Goal: Task Accomplishment & Management: Use online tool/utility

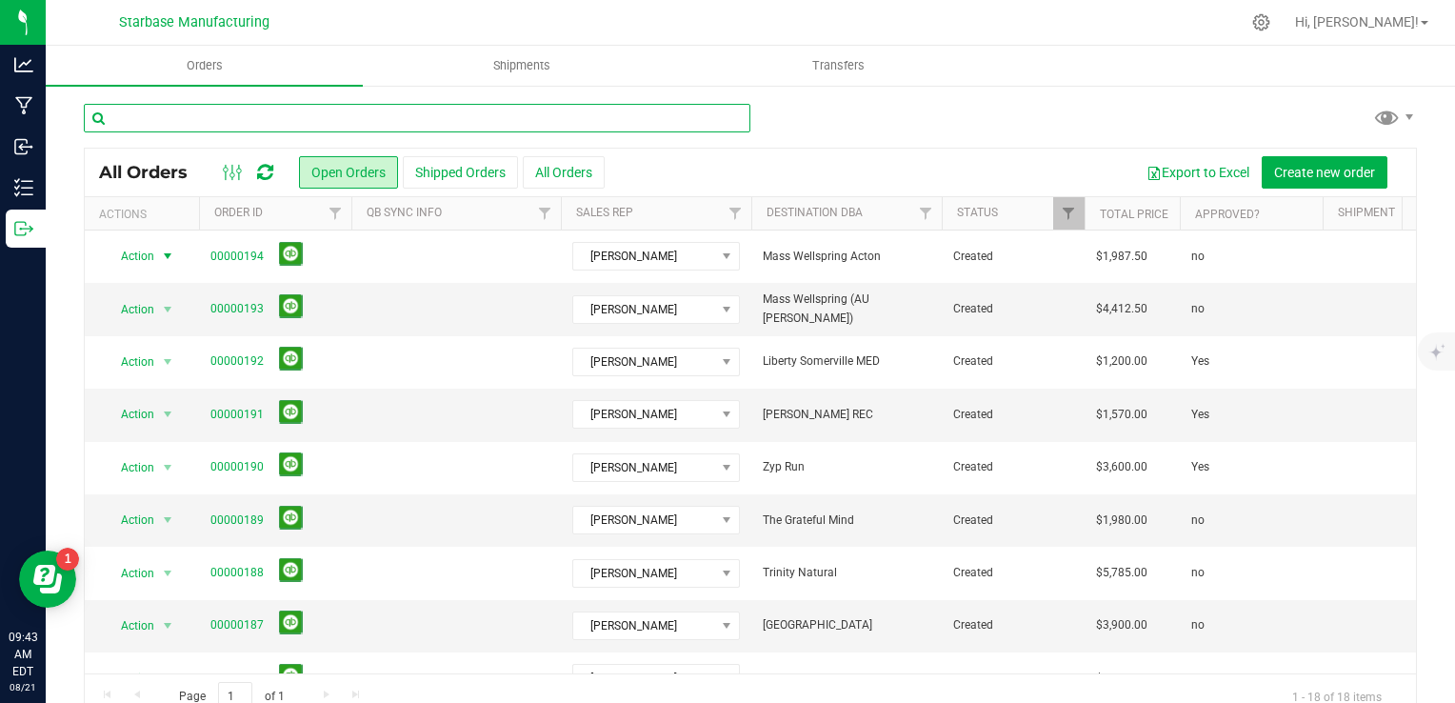
click at [281, 107] on input "text" at bounding box center [417, 118] width 667 height 29
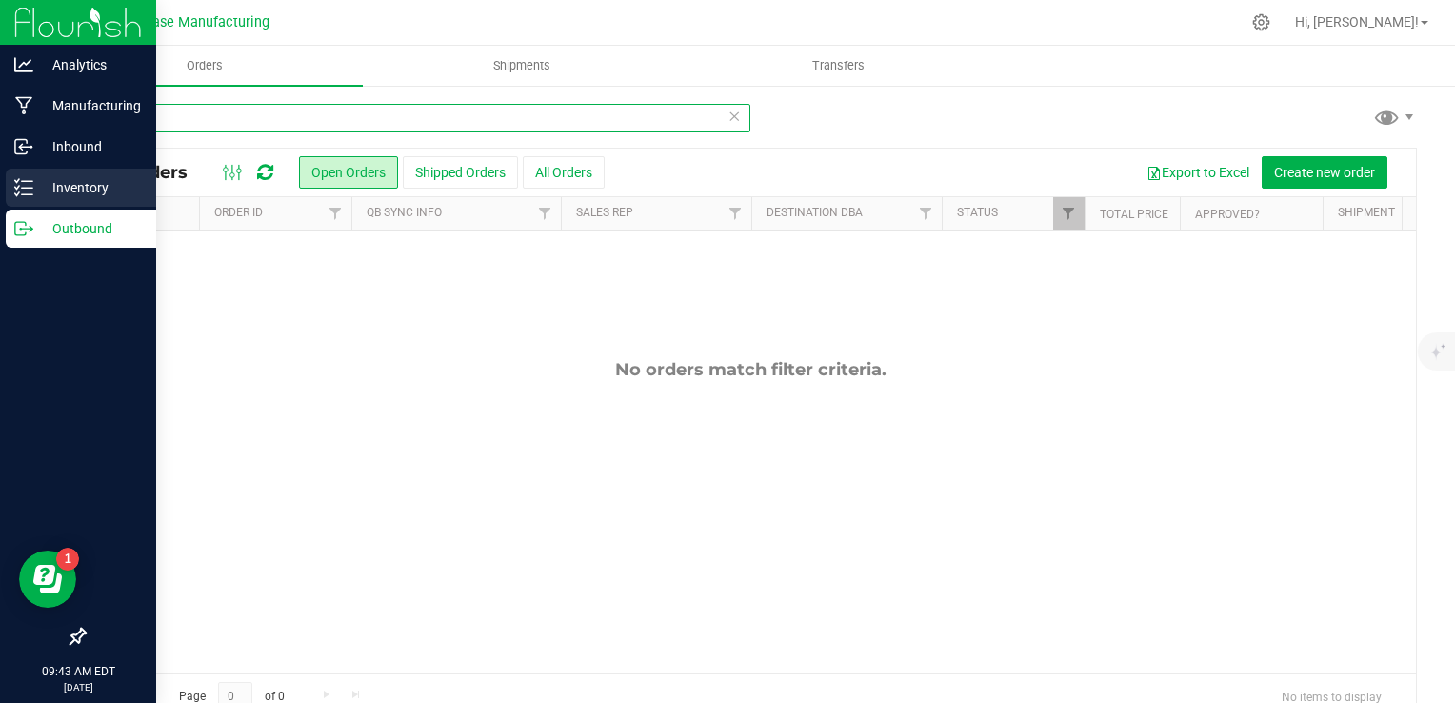
type input "bulk"
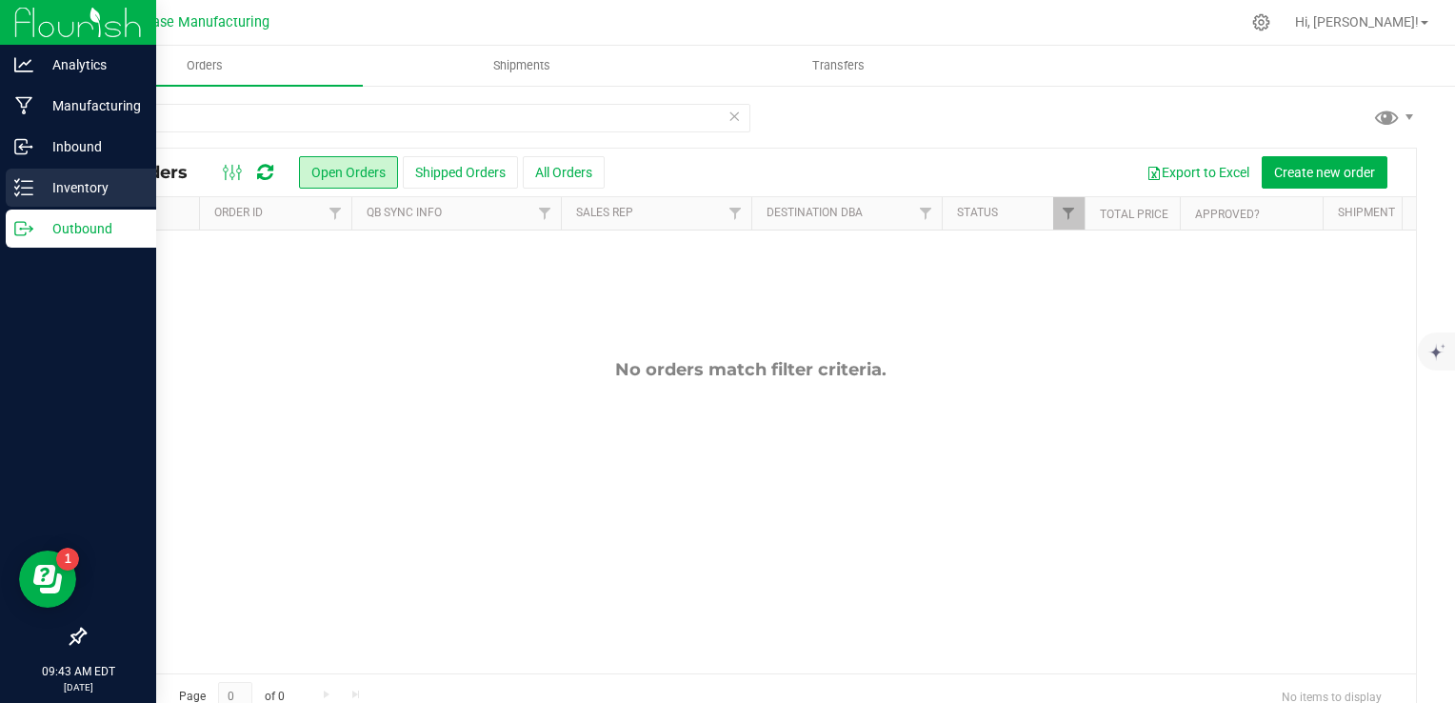
click at [27, 196] on icon at bounding box center [23, 187] width 19 height 19
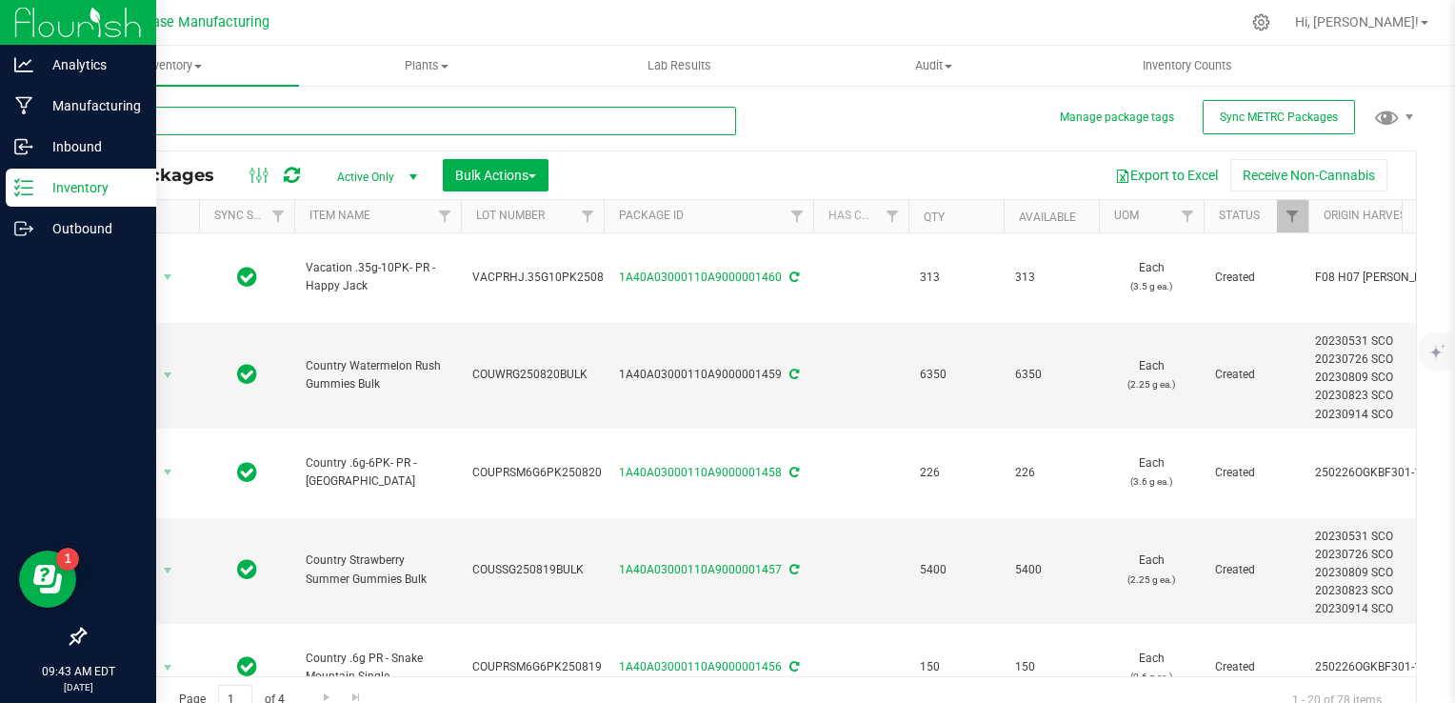
click at [271, 115] on input "text" at bounding box center [410, 121] width 652 height 29
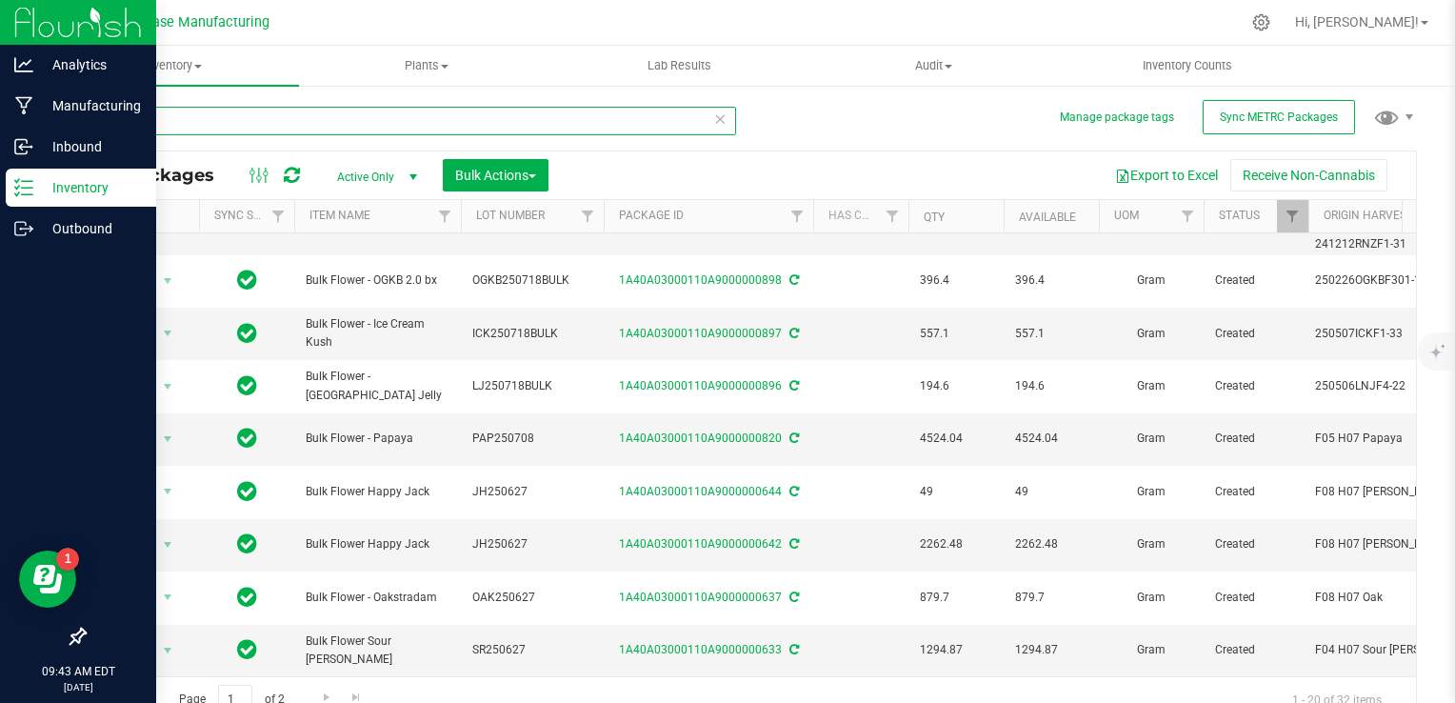
scroll to position [960, 0]
type input "bulk"
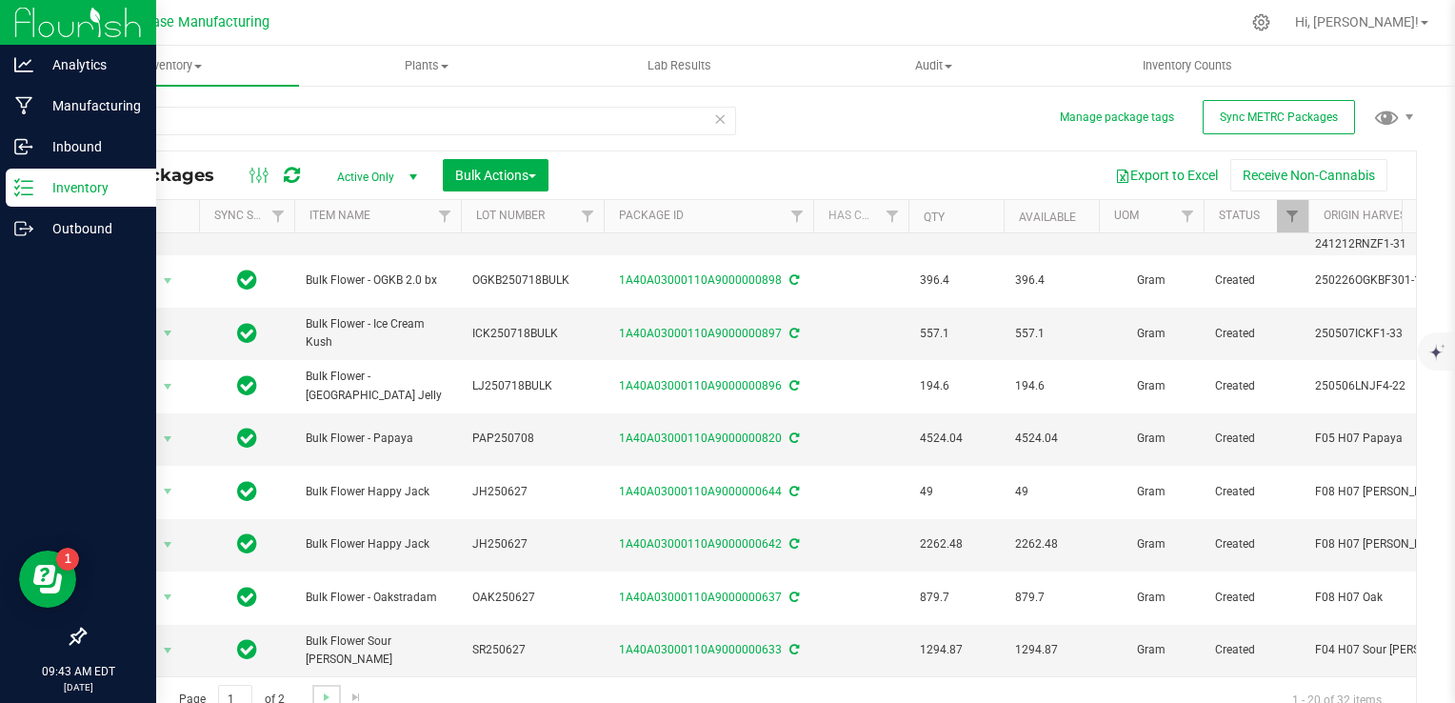
click at [328, 687] on link "Go to the next page" at bounding box center [326, 698] width 28 height 26
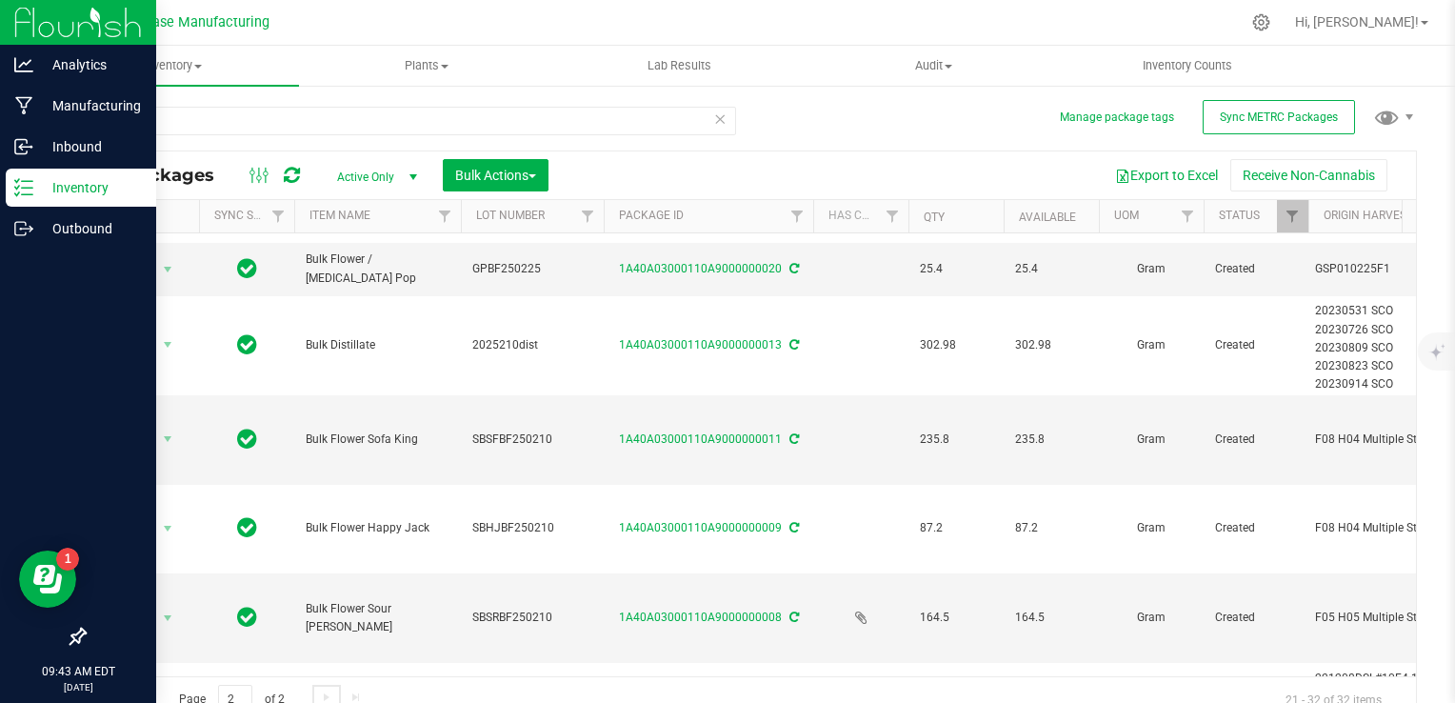
scroll to position [293, 0]
click at [716, 608] on link "1A40A03000110A9000000008" at bounding box center [700, 614] width 163 height 13
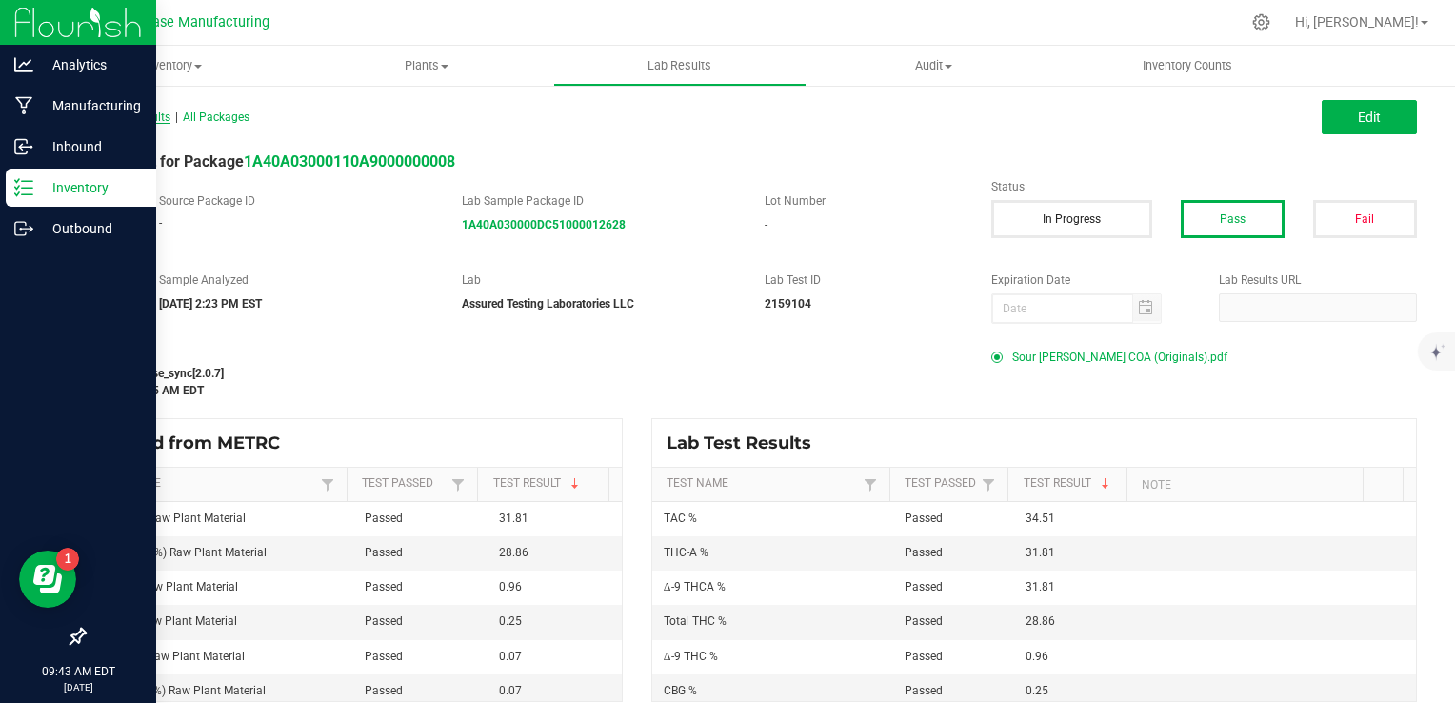
click at [101, 116] on span "All Lab Results" at bounding box center [127, 116] width 87 height 13
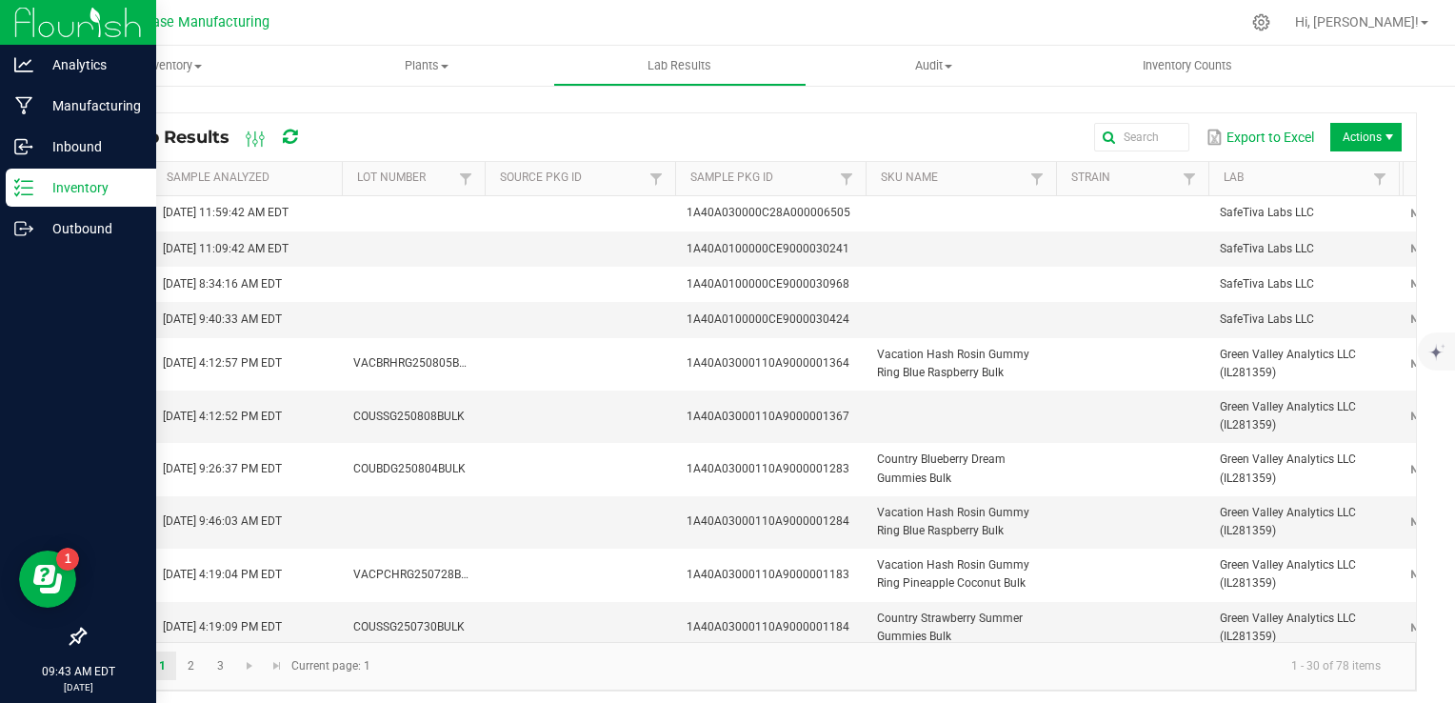
click at [30, 191] on icon at bounding box center [23, 187] width 19 height 19
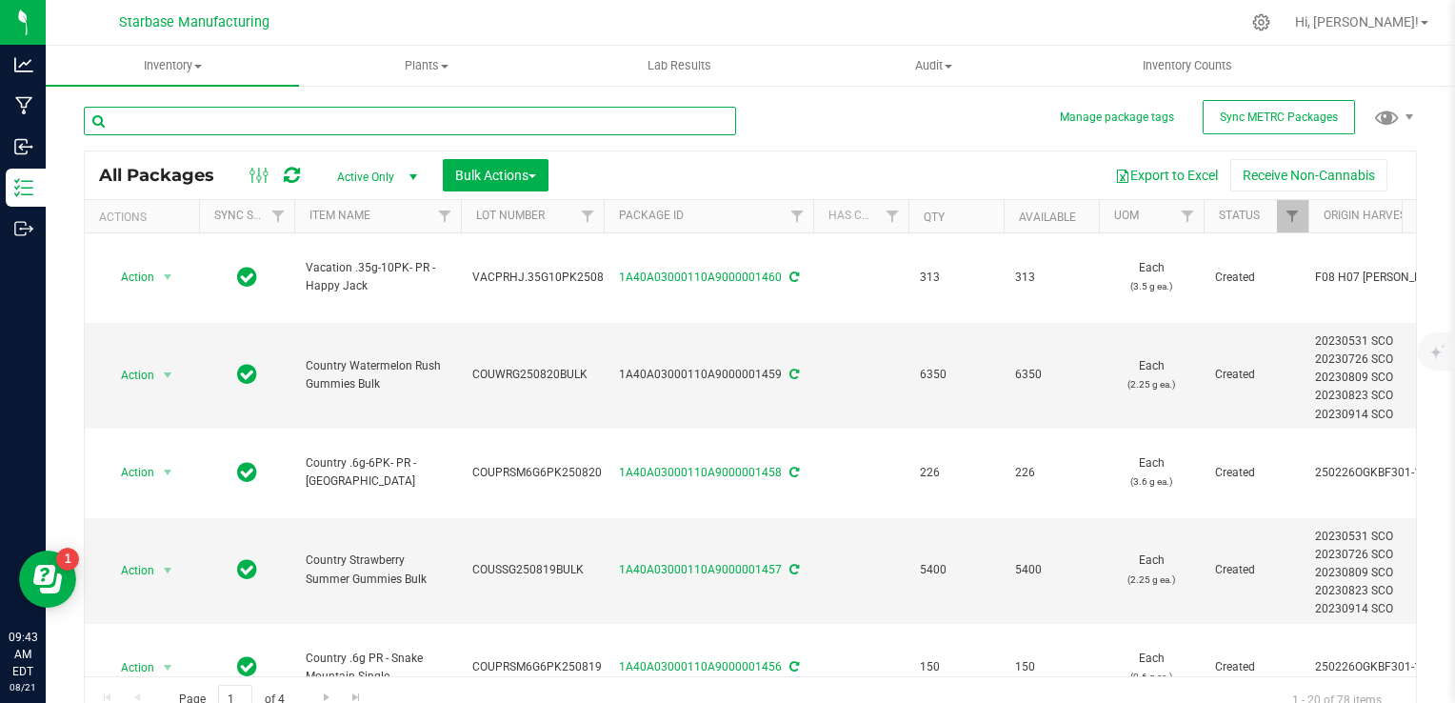
click at [234, 126] on input "text" at bounding box center [410, 121] width 652 height 29
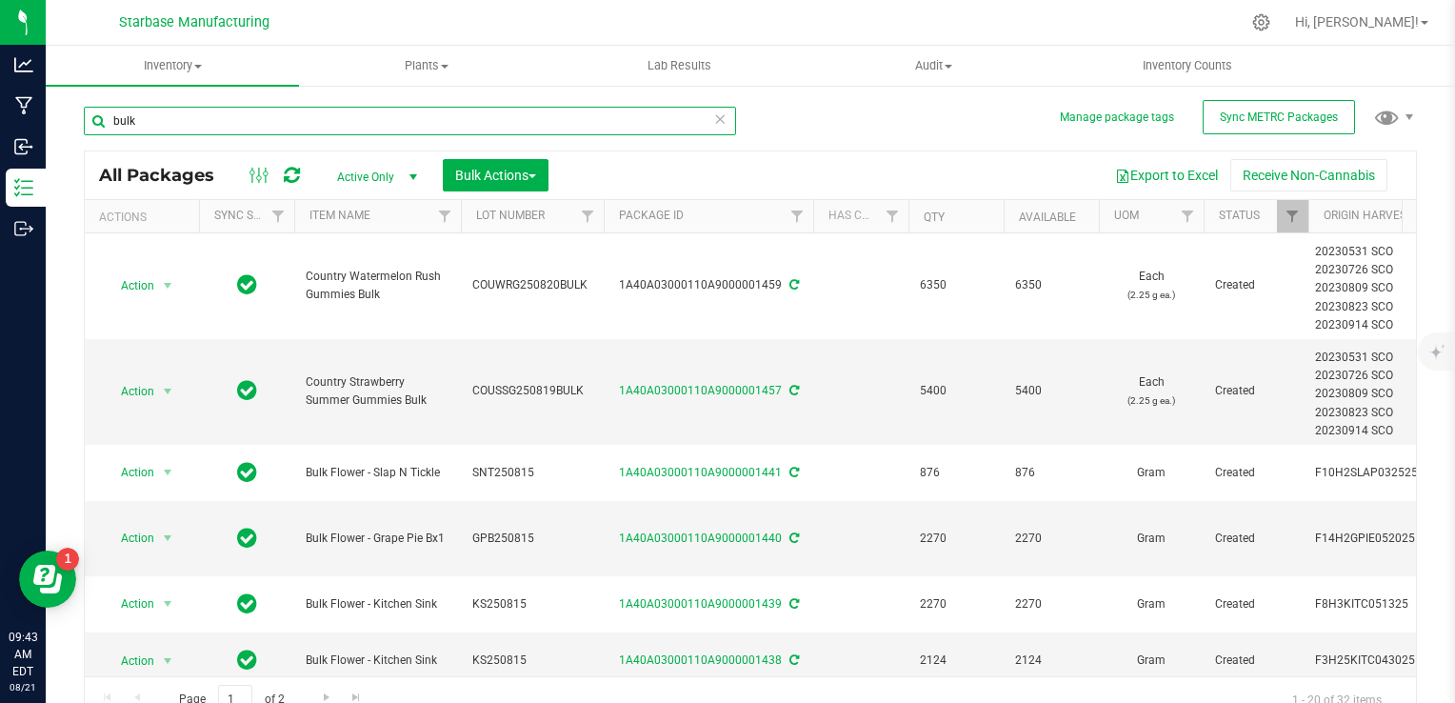
scroll to position [960, 0]
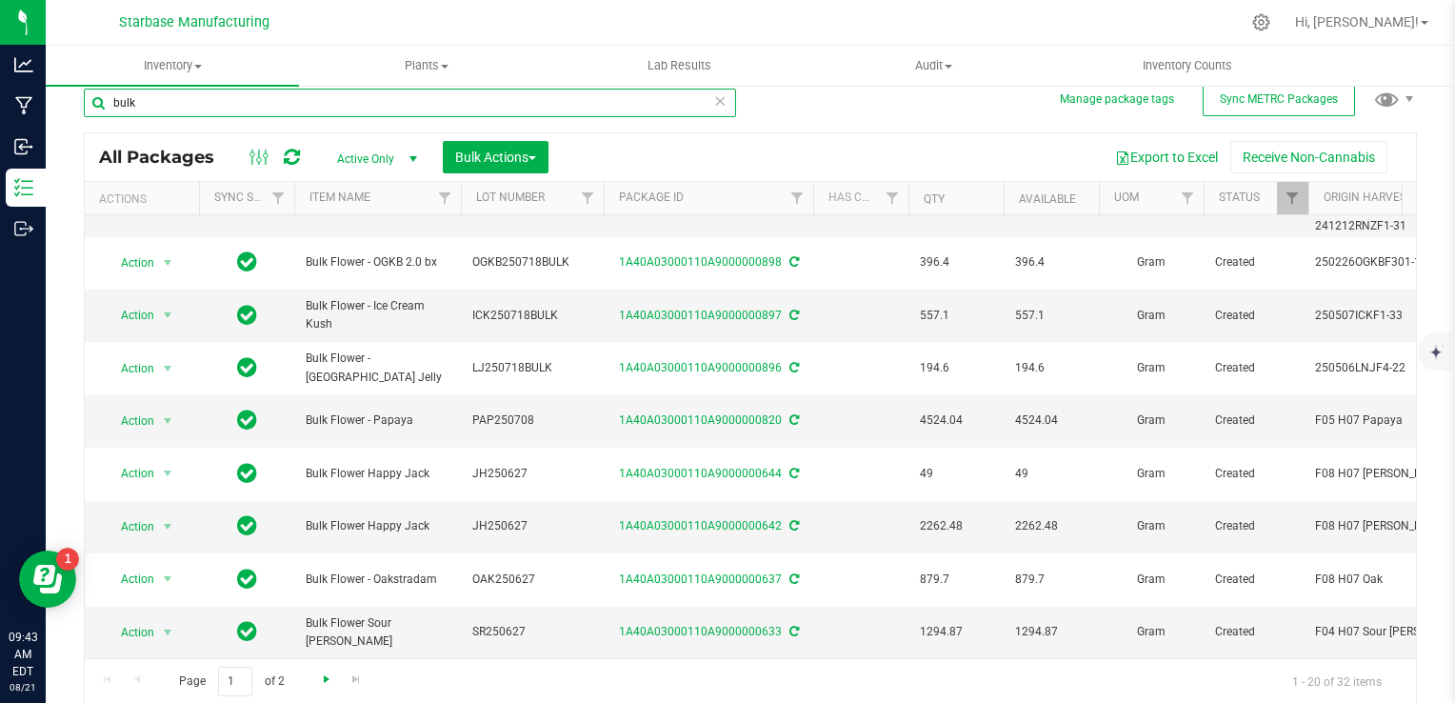
type input "bulk"
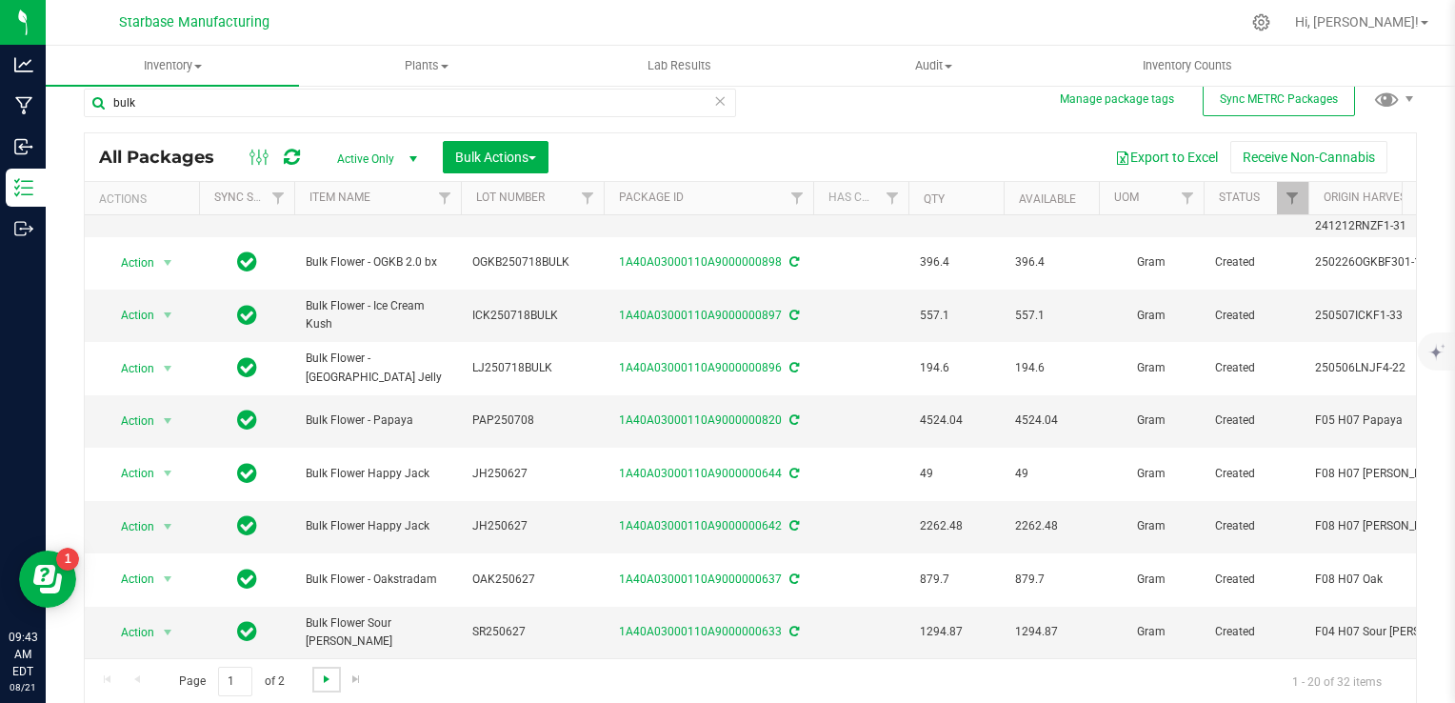
click at [324, 672] on span "Go to the next page" at bounding box center [326, 679] width 15 height 15
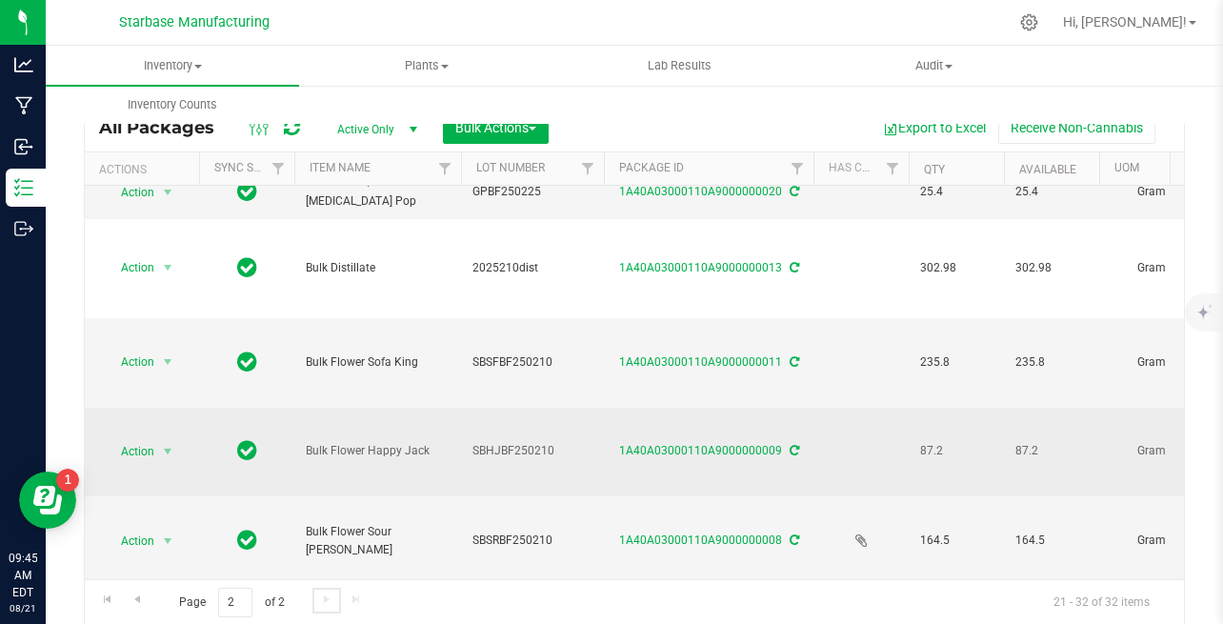
scroll to position [344, 0]
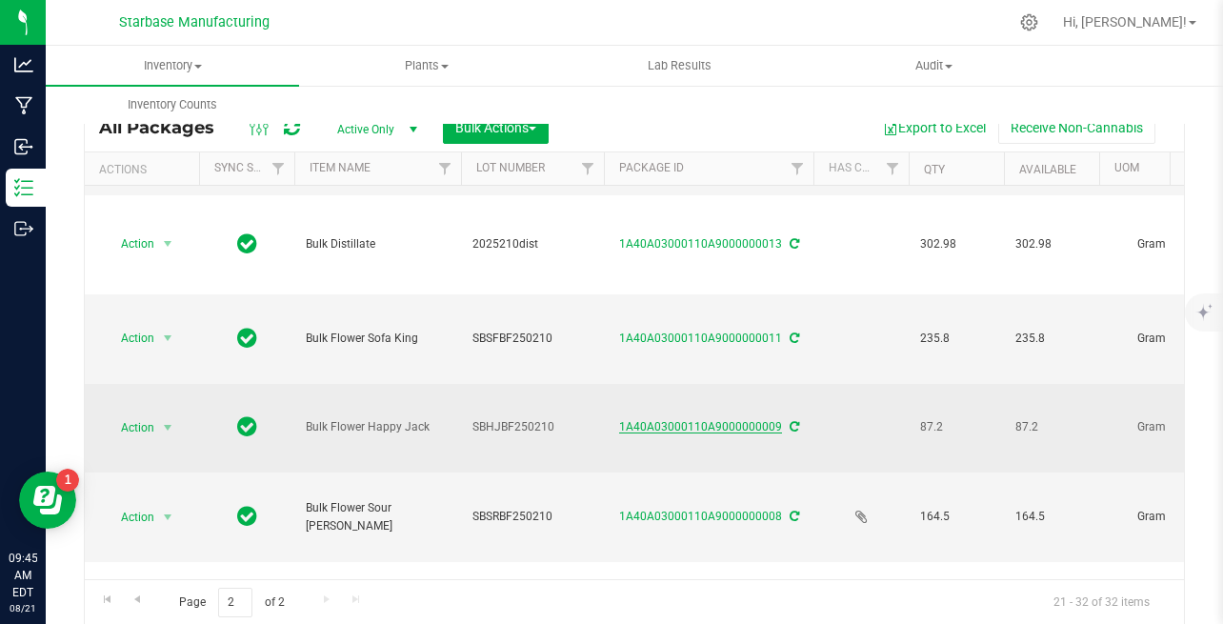
click at [678, 420] on link "1A40A03000110A9000000009" at bounding box center [700, 426] width 163 height 13
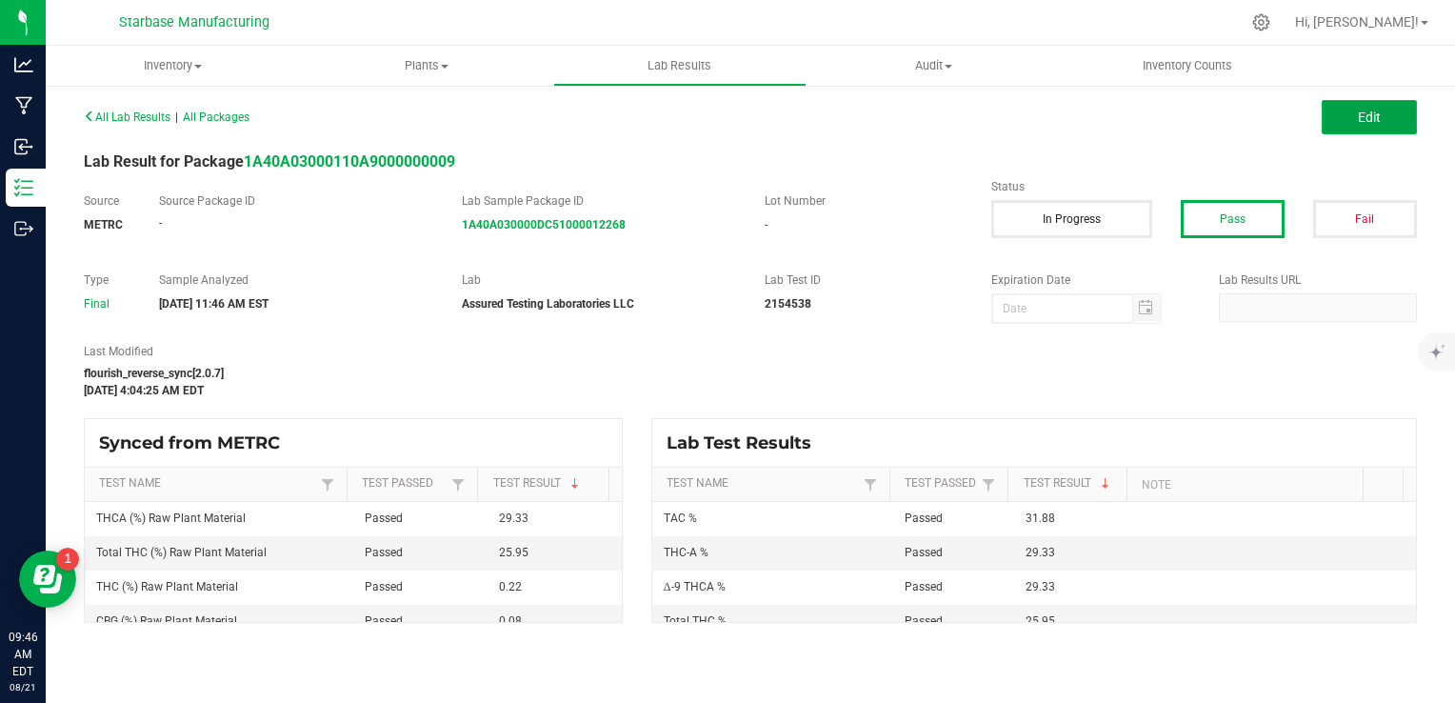
click at [1336, 117] on button "Edit" at bounding box center [1369, 117] width 95 height 34
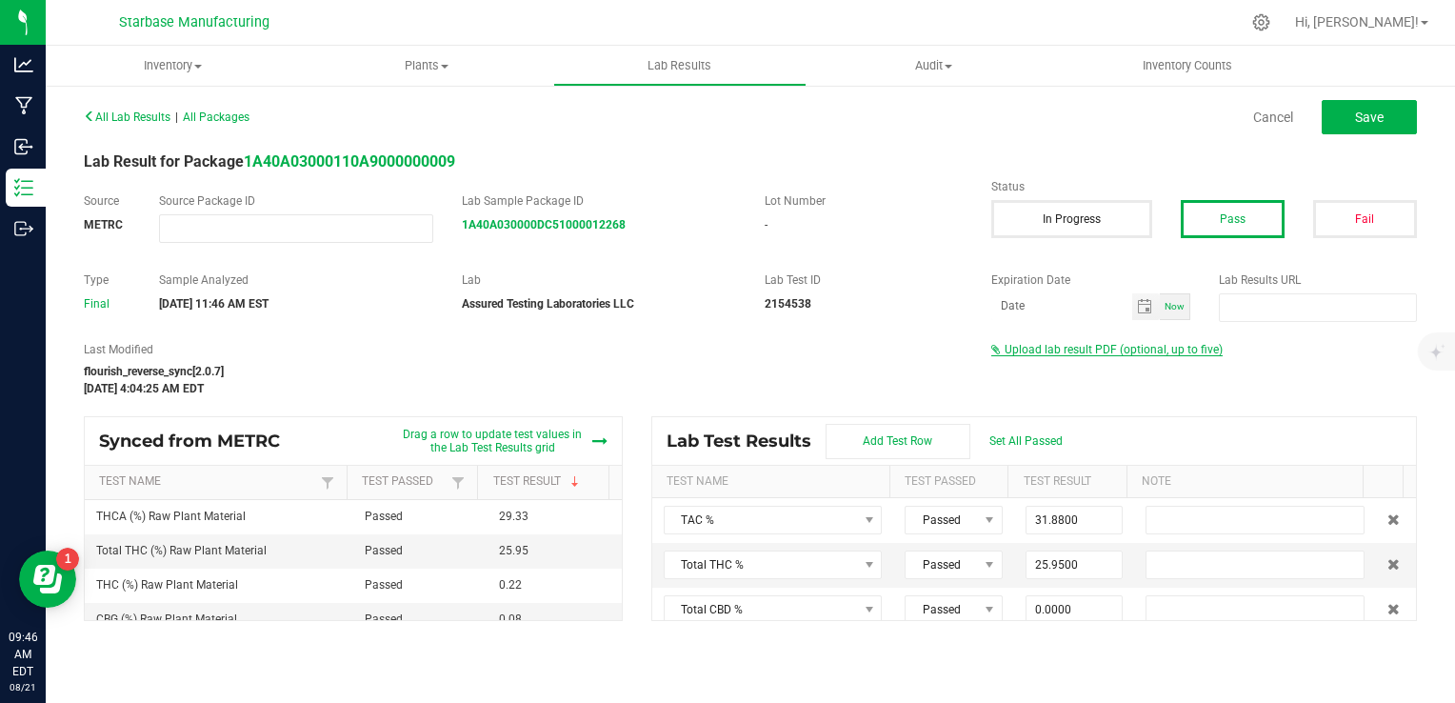
click at [1135, 356] on div "Upload lab result PDF (optional, up to five)" at bounding box center [1205, 349] width 426 height 17
click at [1125, 352] on span "Upload lab result PDF (optional, up to five)" at bounding box center [1114, 349] width 218 height 13
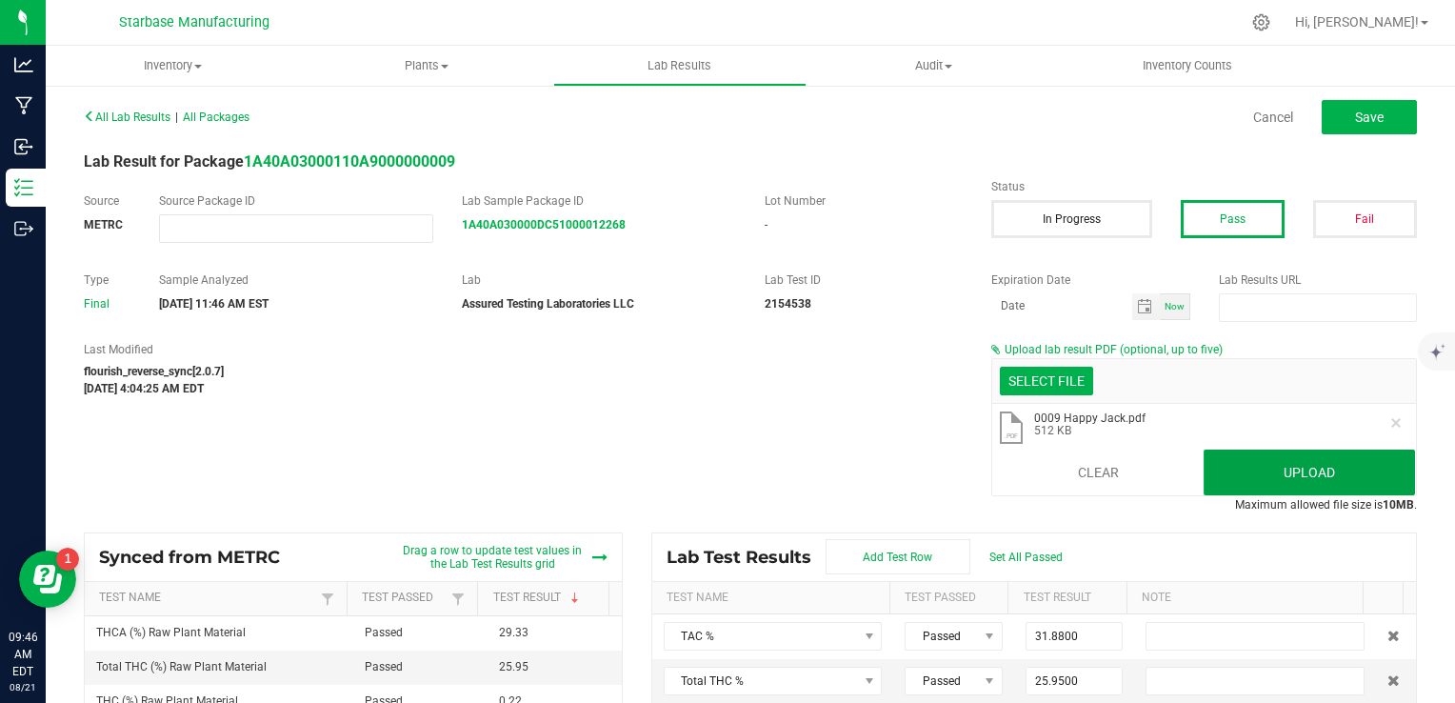
click at [1252, 483] on button "Upload" at bounding box center [1309, 473] width 211 height 46
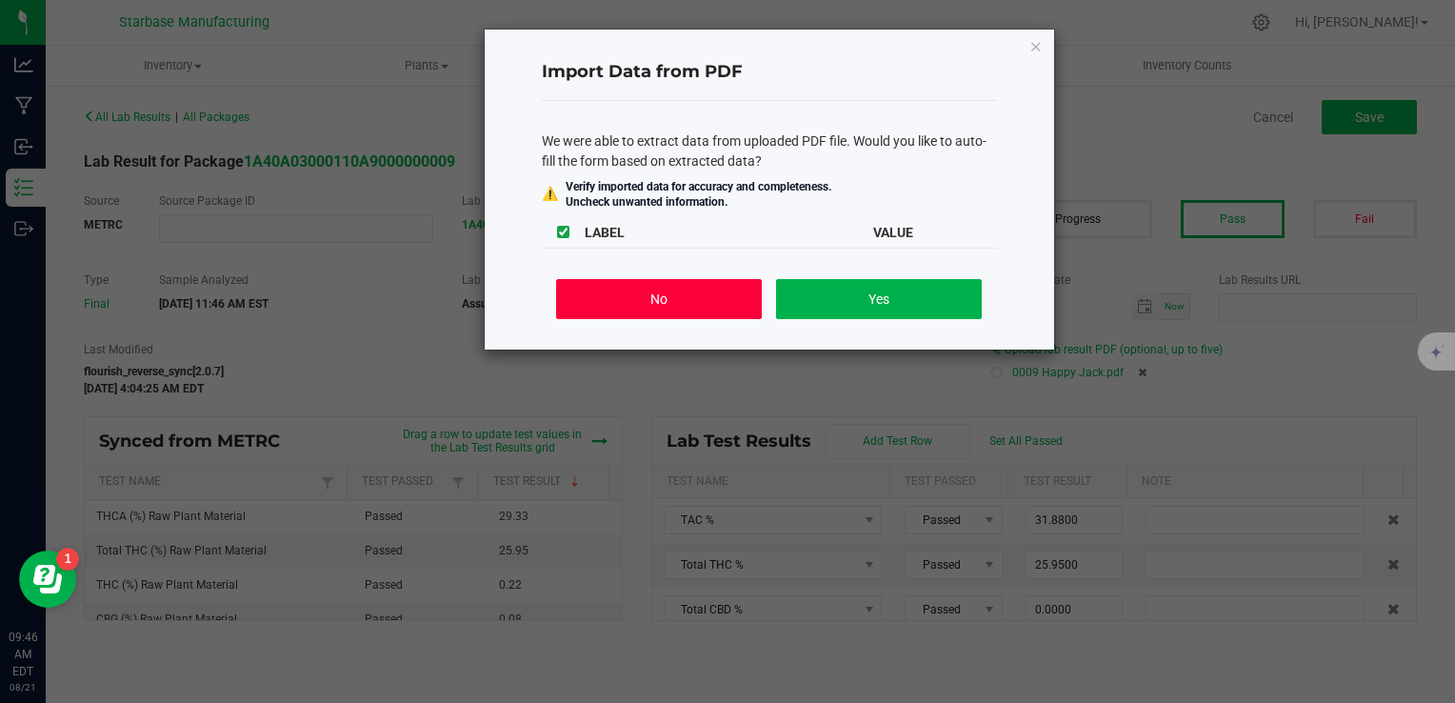
click at [690, 295] on button "No" at bounding box center [658, 299] width 205 height 40
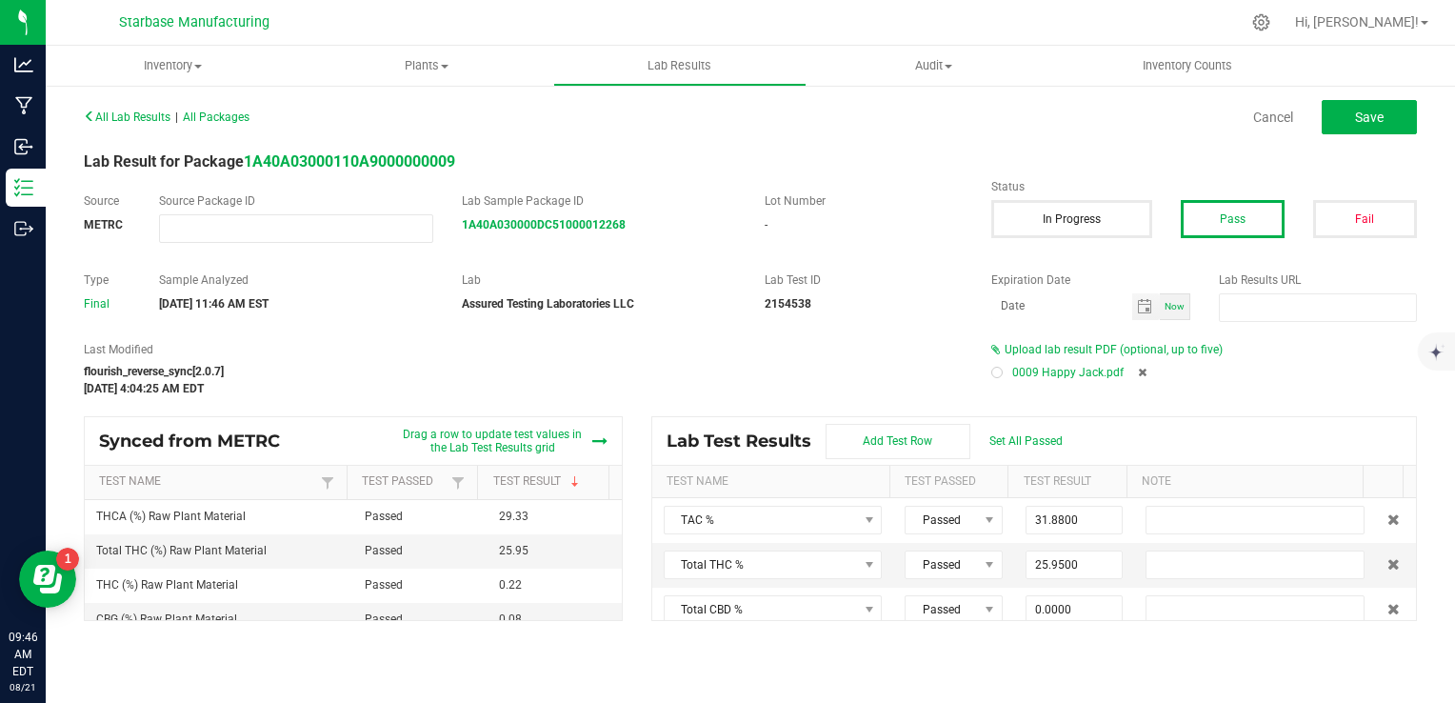
click at [739, 355] on label "Last Modified" at bounding box center [523, 349] width 879 height 17
click at [996, 372] on div at bounding box center [997, 373] width 6 height 6
click at [828, 342] on label "Last Modified" at bounding box center [523, 349] width 879 height 17
click at [1350, 115] on button "Save" at bounding box center [1369, 117] width 95 height 34
type input "0.2200"
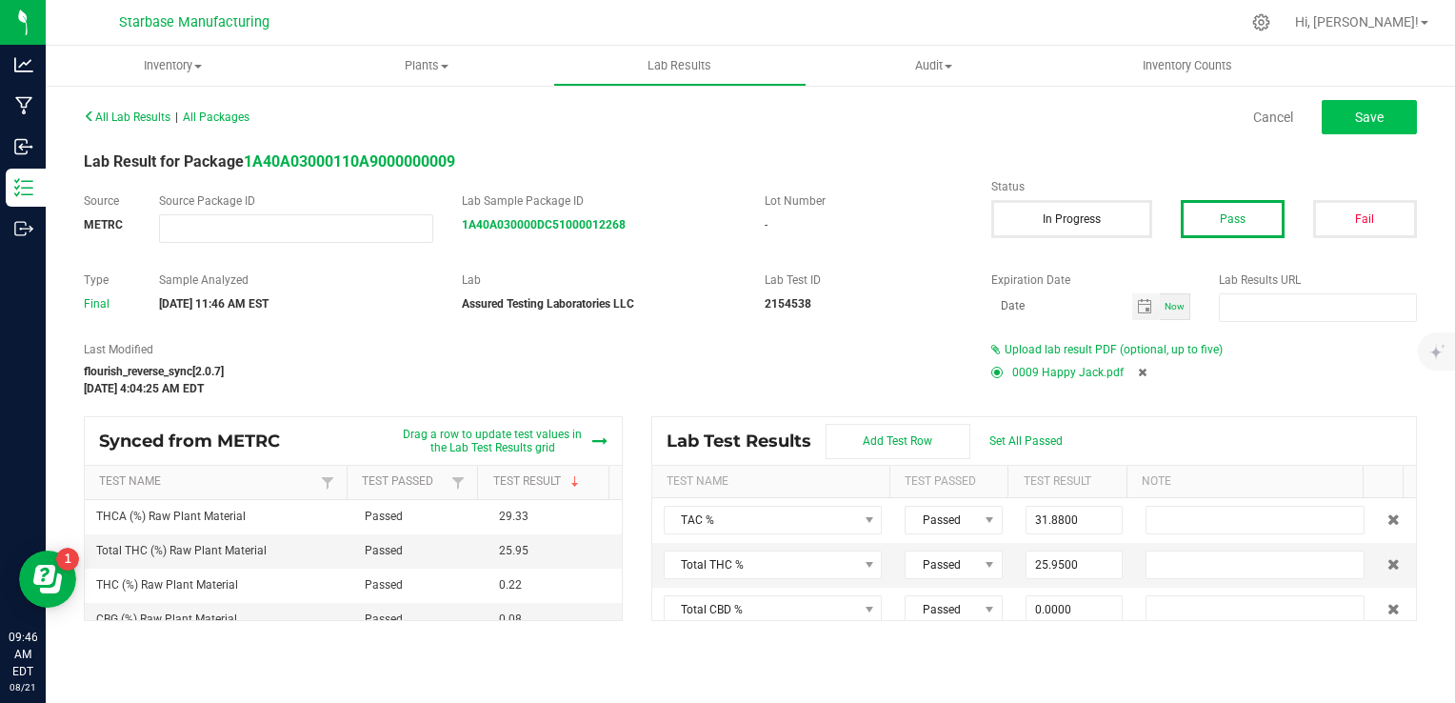
type input "29.3300"
type input "0.0000"
type input "0.0800"
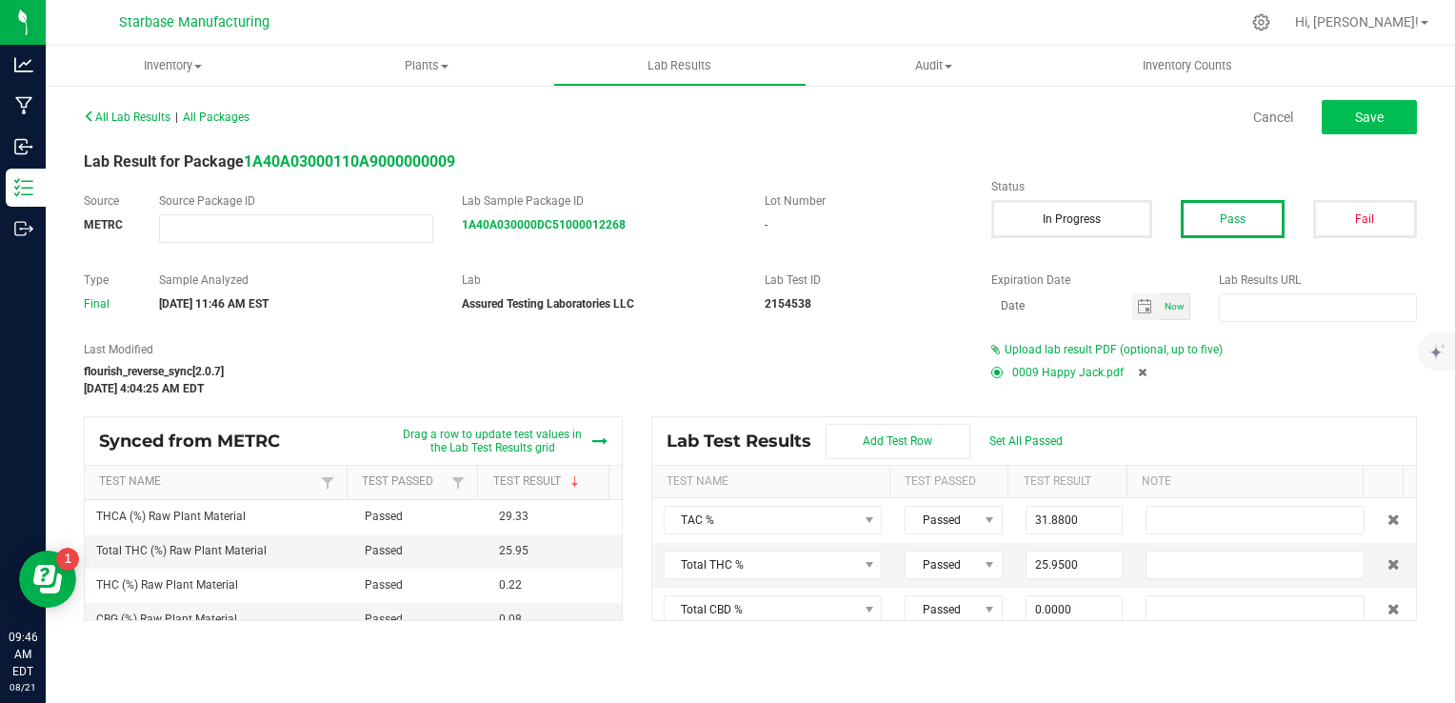
type input "0.0000"
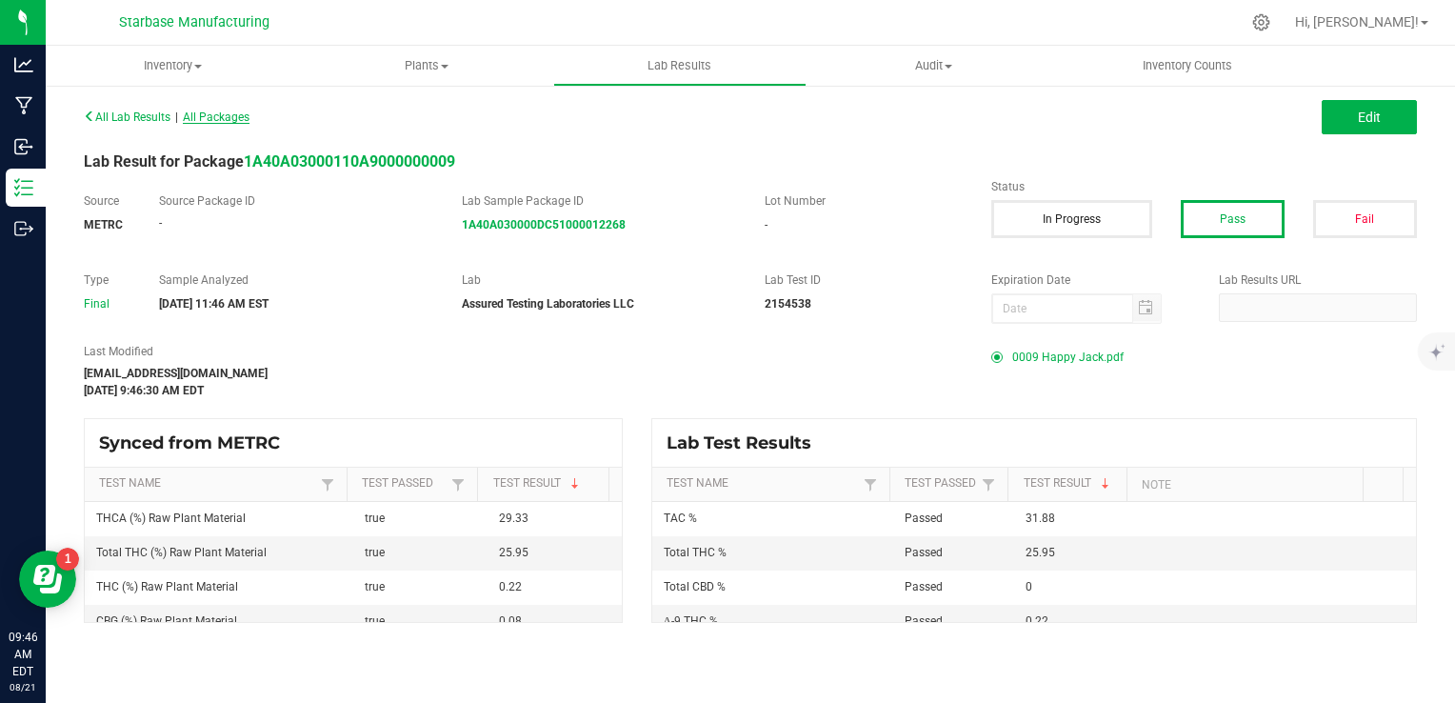
click at [240, 120] on span "All Packages" at bounding box center [216, 116] width 67 height 13
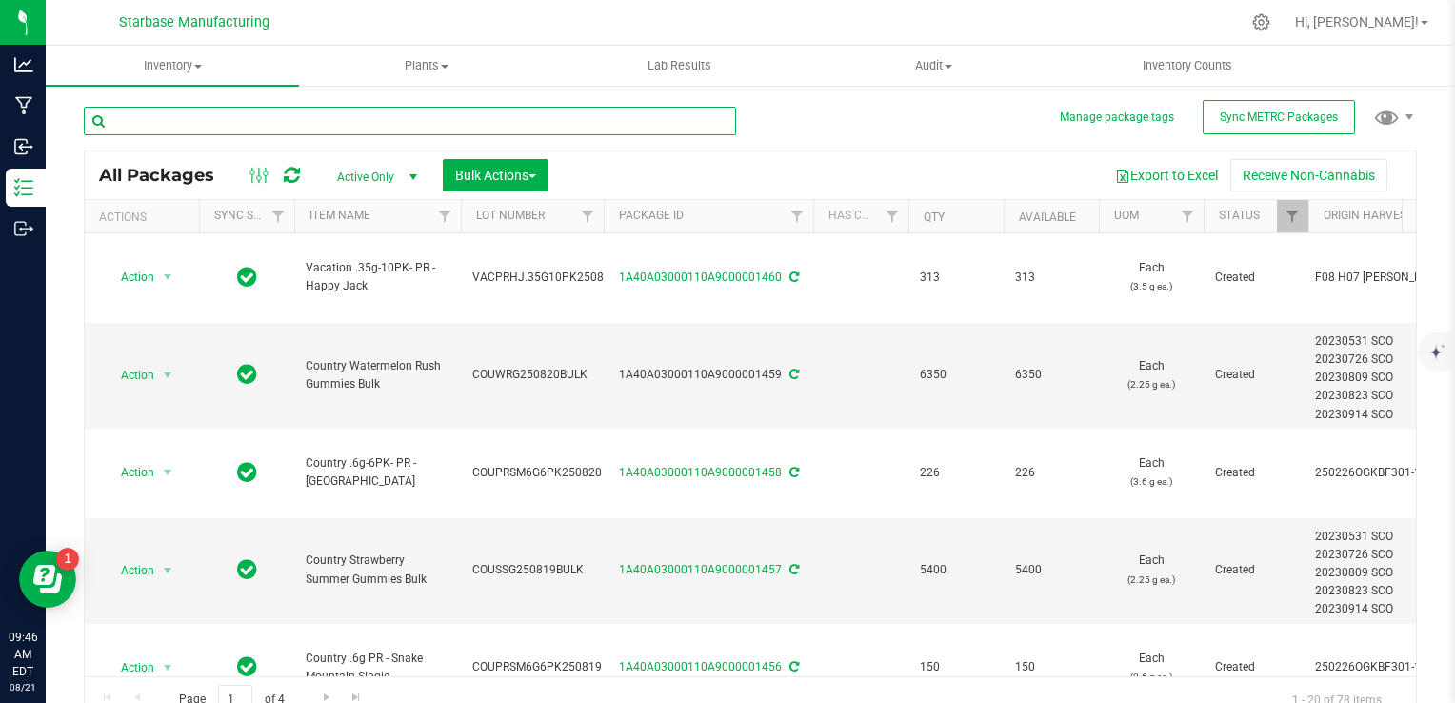
click at [240, 120] on input "text" at bounding box center [410, 121] width 652 height 29
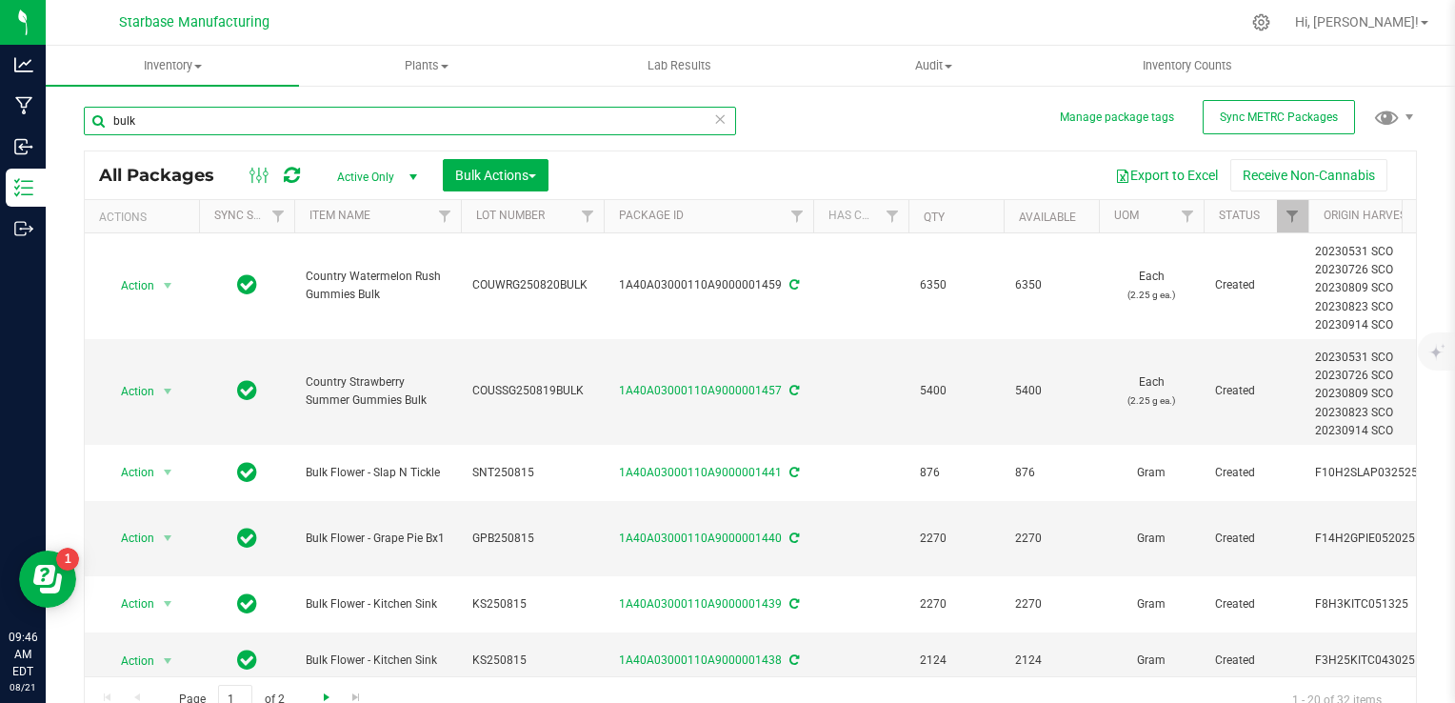
scroll to position [18, 0]
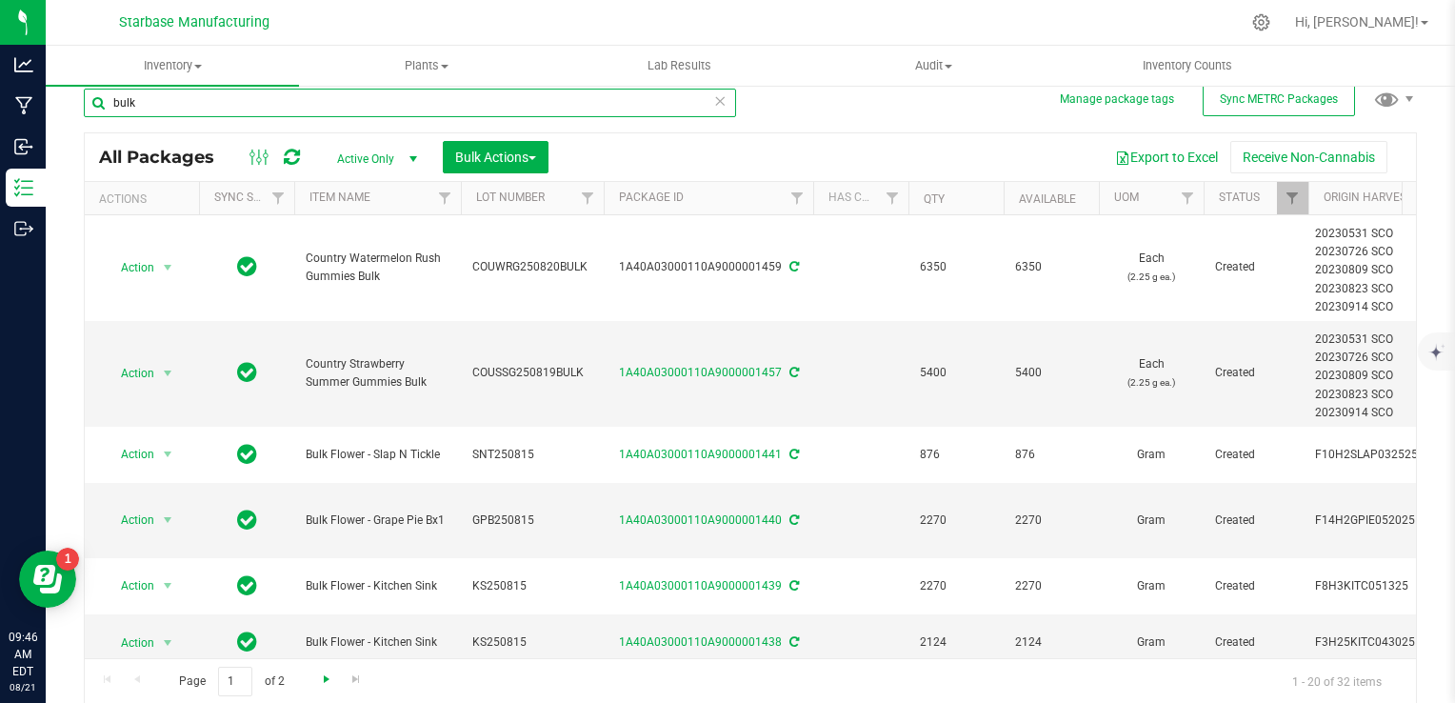
type input "bulk"
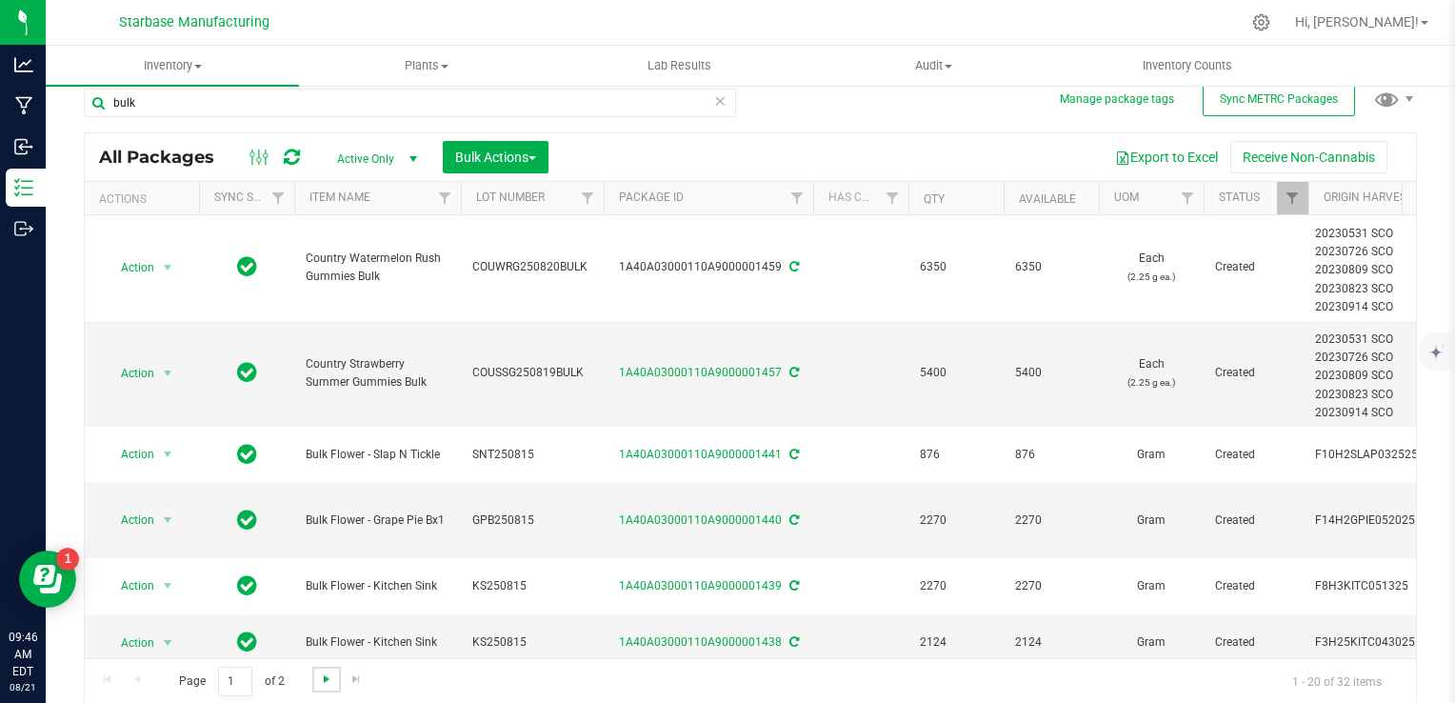
click at [322, 672] on span "Go to the next page" at bounding box center [326, 679] width 15 height 15
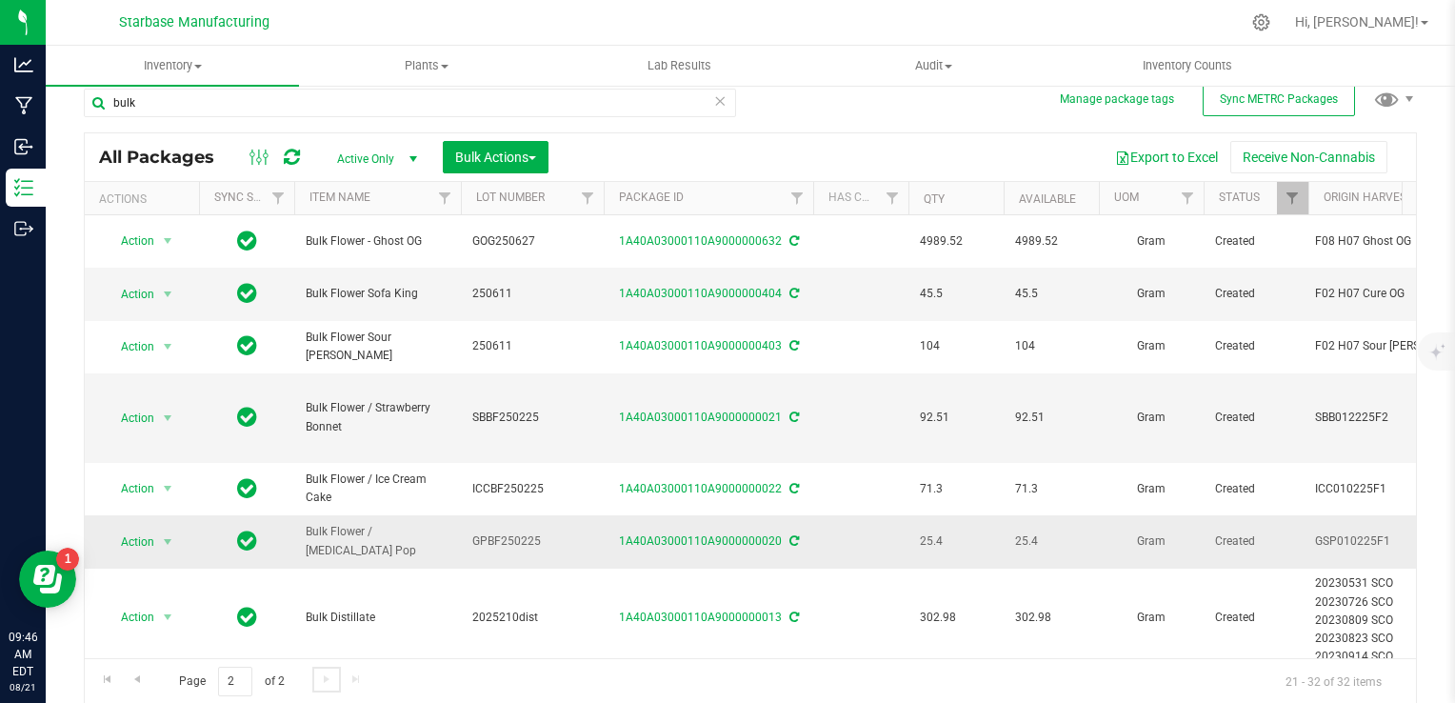
scroll to position [293, 0]
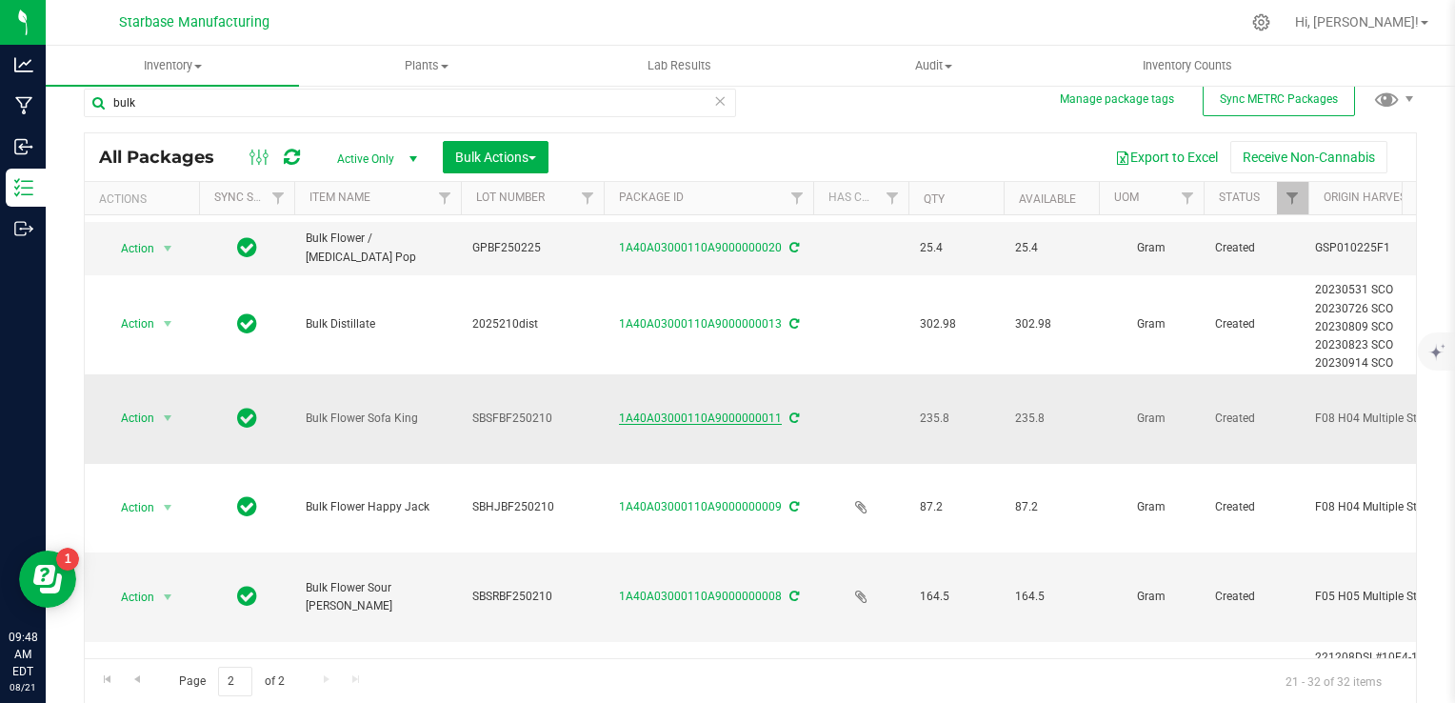
click at [751, 411] on link "1A40A03000110A9000000011" at bounding box center [700, 417] width 163 height 13
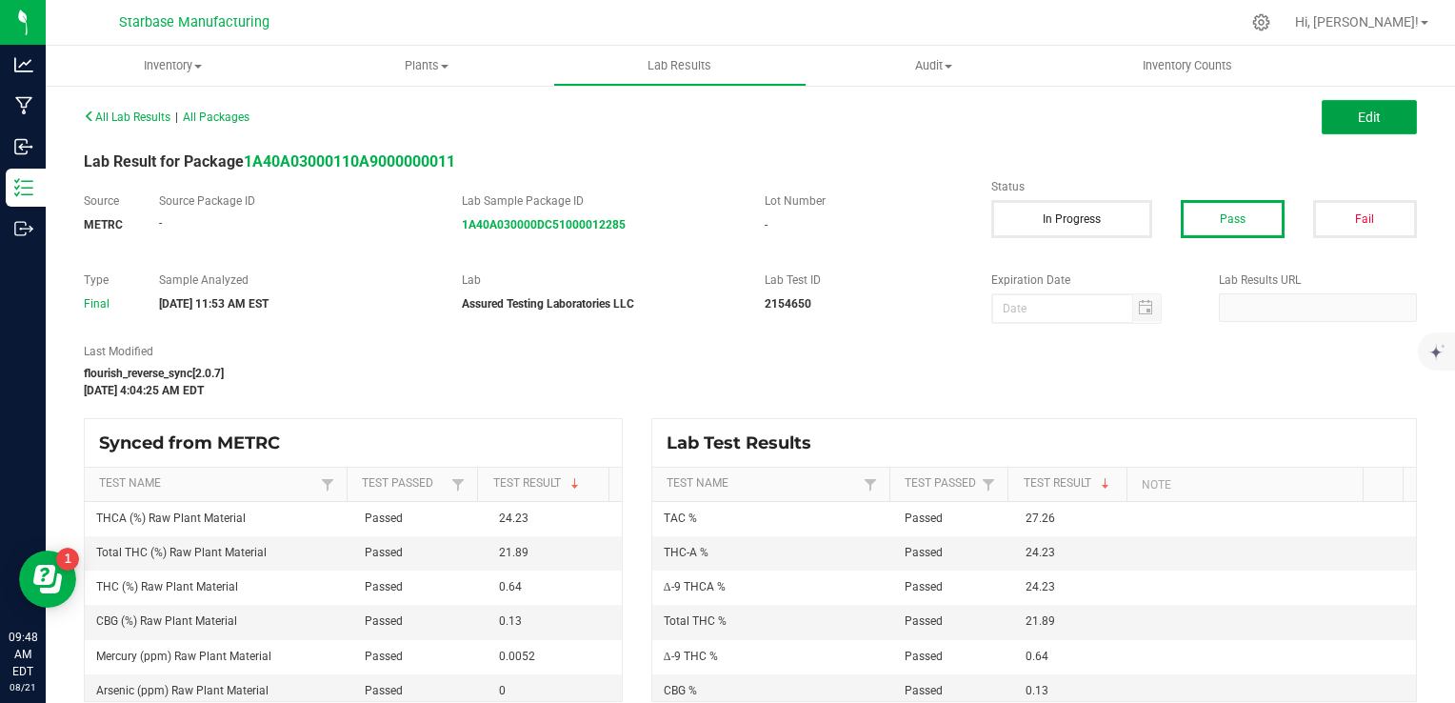
click at [1334, 120] on button "Edit" at bounding box center [1369, 117] width 95 height 34
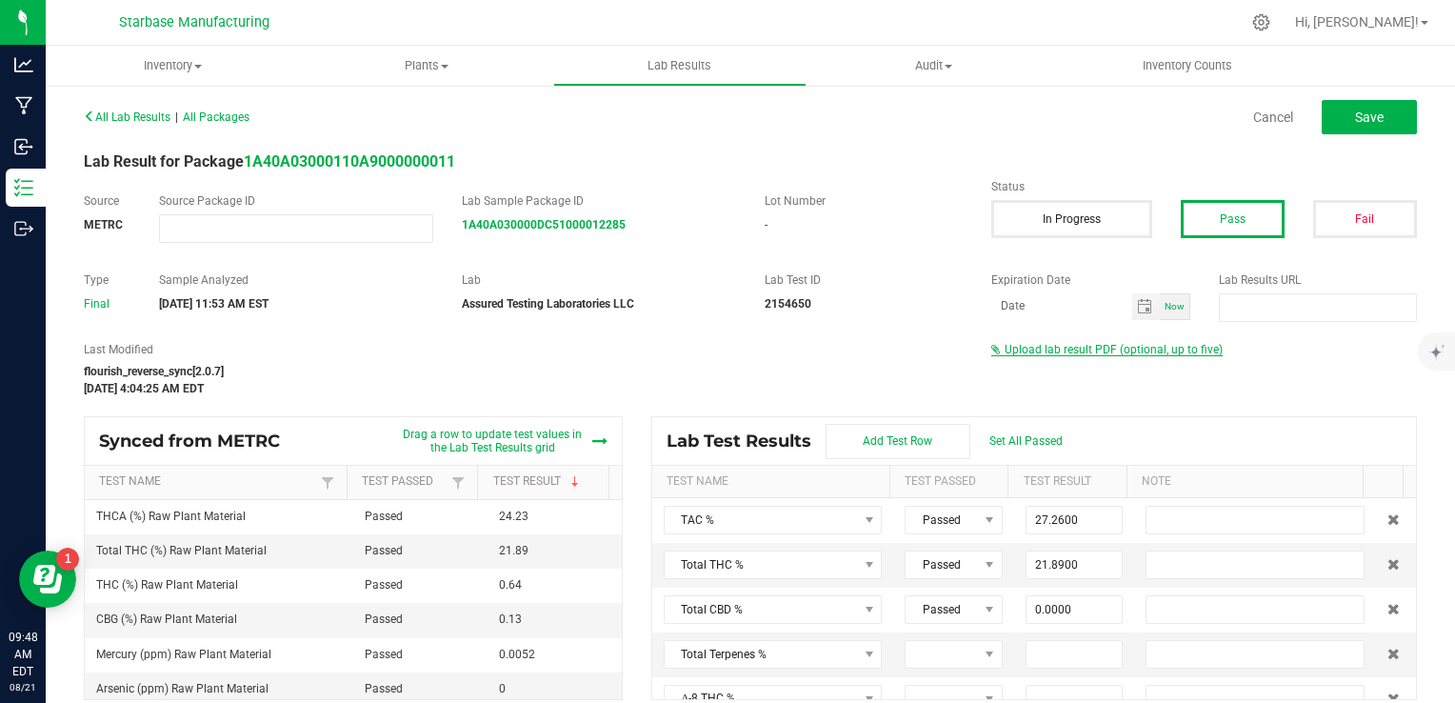
click at [1110, 351] on span "Upload lab result PDF (optional, up to five)" at bounding box center [1114, 349] width 218 height 13
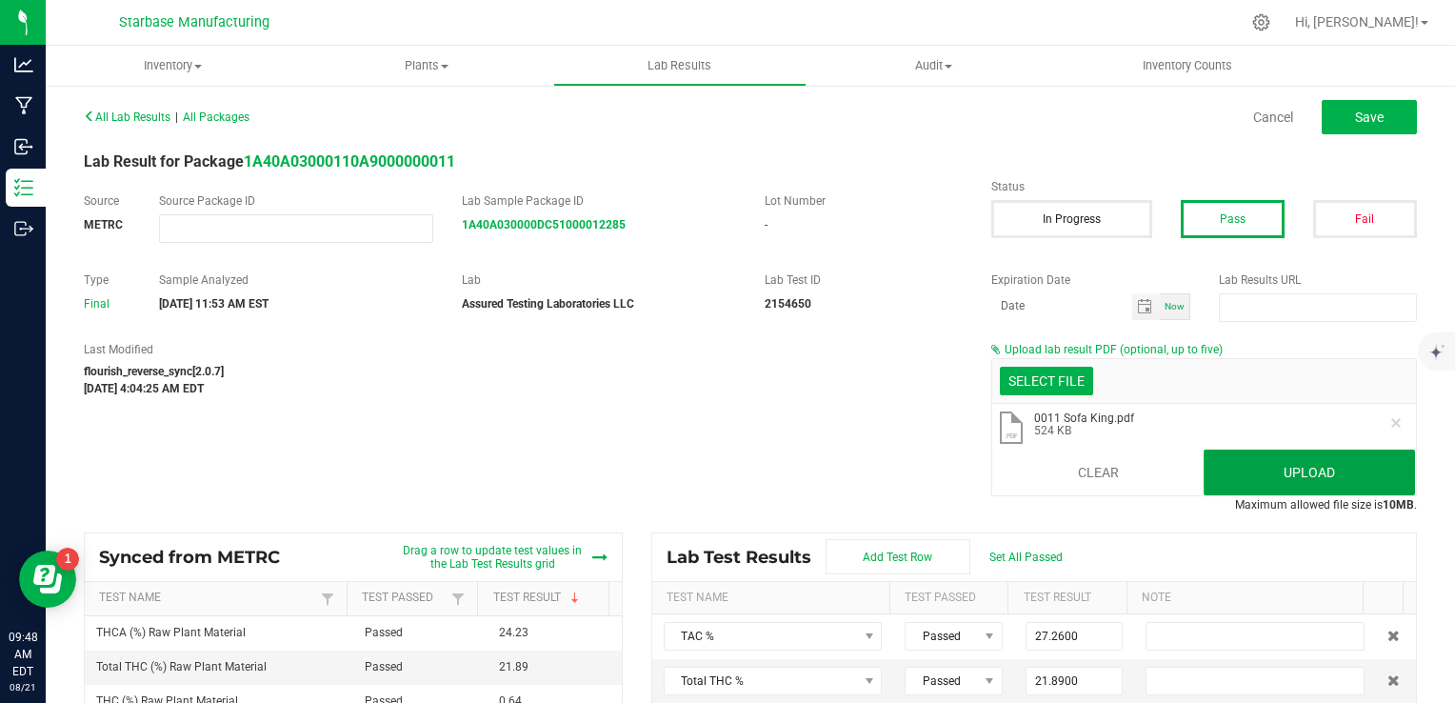
click at [1294, 465] on button "Upload" at bounding box center [1309, 473] width 211 height 46
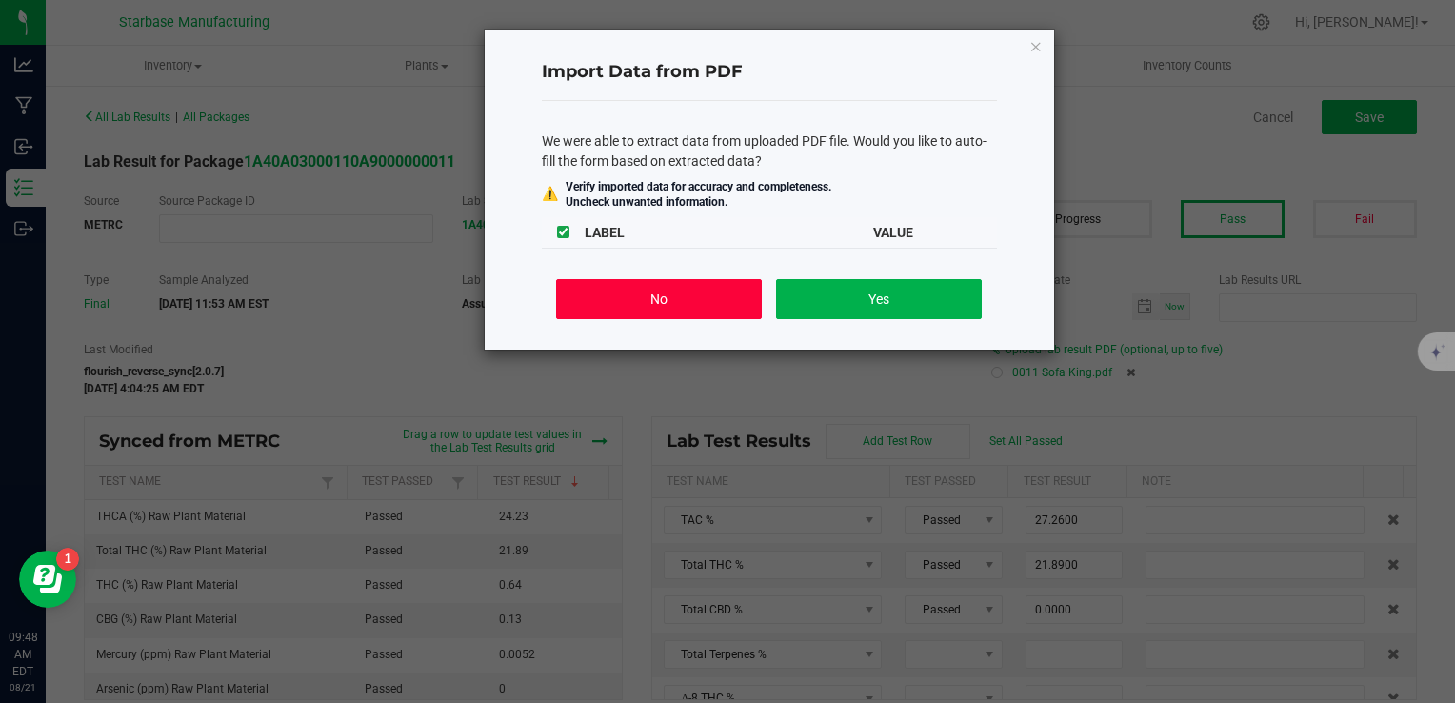
click at [613, 293] on button "No" at bounding box center [658, 299] width 205 height 40
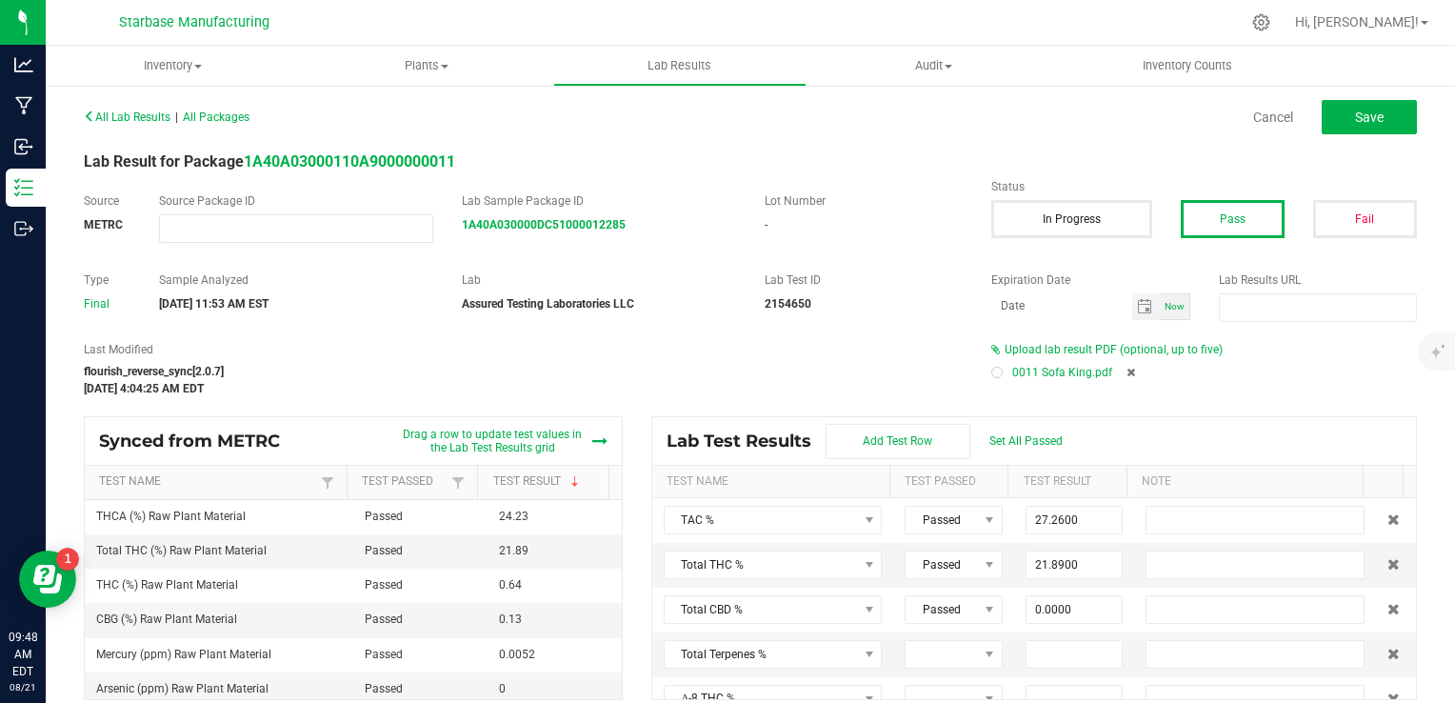
click at [992, 375] on div at bounding box center [997, 372] width 11 height 11
click at [1361, 125] on button "Save" at bounding box center [1369, 117] width 95 height 34
type input "0.6400"
type input "24.2300"
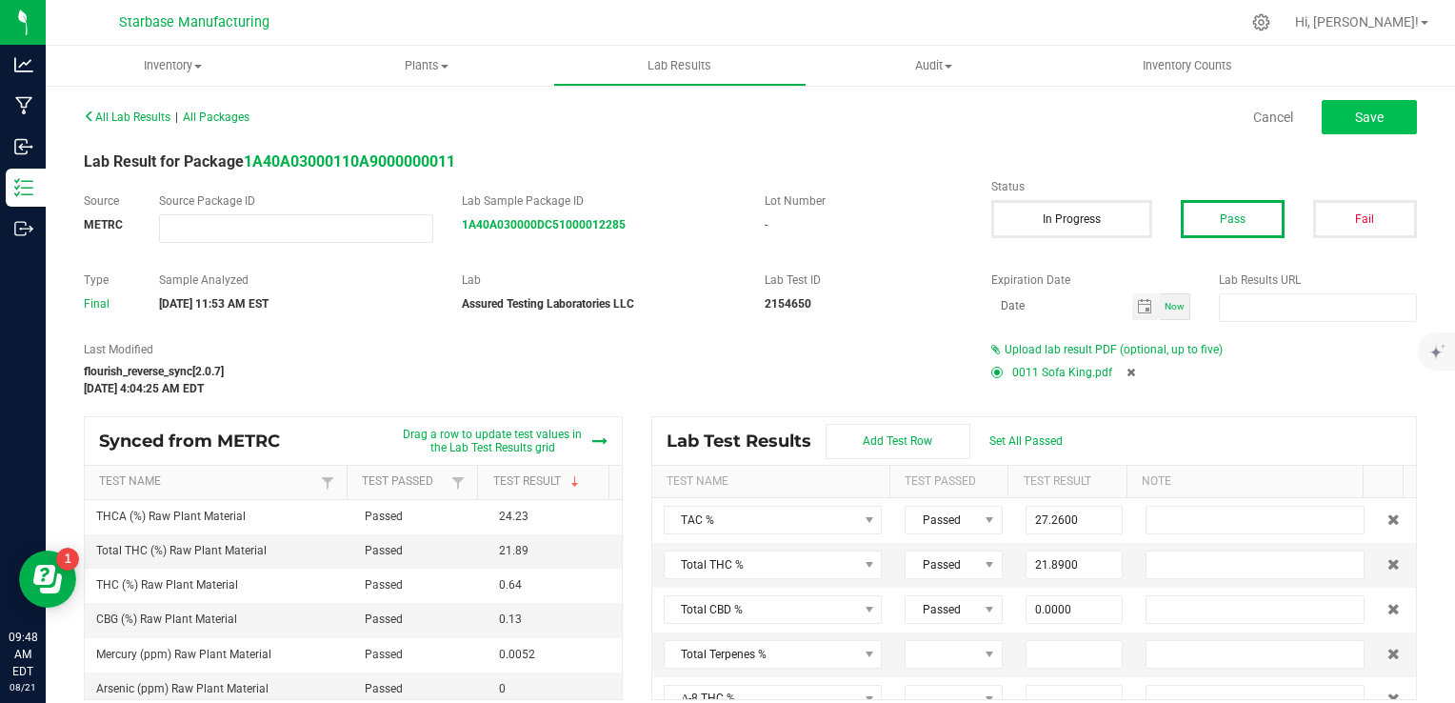
type input "0.0000"
type input "0.1300"
type input "0.0000"
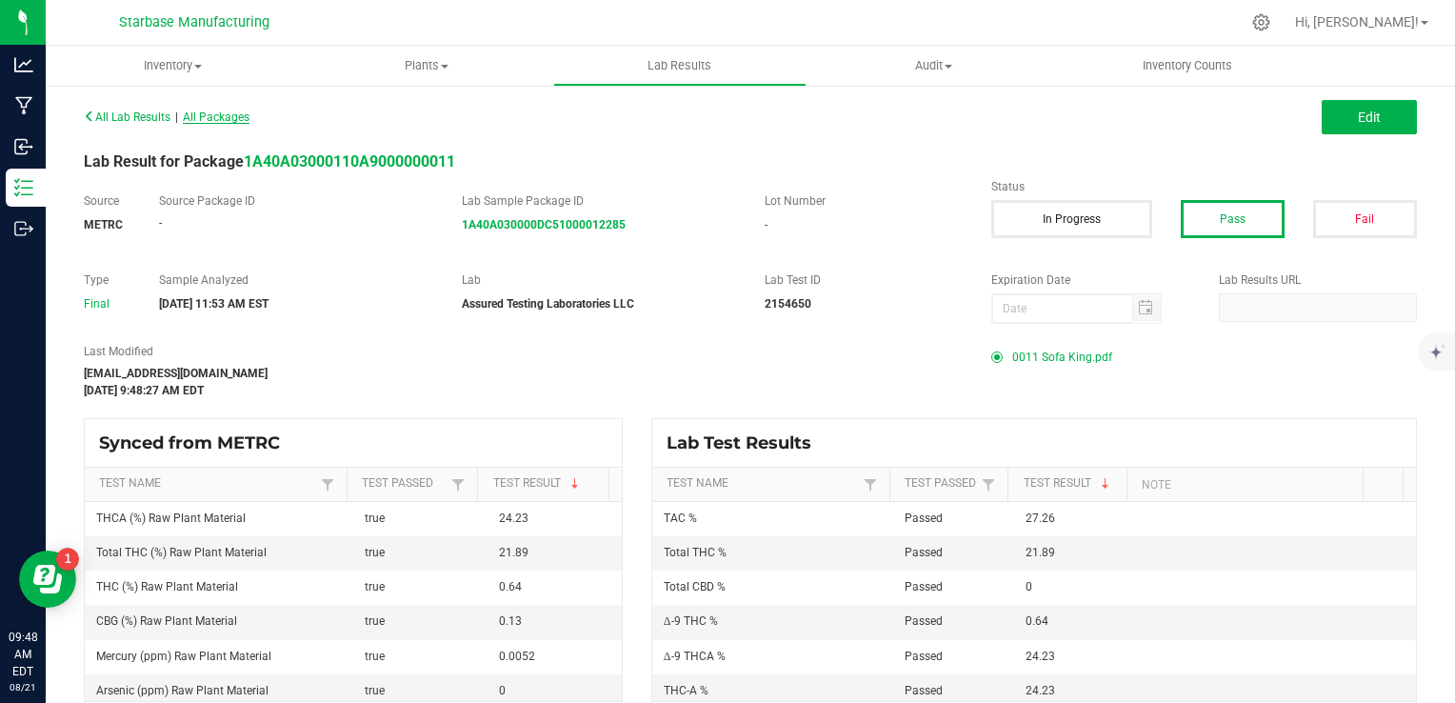
click at [239, 118] on span "All Packages" at bounding box center [216, 116] width 67 height 13
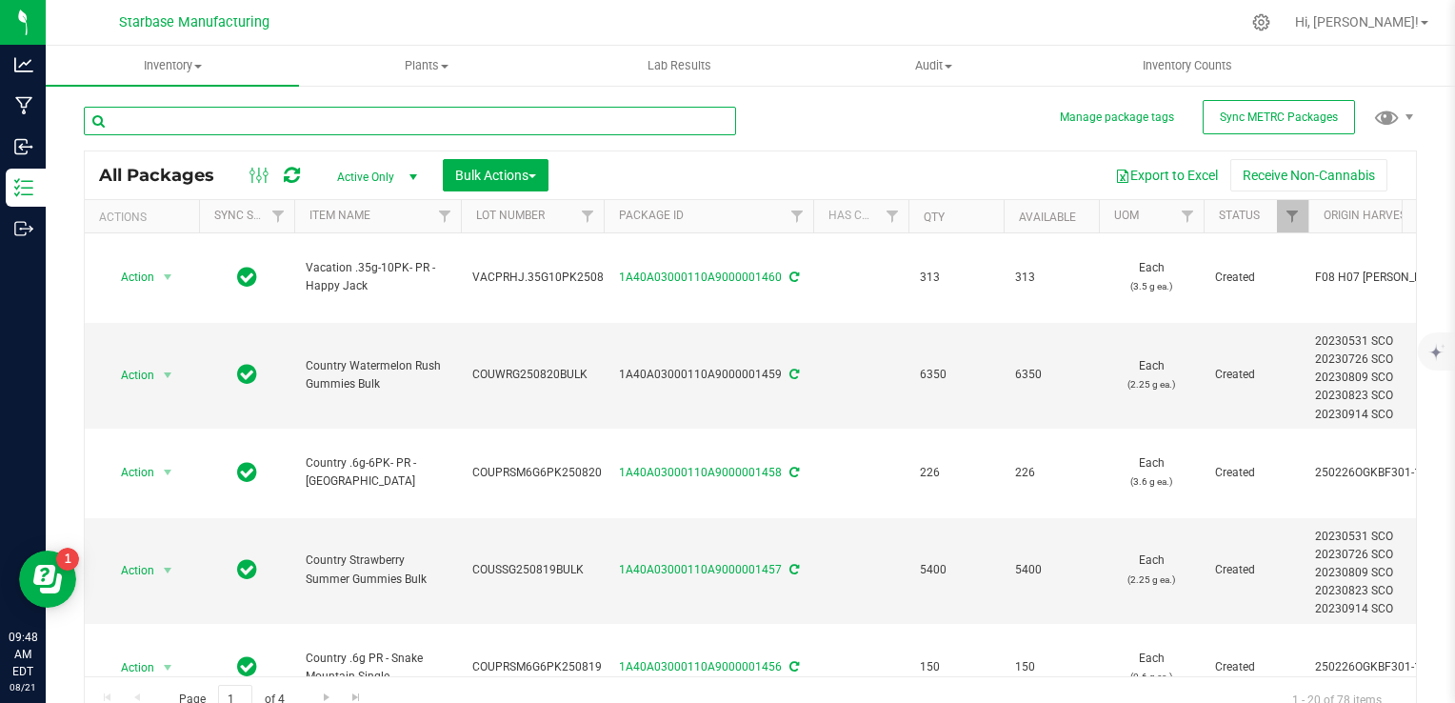
click at [209, 122] on input "text" at bounding box center [410, 121] width 652 height 29
type input "bulk"
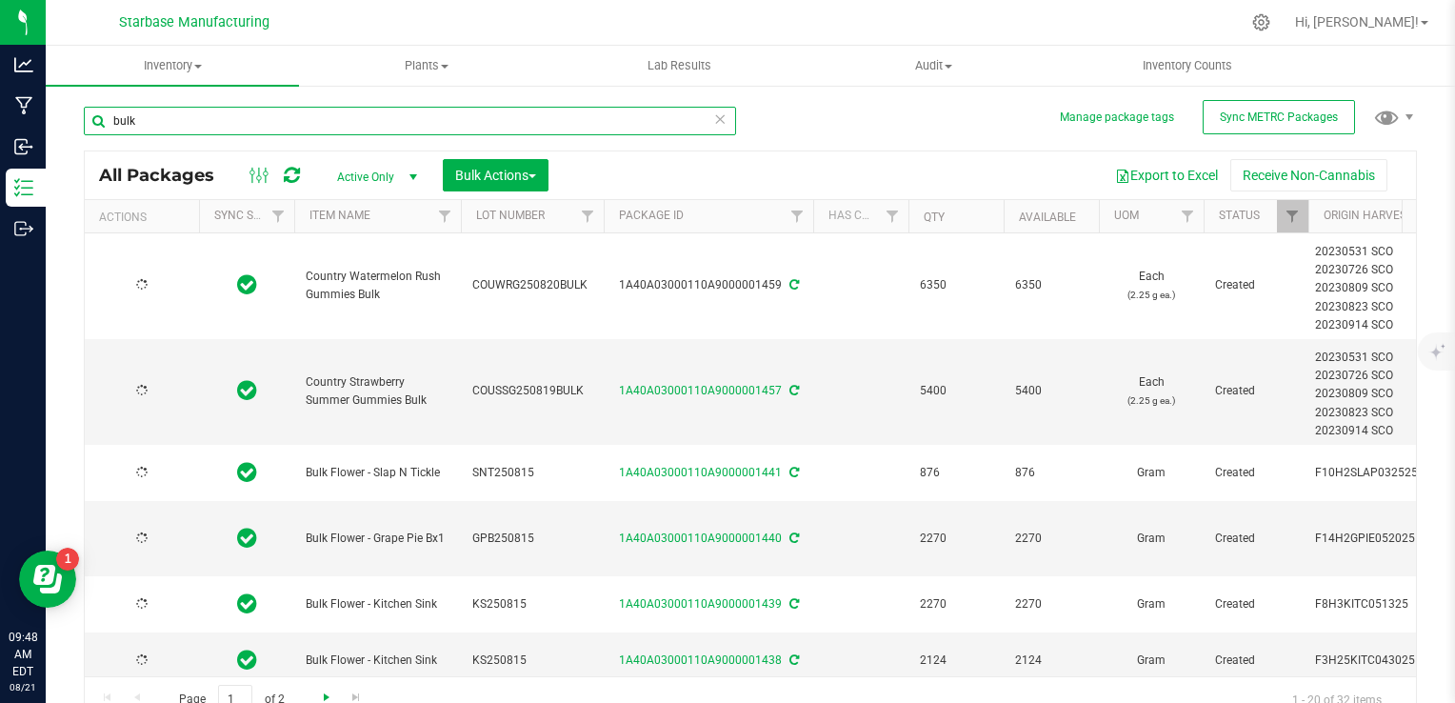
type input "[DATE]"
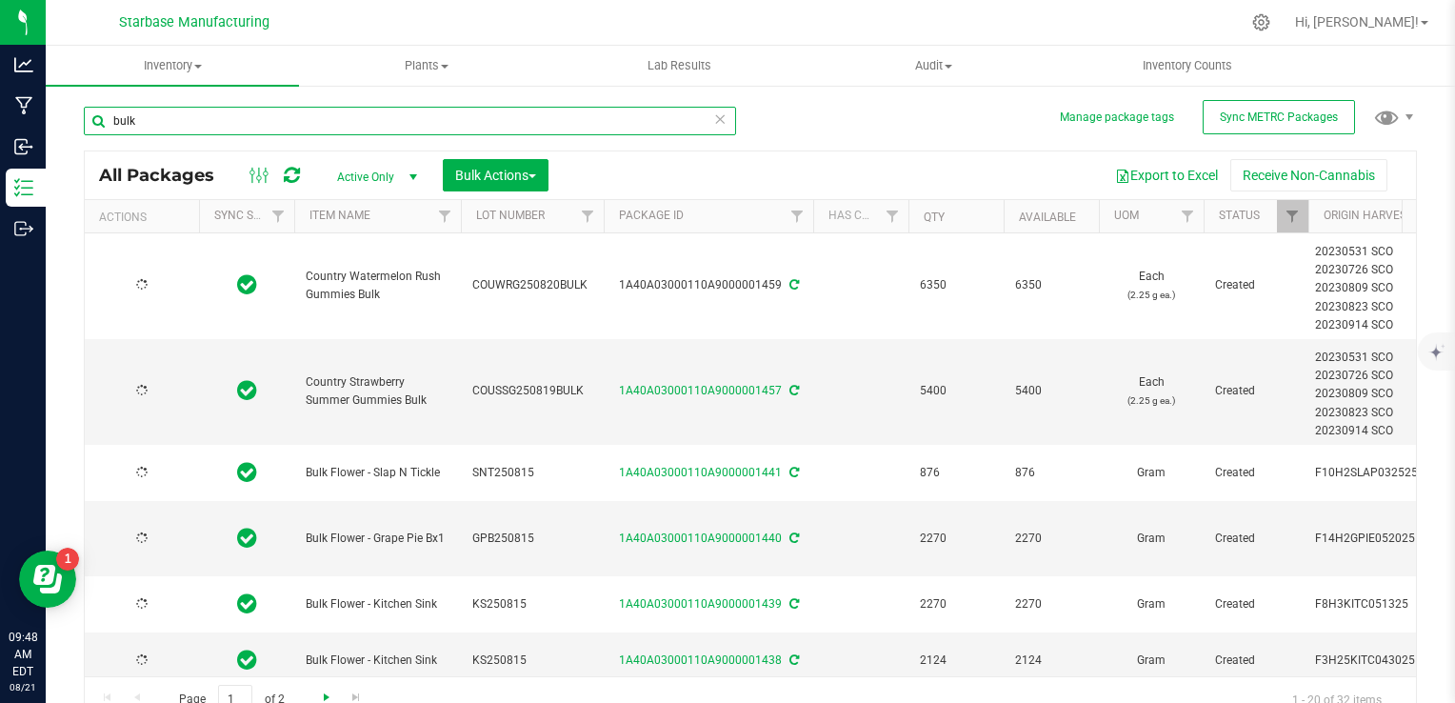
type input "[DATE]"
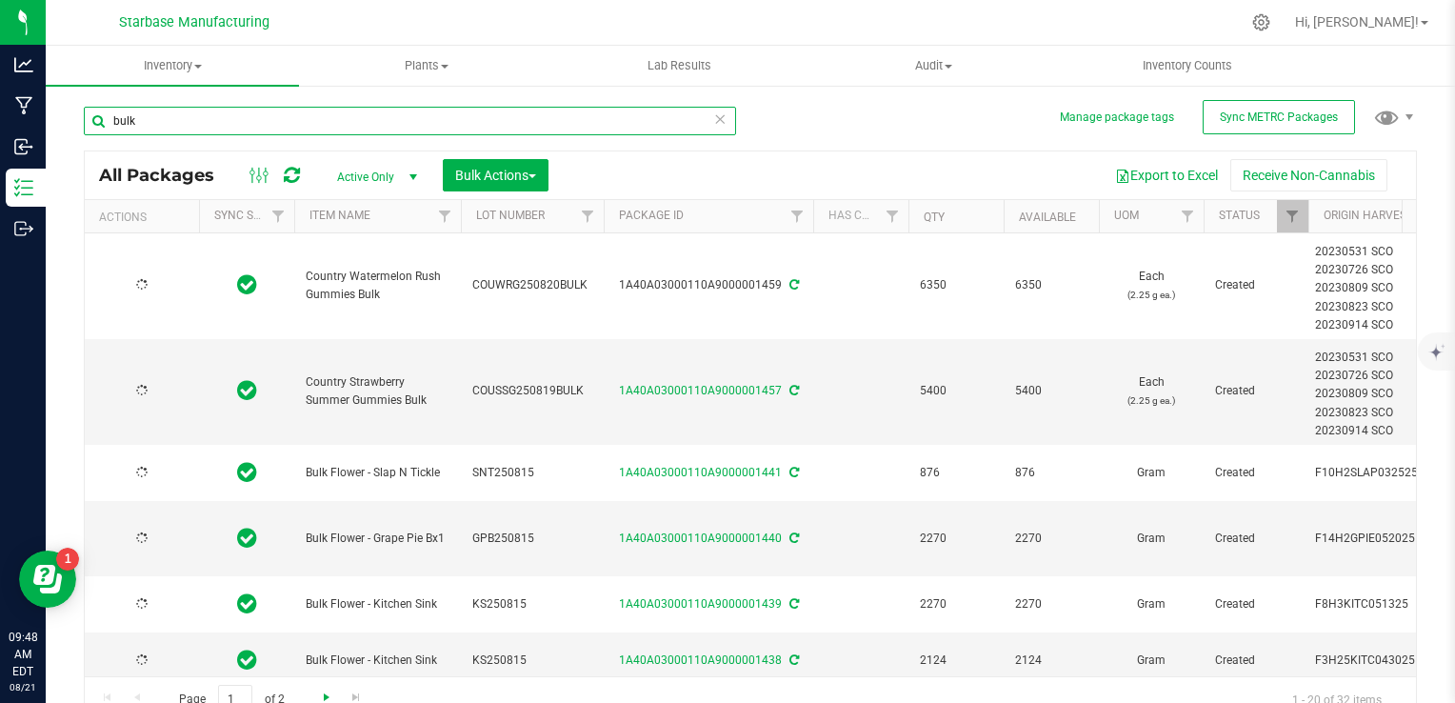
type input "bulk"
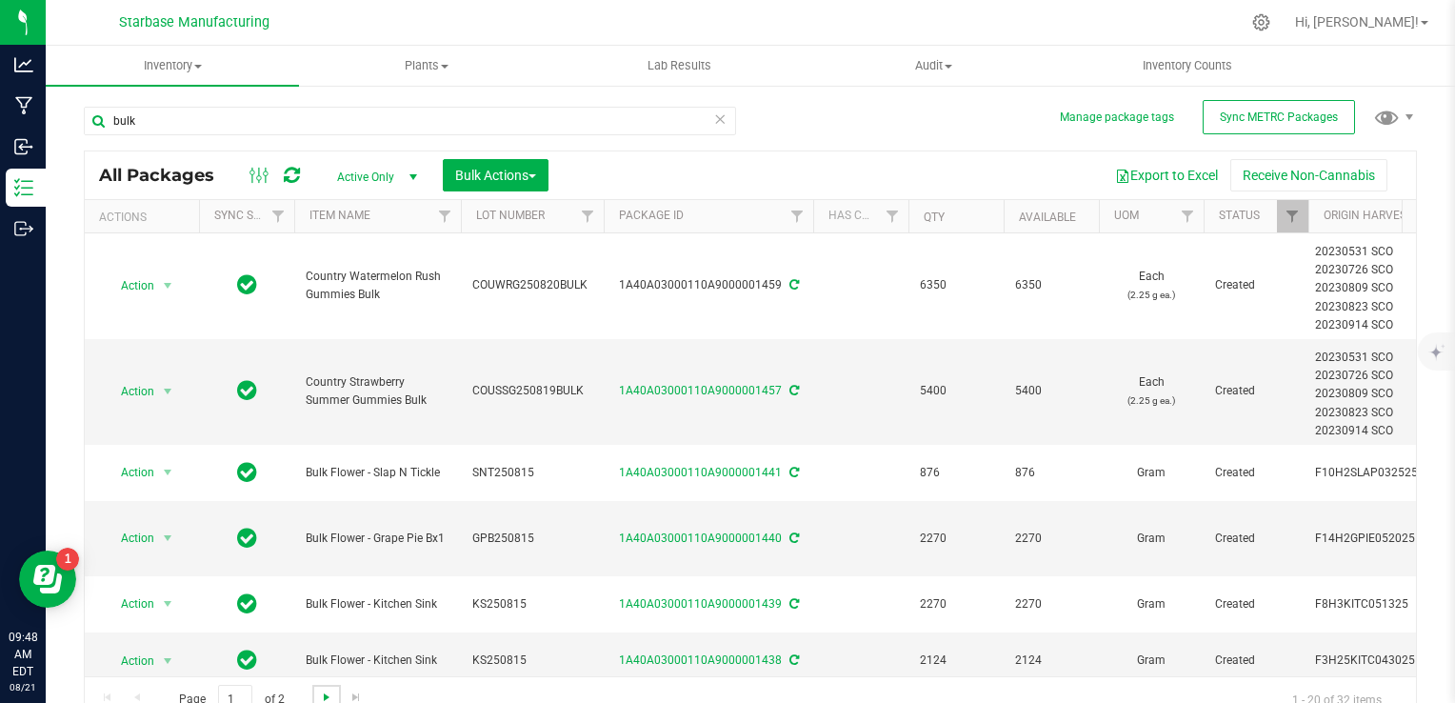
click at [326, 692] on span "Go to the next page" at bounding box center [326, 697] width 15 height 15
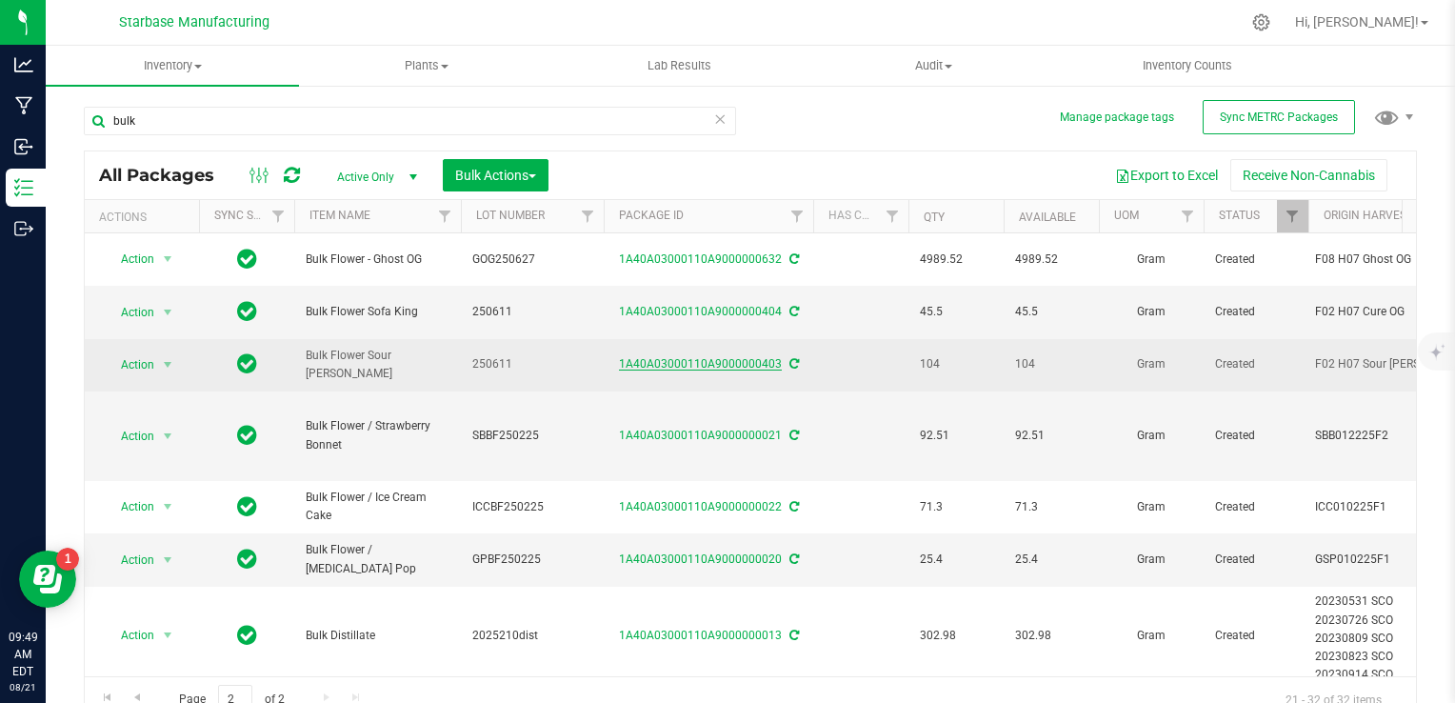
click at [727, 368] on link "1A40A03000110A9000000403" at bounding box center [700, 363] width 163 height 13
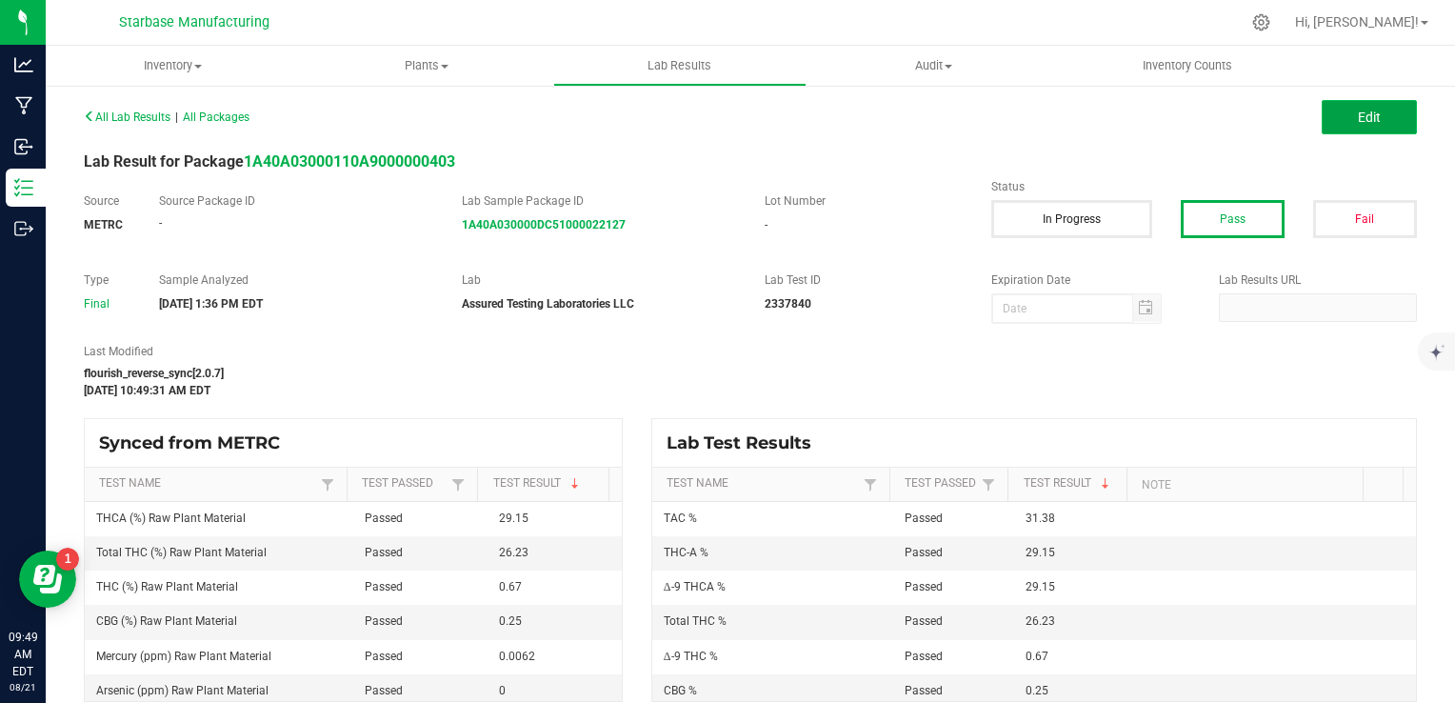
click at [1365, 129] on button "Edit" at bounding box center [1369, 117] width 95 height 34
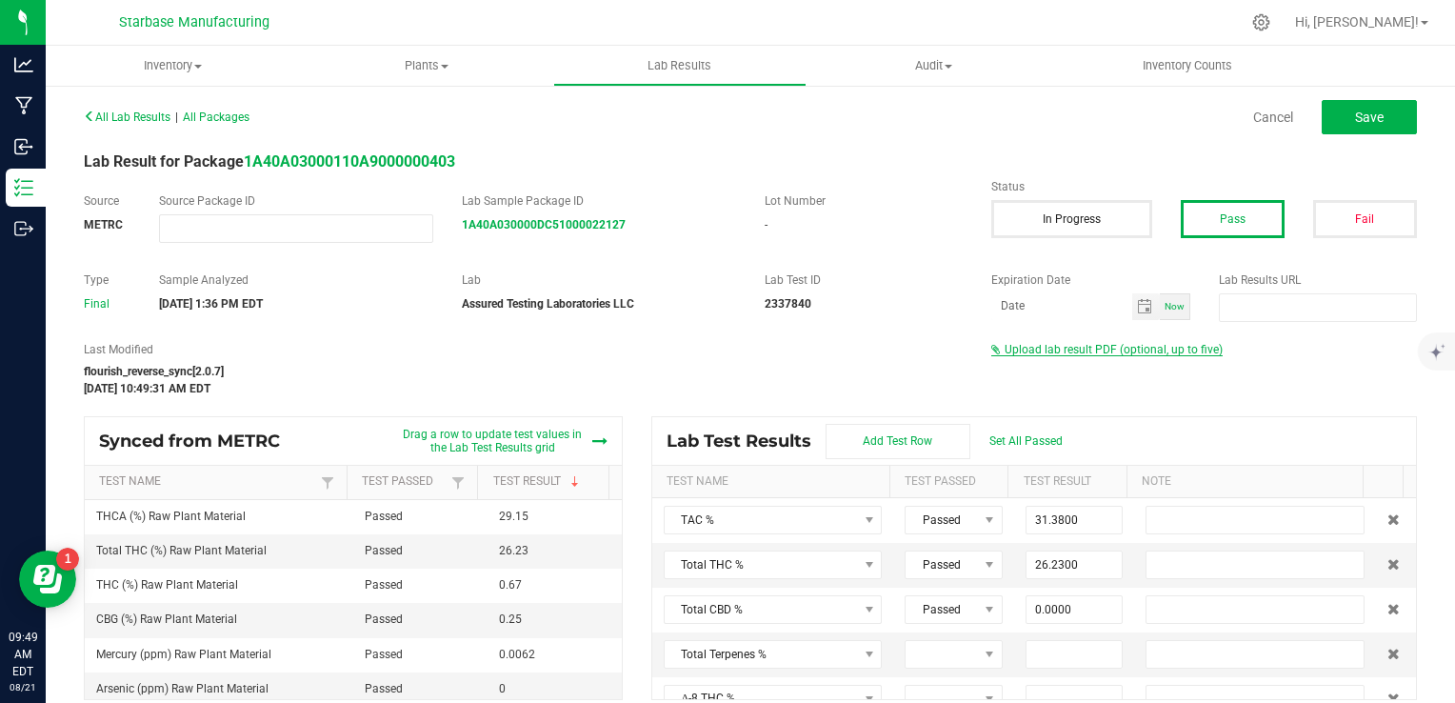
click at [1132, 353] on span "Upload lab result PDF (optional, up to five)" at bounding box center [1114, 349] width 218 height 13
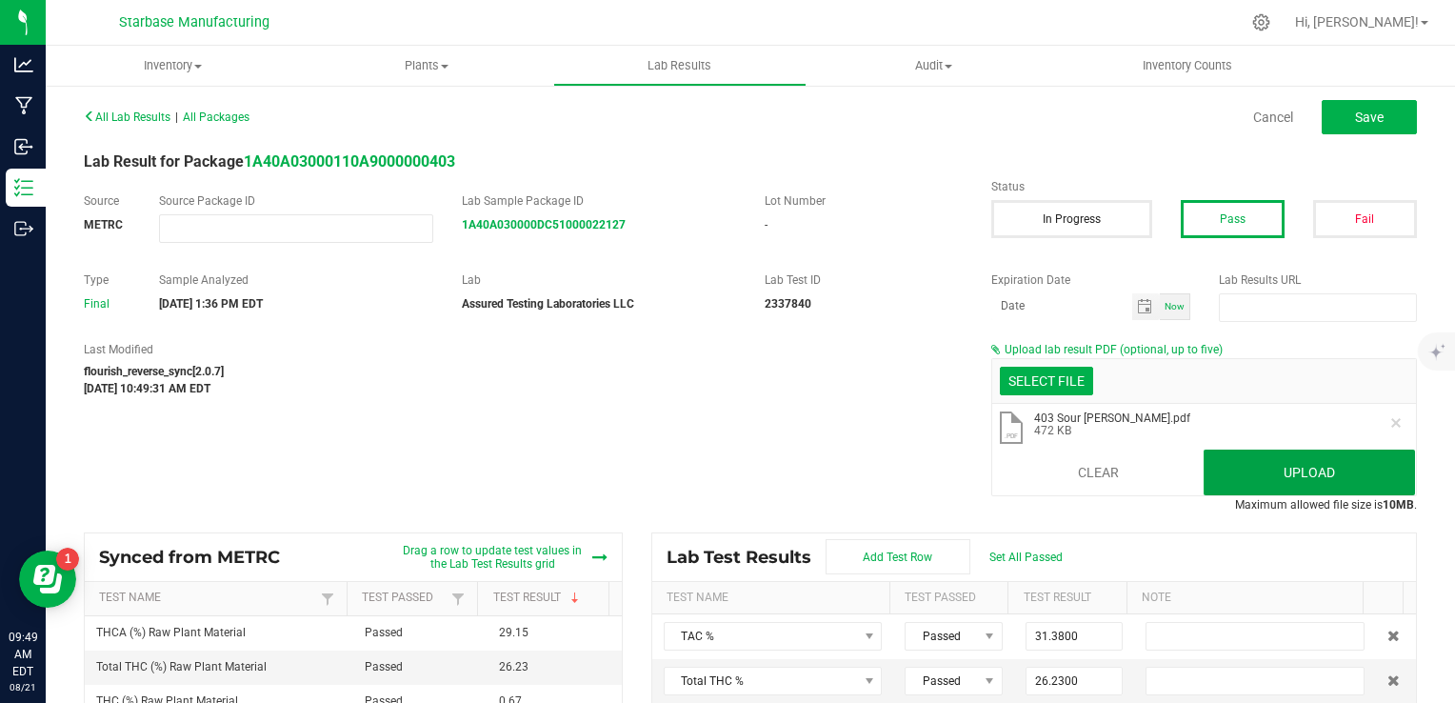
click at [1246, 454] on button "Upload" at bounding box center [1309, 473] width 211 height 46
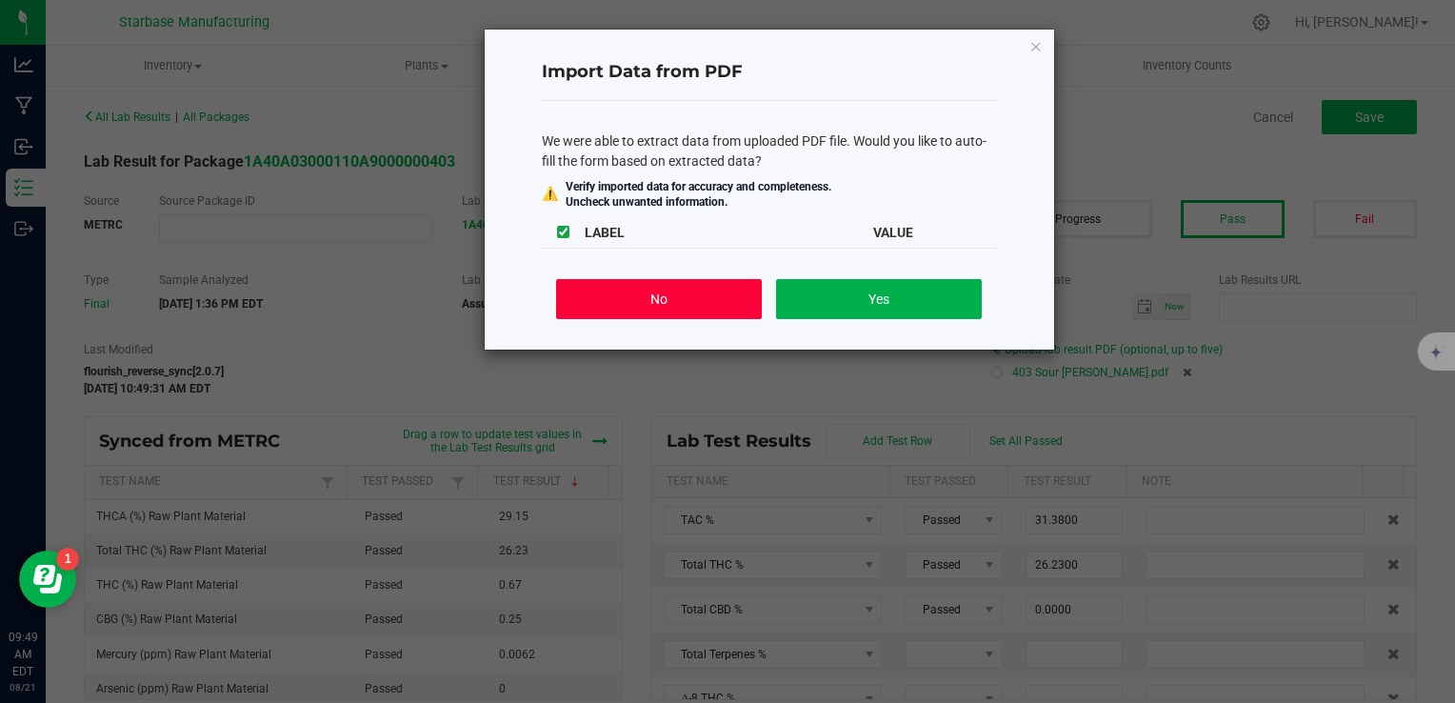
click at [671, 304] on button "No" at bounding box center [658, 299] width 205 height 40
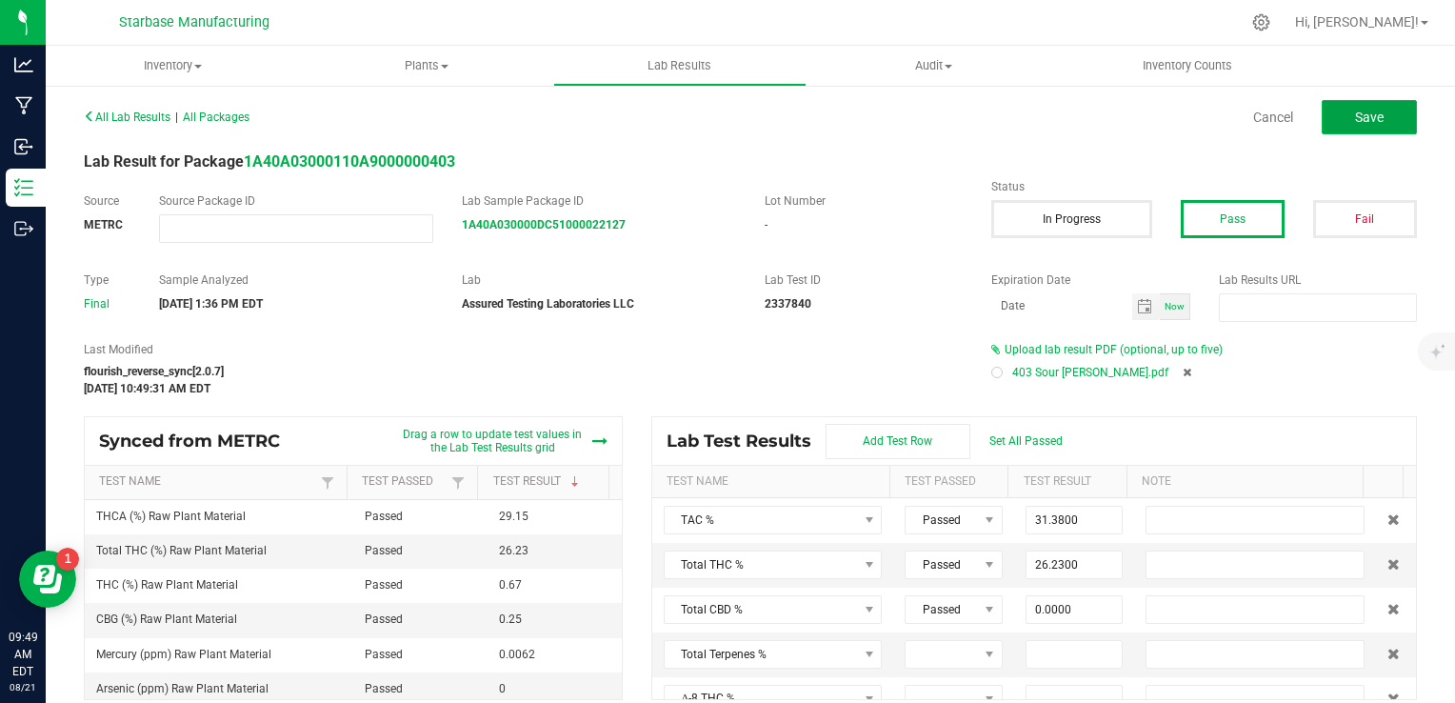
click at [1375, 112] on button "Save" at bounding box center [1369, 117] width 95 height 34
type input "0.6700"
type input "29.1500"
type input "0.0000"
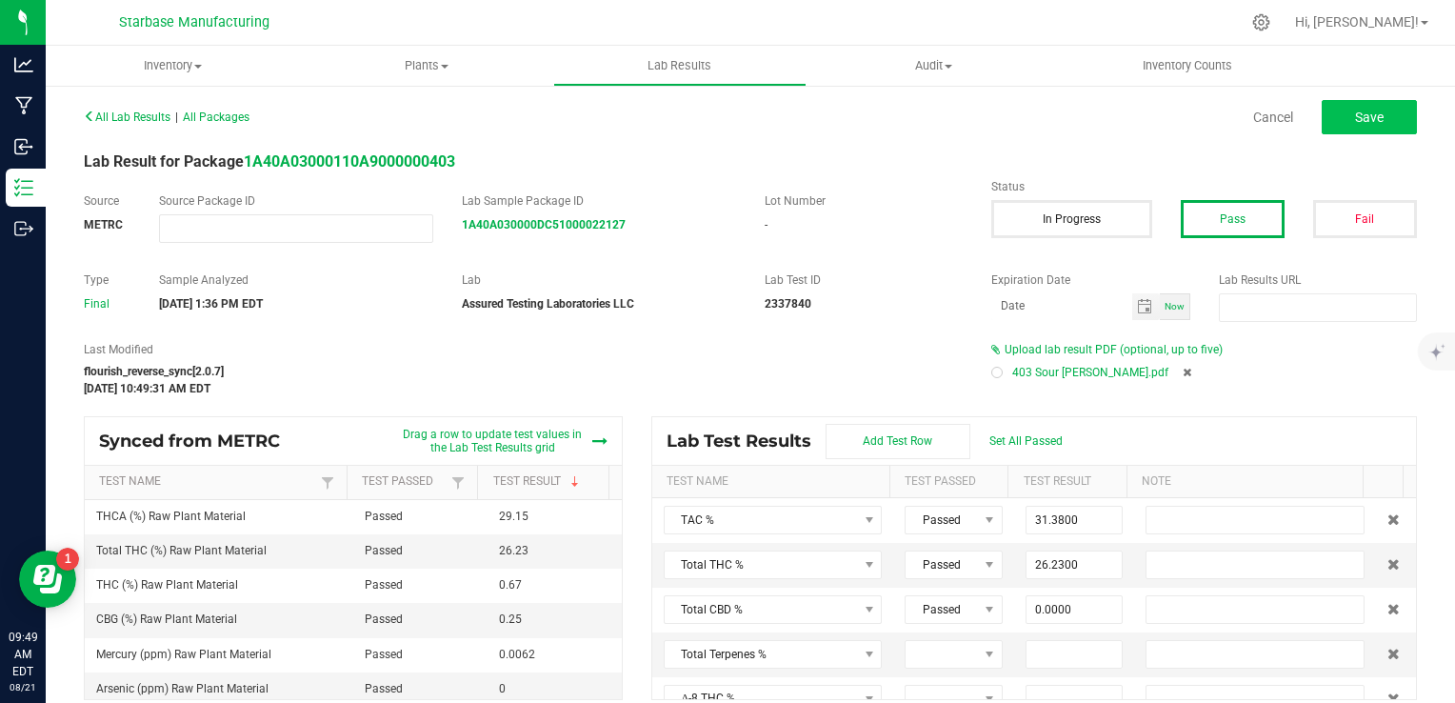
type input "0.0000"
type input "0.2500"
type input "0.0000"
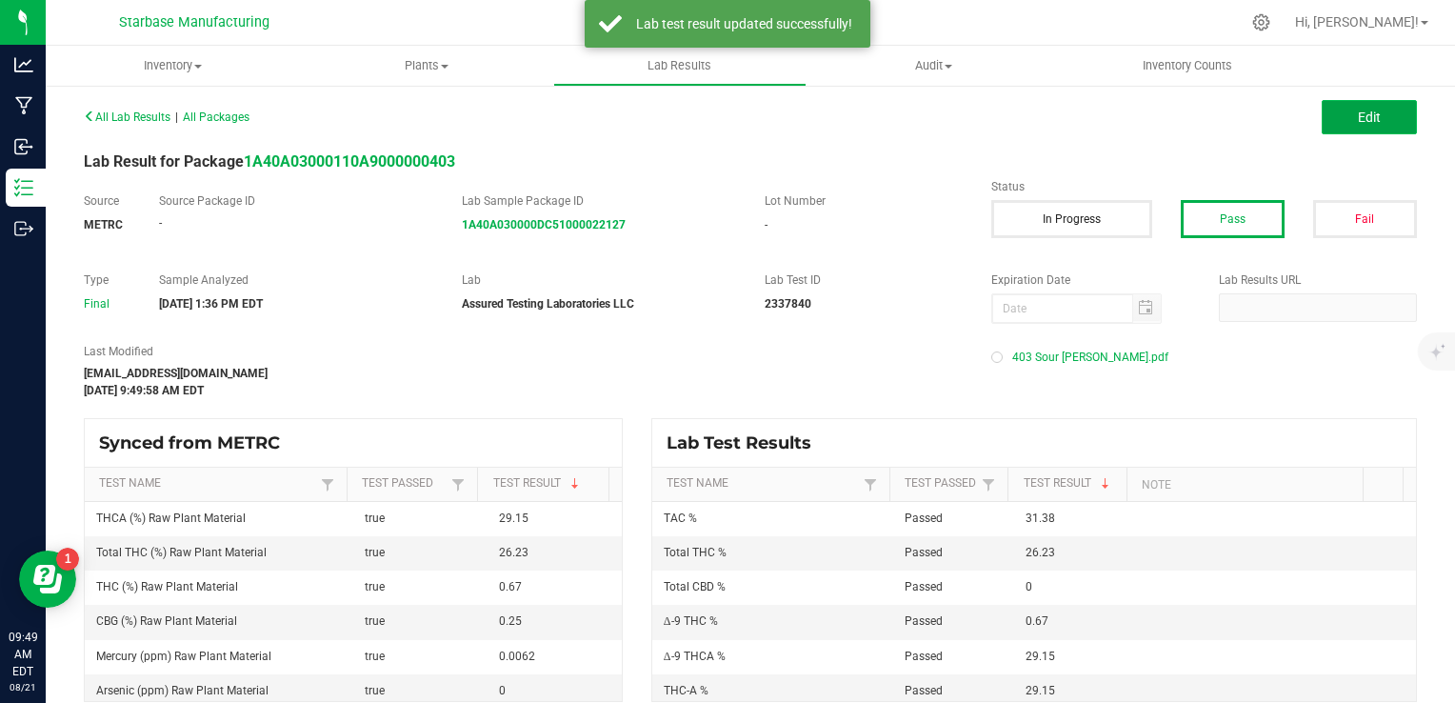
click at [1358, 110] on span "Edit" at bounding box center [1369, 117] width 23 height 15
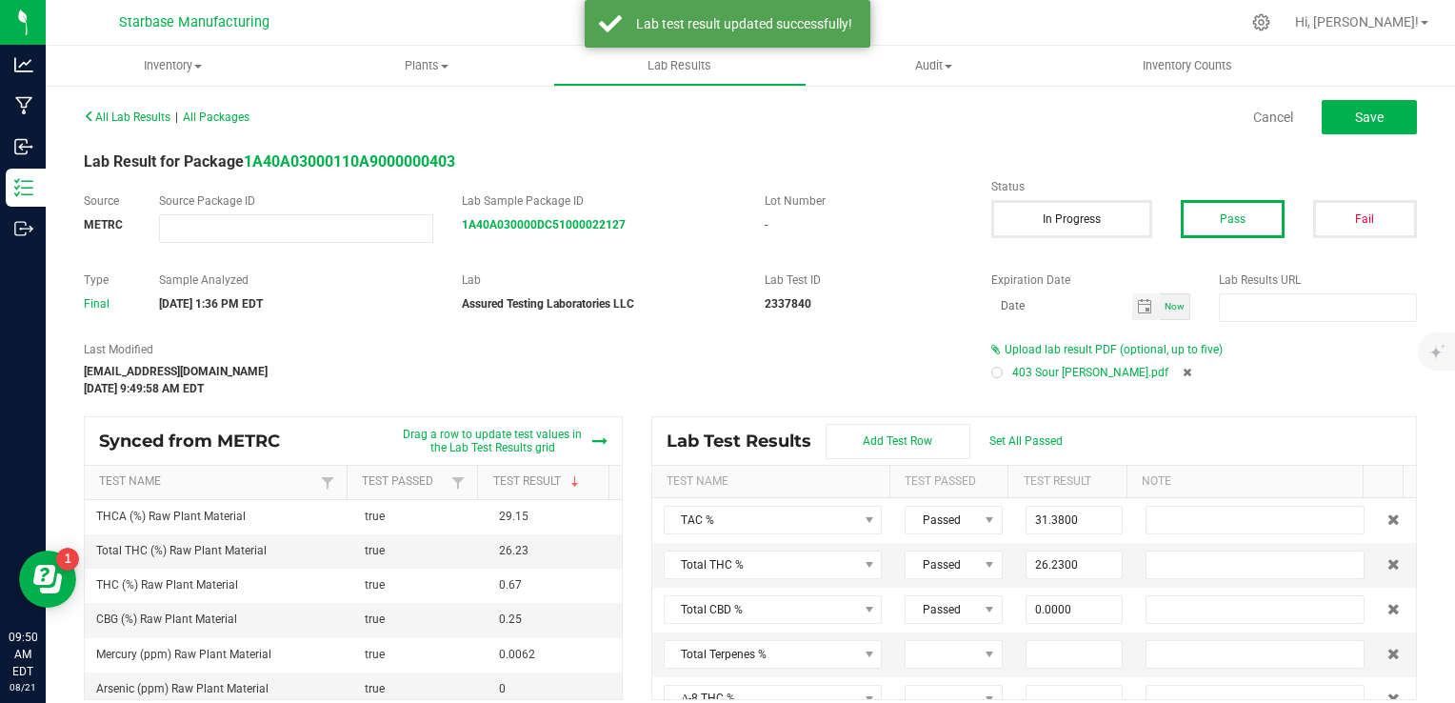
click at [994, 371] on div at bounding box center [997, 373] width 6 height 6
click at [1355, 116] on span "Save" at bounding box center [1369, 117] width 29 height 15
type input "0.6700"
type input "29.1500"
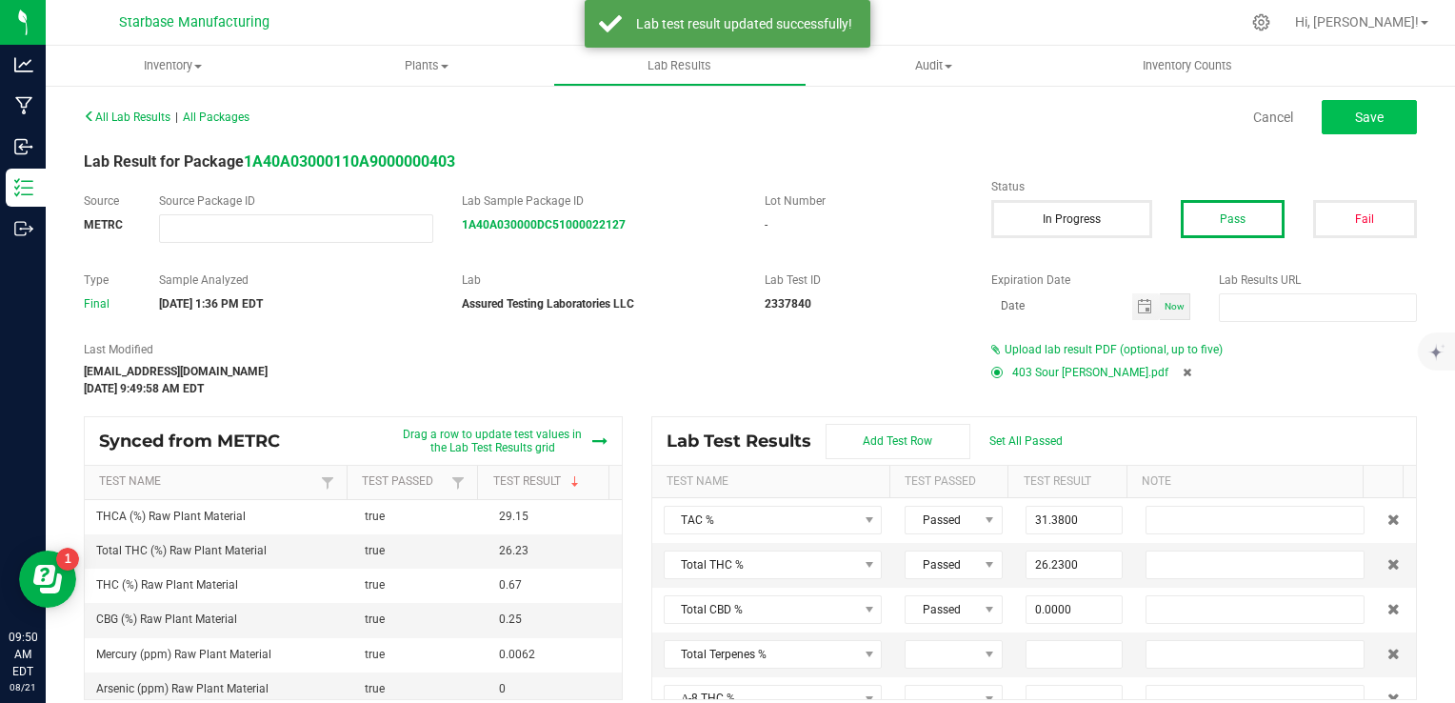
type input "0.0000"
type input "0.2500"
type input "0.0000"
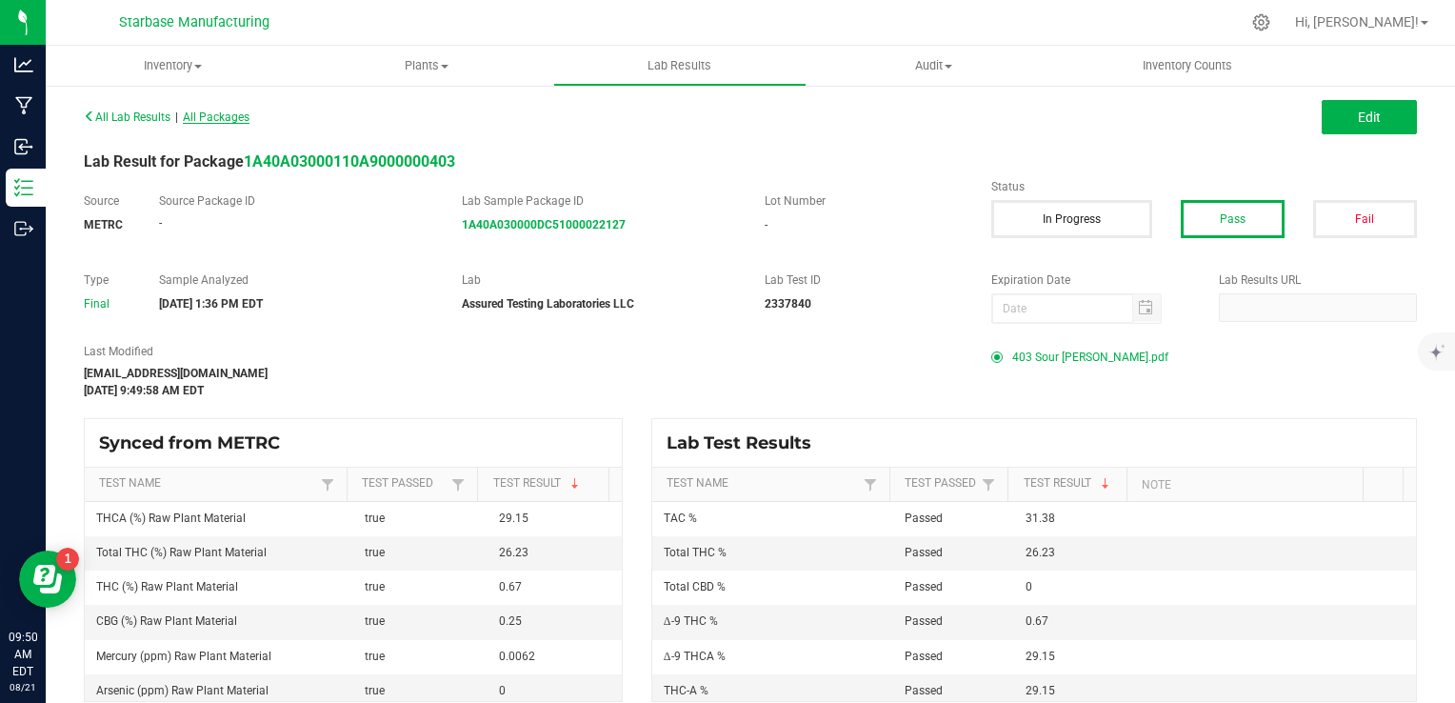
click at [236, 120] on span "All Packages" at bounding box center [216, 116] width 67 height 13
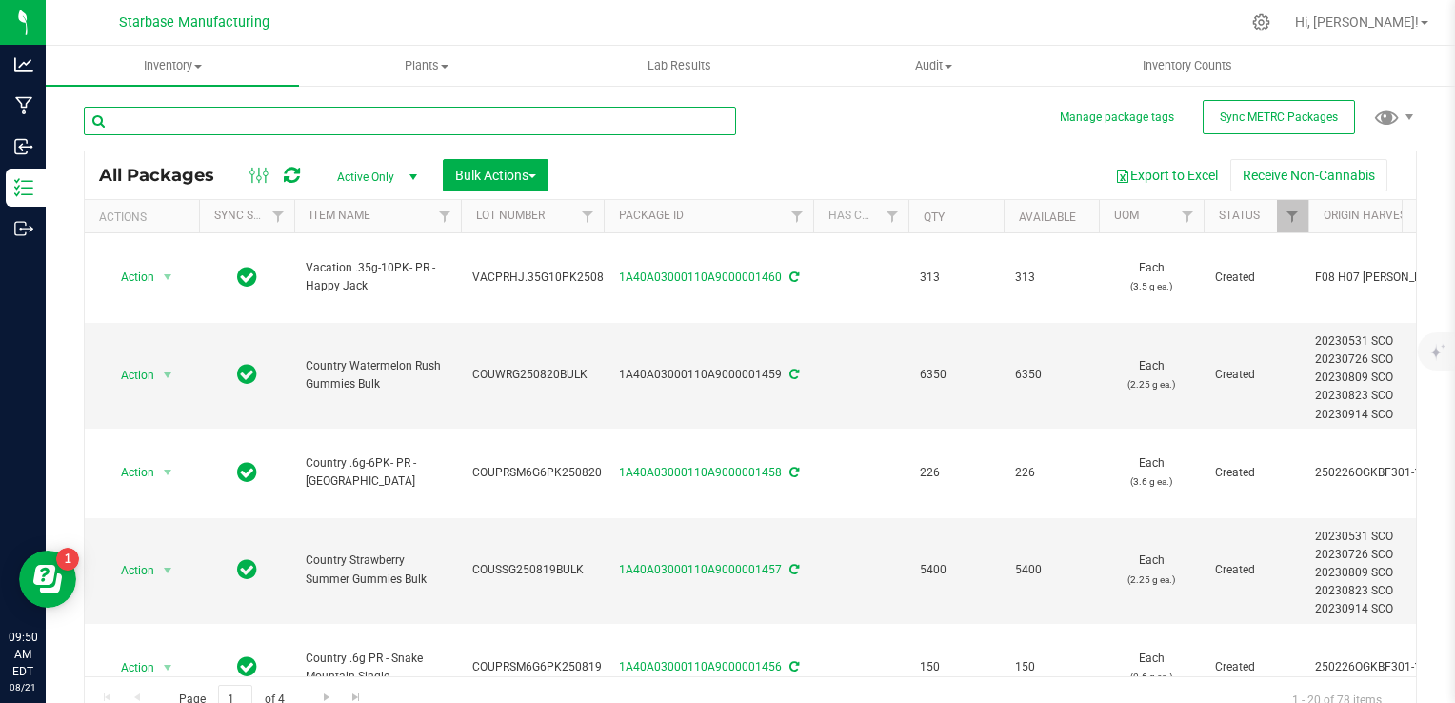
click at [286, 121] on input "text" at bounding box center [410, 121] width 652 height 29
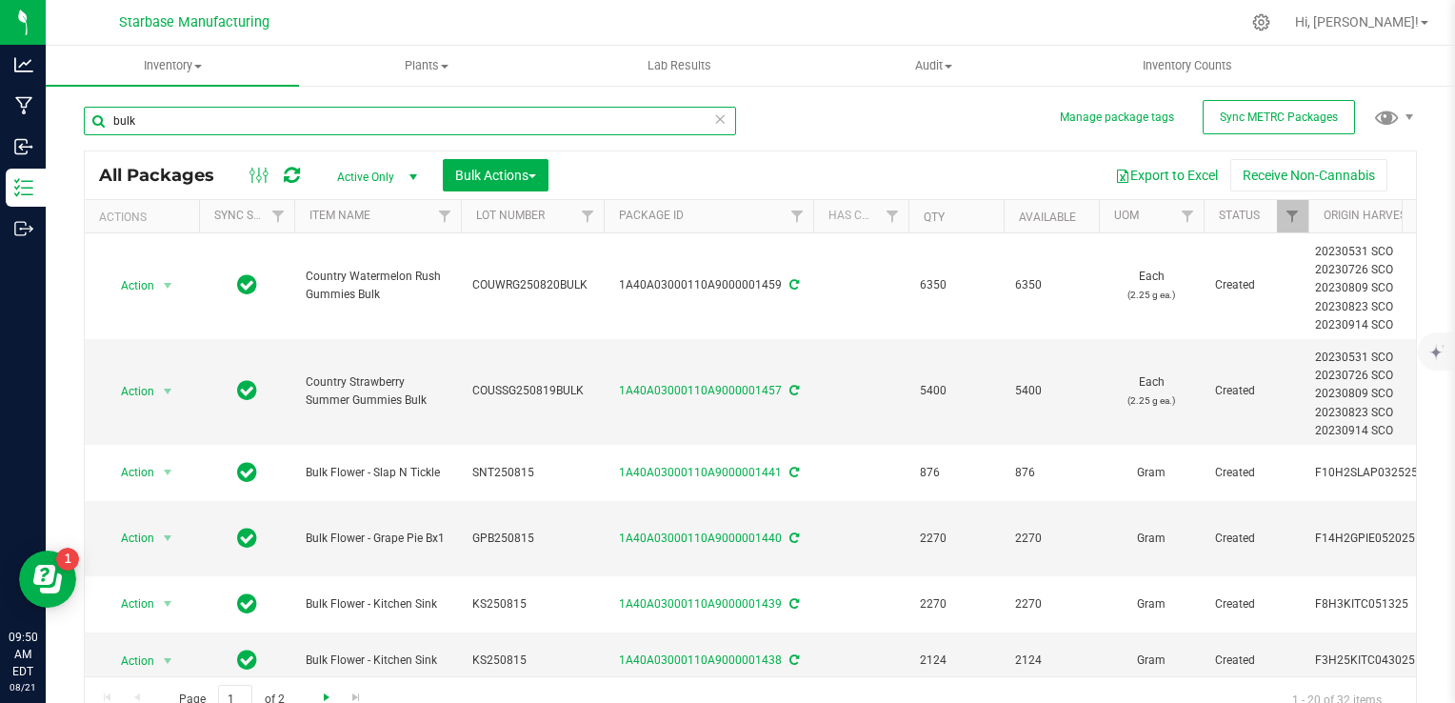
type input "bulk"
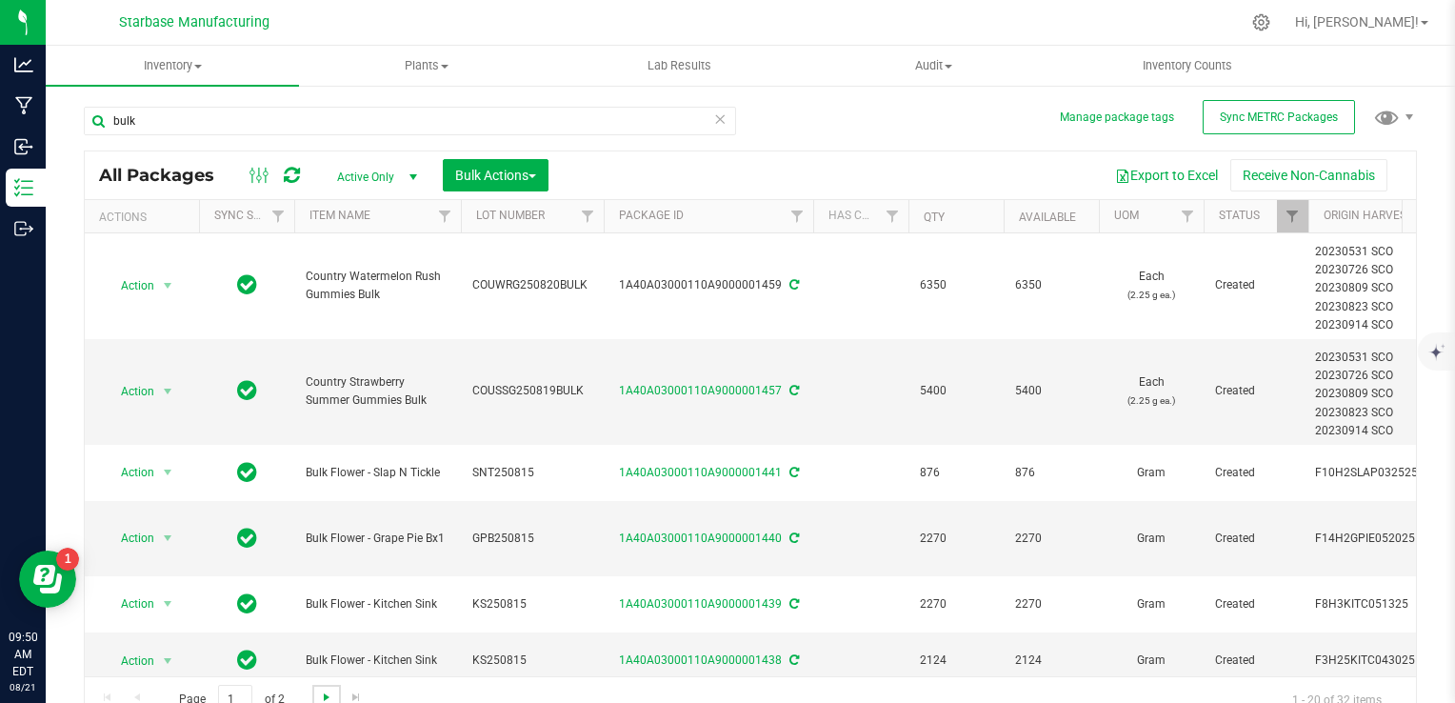
click at [331, 695] on span "Go to the next page" at bounding box center [326, 697] width 15 height 15
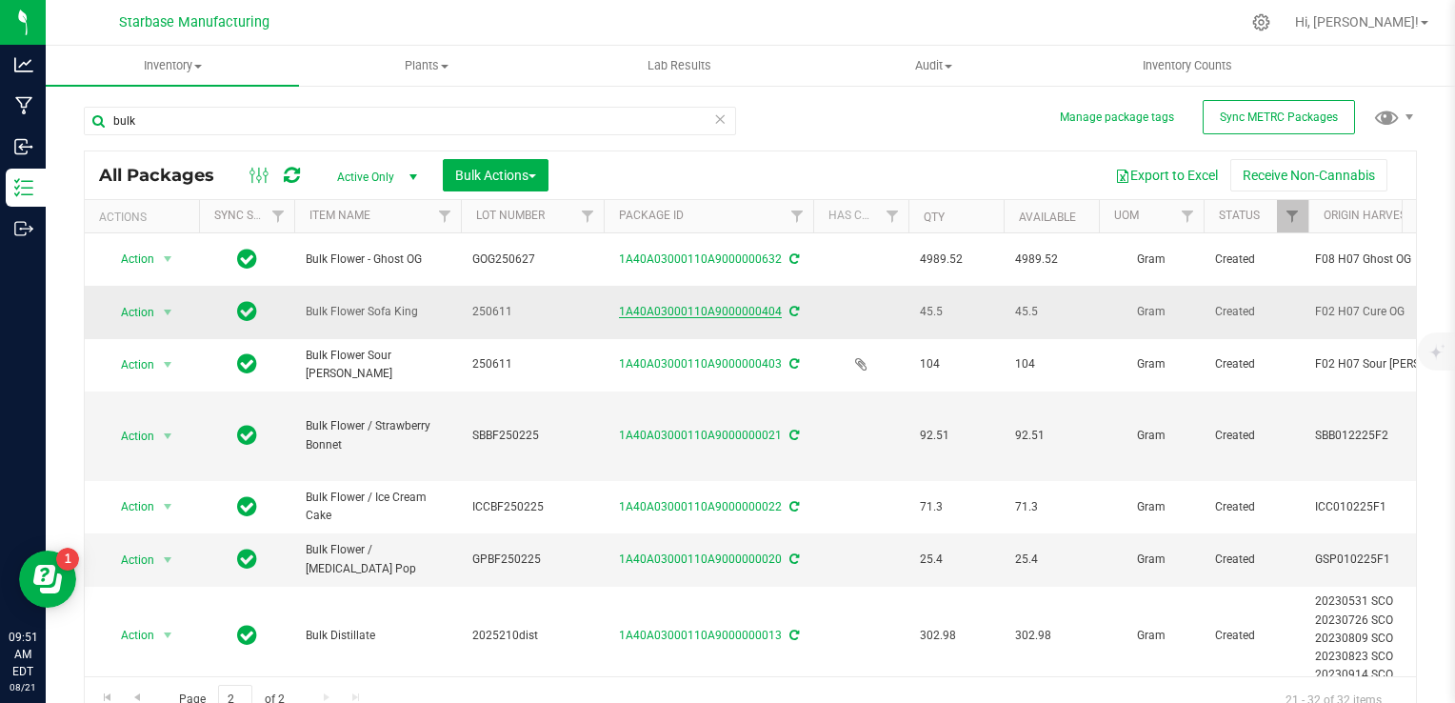
click at [756, 313] on link "1A40A03000110A9000000404" at bounding box center [700, 311] width 163 height 13
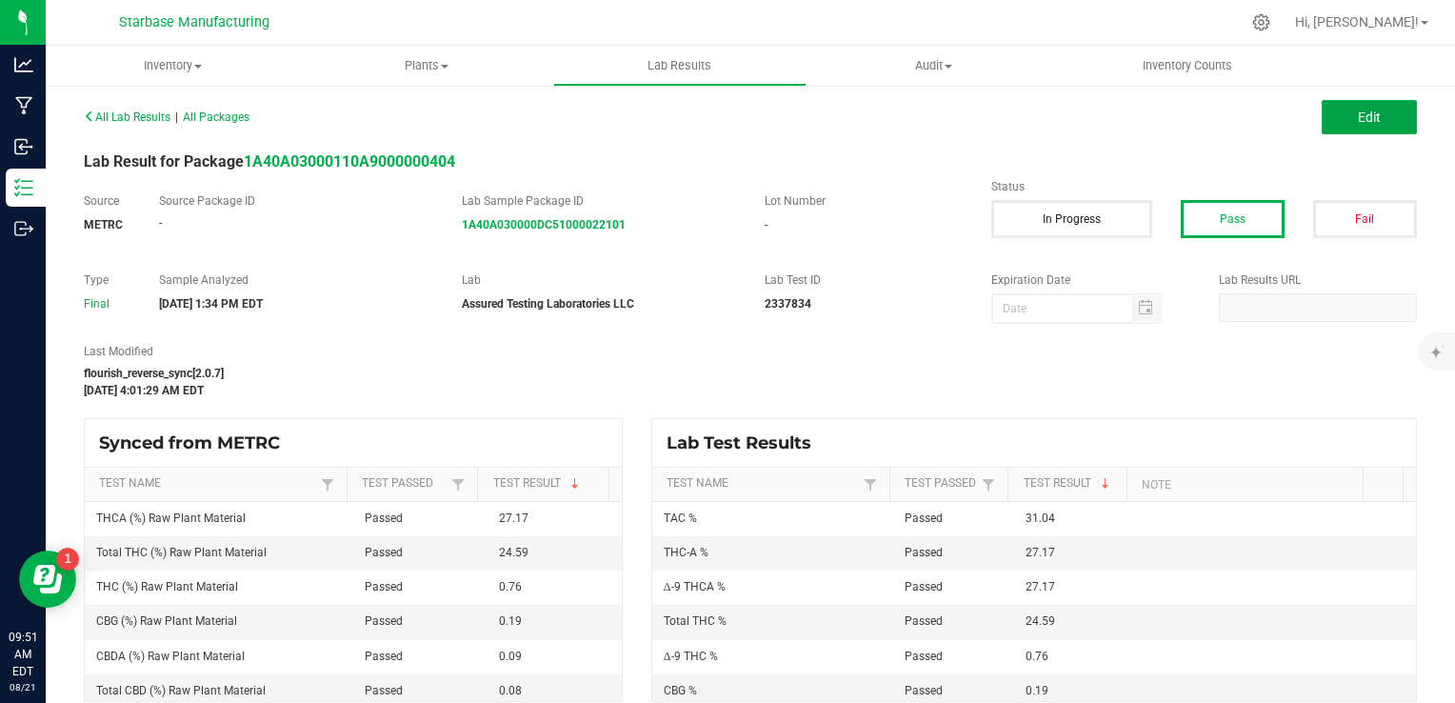
drag, startPoint x: 1374, startPoint y: 114, endPoint x: 1159, endPoint y: 326, distance: 301.8
click at [1374, 114] on button "Edit" at bounding box center [1369, 117] width 95 height 34
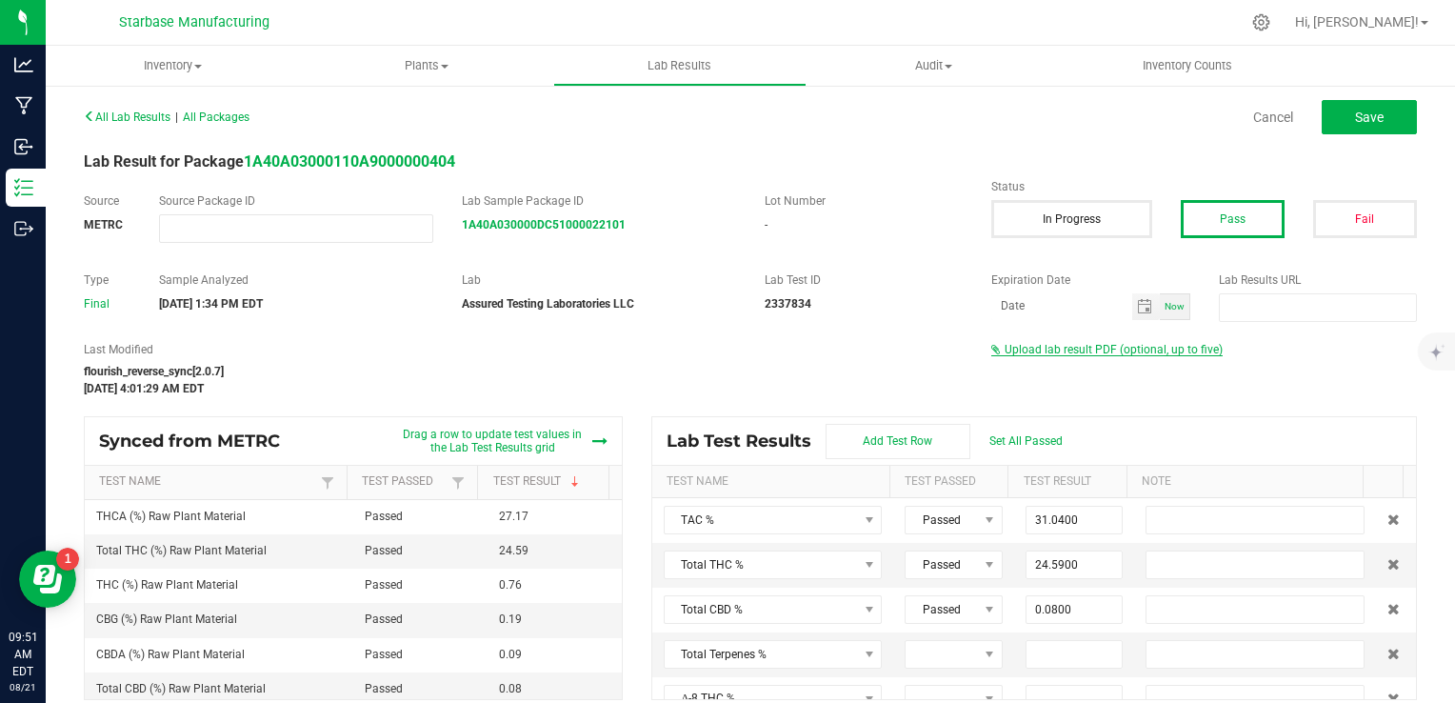
click at [1096, 346] on span "Upload lab result PDF (optional, up to five)" at bounding box center [1114, 349] width 218 height 13
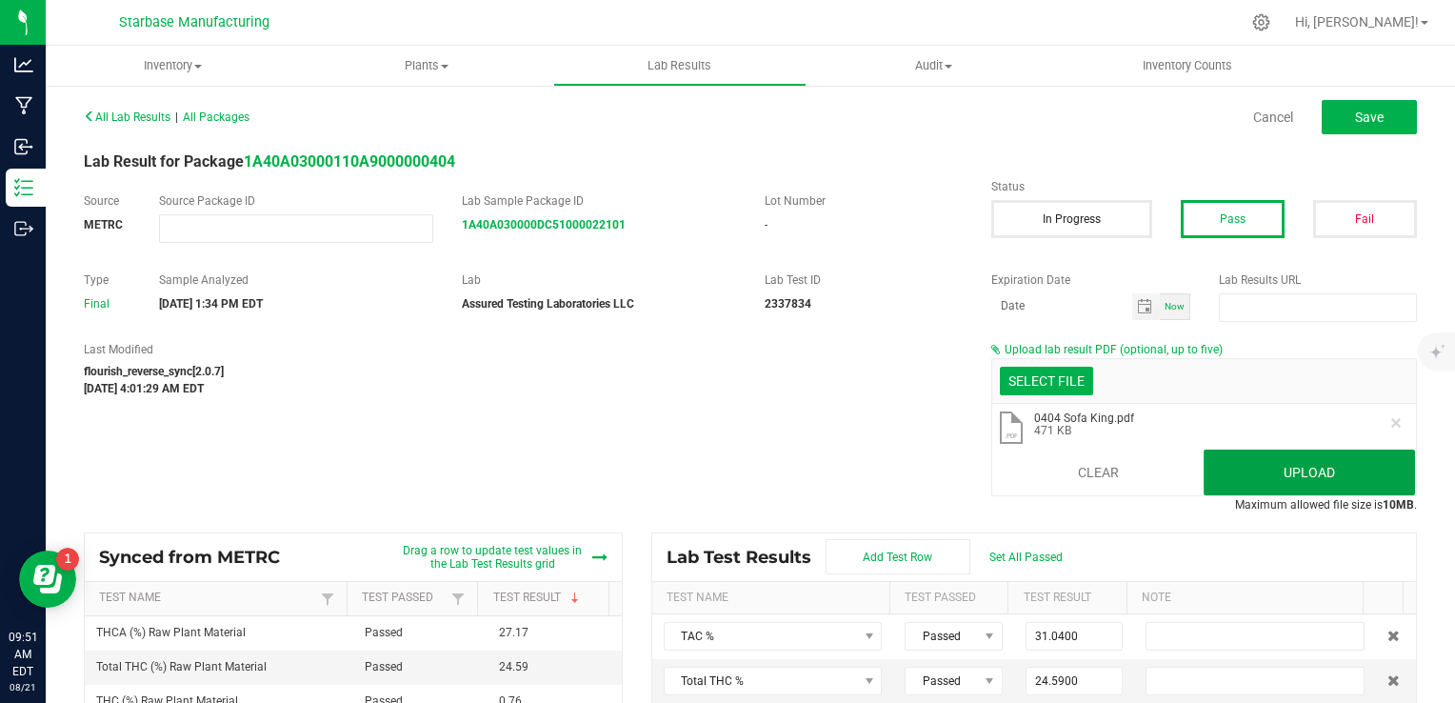
click at [1263, 469] on button "Upload" at bounding box center [1309, 473] width 211 height 46
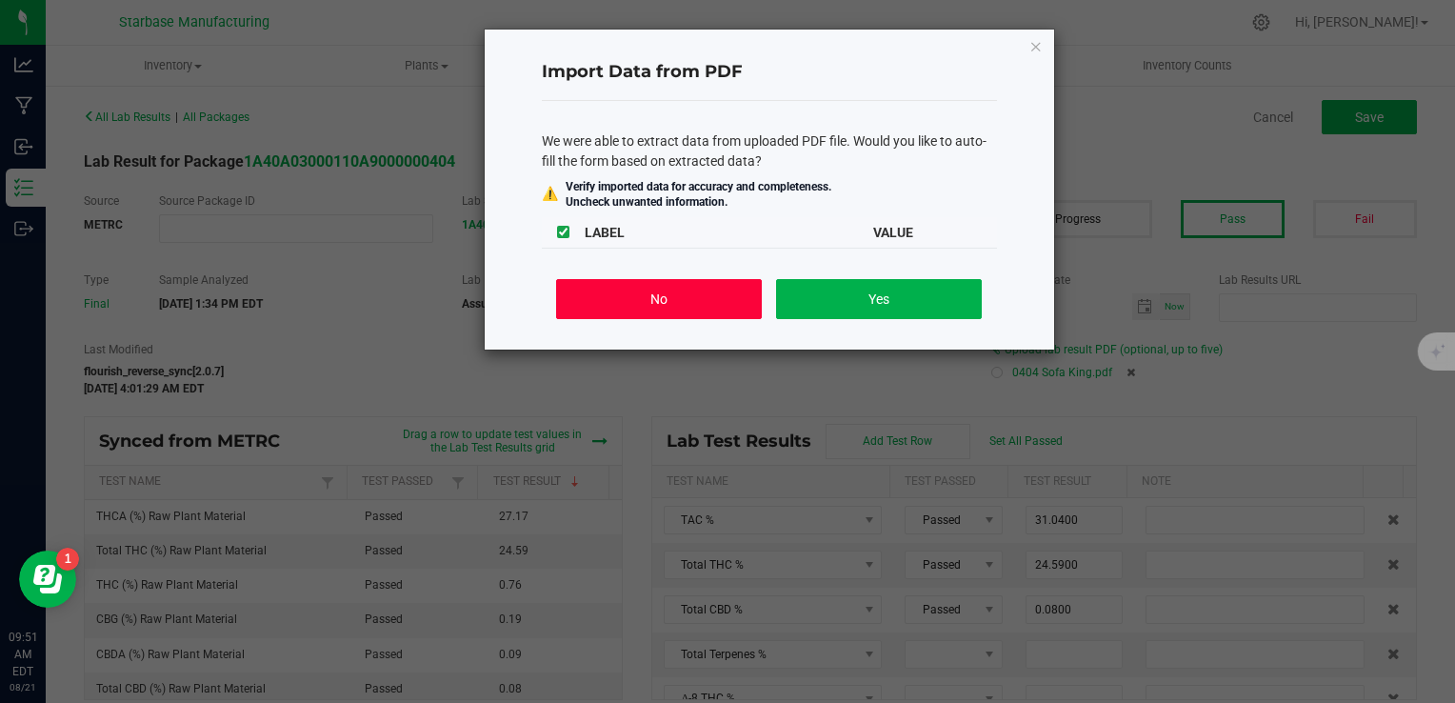
click at [680, 305] on button "No" at bounding box center [658, 299] width 205 height 40
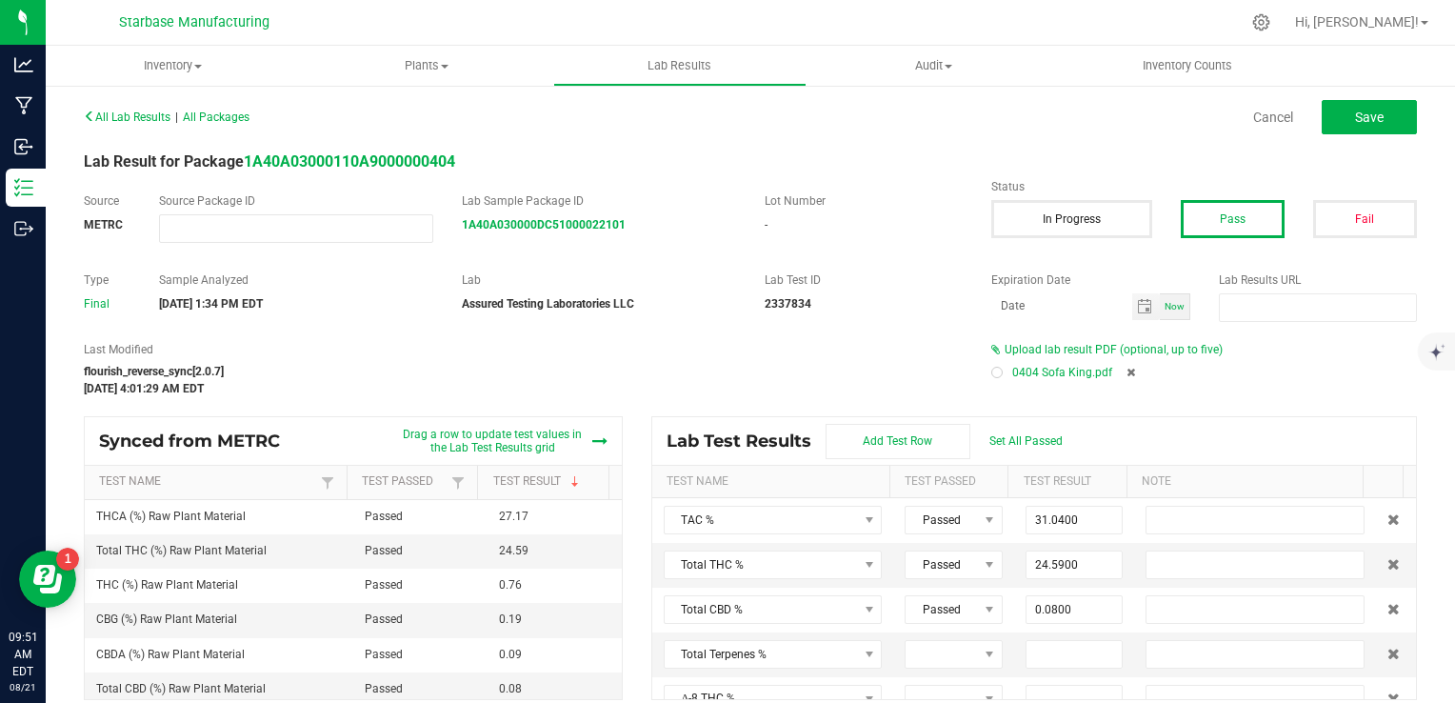
click at [993, 373] on div at bounding box center [997, 372] width 11 height 11
click at [1328, 110] on button "Save" at bounding box center [1369, 117] width 95 height 34
type input "0.7600"
type input "27.1700"
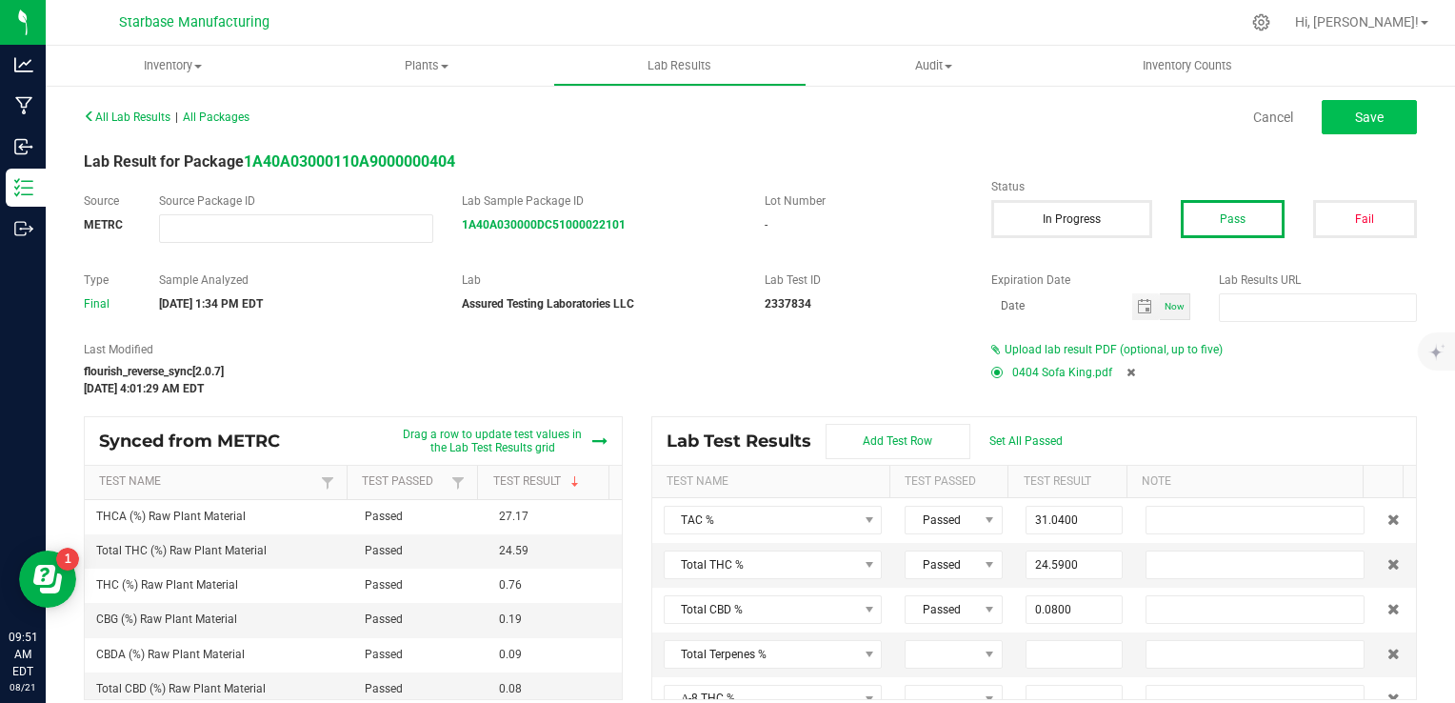
type input "0.0000"
type input "0.0900"
type input "0.1900"
type input "0.0000"
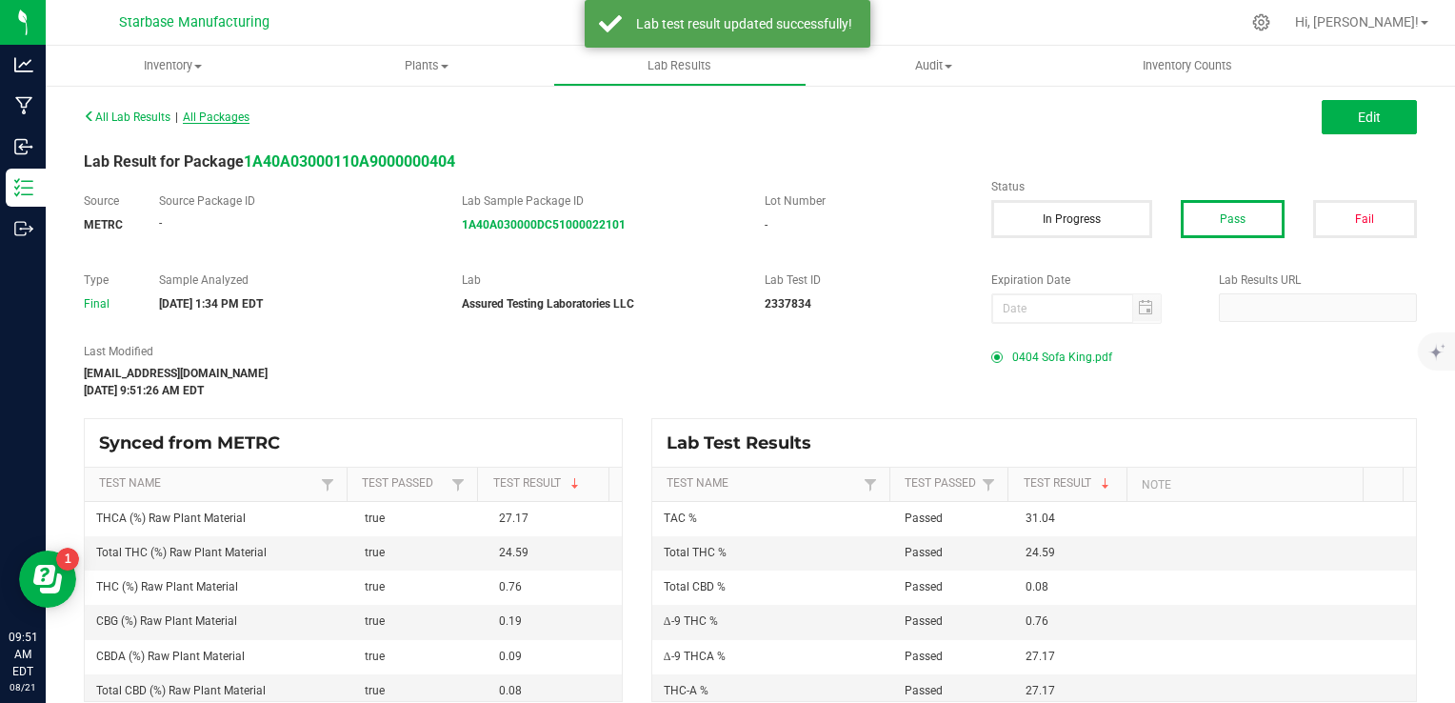
click at [250, 114] on span "All Packages" at bounding box center [216, 116] width 67 height 13
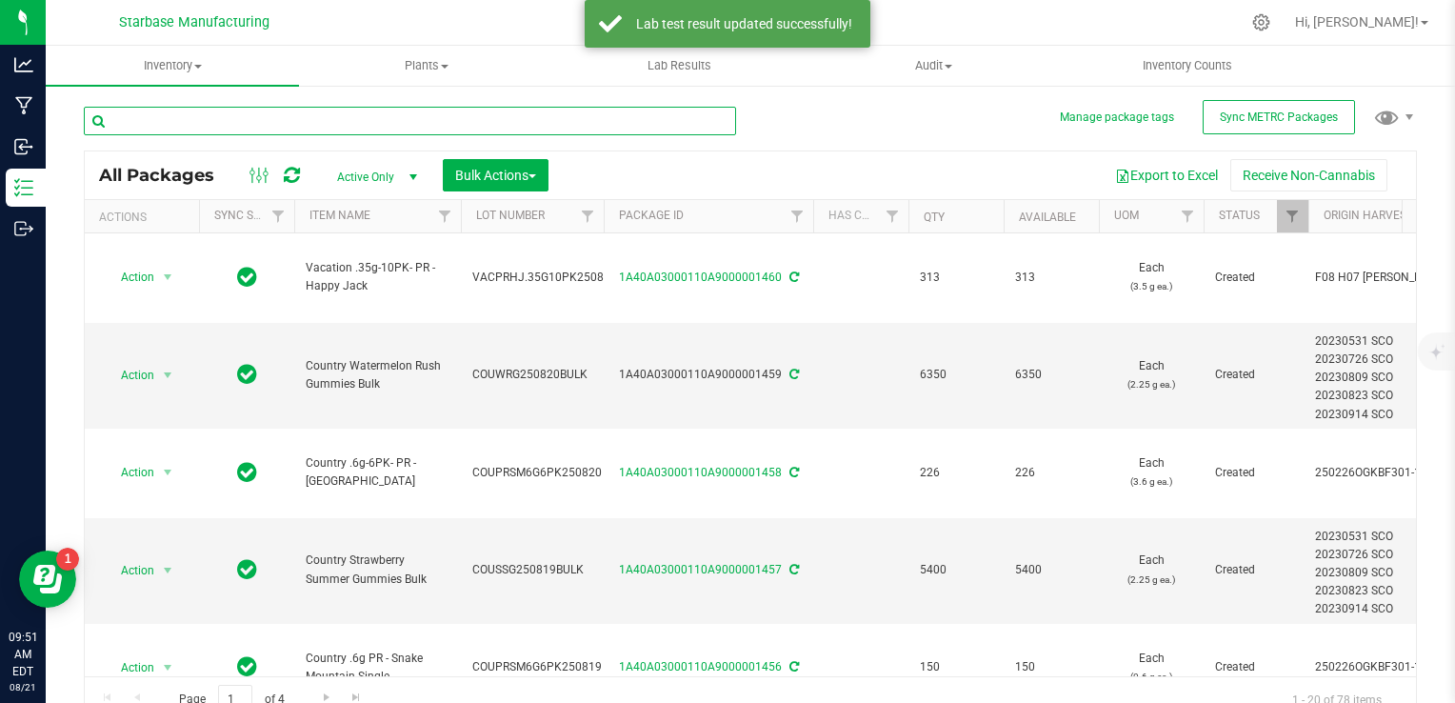
click at [257, 118] on input "text" at bounding box center [410, 121] width 652 height 29
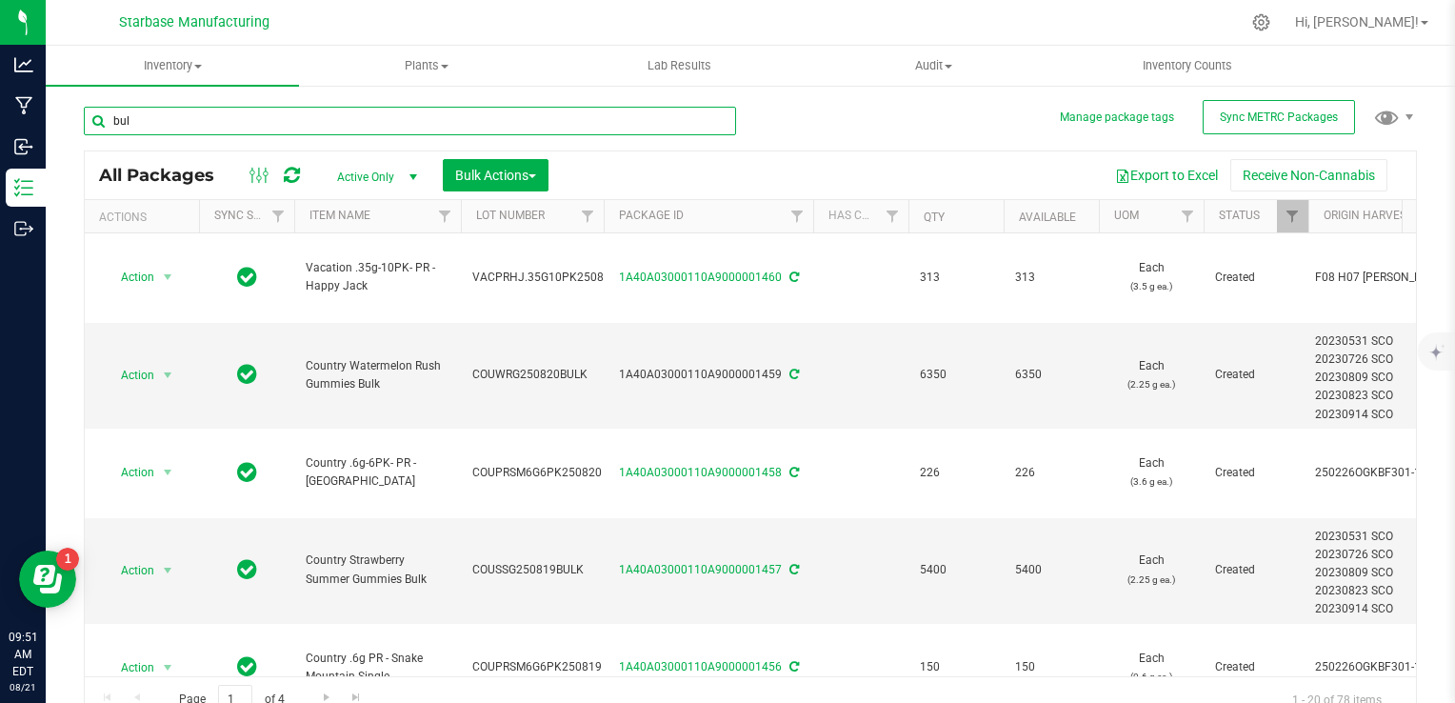
type input "bulk"
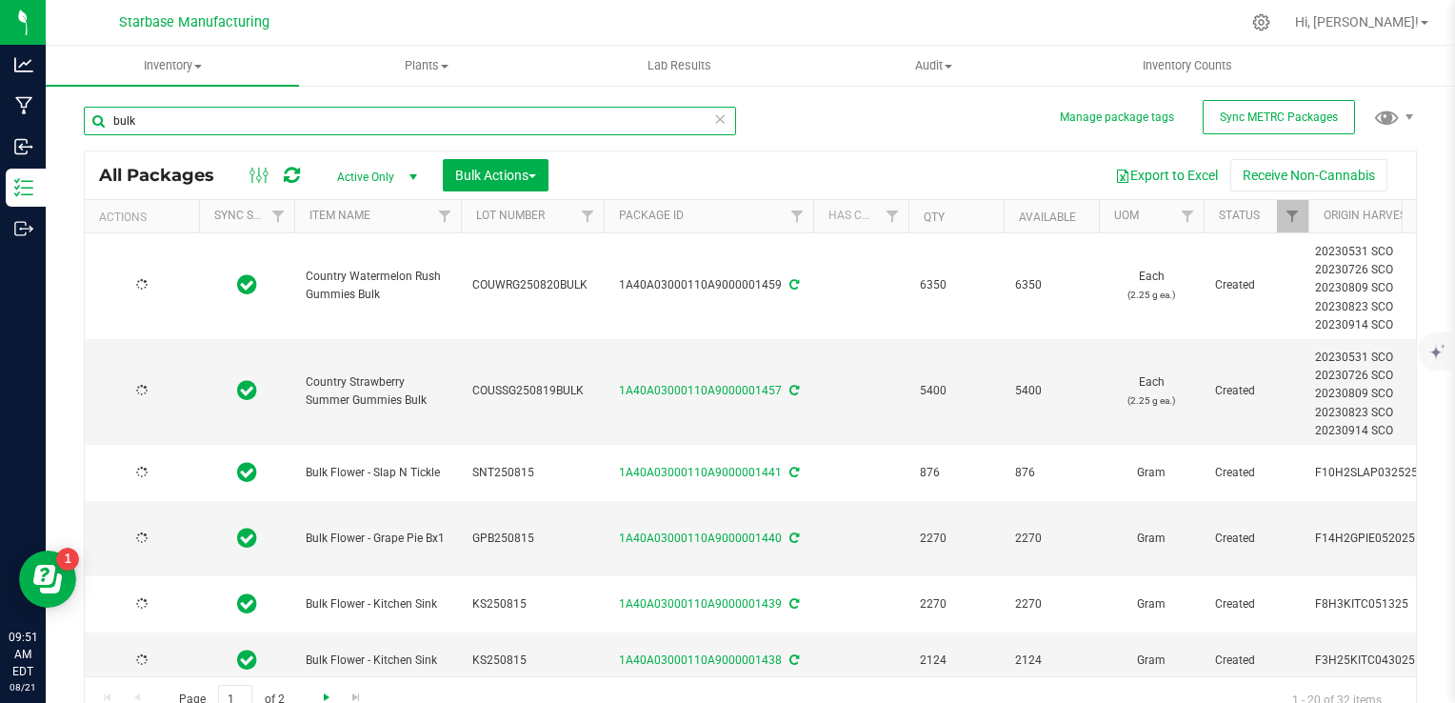
type input "[DATE]"
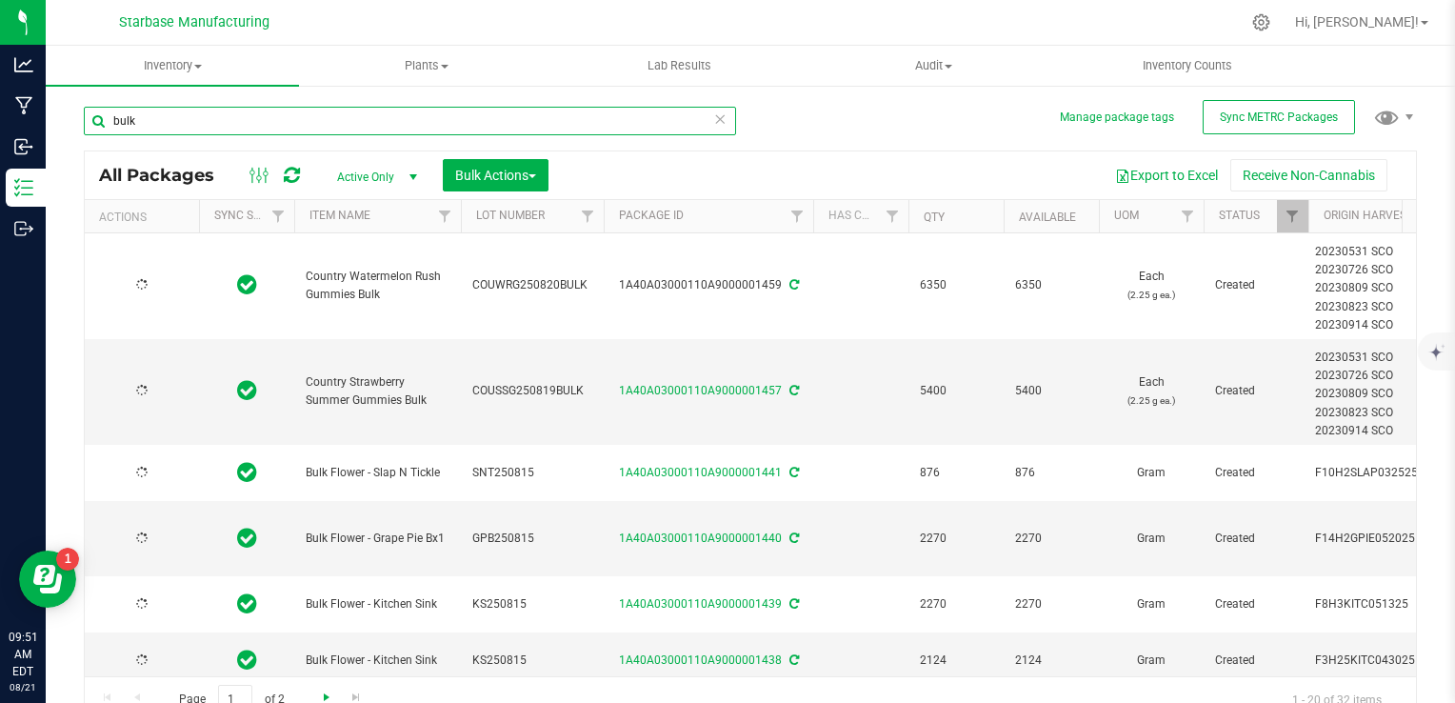
type input "[DATE]"
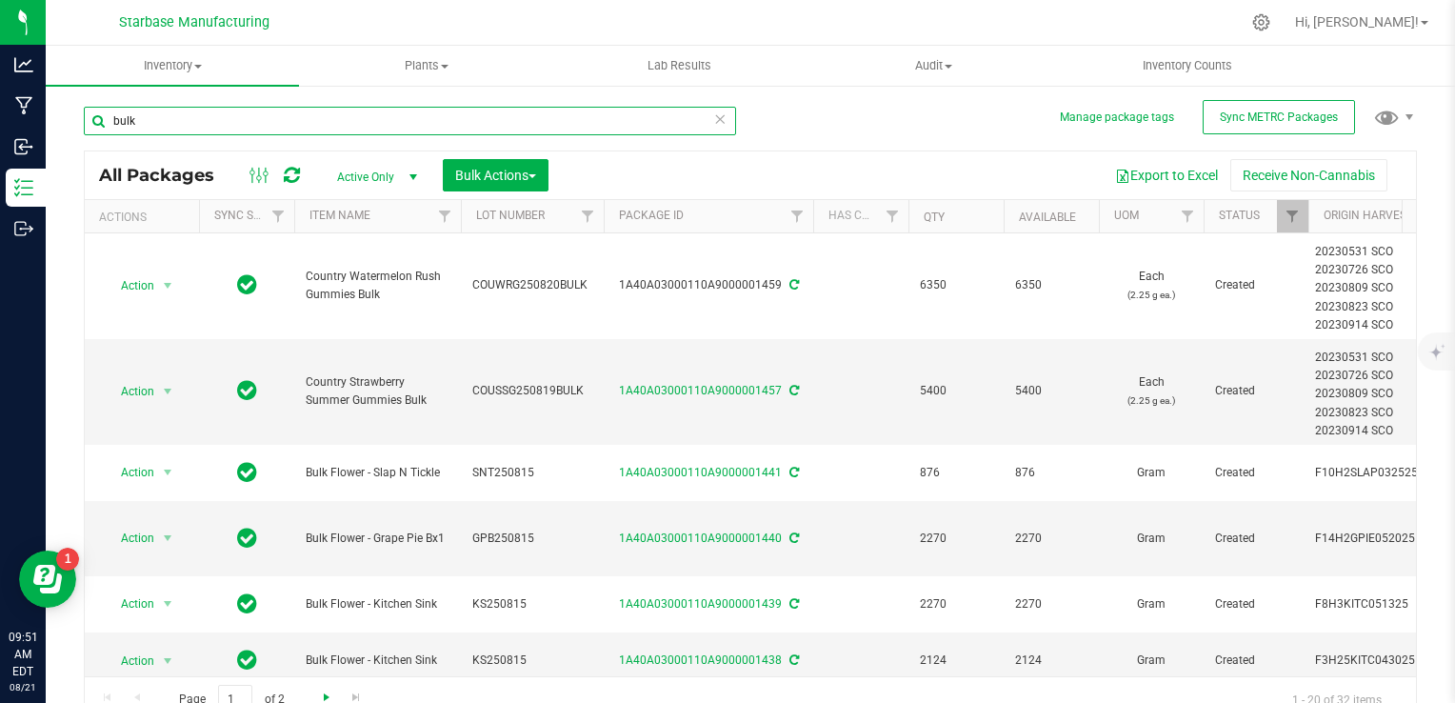
type input "bulk"
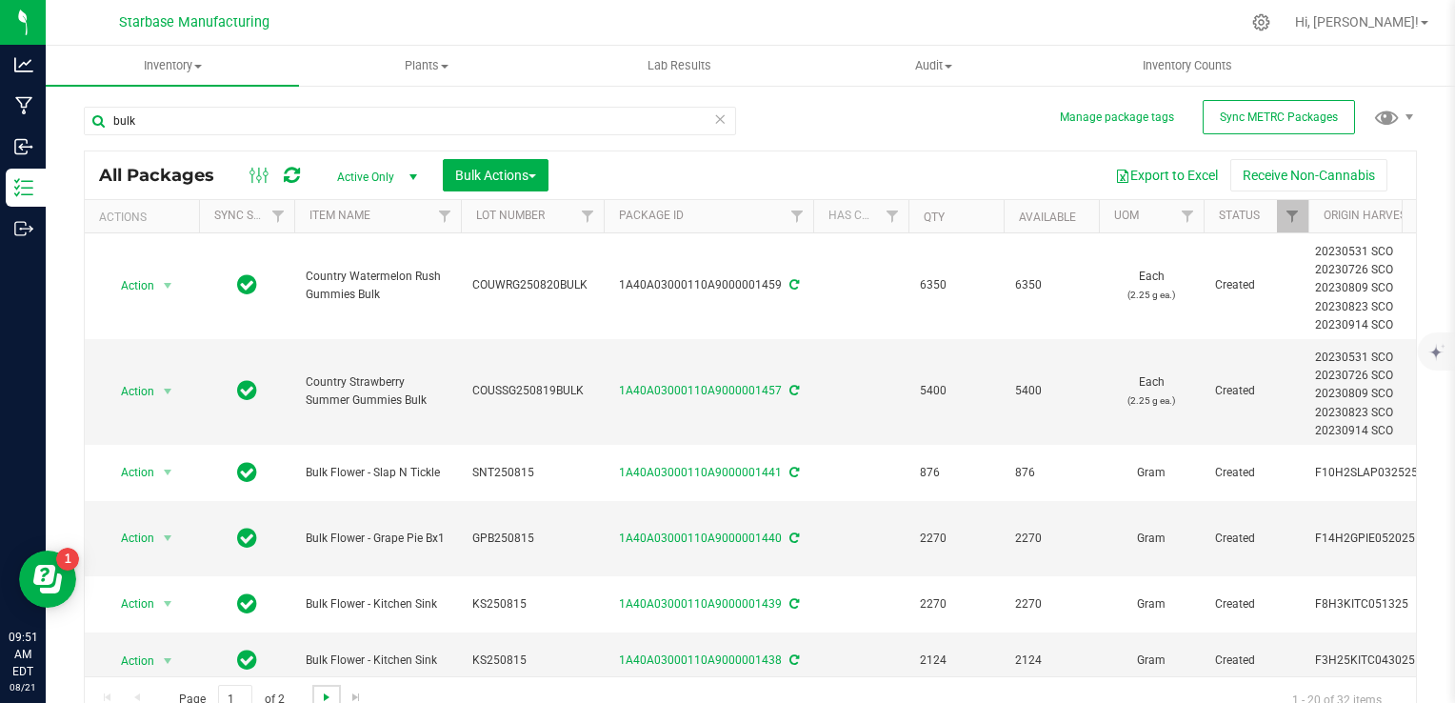
click at [324, 695] on span "Go to the next page" at bounding box center [326, 697] width 15 height 15
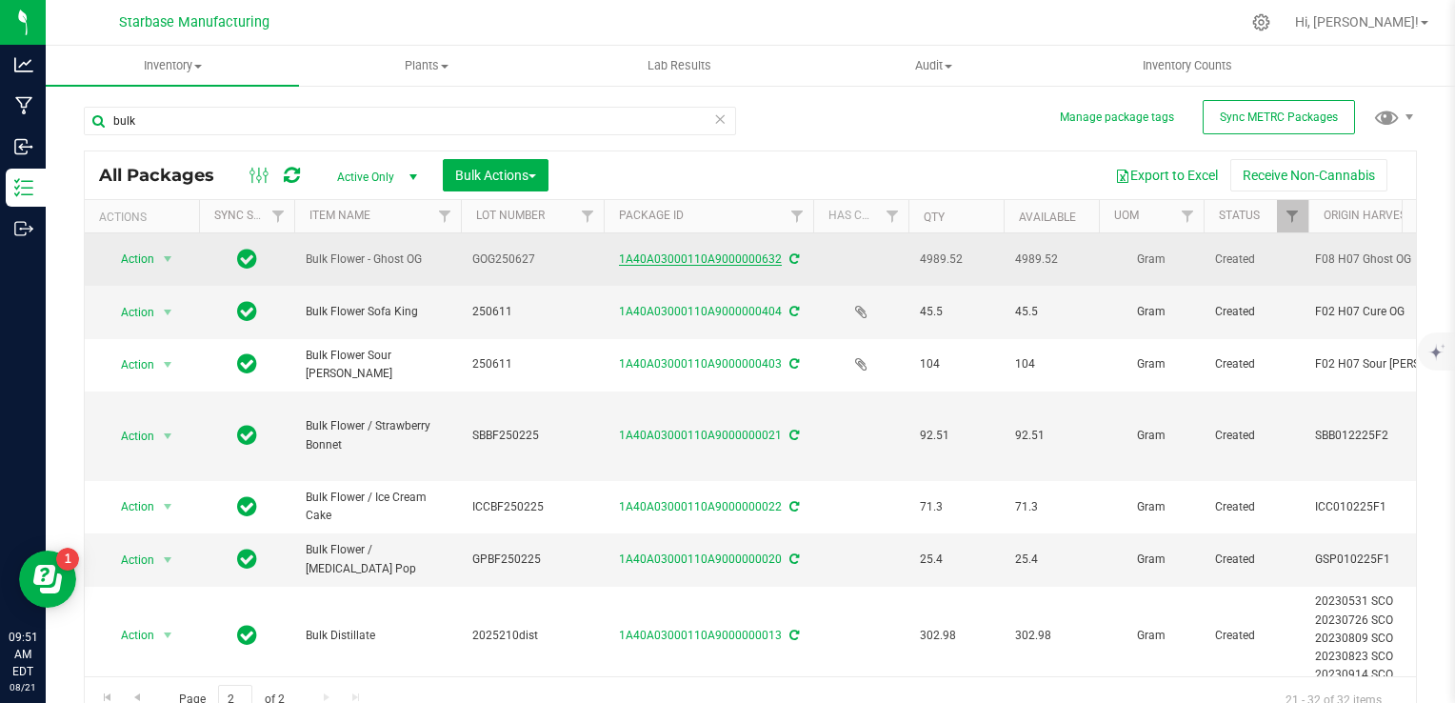
click at [658, 256] on link "1A40A03000110A9000000632" at bounding box center [700, 258] width 163 height 13
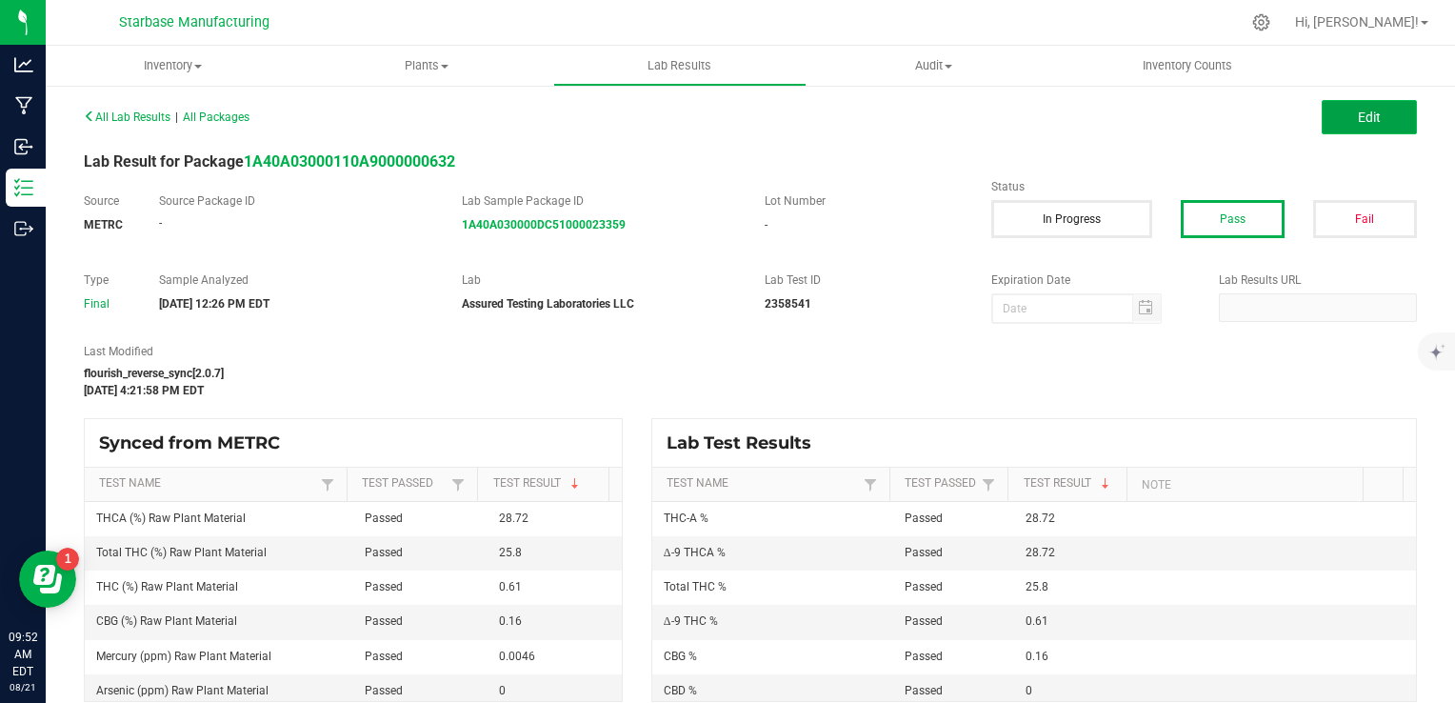
click at [1389, 114] on button "Edit" at bounding box center [1369, 117] width 95 height 34
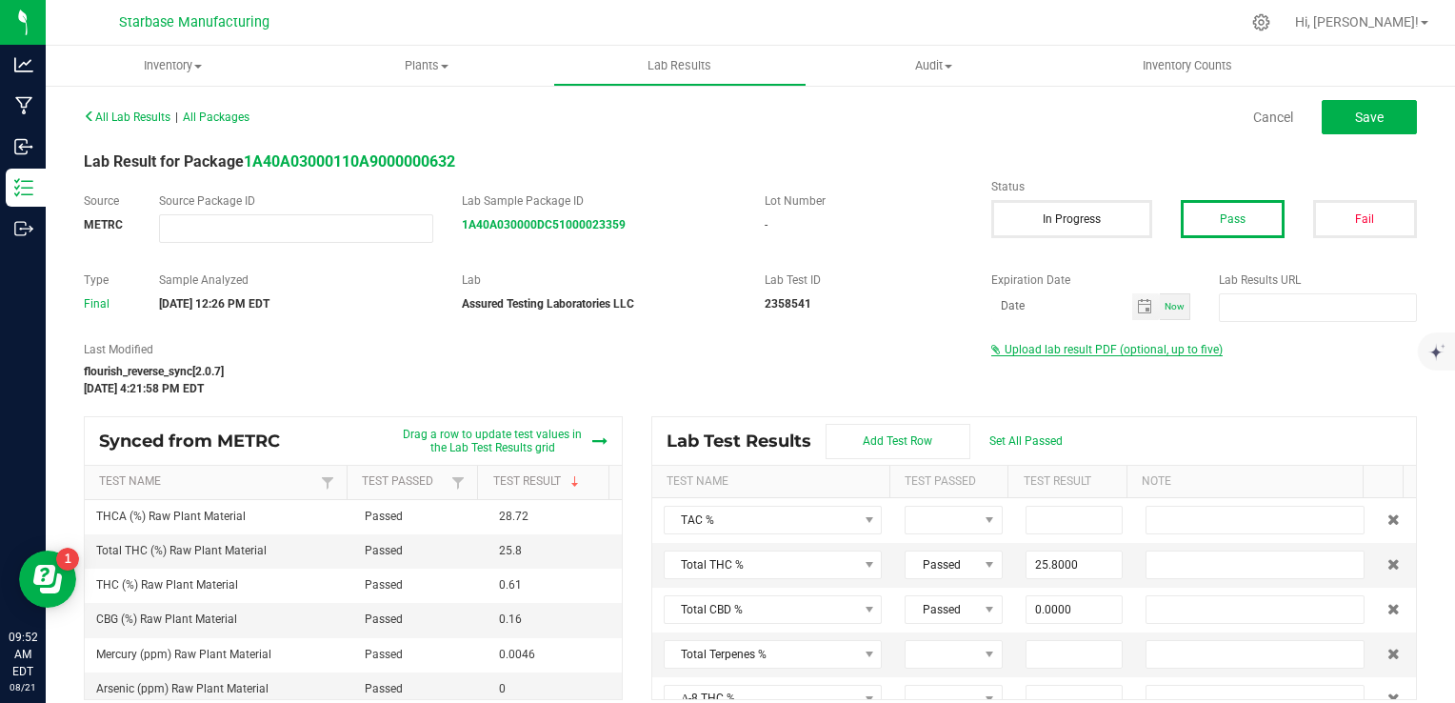
click at [1120, 350] on span "Upload lab result PDF (optional, up to five)" at bounding box center [1114, 349] width 218 height 13
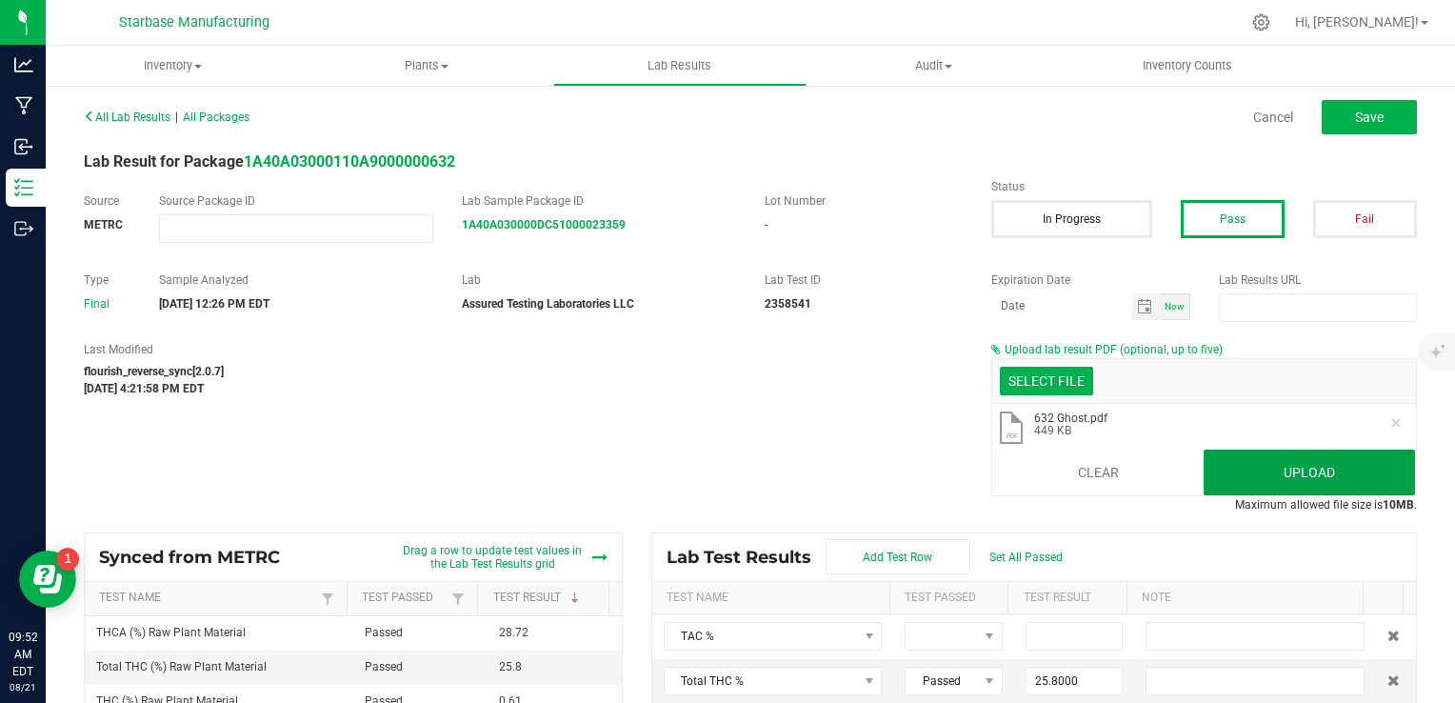
drag, startPoint x: 1228, startPoint y: 456, endPoint x: 1216, endPoint y: 457, distance: 11.5
click at [1229, 457] on button "Upload" at bounding box center [1309, 473] width 211 height 46
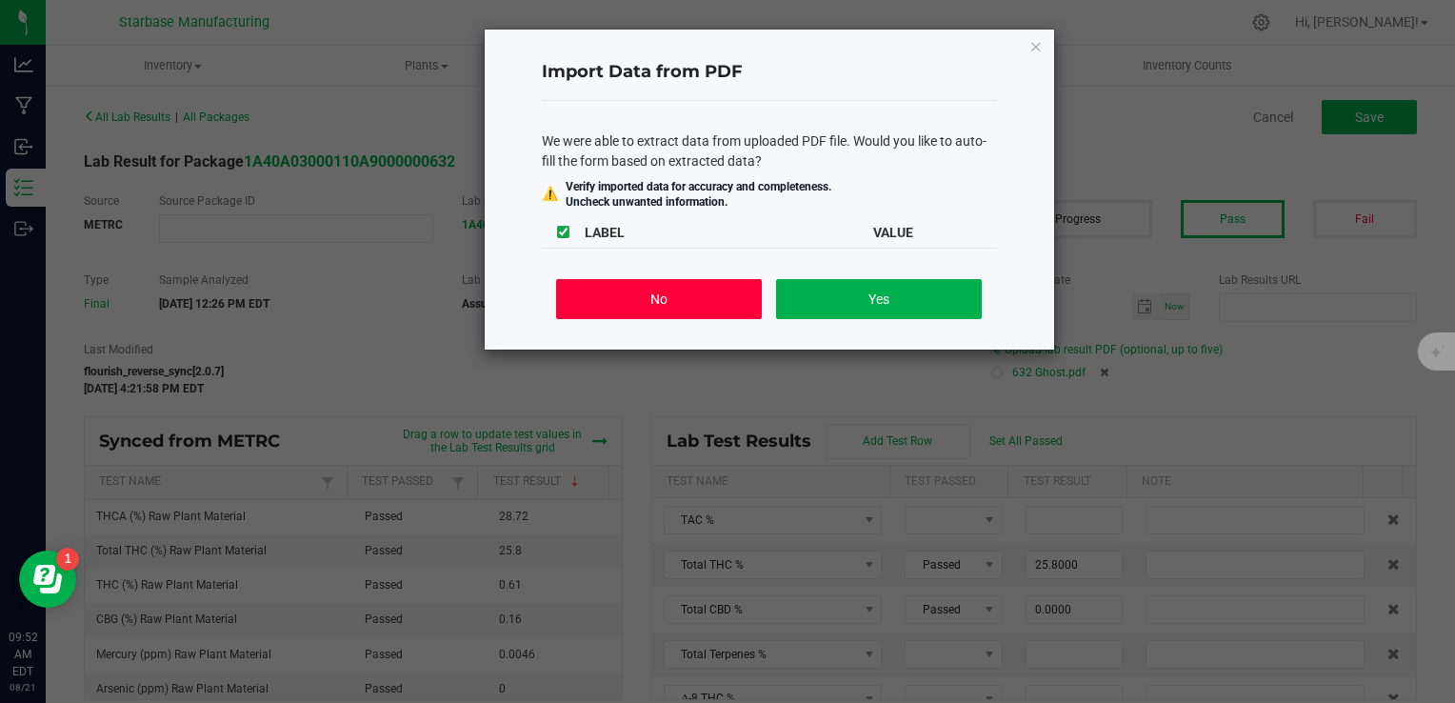
click at [661, 294] on button "No" at bounding box center [658, 299] width 205 height 40
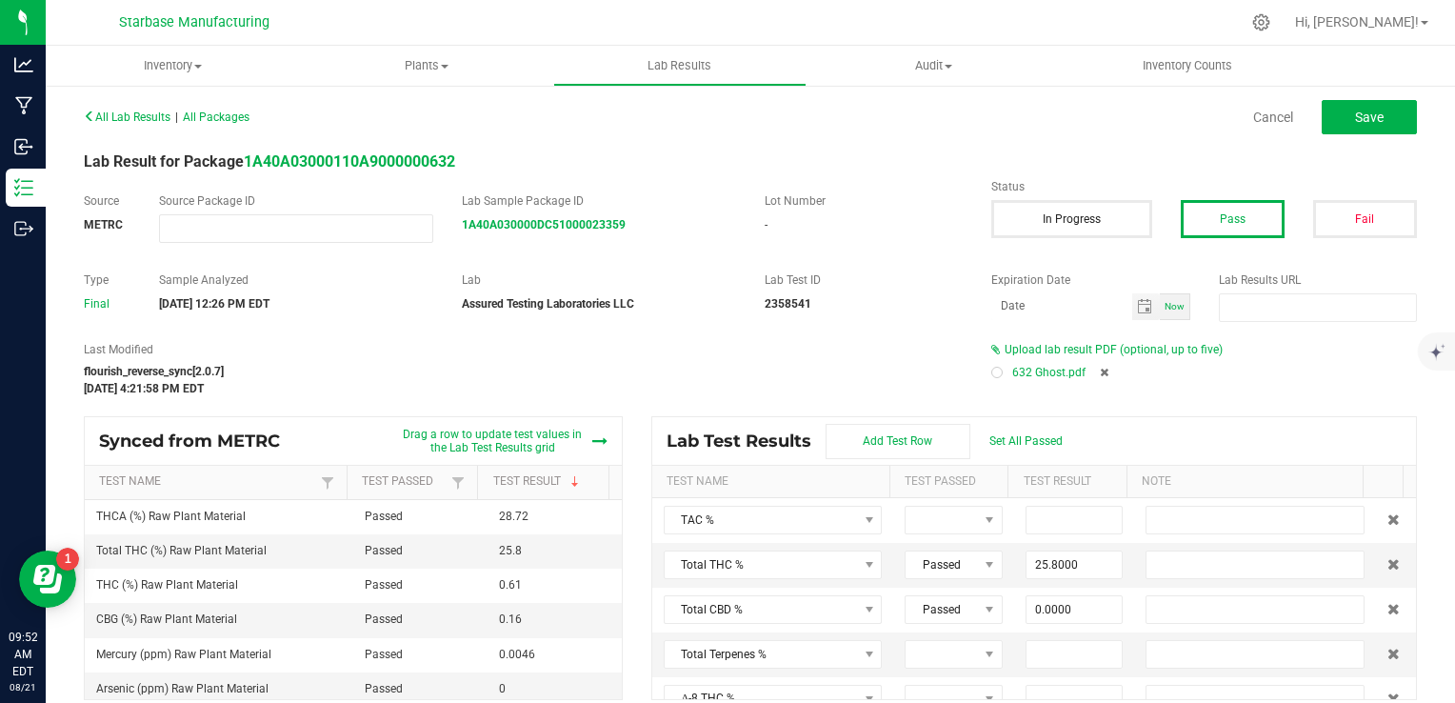
click at [992, 375] on div at bounding box center [997, 372] width 11 height 11
click at [1355, 124] on span "Save" at bounding box center [1369, 117] width 29 height 15
type input "25.8000"
type input "0.0000"
type input "0.6100"
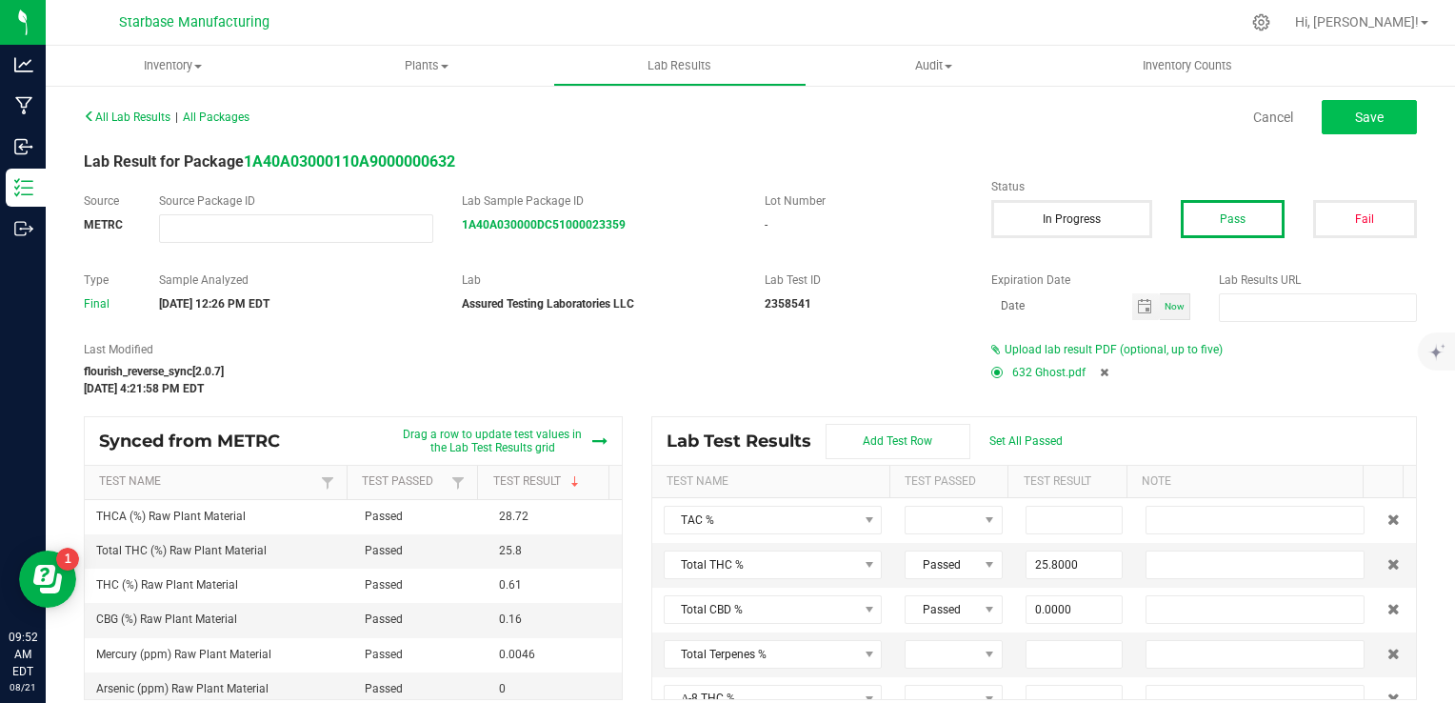
type input "28.7200"
type input "0.0000"
type input "0.1600"
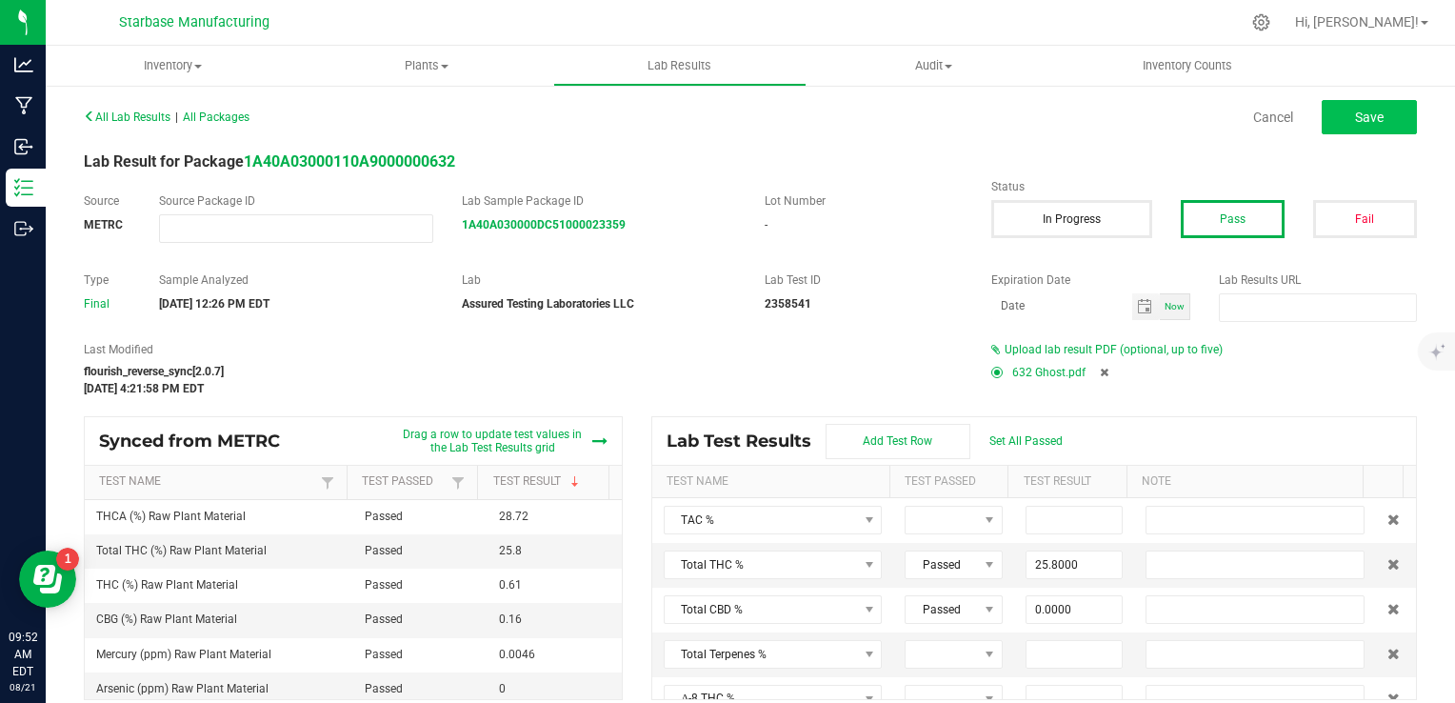
type input "0.0000"
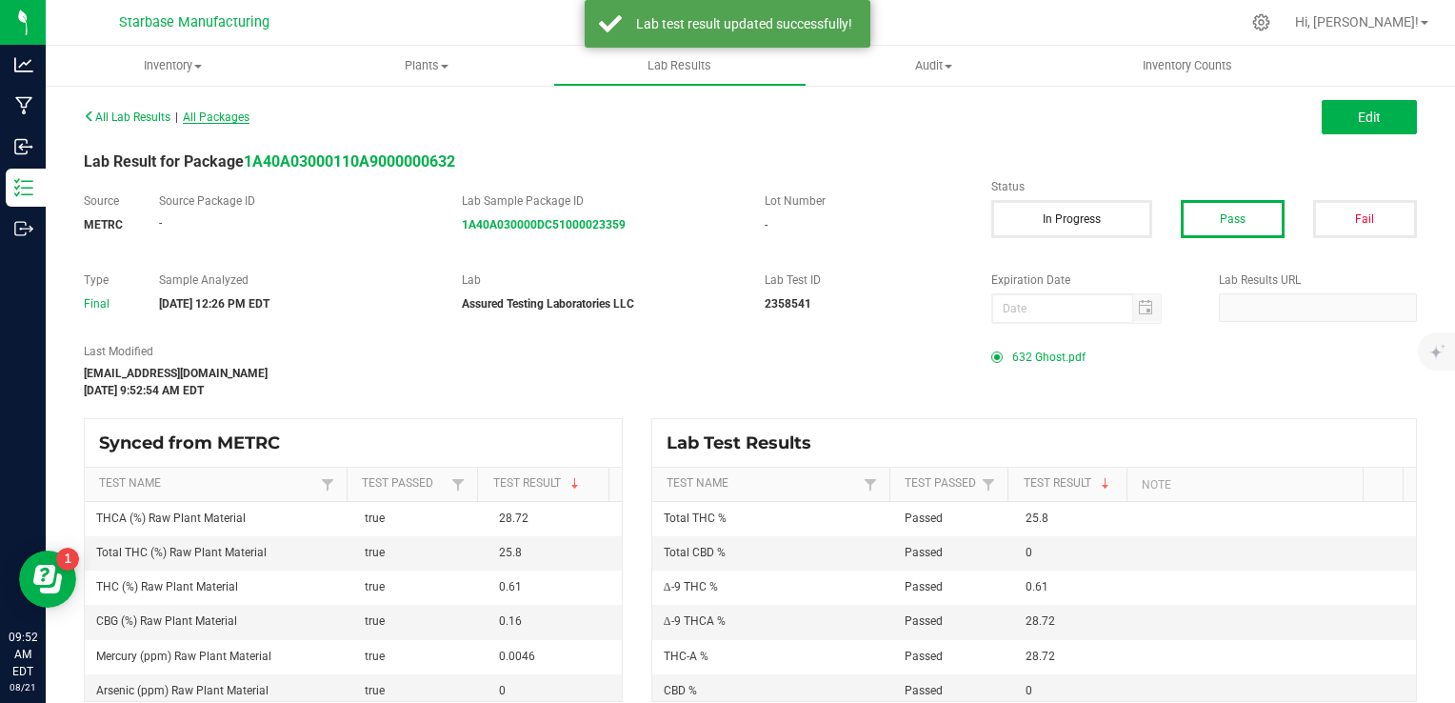
click at [213, 114] on span "All Packages" at bounding box center [216, 116] width 67 height 13
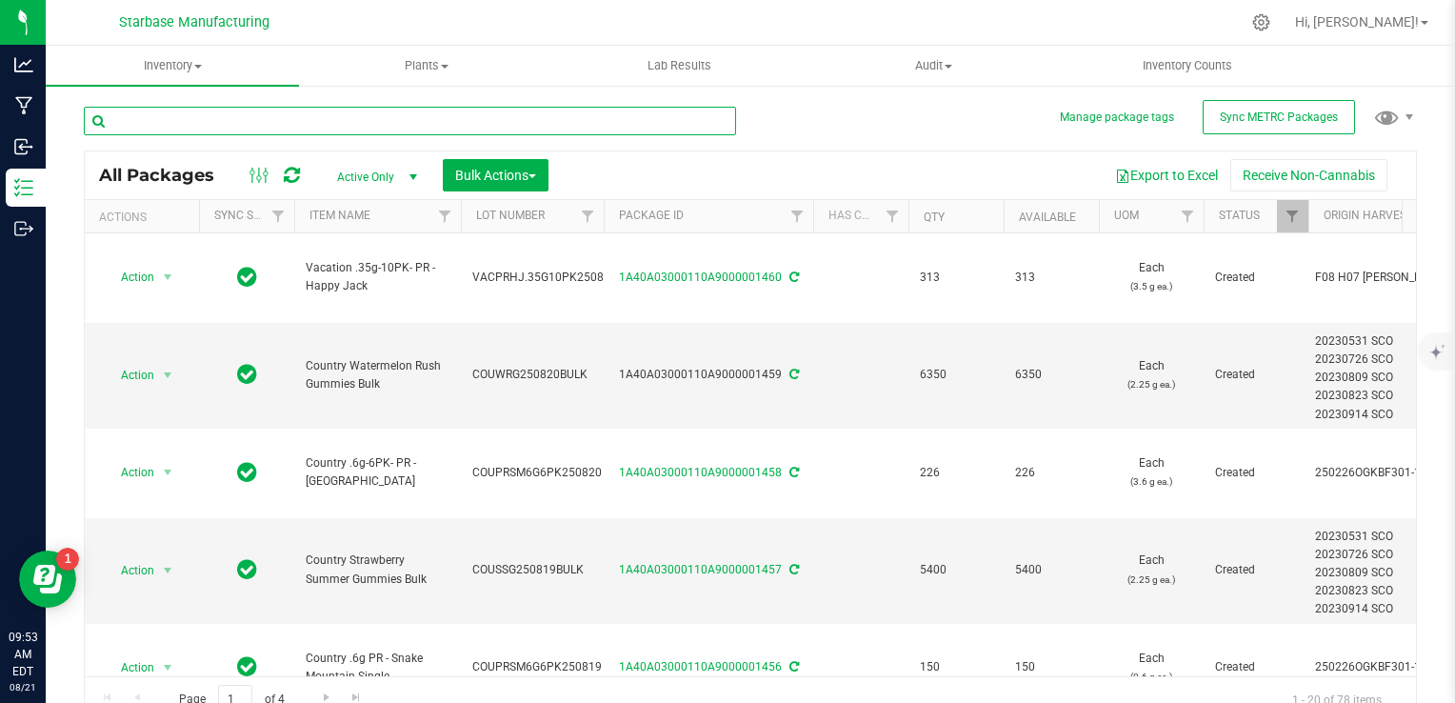
click at [184, 119] on input "text" at bounding box center [410, 121] width 652 height 29
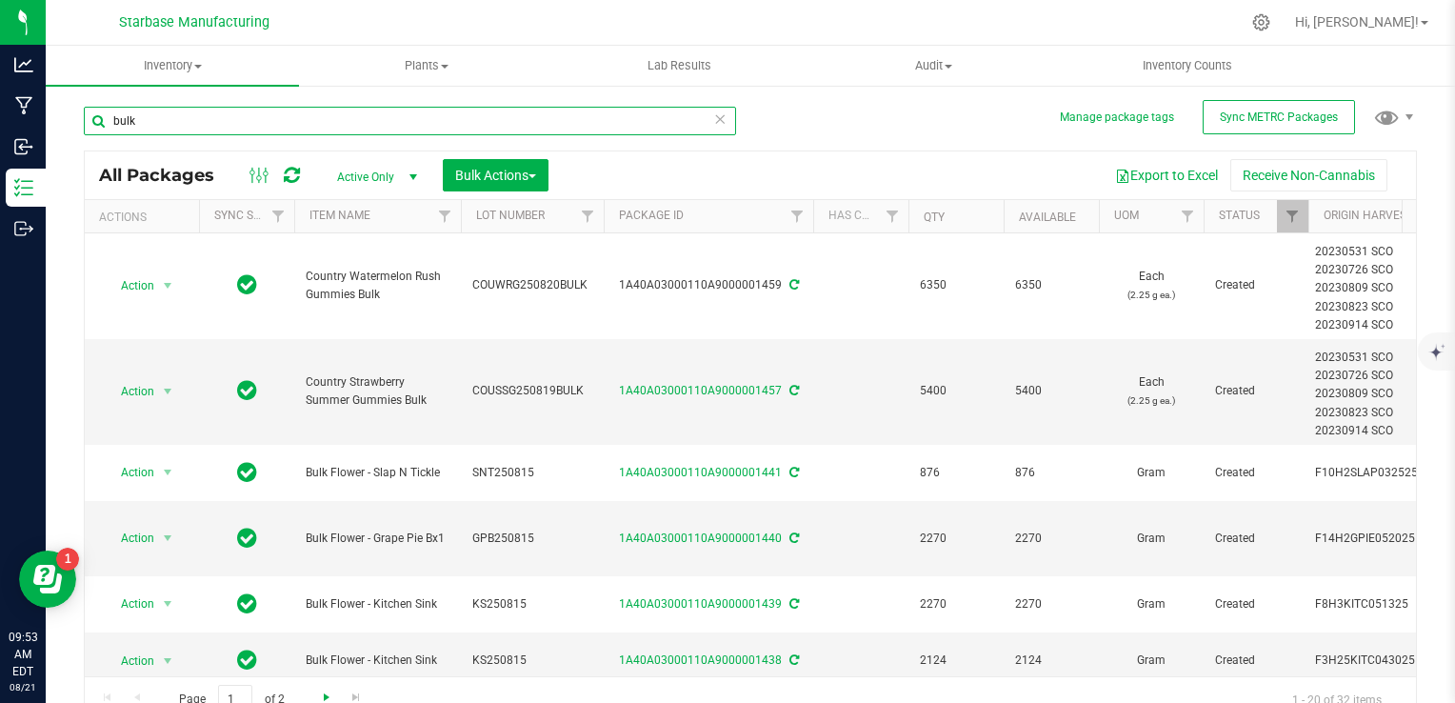
type input "bulk"
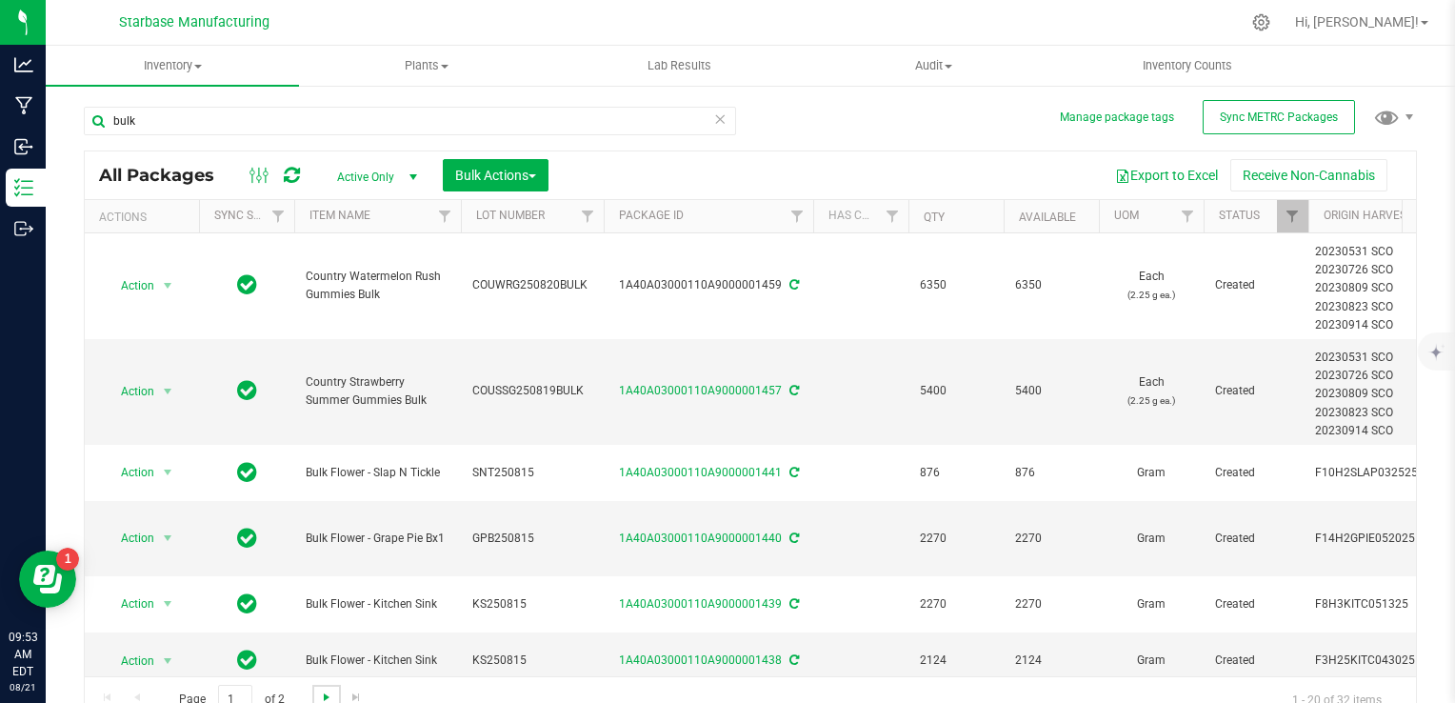
click at [325, 696] on span "Go to the next page" at bounding box center [326, 697] width 15 height 15
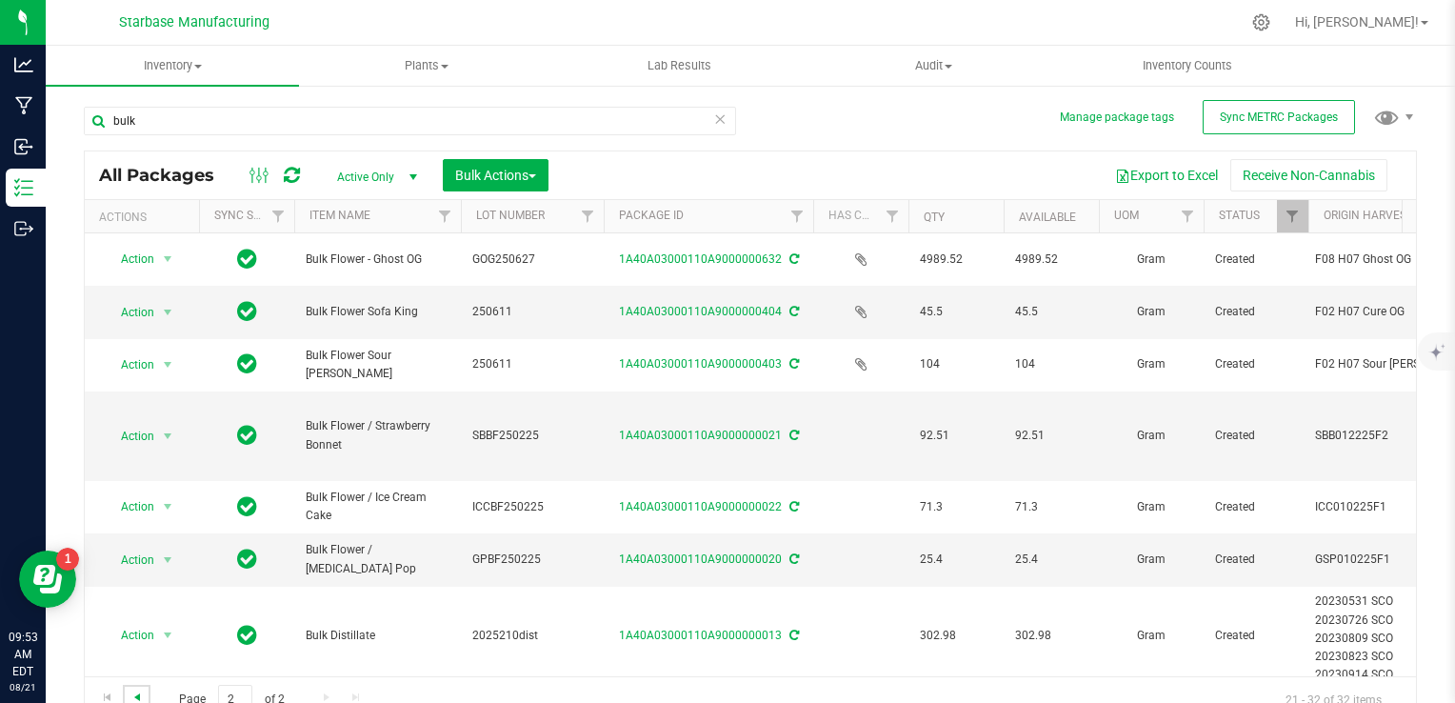
click at [143, 692] on span "Go to the previous page" at bounding box center [137, 697] width 15 height 15
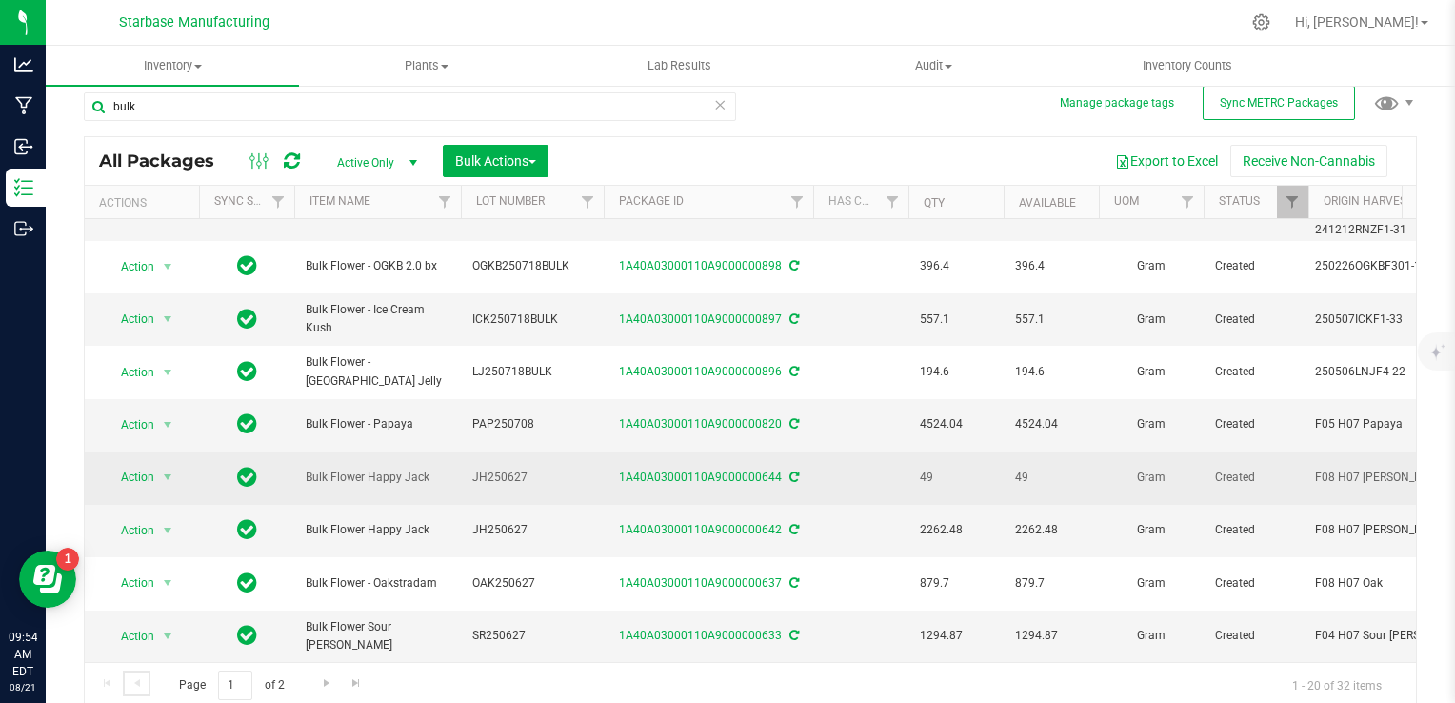
scroll to position [18, 0]
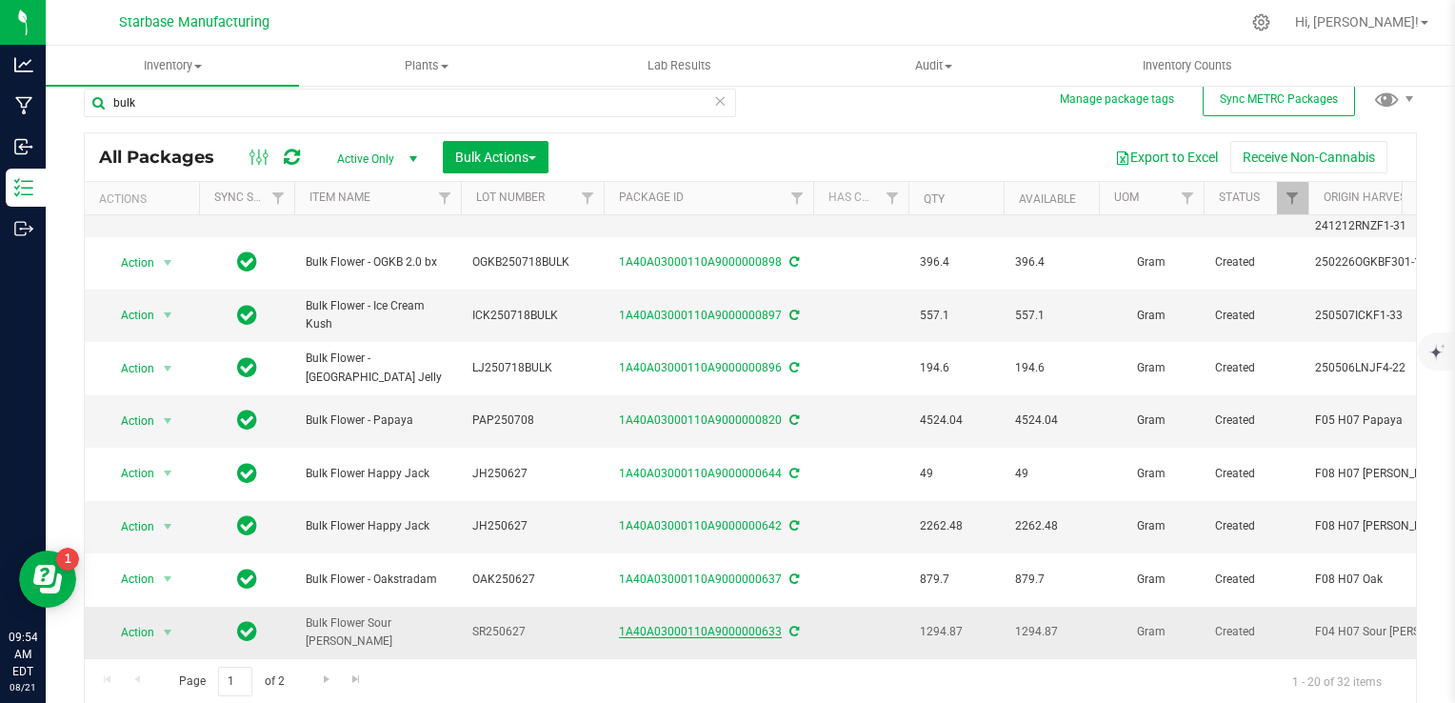
click at [738, 625] on link "1A40A03000110A9000000633" at bounding box center [700, 631] width 163 height 13
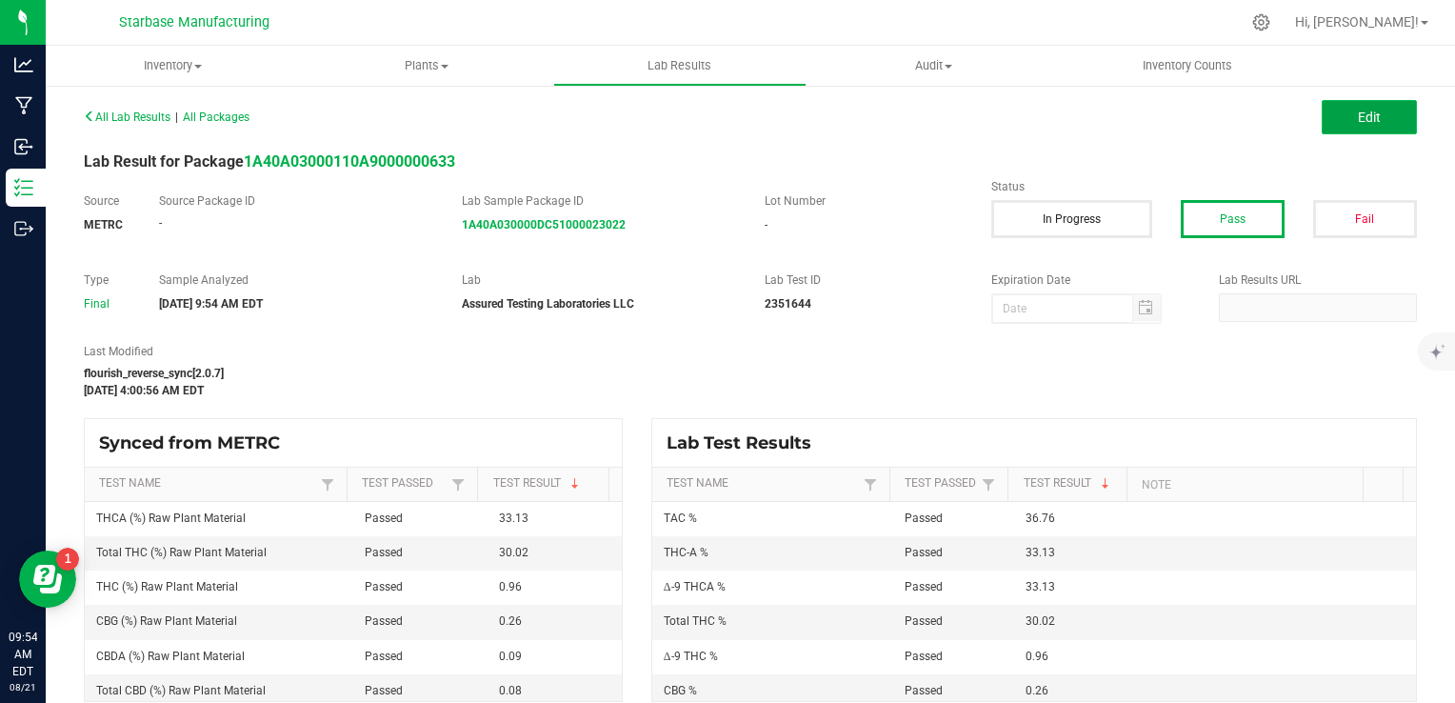
click at [1389, 131] on button "Edit" at bounding box center [1369, 117] width 95 height 34
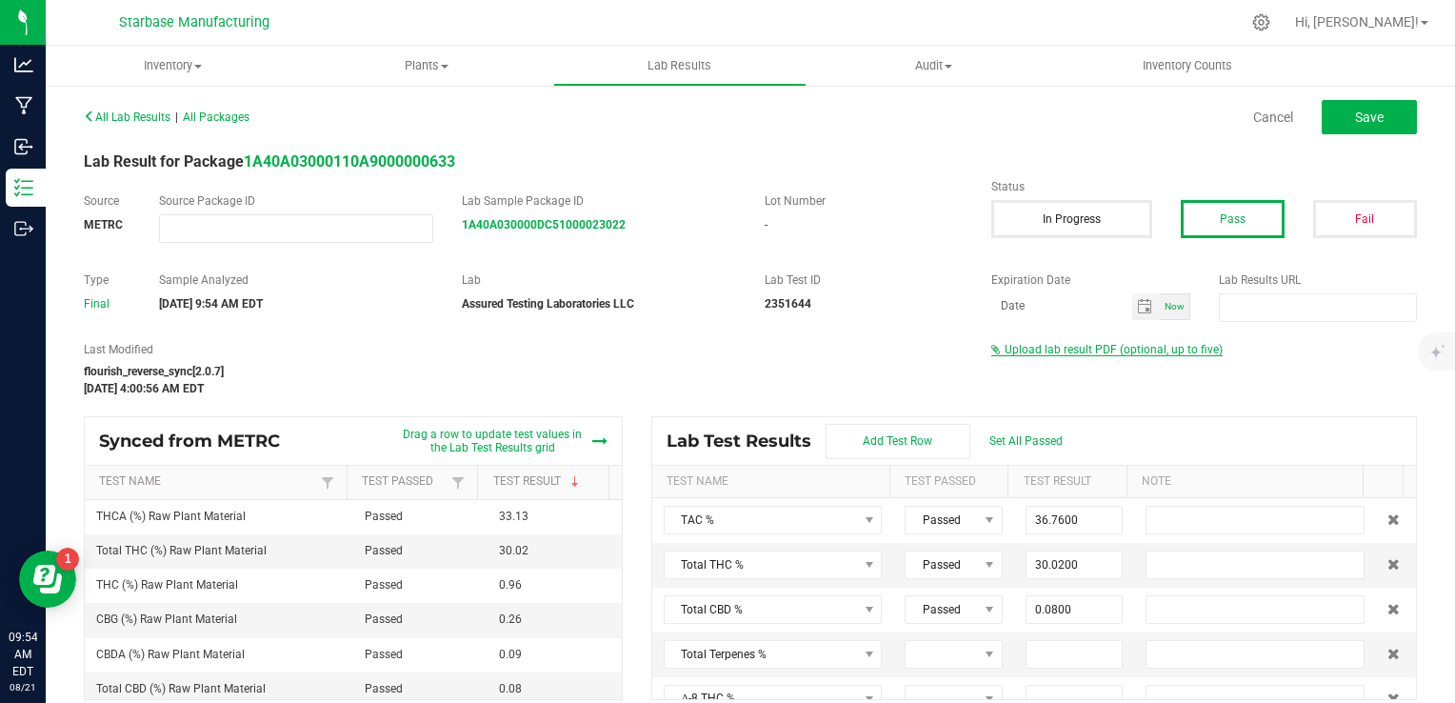
click at [1135, 346] on span "Upload lab result PDF (optional, up to five)" at bounding box center [1114, 349] width 218 height 13
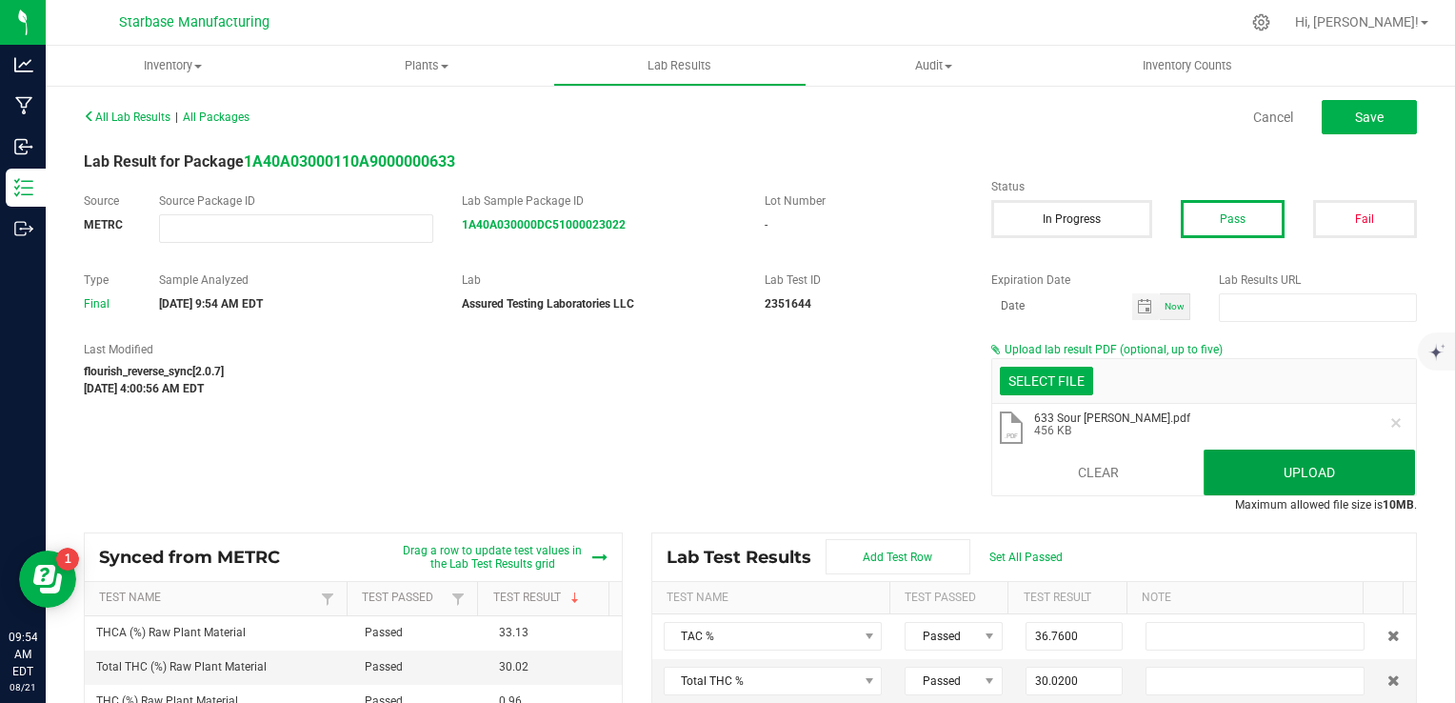
click at [1257, 464] on button "Upload" at bounding box center [1309, 473] width 211 height 46
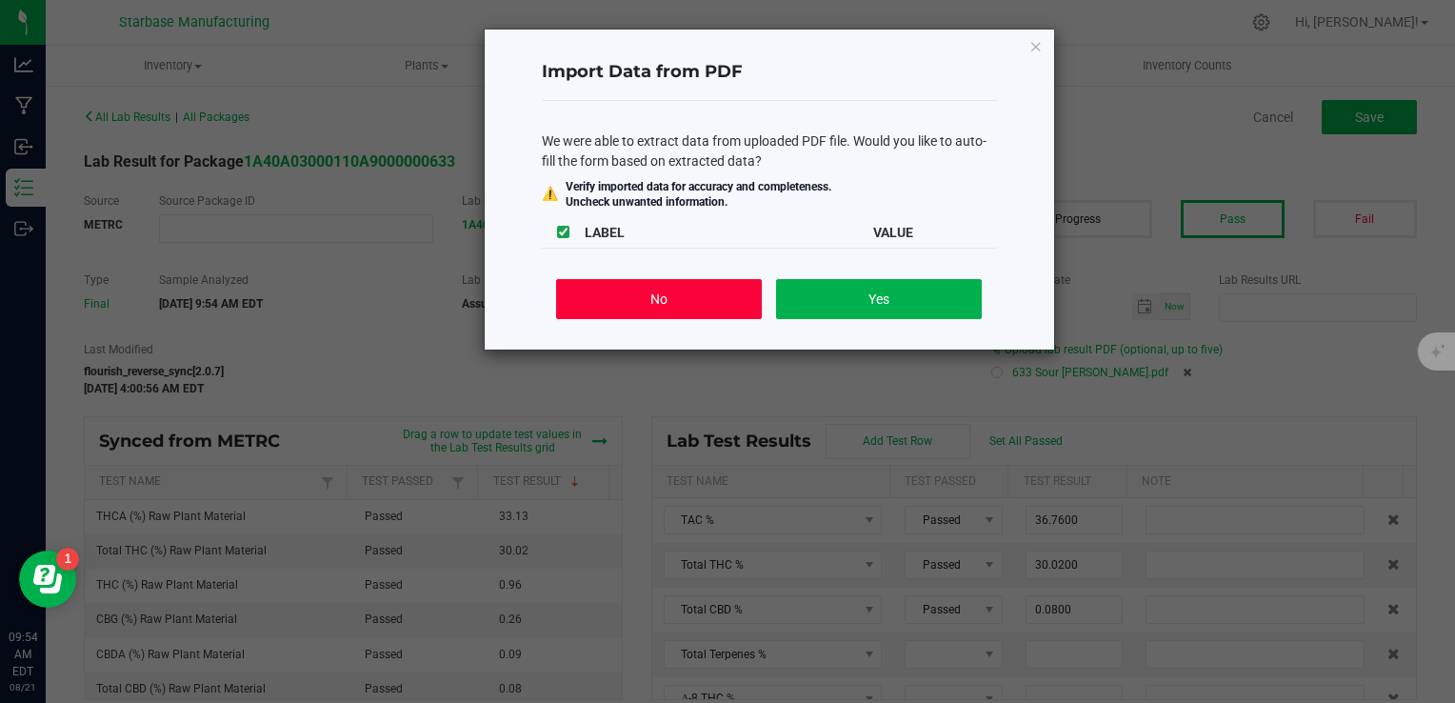
click at [717, 306] on button "No" at bounding box center [658, 299] width 205 height 40
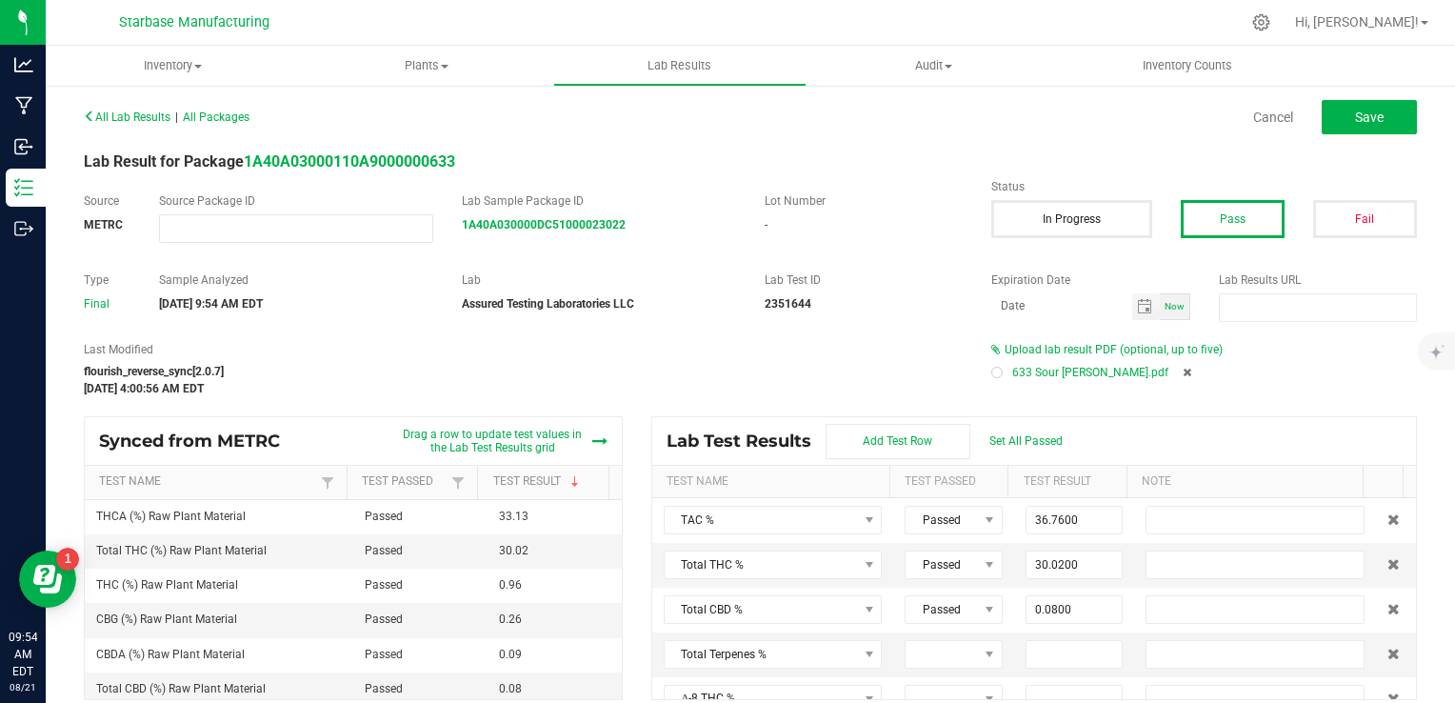
click at [992, 375] on div at bounding box center [997, 372] width 11 height 11
click at [1363, 113] on span "Save" at bounding box center [1369, 117] width 29 height 15
type input "0.9600"
type input "33.1300"
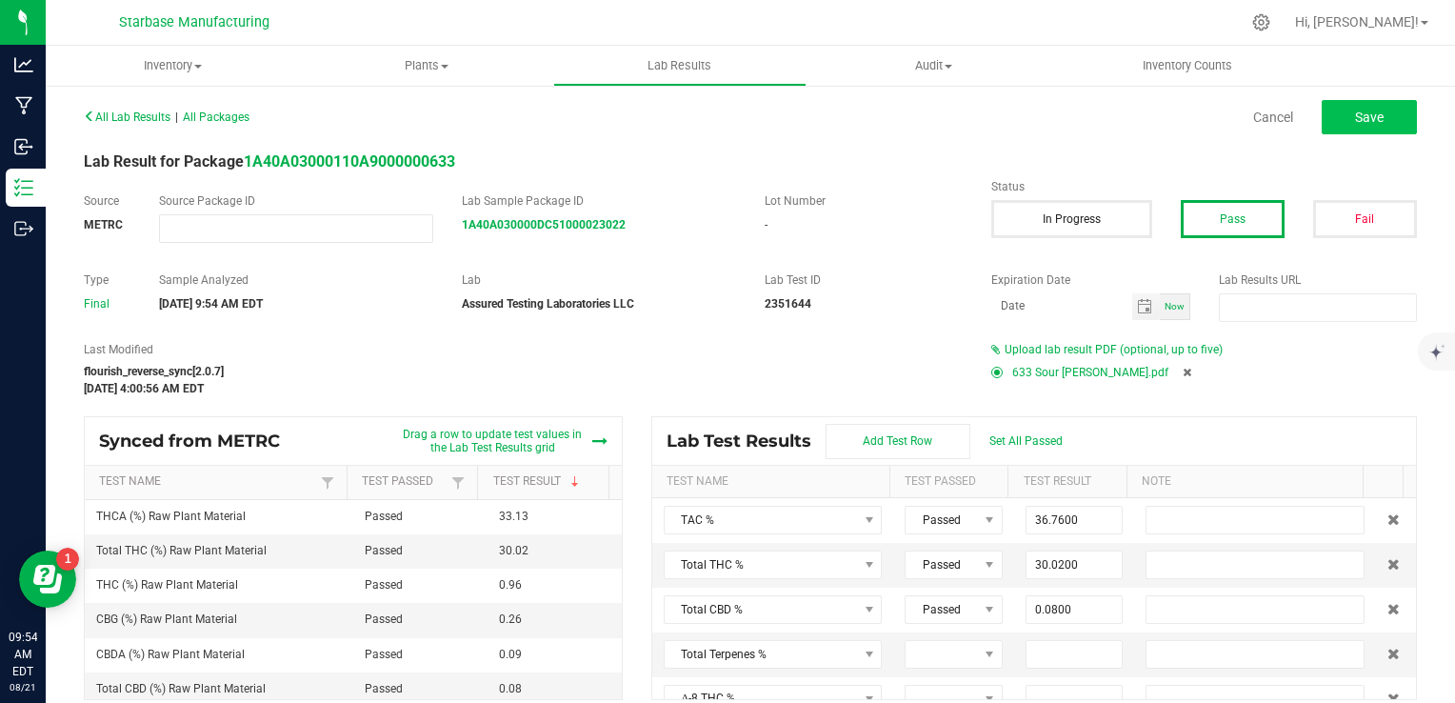
type input "0.0000"
type input "0.0900"
type input "0.2600"
type input "0.0000"
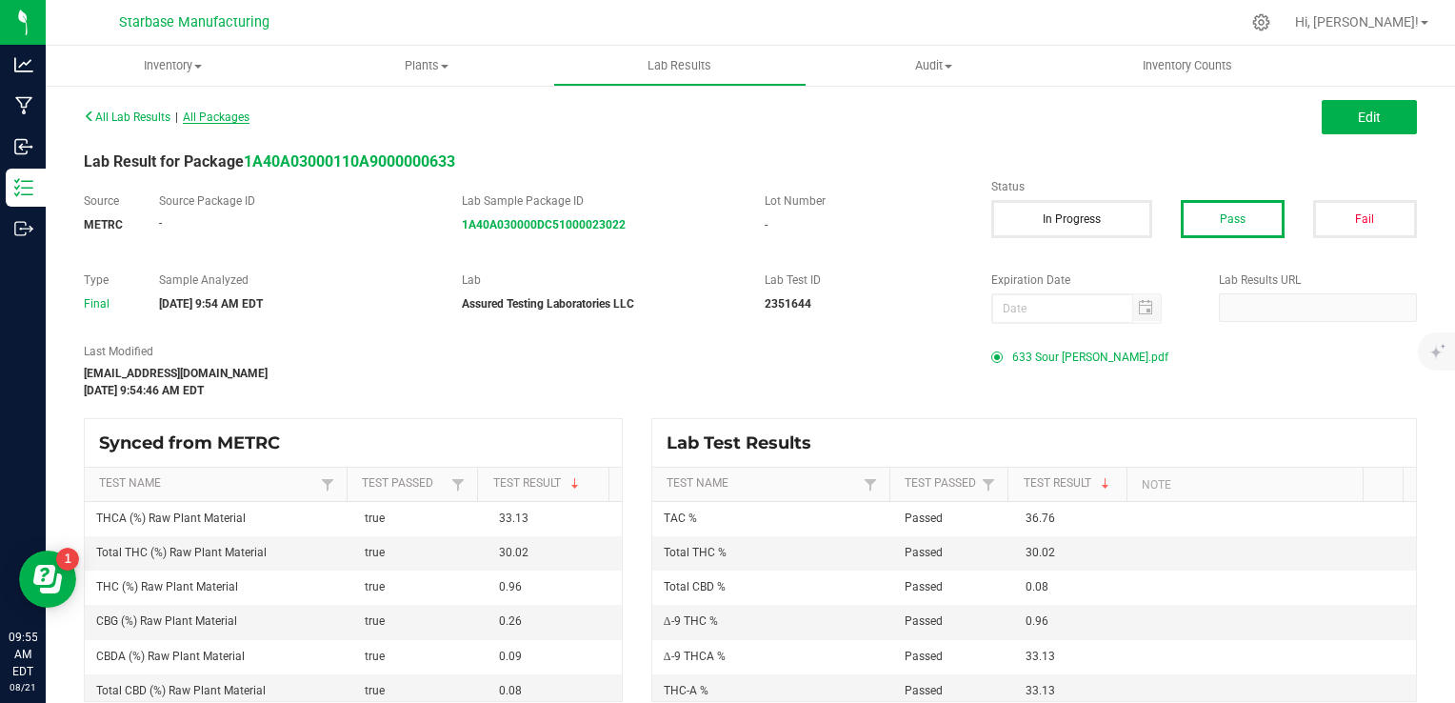
click at [217, 116] on span "All Packages" at bounding box center [216, 116] width 67 height 13
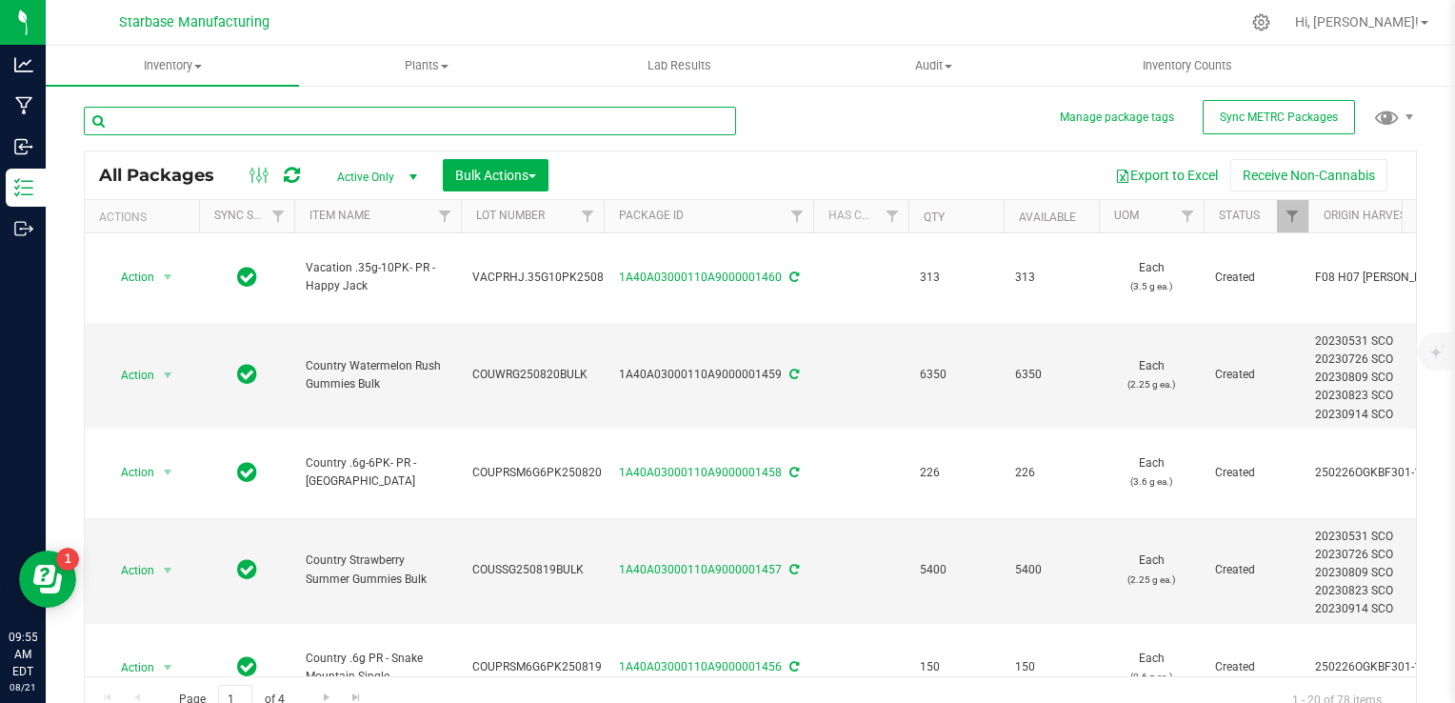
click at [344, 127] on input "text" at bounding box center [410, 121] width 652 height 29
type input "bulk"
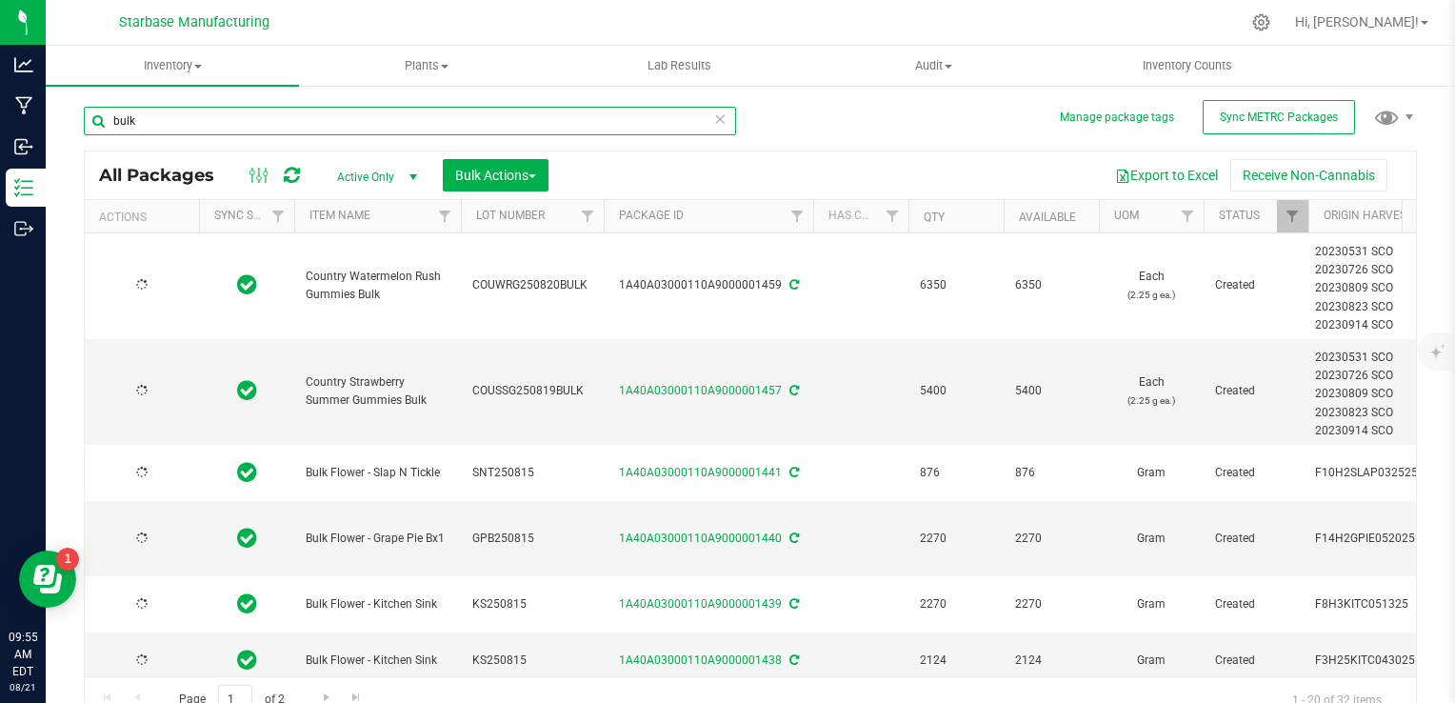
type input "[DATE]"
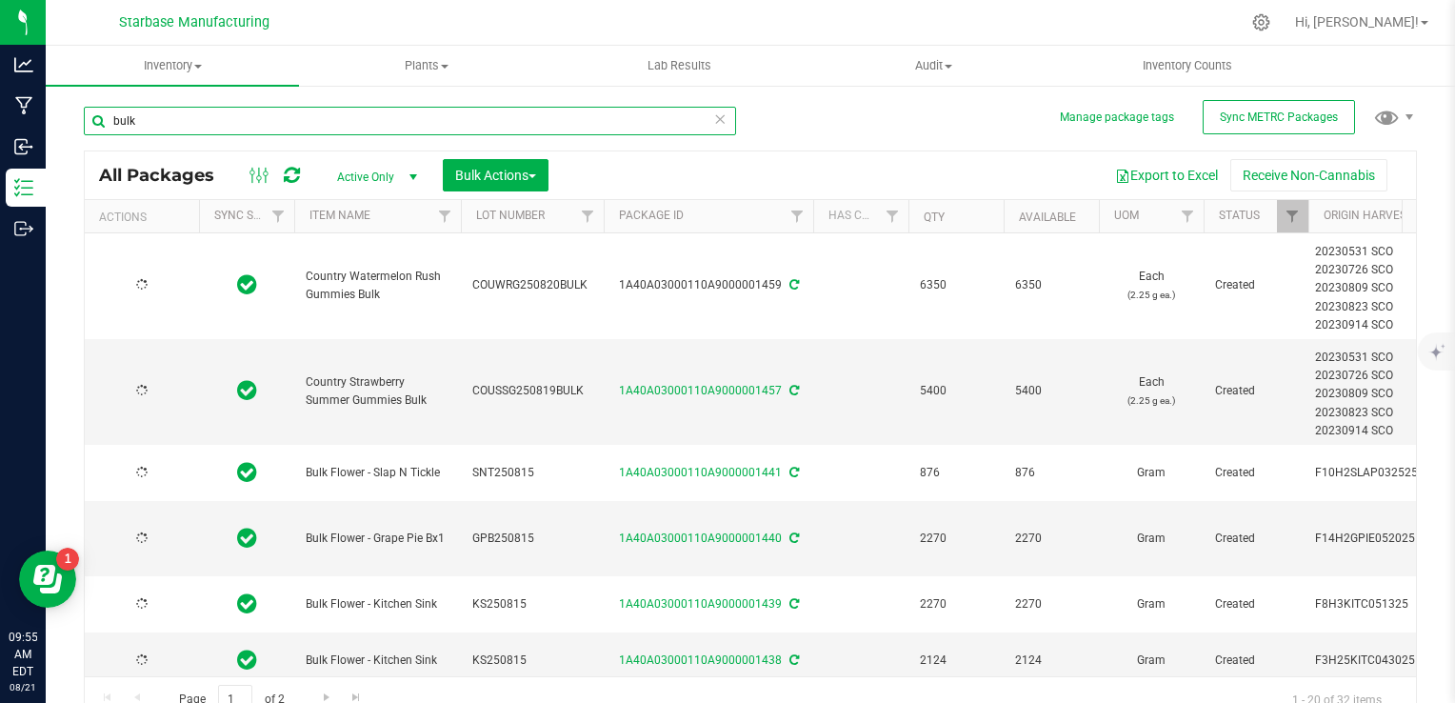
type input "[DATE]"
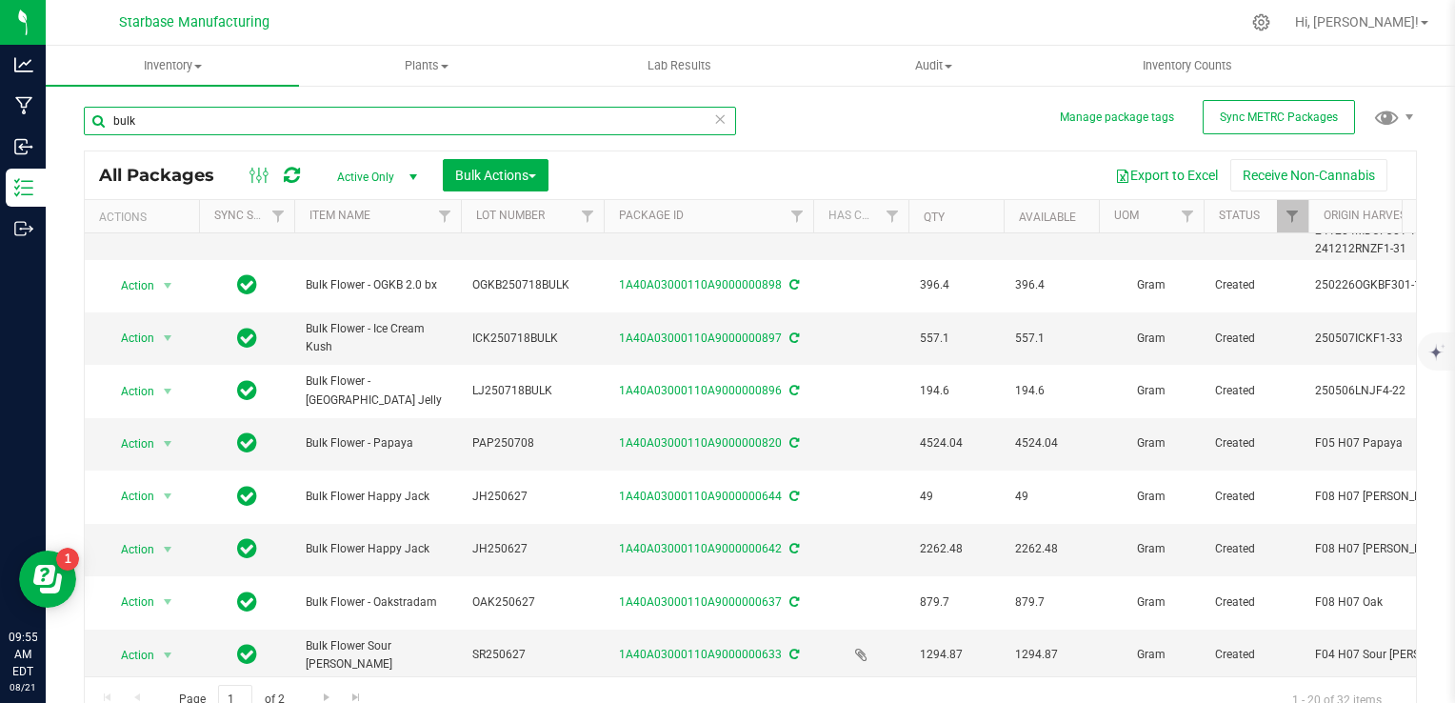
scroll to position [960, 0]
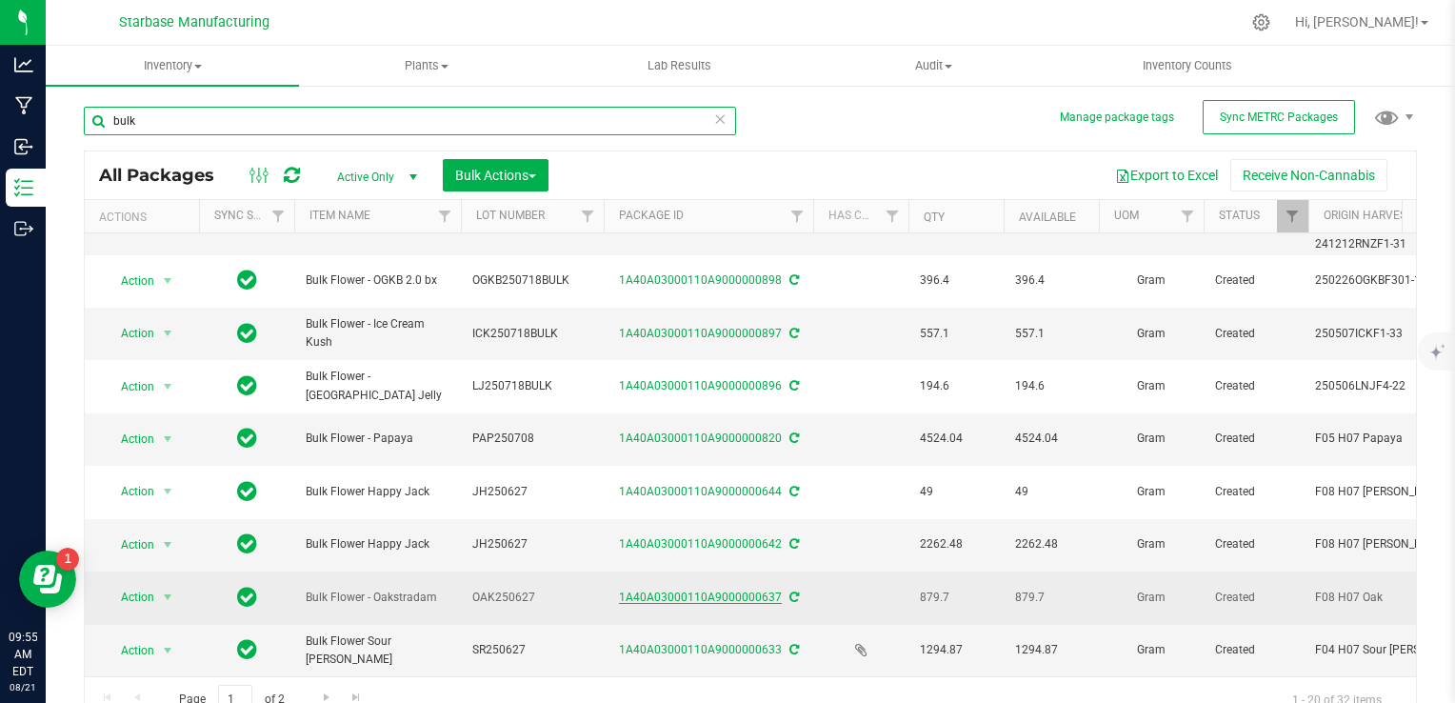
type input "bulk"
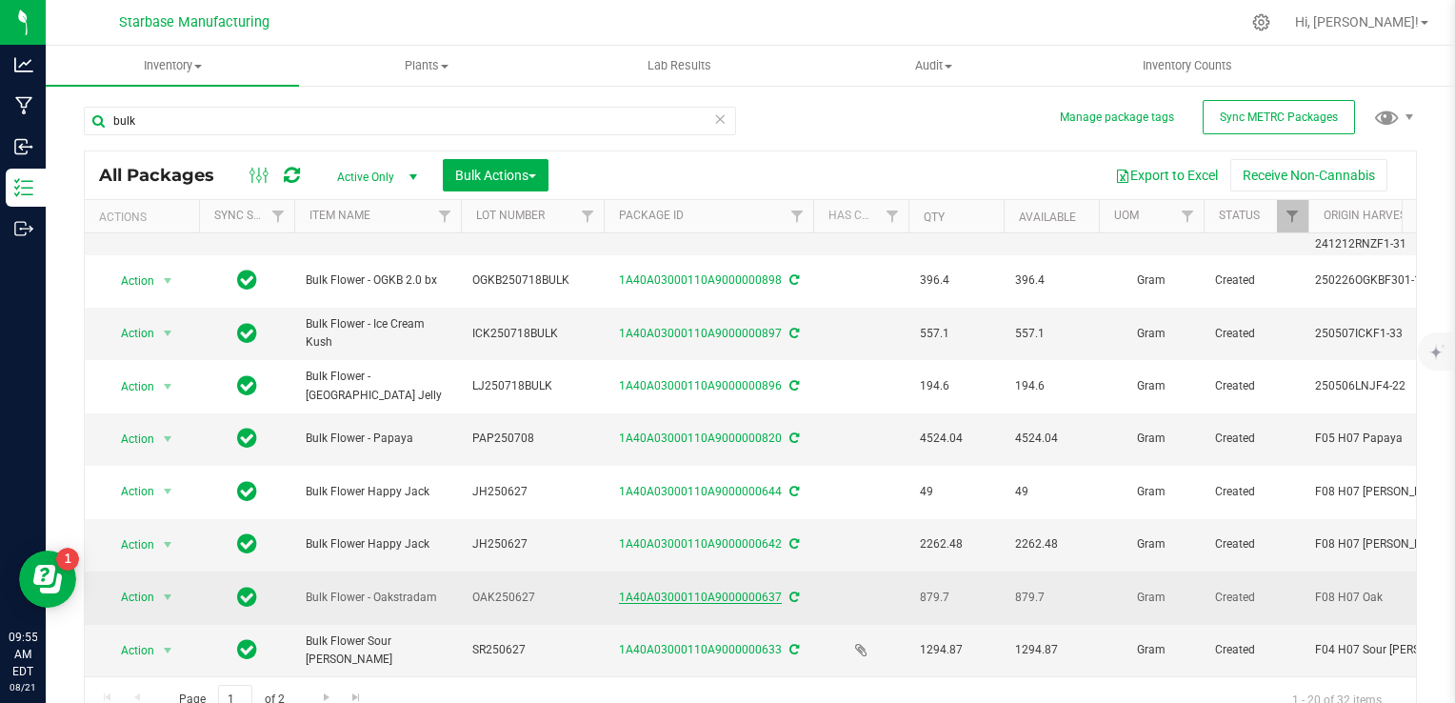
click at [712, 591] on link "1A40A03000110A9000000637" at bounding box center [700, 597] width 163 height 13
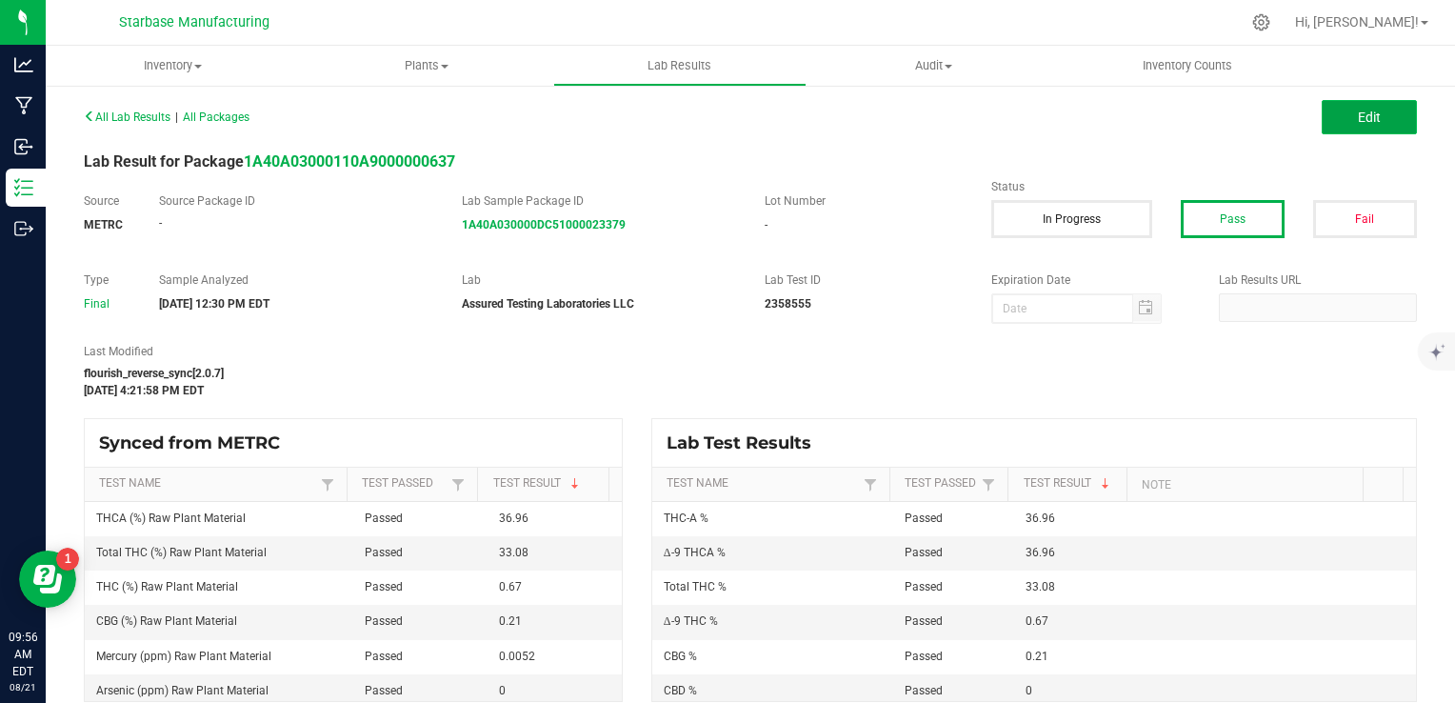
click at [1359, 125] on button "Edit" at bounding box center [1369, 117] width 95 height 34
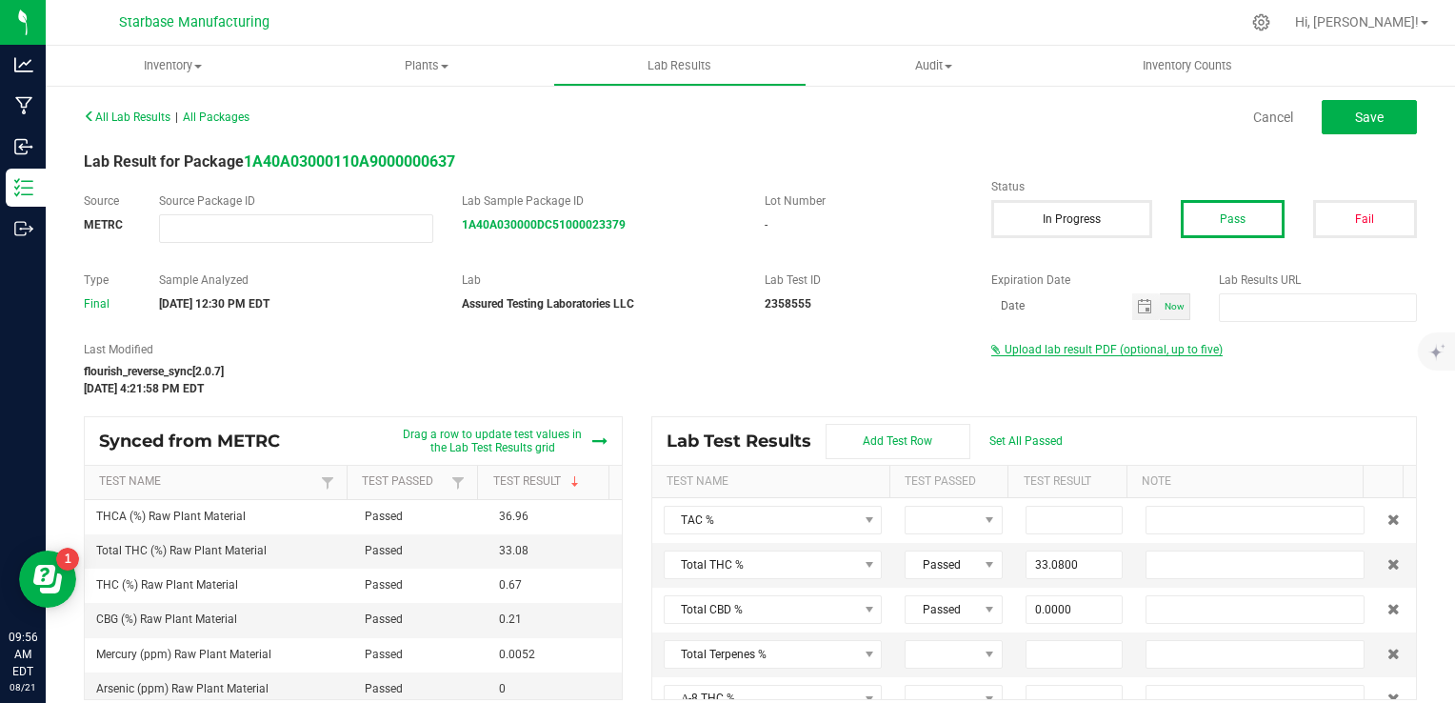
click at [1024, 353] on span "Upload lab result PDF (optional, up to five)" at bounding box center [1114, 349] width 218 height 13
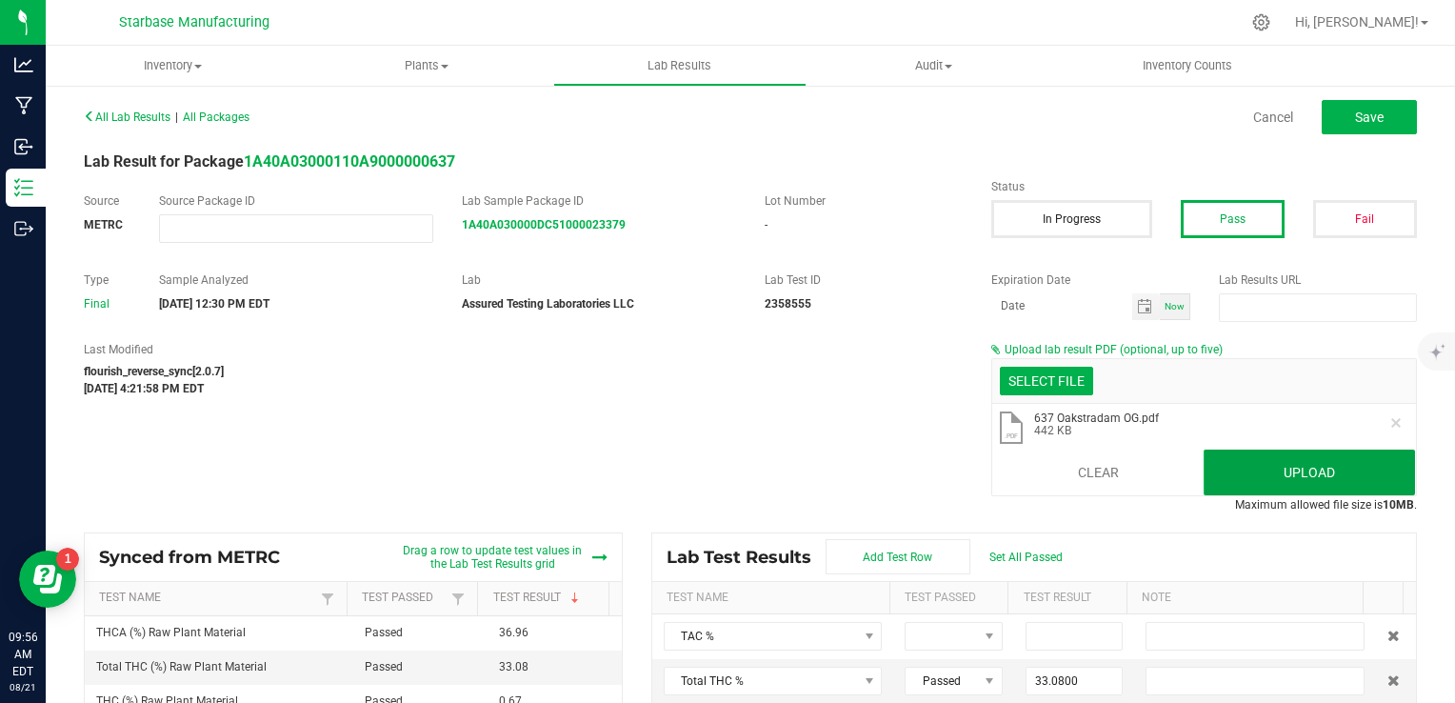
click at [1313, 489] on button "Upload" at bounding box center [1309, 473] width 211 height 46
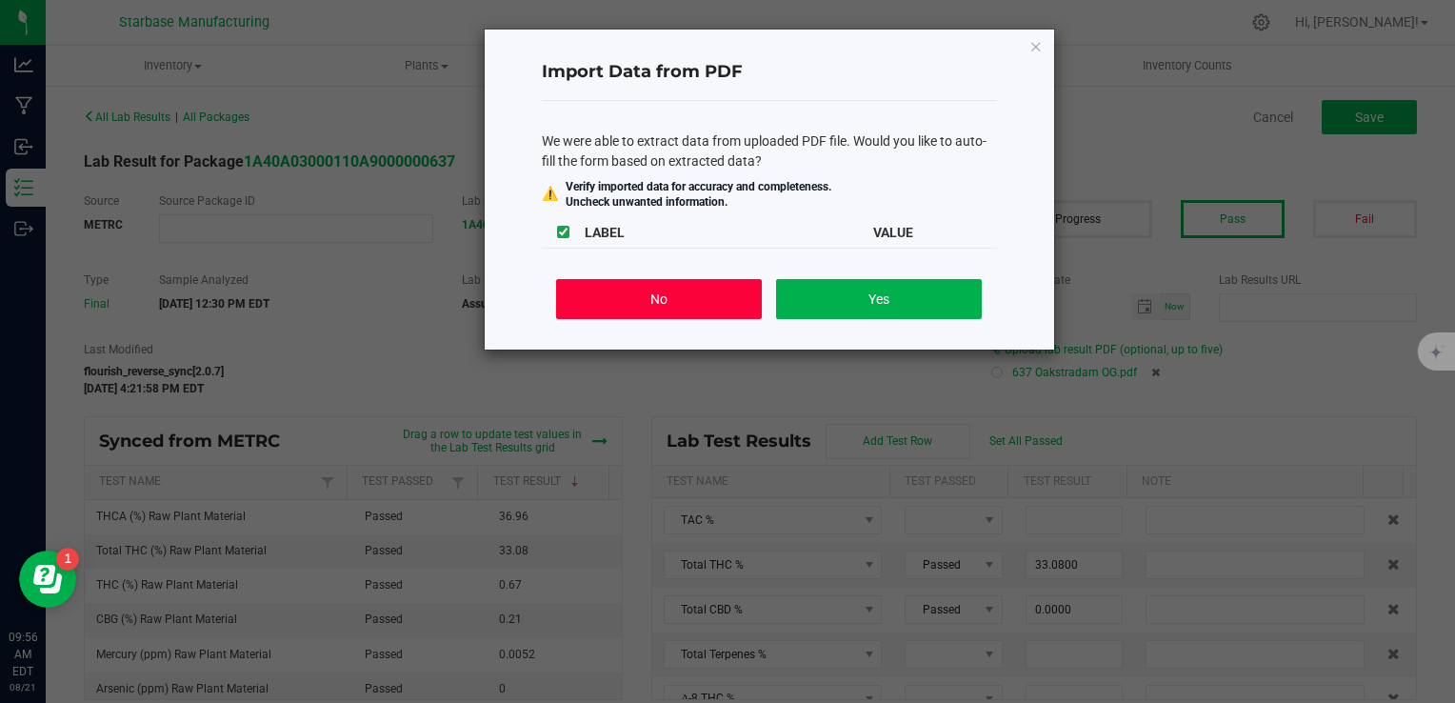
click at [644, 317] on button "No" at bounding box center [658, 299] width 205 height 40
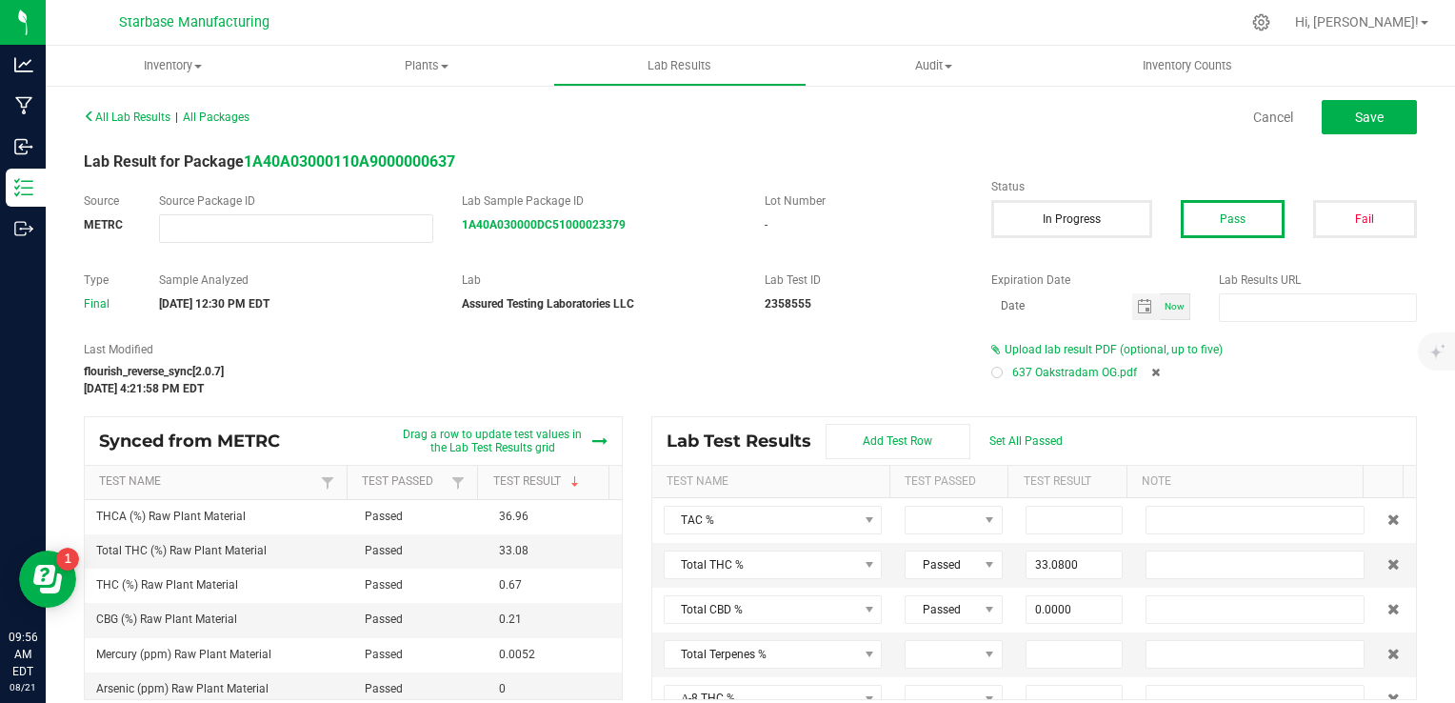
click at [992, 377] on div at bounding box center [997, 372] width 11 height 11
click at [1334, 106] on button "Save" at bounding box center [1369, 117] width 95 height 34
type input "33.0800"
type input "0.0000"
type input "0.6700"
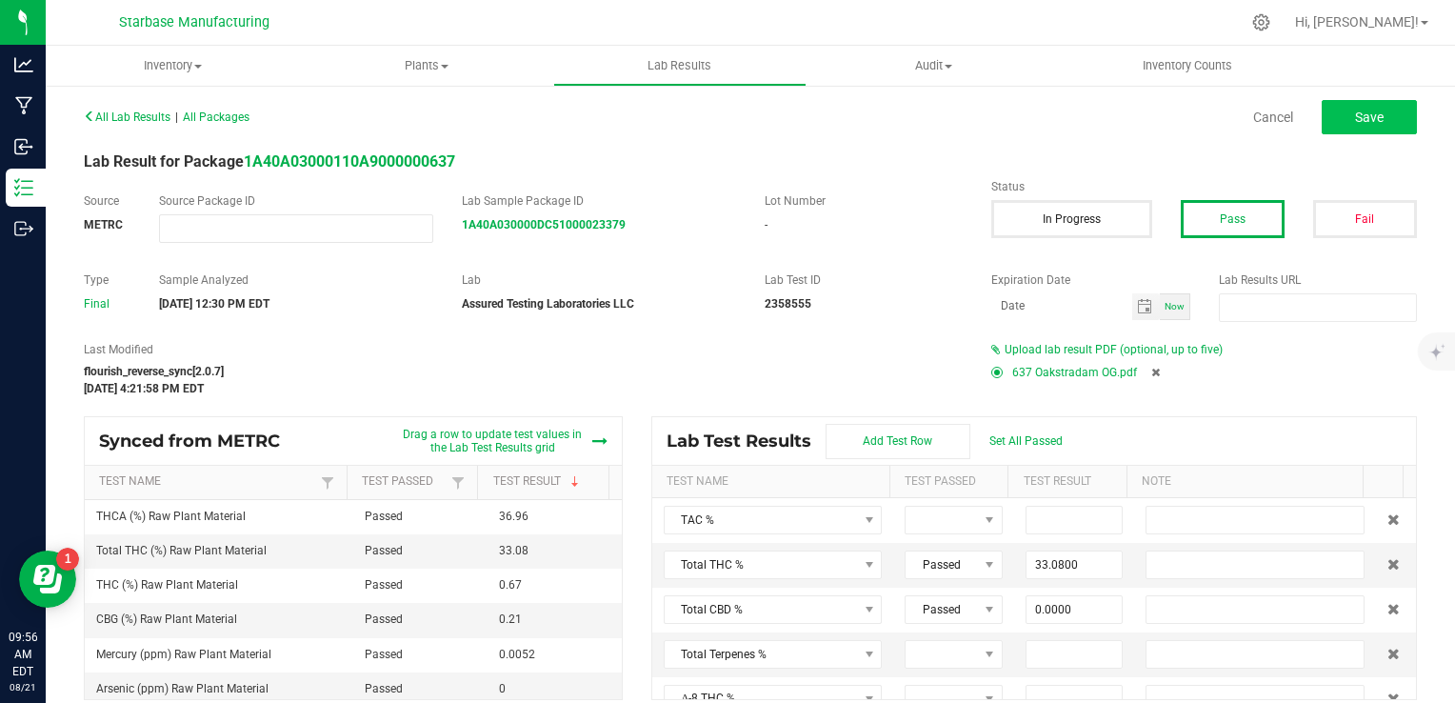
type input "36.9600"
type input "0.0000"
type input "0.2100"
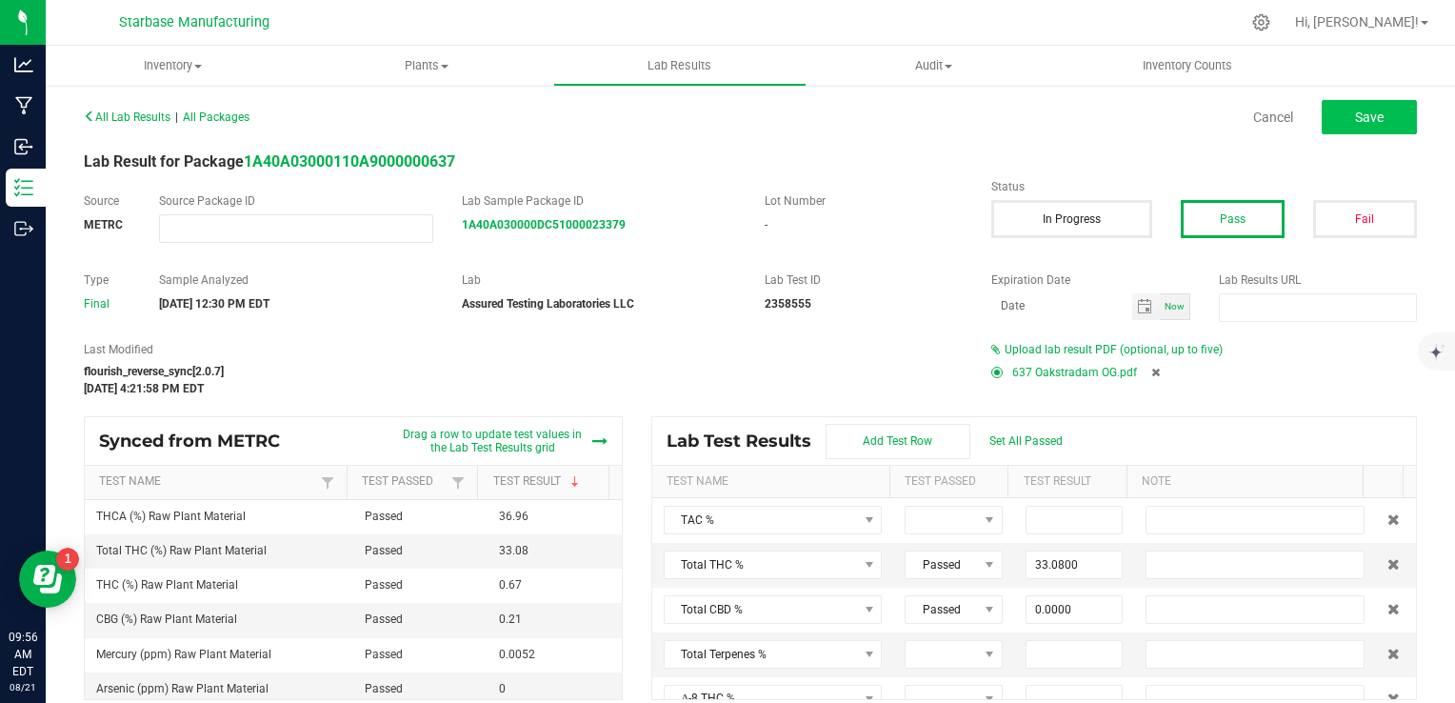
type input "0.0000"
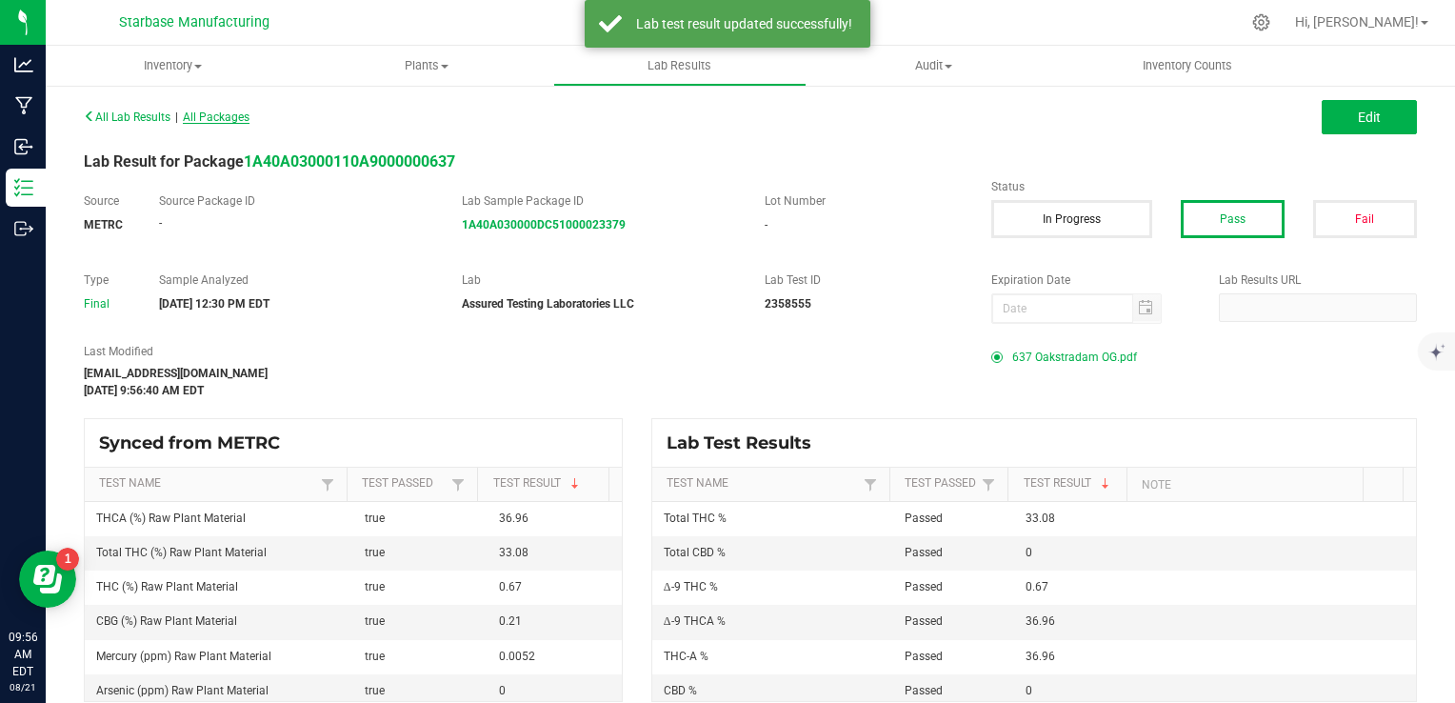
click at [250, 116] on span "All Packages" at bounding box center [216, 116] width 67 height 13
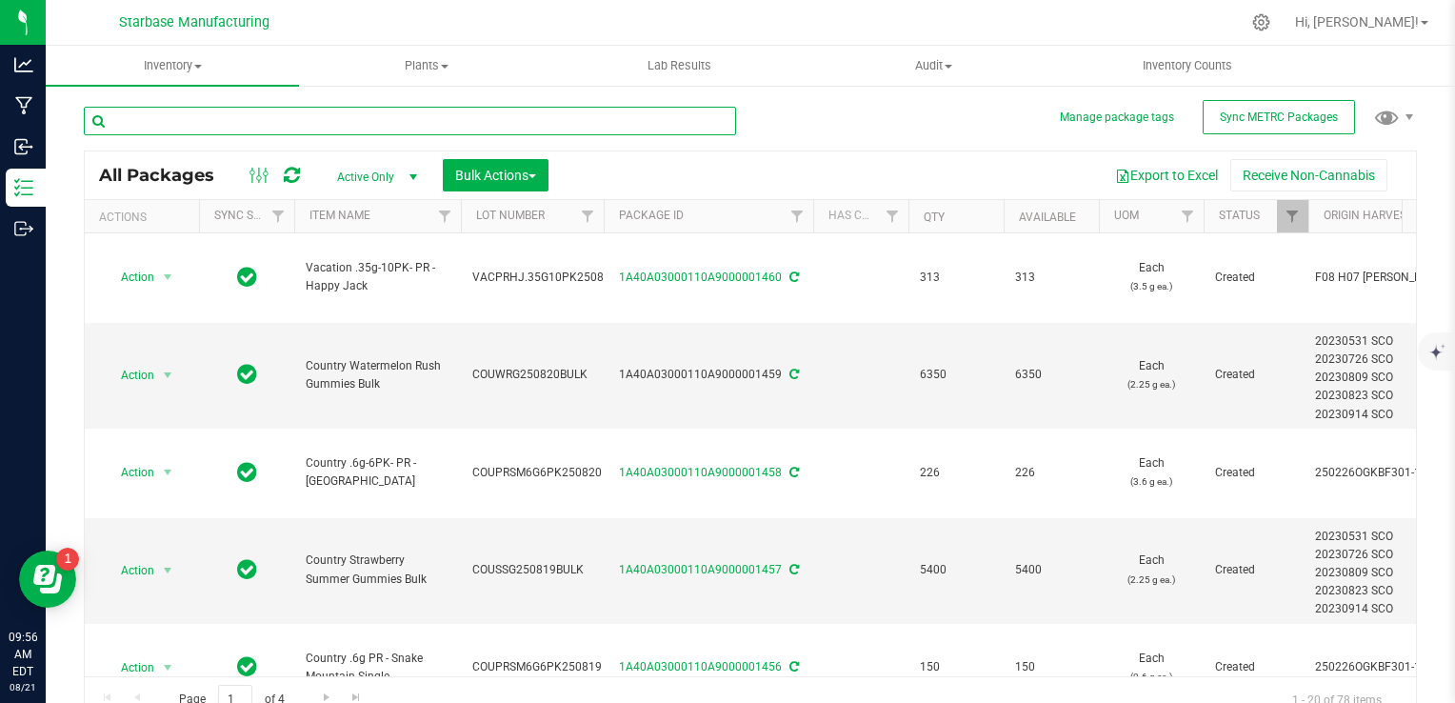
click at [317, 127] on input "text" at bounding box center [410, 121] width 652 height 29
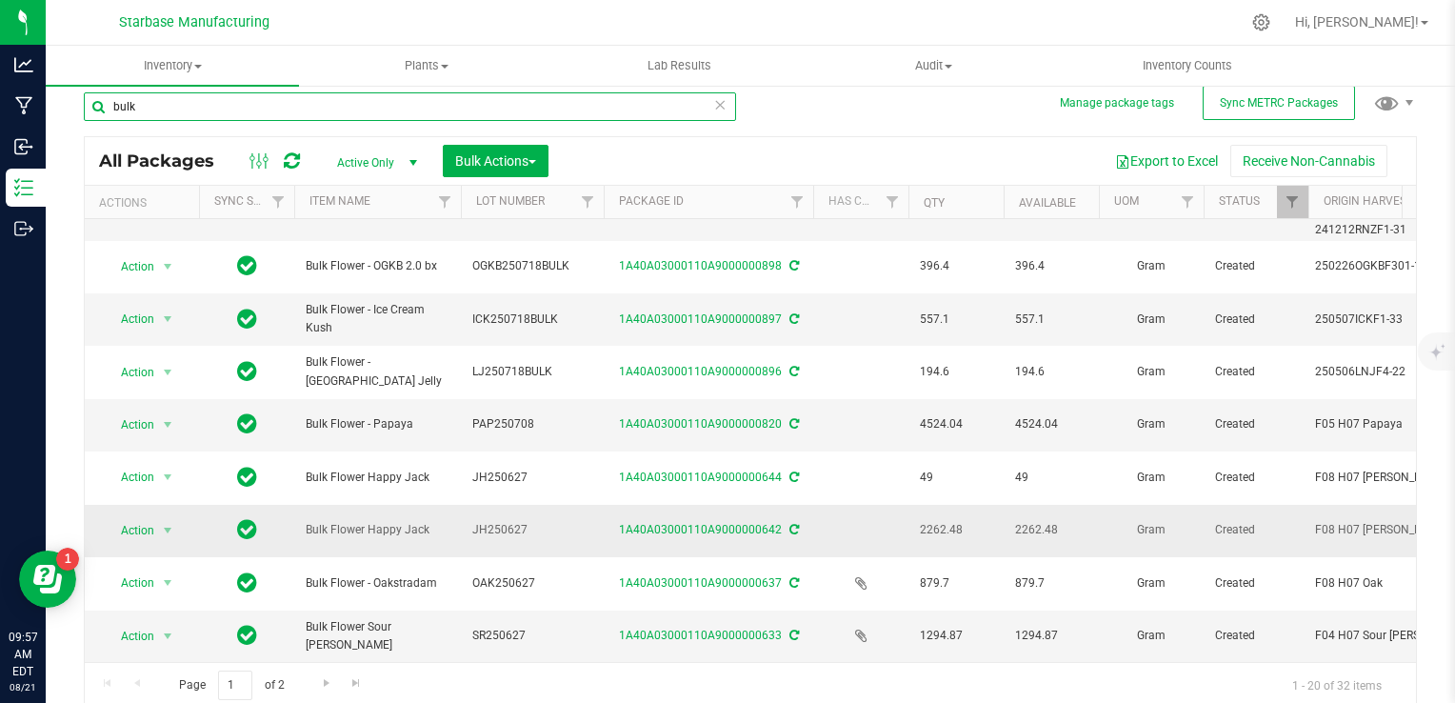
scroll to position [18, 0]
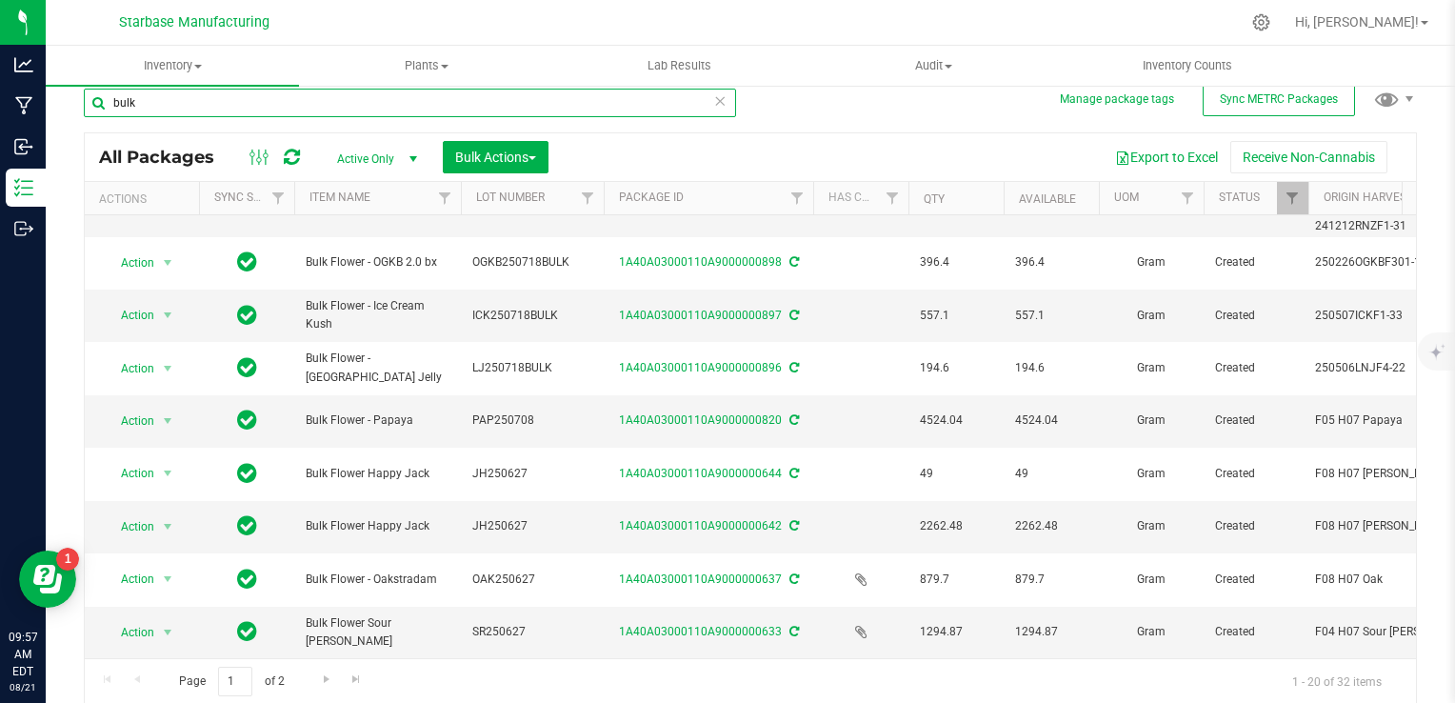
type input "bulk"
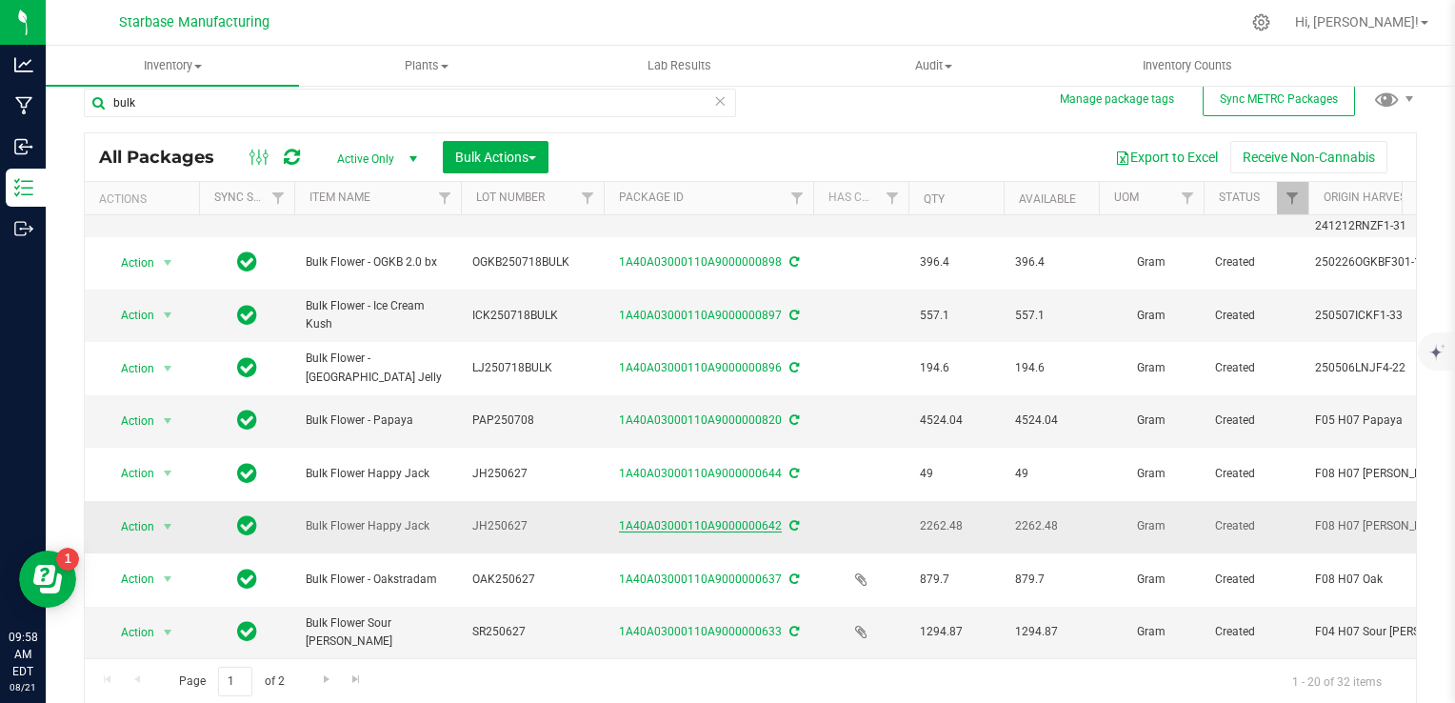
click at [696, 519] on link "1A40A03000110A9000000642" at bounding box center [700, 525] width 163 height 13
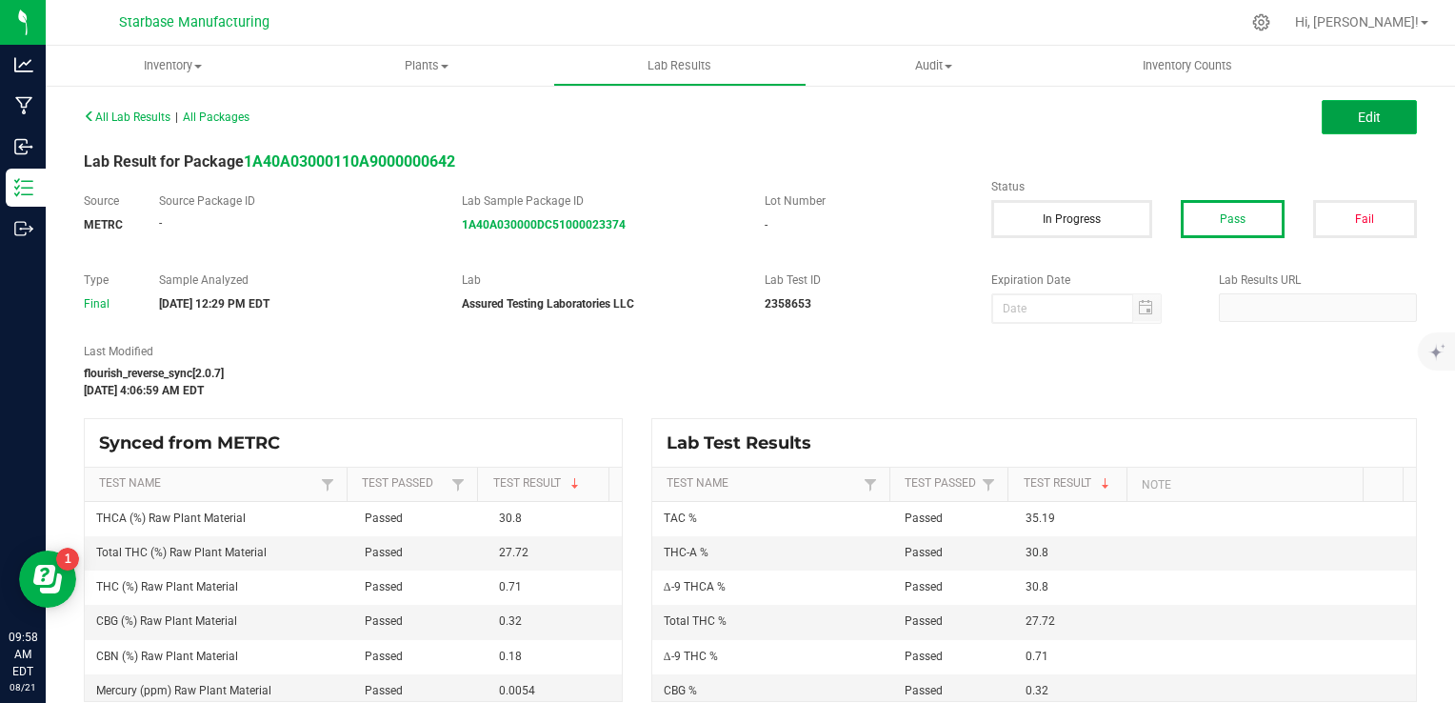
click at [1381, 125] on button "Edit" at bounding box center [1369, 117] width 95 height 34
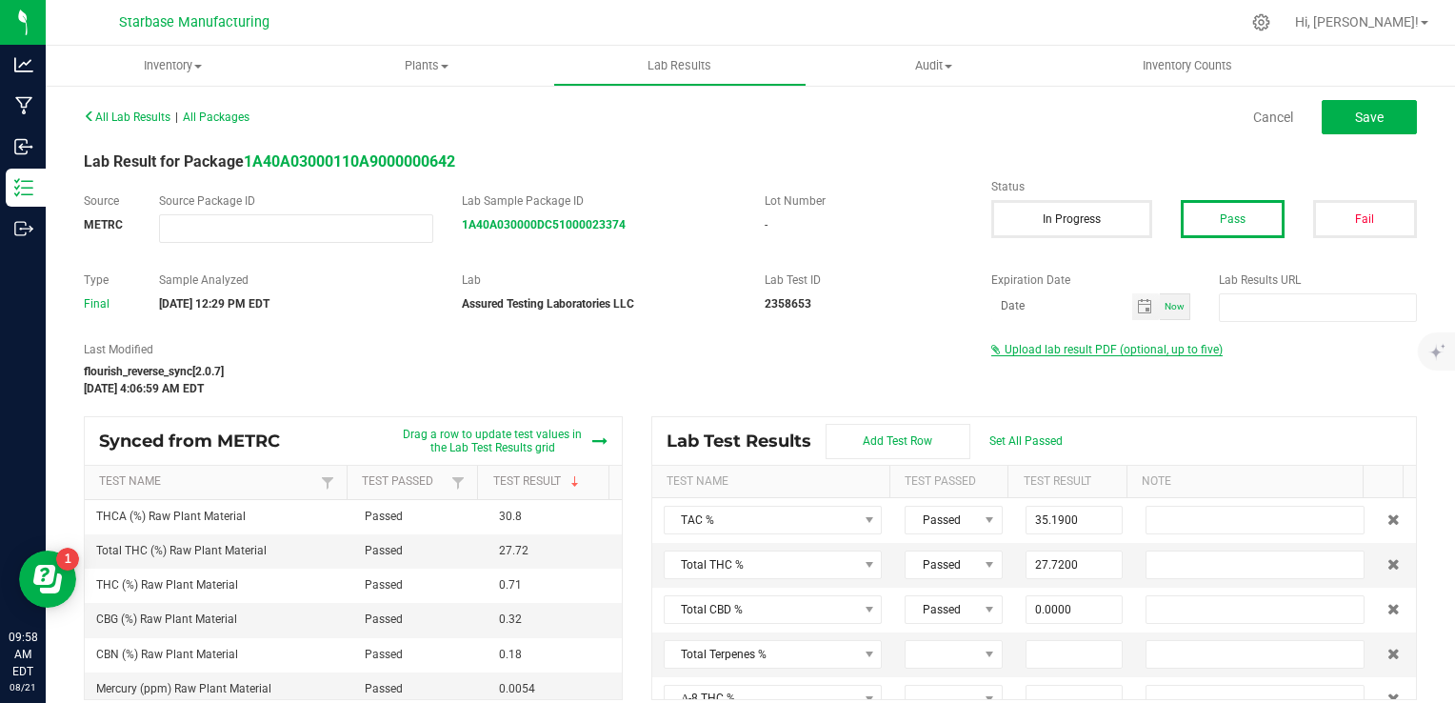
click at [1140, 351] on span "Upload lab result PDF (optional, up to five)" at bounding box center [1114, 349] width 218 height 13
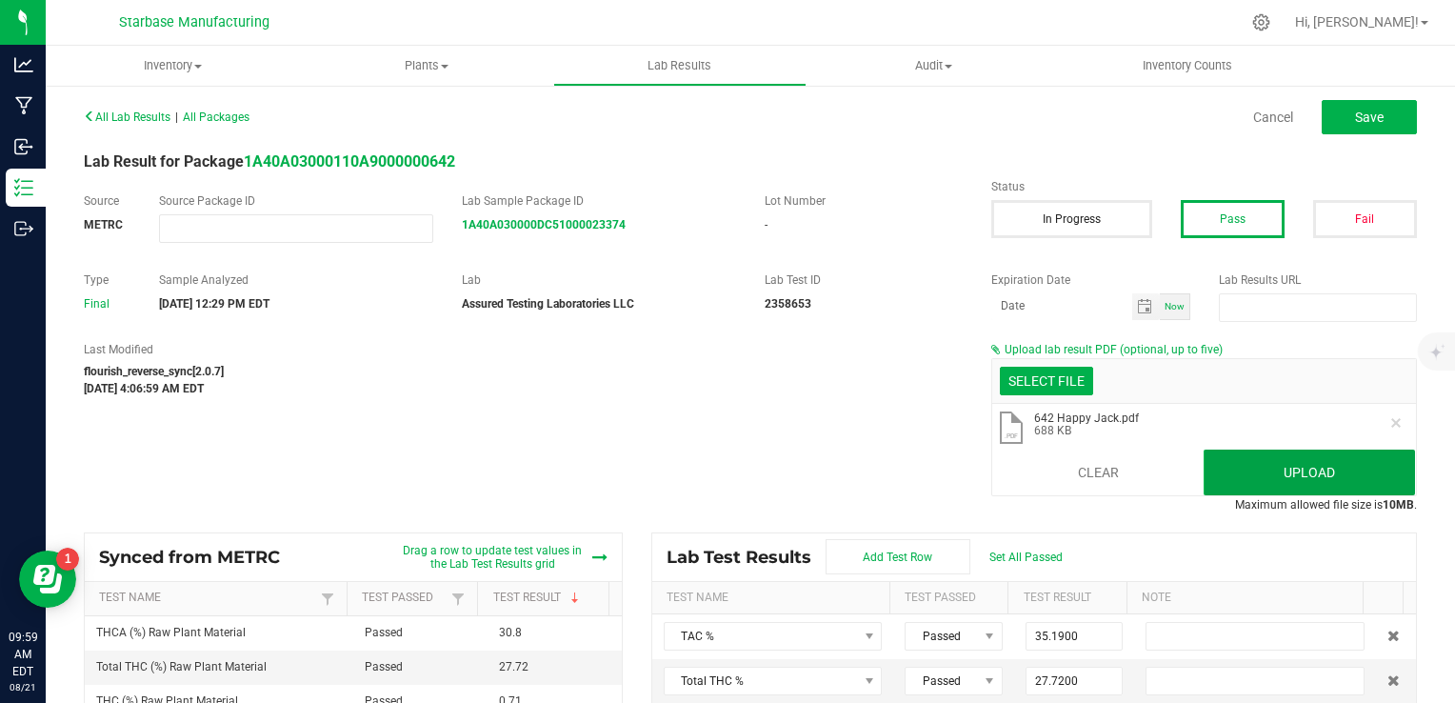
click at [1311, 477] on button "Upload" at bounding box center [1309, 473] width 211 height 46
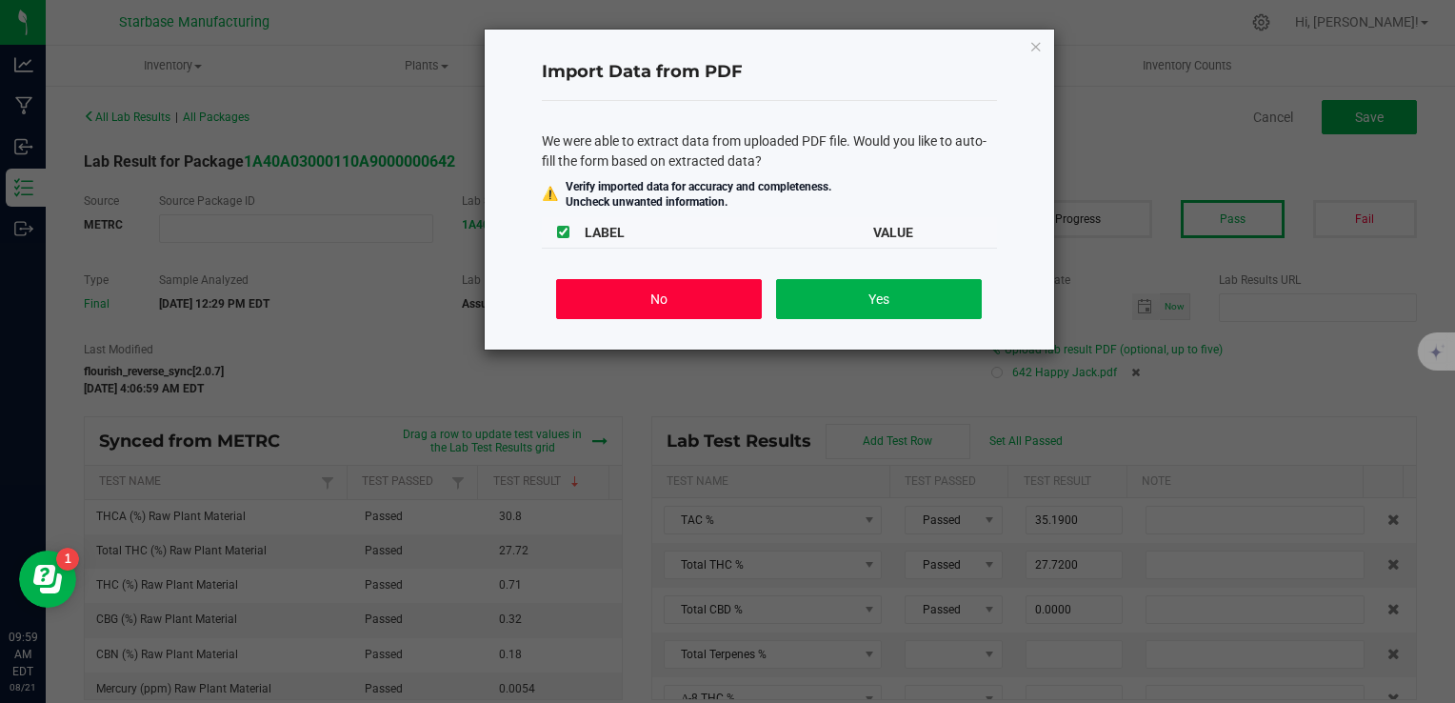
click at [678, 302] on button "No" at bounding box center [658, 299] width 205 height 40
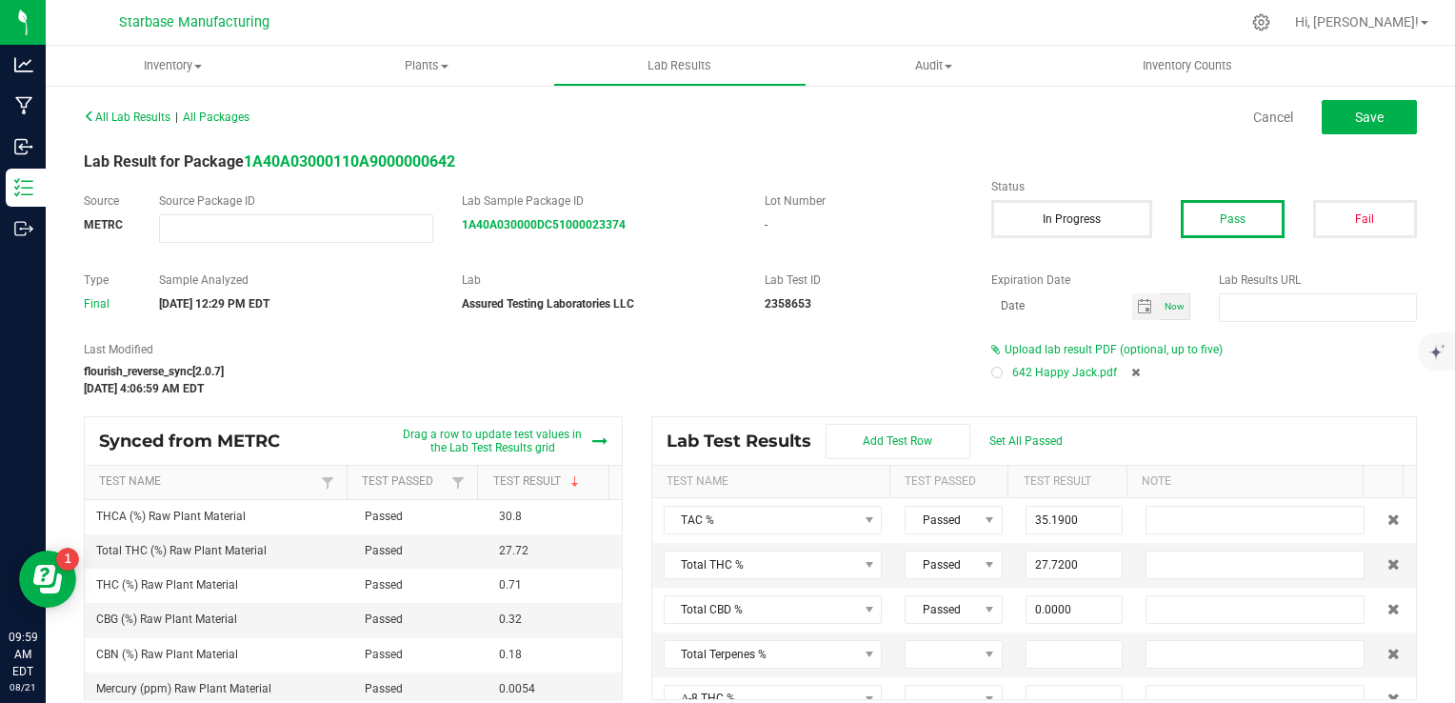
click at [994, 374] on div at bounding box center [997, 373] width 6 height 6
click at [1355, 119] on span "Save" at bounding box center [1369, 117] width 29 height 15
type input "0.7100"
type input "30.8000"
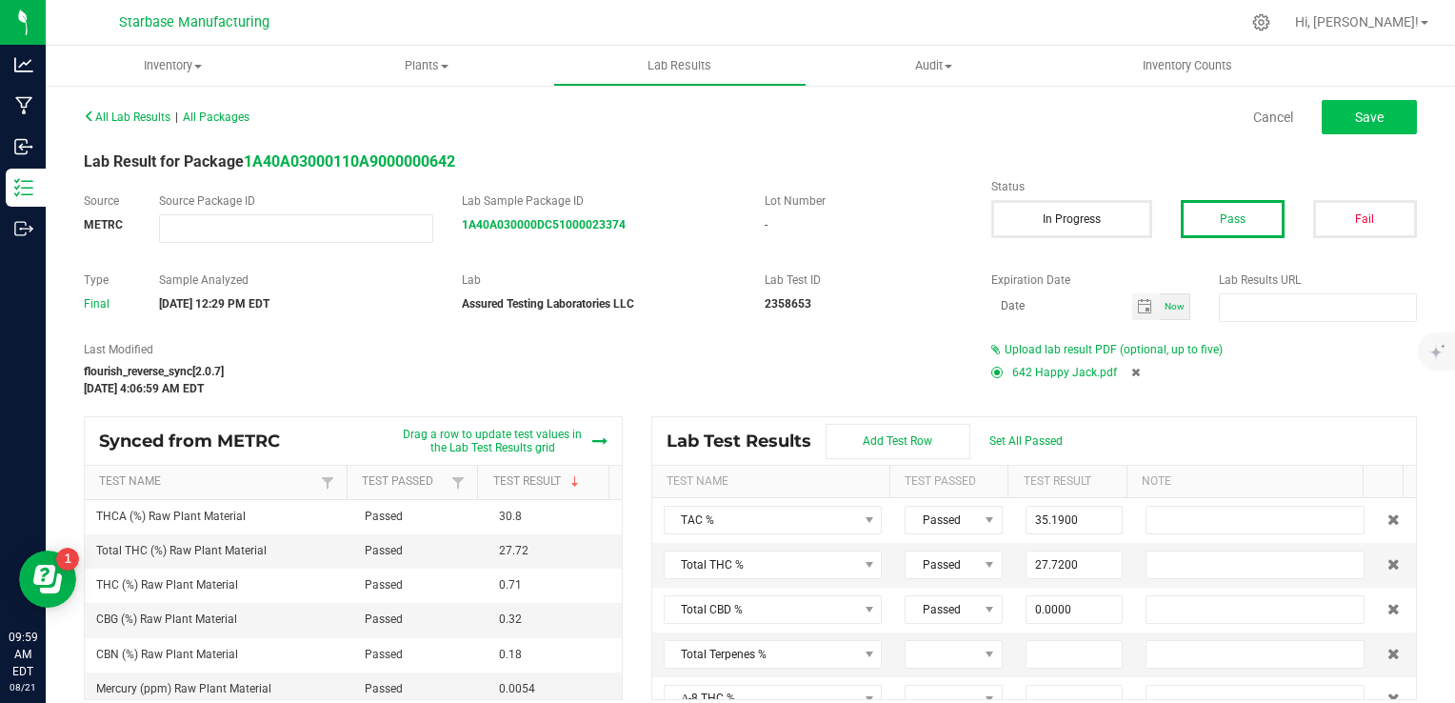
type input "0.0000"
type input "0.3200"
type input "0.1800"
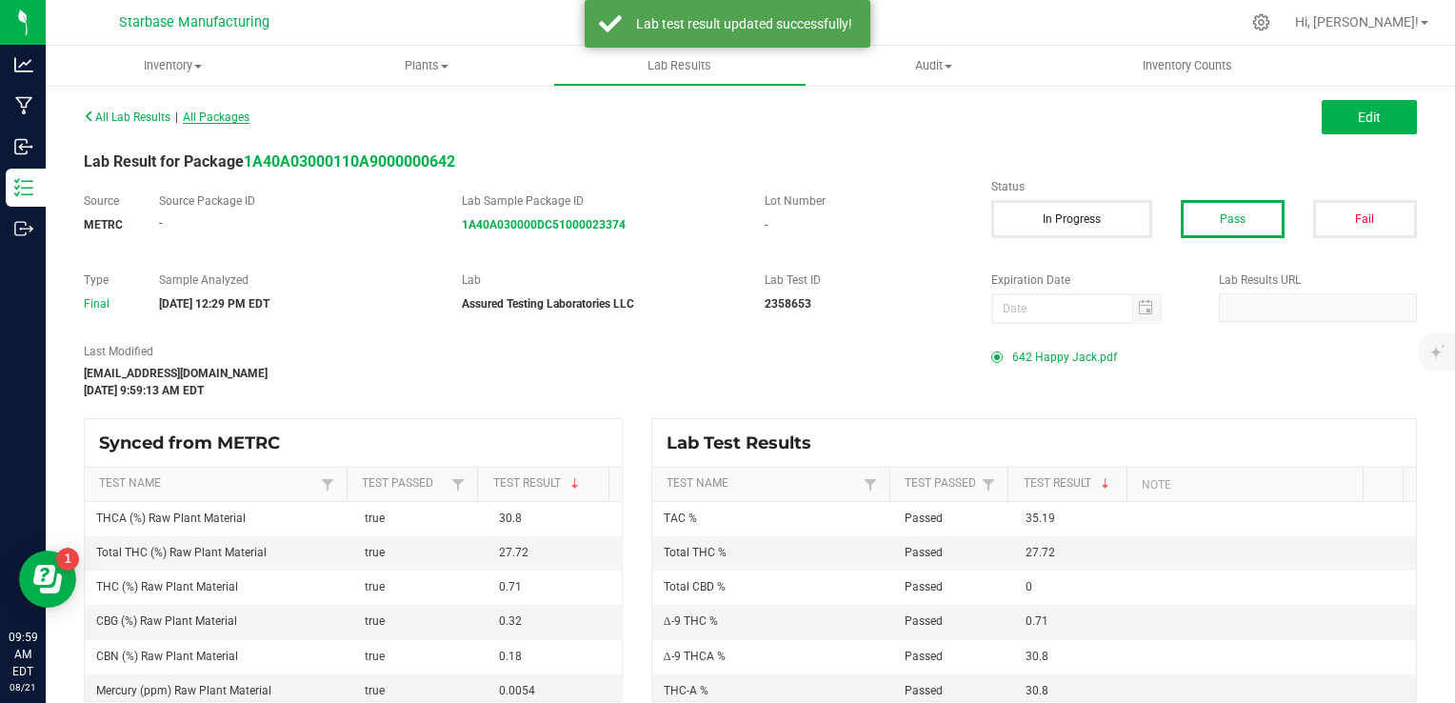
click at [223, 120] on span "All Packages" at bounding box center [216, 116] width 67 height 13
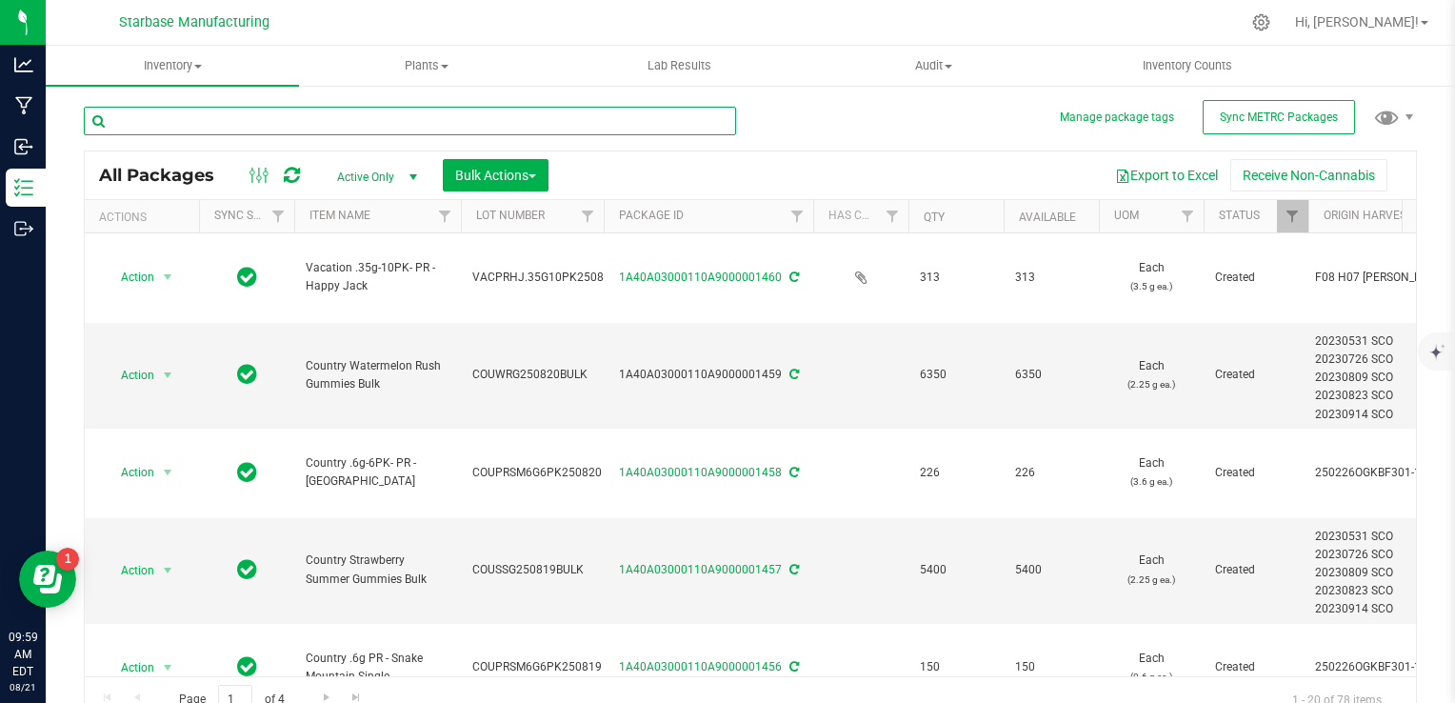
click at [251, 130] on input "text" at bounding box center [410, 121] width 652 height 29
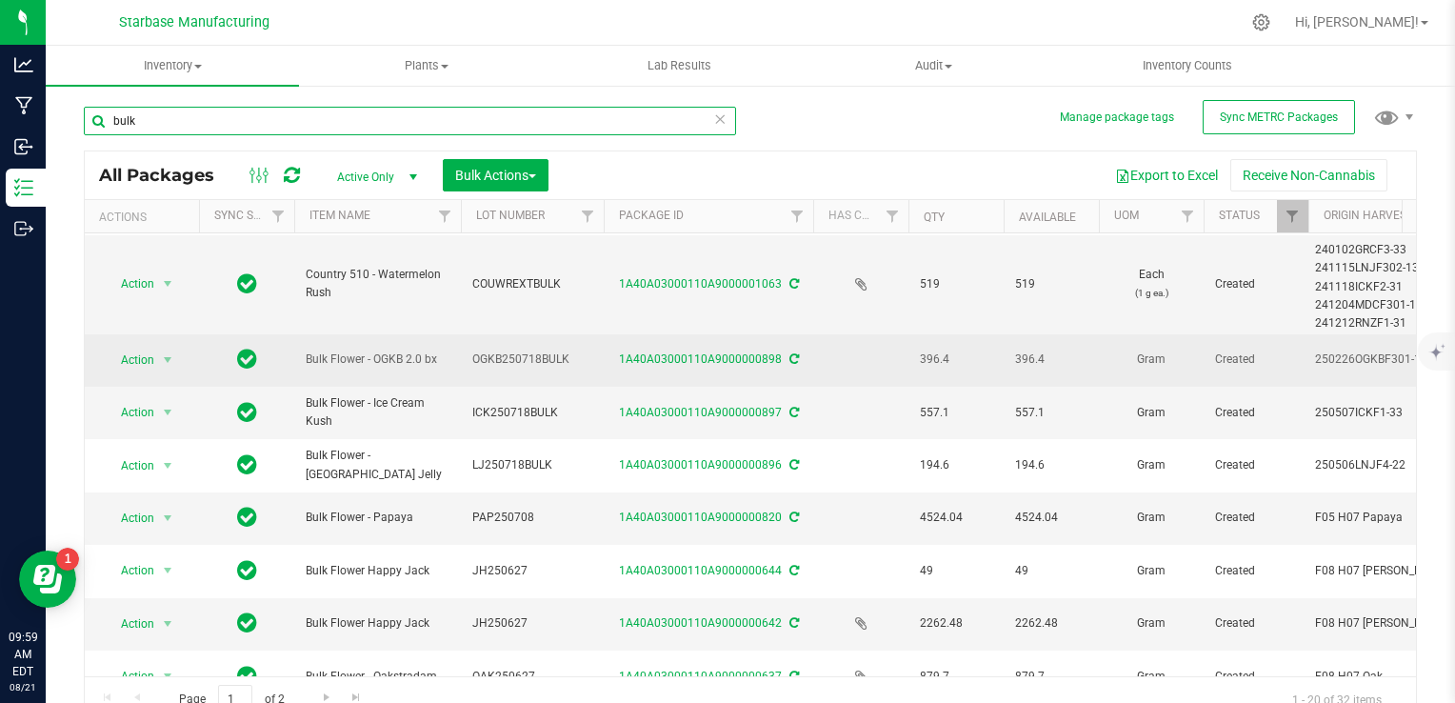
scroll to position [960, 0]
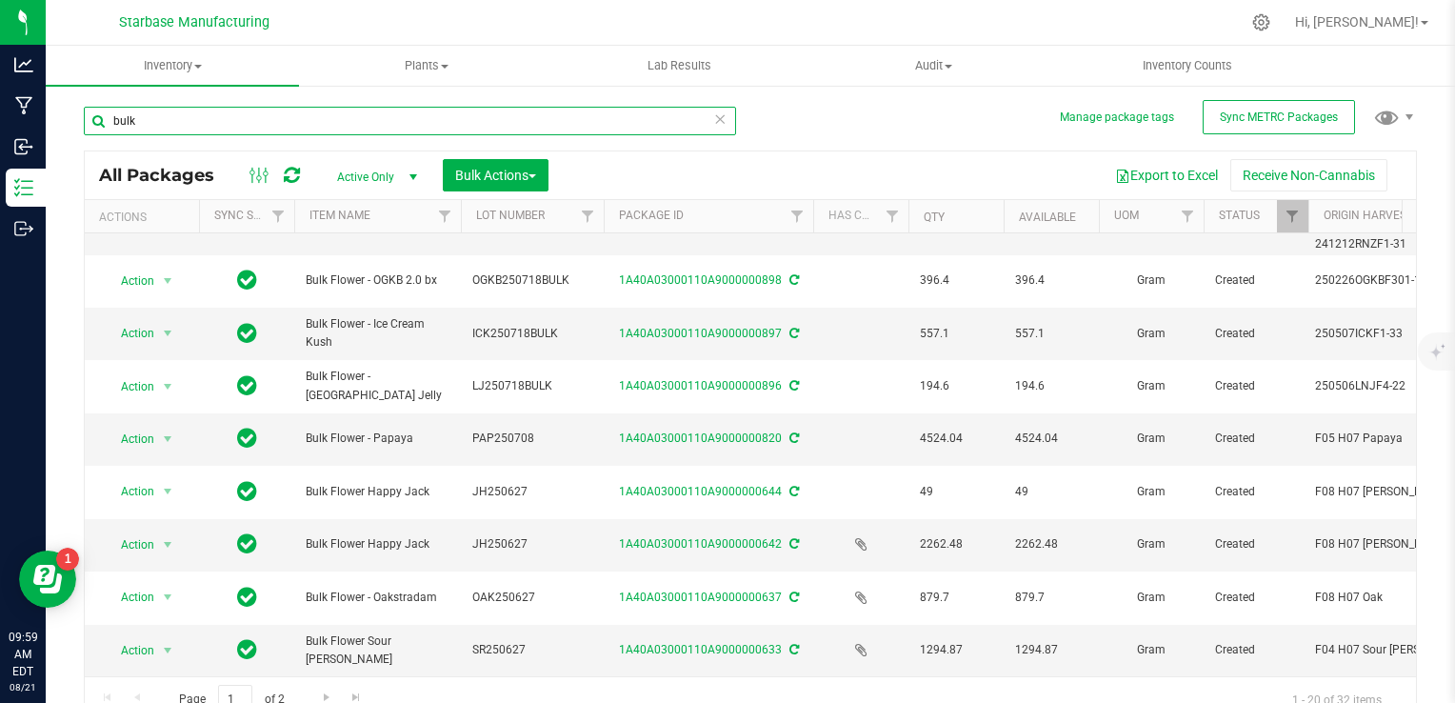
type input "bulk"
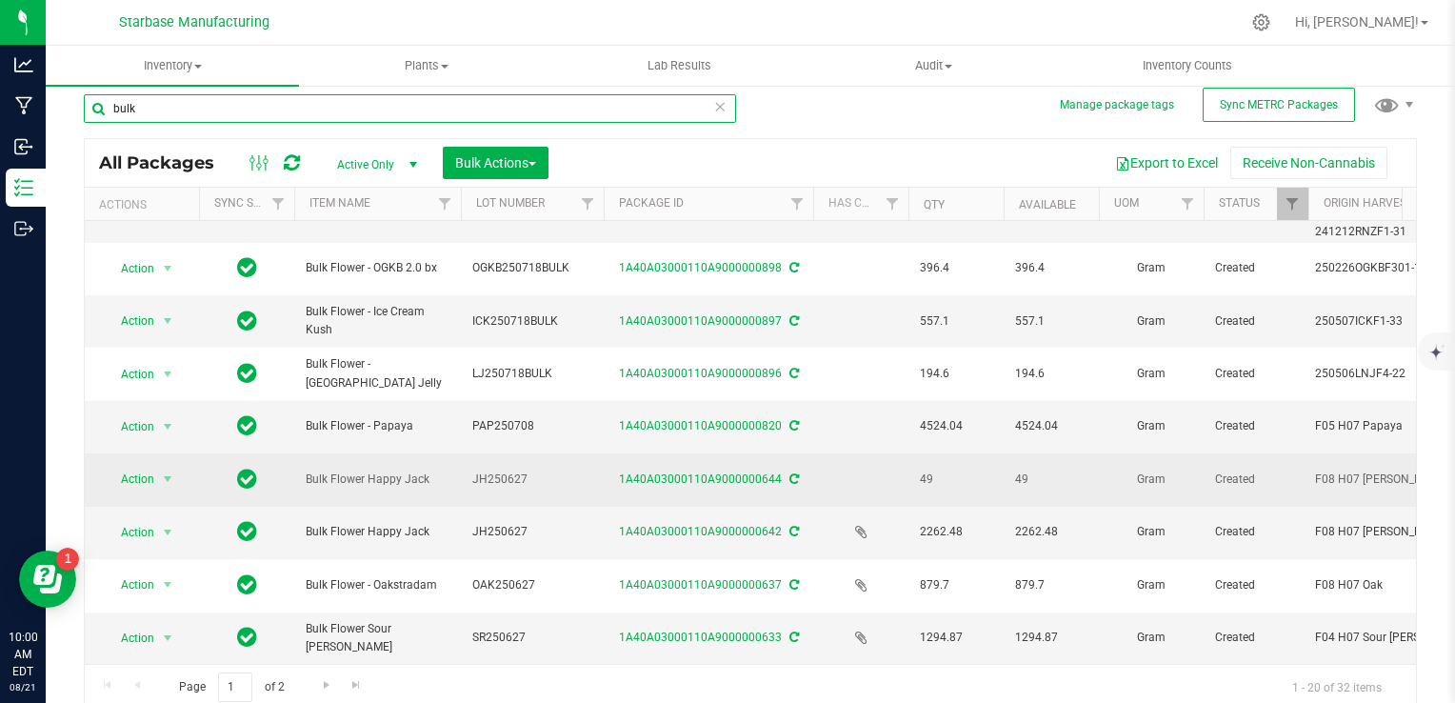
scroll to position [18, 0]
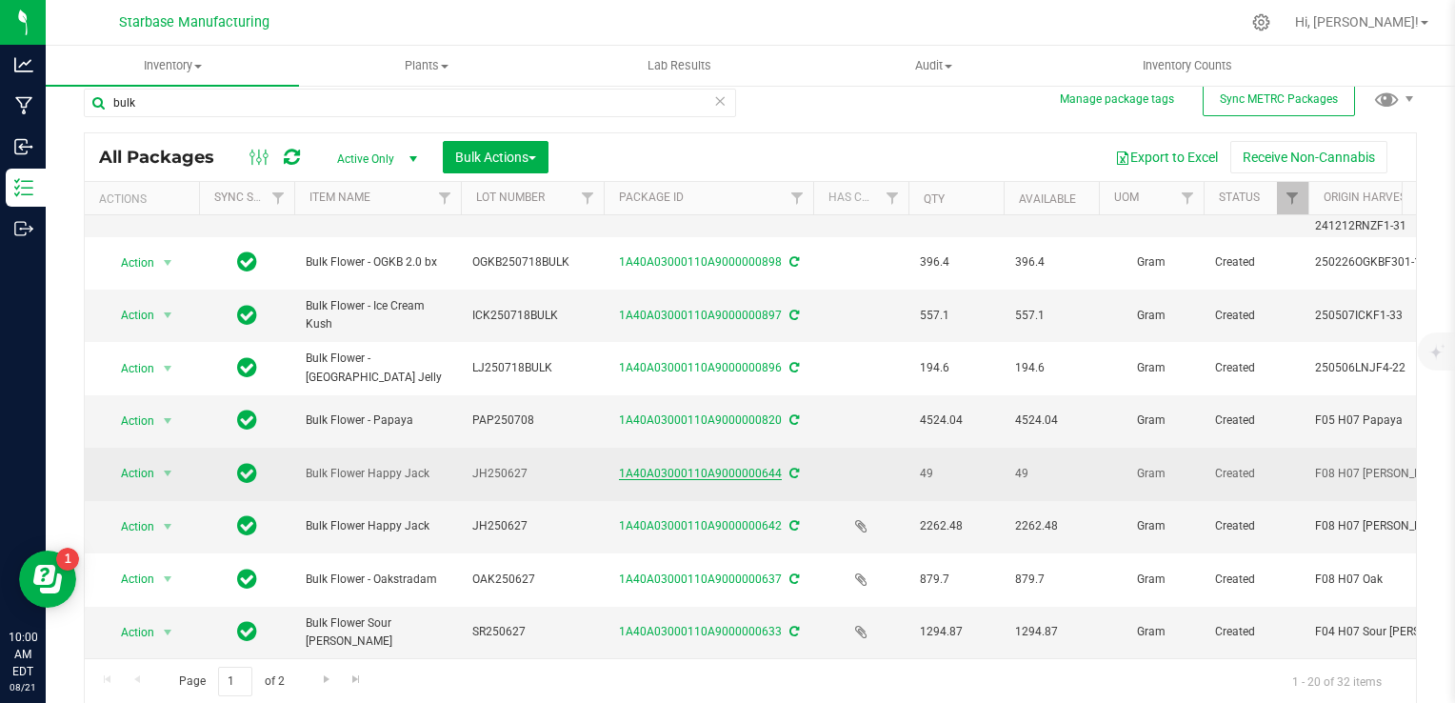
click at [682, 467] on link "1A40A03000110A9000000644" at bounding box center [700, 473] width 163 height 13
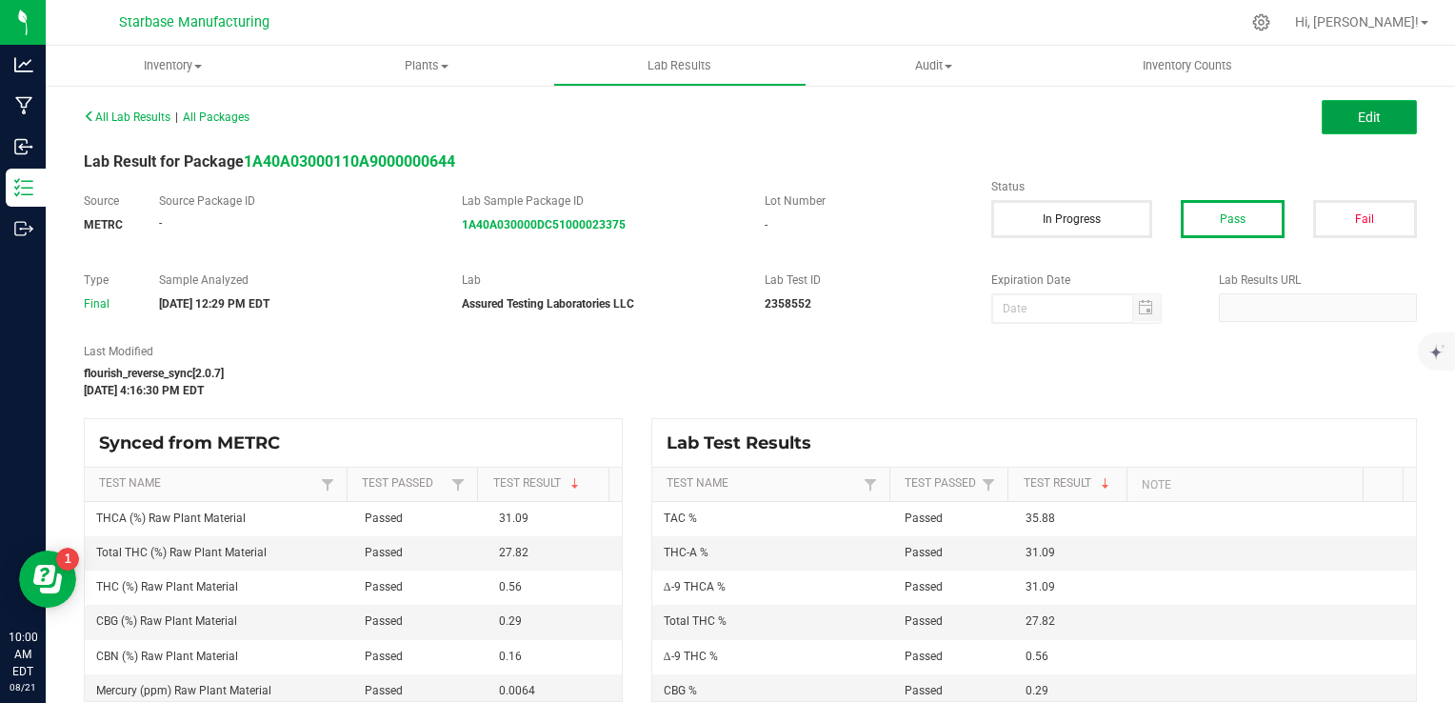
click at [1339, 117] on button "Edit" at bounding box center [1369, 117] width 95 height 34
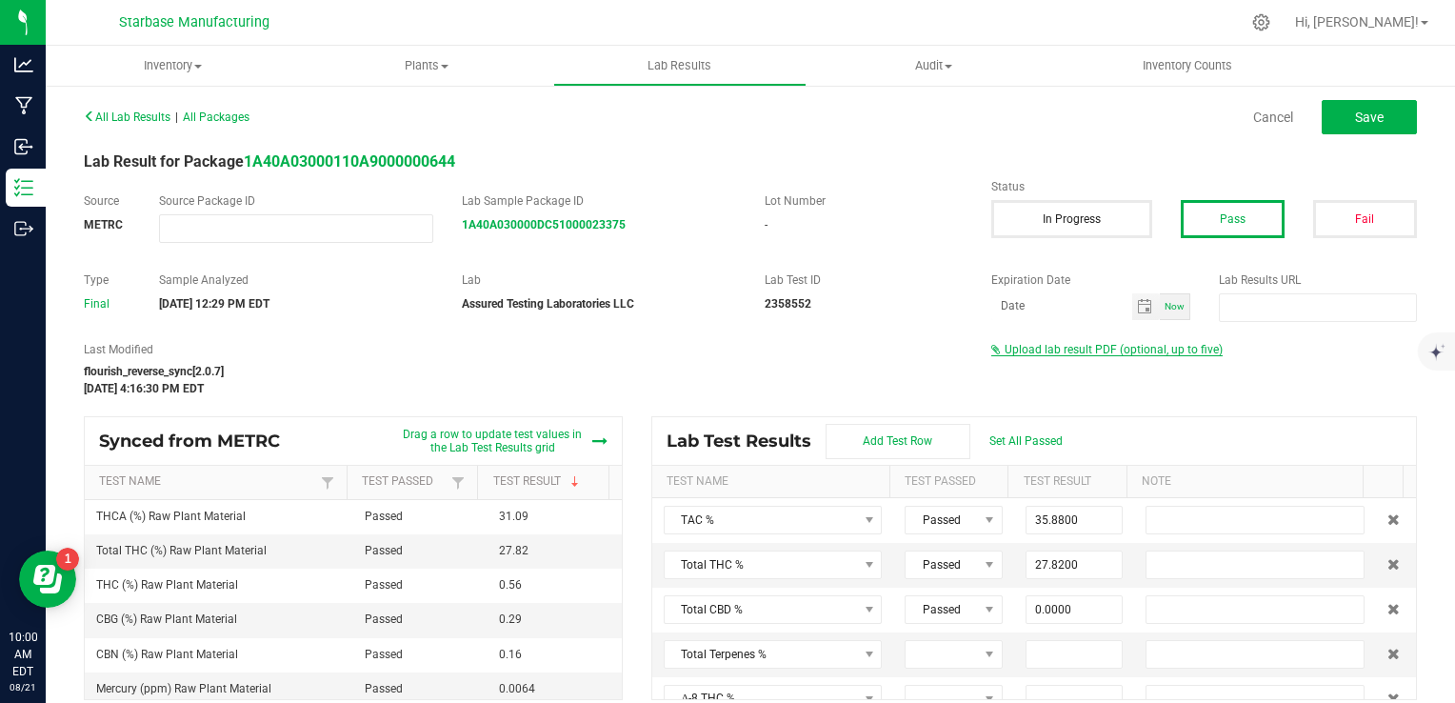
click at [1145, 349] on span "Upload lab result PDF (optional, up to five)" at bounding box center [1114, 349] width 218 height 13
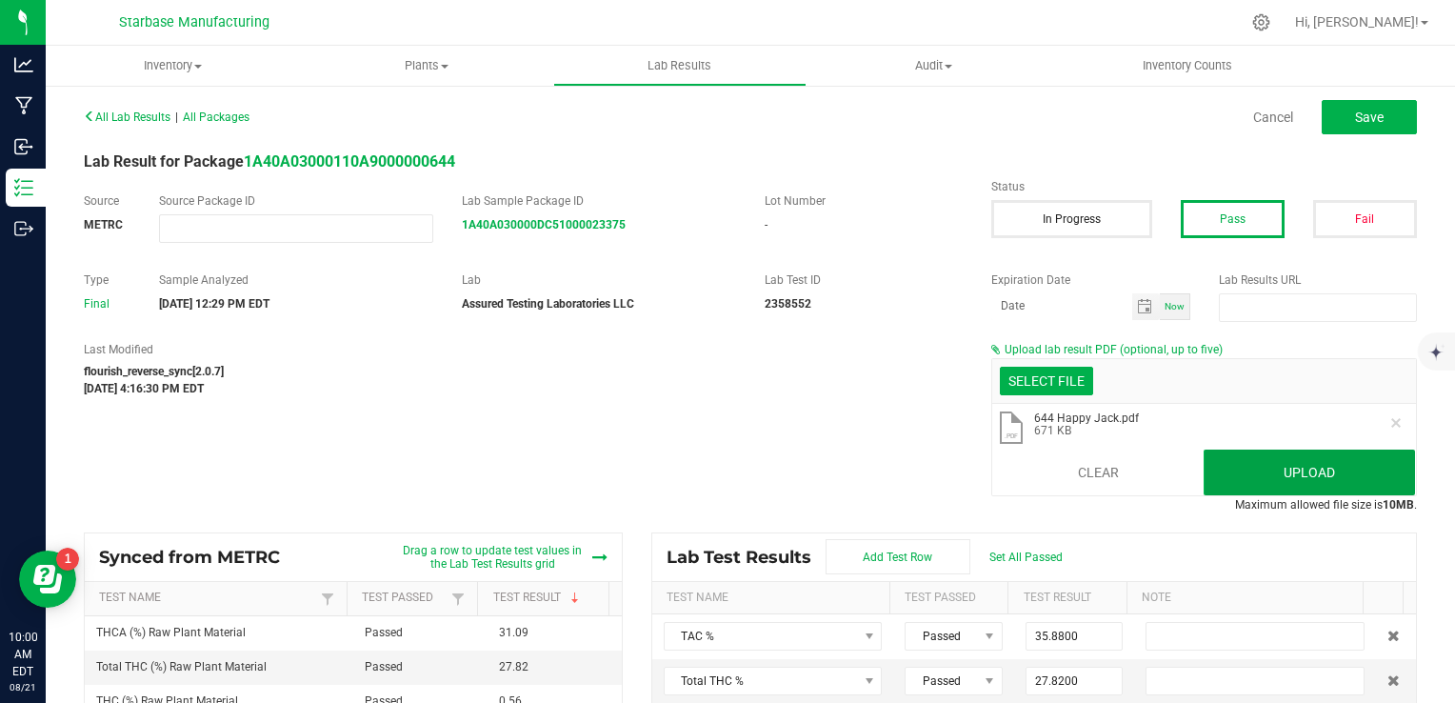
click at [1294, 474] on button "Upload" at bounding box center [1309, 473] width 211 height 46
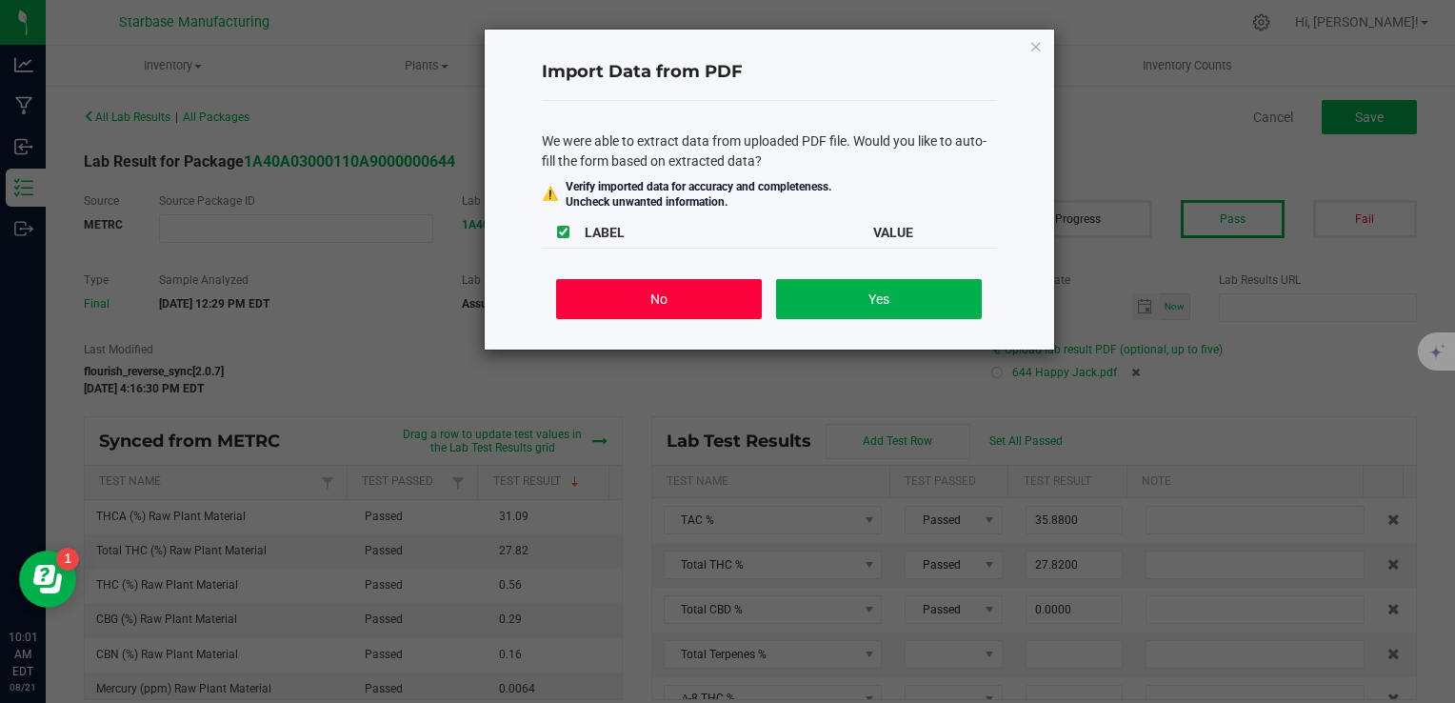
click at [697, 299] on button "No" at bounding box center [658, 299] width 205 height 40
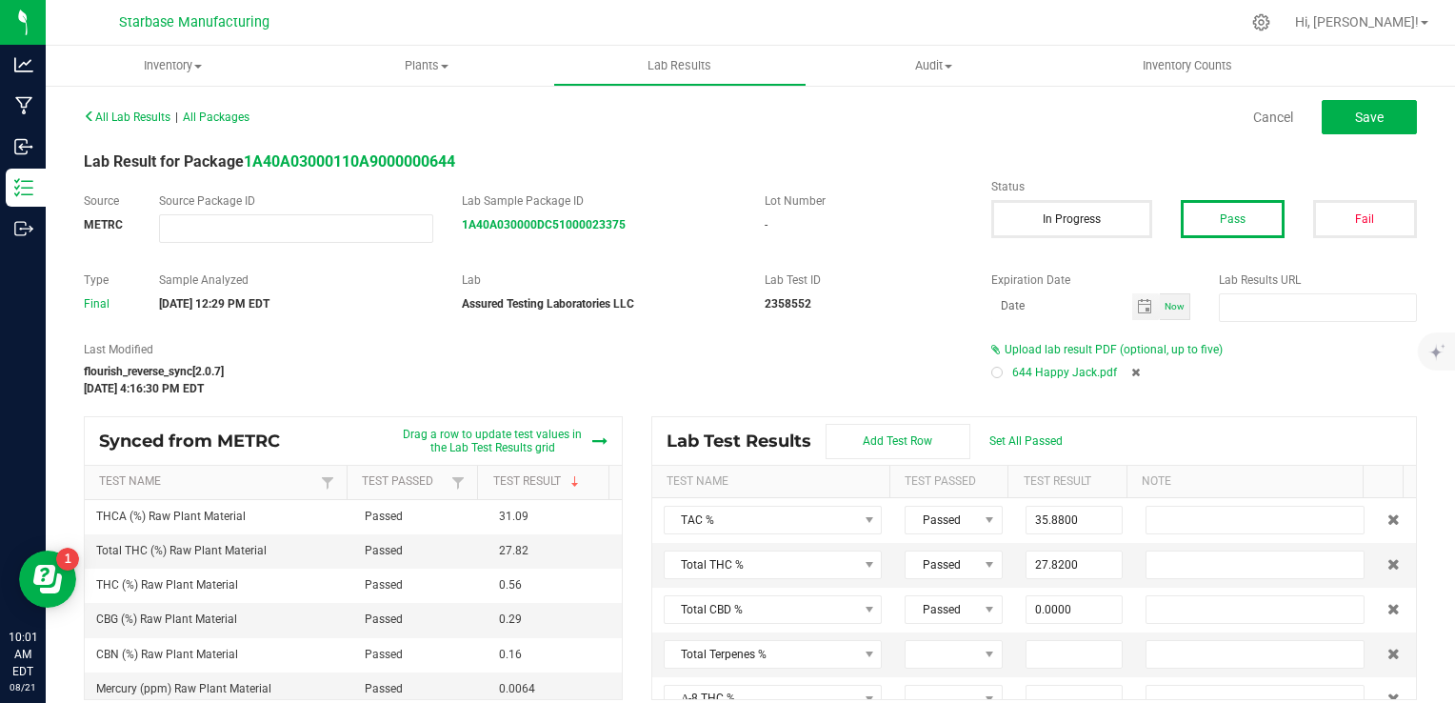
click at [992, 371] on div at bounding box center [997, 372] width 11 height 11
click at [1337, 115] on button "Save" at bounding box center [1369, 117] width 95 height 34
type input "0.5600"
type input "31.0900"
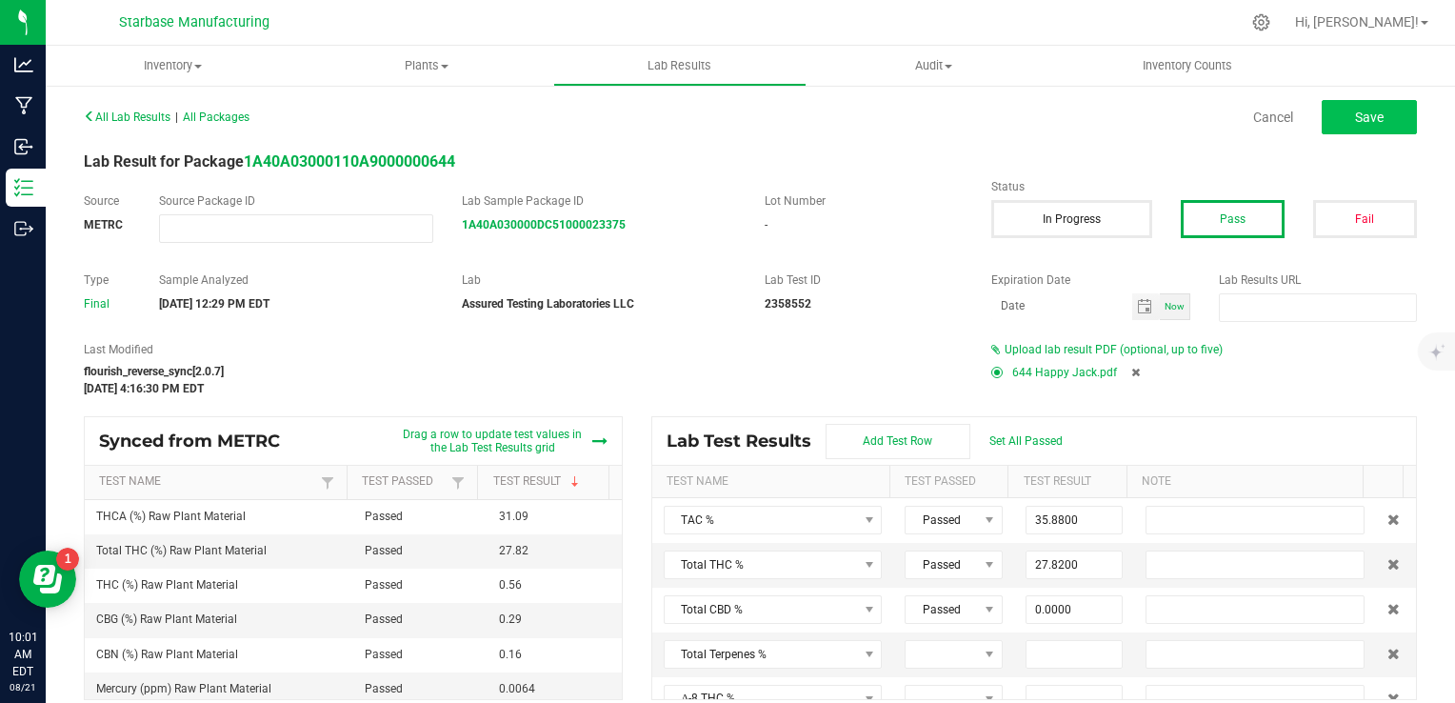
type input "0.0000"
type input "0.2900"
type input "0.1600"
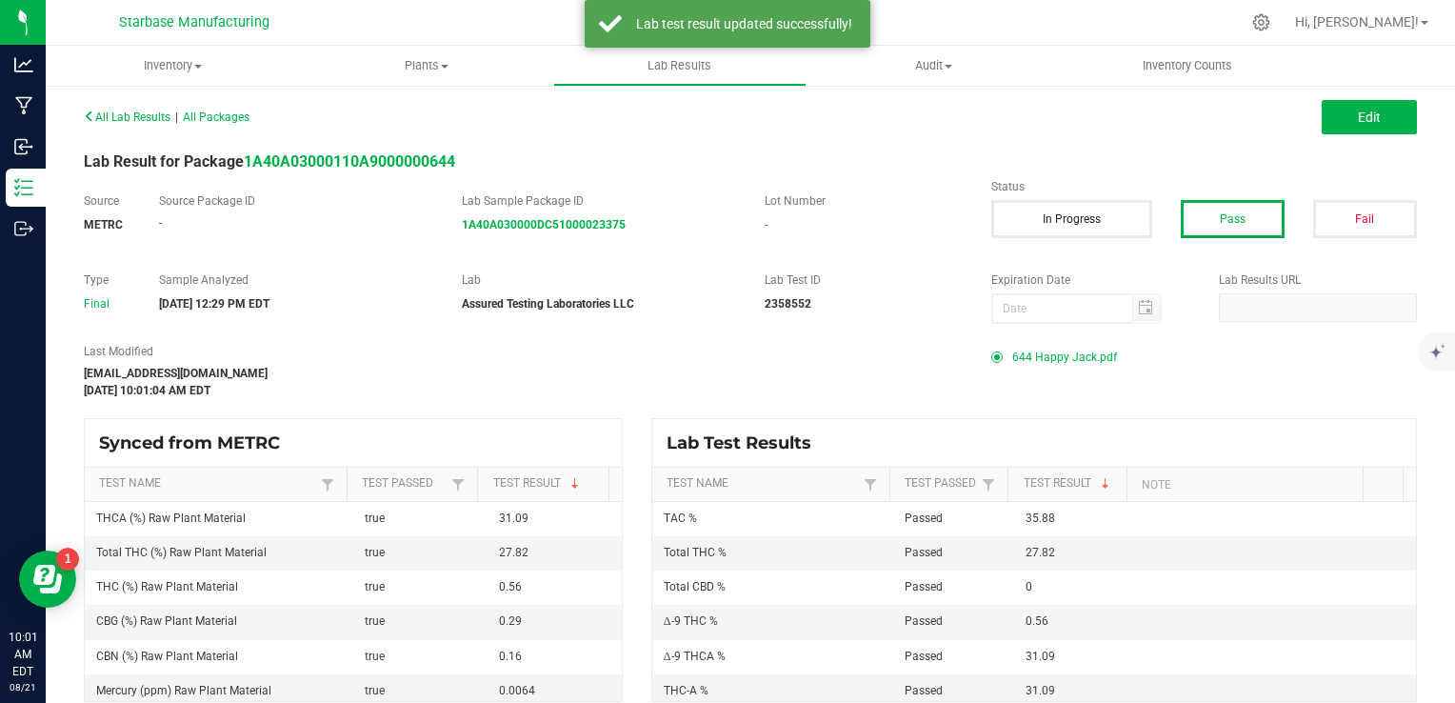
click at [221, 104] on div "All Lab Results | All Packages Edit" at bounding box center [751, 117] width 1362 height 48
click at [224, 110] on div "All Lab Results | All Packages" at bounding box center [410, 117] width 681 height 17
click at [224, 110] on span "All Packages" at bounding box center [216, 116] width 67 height 13
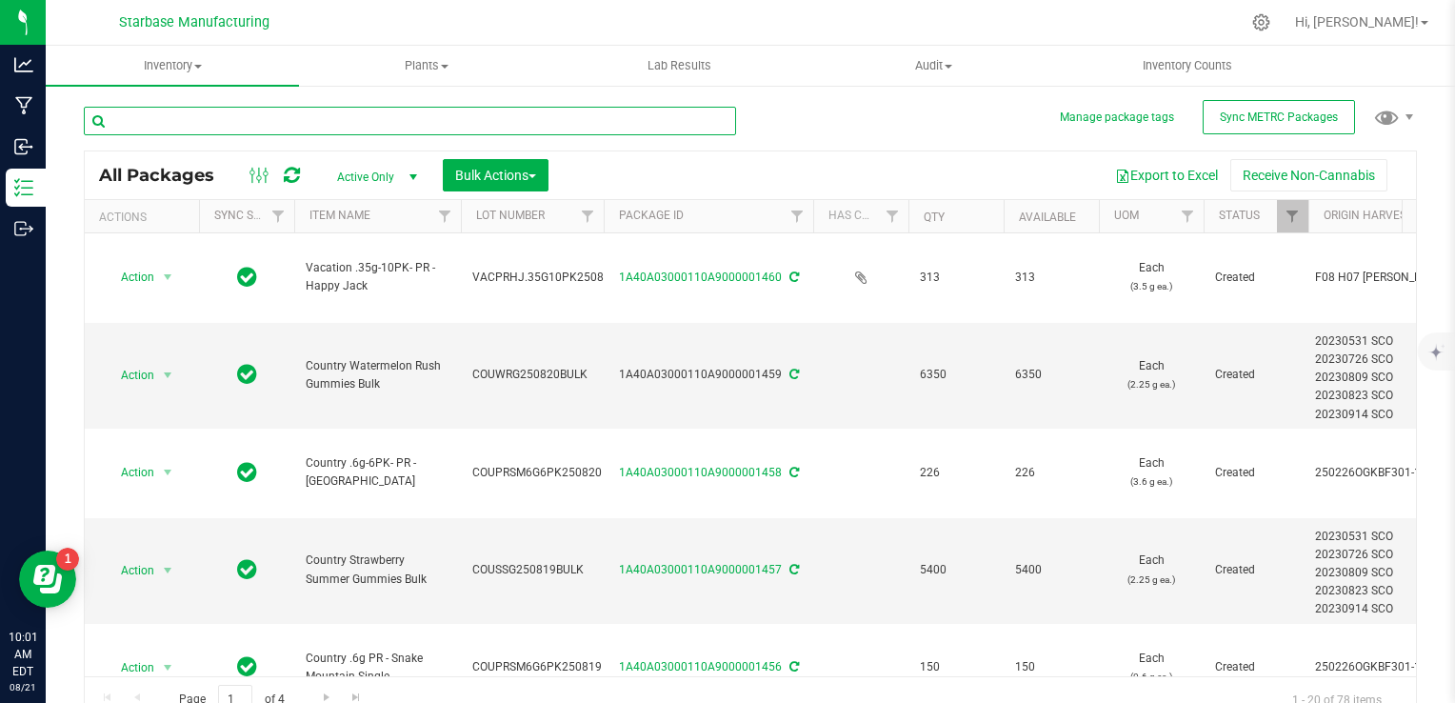
drag, startPoint x: 224, startPoint y: 110, endPoint x: 229, endPoint y: 131, distance: 22.4
click at [229, 131] on input "text" at bounding box center [410, 121] width 652 height 29
type input "bulk"
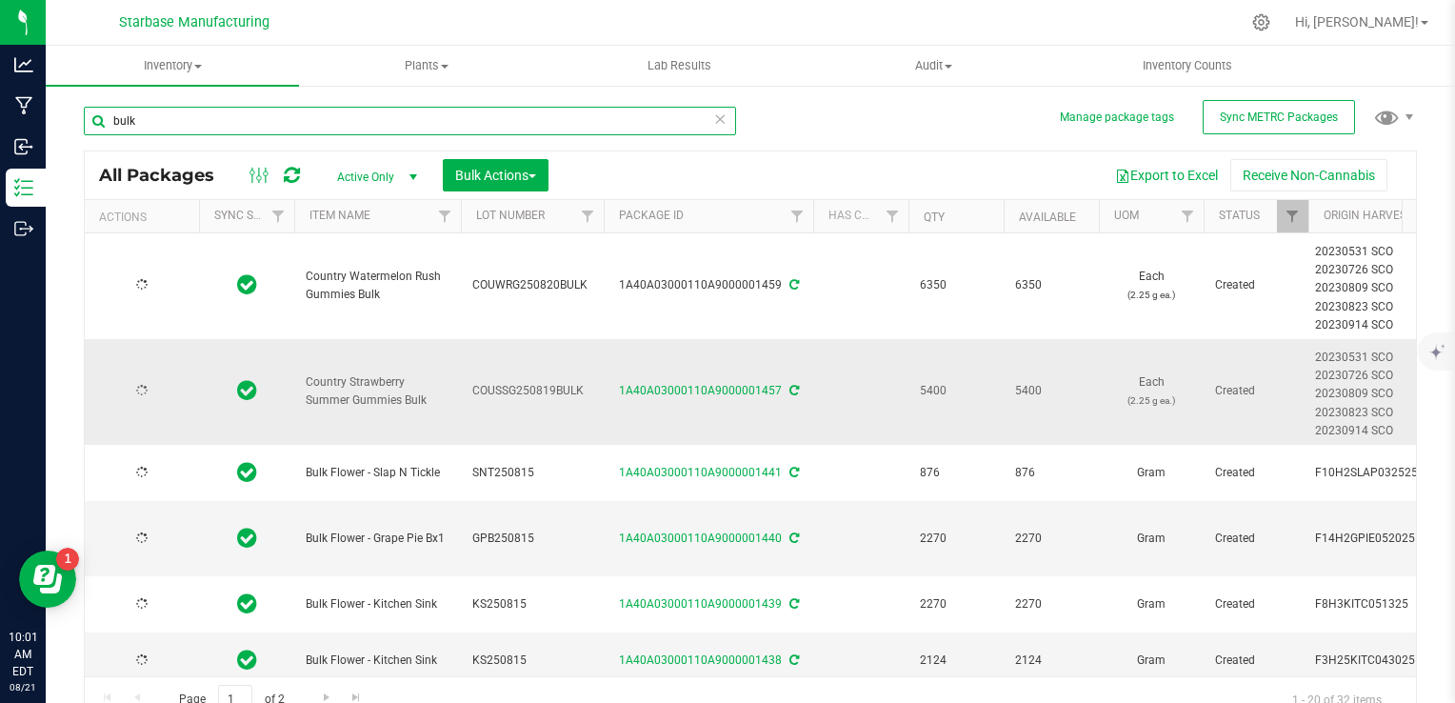
type input "[DATE]"
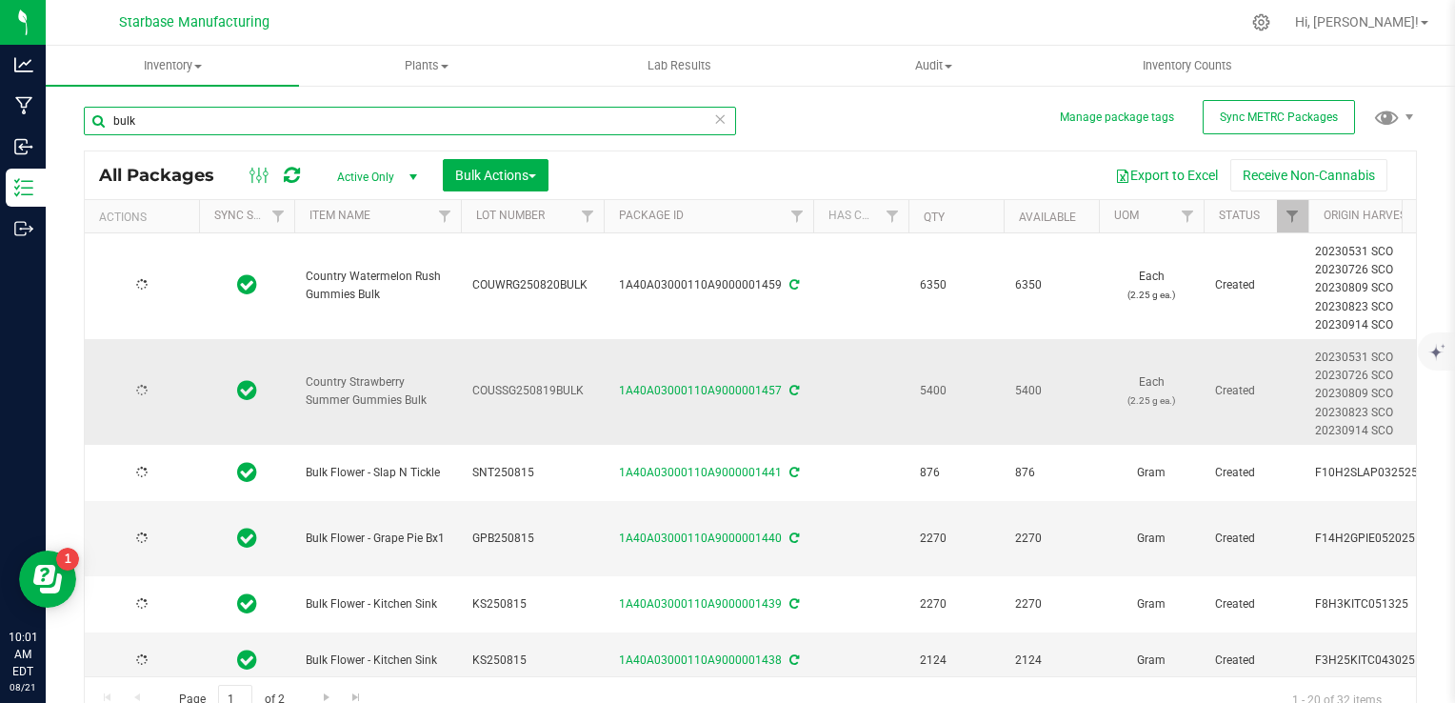
type input "[DATE]"
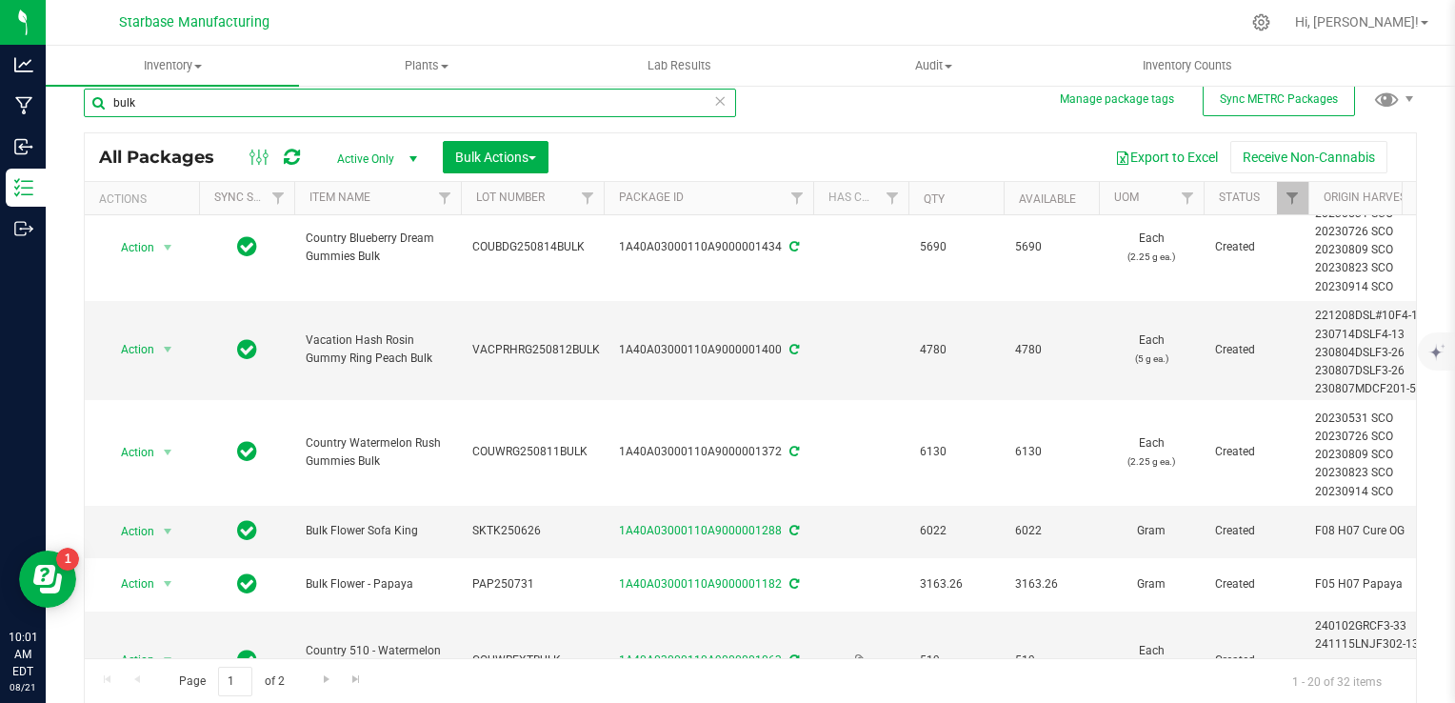
scroll to position [960, 0]
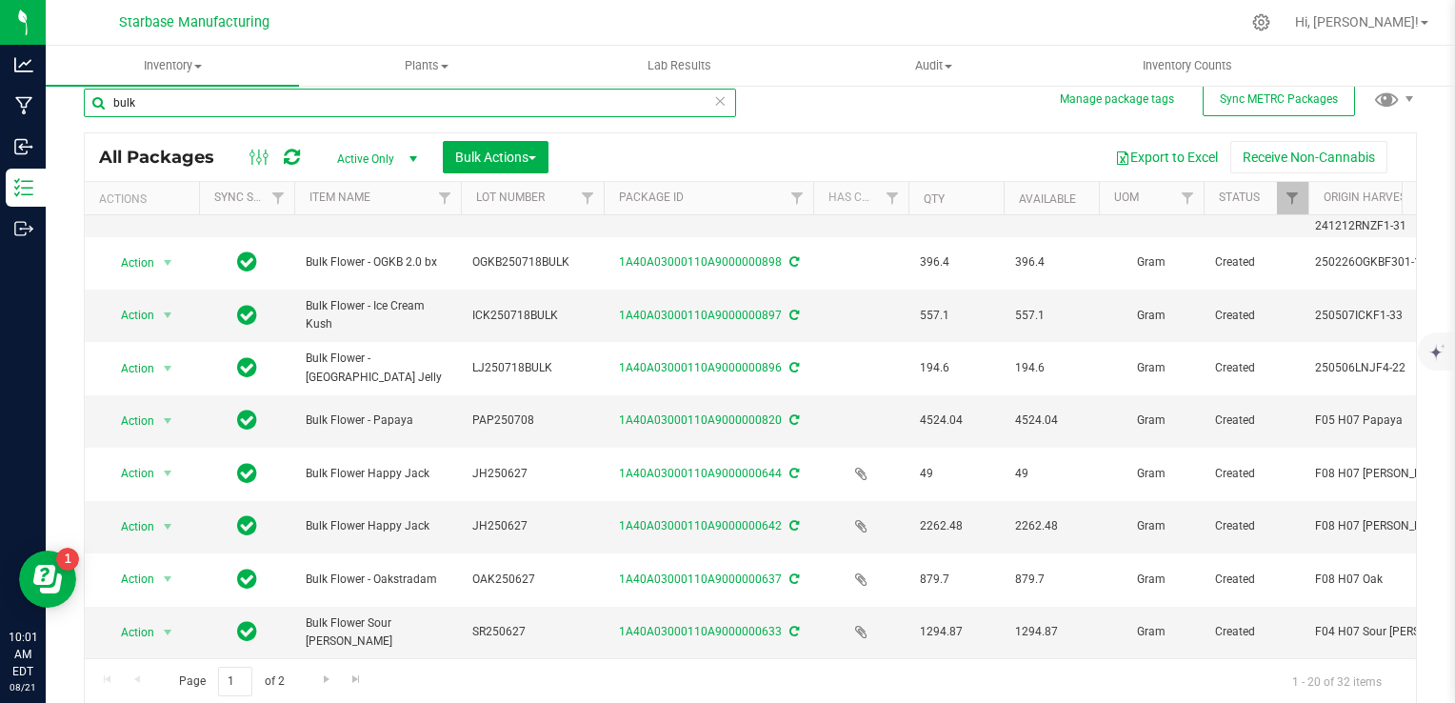
type input "bulk"
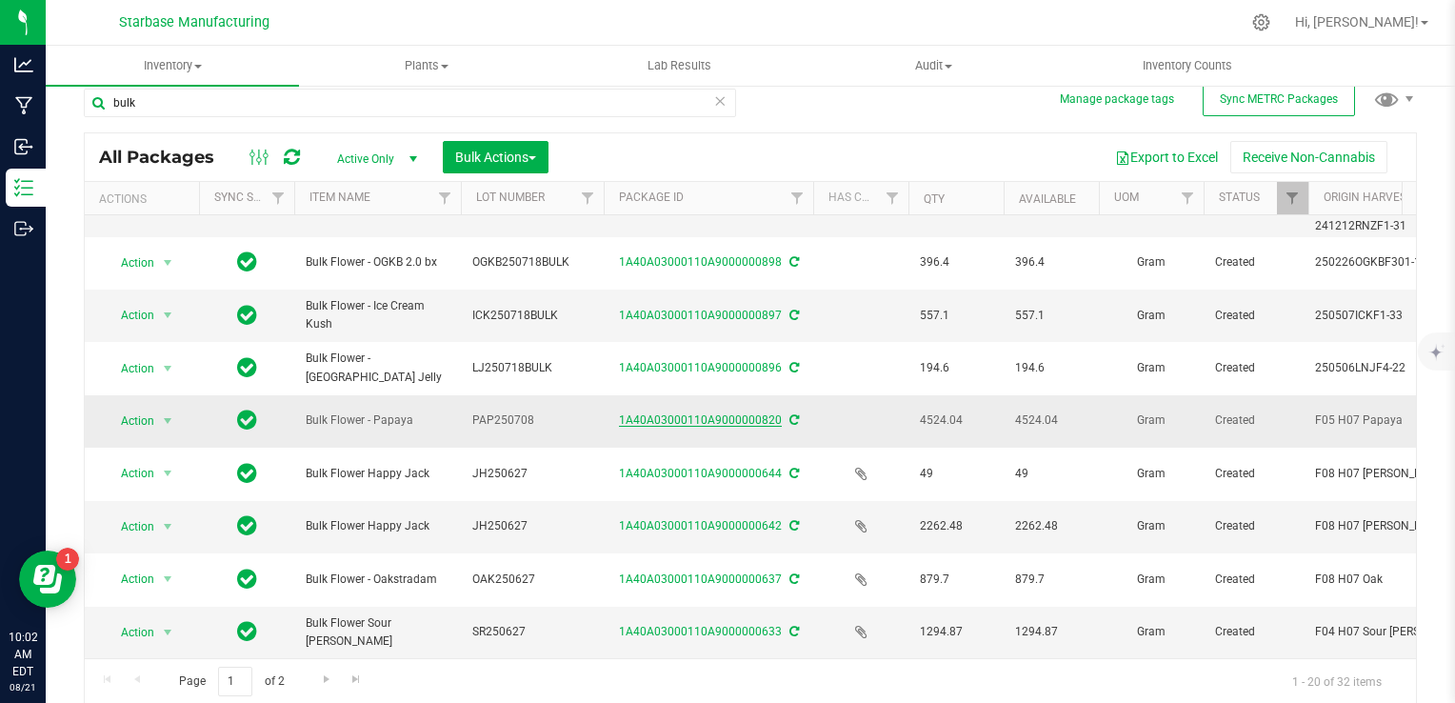
click at [701, 413] on link "1A40A03000110A9000000820" at bounding box center [700, 419] width 163 height 13
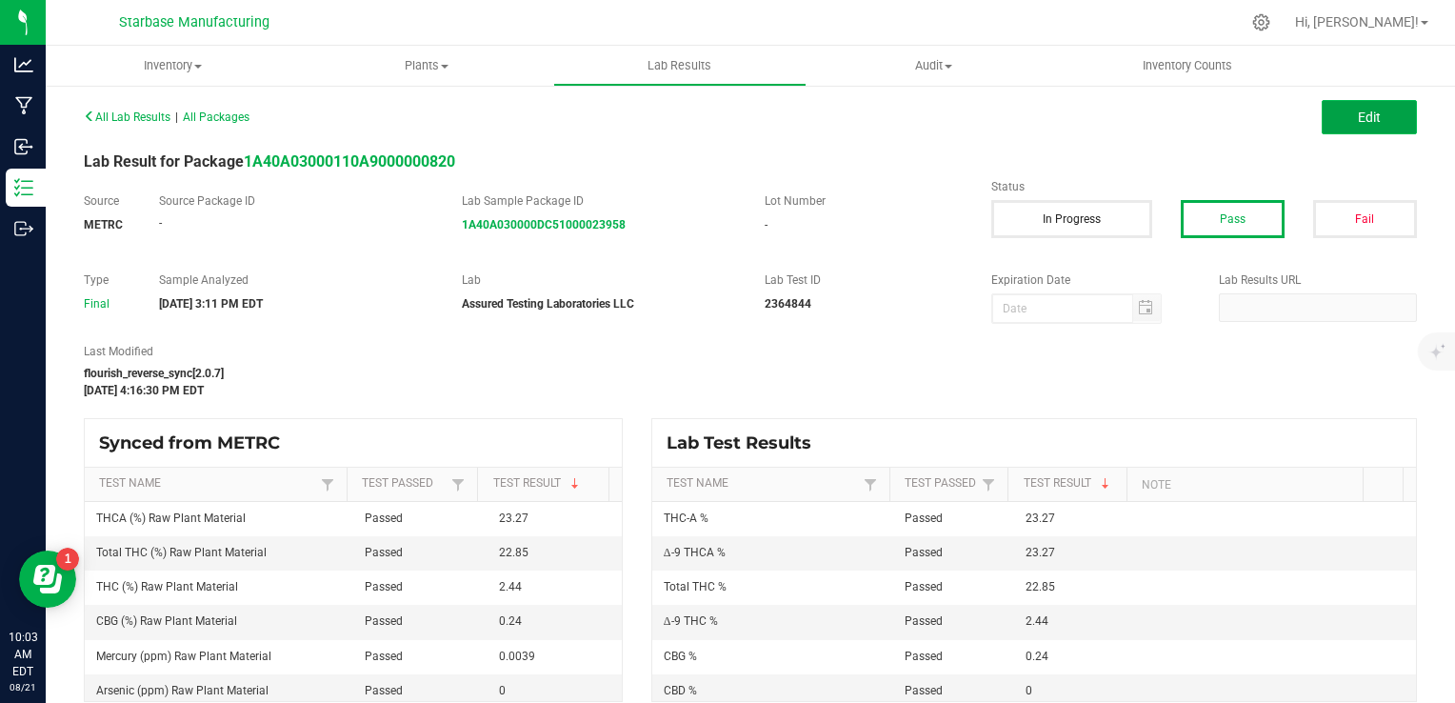
click at [1322, 106] on button "Edit" at bounding box center [1369, 117] width 95 height 34
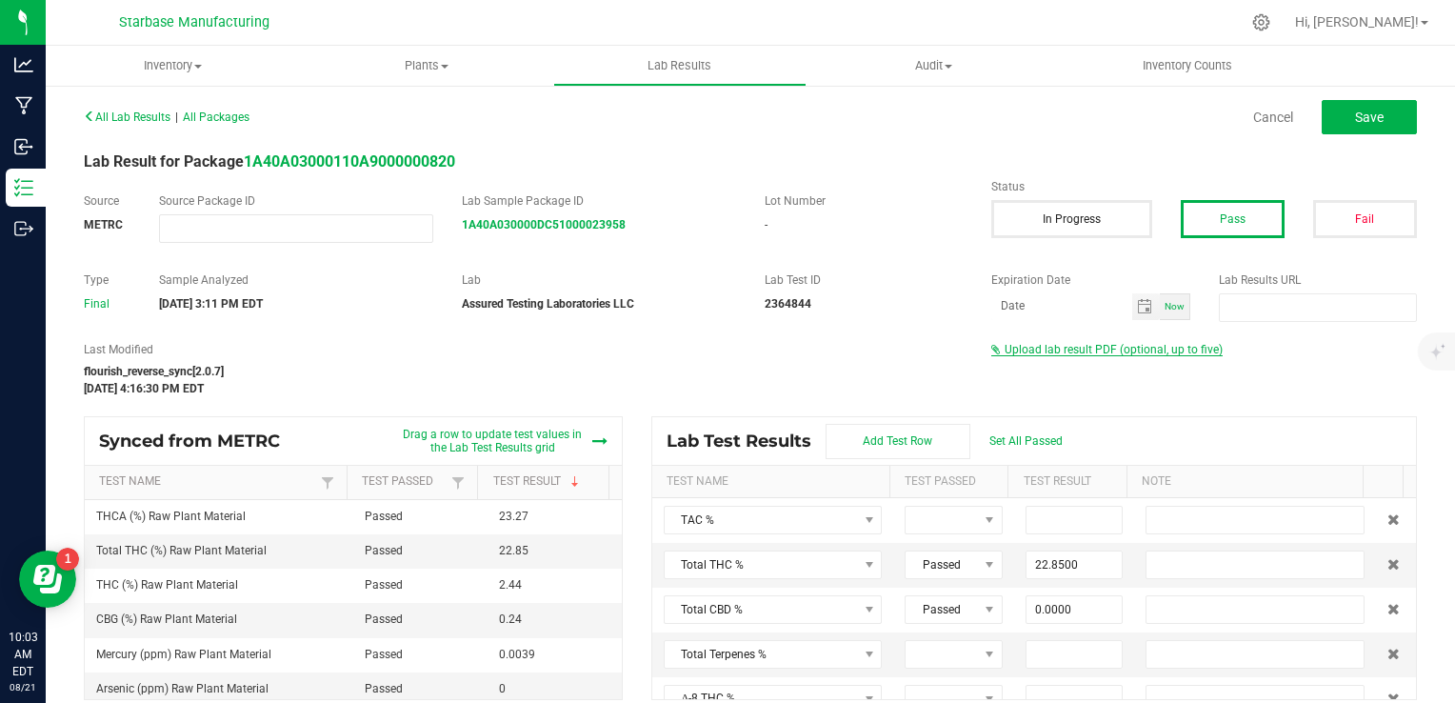
click at [1047, 351] on span "Upload lab result PDF (optional, up to five)" at bounding box center [1114, 349] width 218 height 13
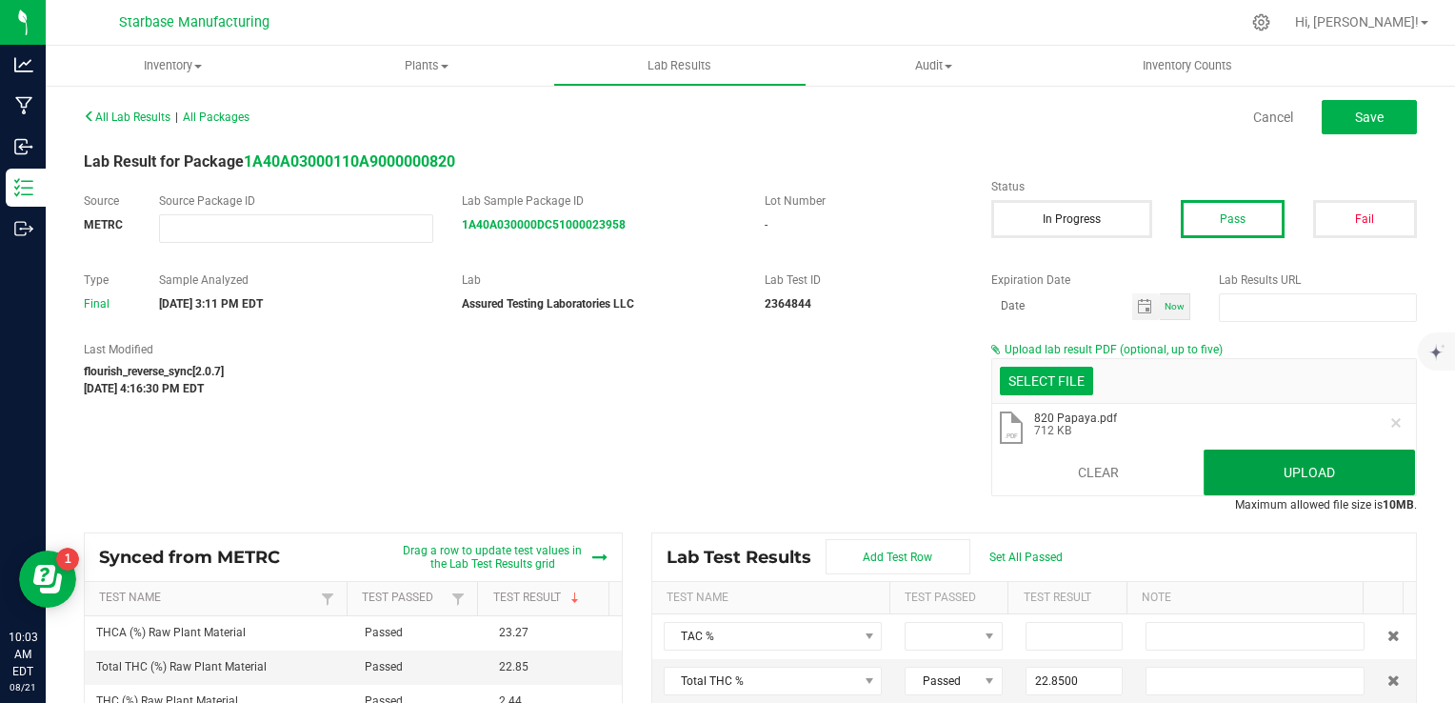
click at [1252, 455] on button "Upload" at bounding box center [1309, 473] width 211 height 46
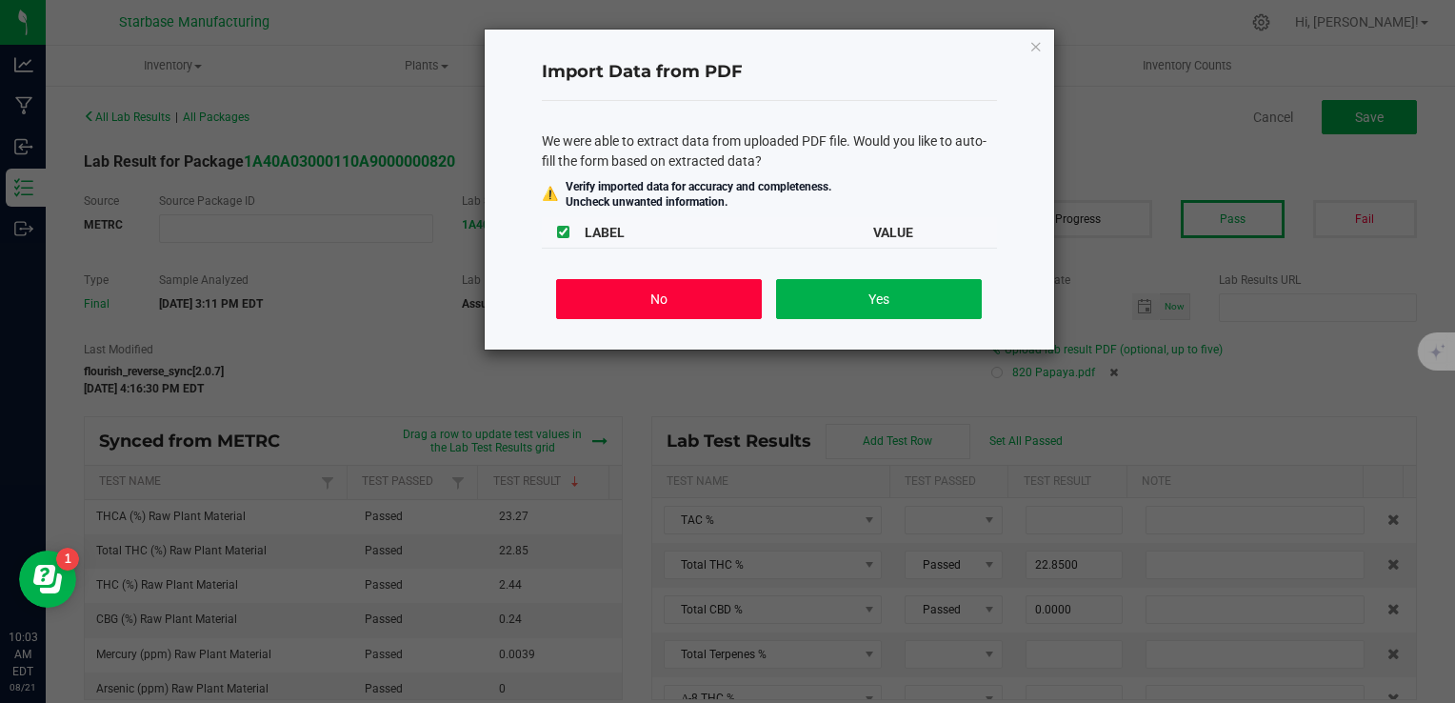
click at [690, 303] on button "No" at bounding box center [658, 299] width 205 height 40
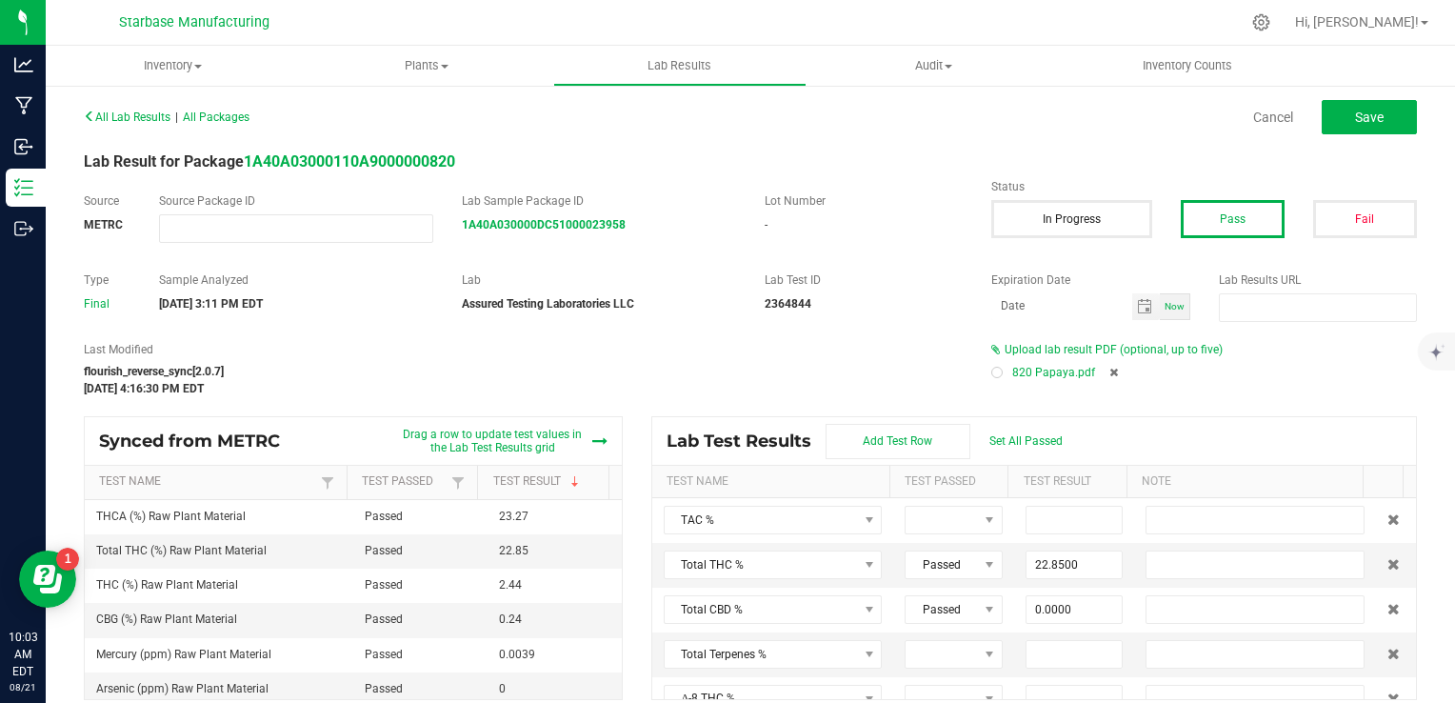
click at [994, 371] on div at bounding box center [997, 373] width 6 height 6
click at [1331, 112] on button "Save" at bounding box center [1369, 117] width 95 height 34
type input "22.8500"
type input "0.0000"
type input "2.4400"
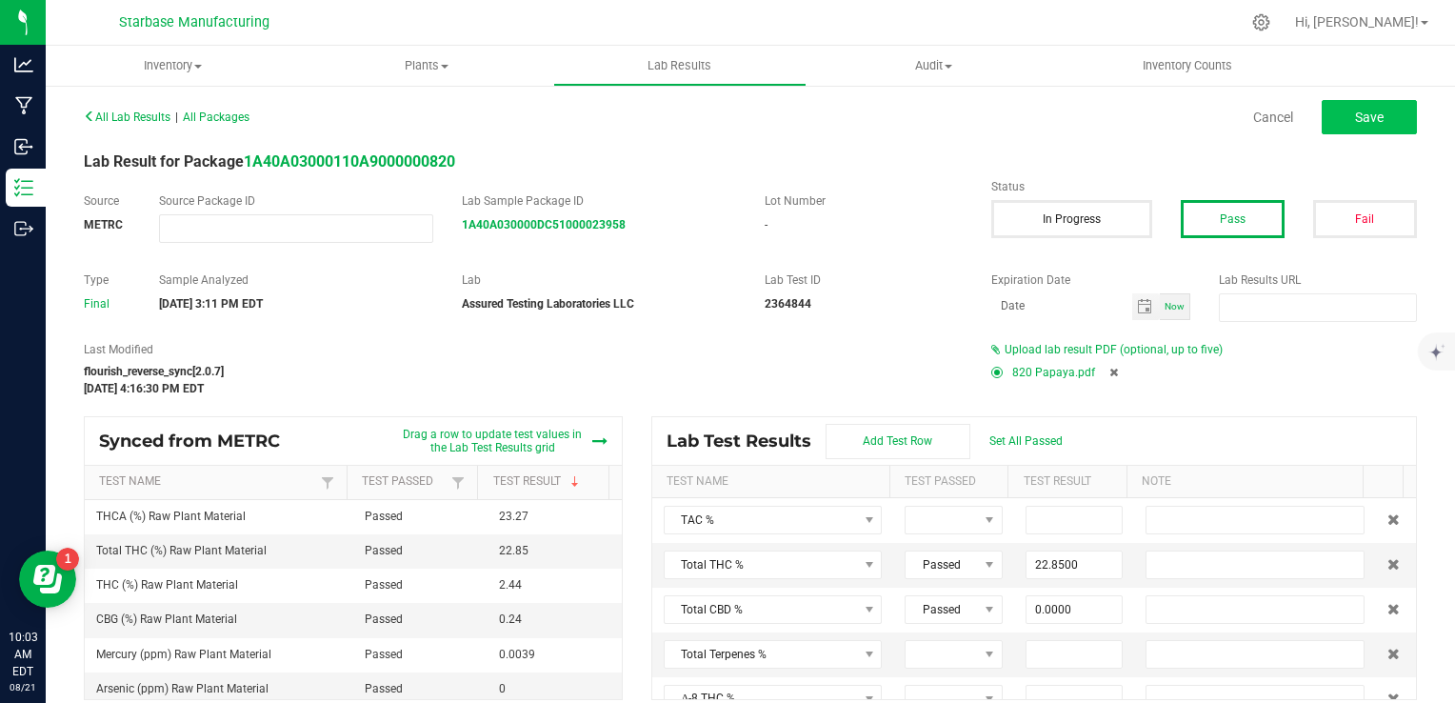
type input "23.2700"
type input "0.0000"
type input "0.2400"
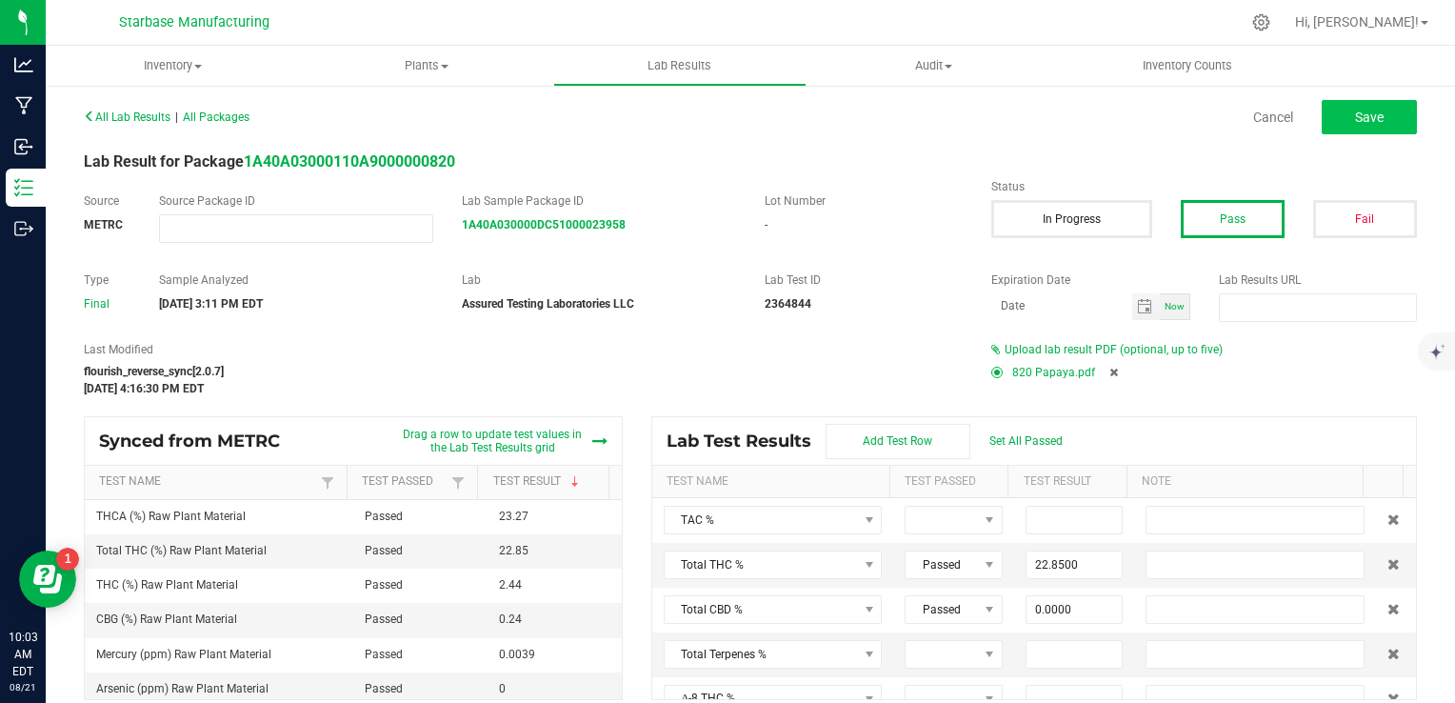
type input "0.0000"
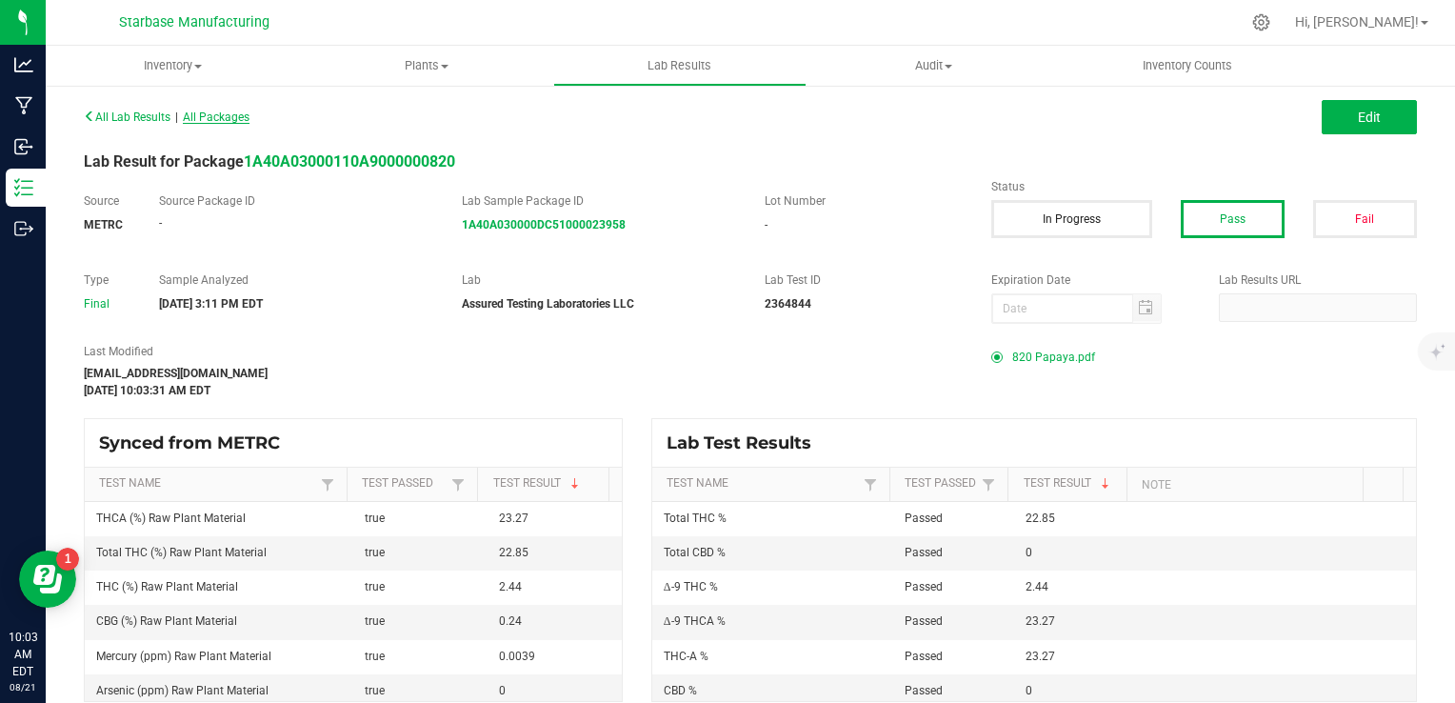
click at [237, 115] on span "All Packages" at bounding box center [216, 116] width 67 height 13
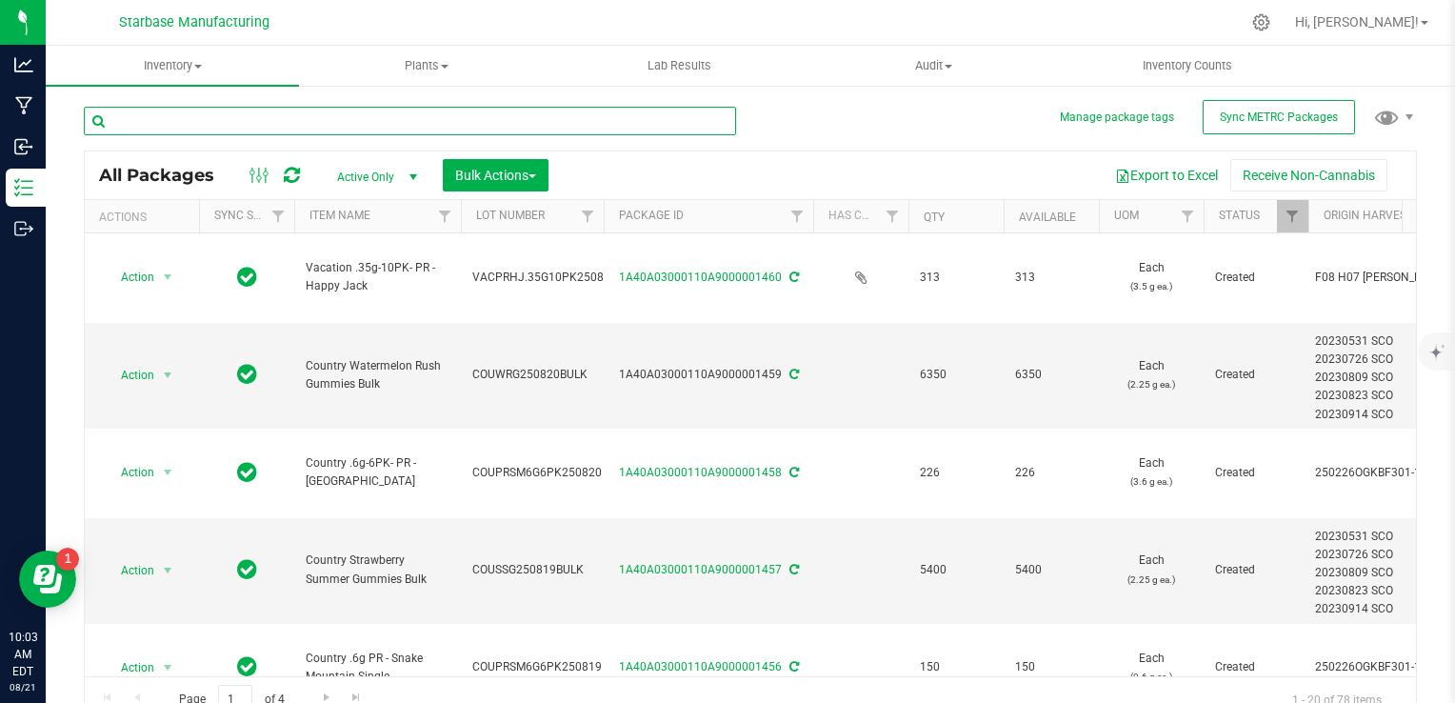
click at [182, 125] on input "text" at bounding box center [410, 121] width 652 height 29
type input "bulk"
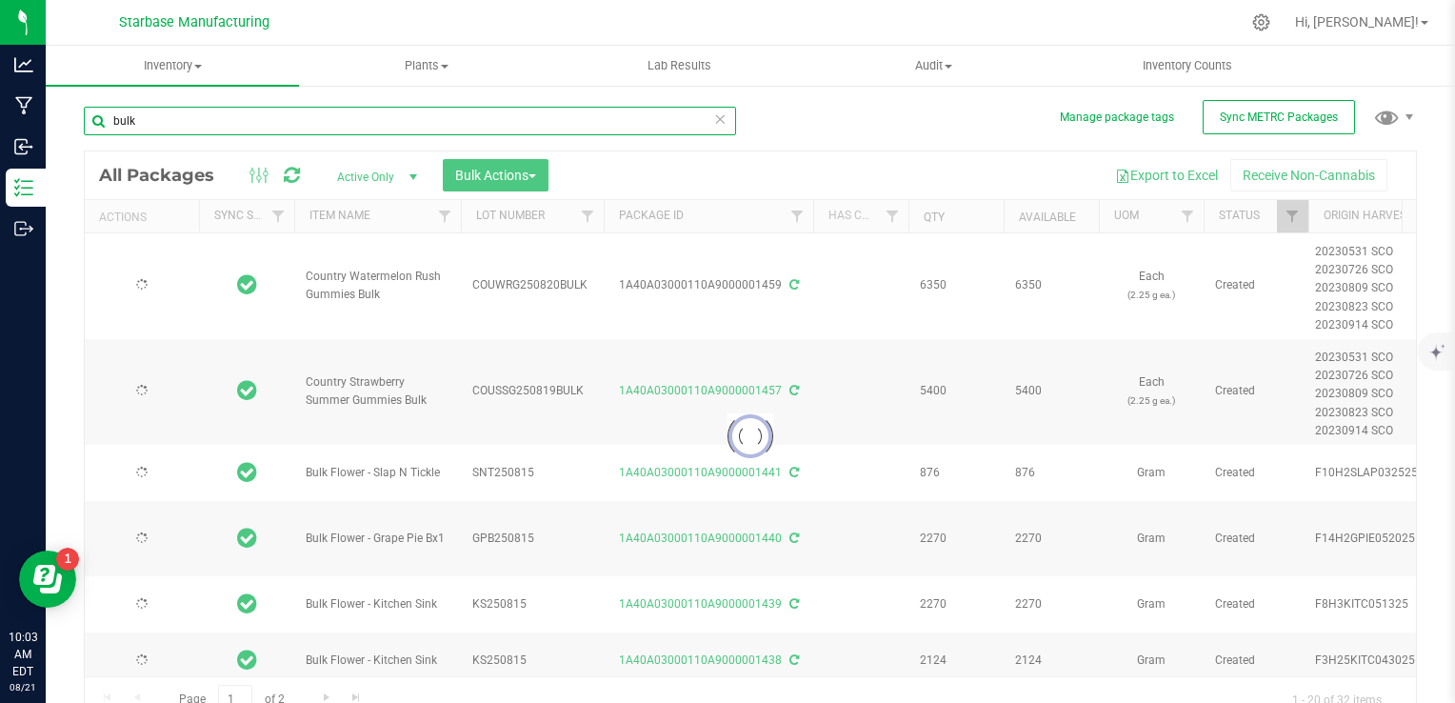
type input "[DATE]"
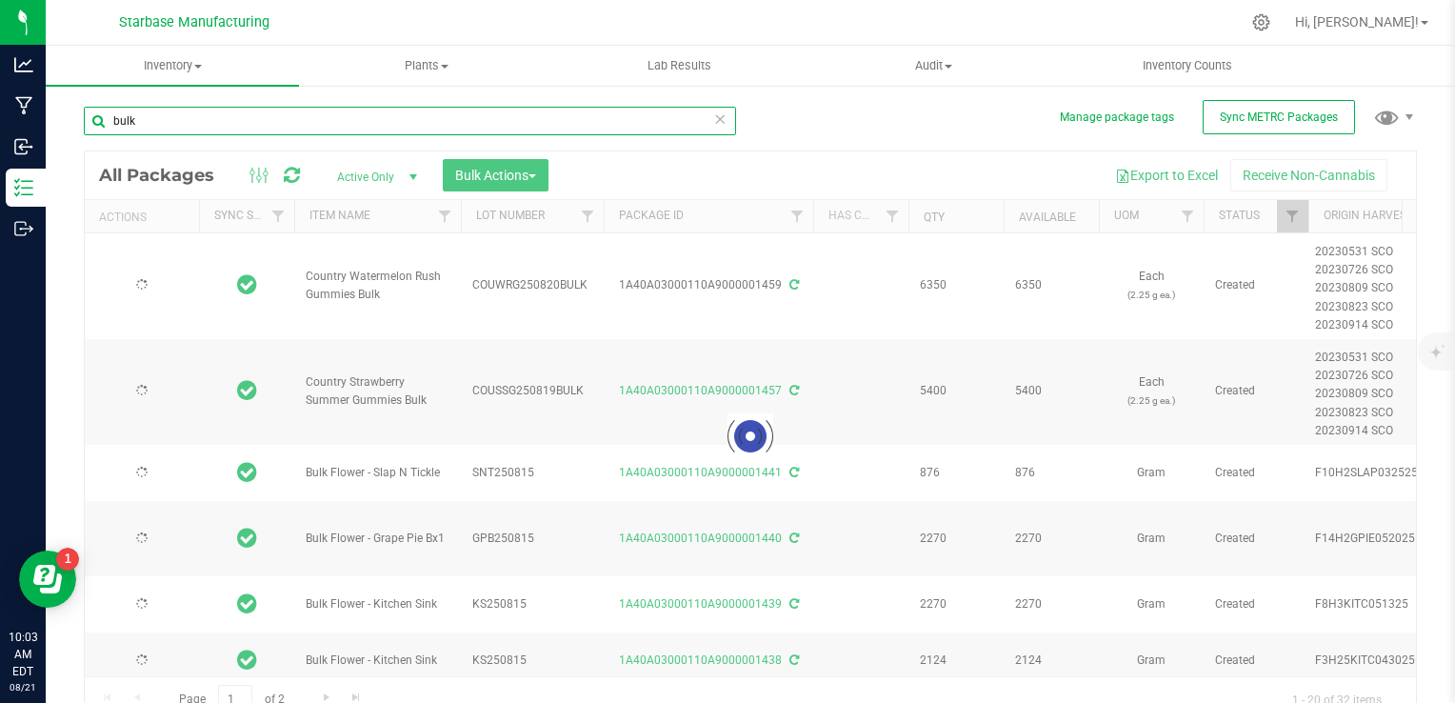
type input "[DATE]"
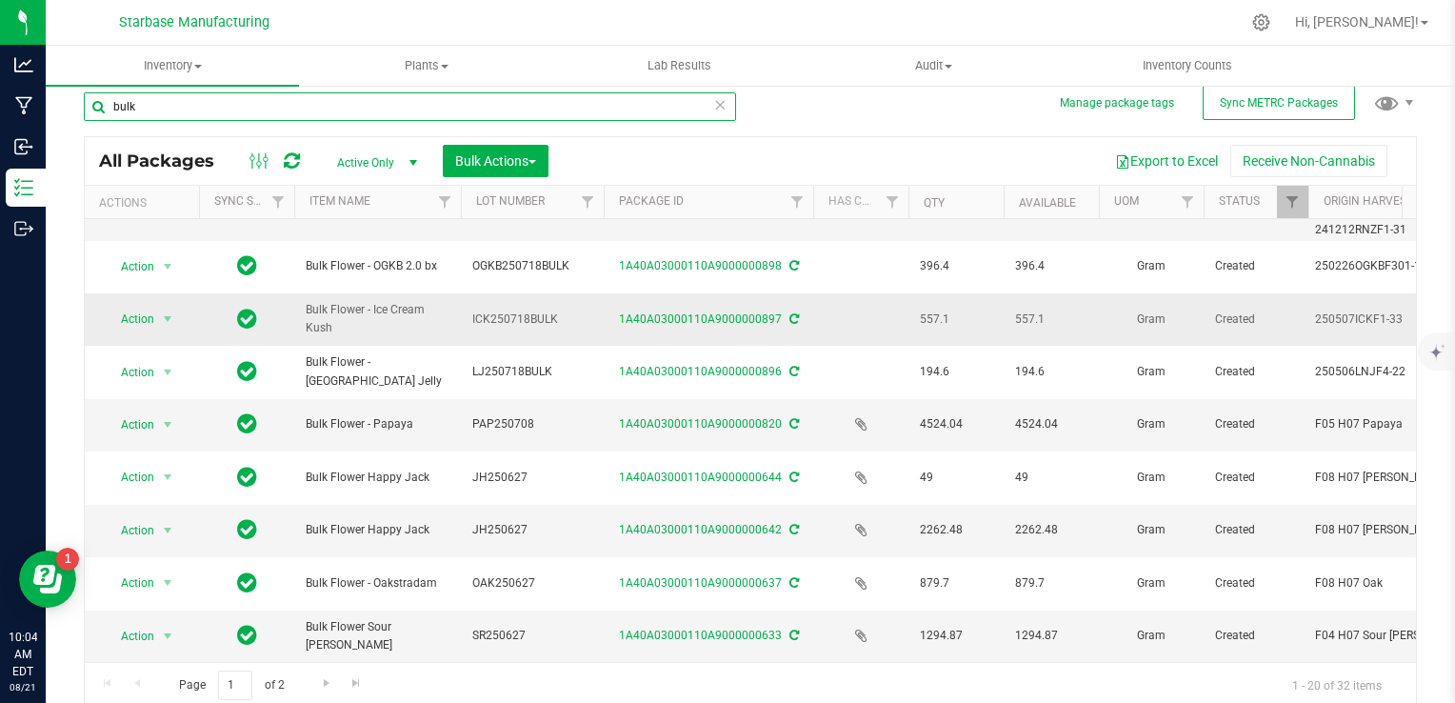
scroll to position [18, 0]
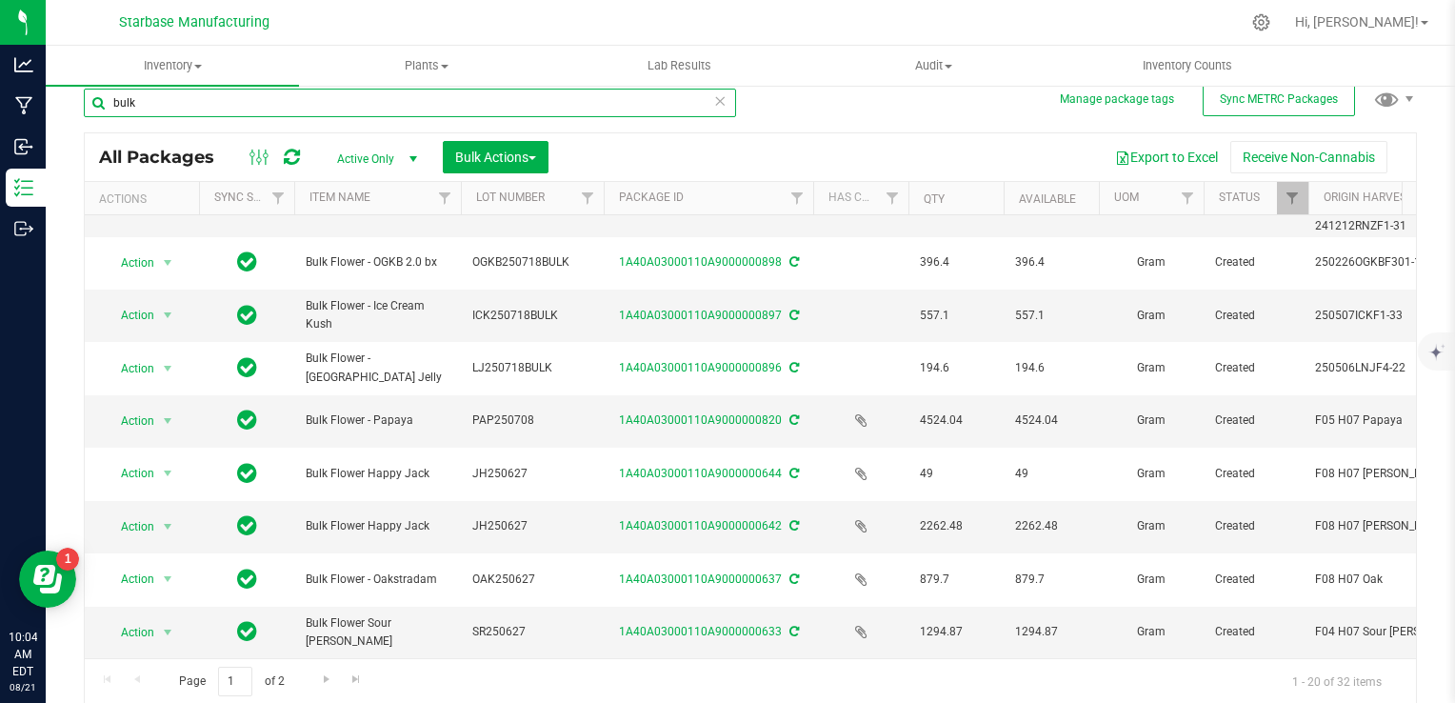
type input "bulk"
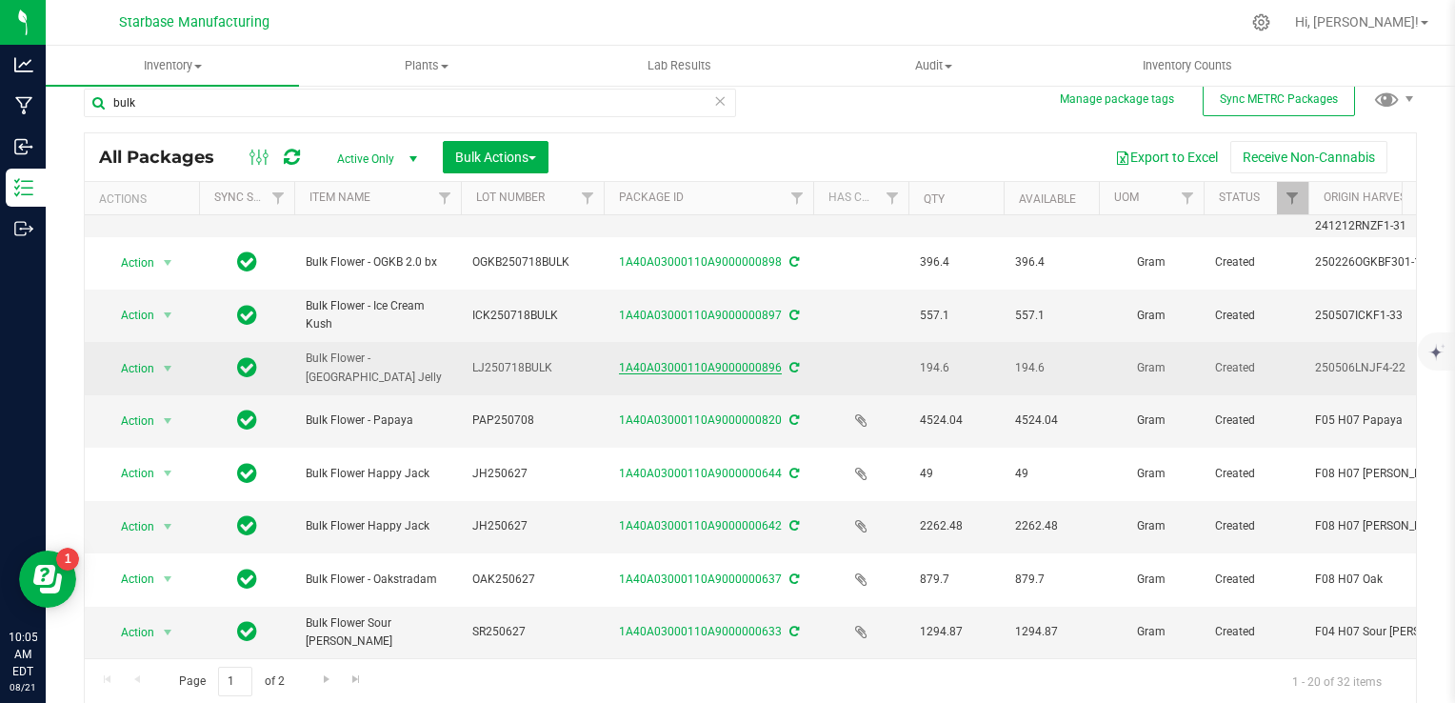
click at [732, 361] on link "1A40A03000110A9000000896" at bounding box center [700, 367] width 163 height 13
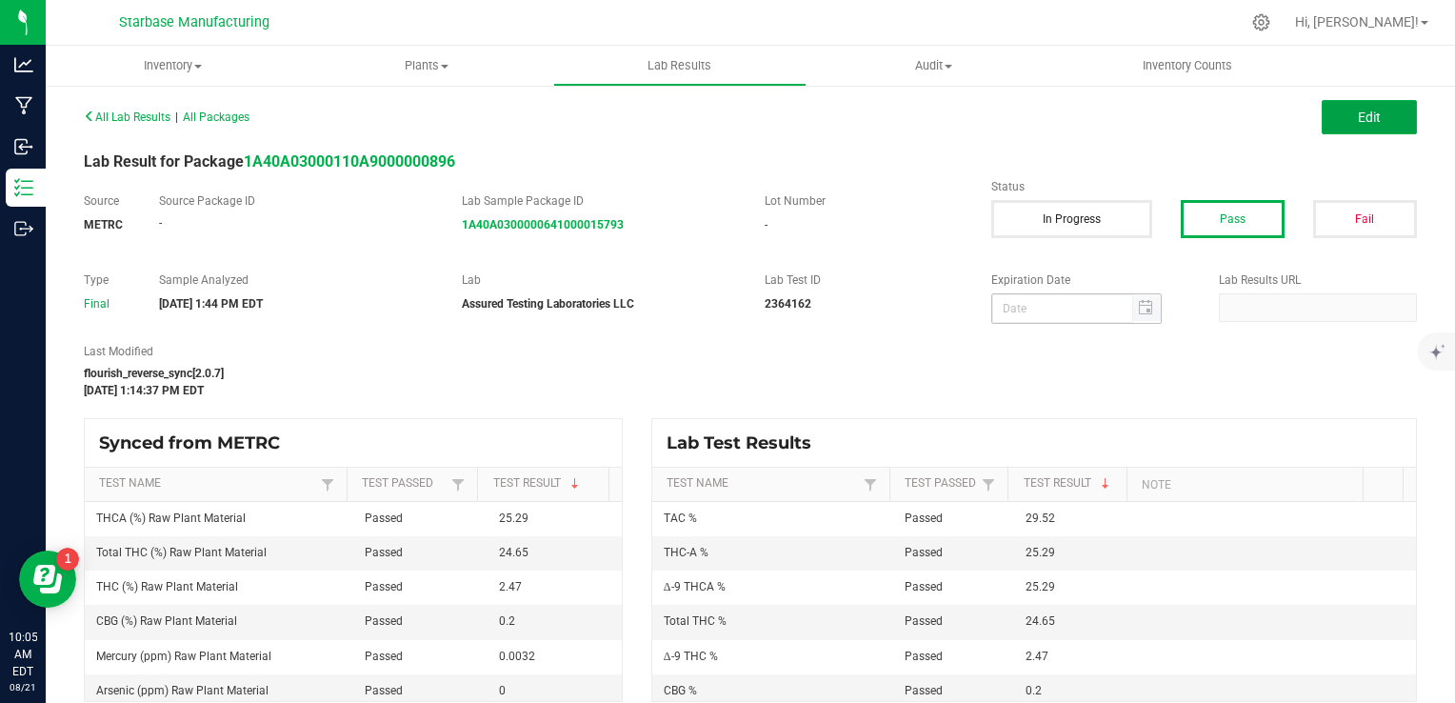
drag, startPoint x: 1348, startPoint y: 112, endPoint x: 1125, endPoint y: 298, distance: 290.1
click at [1358, 112] on span "Edit" at bounding box center [1369, 117] width 23 height 15
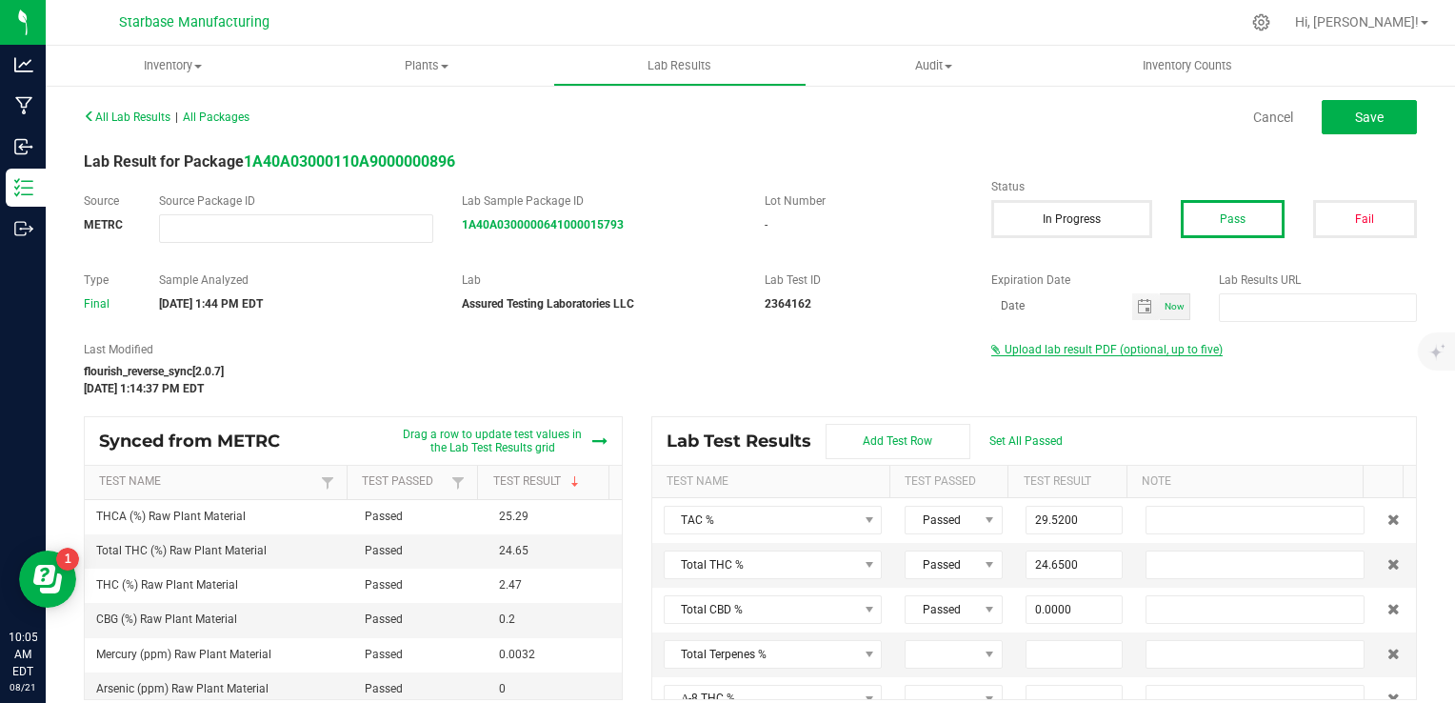
click at [1081, 346] on span "Upload lab result PDF (optional, up to five)" at bounding box center [1114, 349] width 218 height 13
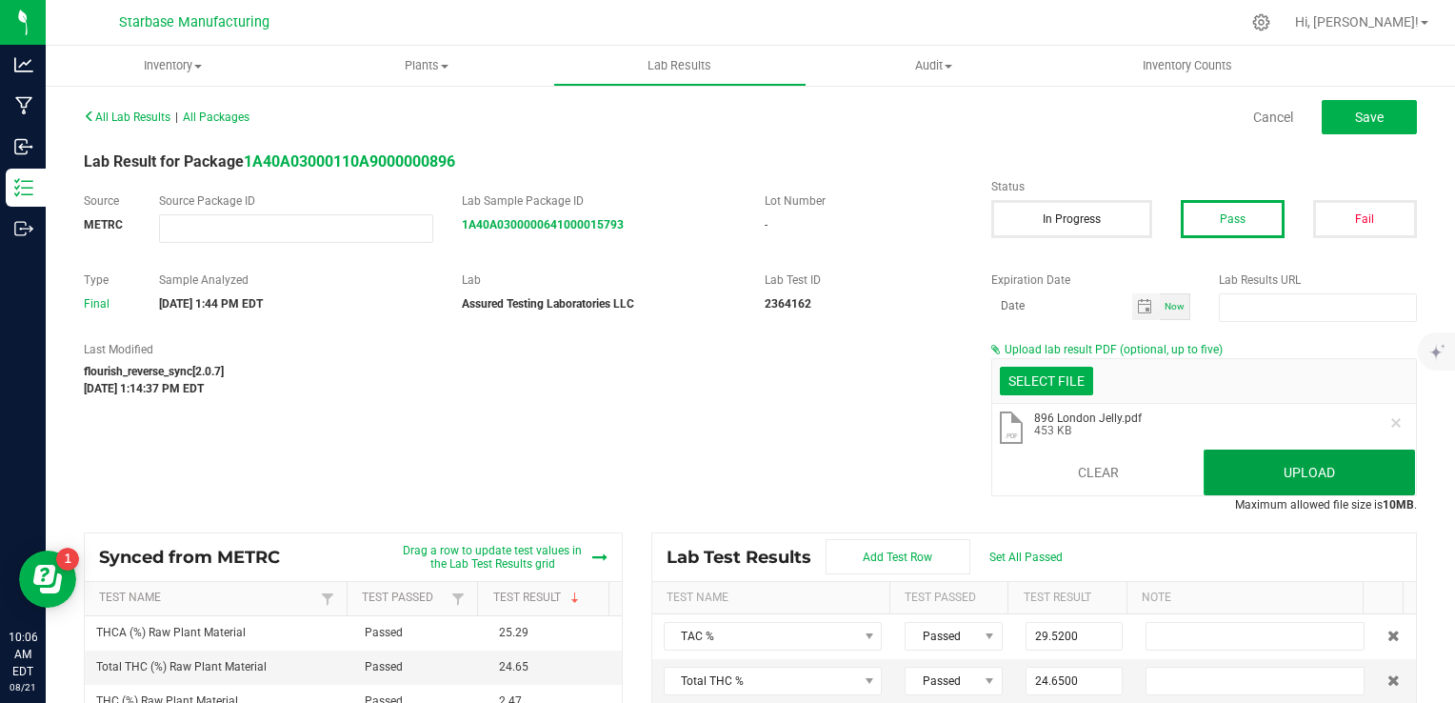
click at [1238, 470] on button "Upload" at bounding box center [1309, 473] width 211 height 46
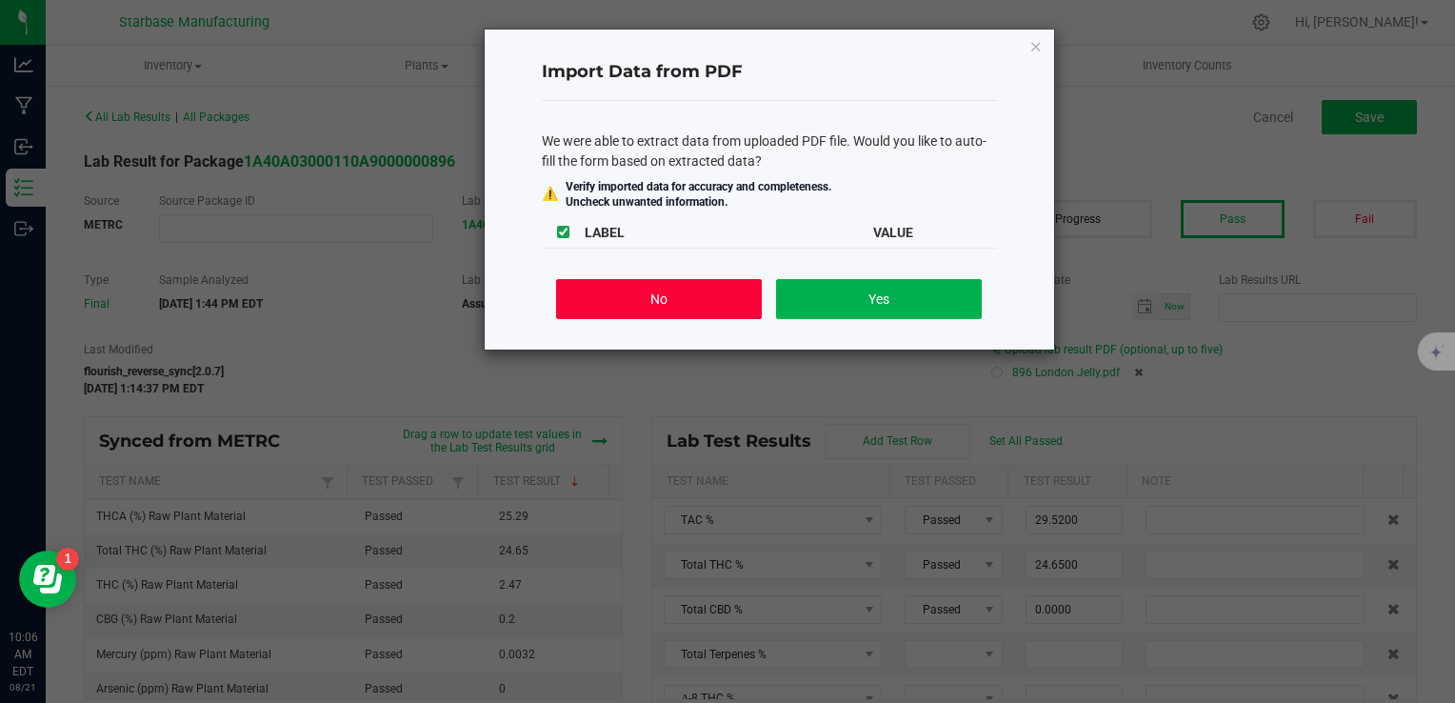
click at [649, 291] on button "No" at bounding box center [658, 299] width 205 height 40
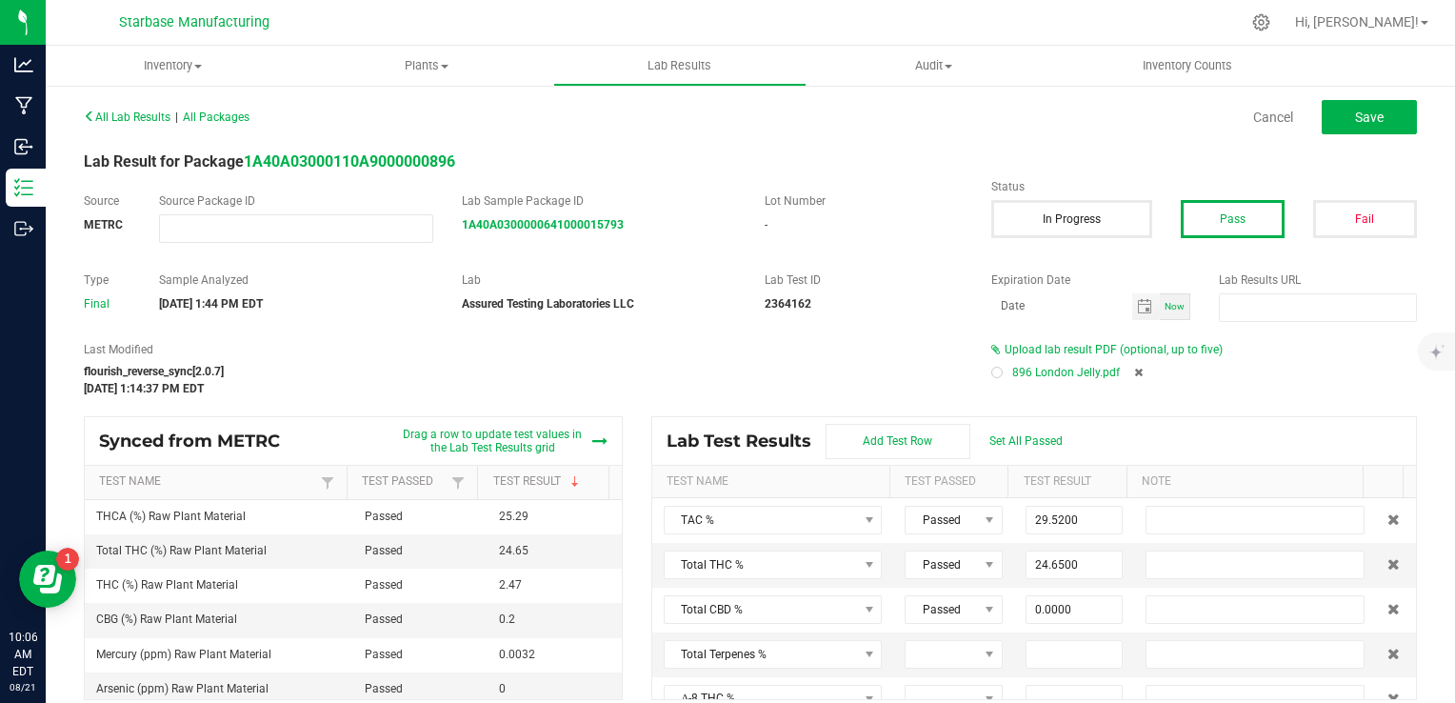
click at [992, 368] on div at bounding box center [997, 372] width 11 height 11
click at [1322, 115] on button "Save" at bounding box center [1369, 117] width 95 height 34
type input "2.4700"
type input "25.2900"
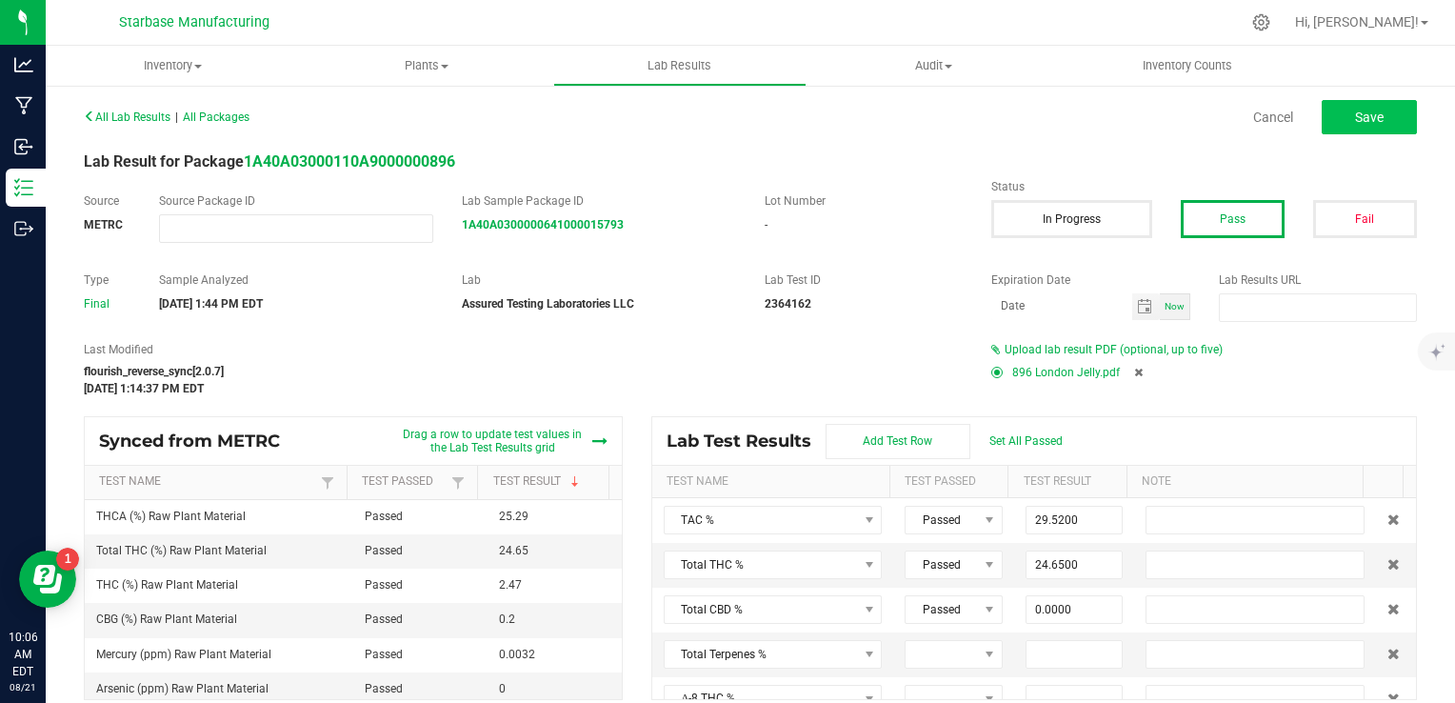
type input "0.0000"
type input "0.2000"
type input "0.0000"
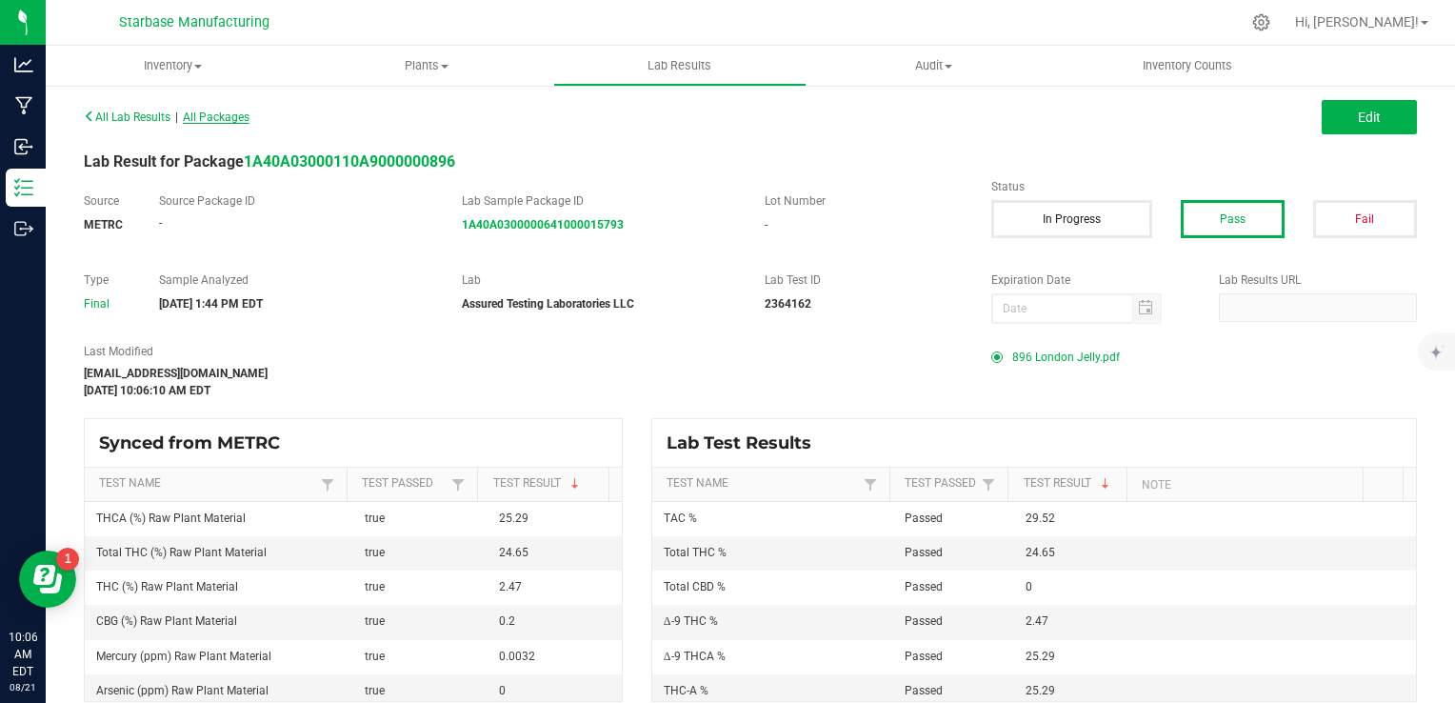
click at [250, 117] on span "All Packages" at bounding box center [216, 116] width 67 height 13
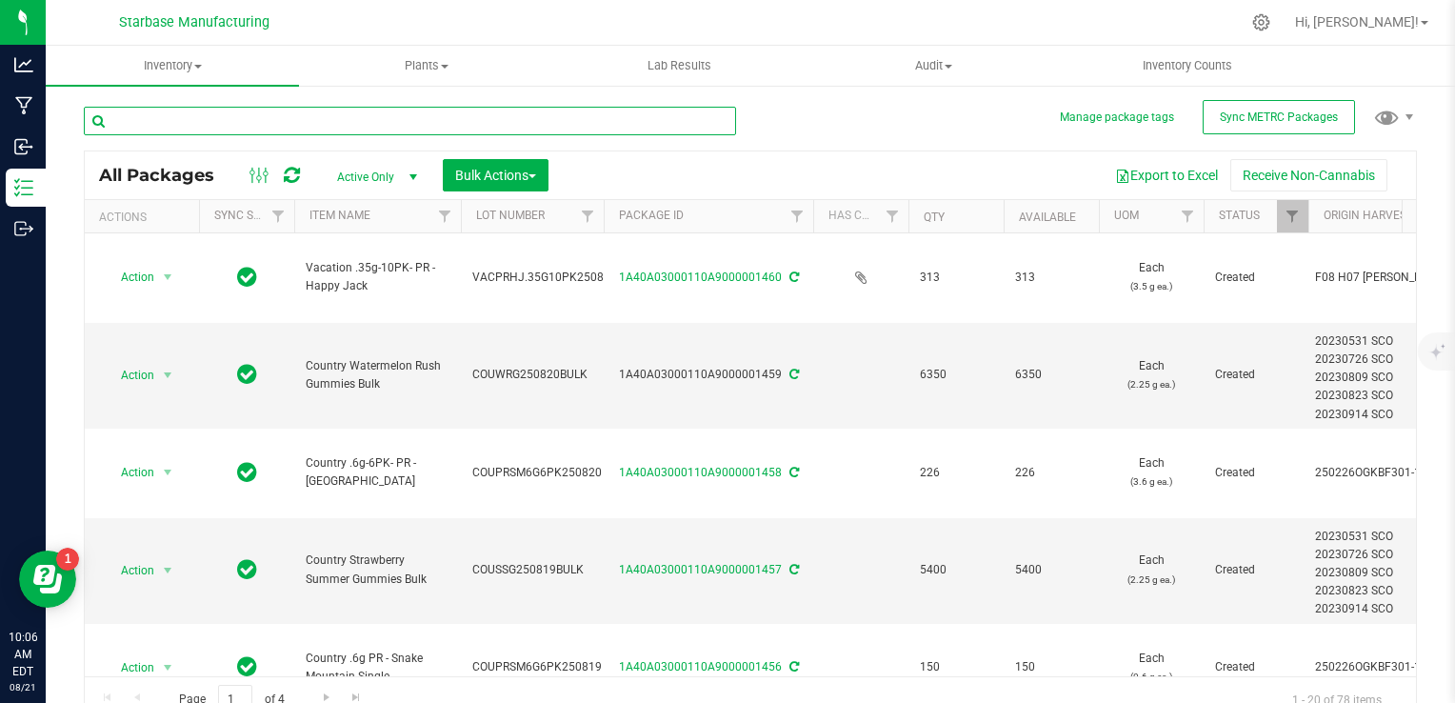
click at [248, 125] on input "text" at bounding box center [410, 121] width 652 height 29
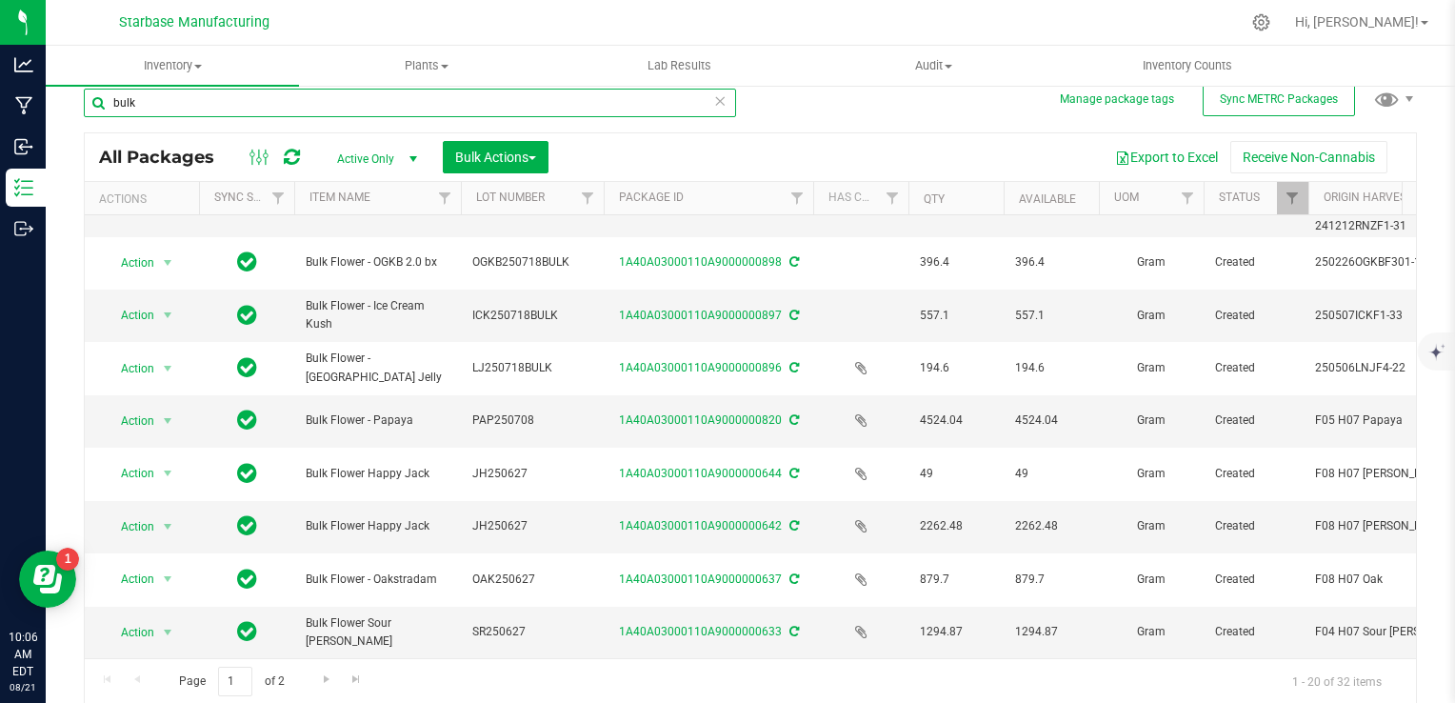
scroll to position [960, 0]
type input "bulk"
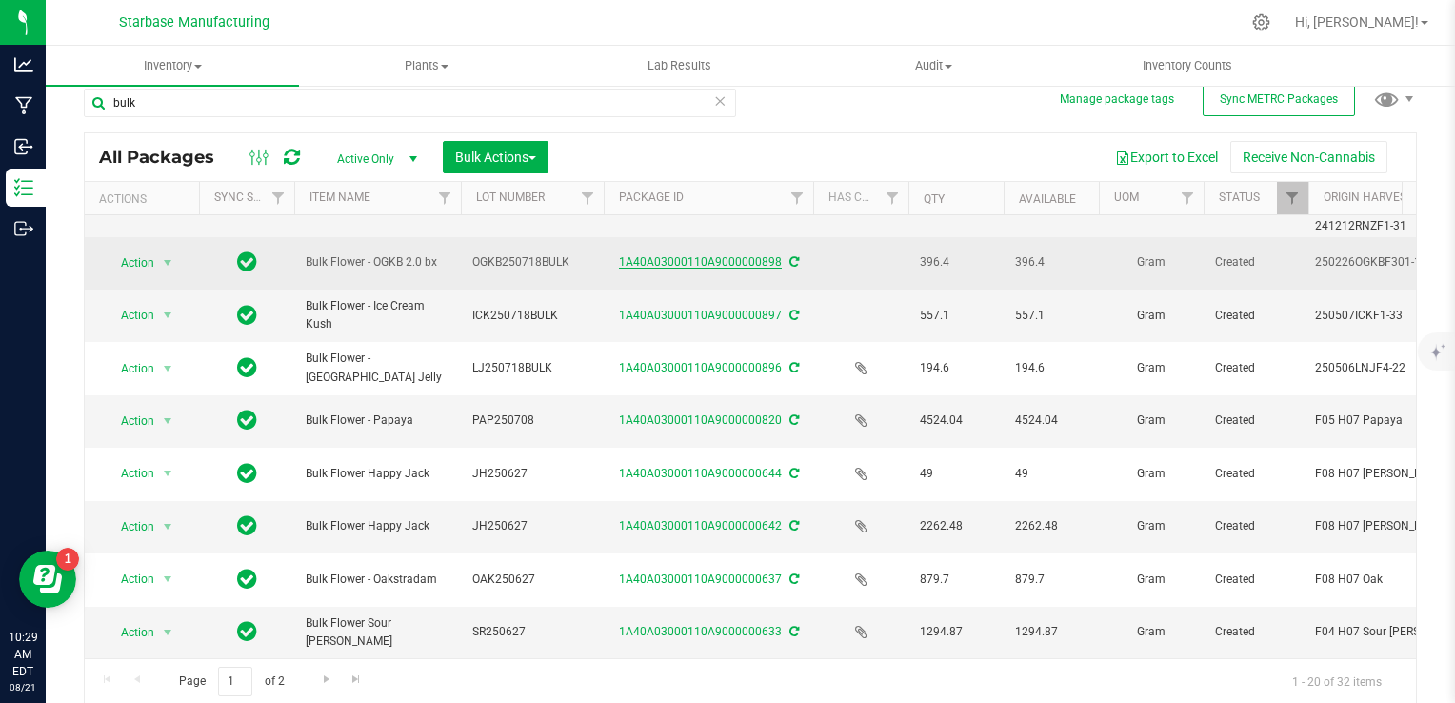
click at [664, 255] on link "1A40A03000110A9000000898" at bounding box center [700, 261] width 163 height 13
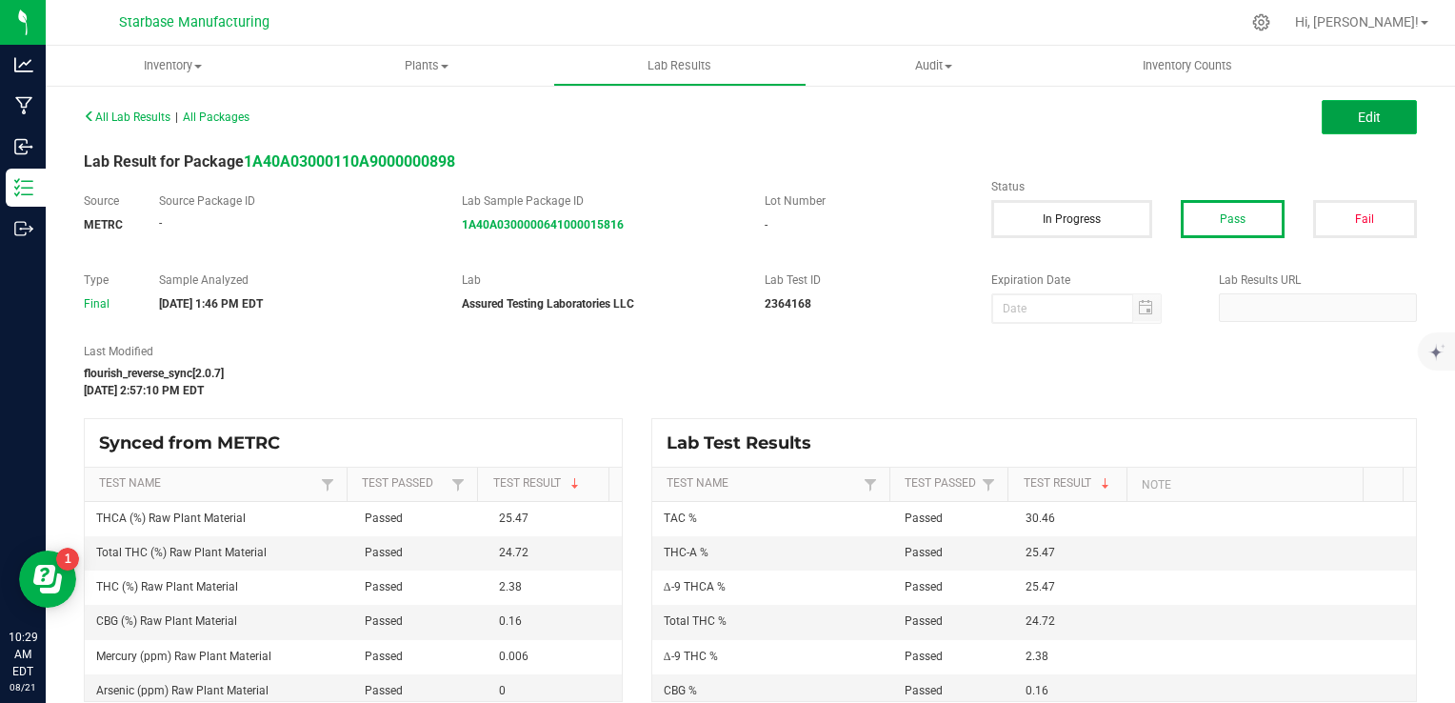
click at [1333, 112] on button "Edit" at bounding box center [1369, 117] width 95 height 34
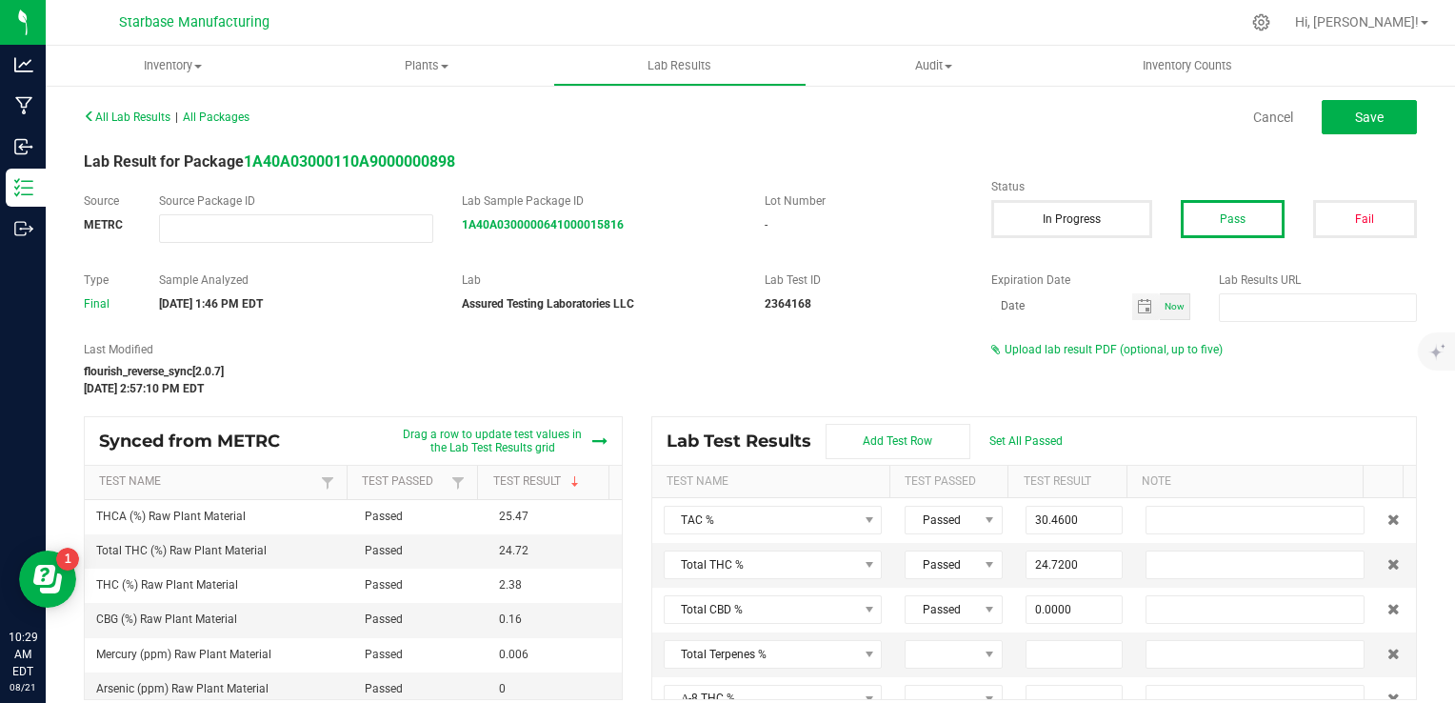
click at [1139, 339] on div "All Lab Results | All Packages Cancel Save Lab Result for Package 1A40A03000110…" at bounding box center [751, 401] width 1334 height 597
click at [1135, 352] on span "Upload lab result PDF (optional, up to five)" at bounding box center [1114, 349] width 218 height 13
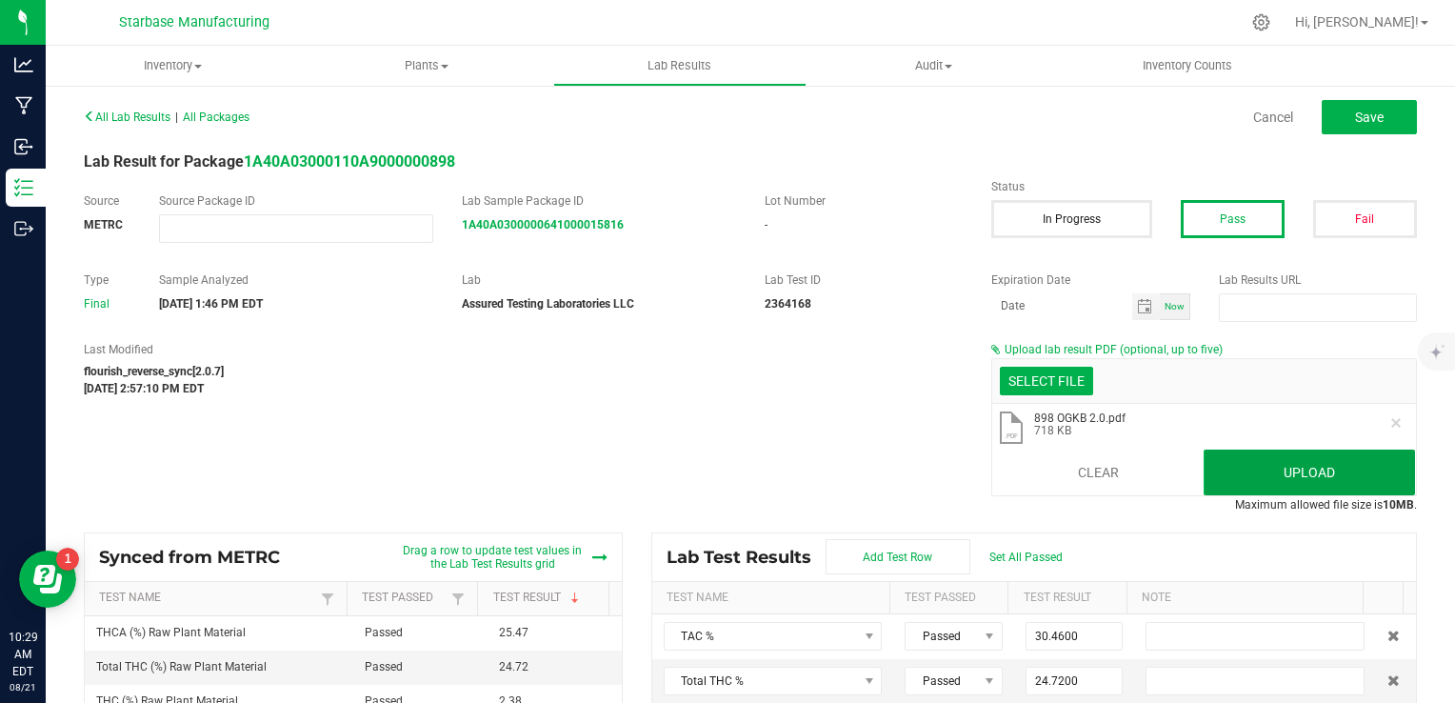
click at [1234, 474] on button "Upload" at bounding box center [1309, 473] width 211 height 46
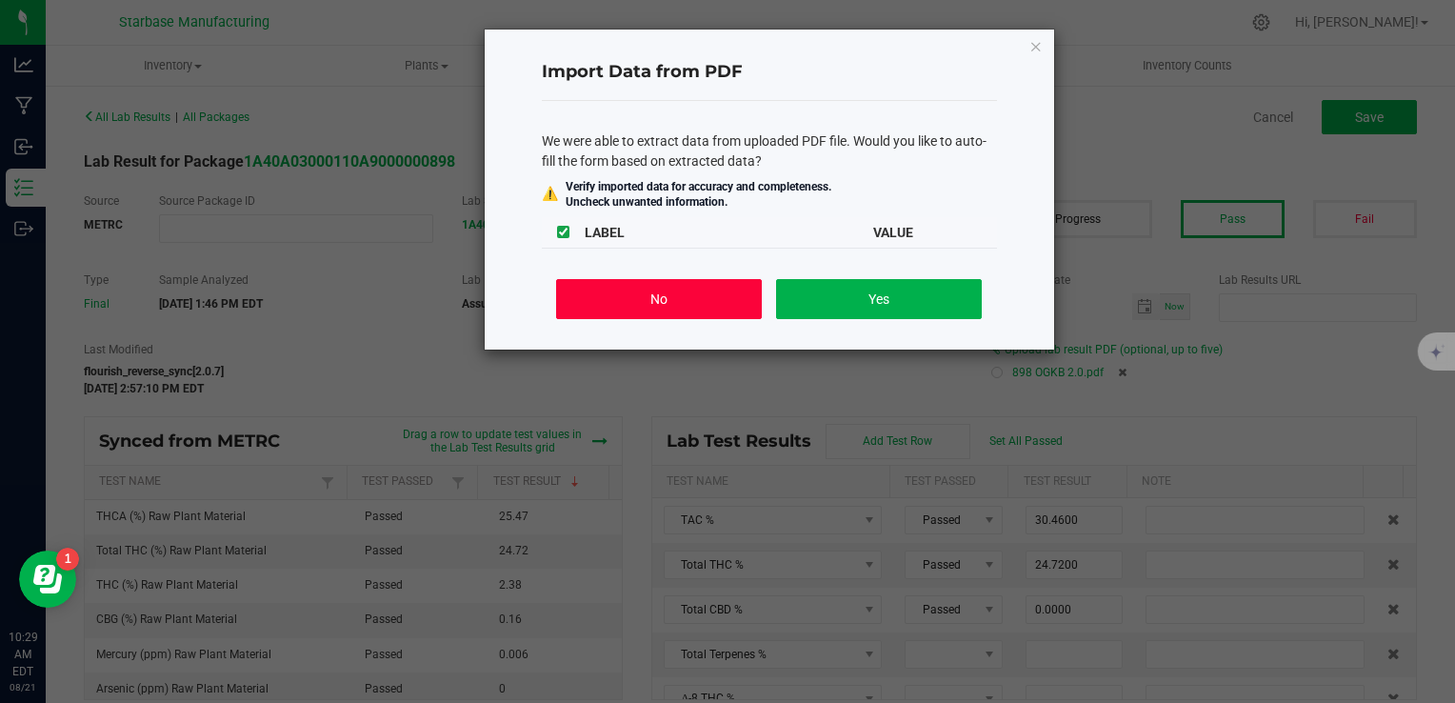
click at [663, 307] on button "No" at bounding box center [658, 299] width 205 height 40
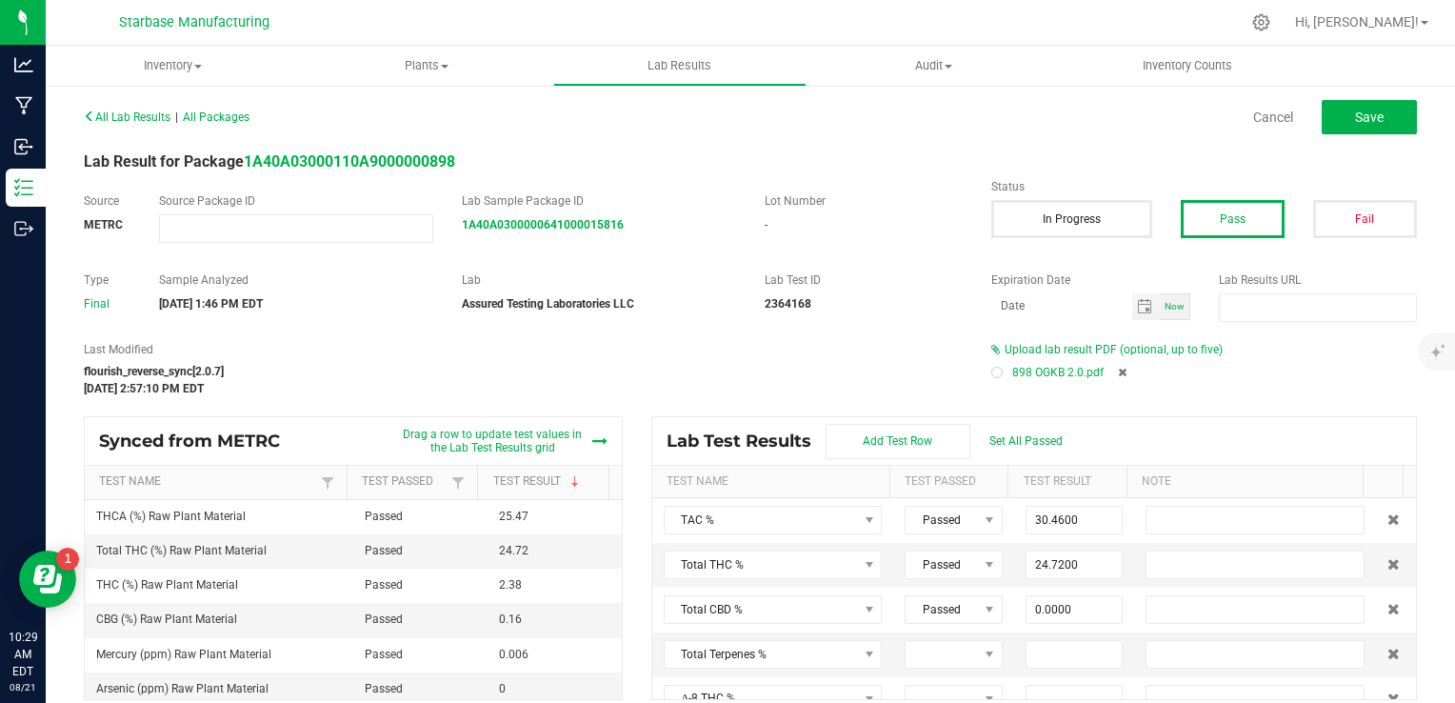
click at [993, 372] on div at bounding box center [997, 372] width 11 height 11
click at [1356, 111] on span "Save" at bounding box center [1369, 117] width 29 height 15
type input "2.3800"
type input "25.4700"
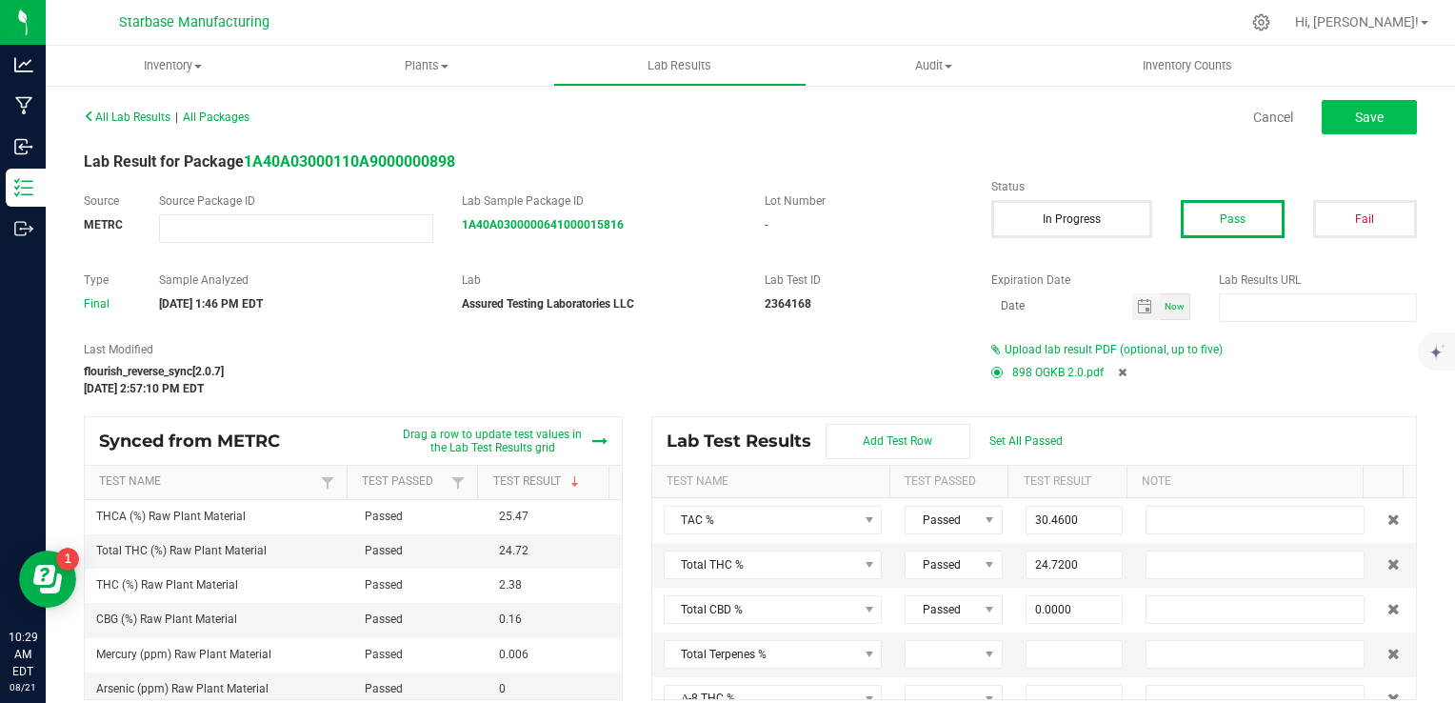
type input "0.0000"
type input "0.1600"
type input "0.0000"
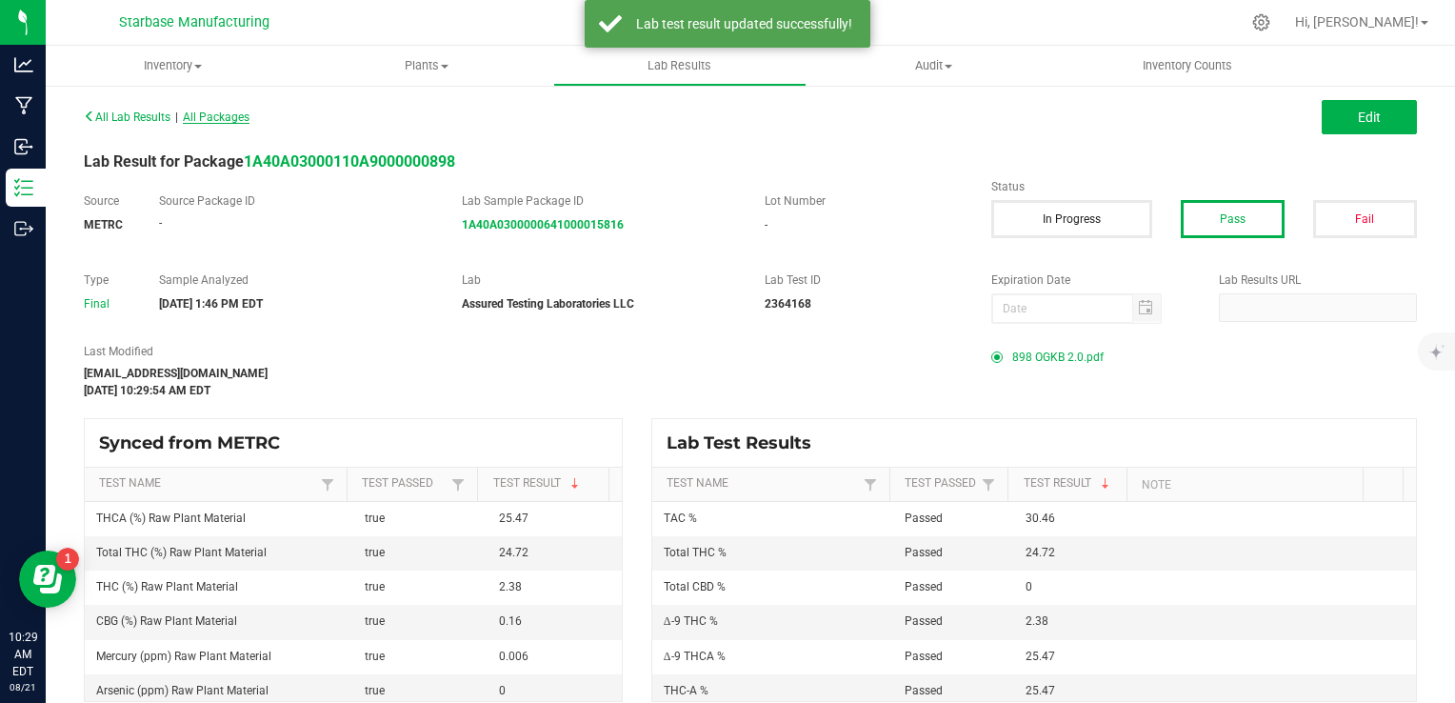
click at [250, 115] on span "All Packages" at bounding box center [216, 116] width 67 height 13
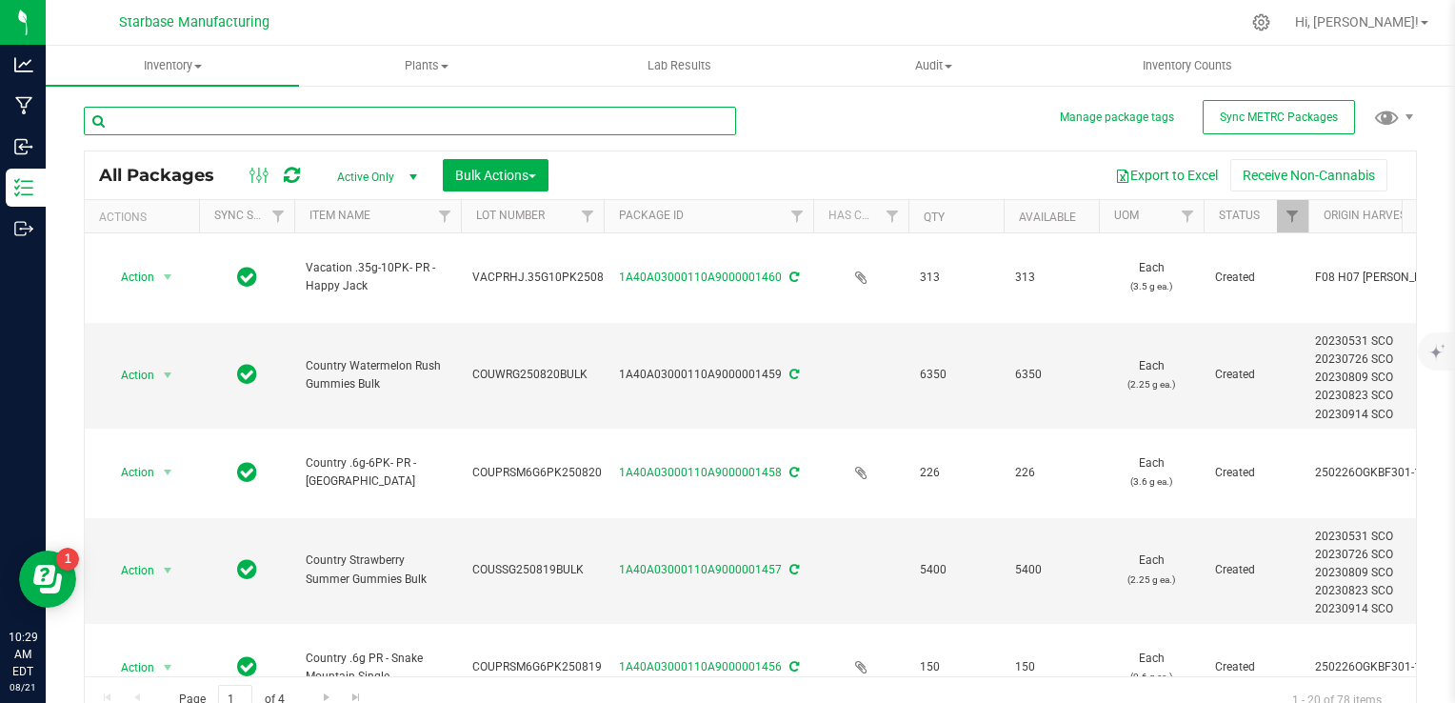
click at [340, 126] on input "text" at bounding box center [410, 121] width 652 height 29
type input "bulk"
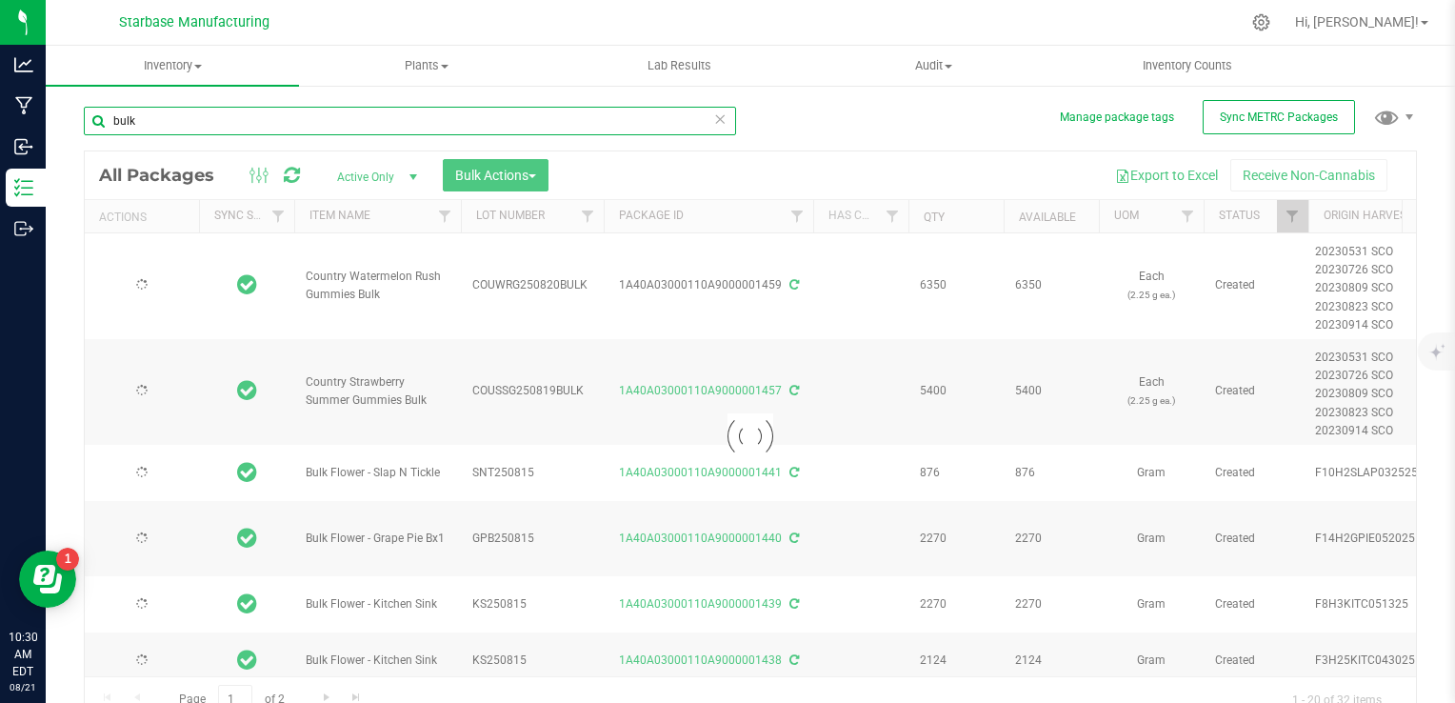
type input "[DATE]"
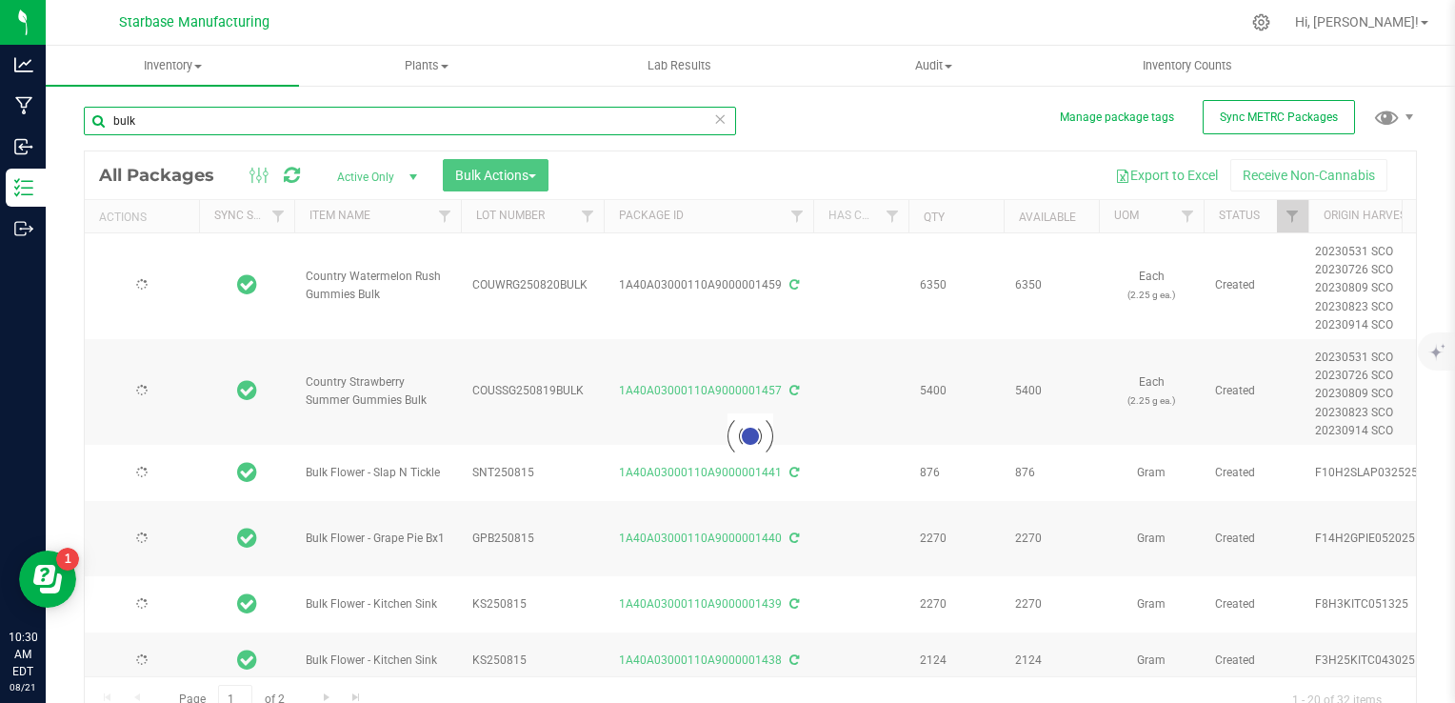
type input "[DATE]"
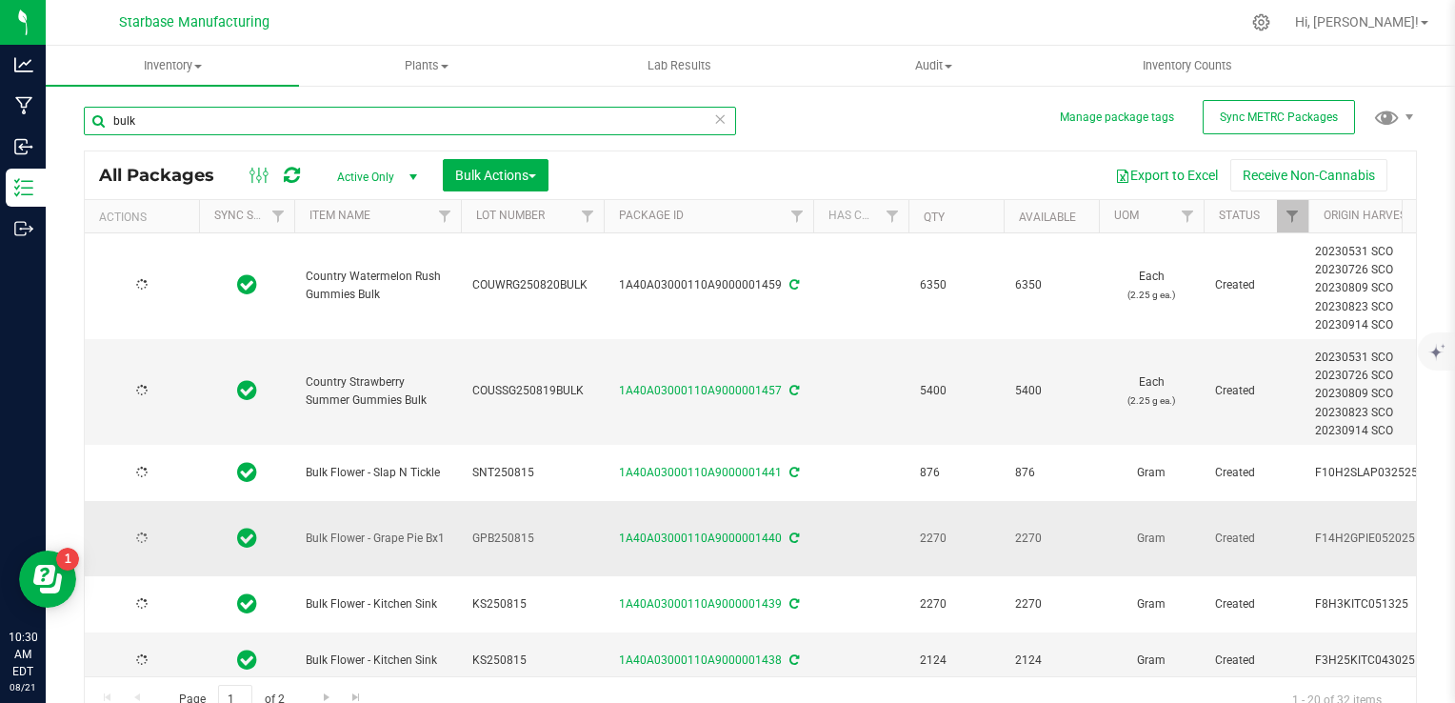
type input "[DATE]"
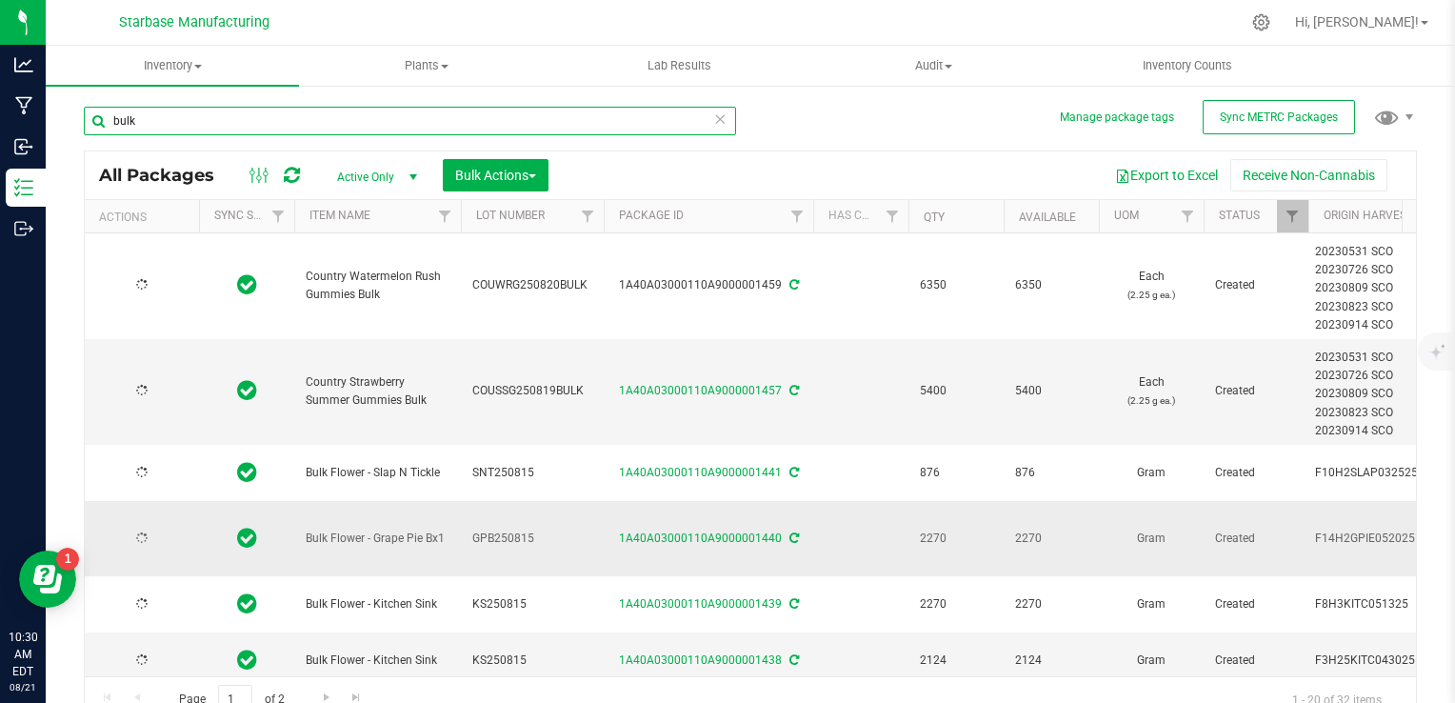
type input "[DATE]"
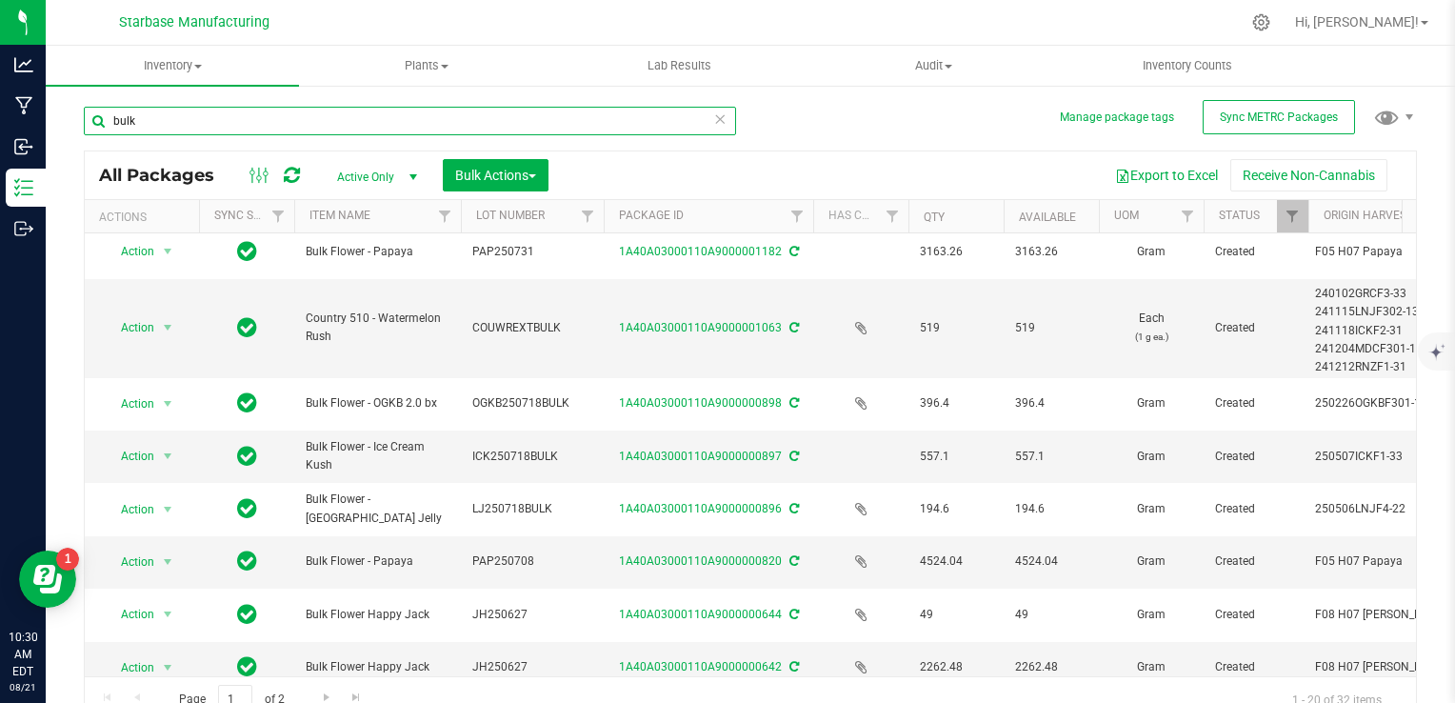
scroll to position [960, 0]
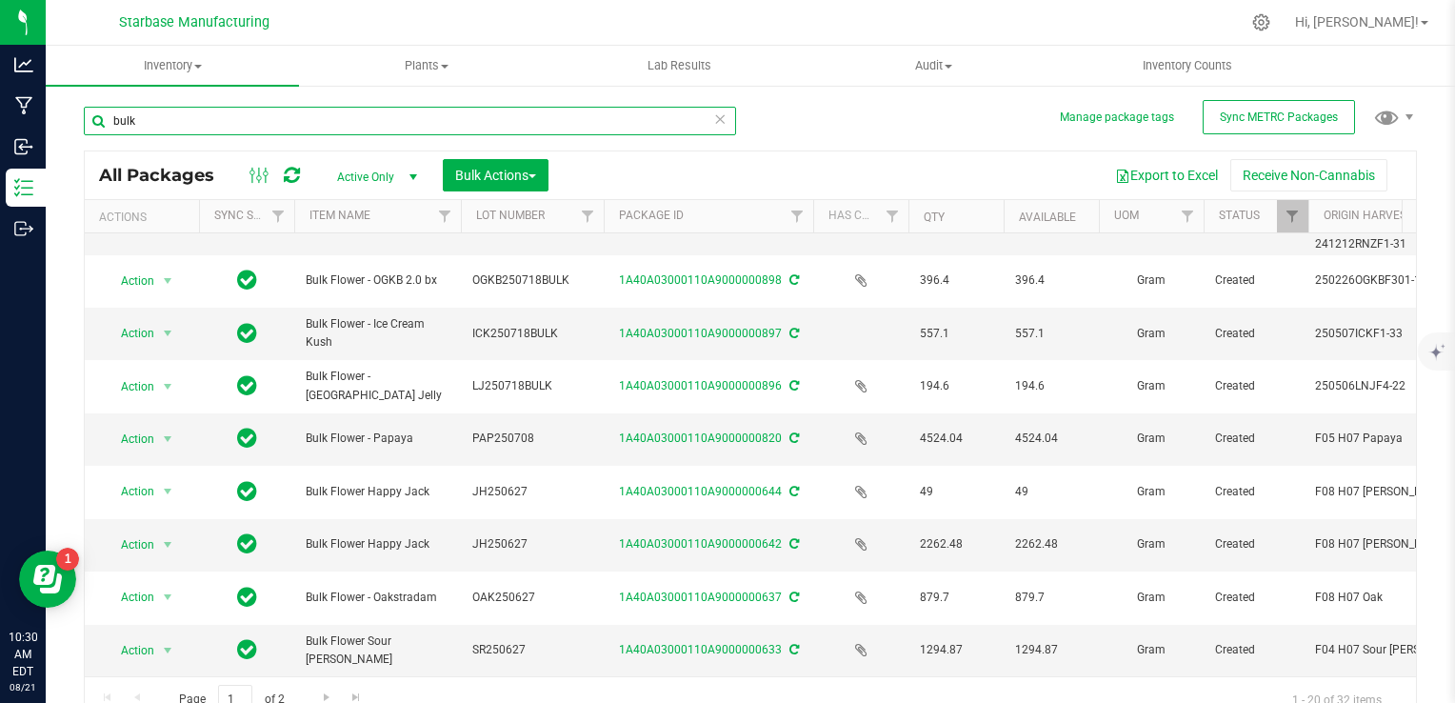
type input "bulk"
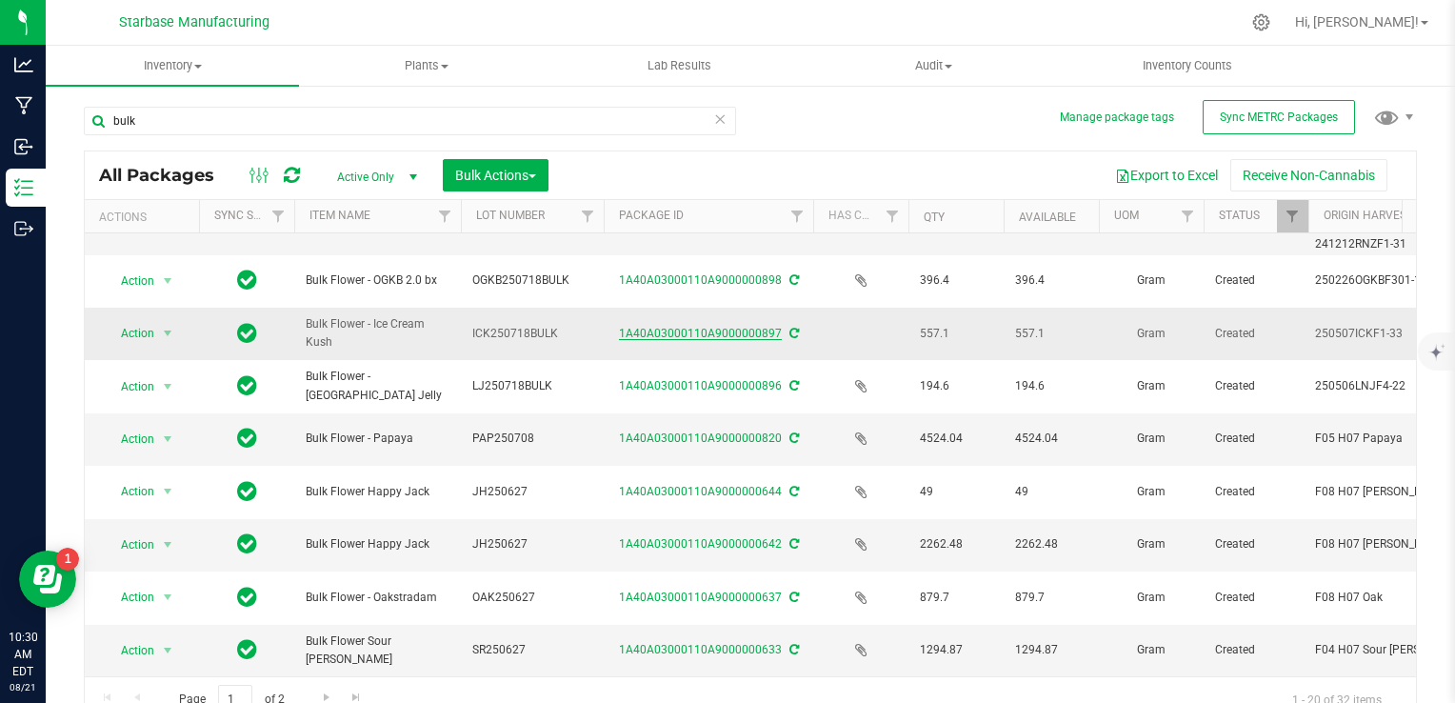
click at [751, 327] on link "1A40A03000110A9000000897" at bounding box center [700, 333] width 163 height 13
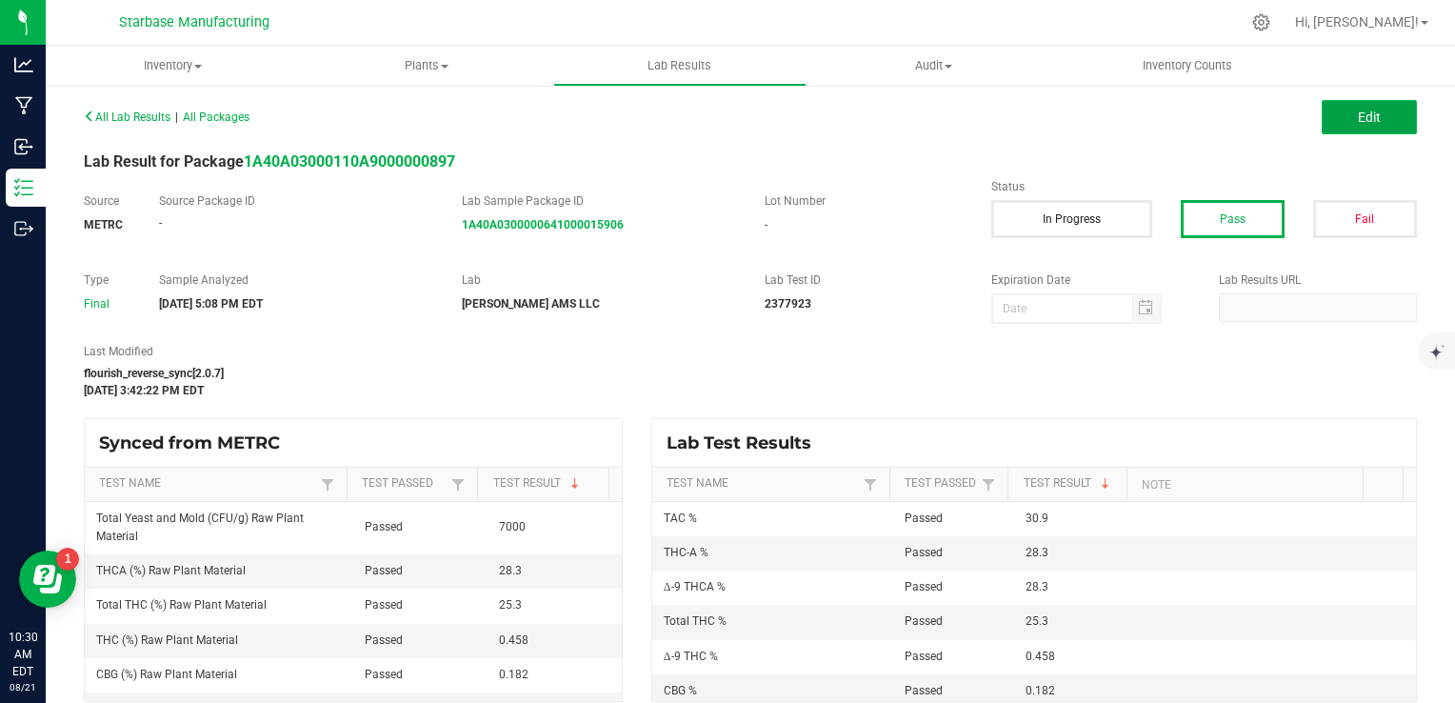
click at [1360, 111] on span "Edit" at bounding box center [1369, 117] width 23 height 15
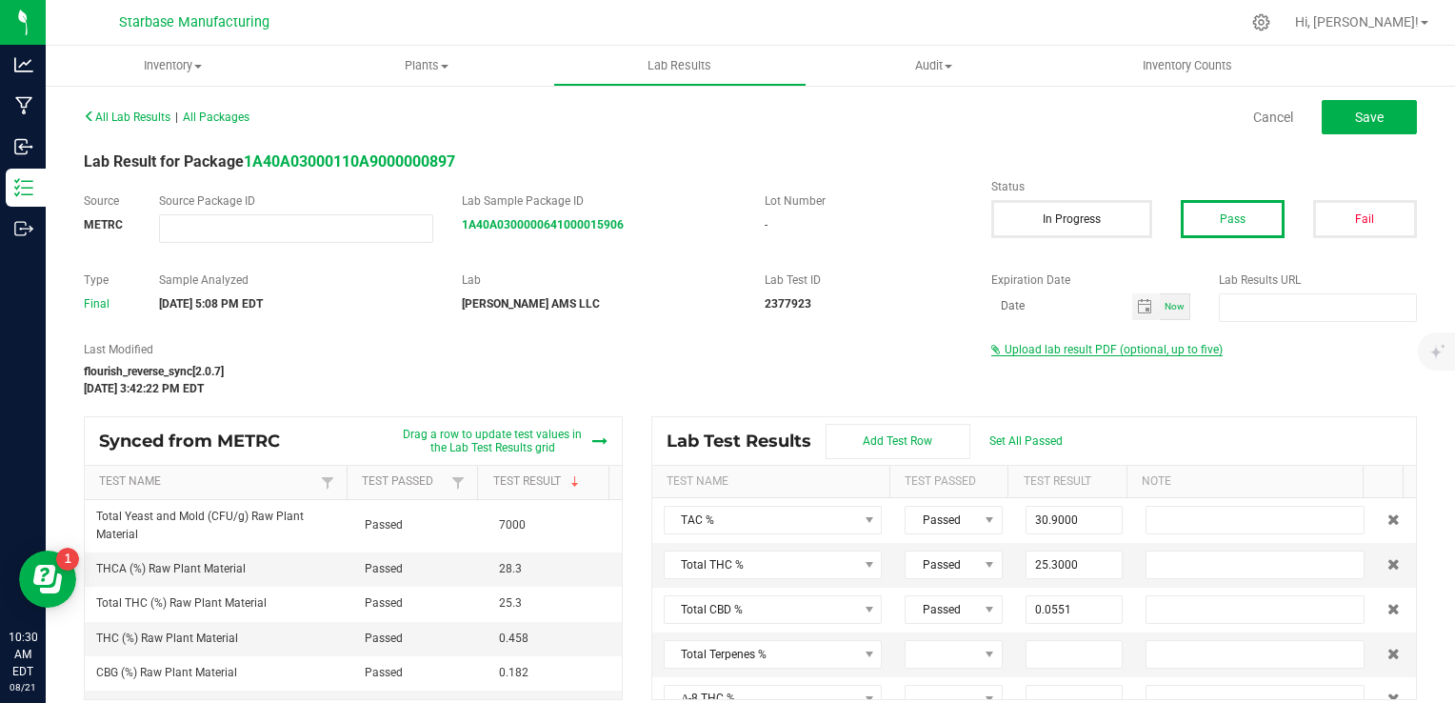
click at [1128, 352] on span "Upload lab result PDF (optional, up to five)" at bounding box center [1114, 349] width 218 height 13
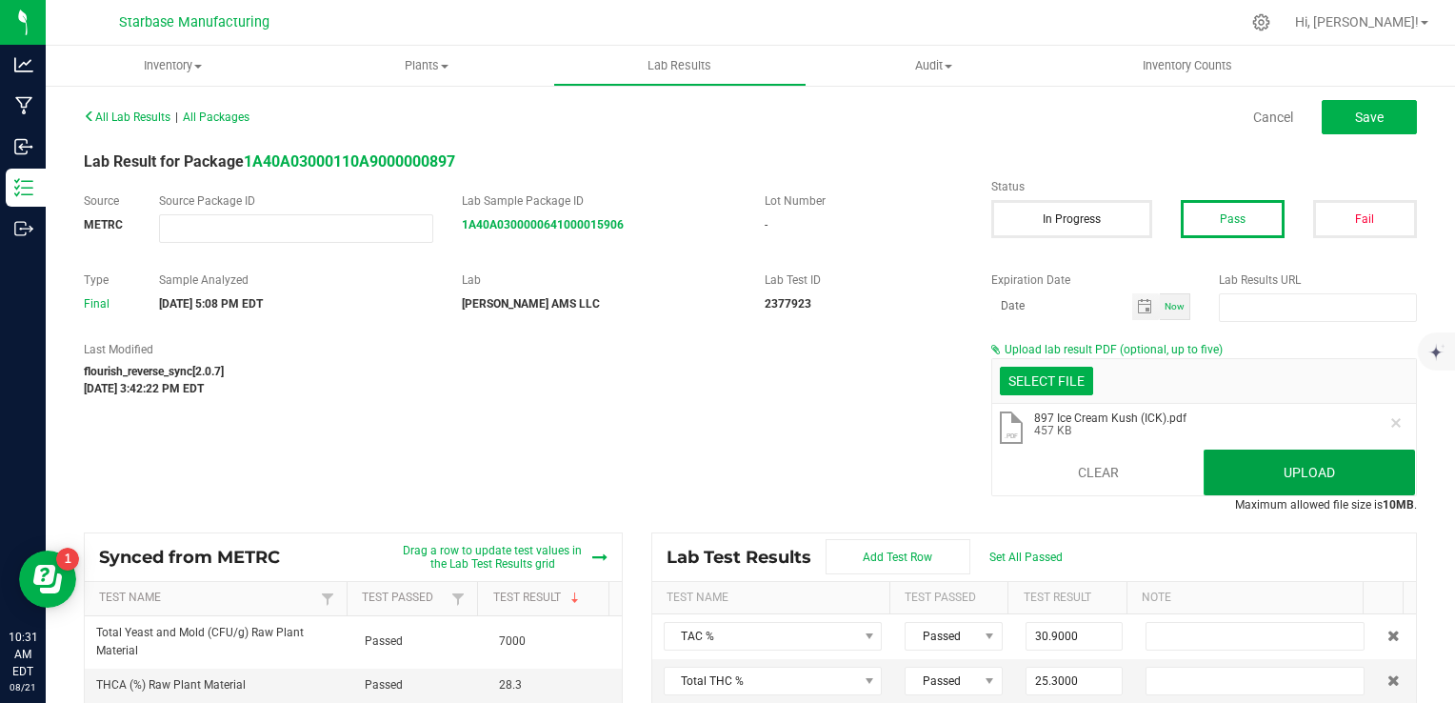
click at [1248, 468] on button "Upload" at bounding box center [1309, 473] width 211 height 46
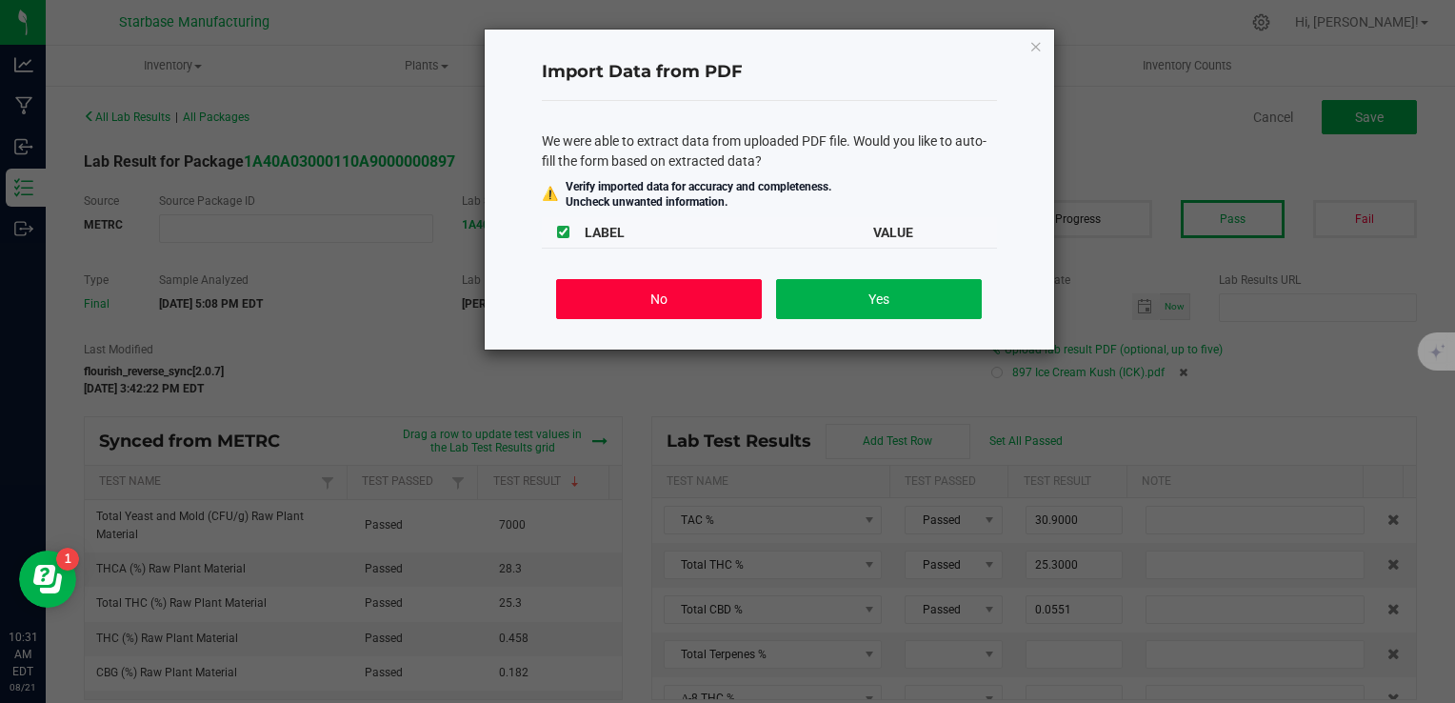
click at [648, 299] on button "No" at bounding box center [658, 299] width 205 height 40
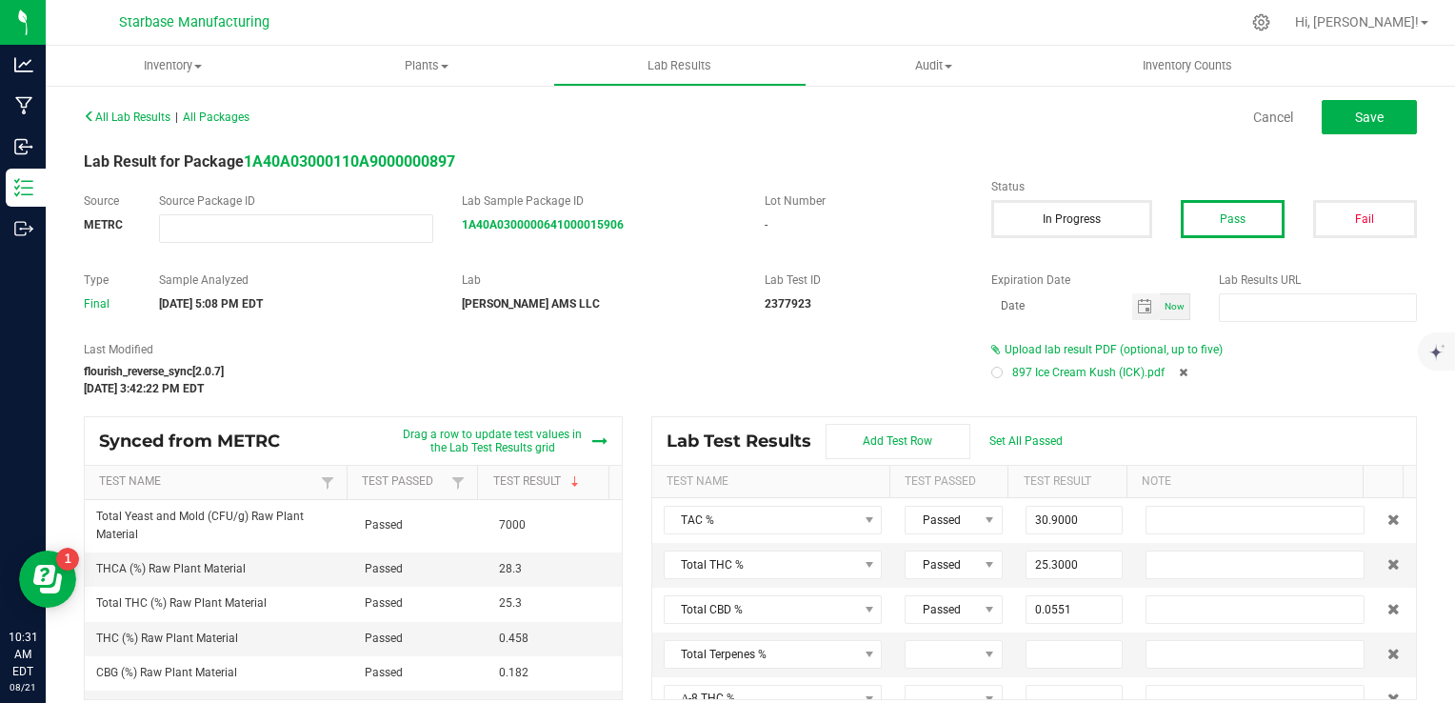
click at [992, 368] on div at bounding box center [997, 372] width 11 height 11
click at [1366, 110] on span "Save" at bounding box center [1369, 117] width 29 height 15
type input "0.4580"
type input "28.3000"
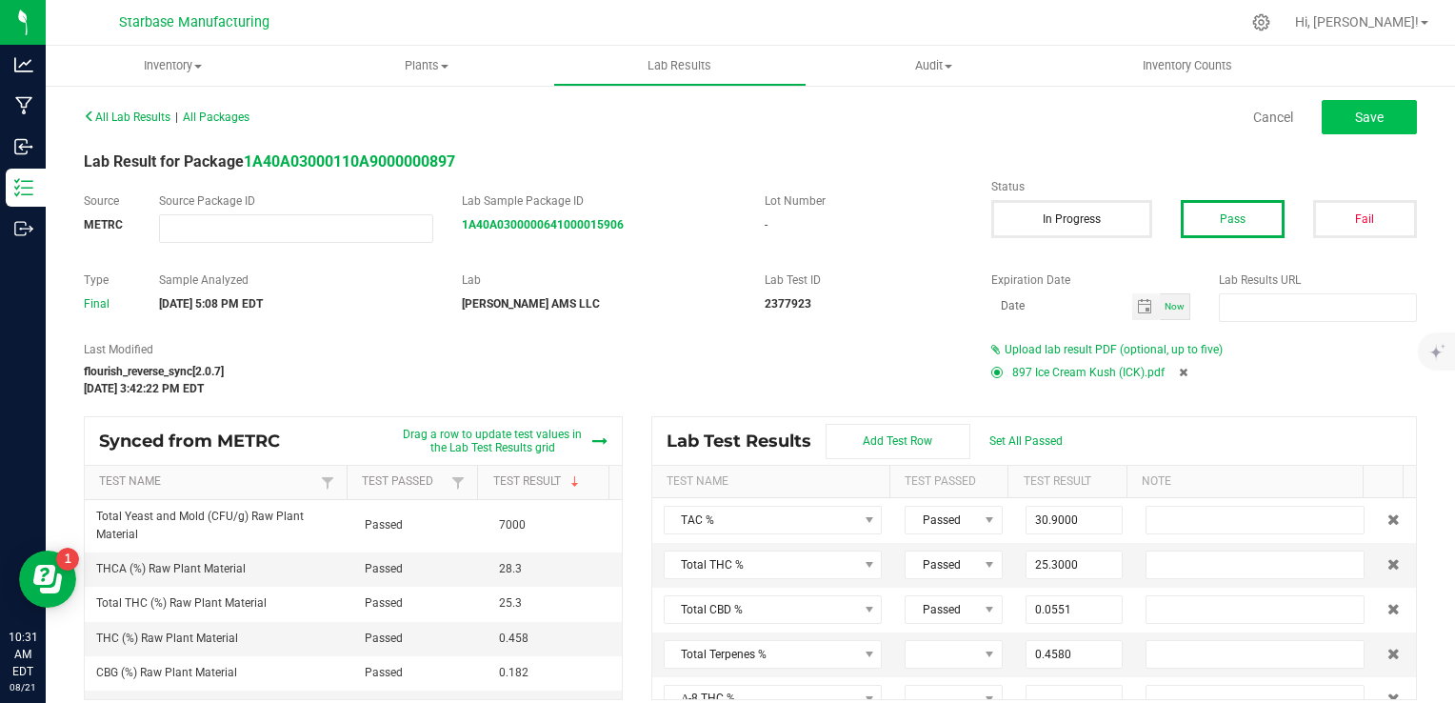
type input "0.0000"
type input "<LOQ"
type input "0.0628"
type input "0.1820"
type input "0.0000"
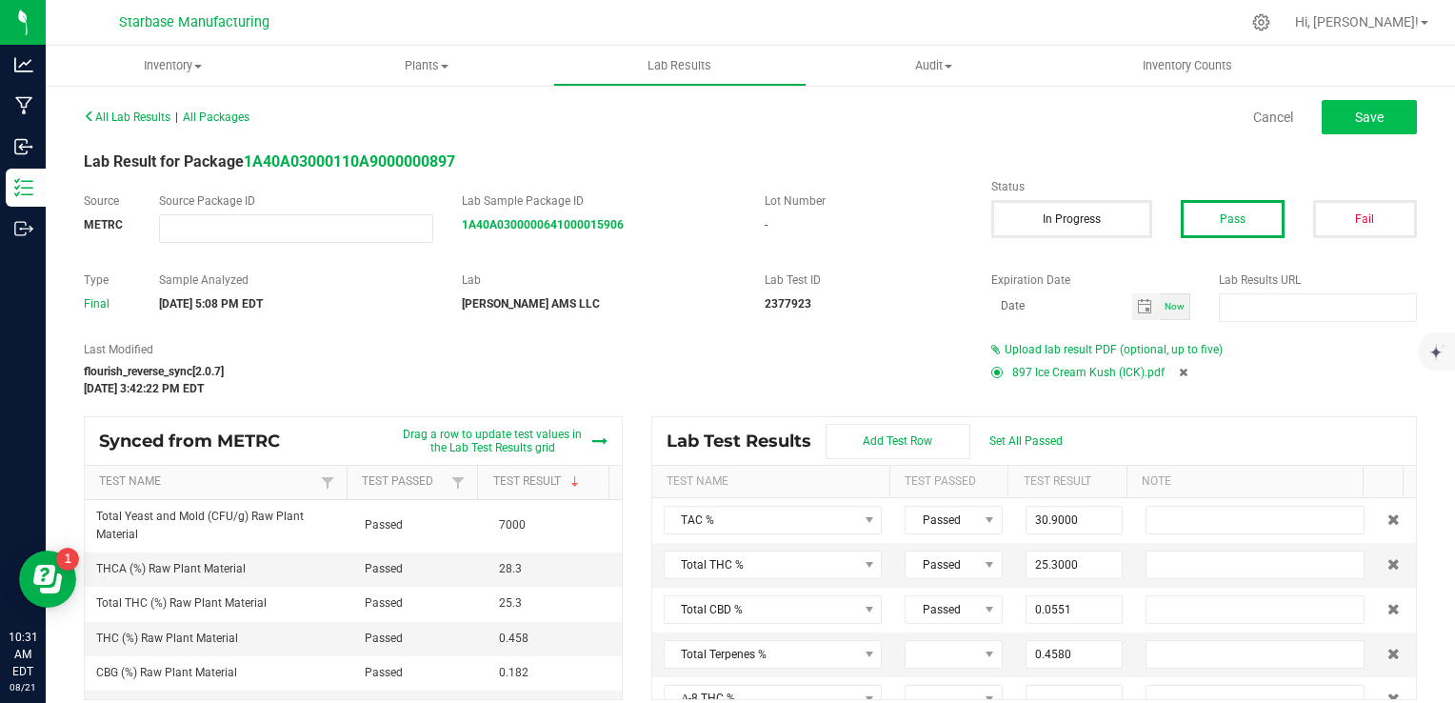
type input "<LOQ"
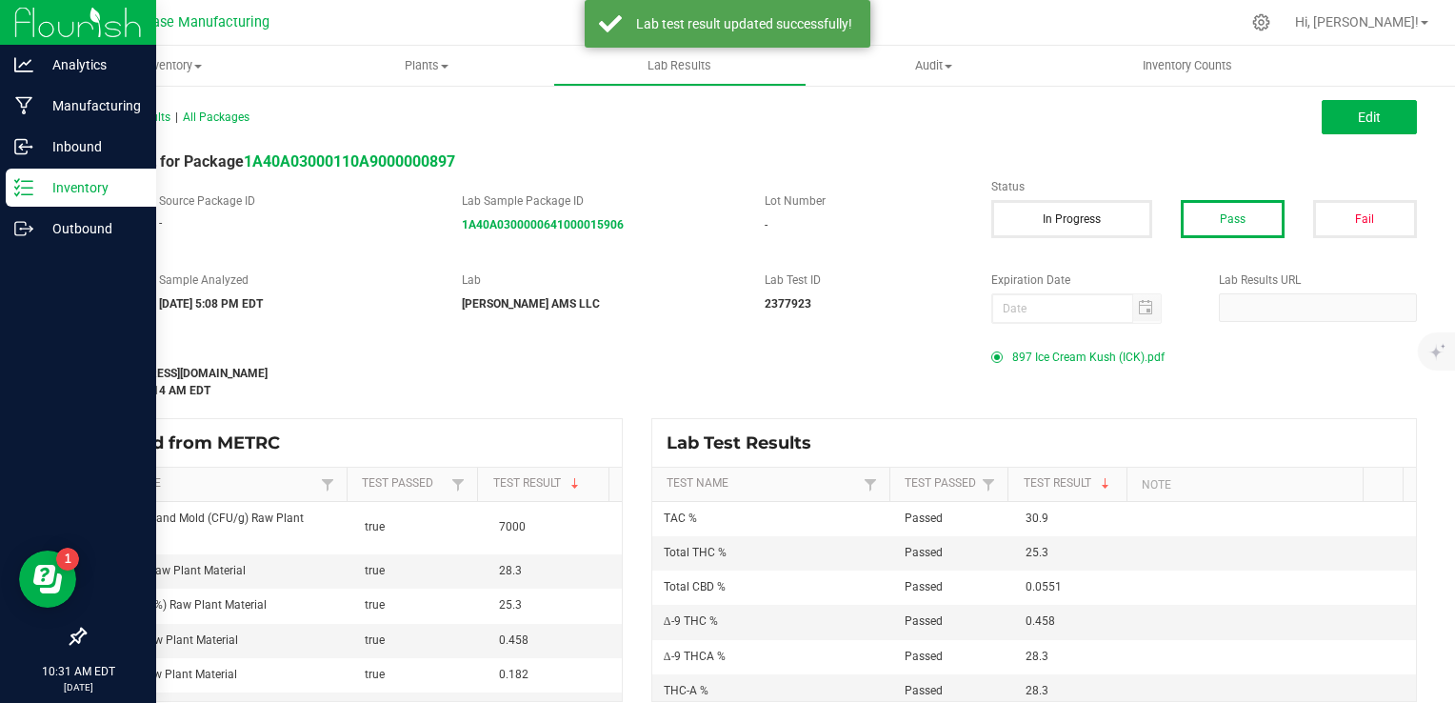
click at [26, 185] on icon at bounding box center [23, 187] width 19 height 19
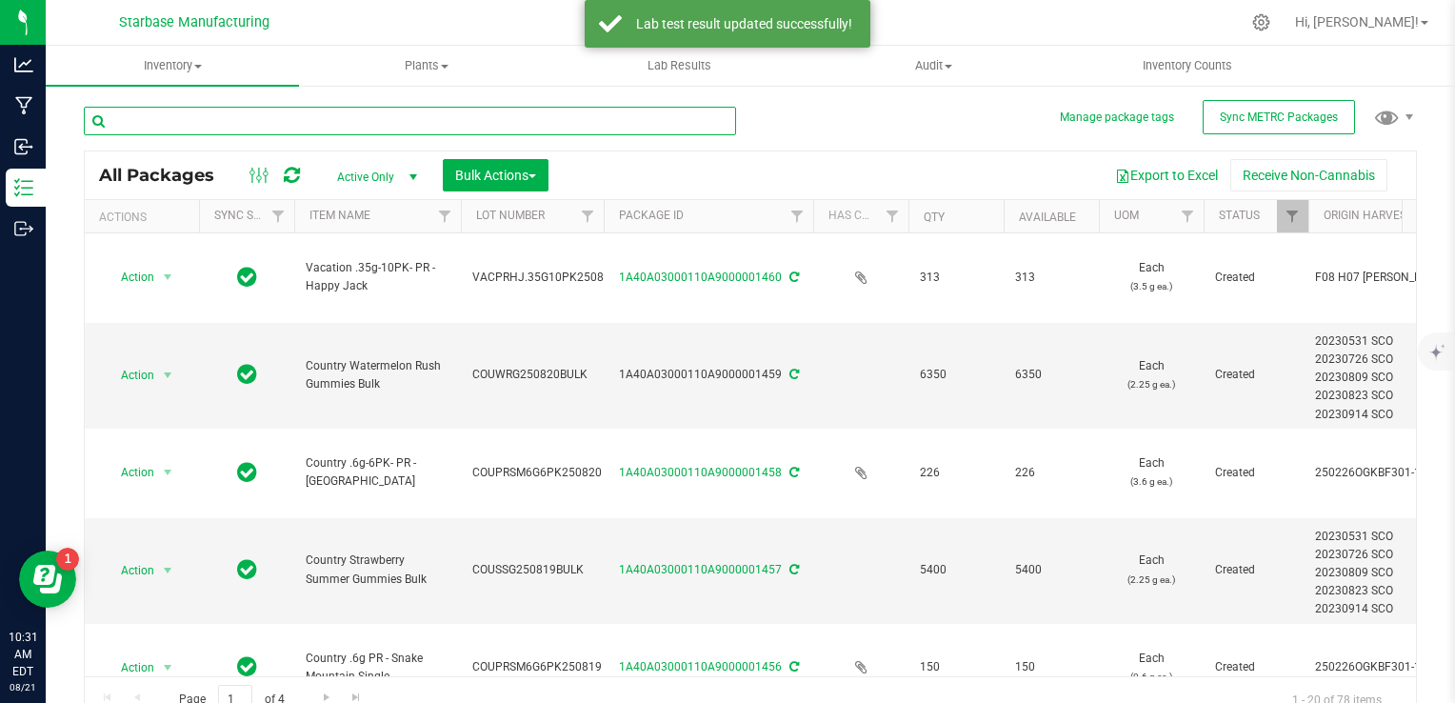
click at [290, 126] on input "text" at bounding box center [410, 121] width 652 height 29
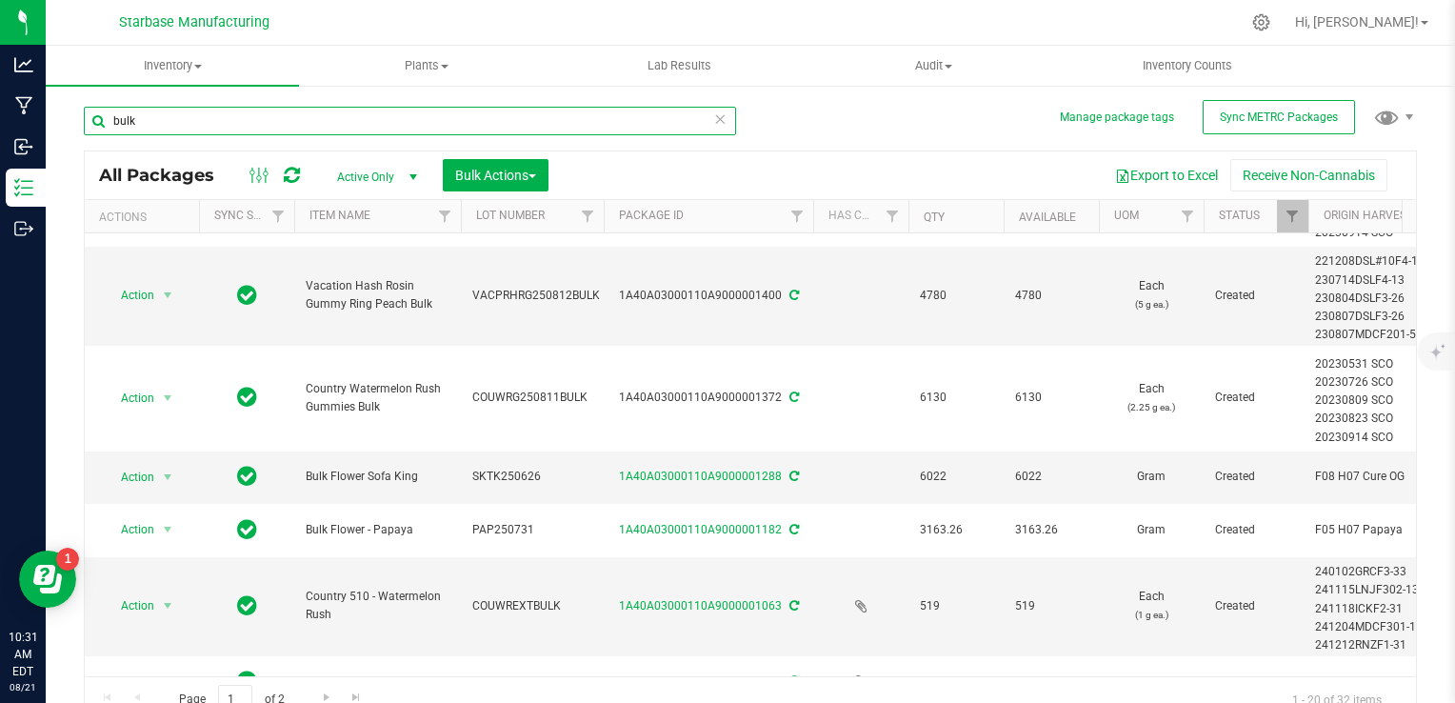
scroll to position [543, 0]
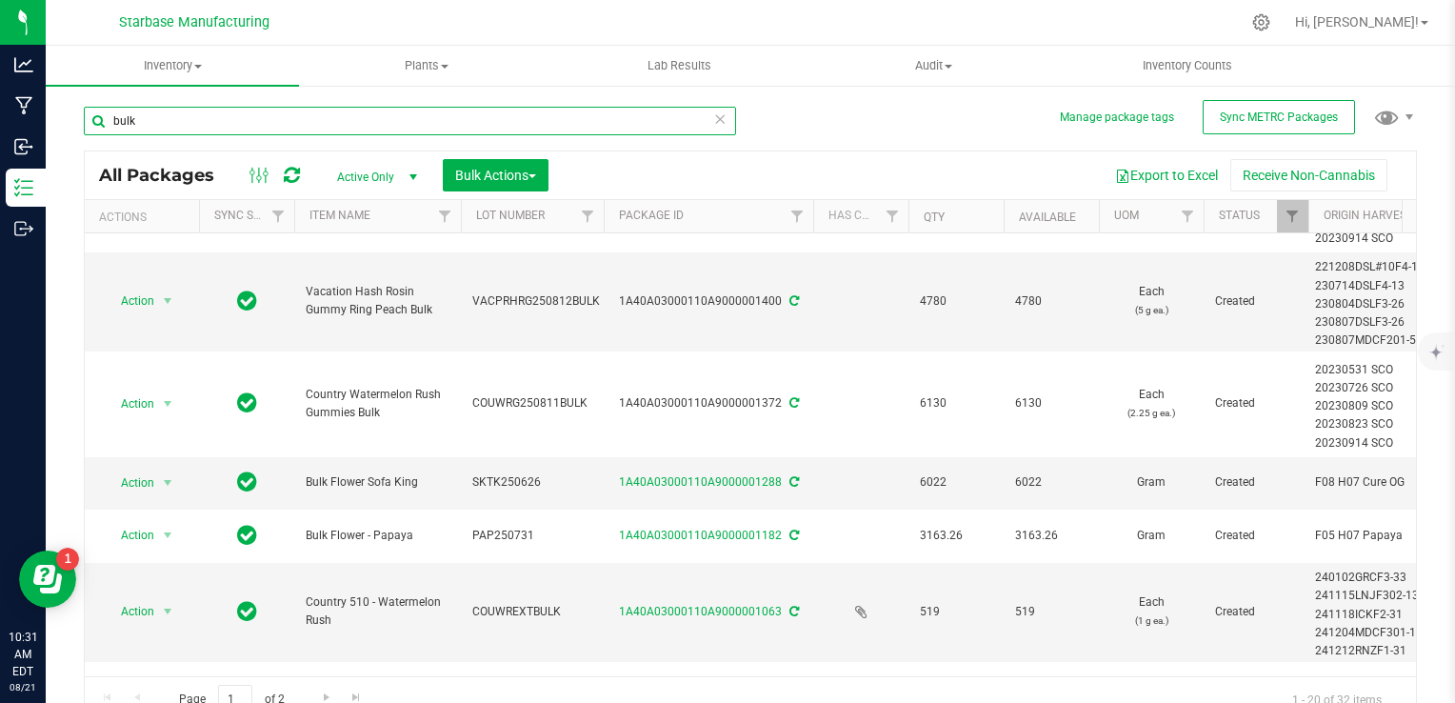
type input "bulk"
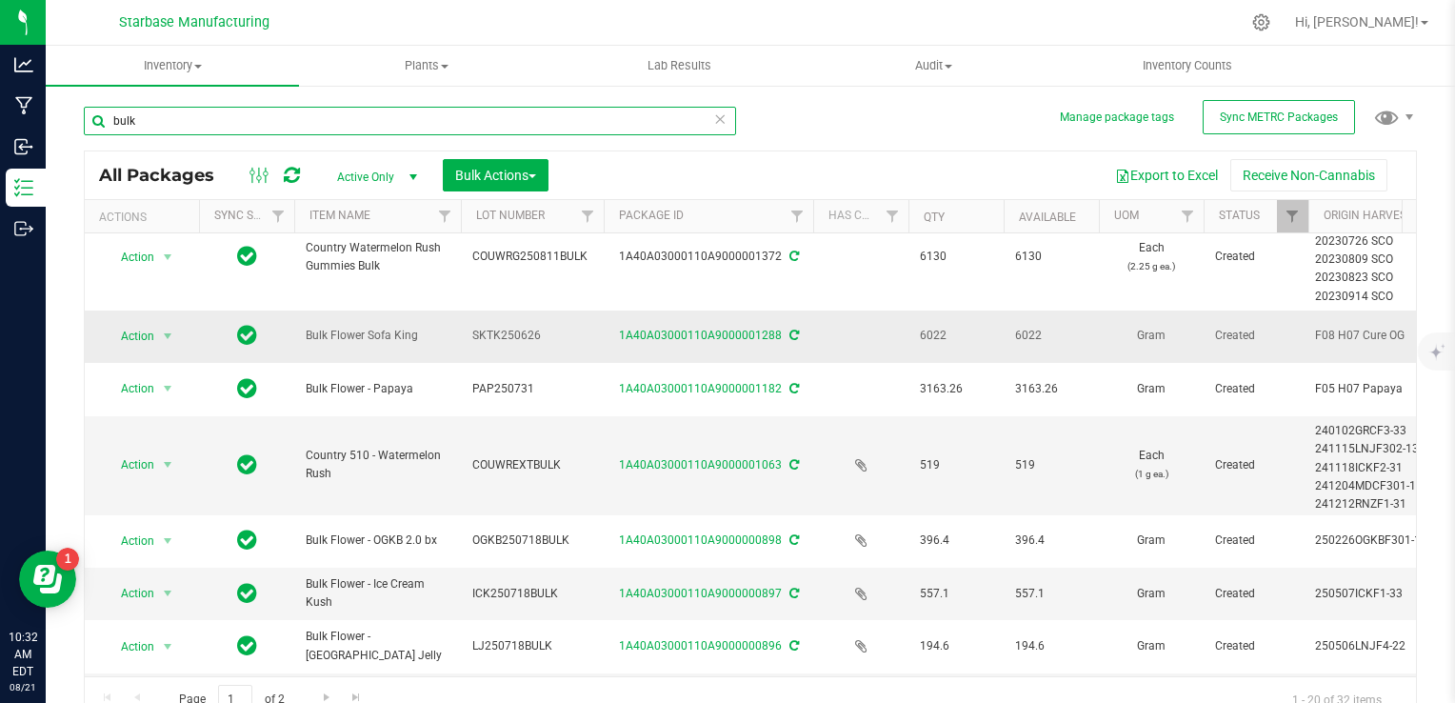
scroll to position [692, 0]
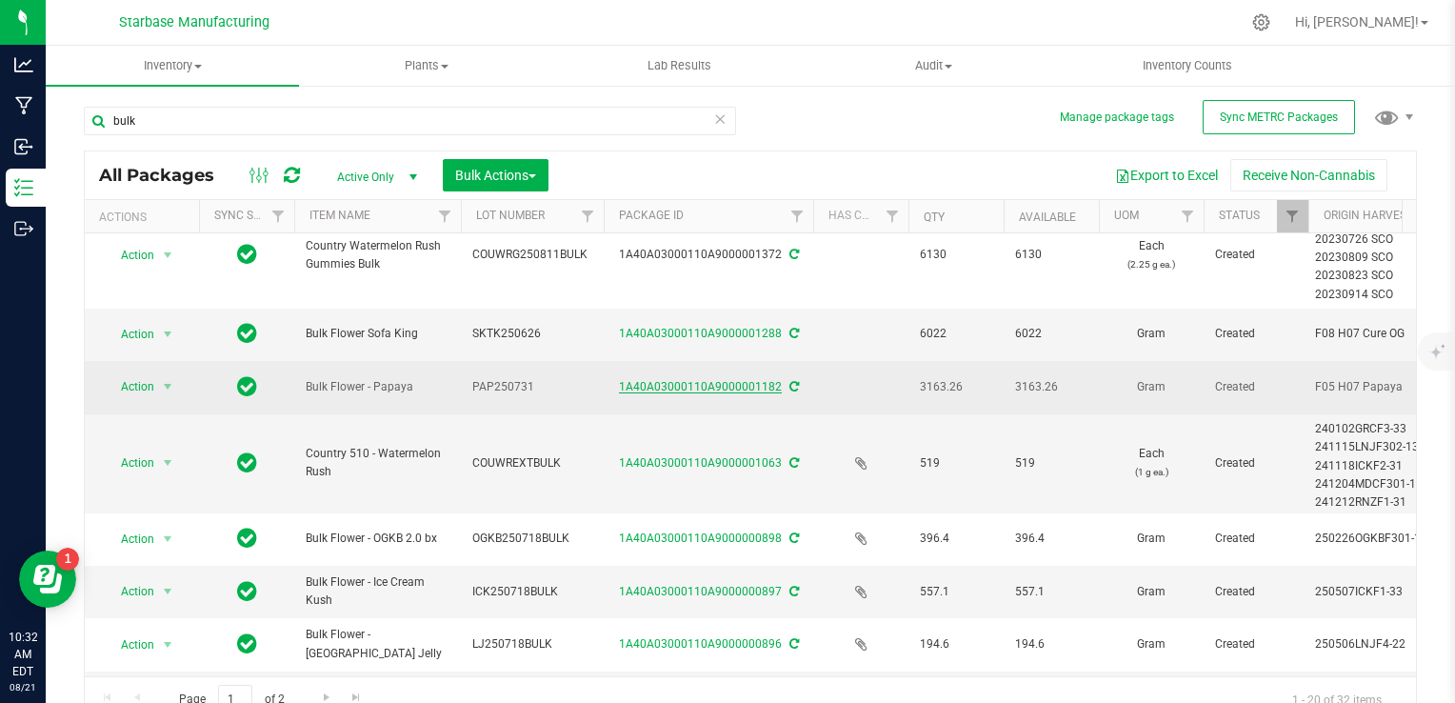
click at [666, 380] on link "1A40A03000110A9000001182" at bounding box center [700, 386] width 163 height 13
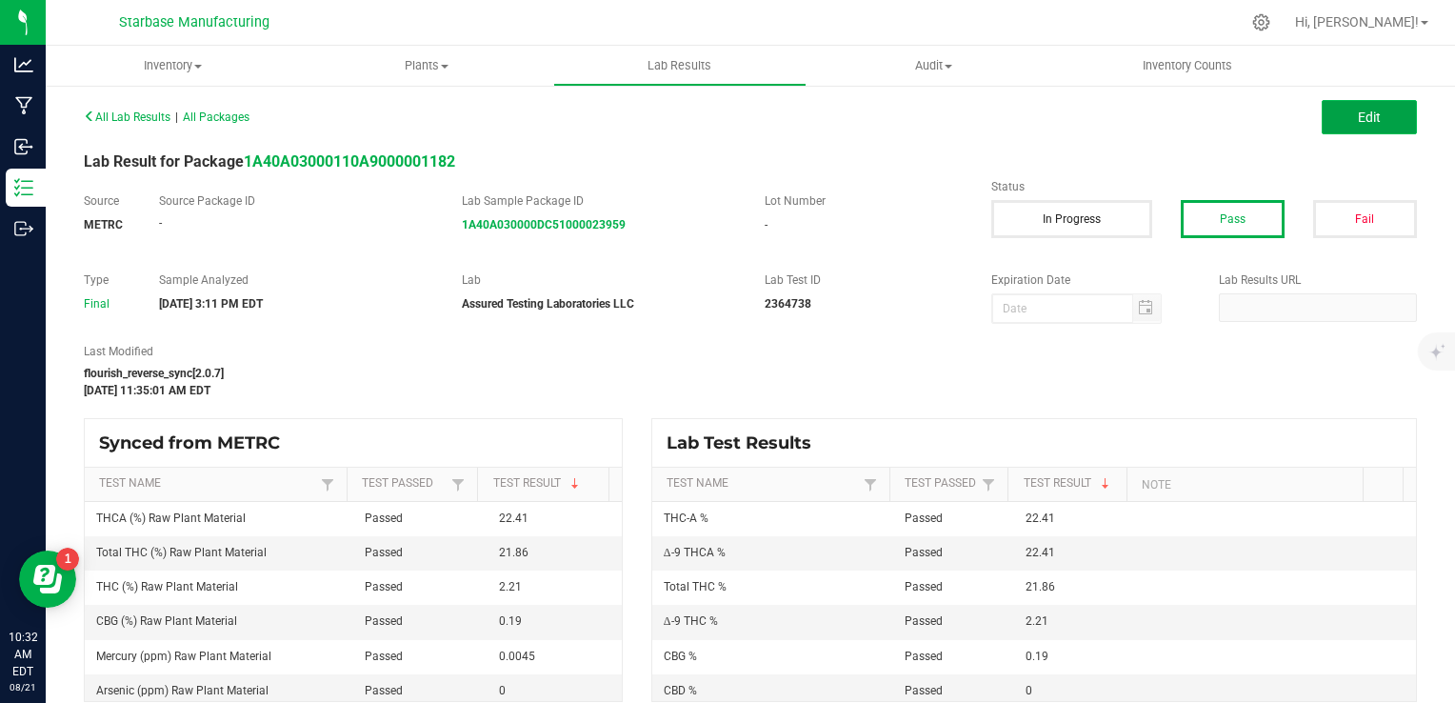
click at [1358, 124] on span "Edit" at bounding box center [1369, 117] width 23 height 15
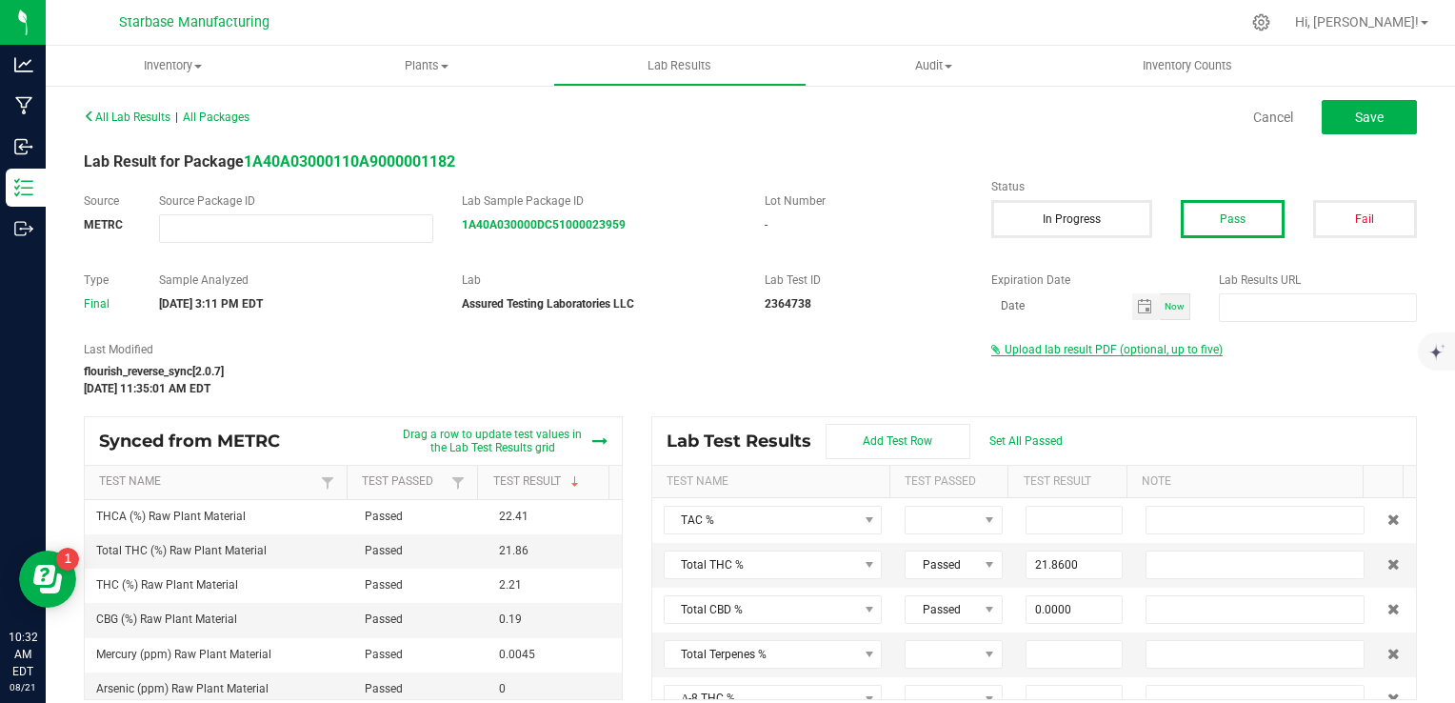
click at [1081, 351] on span "Upload lab result PDF (optional, up to five)" at bounding box center [1114, 349] width 218 height 13
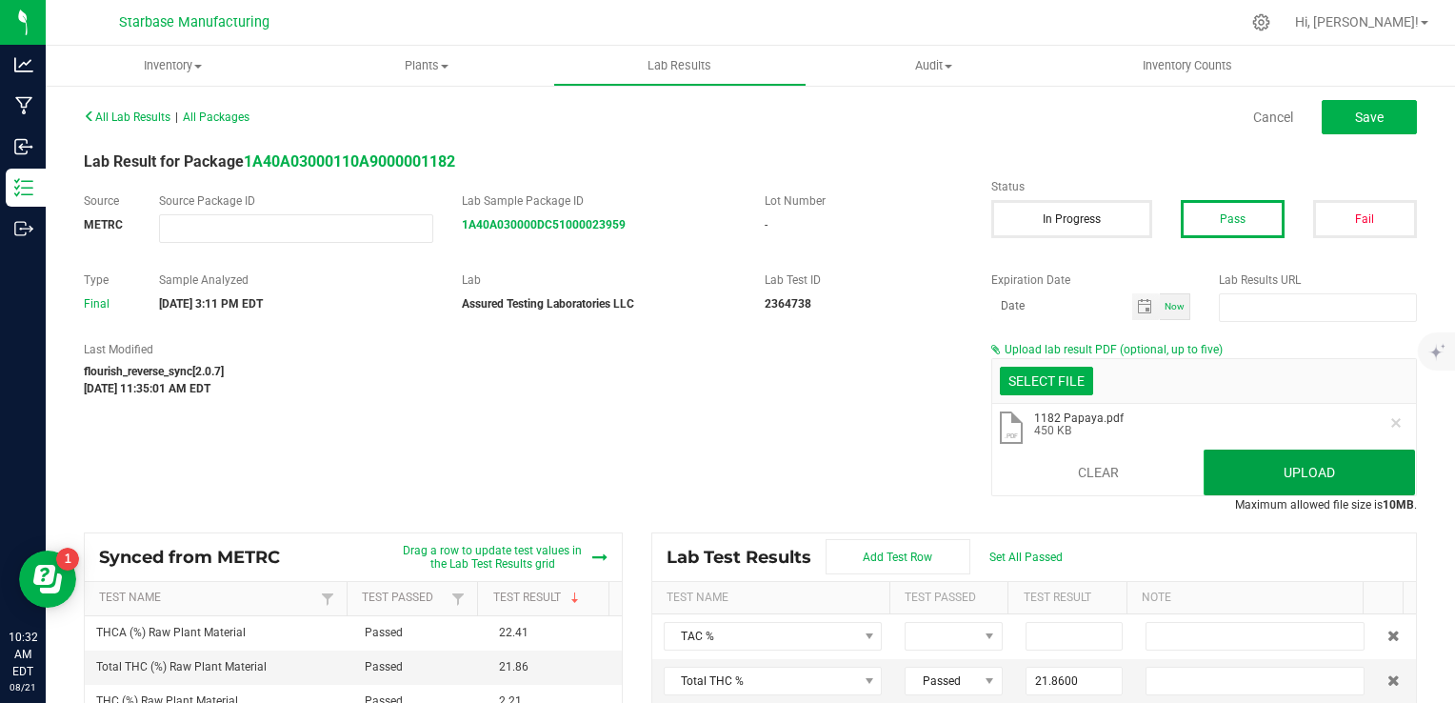
click at [1265, 470] on button "Upload" at bounding box center [1309, 473] width 211 height 46
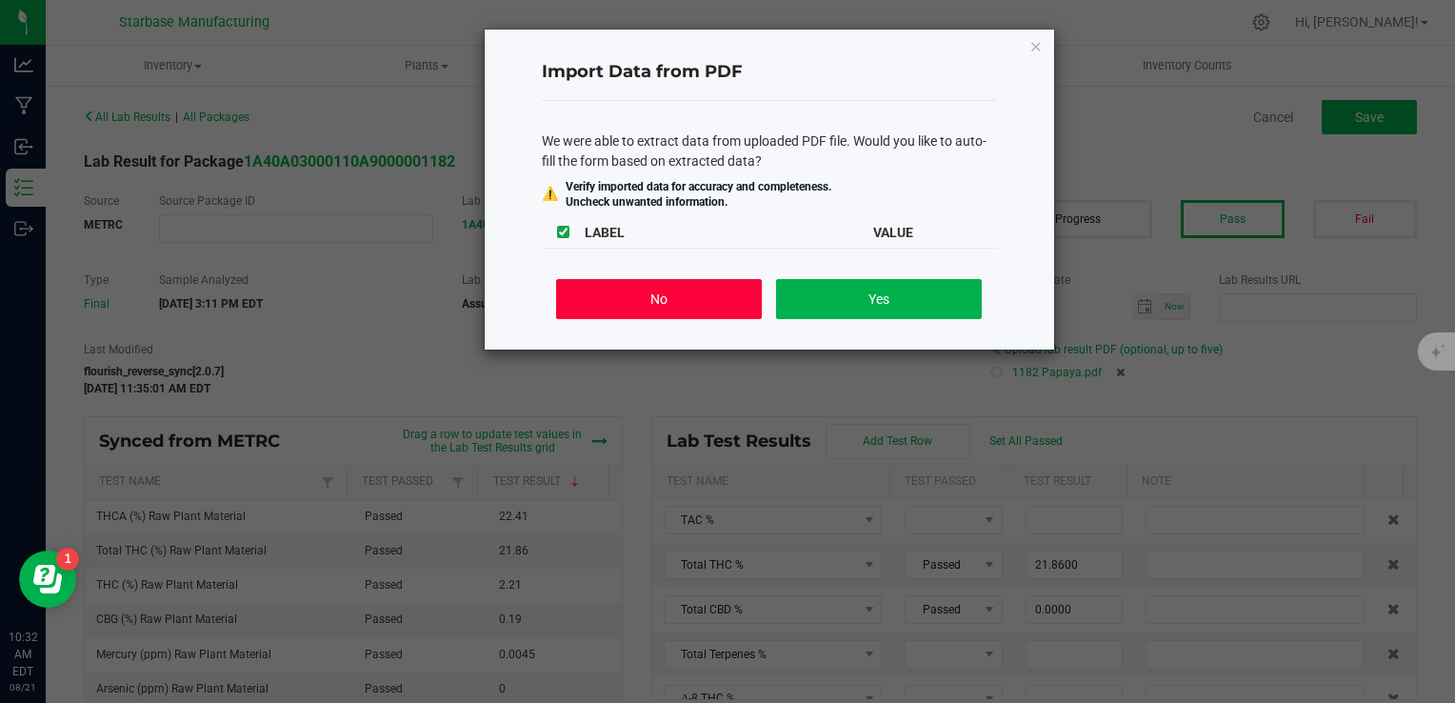
click at [680, 299] on button "No" at bounding box center [658, 299] width 205 height 40
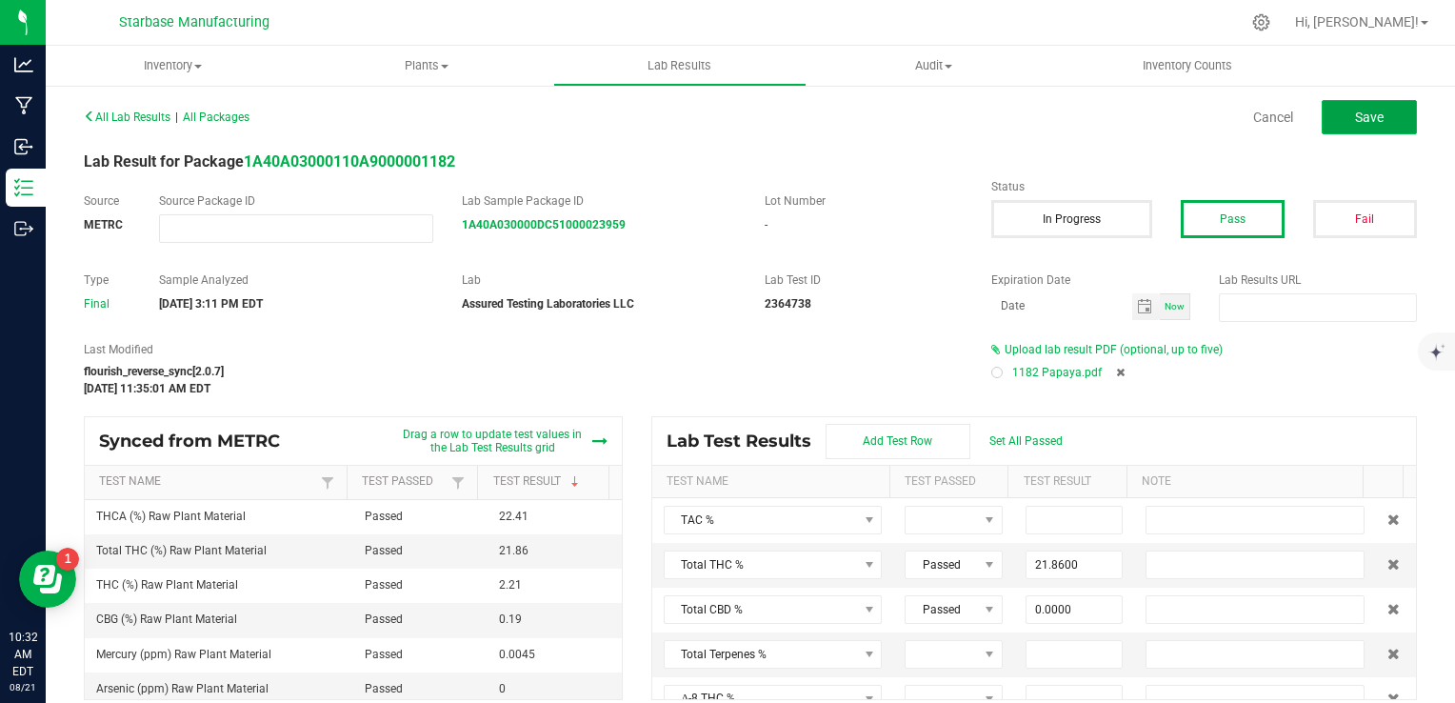
click at [1355, 110] on span "Save" at bounding box center [1369, 117] width 29 height 15
type input "21.8600"
type input "0.0000"
type input "2.2100"
type input "22.4100"
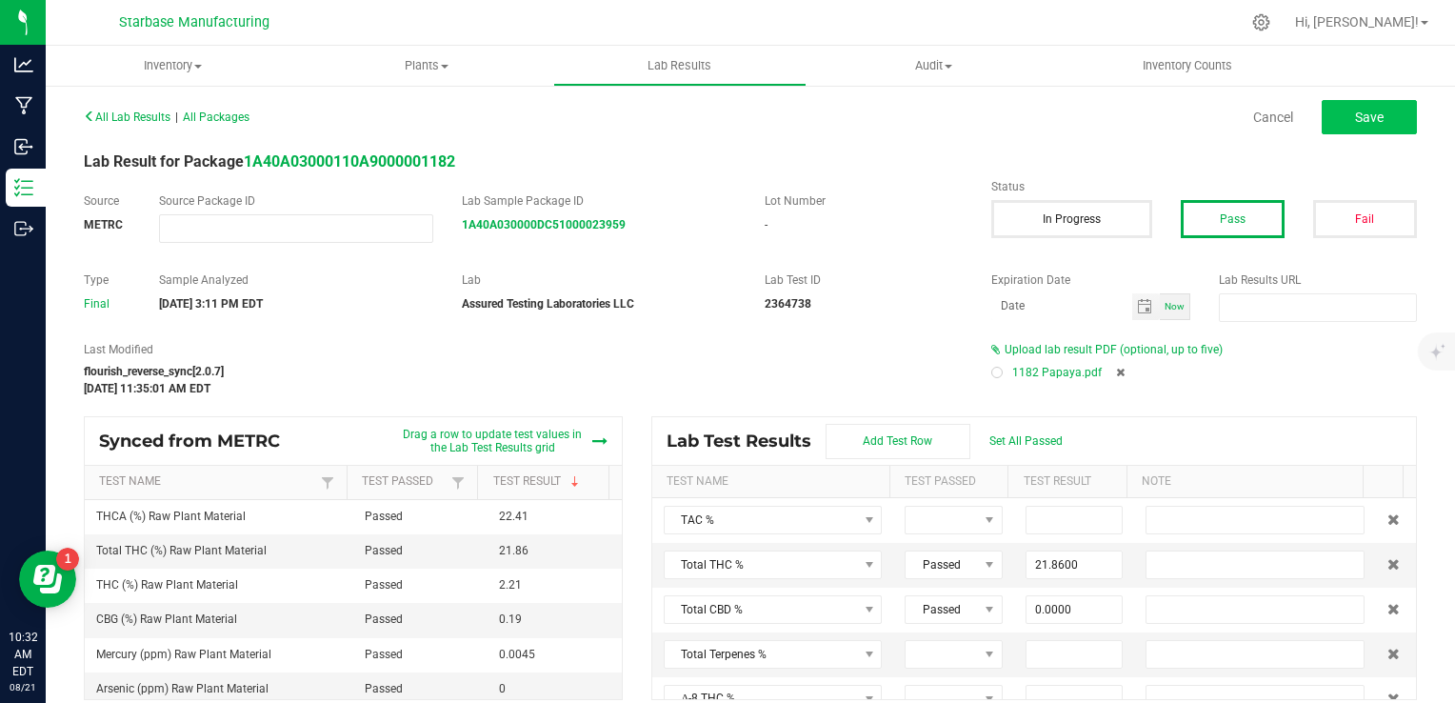
type input "22.4100"
type input "0.0000"
type input "0.1900"
type input "0.0000"
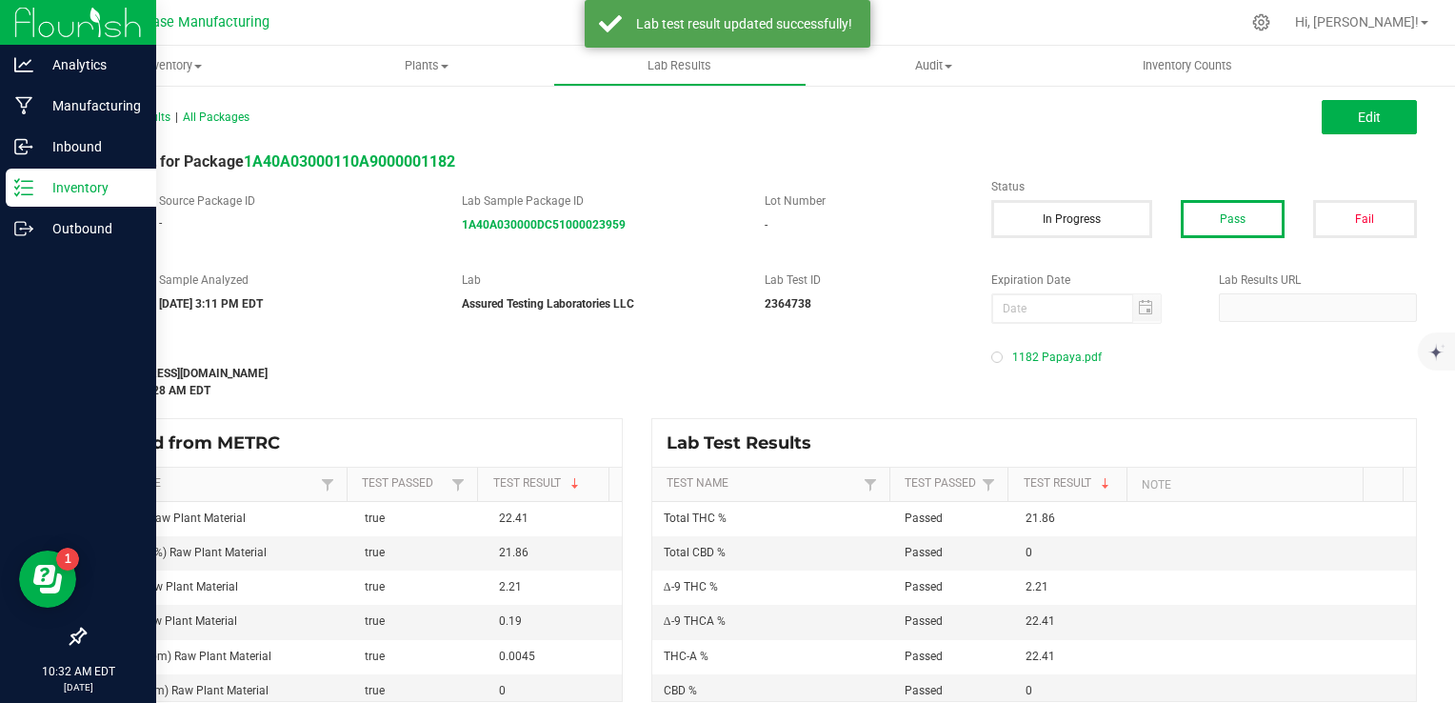
click at [26, 174] on div "Inventory" at bounding box center [81, 188] width 150 height 38
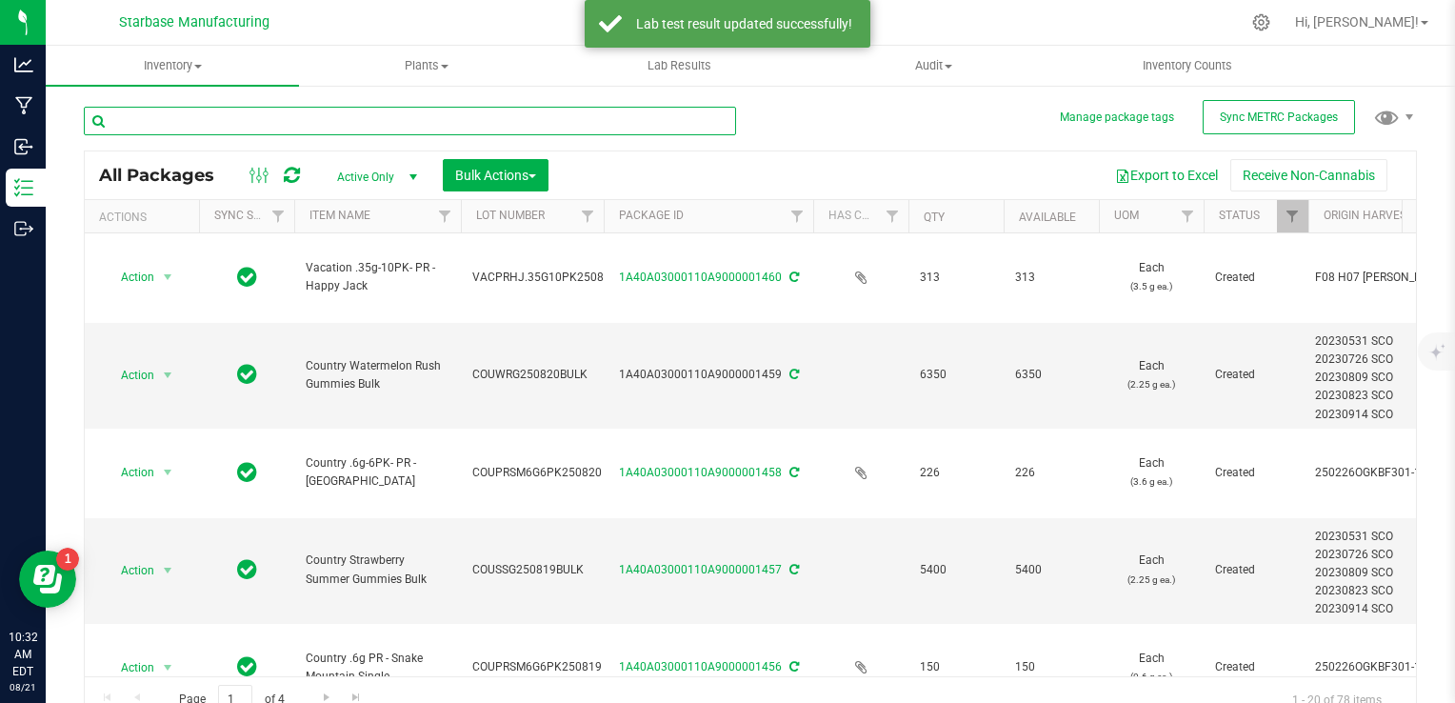
click at [325, 125] on input "text" at bounding box center [410, 121] width 652 height 29
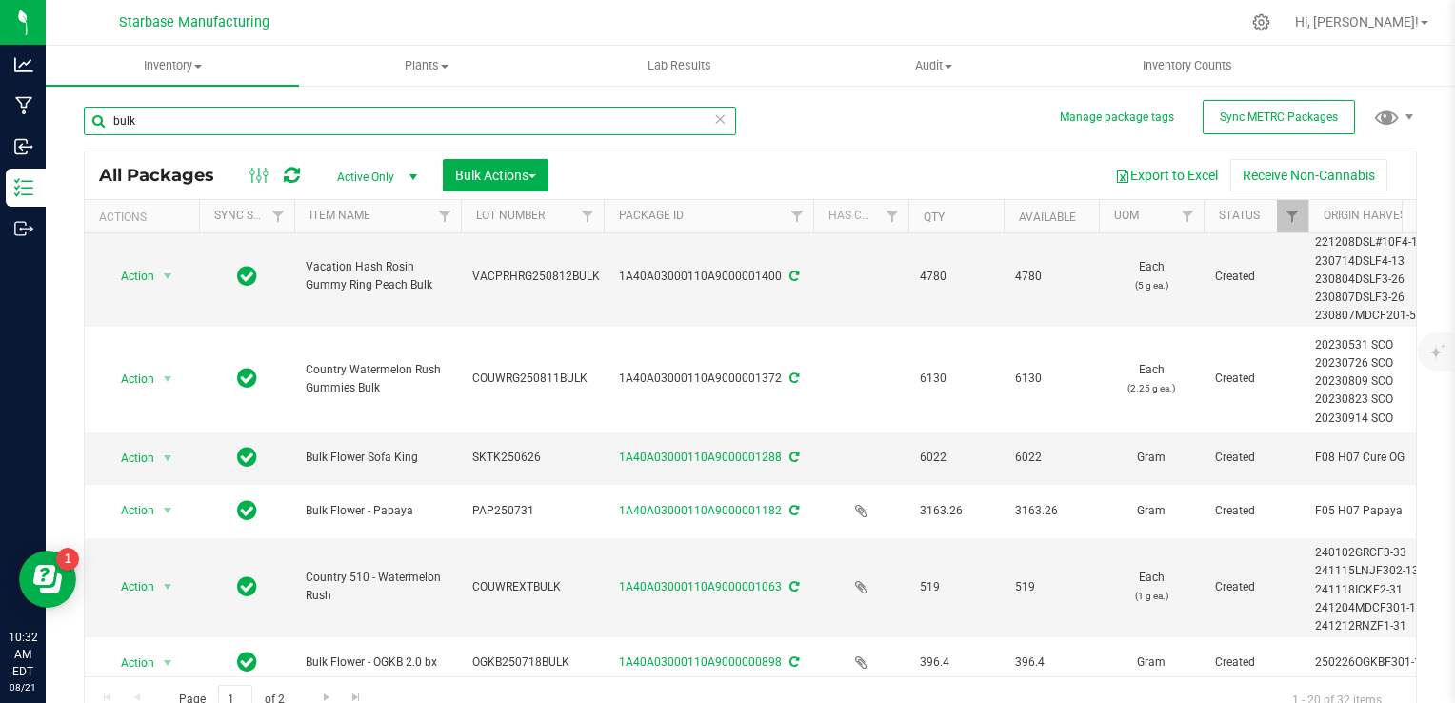
scroll to position [567, 0]
type input "bulk"
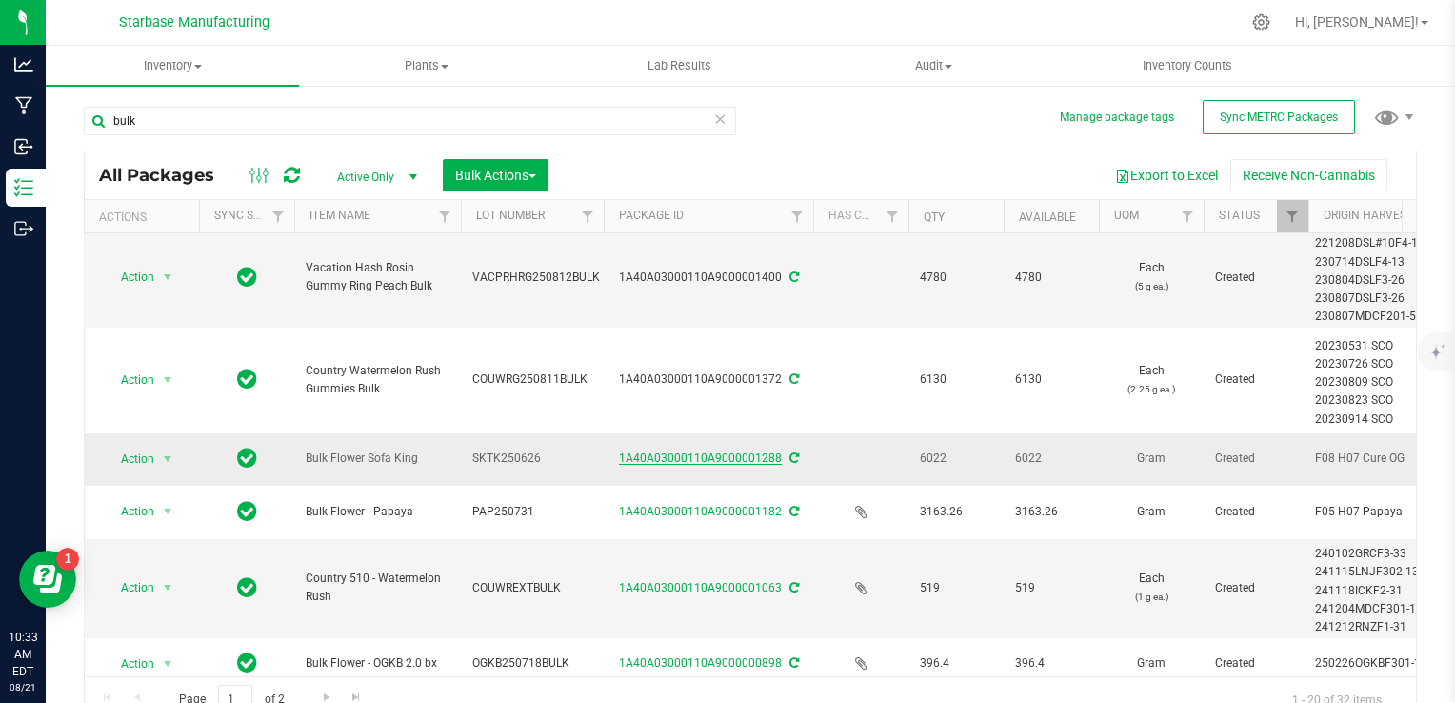
click at [720, 454] on link "1A40A03000110A9000001288" at bounding box center [700, 457] width 163 height 13
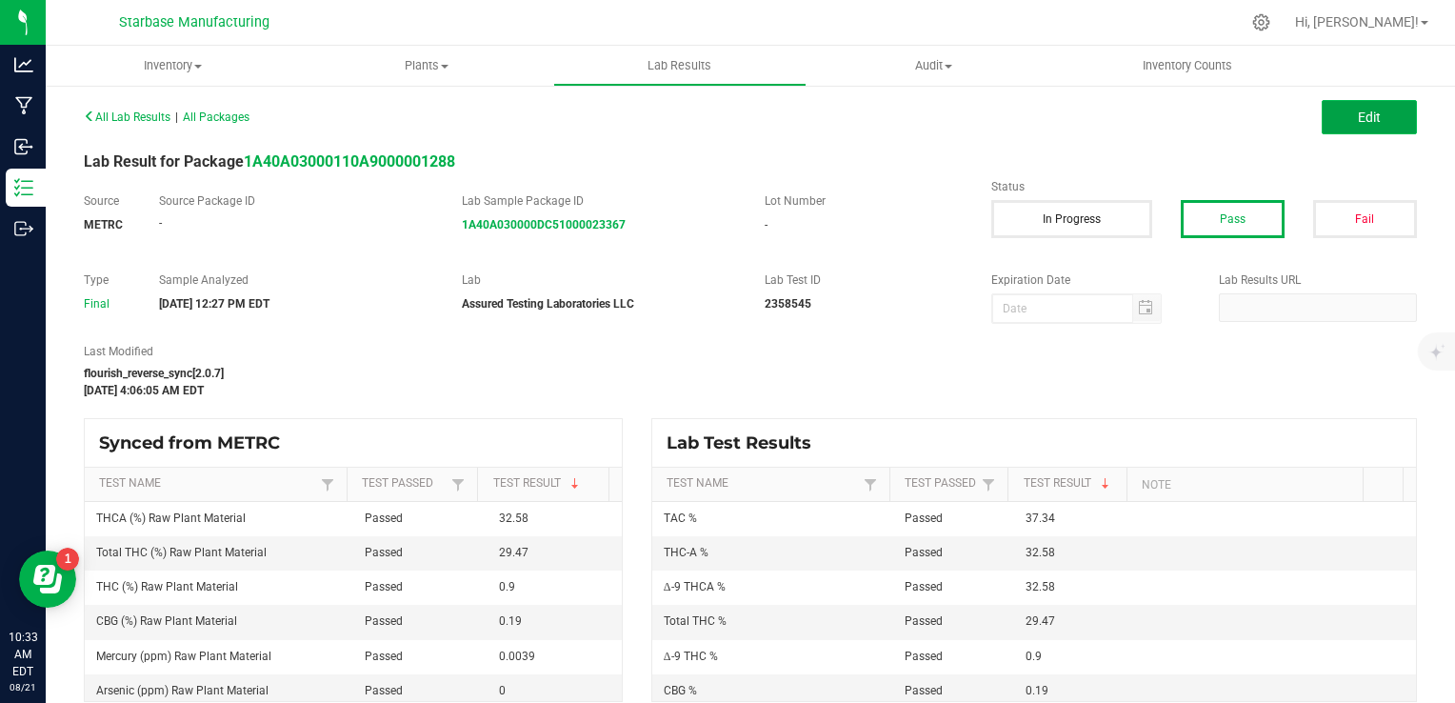
click at [1385, 120] on button "Edit" at bounding box center [1369, 117] width 95 height 34
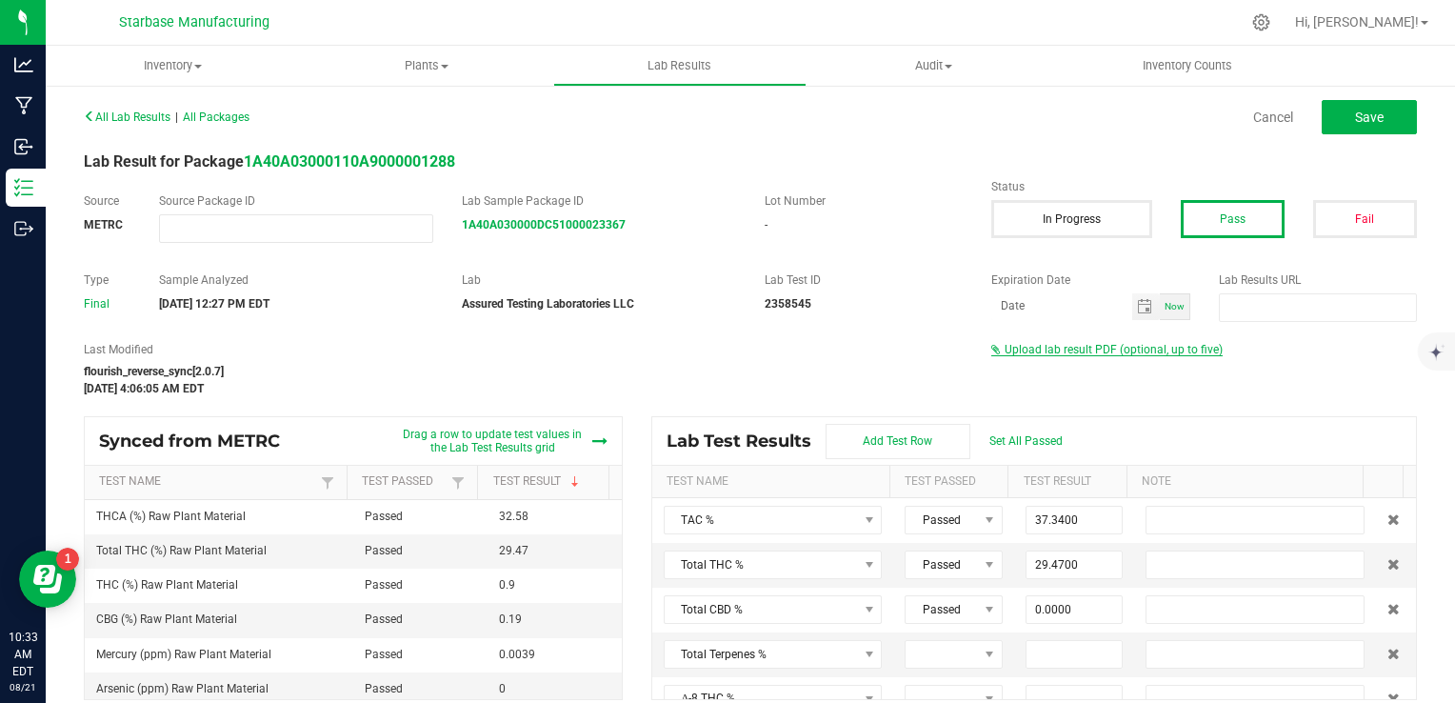
click at [1053, 346] on span "Upload lab result PDF (optional, up to five)" at bounding box center [1114, 349] width 218 height 13
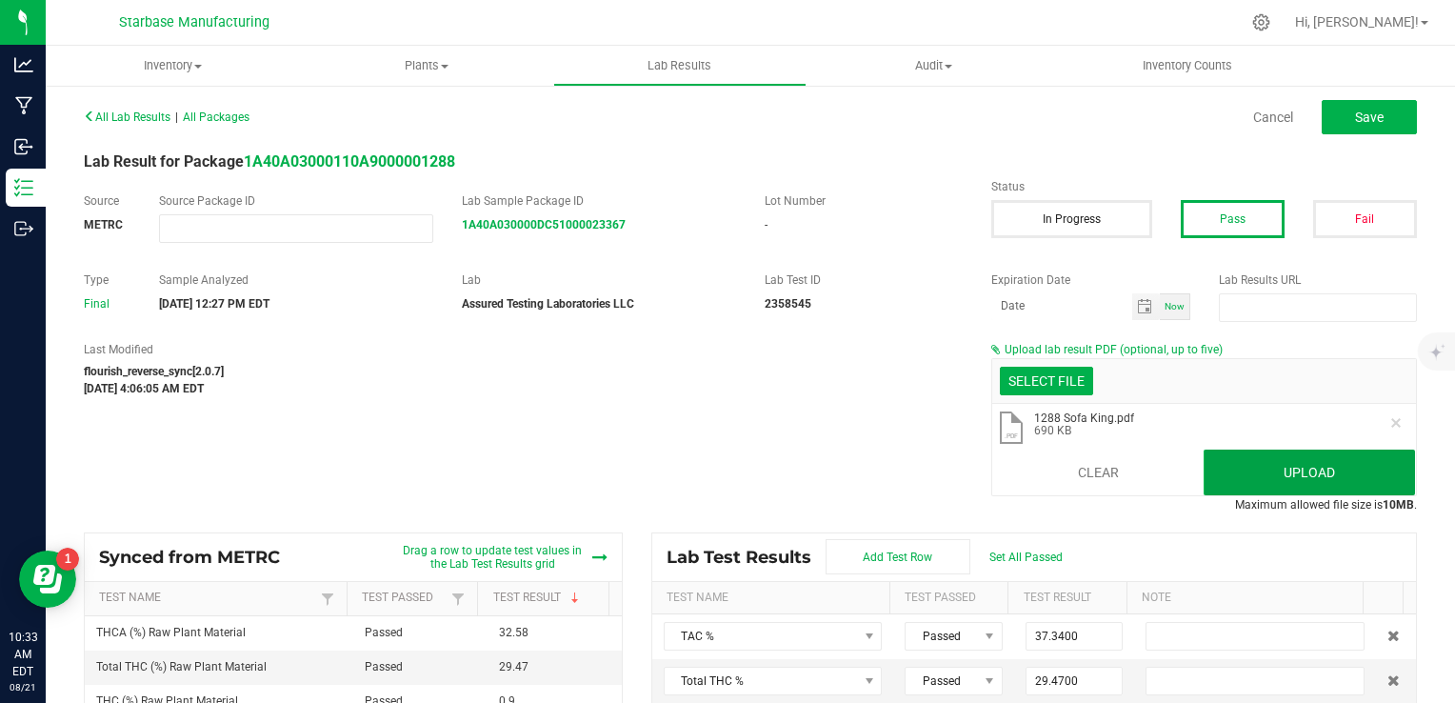
click at [1250, 471] on button "Upload" at bounding box center [1309, 473] width 211 height 46
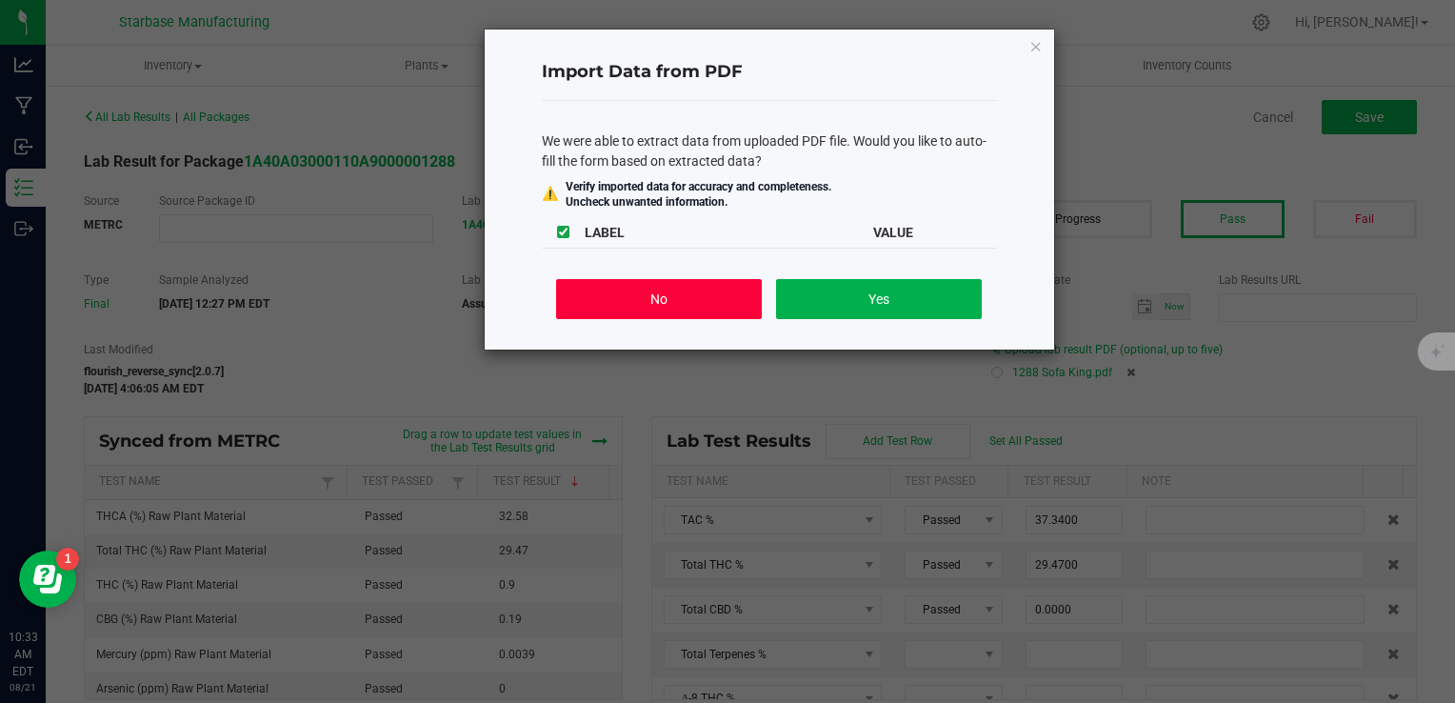
click at [647, 310] on button "No" at bounding box center [658, 299] width 205 height 40
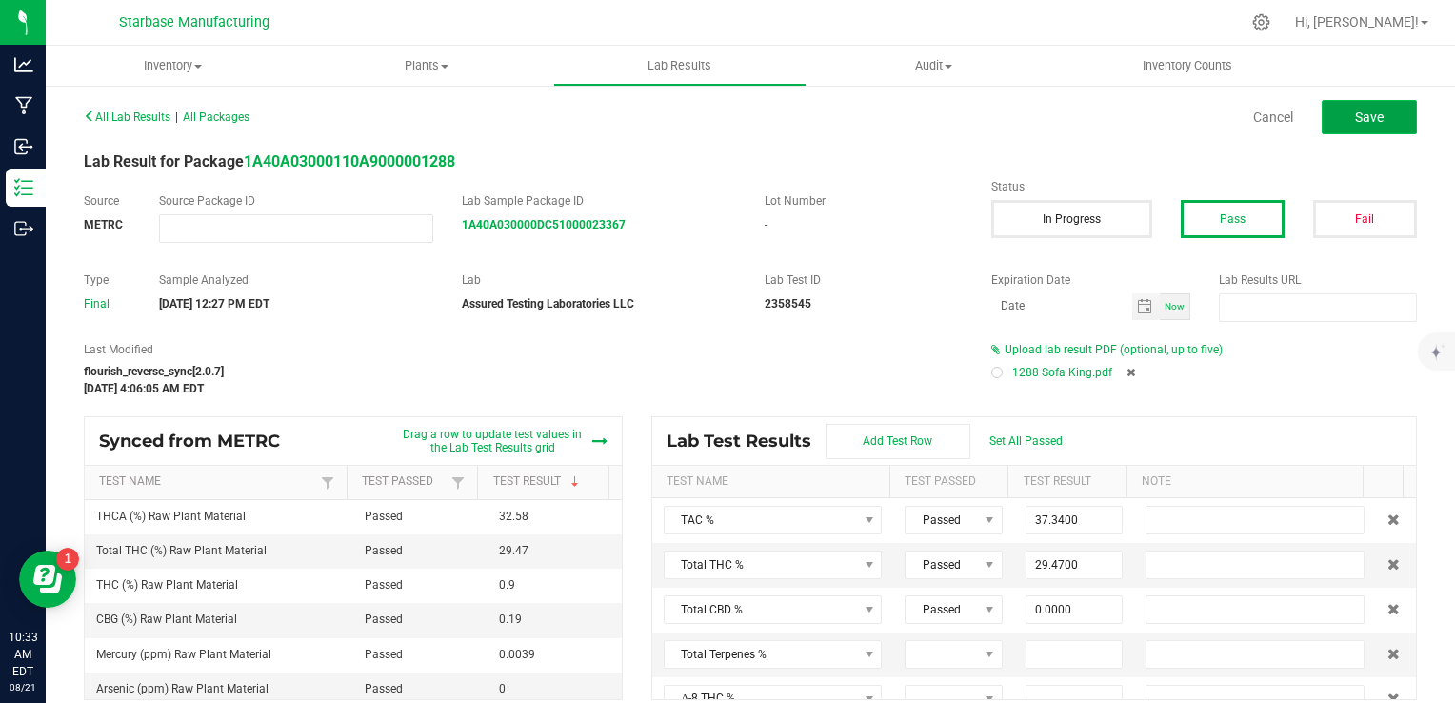
click at [1334, 104] on button "Save" at bounding box center [1369, 117] width 95 height 34
type input "0.9000"
type input "32.5800"
type input "0.0000"
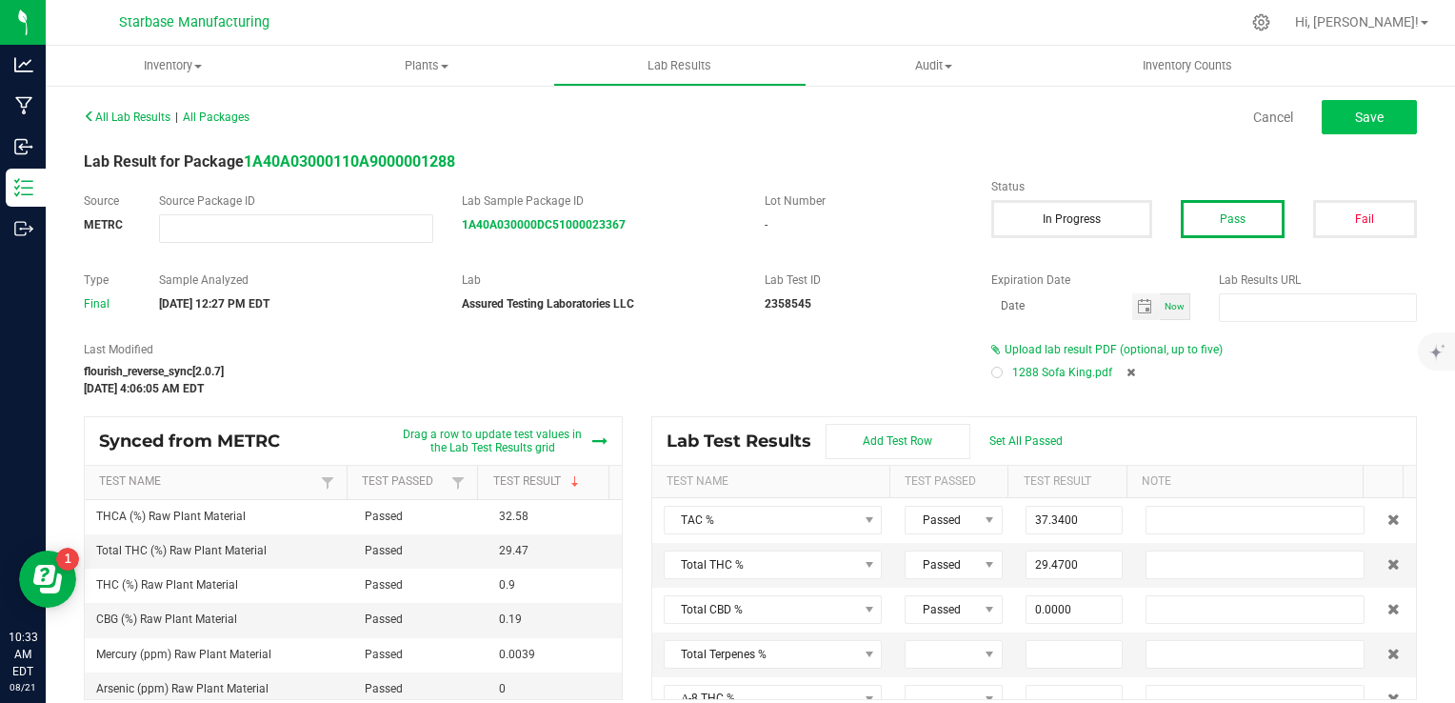
type input "0.0000"
type input "0.1900"
type input "0.0000"
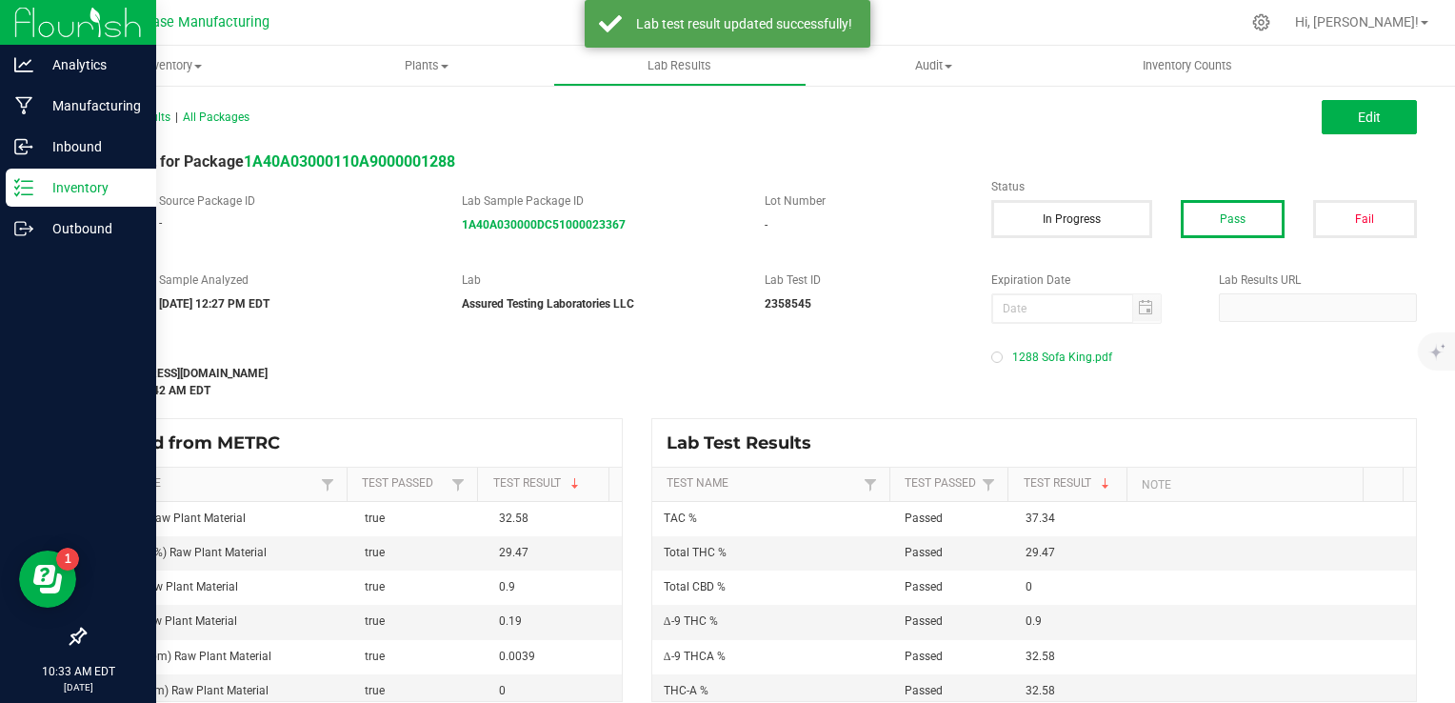
click at [30, 192] on icon at bounding box center [23, 187] width 19 height 19
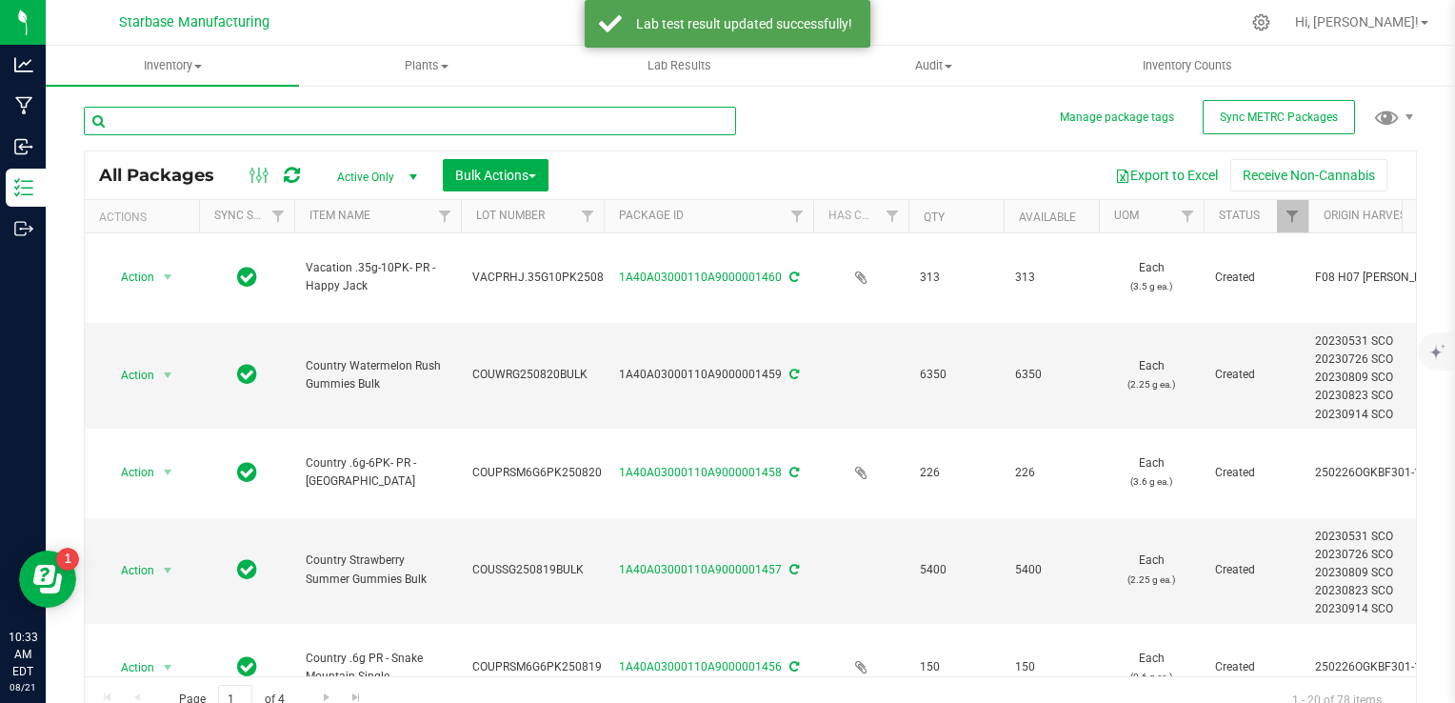
click at [253, 124] on input "text" at bounding box center [410, 121] width 652 height 29
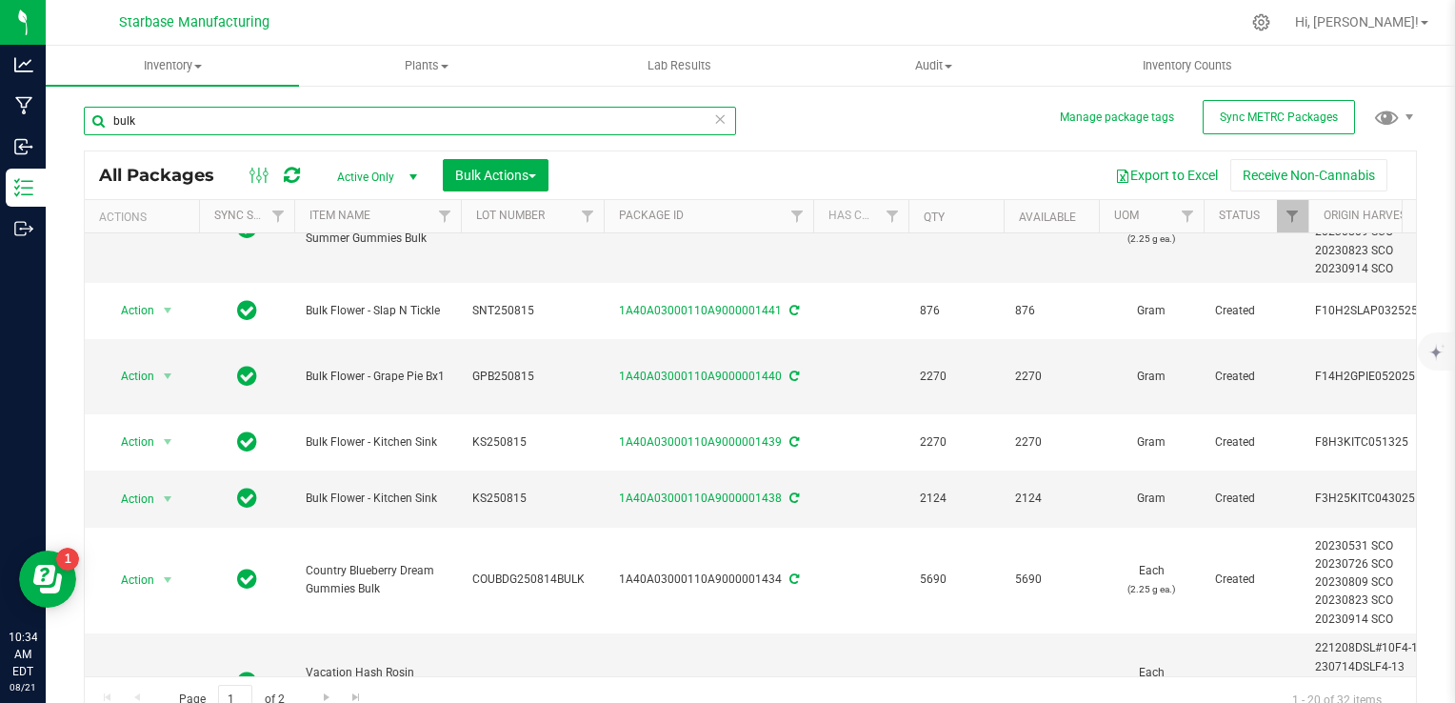
scroll to position [160, 0]
type input "bulk"
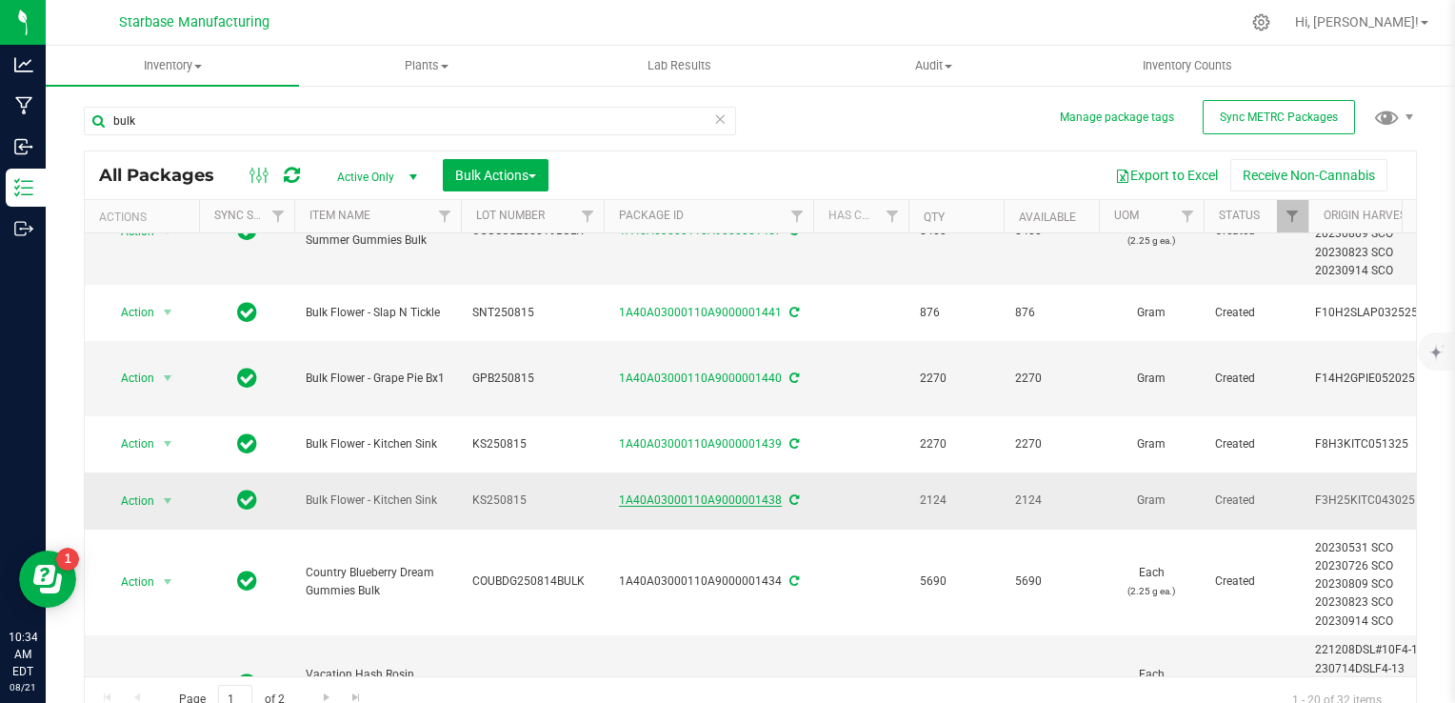
click at [728, 496] on link "1A40A03000110A9000001438" at bounding box center [700, 499] width 163 height 13
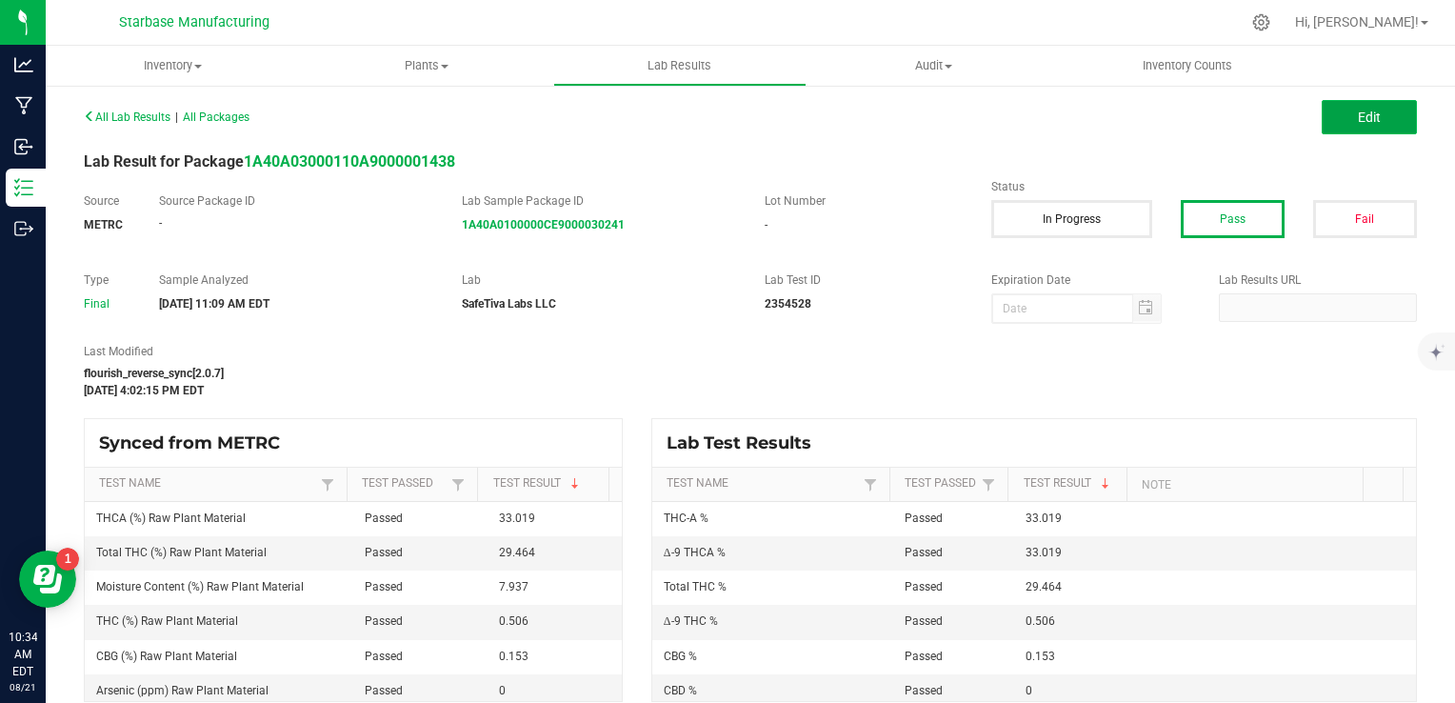
click at [1366, 128] on button "Edit" at bounding box center [1369, 117] width 95 height 34
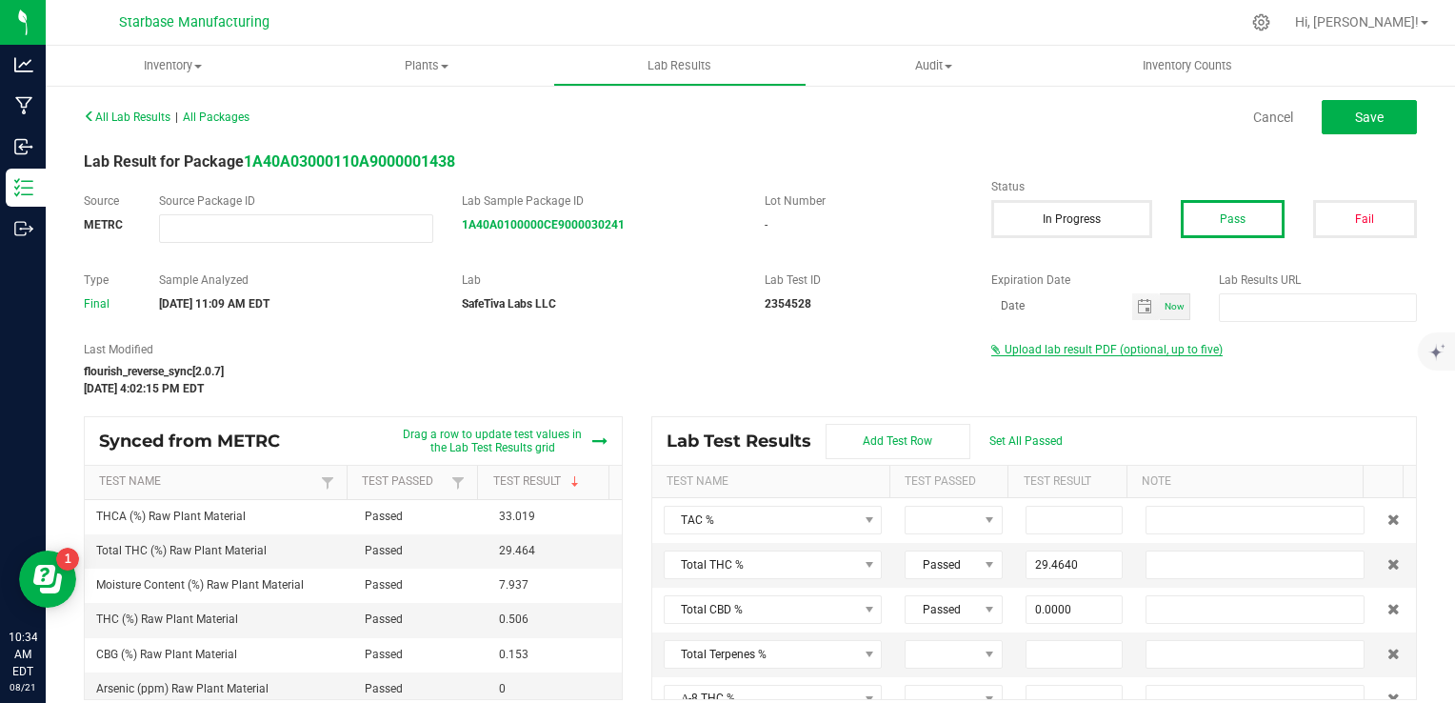
click at [1073, 345] on span "Upload lab result PDF (optional, up to five)" at bounding box center [1114, 349] width 218 height 13
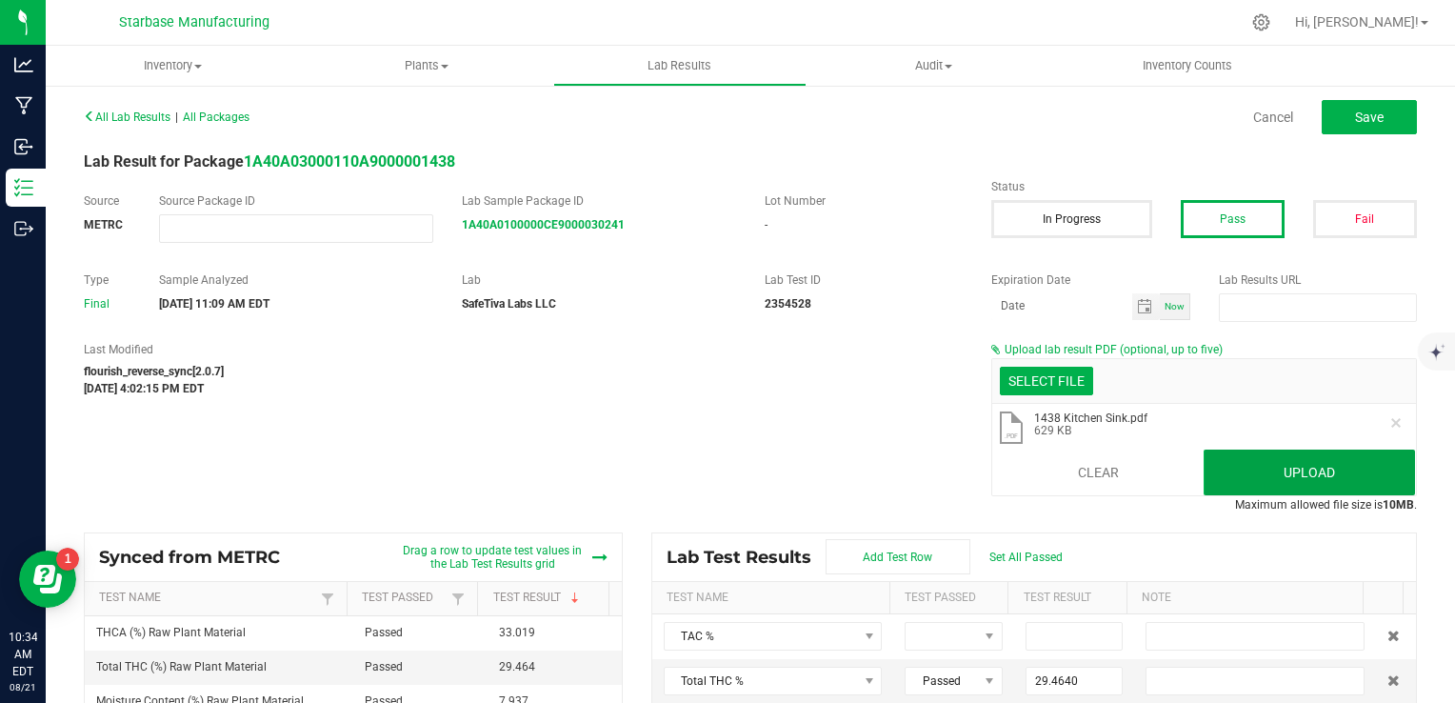
click at [1235, 482] on button "Upload" at bounding box center [1309, 473] width 211 height 46
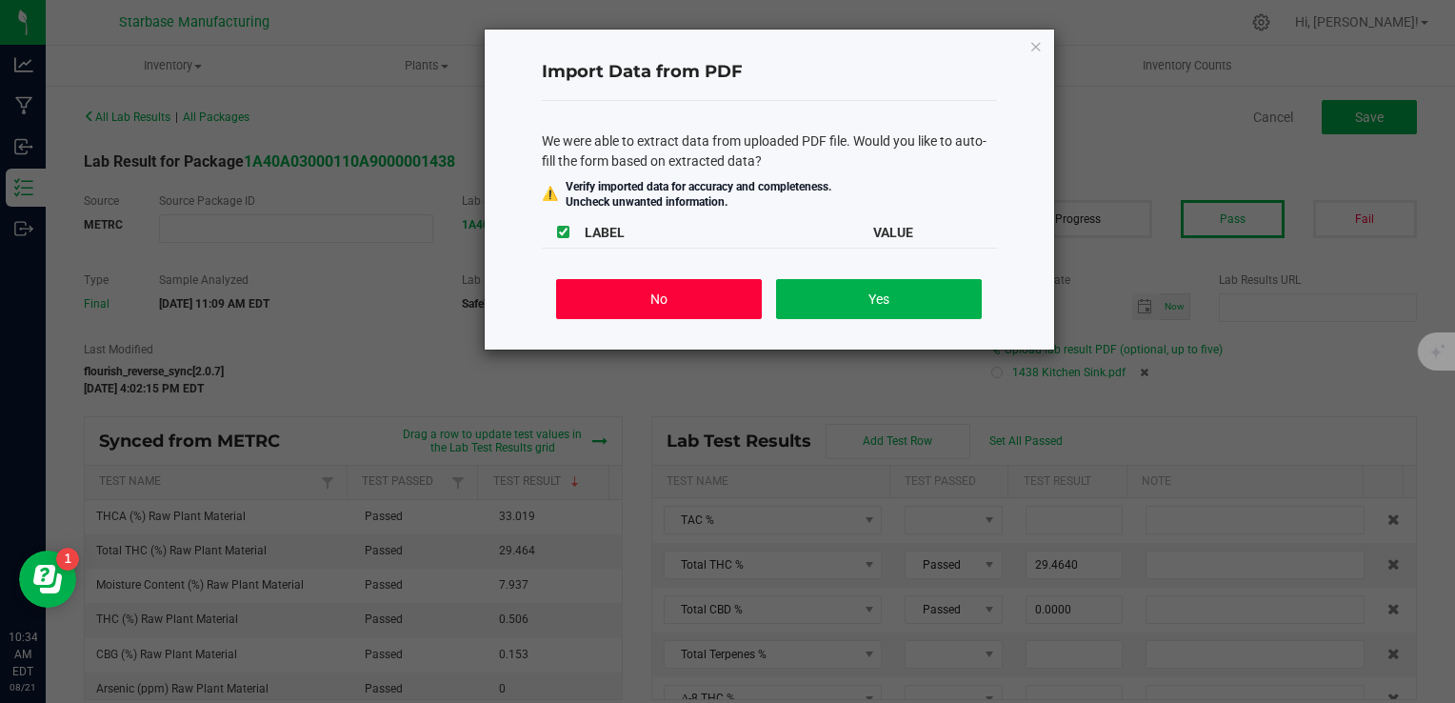
click at [688, 295] on button "No" at bounding box center [658, 299] width 205 height 40
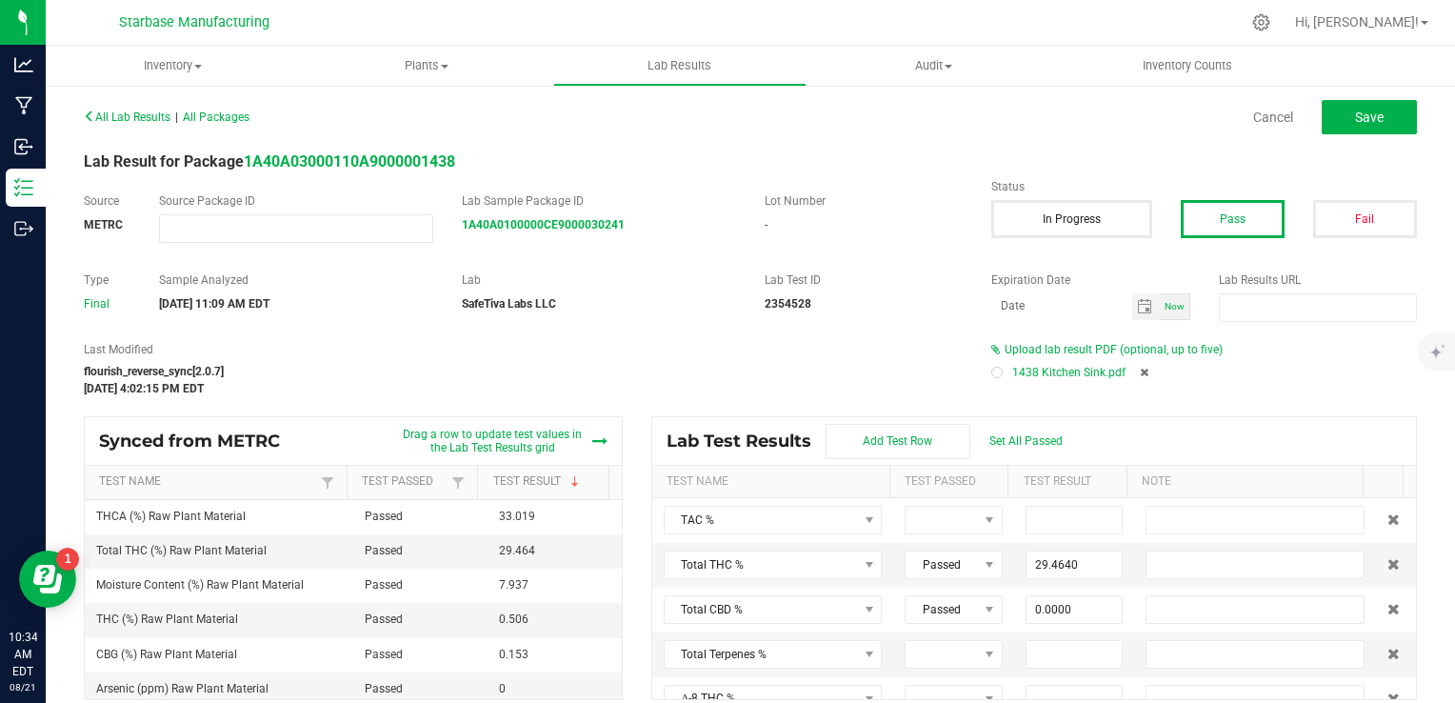
click at [994, 373] on div at bounding box center [997, 373] width 6 height 6
click at [1355, 123] on span "Save" at bounding box center [1369, 117] width 29 height 15
type input "29.4640"
type input "0.0000"
type input "0.5060"
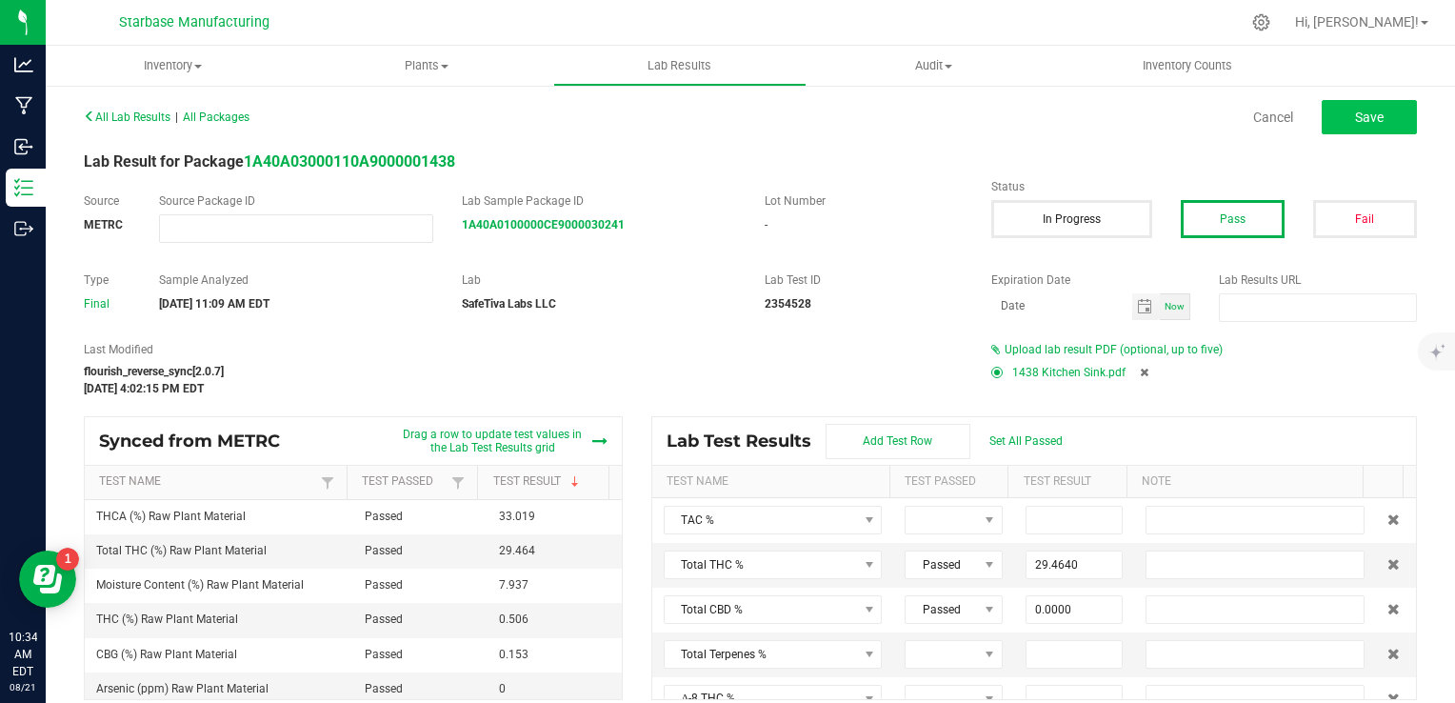
type input "33.0190"
type input "0.0000"
type input "0.1530"
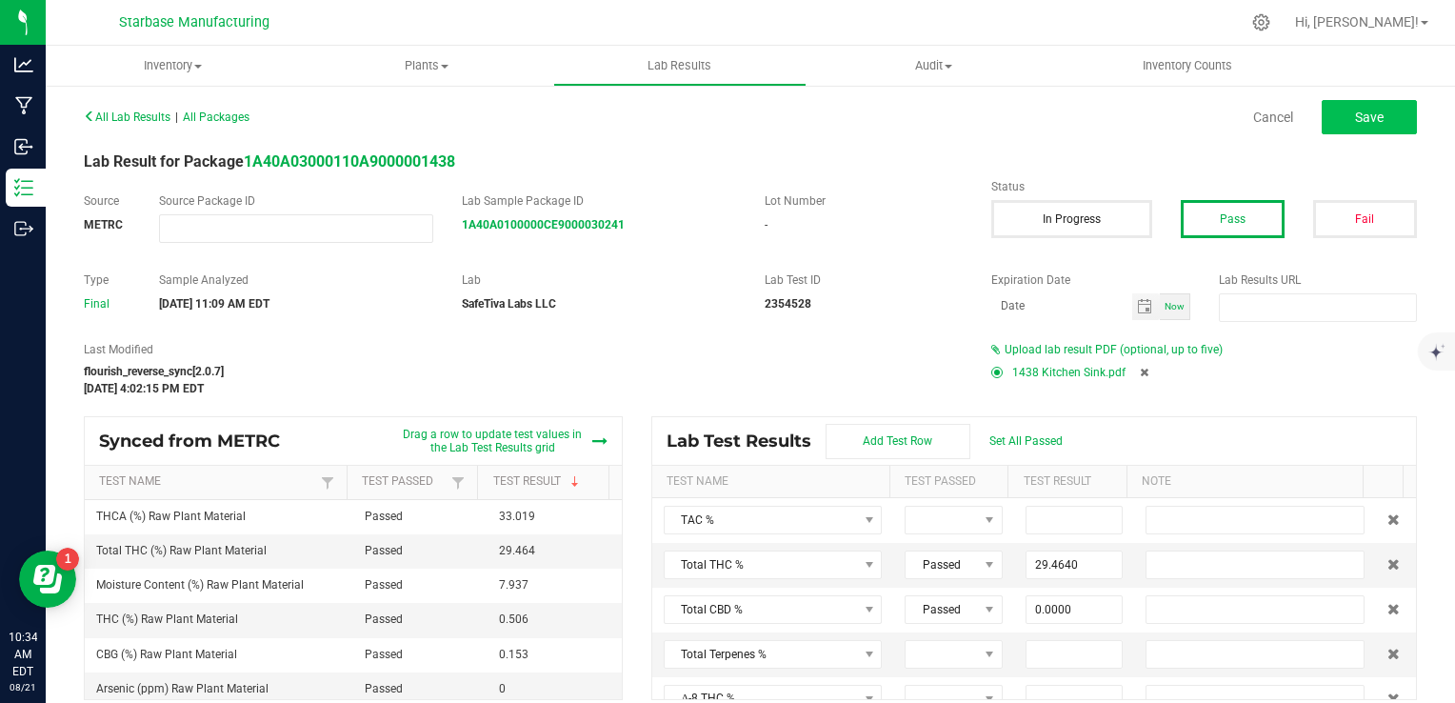
type input "0.0000"
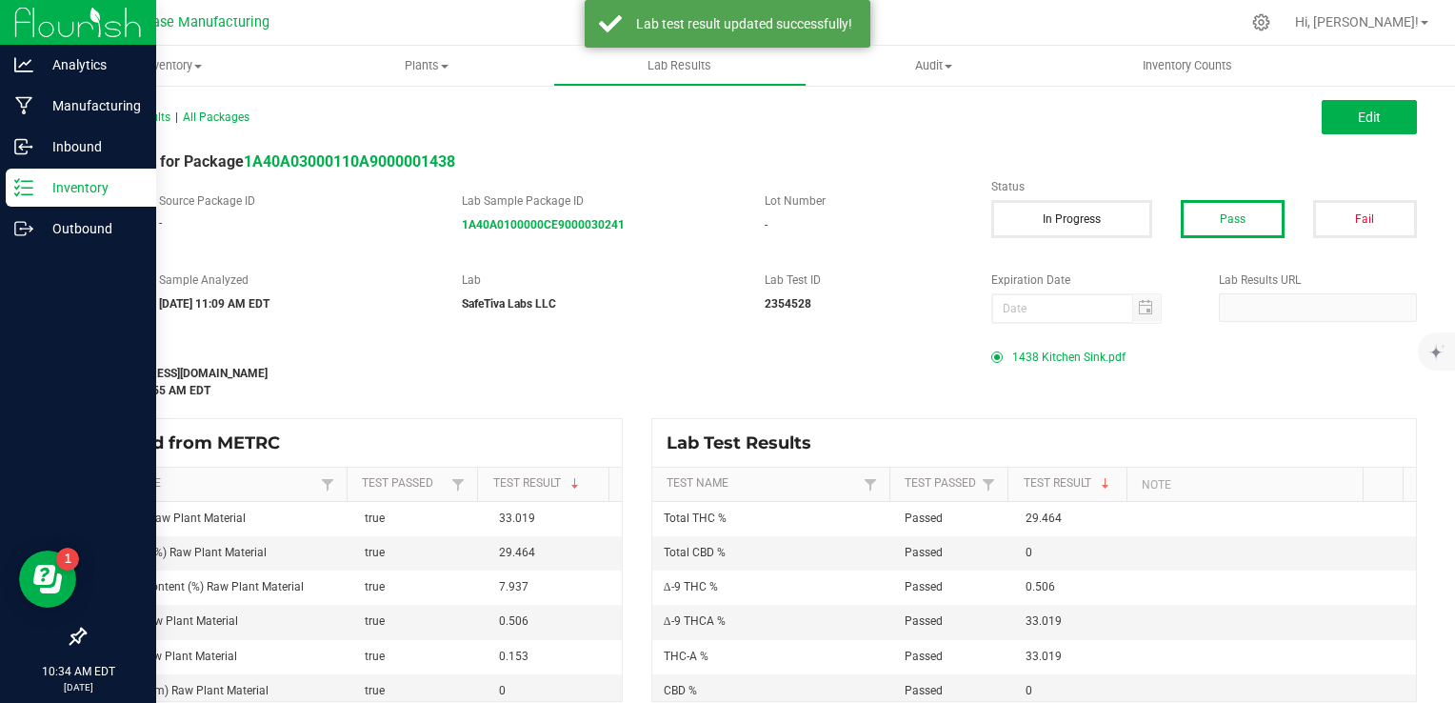
click at [30, 199] on div "Inventory" at bounding box center [81, 188] width 150 height 38
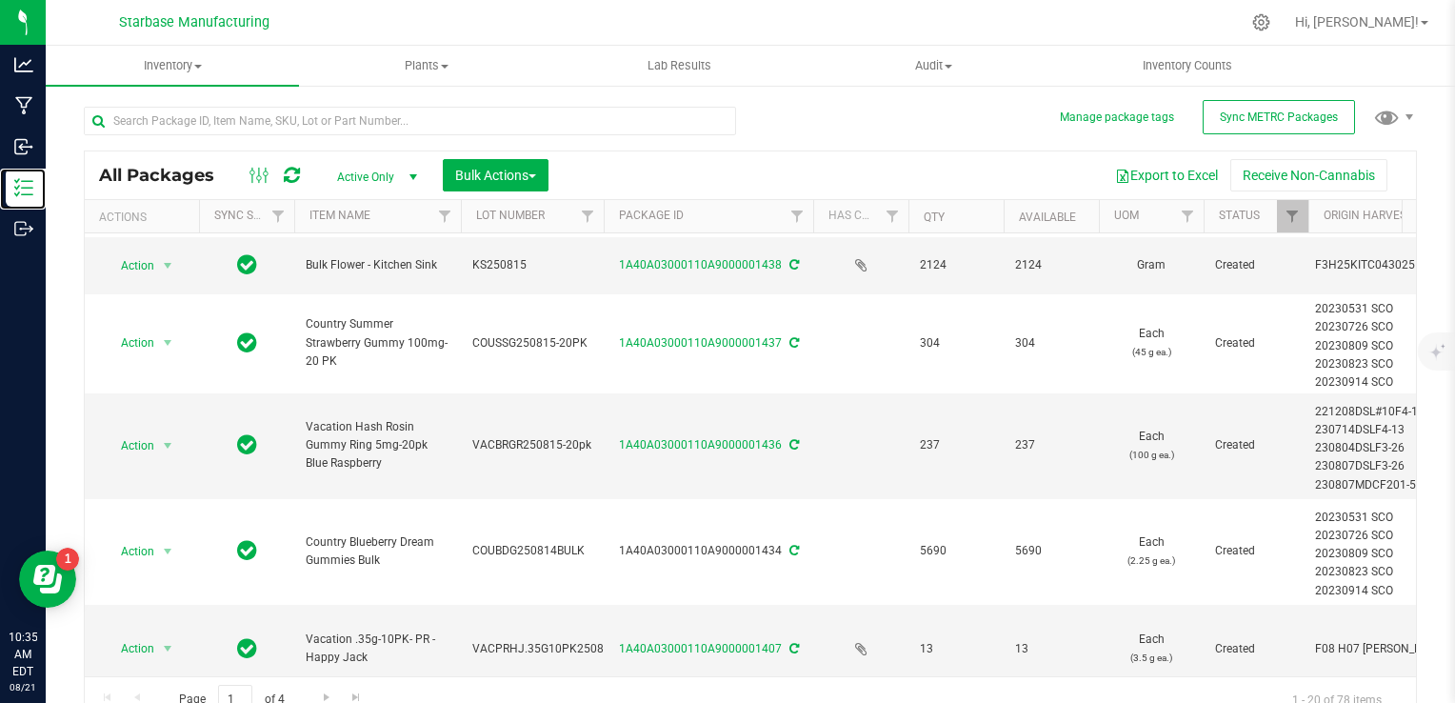
scroll to position [1006, 0]
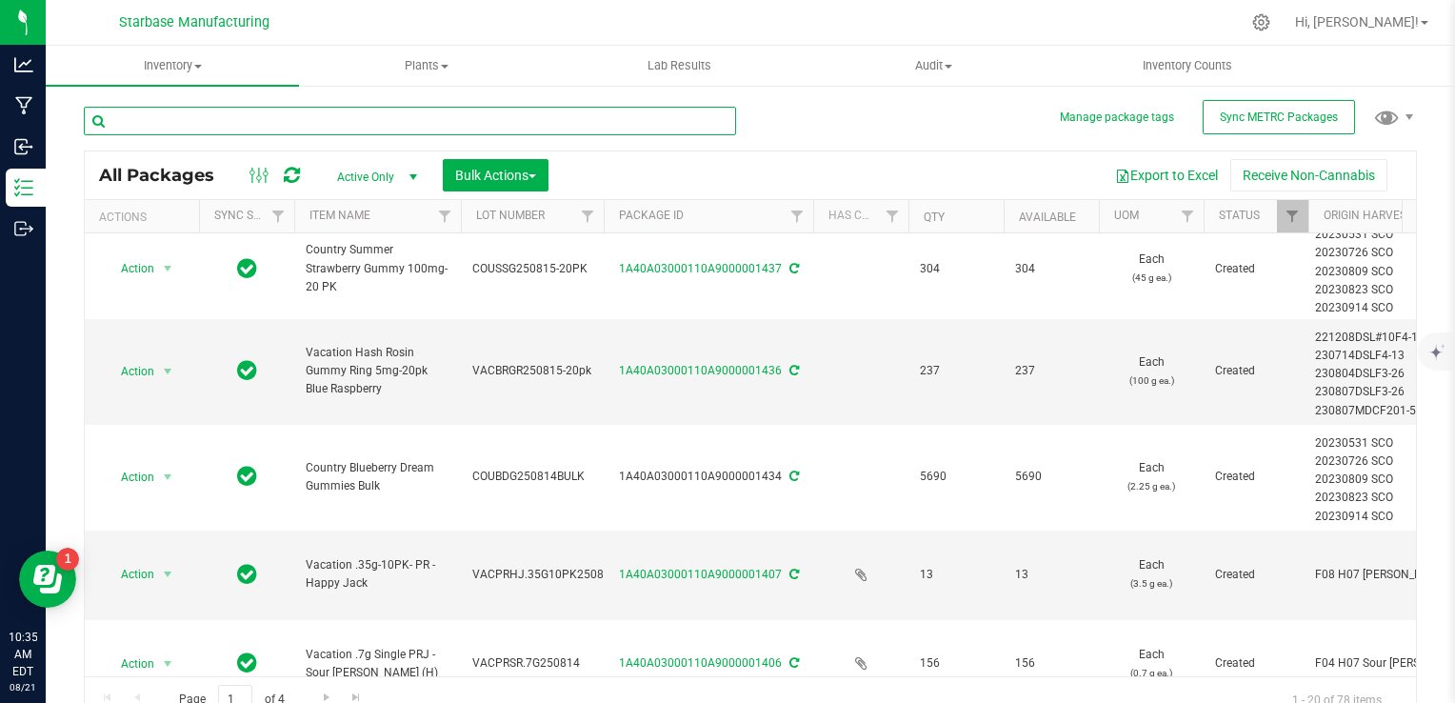
click at [343, 121] on input "text" at bounding box center [410, 121] width 652 height 29
type input "bulk"
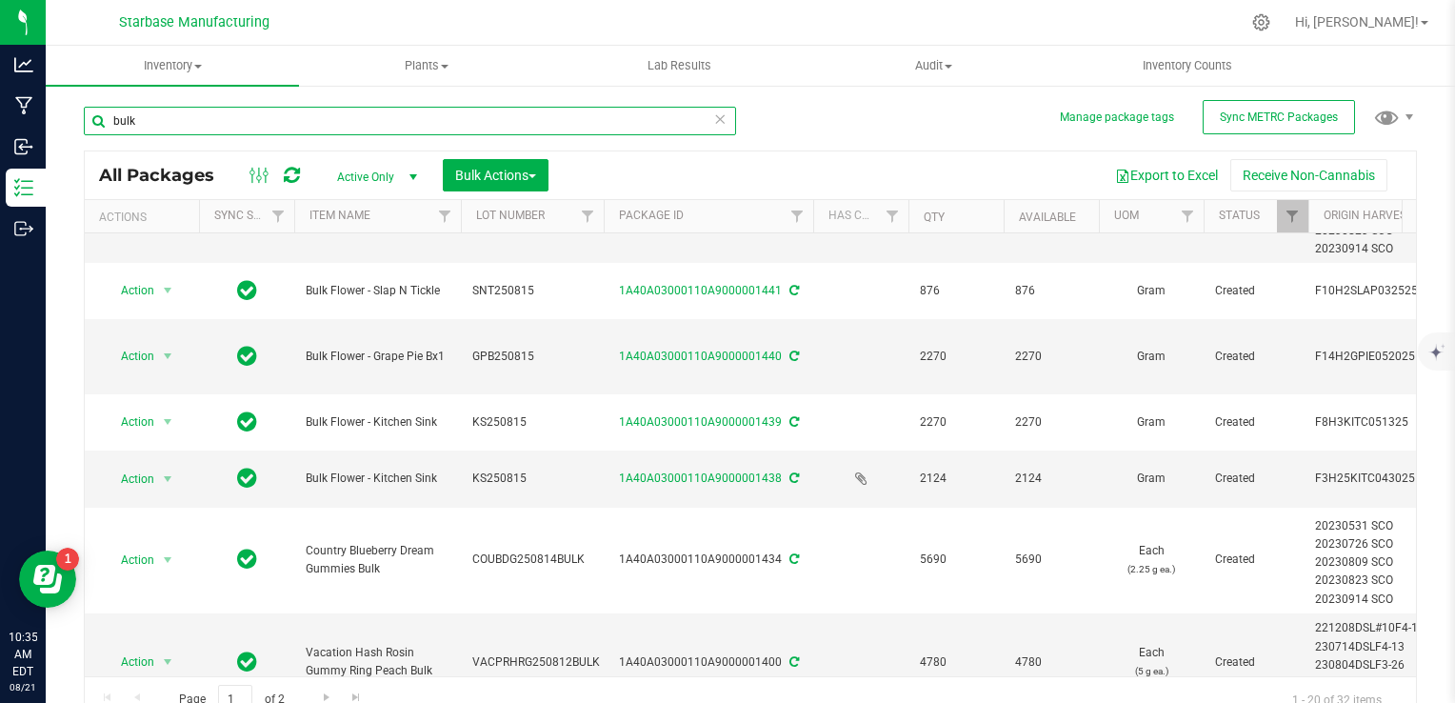
scroll to position [168, 0]
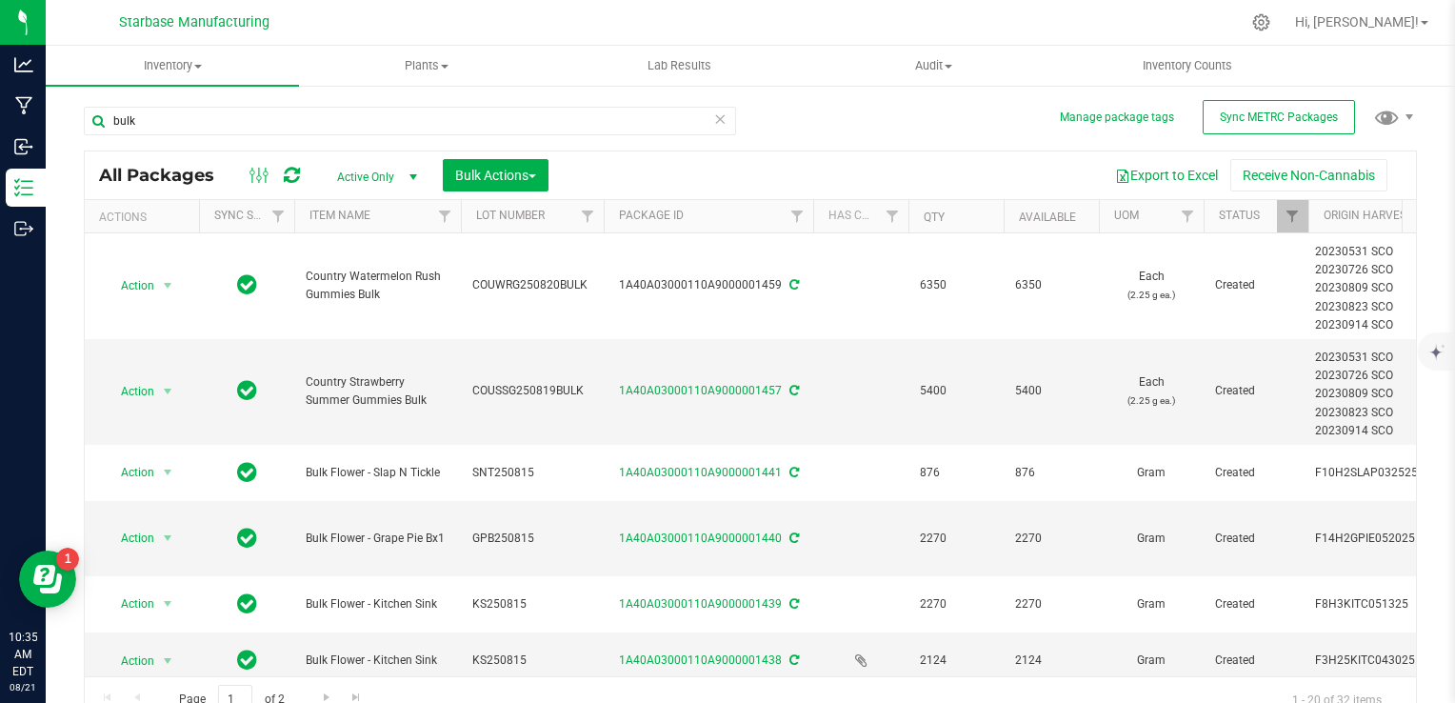
scroll to position [168, 0]
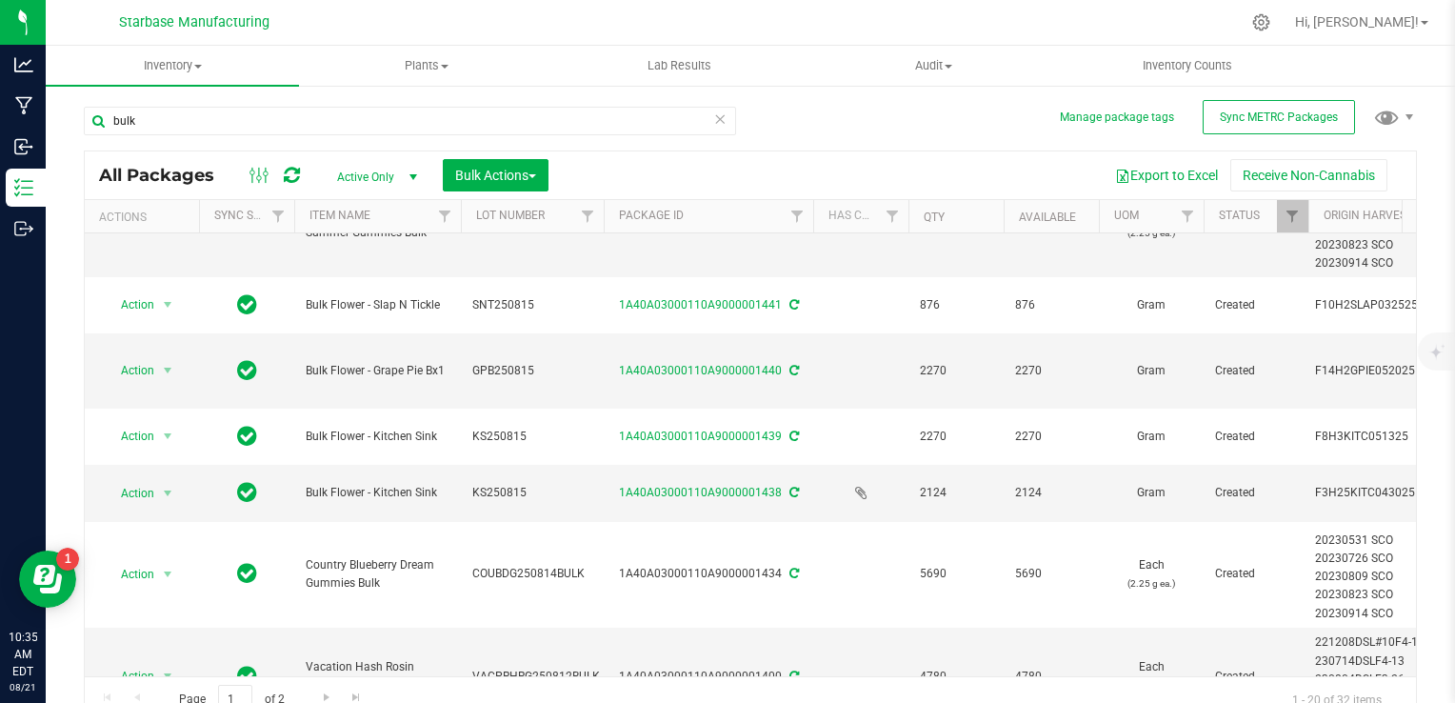
type input "bulk"
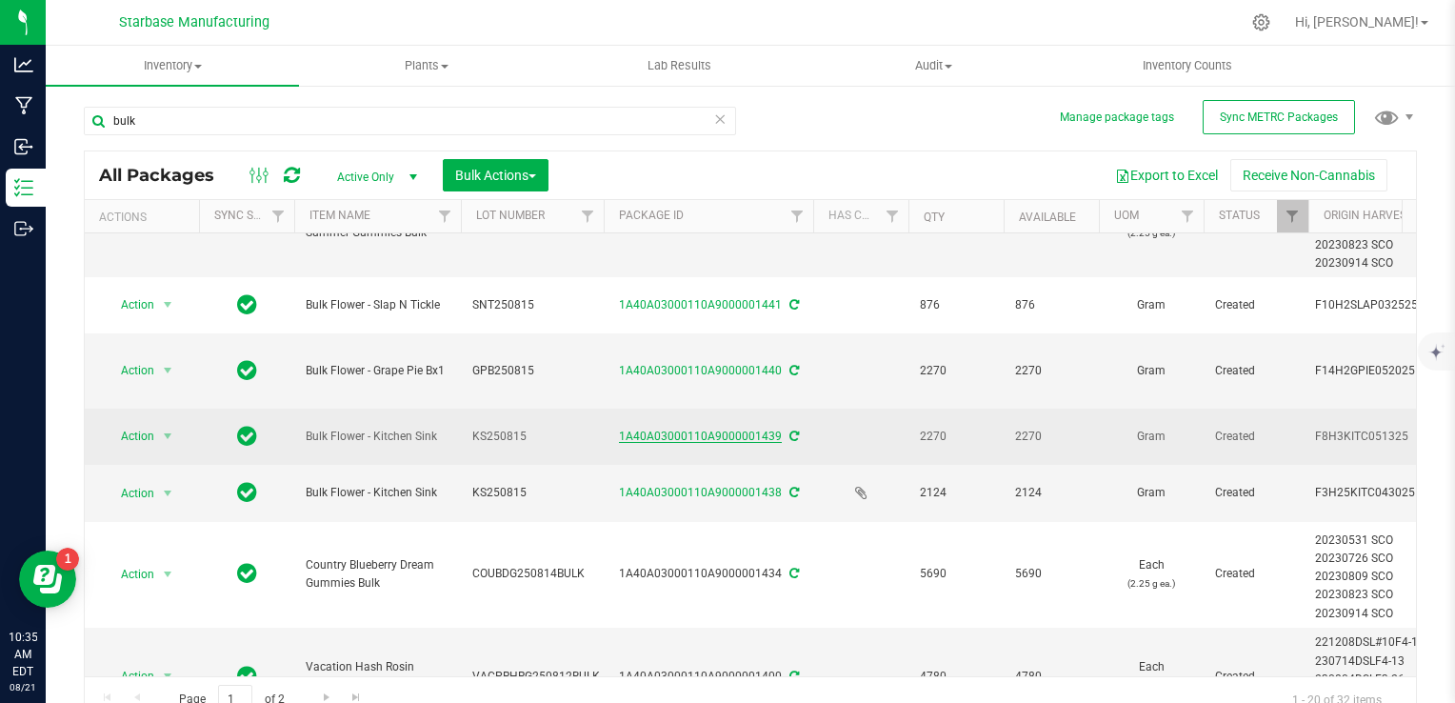
click at [746, 432] on link "1A40A03000110A9000001439" at bounding box center [700, 436] width 163 height 13
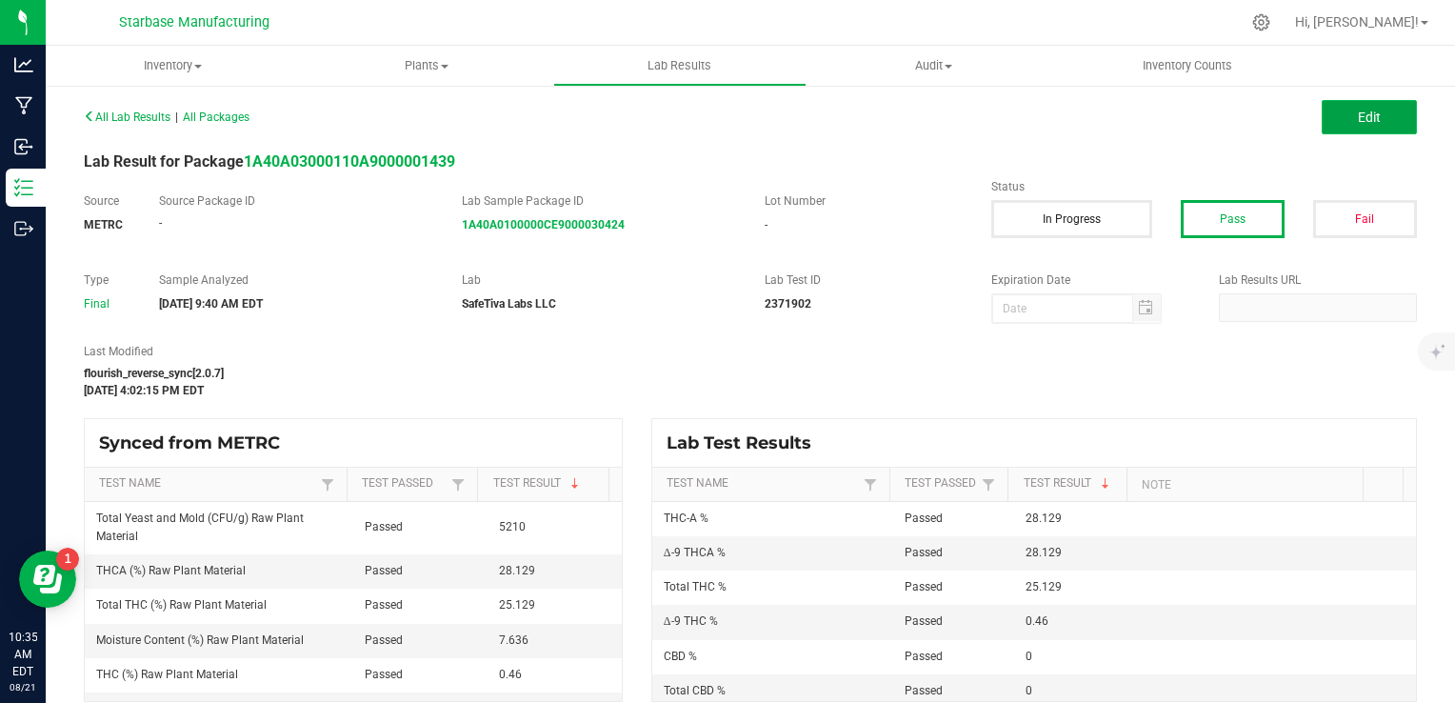
click at [1341, 130] on button "Edit" at bounding box center [1369, 117] width 95 height 34
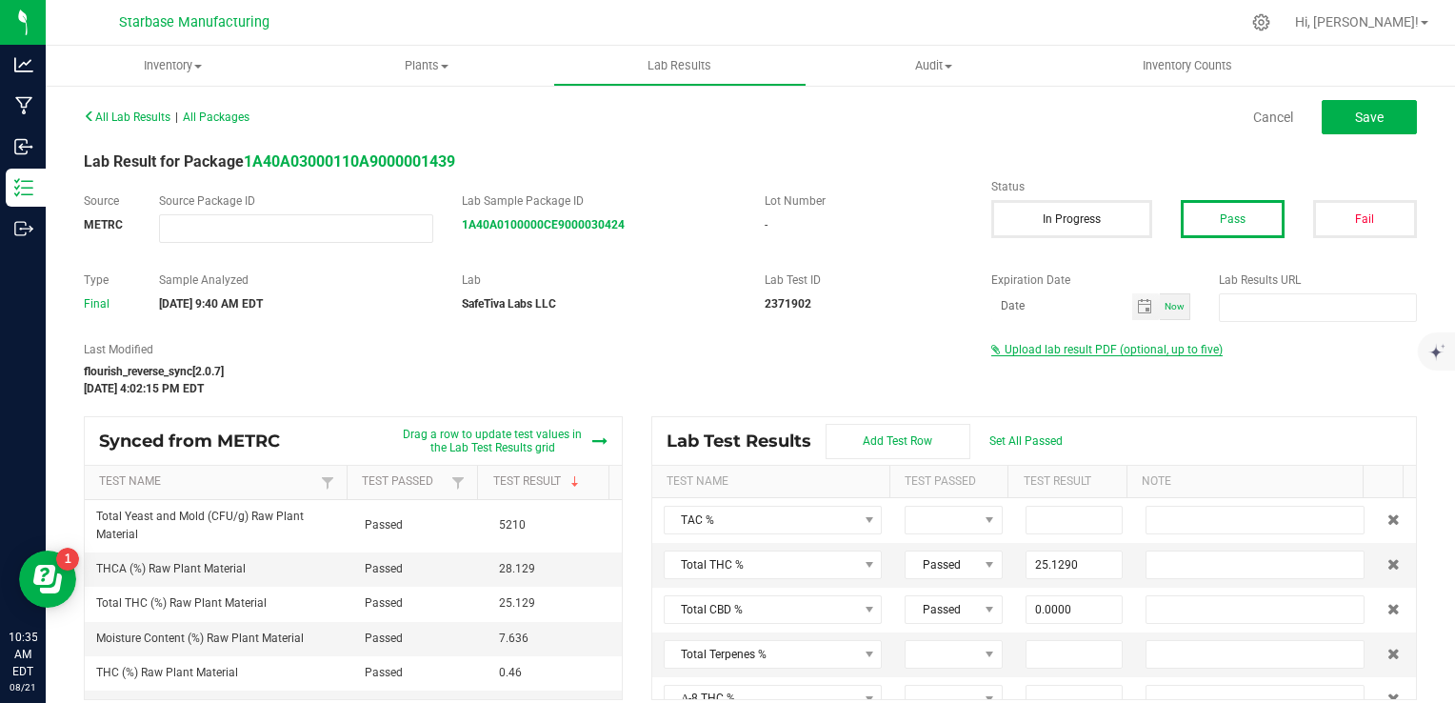
click at [1109, 355] on span "Upload lab result PDF (optional, up to five)" at bounding box center [1107, 349] width 231 height 13
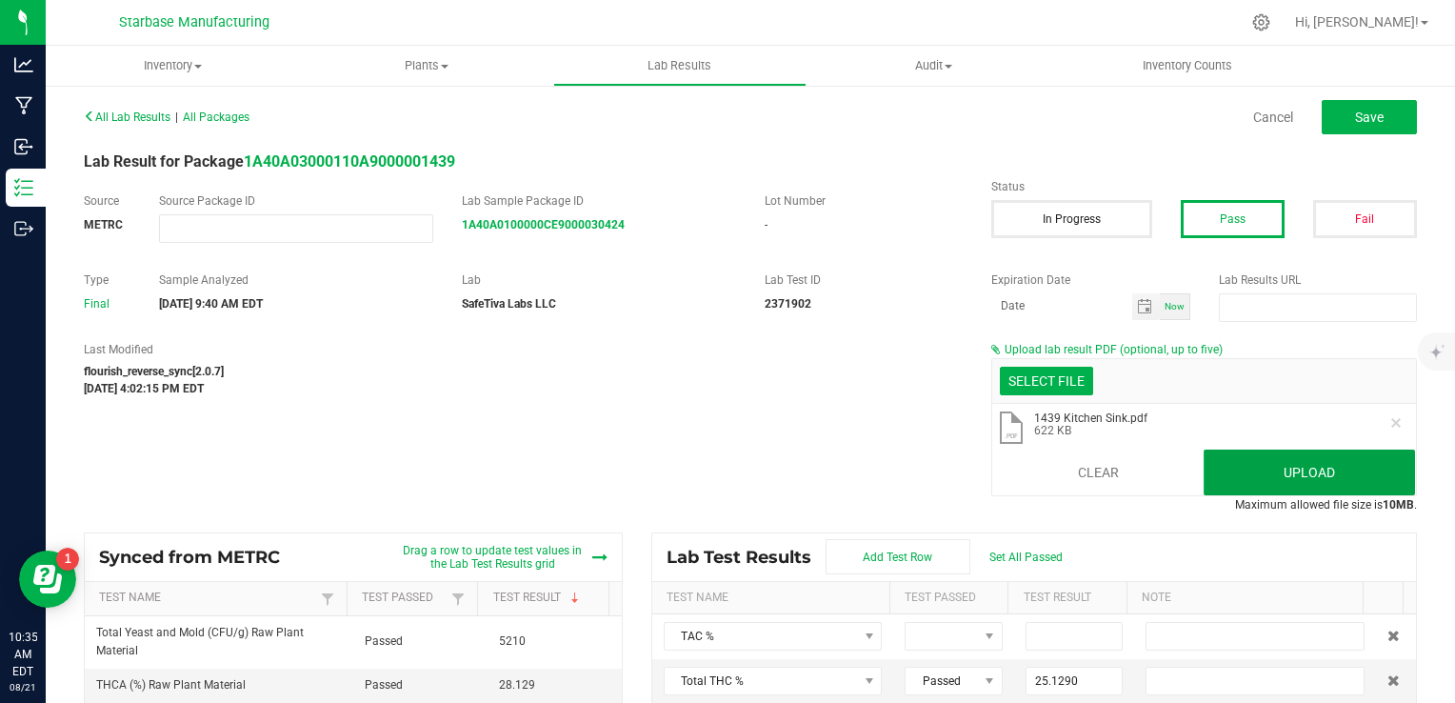
click at [1254, 469] on button "Upload" at bounding box center [1309, 473] width 211 height 46
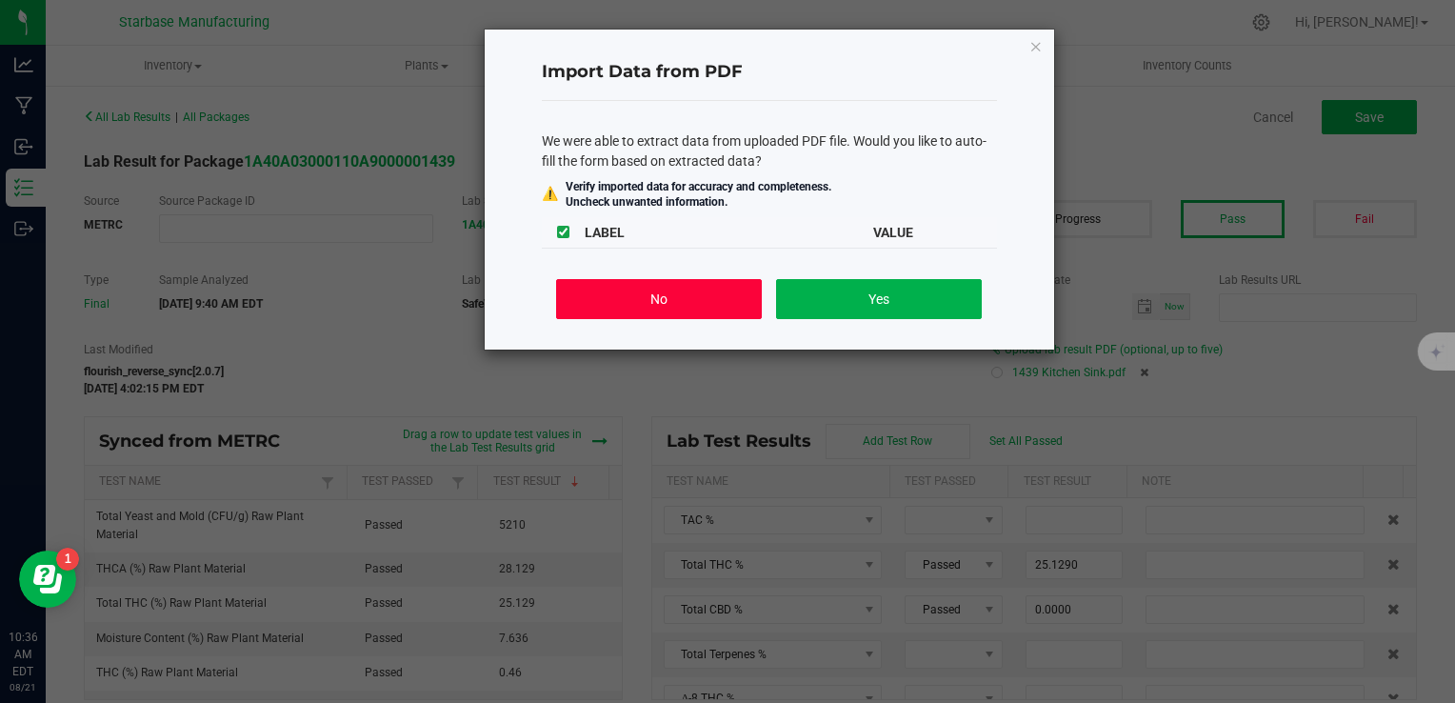
click at [606, 316] on button "No" at bounding box center [658, 299] width 205 height 40
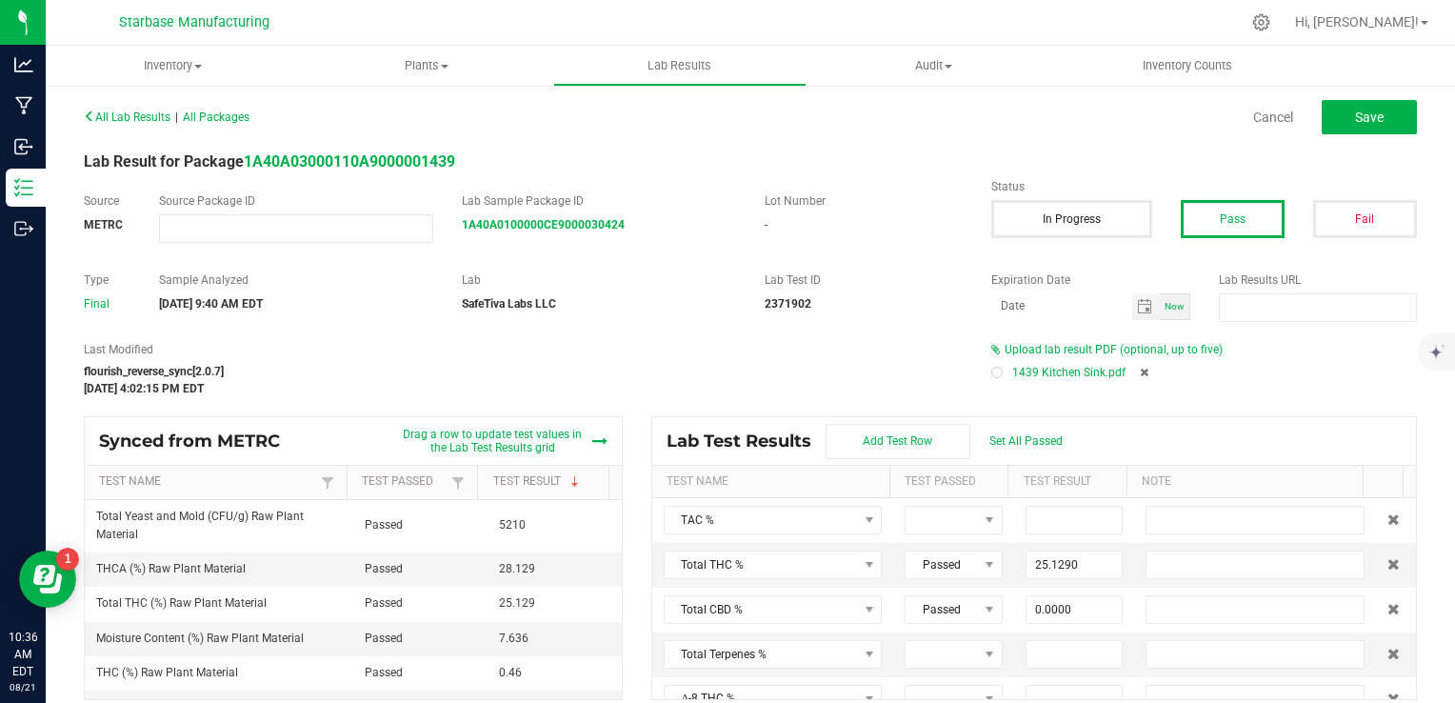
click at [994, 372] on div at bounding box center [997, 373] width 6 height 6
click at [1336, 120] on button "Save" at bounding box center [1369, 117] width 95 height 34
type input "25.1290"
type input "0.0000"
type input "0.4600"
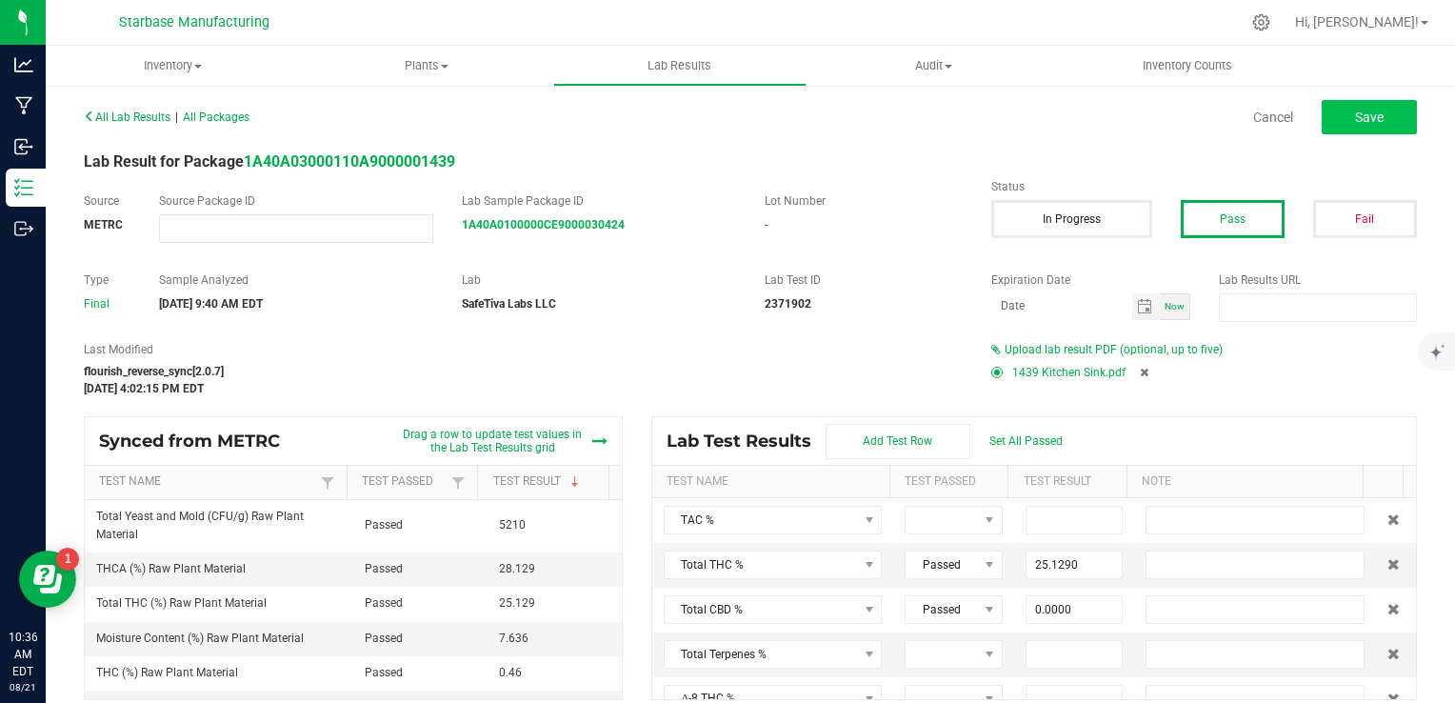
type input "28.1290"
type input "0.0000"
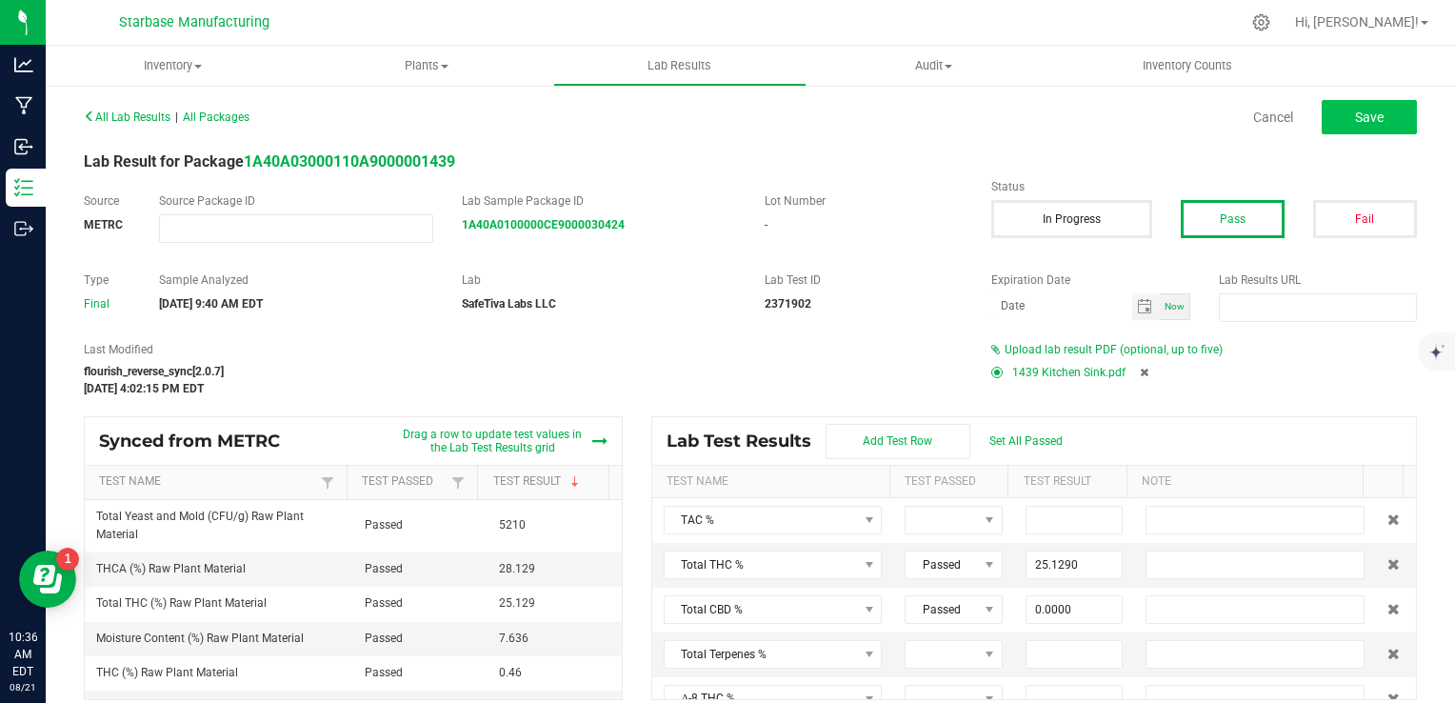
type input "0.0000"
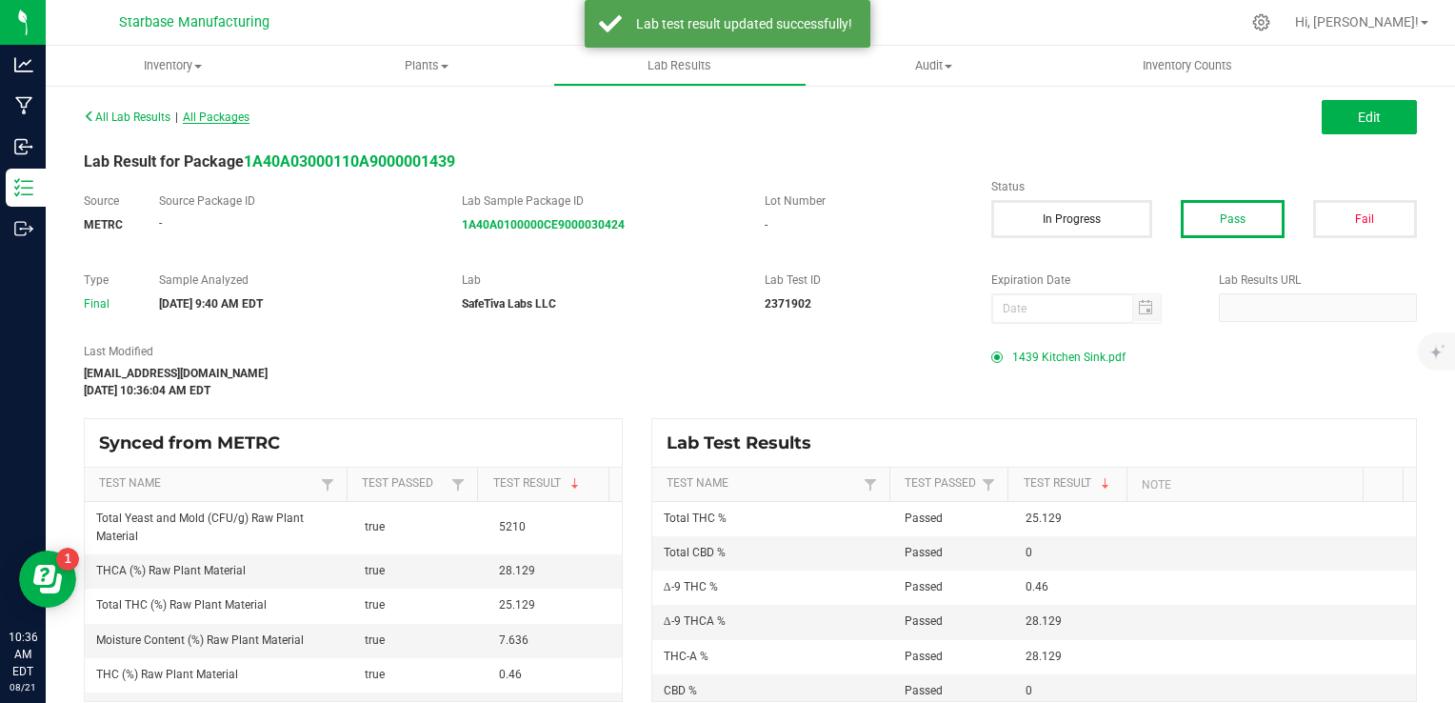
click at [231, 116] on span "All Packages" at bounding box center [216, 116] width 67 height 13
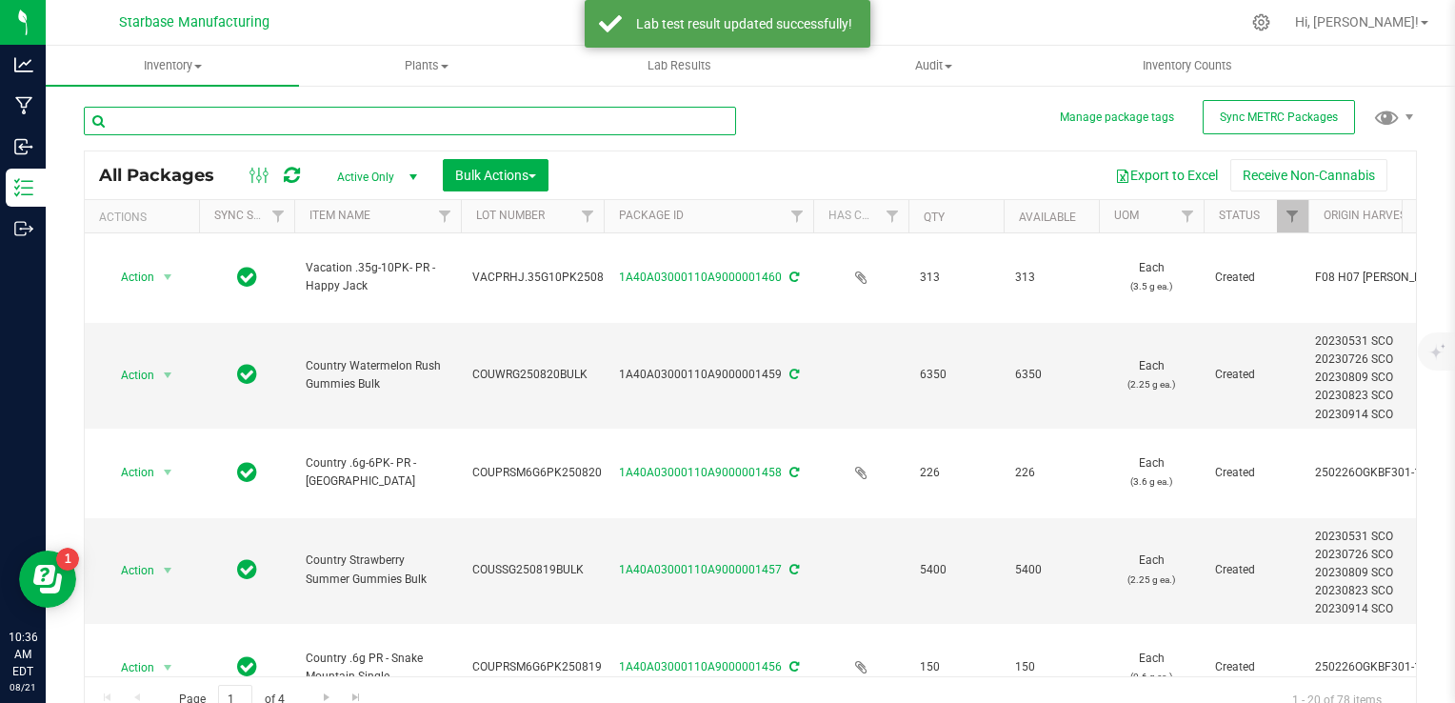
click at [282, 120] on input "text" at bounding box center [410, 121] width 652 height 29
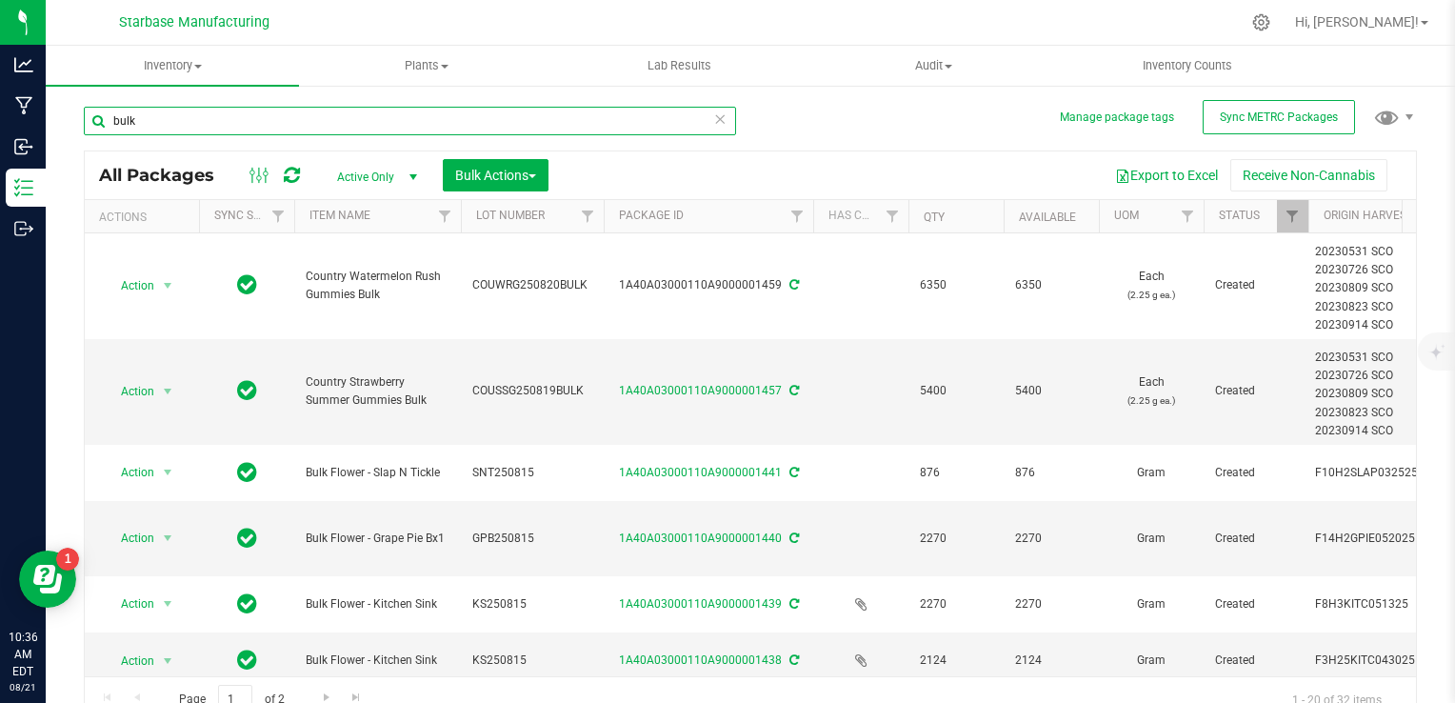
scroll to position [122, 0]
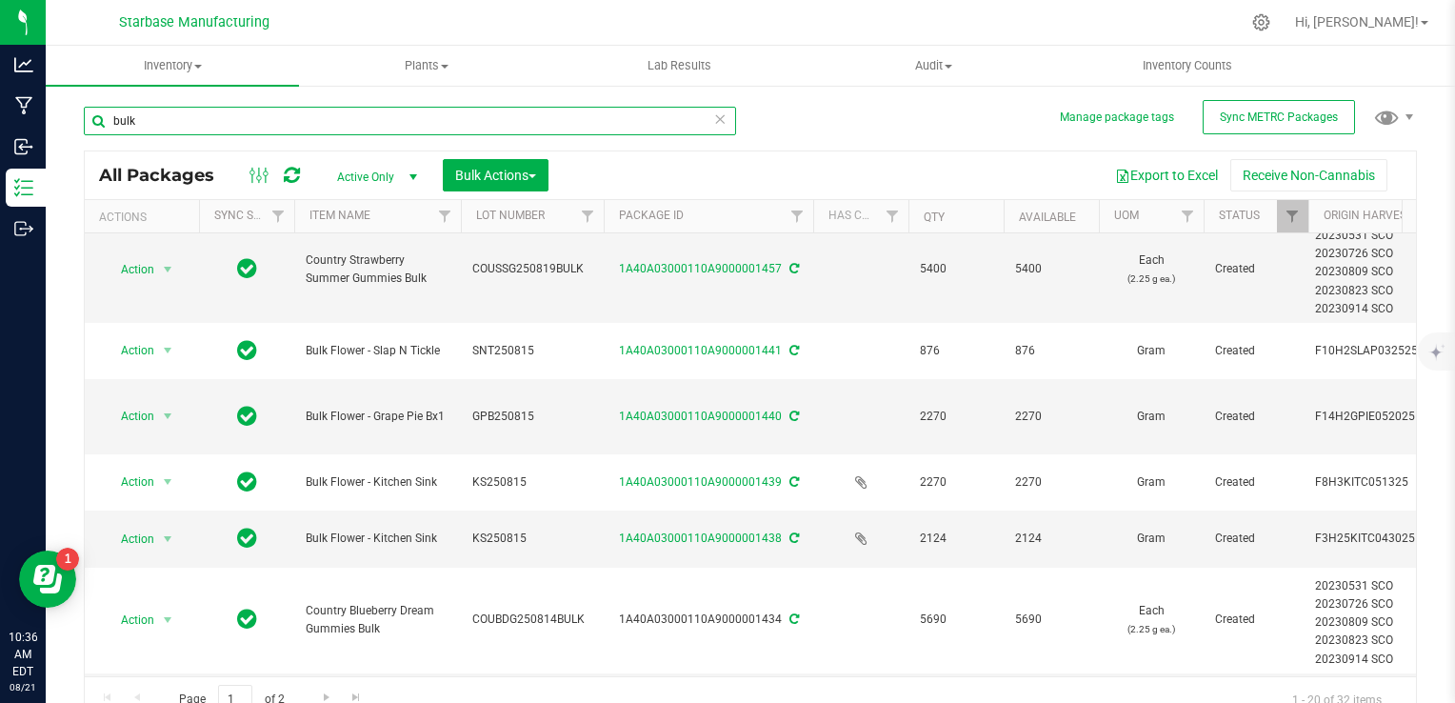
type input "bulk"
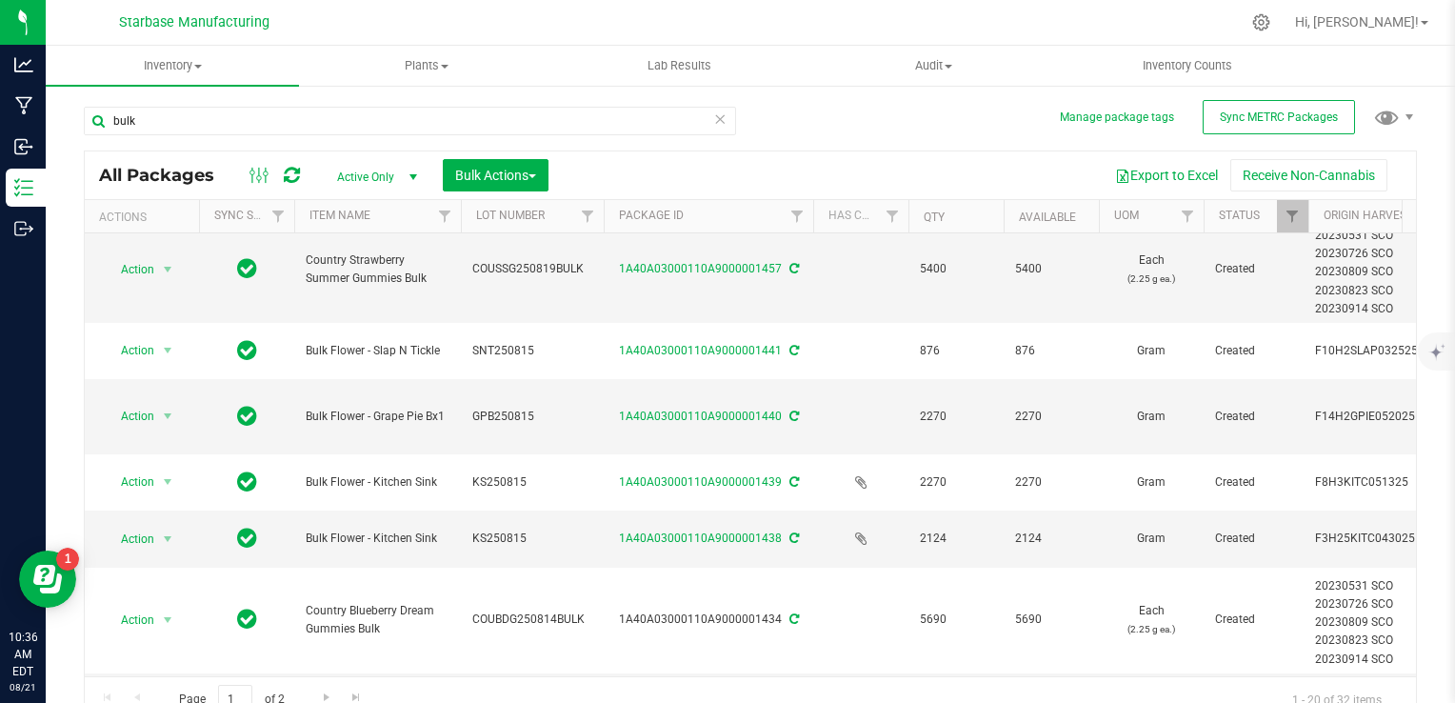
click at [452, 454] on td "Bulk Flower - Kitchen Sink" at bounding box center [377, 482] width 167 height 56
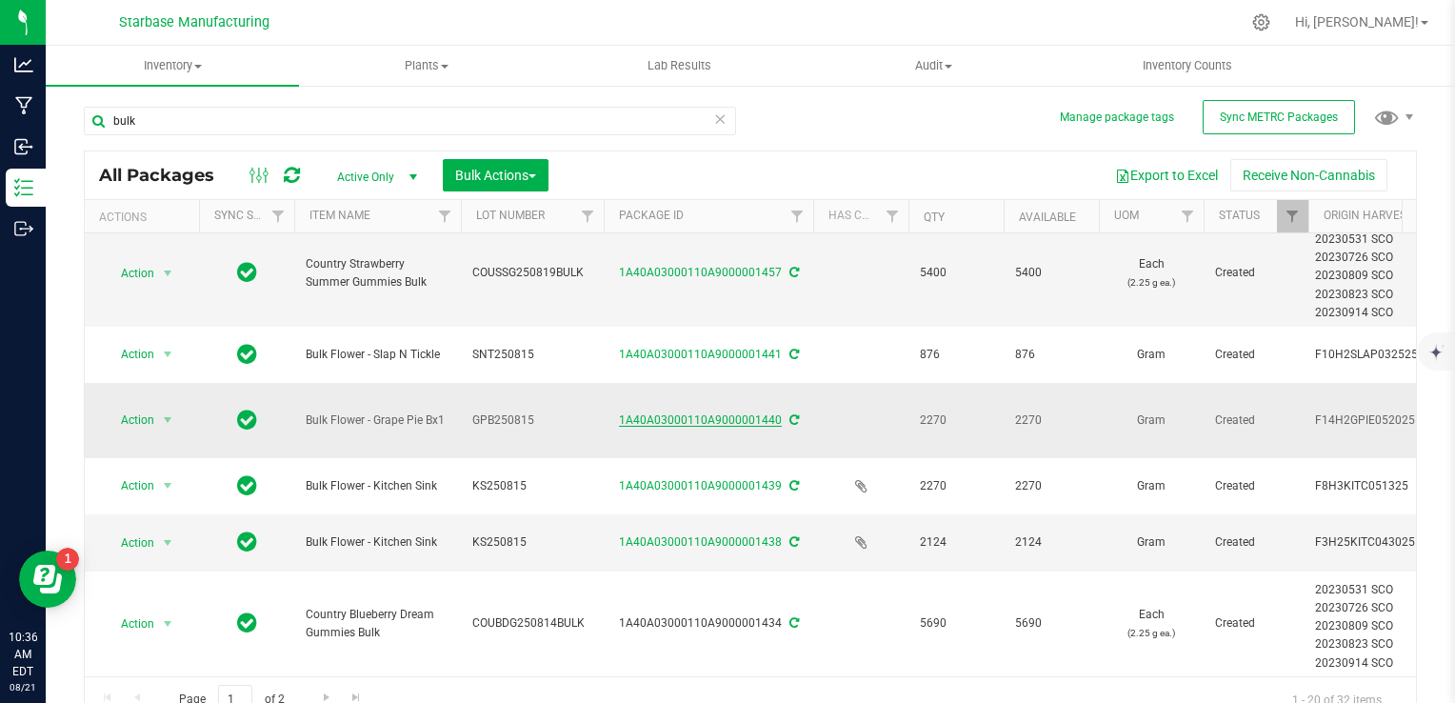
click at [747, 421] on link "1A40A03000110A9000001440" at bounding box center [700, 419] width 163 height 13
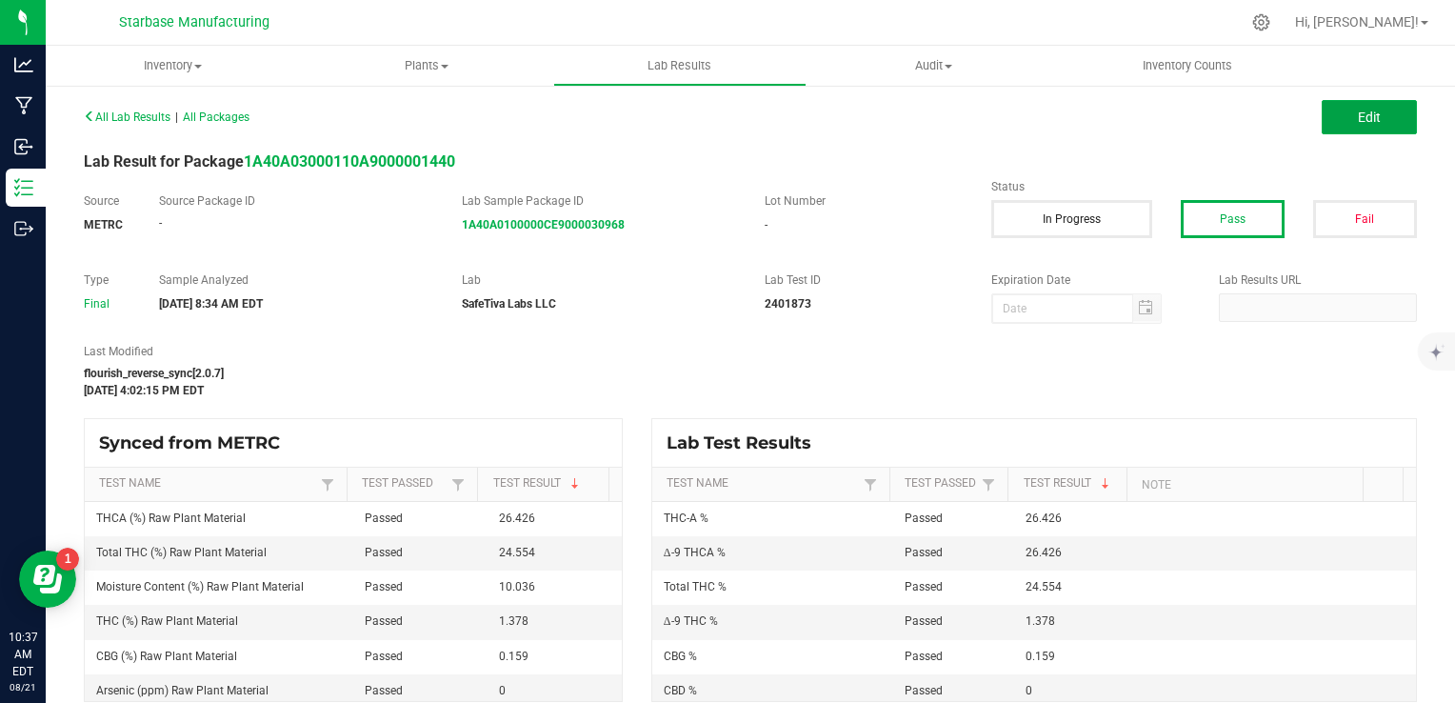
drag, startPoint x: 1356, startPoint y: 119, endPoint x: 1272, endPoint y: 346, distance: 242.0
click at [1358, 119] on span "Edit" at bounding box center [1369, 117] width 23 height 15
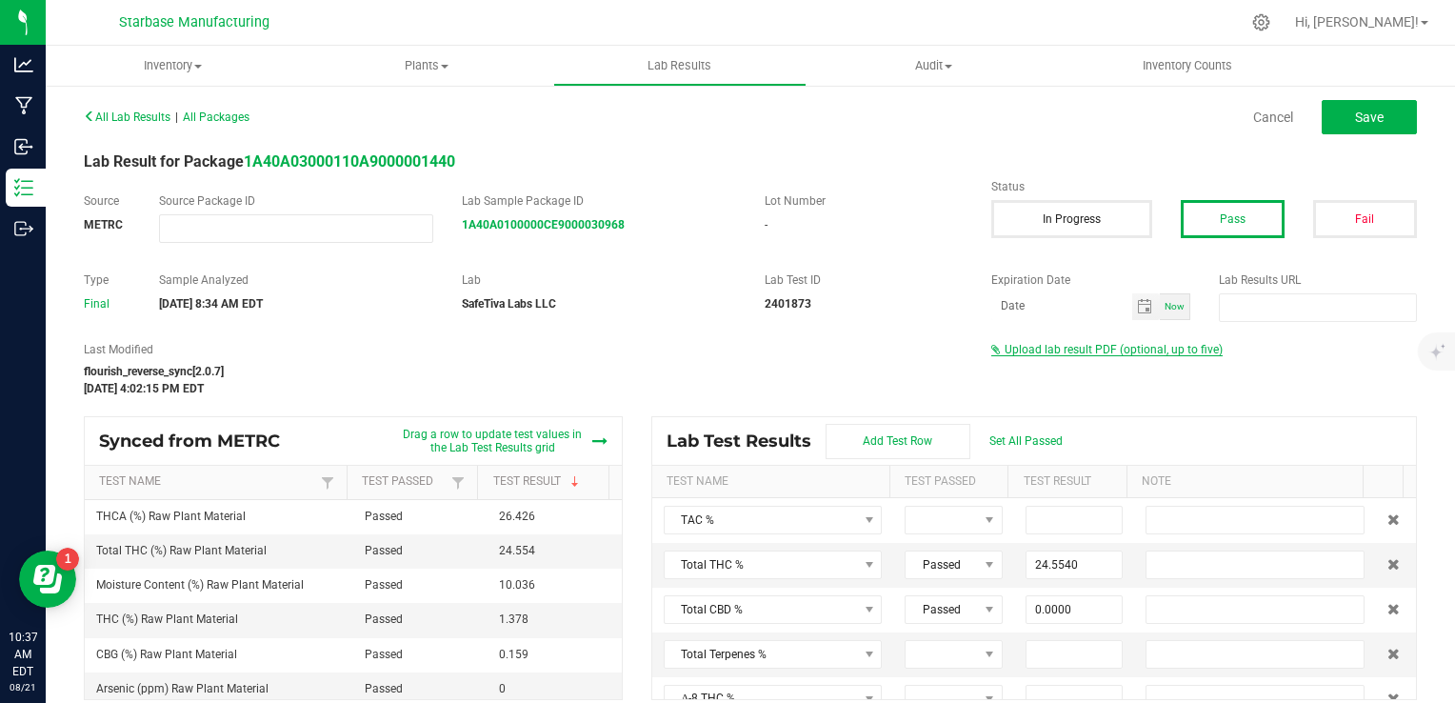
click at [1154, 351] on span "Upload lab result PDF (optional, up to five)" at bounding box center [1114, 349] width 218 height 13
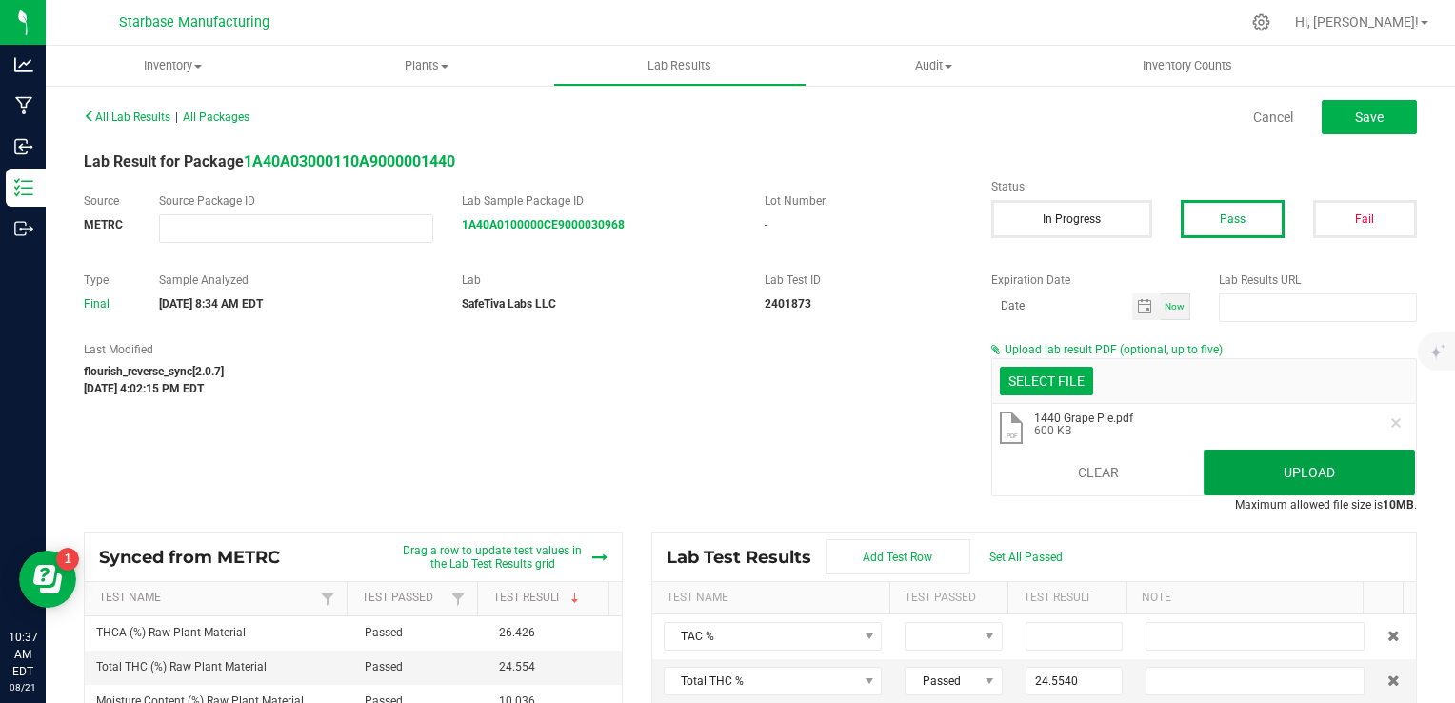
click at [1295, 485] on button "Upload" at bounding box center [1309, 473] width 211 height 46
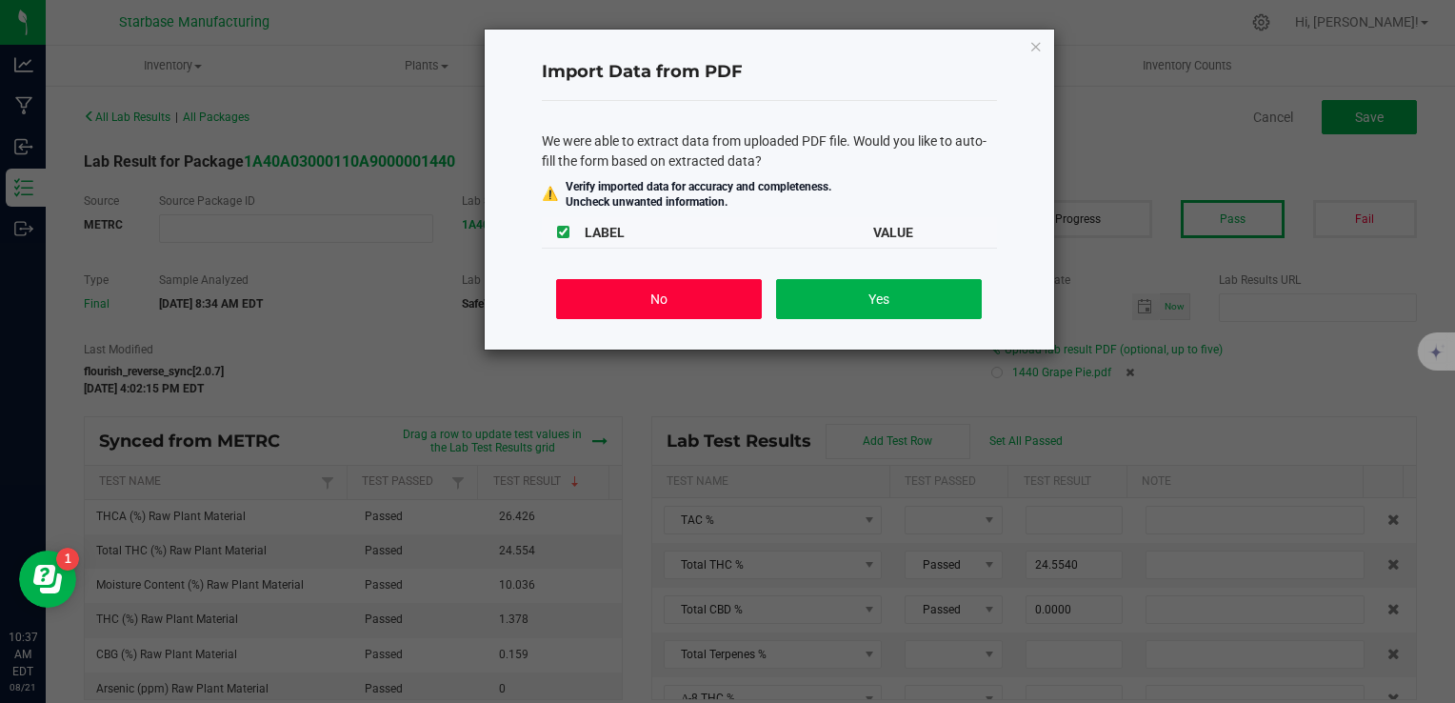
click at [652, 300] on button "No" at bounding box center [658, 299] width 205 height 40
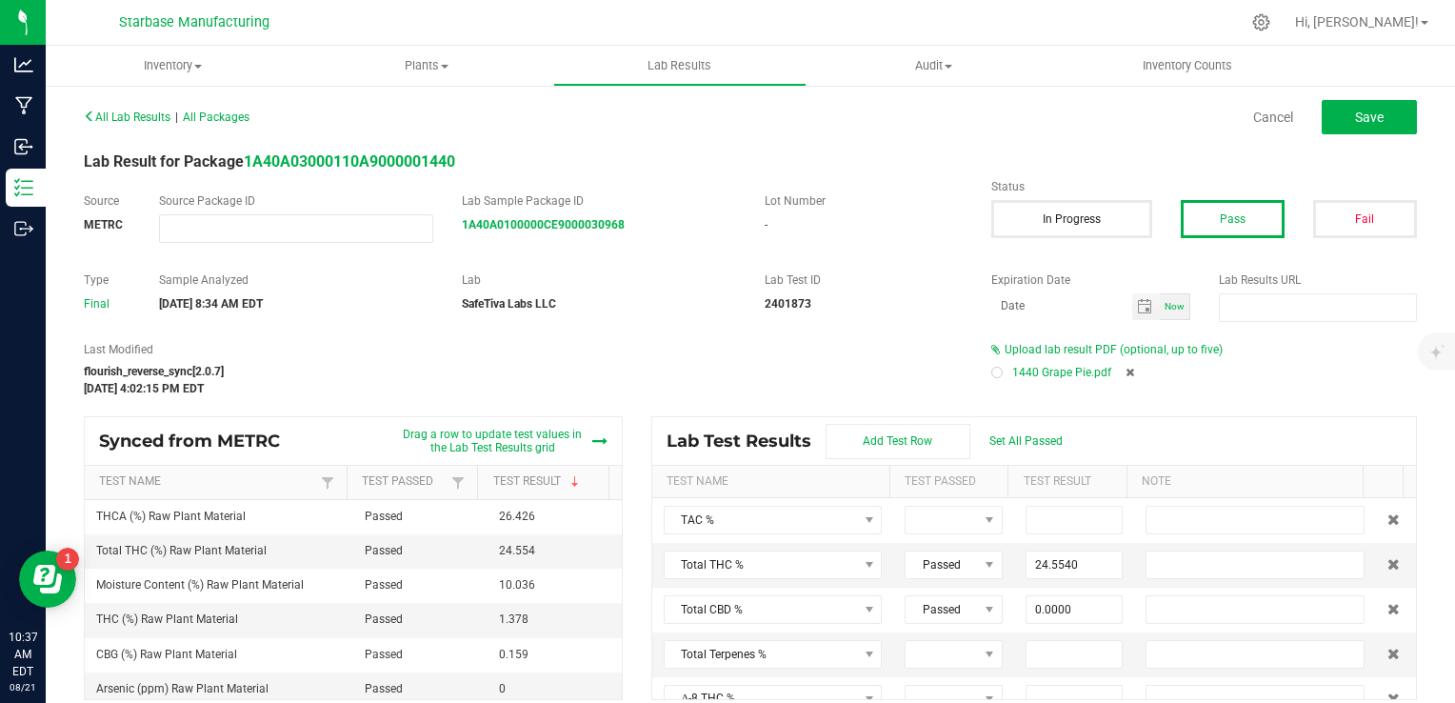
click at [994, 372] on div at bounding box center [997, 373] width 6 height 6
click at [1346, 129] on button "Save" at bounding box center [1369, 117] width 95 height 34
type input "24.5540"
type input "0.0000"
type input "1.3780"
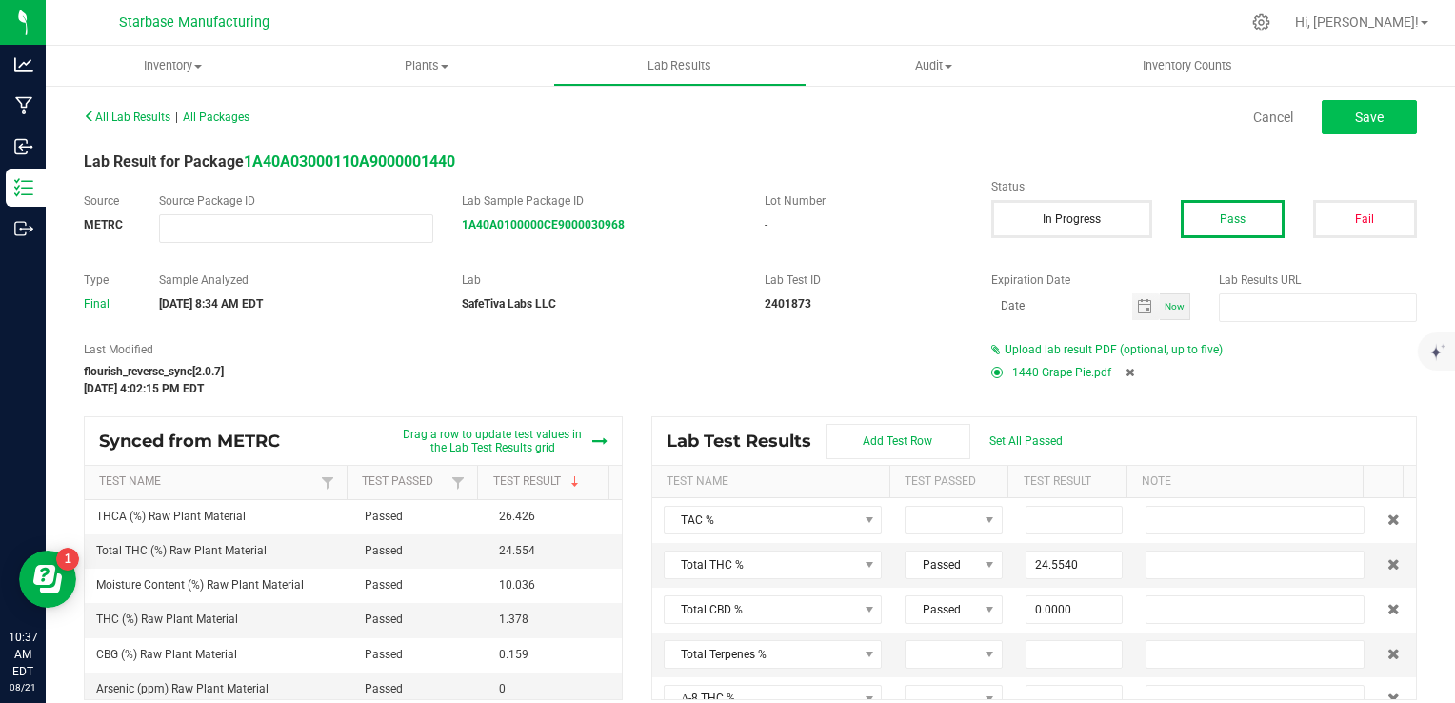
type input "26.4260"
type input "0.0000"
type input "0.1590"
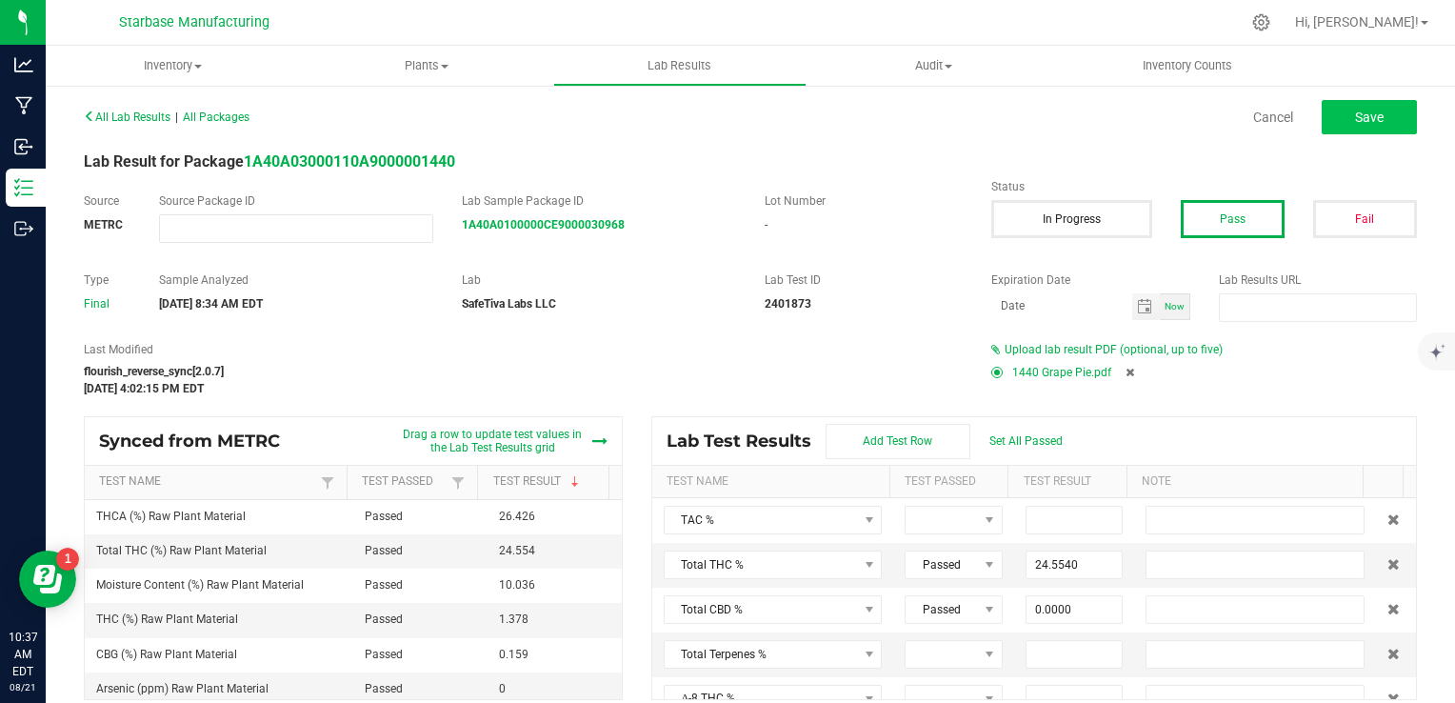
type input "0.0000"
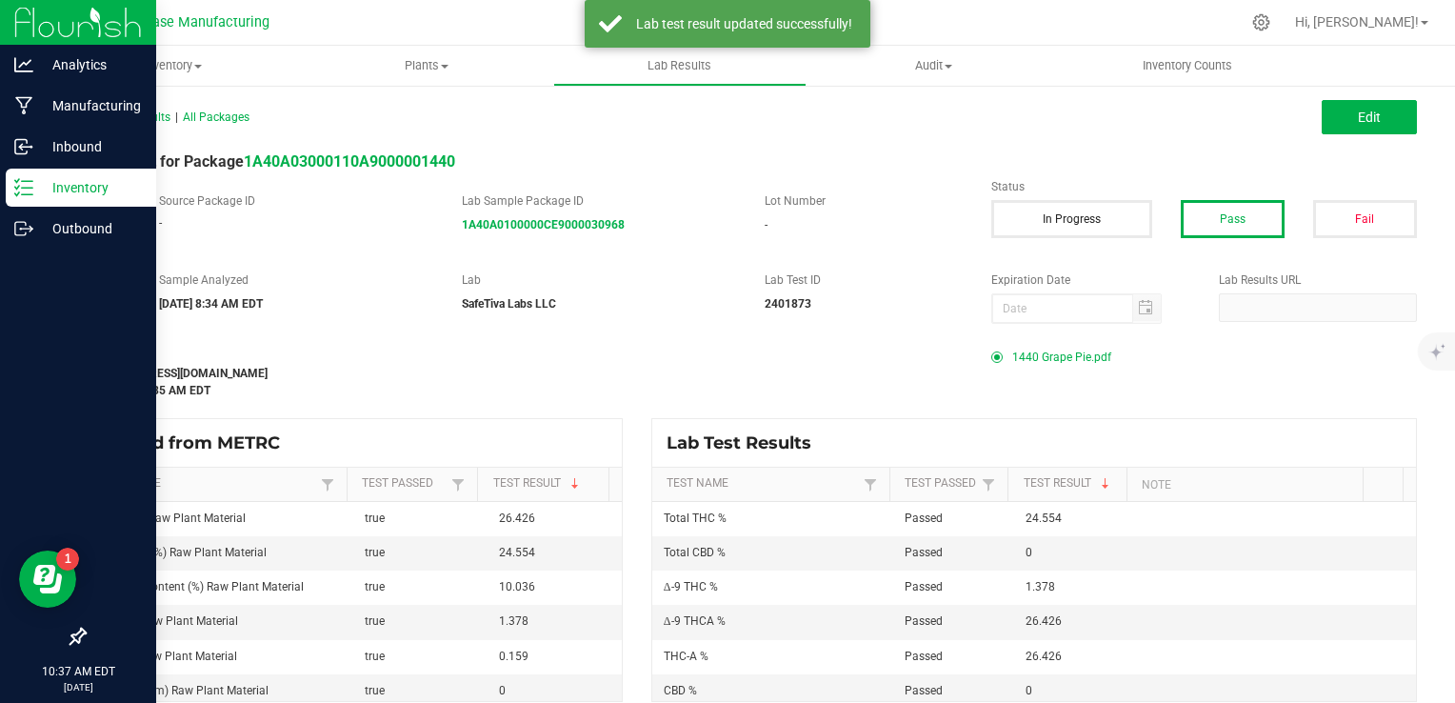
click at [4, 183] on link "Inventory" at bounding box center [78, 189] width 156 height 41
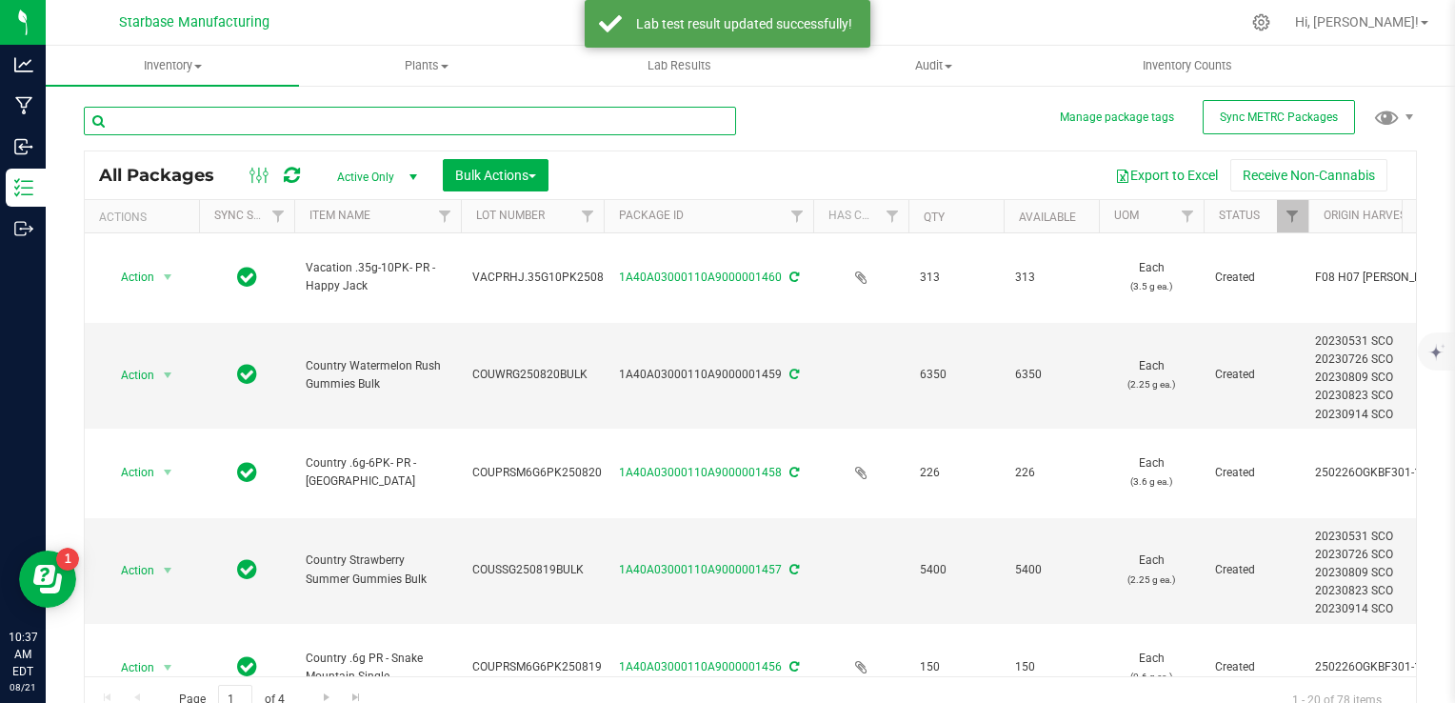
click at [205, 123] on input "text" at bounding box center [410, 121] width 652 height 29
type input "bulk"
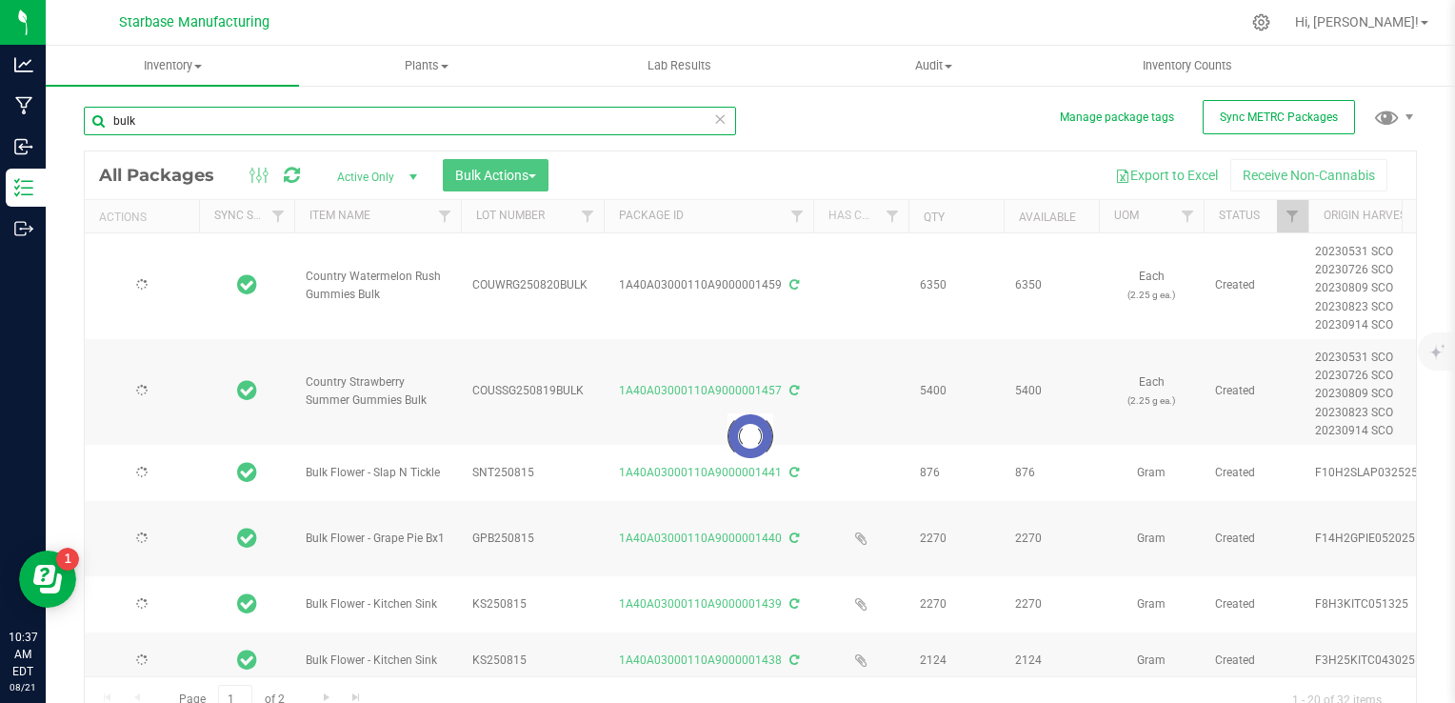
type input "[DATE]"
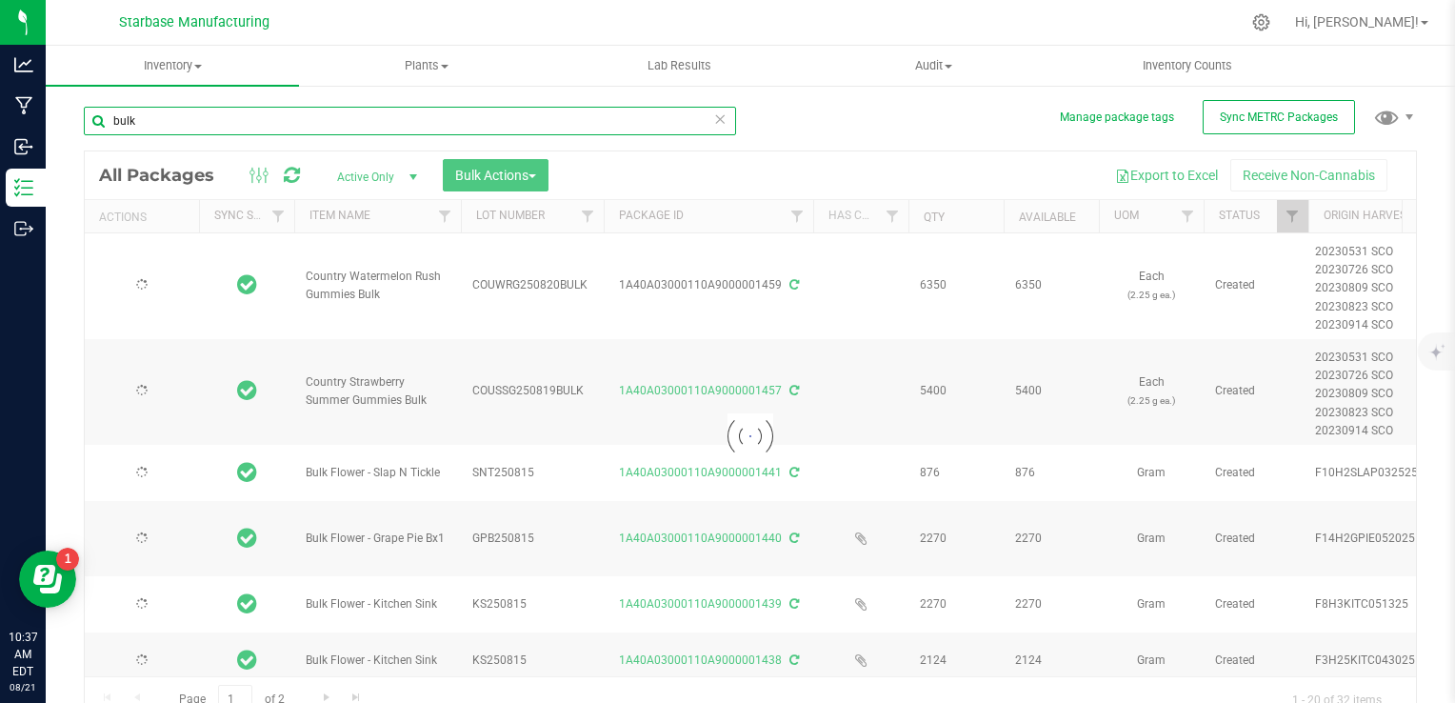
type input "[DATE]"
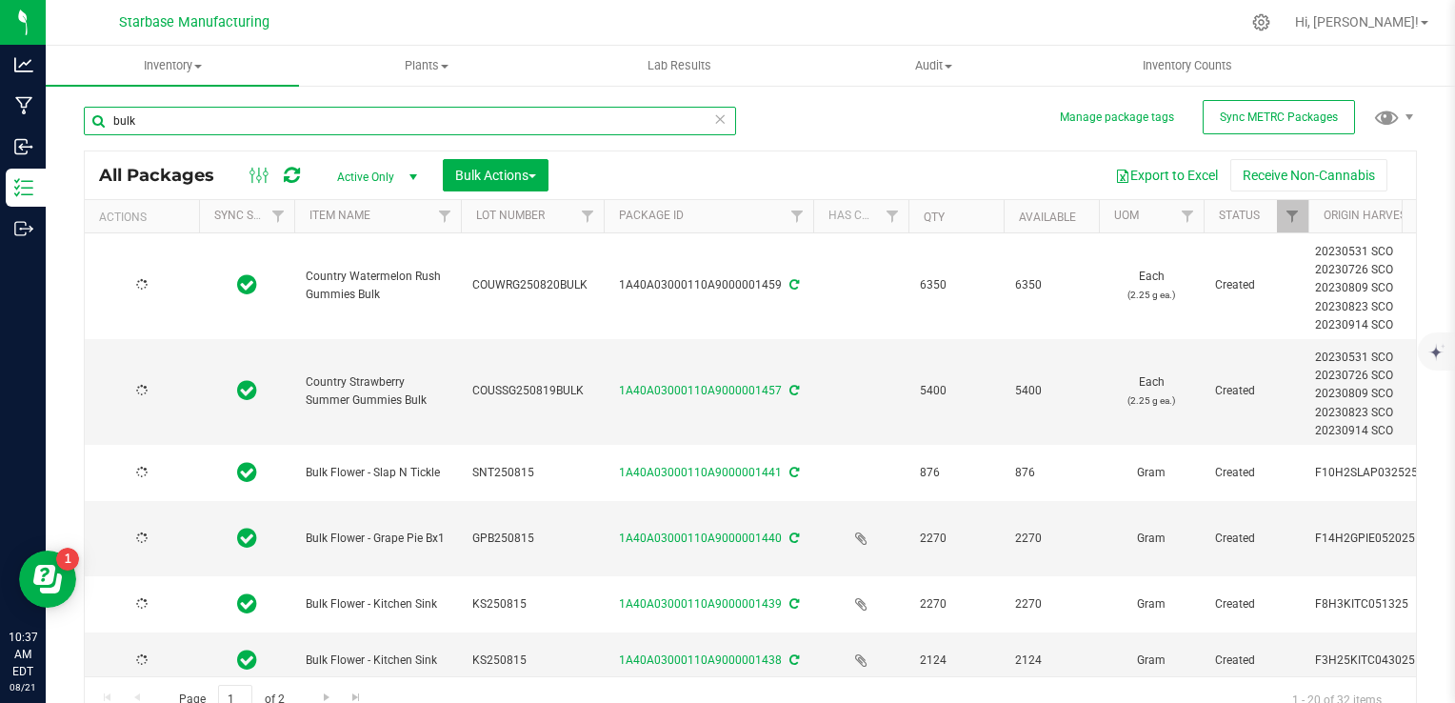
type input "[DATE]"
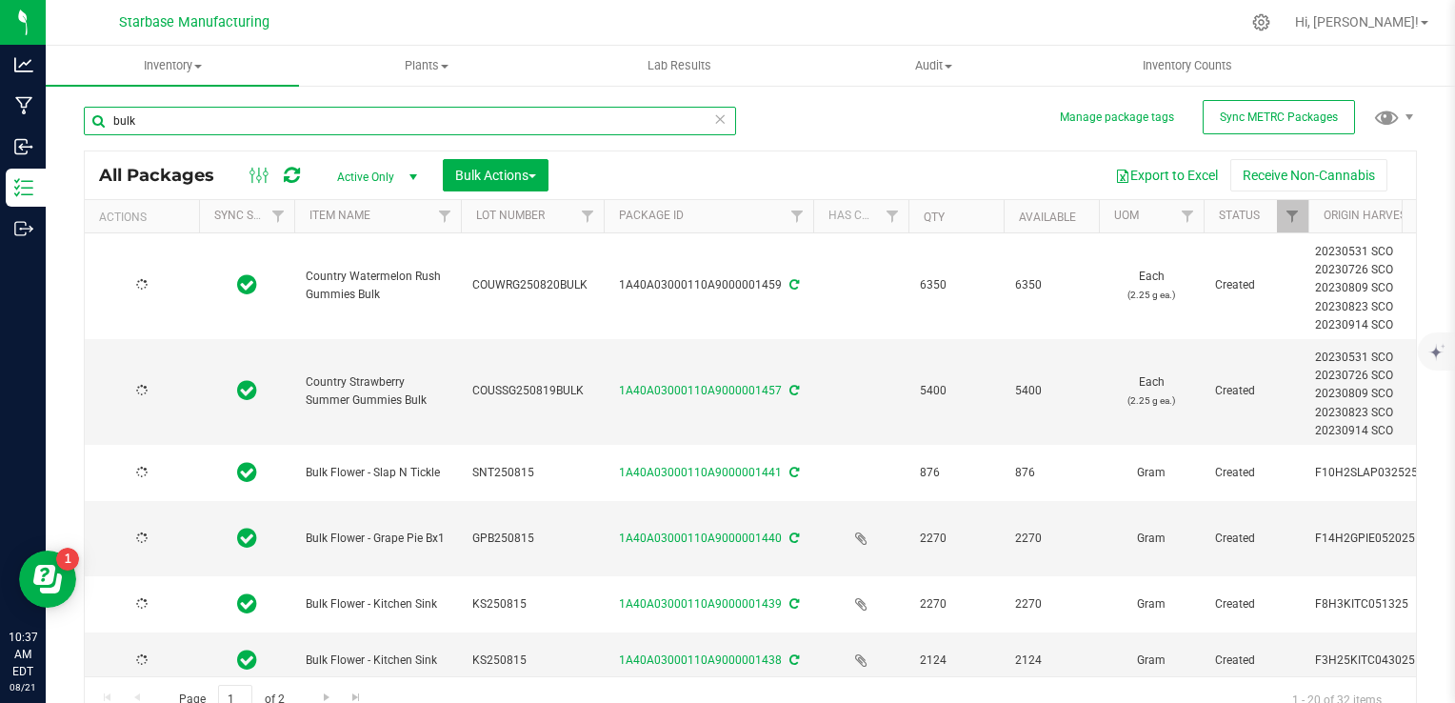
type input "[DATE]"
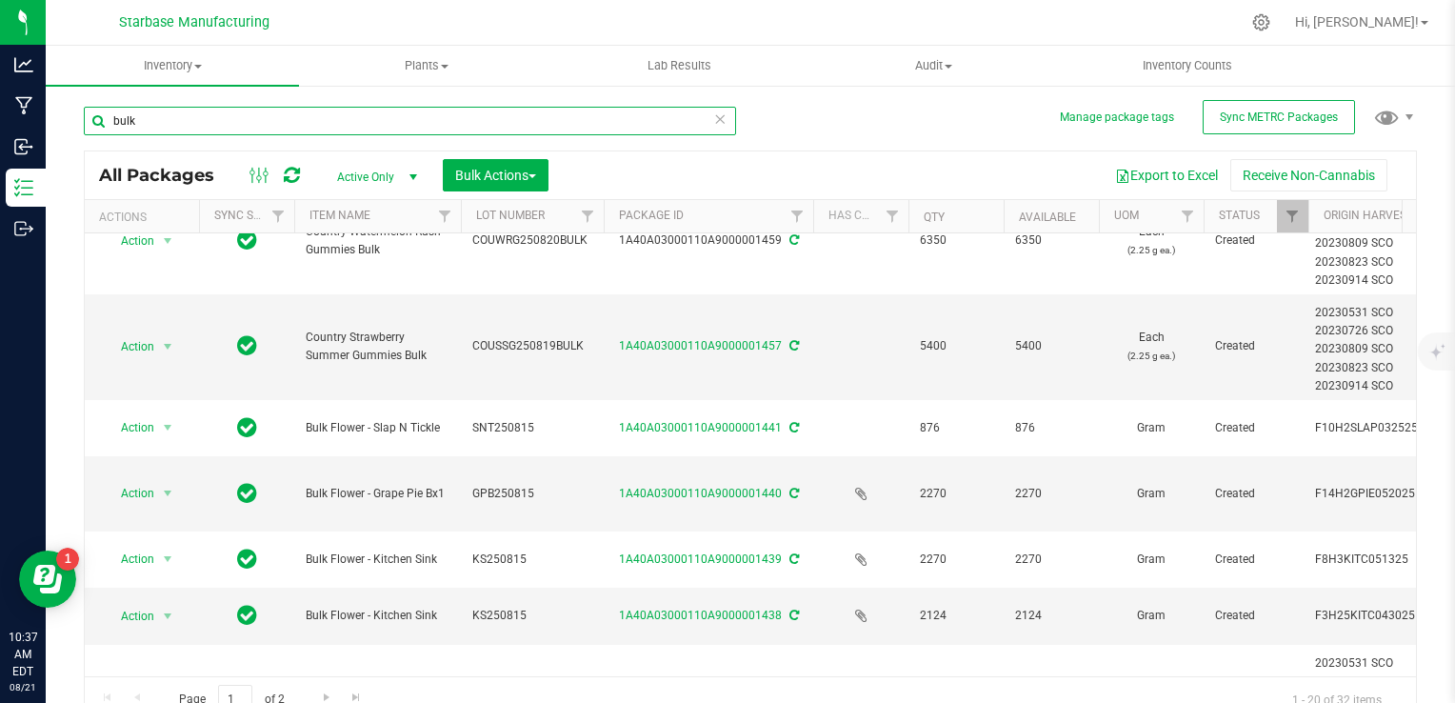
scroll to position [46, 0]
type input "bulk"
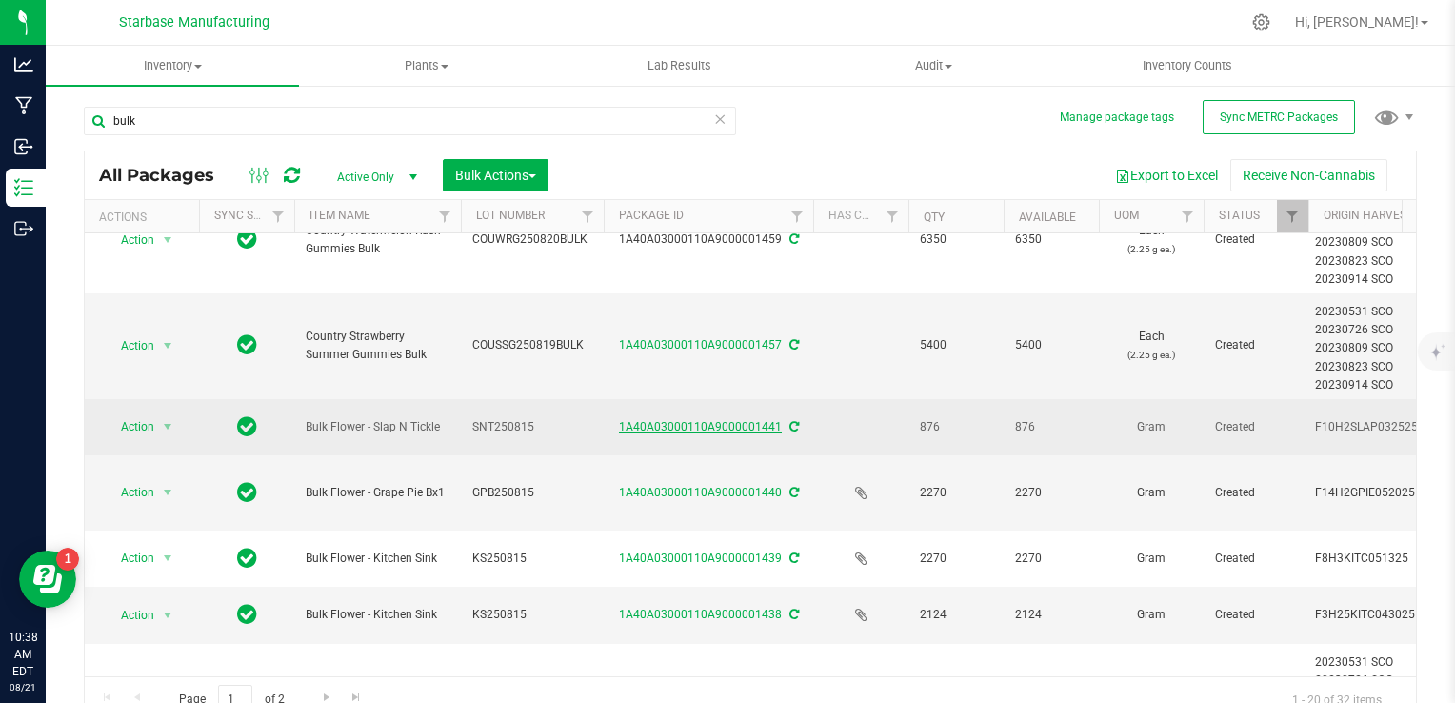
click at [715, 429] on link "1A40A03000110A9000001441" at bounding box center [700, 426] width 163 height 13
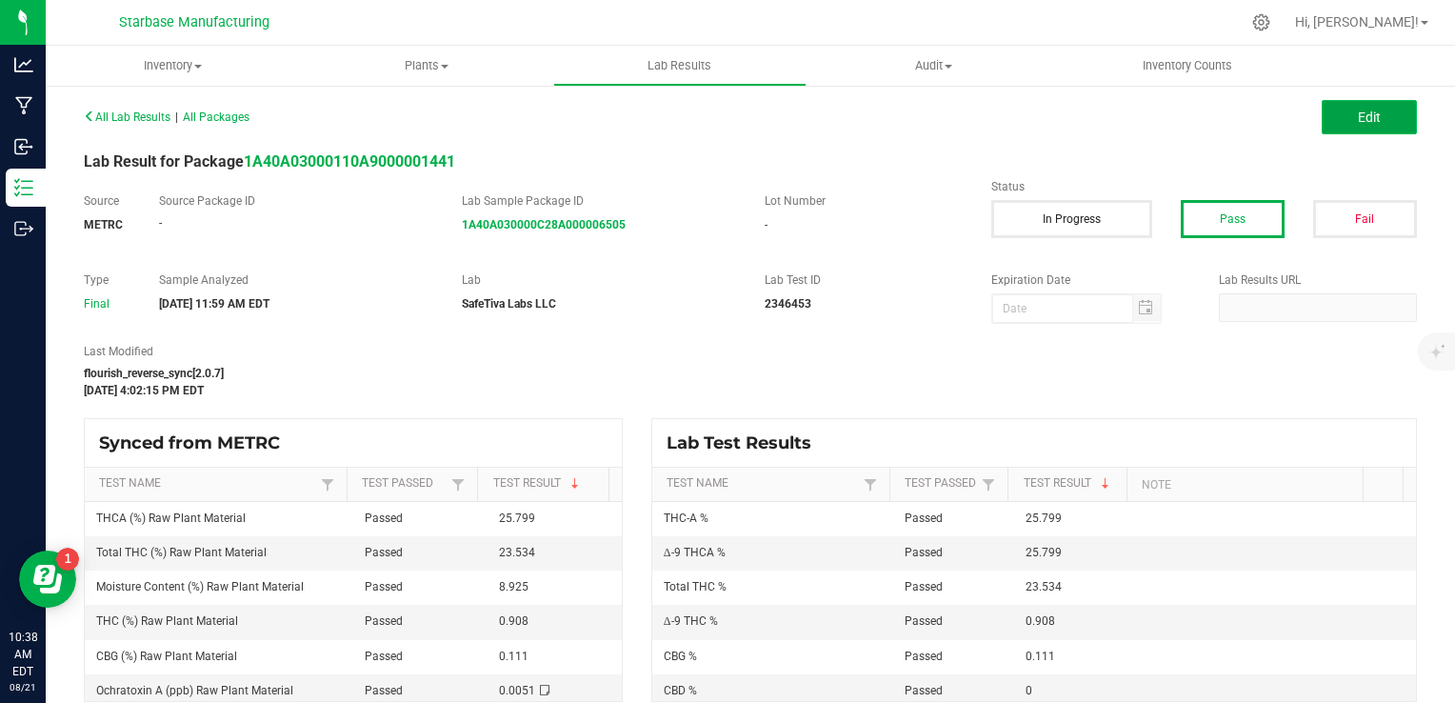
click at [1358, 124] on span "Edit" at bounding box center [1369, 117] width 23 height 15
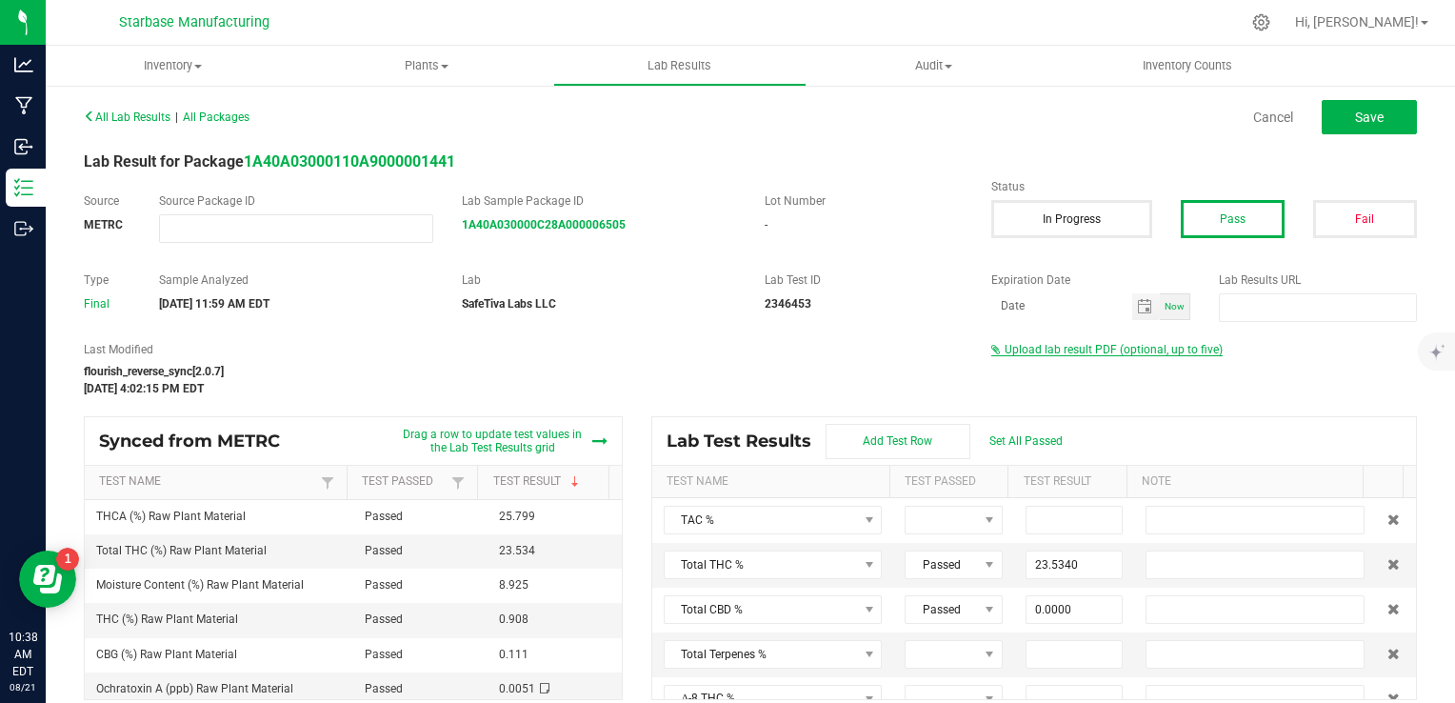
click at [1074, 351] on span "Upload lab result PDF (optional, up to five)" at bounding box center [1114, 349] width 218 height 13
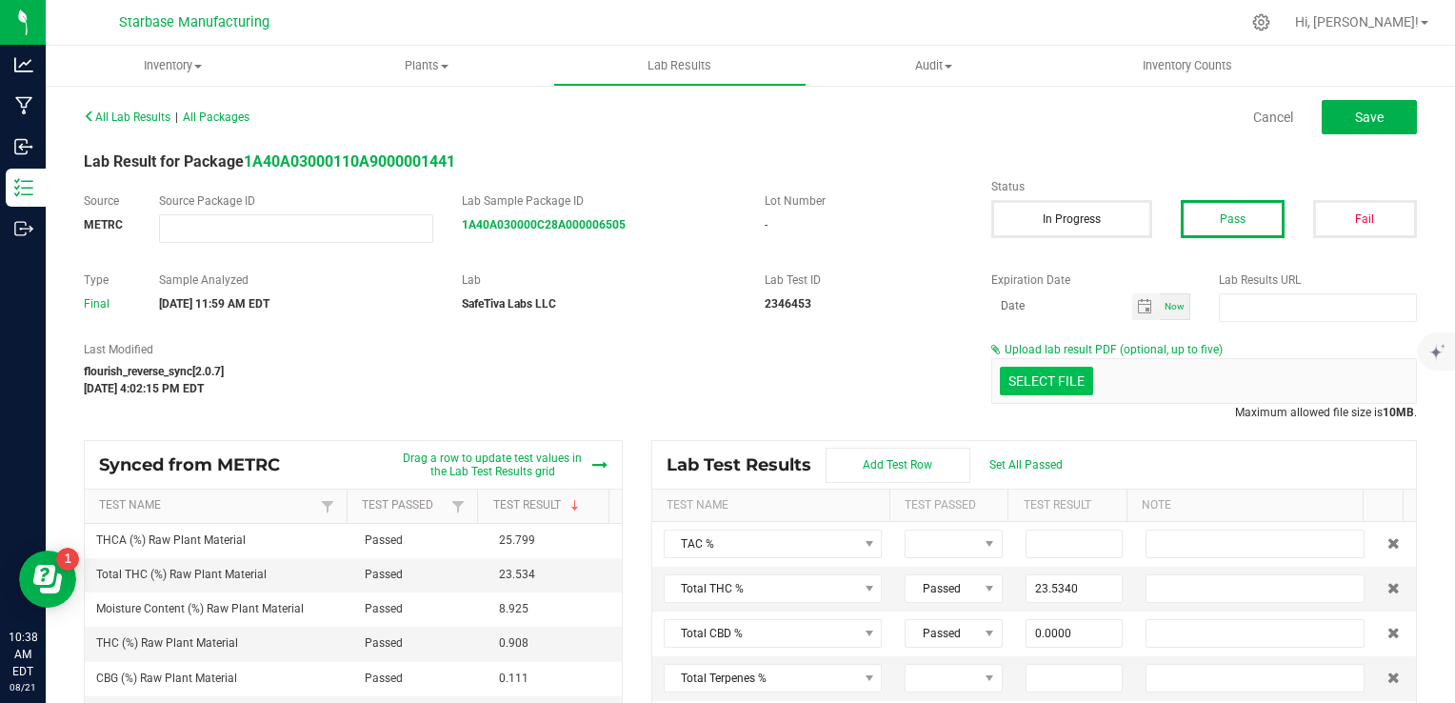
click at [1036, 394] on div "Select file" at bounding box center [1046, 381] width 93 height 29
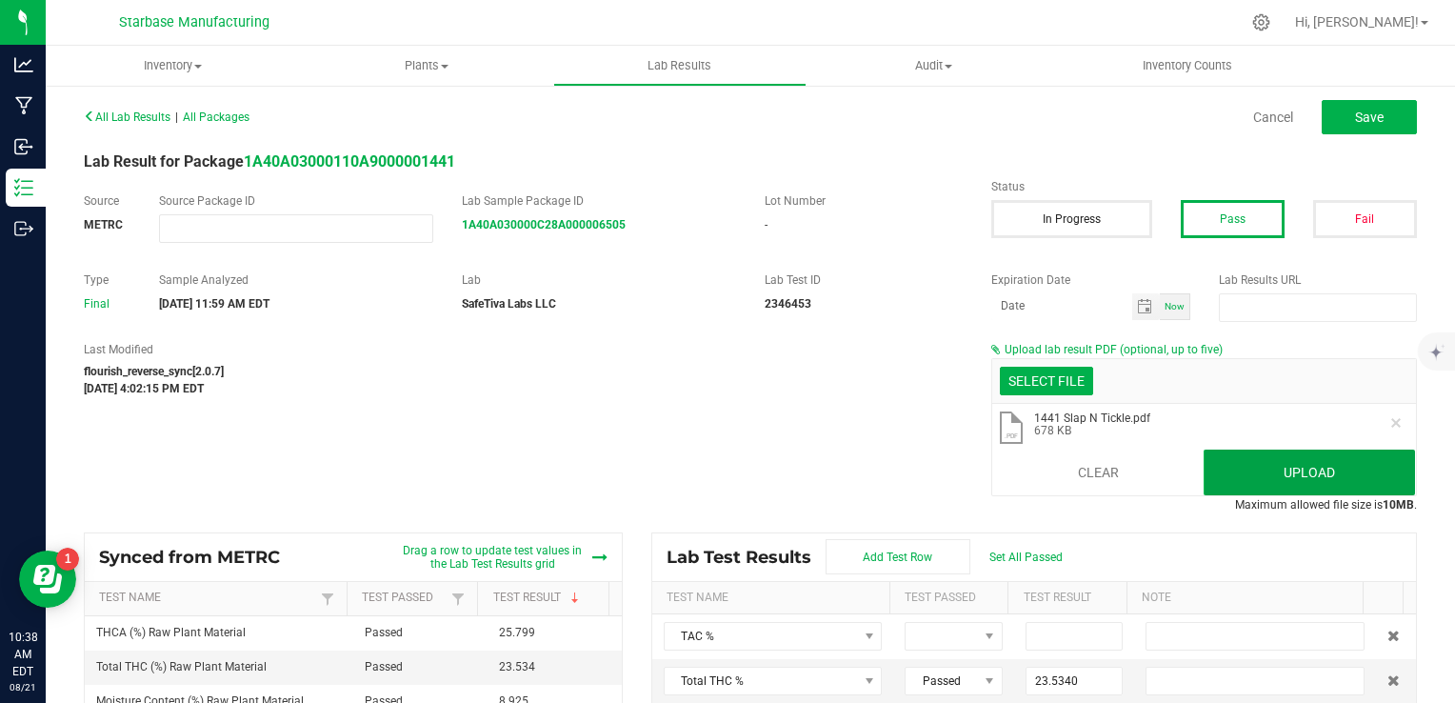
click at [1253, 467] on button "Upload" at bounding box center [1309, 473] width 211 height 46
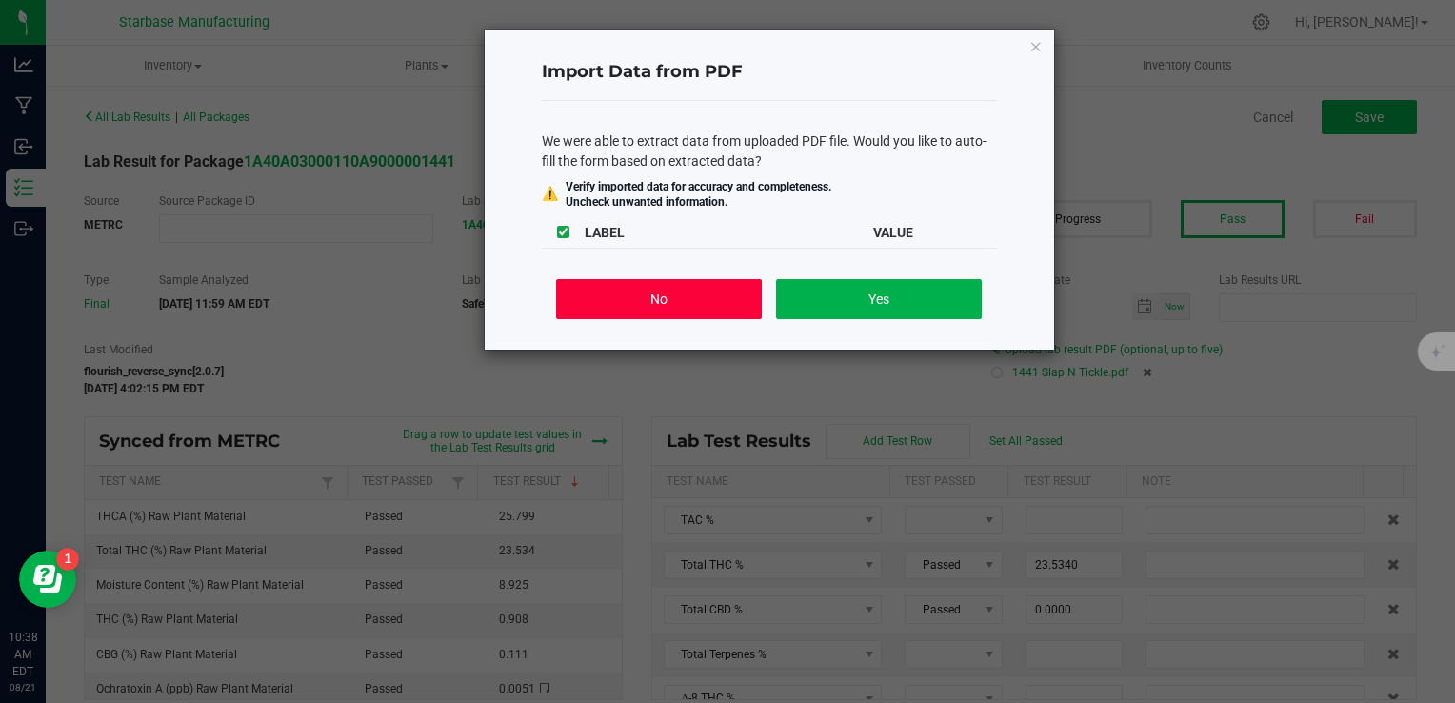
click at [647, 314] on button "No" at bounding box center [658, 299] width 205 height 40
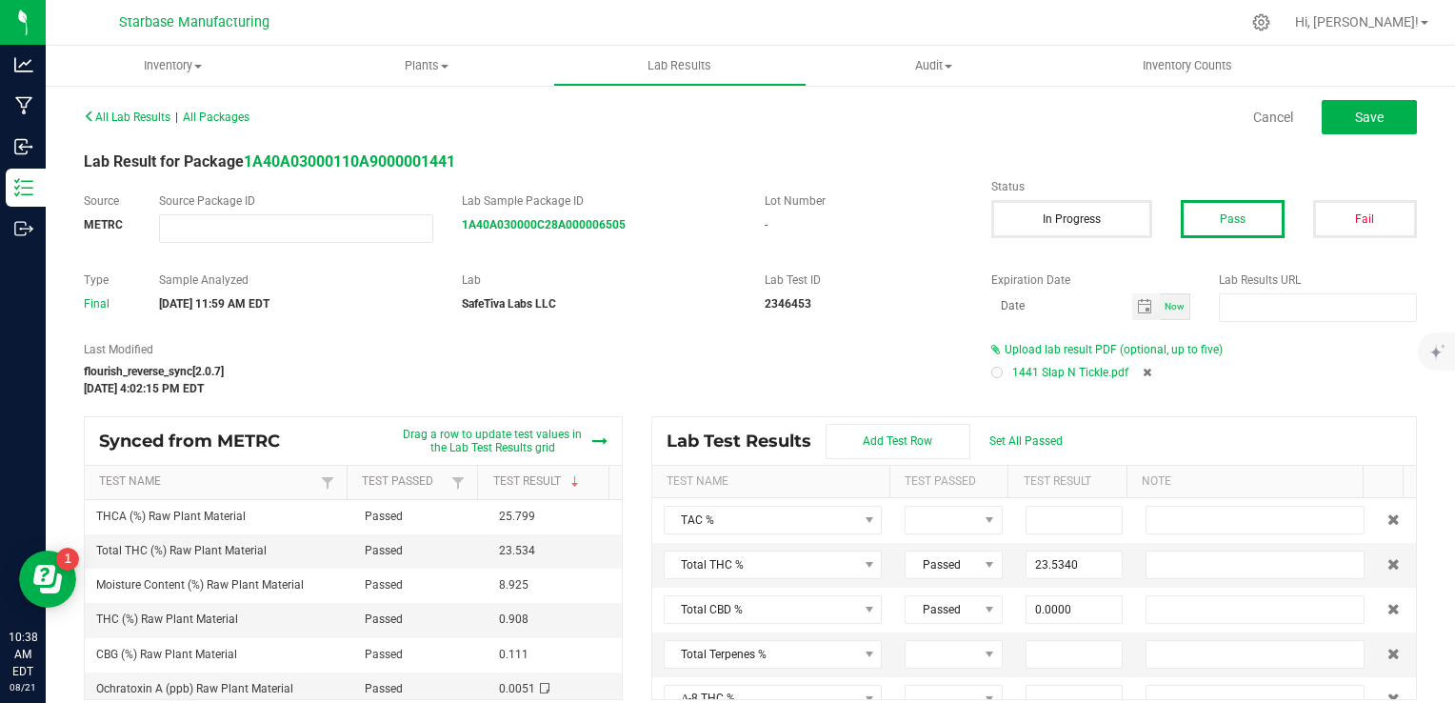
click at [992, 373] on div at bounding box center [997, 372] width 11 height 11
click at [1364, 126] on button "Save" at bounding box center [1369, 117] width 95 height 34
type input "23.5340"
type input "0.0000"
type input "0.9080"
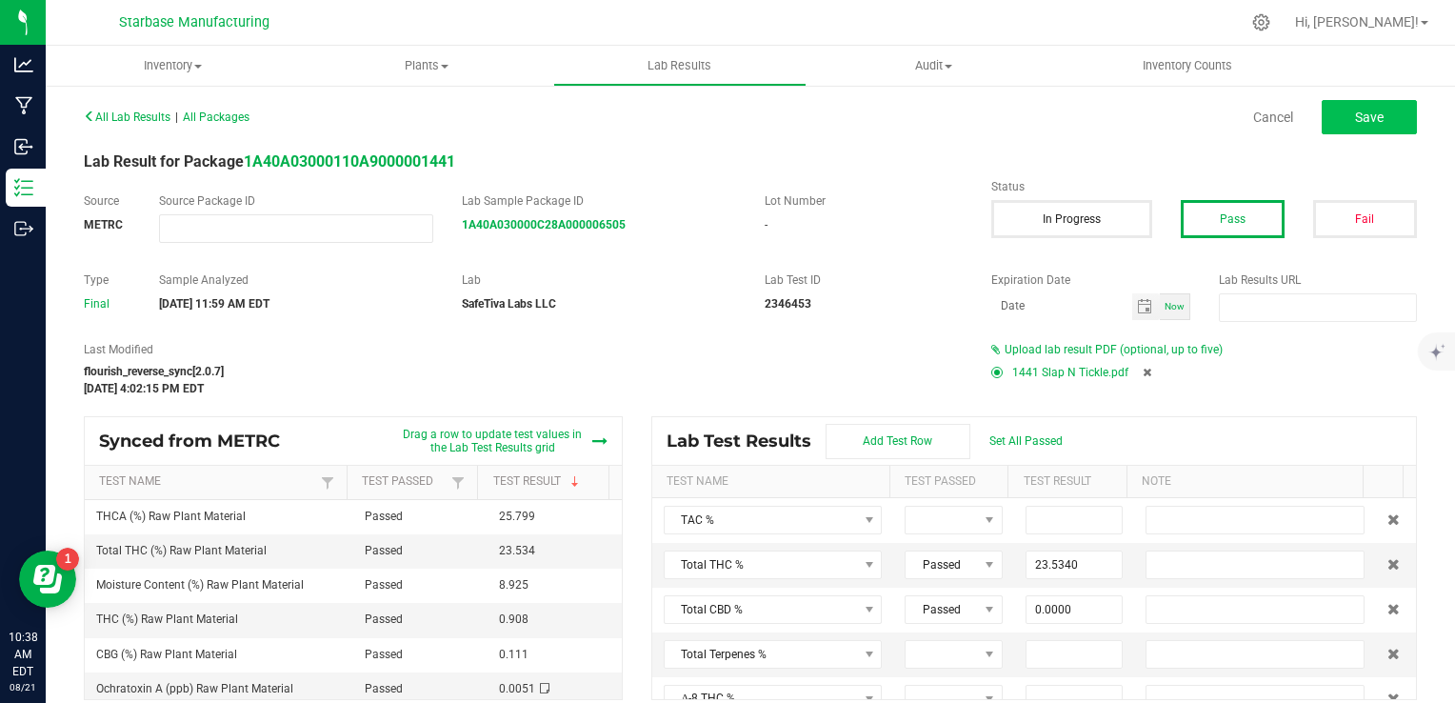
type input "25.7990"
type input "0.0000"
type input "0.1110"
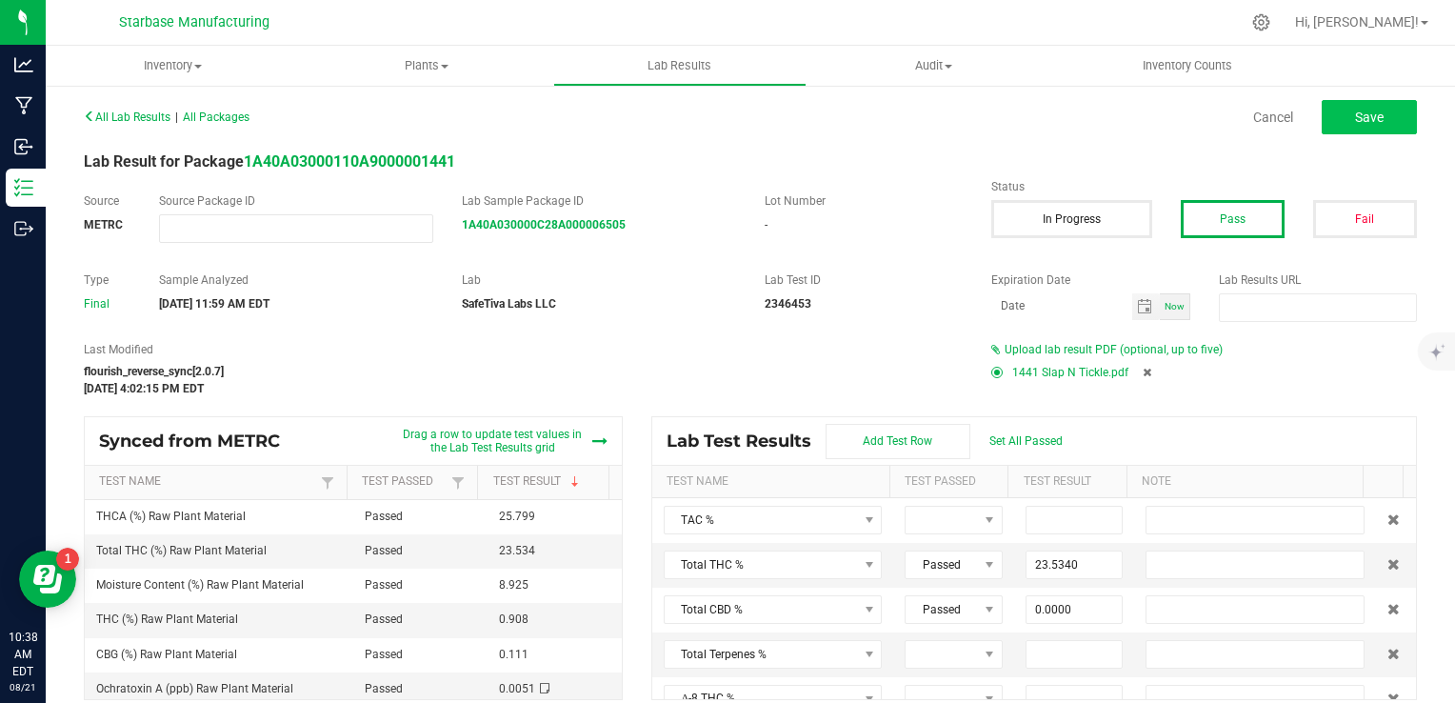
type input "0.0000"
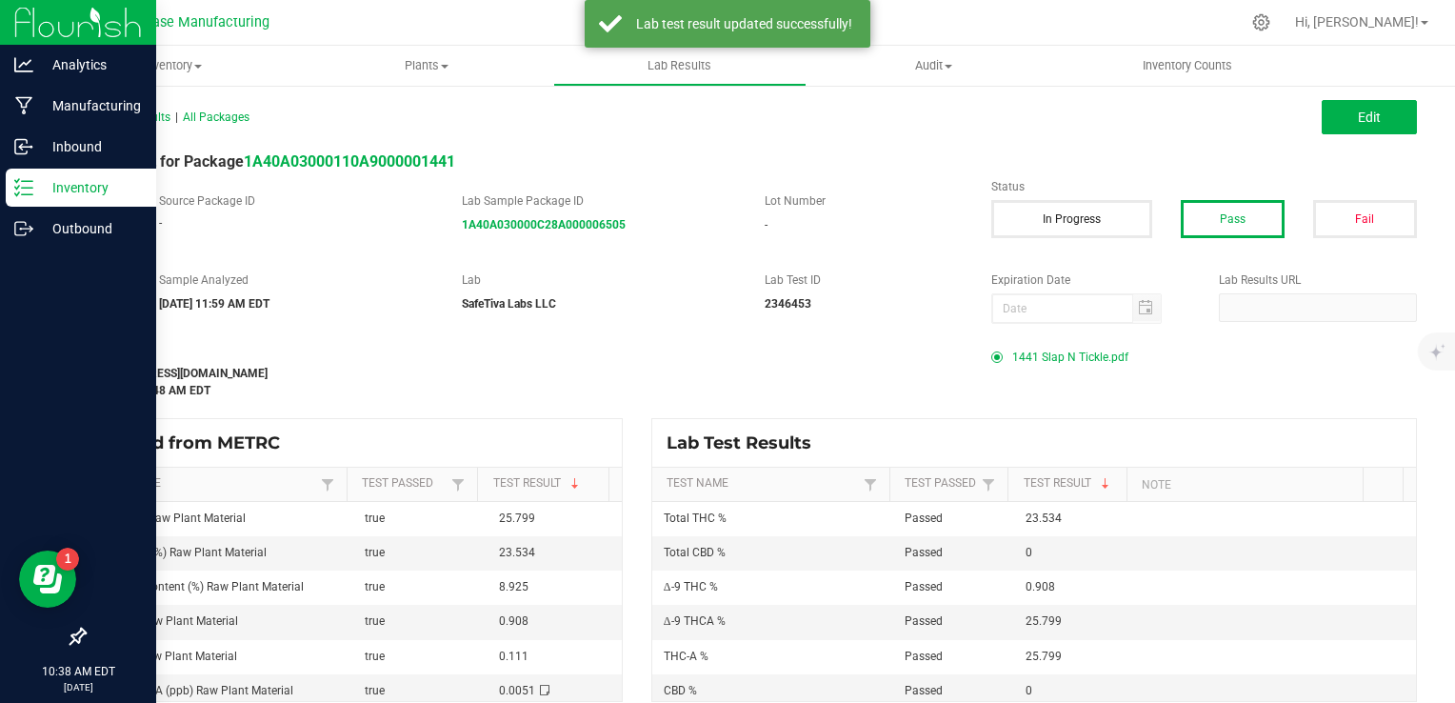
click at [28, 188] on line at bounding box center [27, 188] width 10 height 0
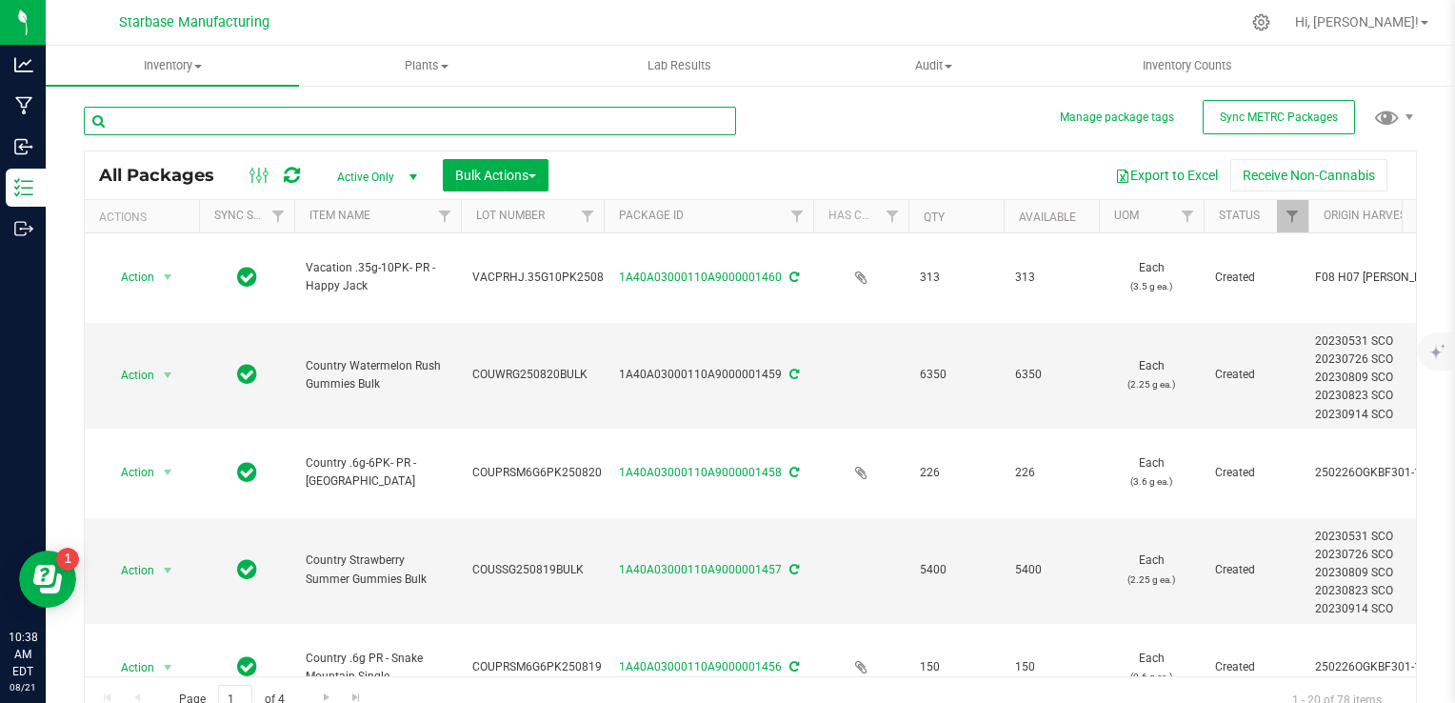
click at [268, 122] on input "text" at bounding box center [410, 121] width 652 height 29
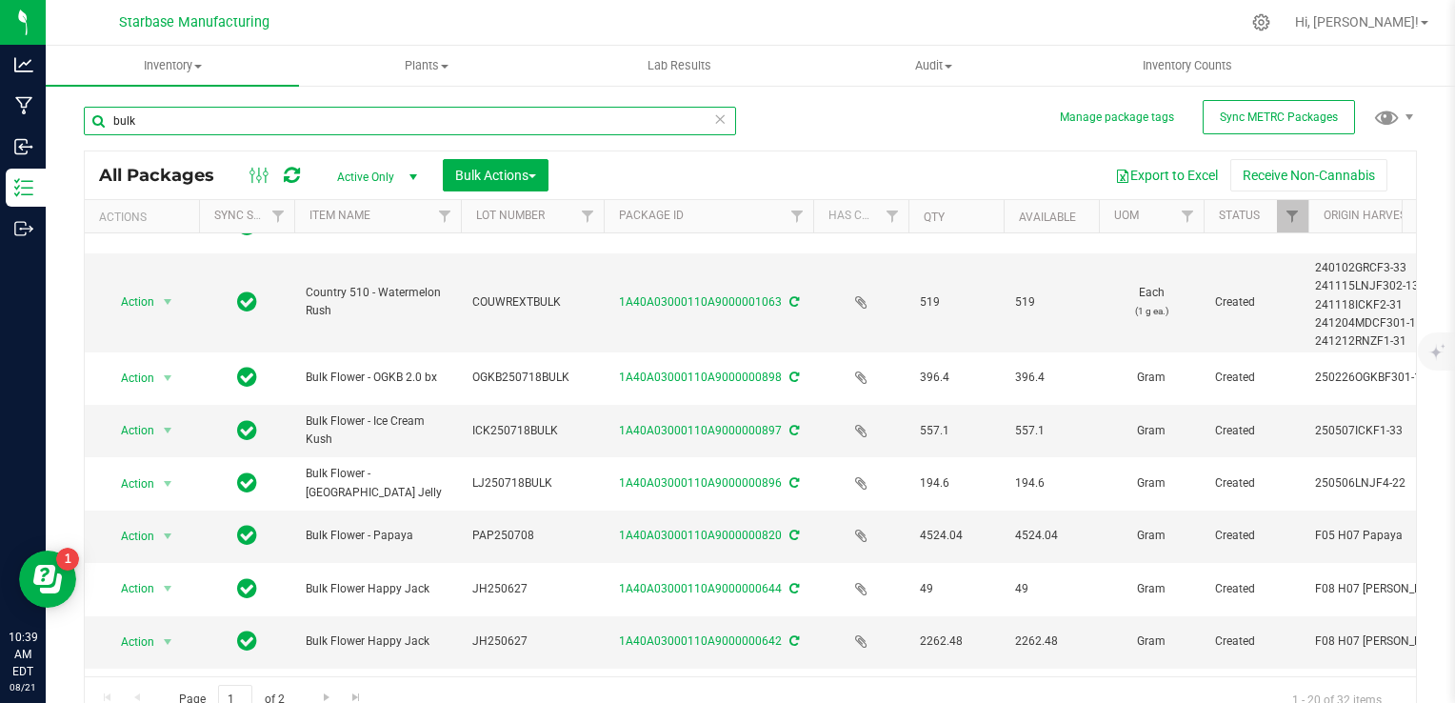
scroll to position [960, 0]
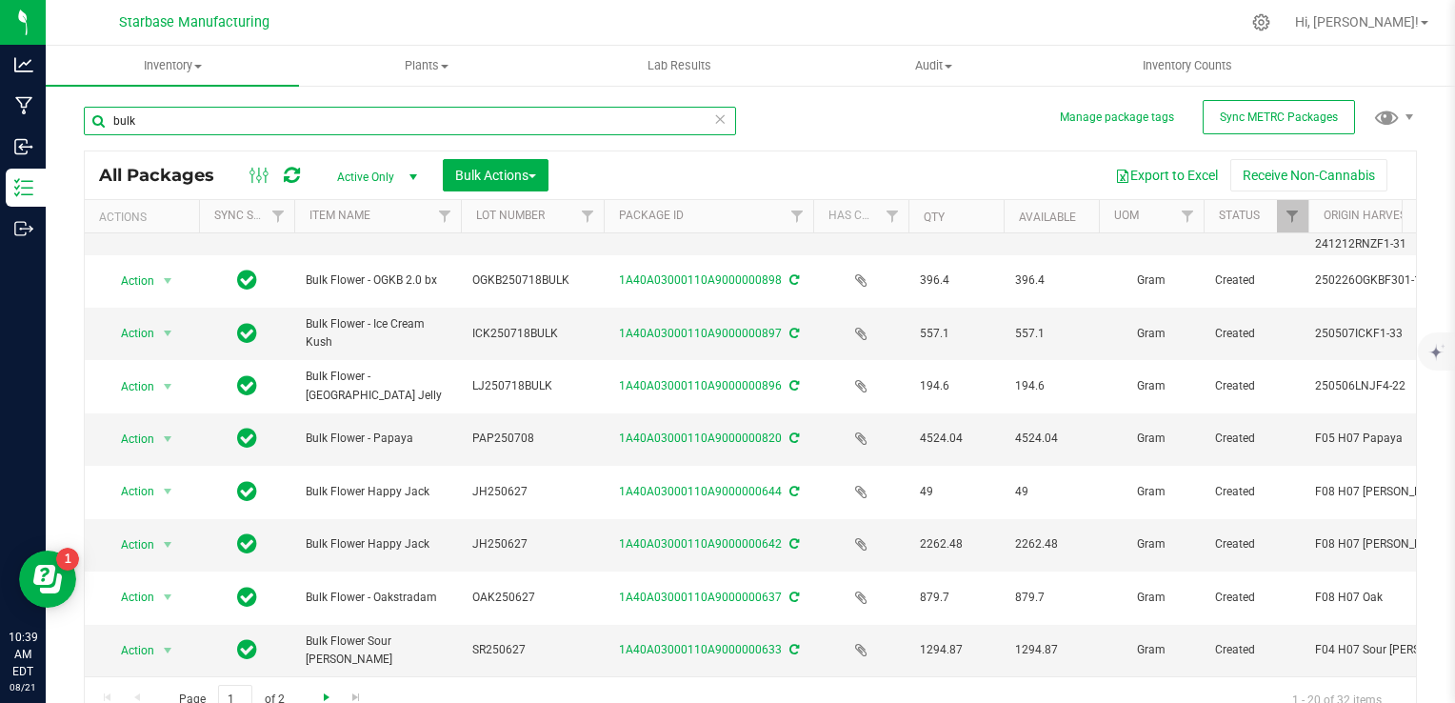
type input "bulk"
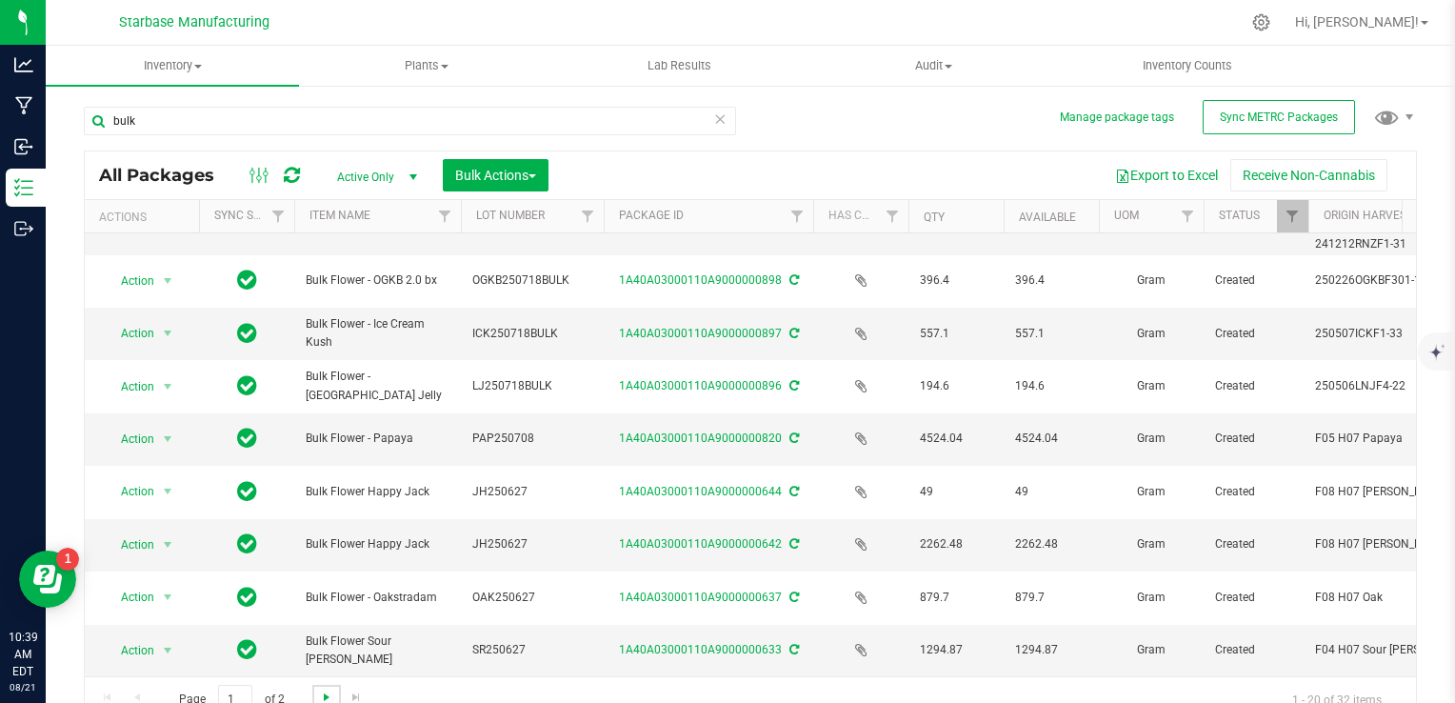
click at [325, 692] on span "Go to the next page" at bounding box center [326, 697] width 15 height 15
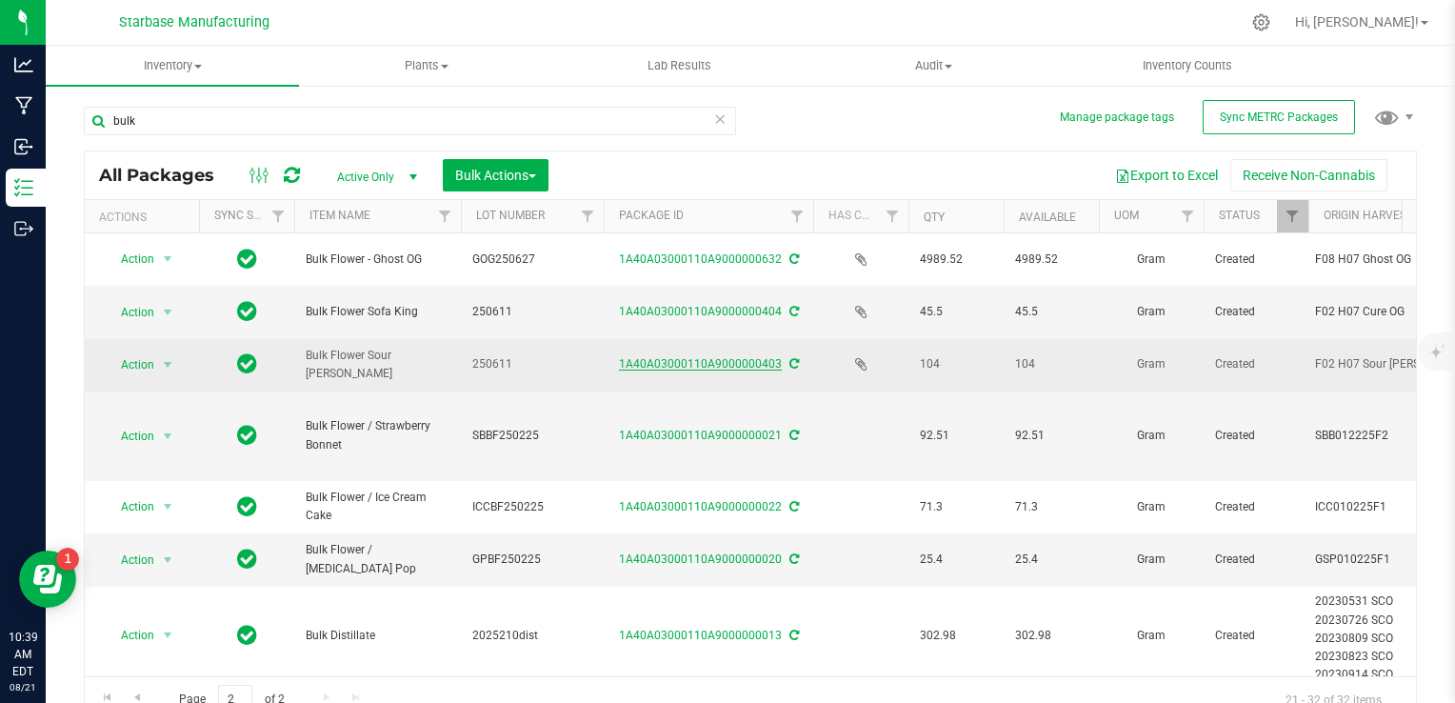
click at [745, 362] on link "1A40A03000110A9000000403" at bounding box center [700, 363] width 163 height 13
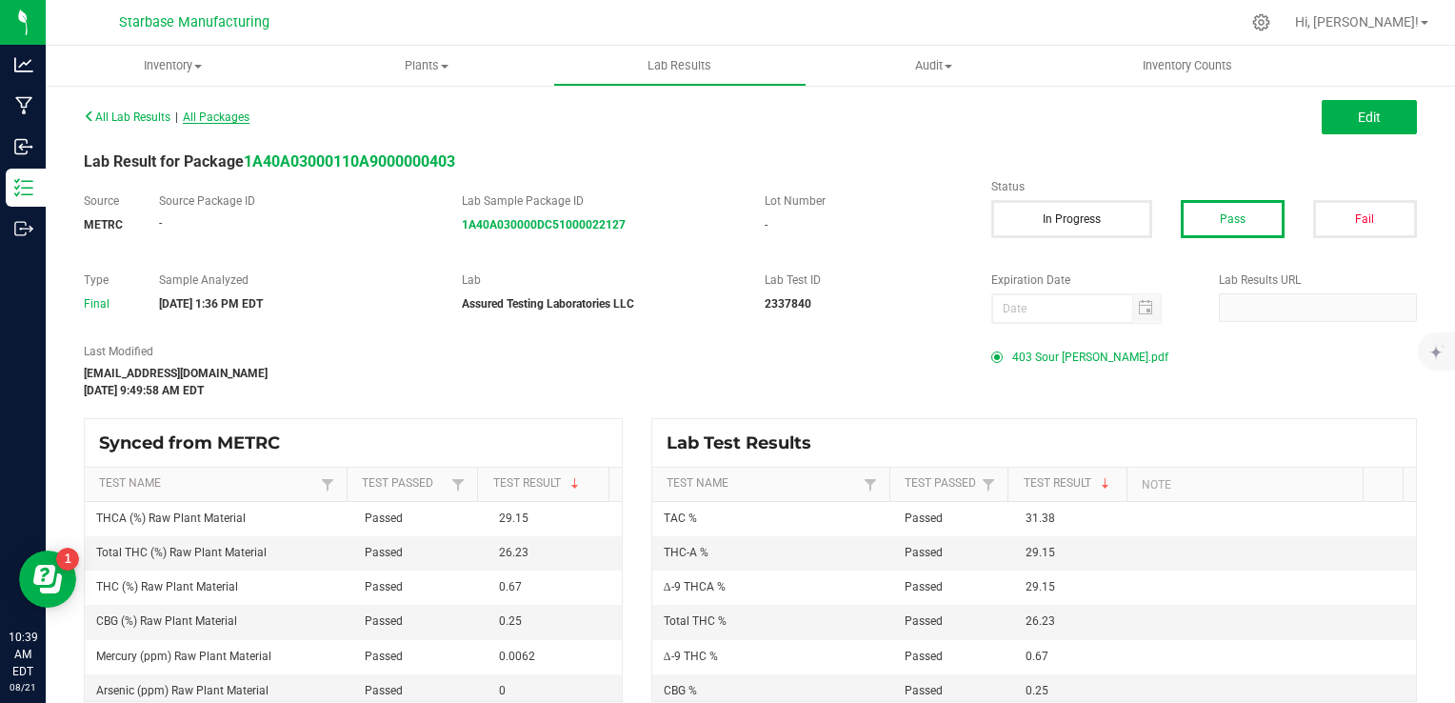
click at [214, 115] on span "All Packages" at bounding box center [216, 116] width 67 height 13
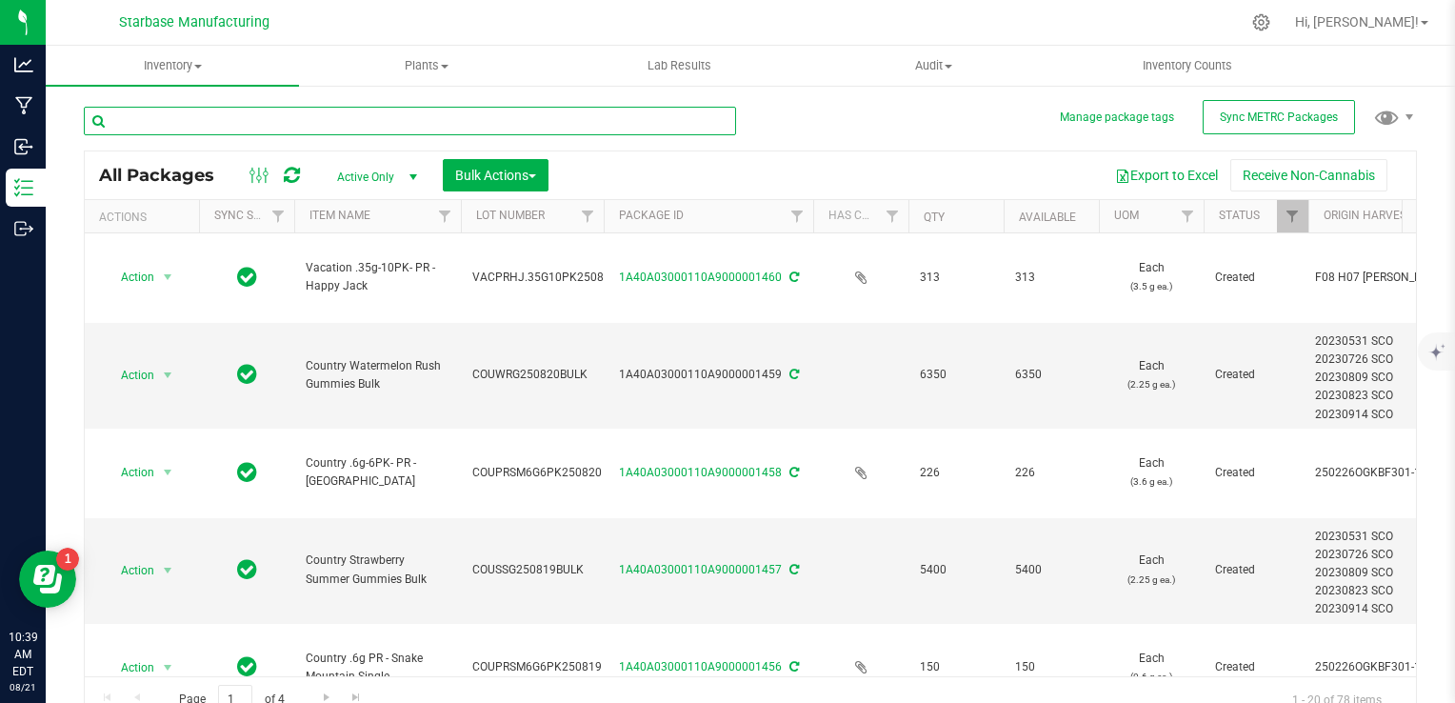
click at [246, 128] on input "text" at bounding box center [410, 121] width 652 height 29
type input "bulk"
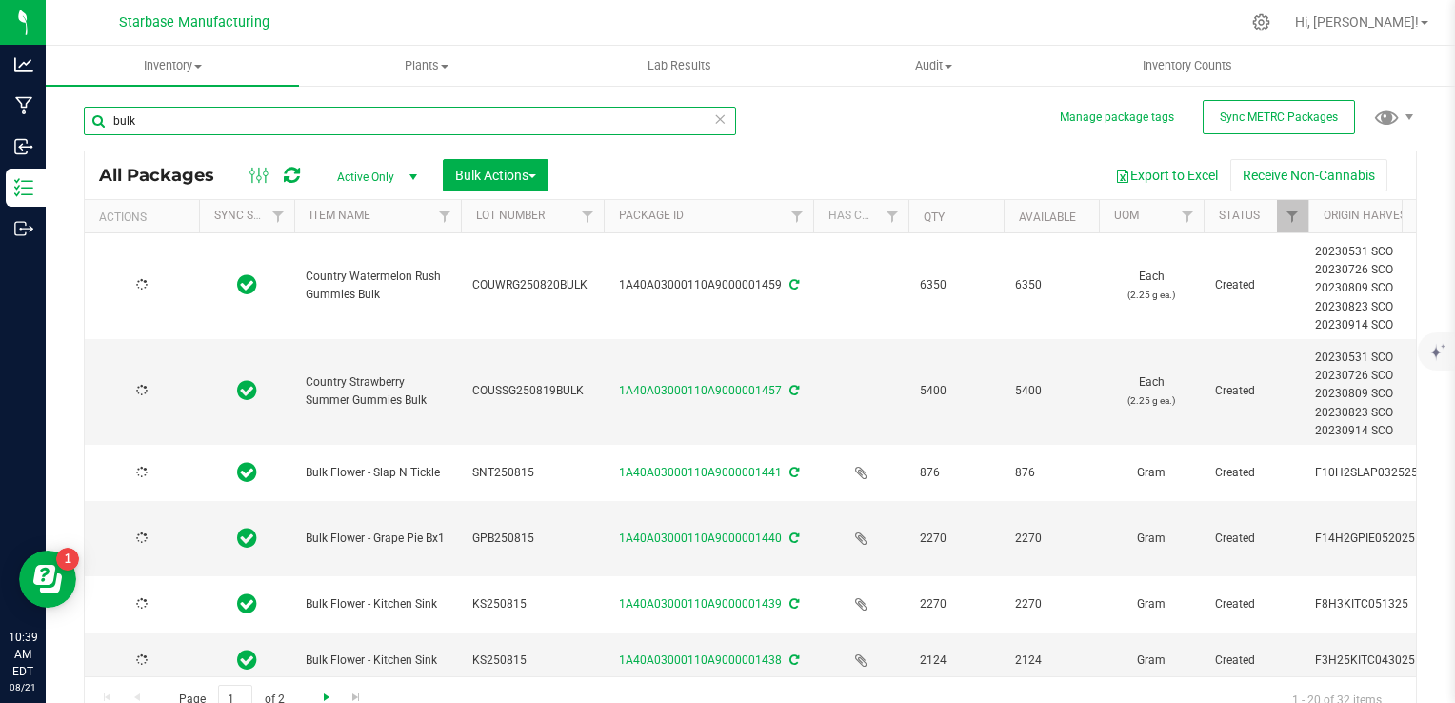
type input "[DATE]"
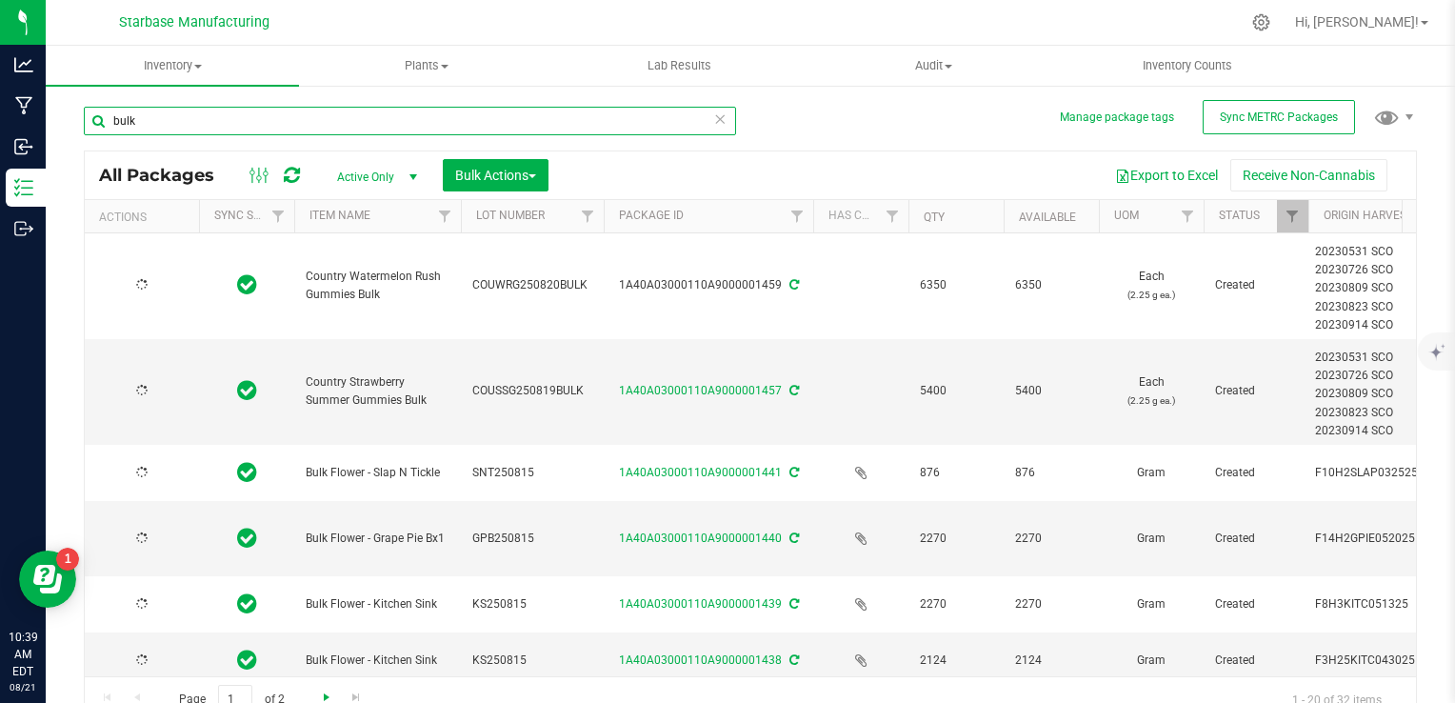
type input "[DATE]"
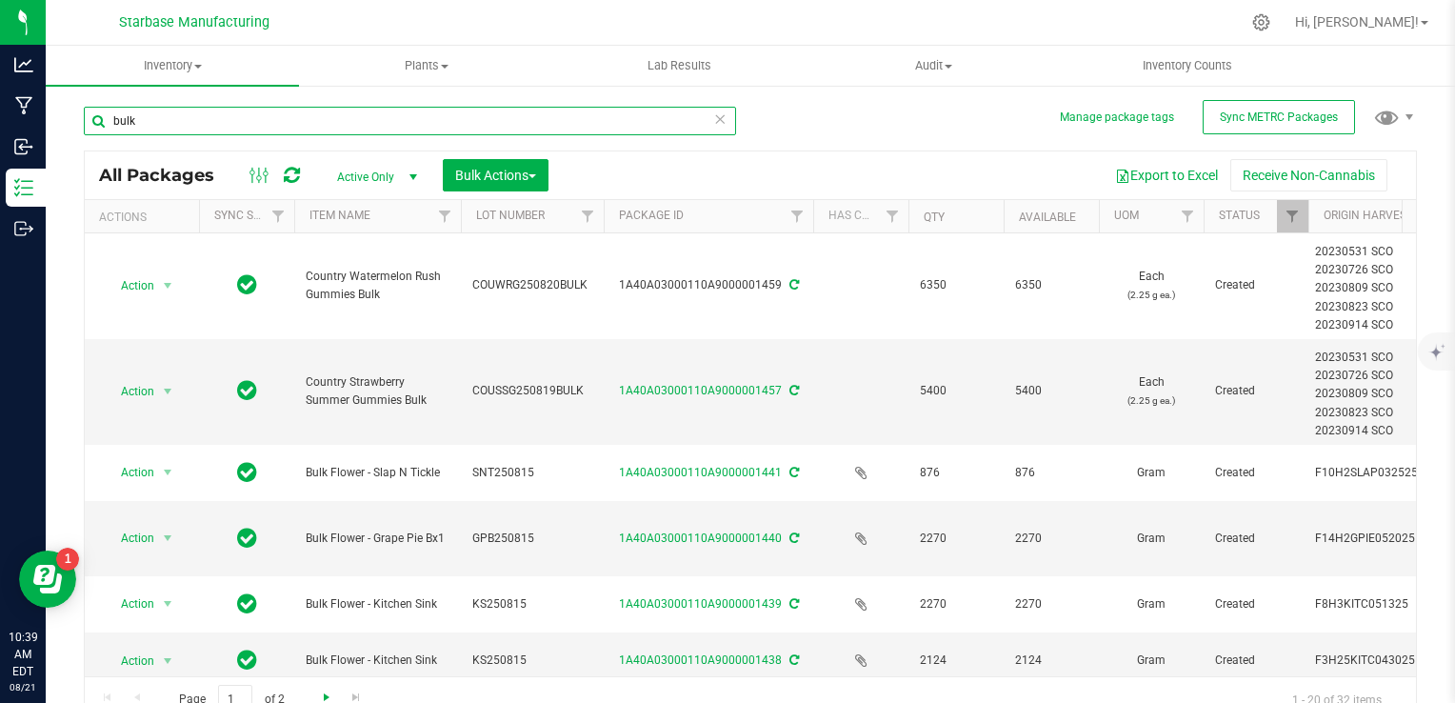
type input "bulk"
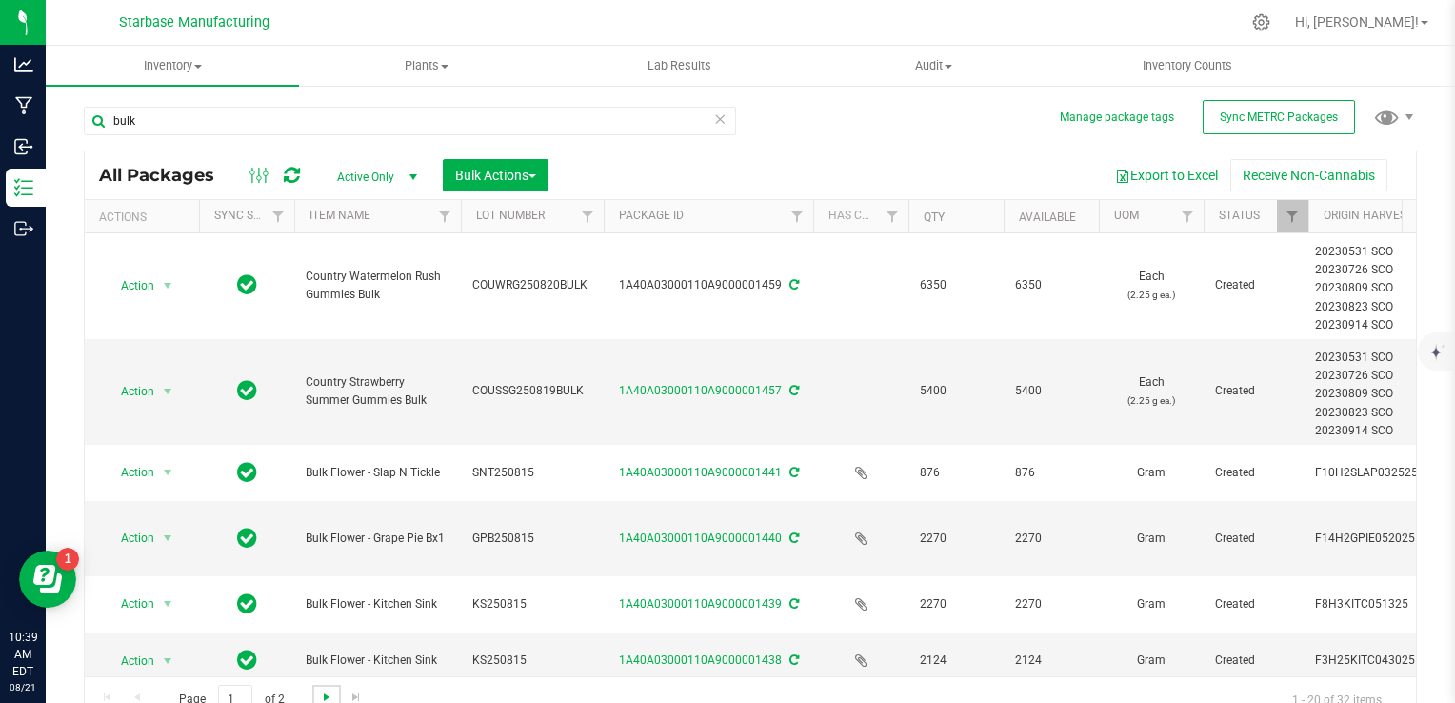
click at [327, 692] on span "Go to the next page" at bounding box center [326, 697] width 15 height 15
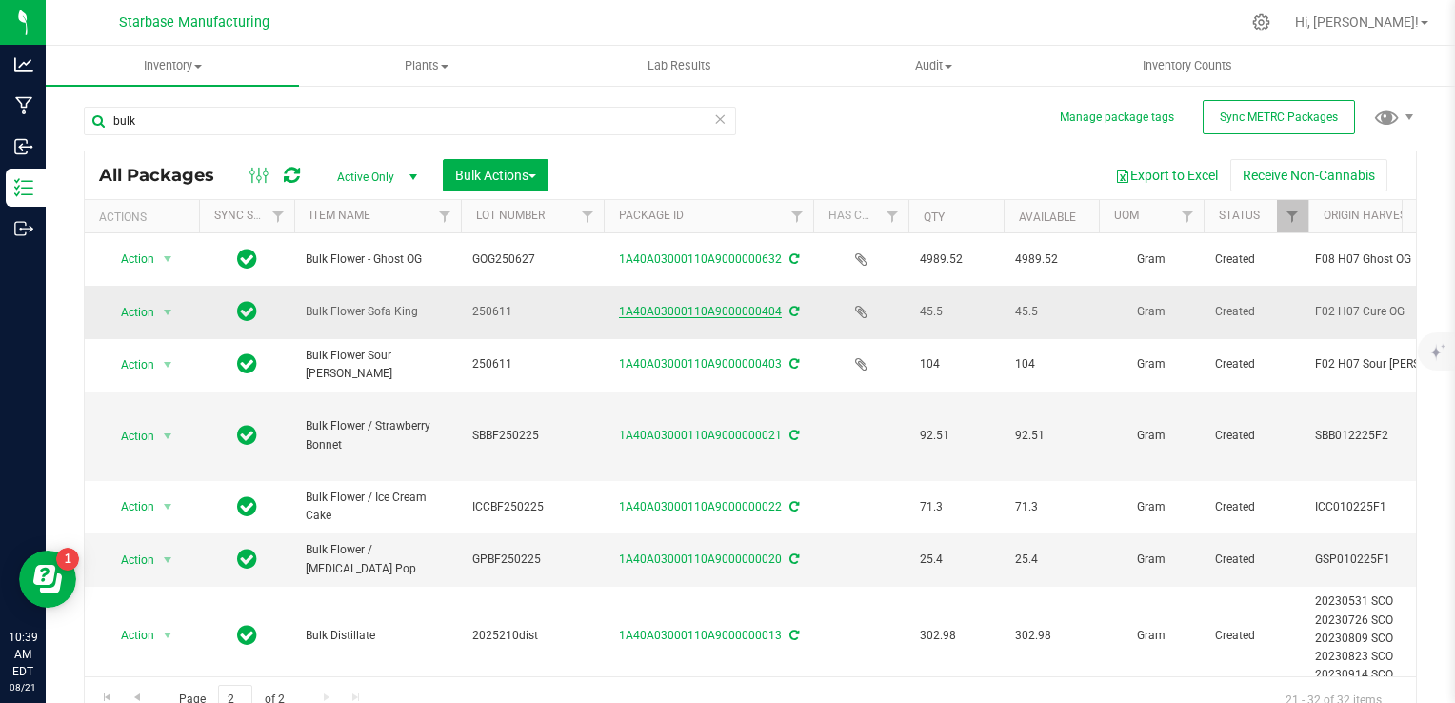
click at [676, 311] on link "1A40A03000110A9000000404" at bounding box center [700, 311] width 163 height 13
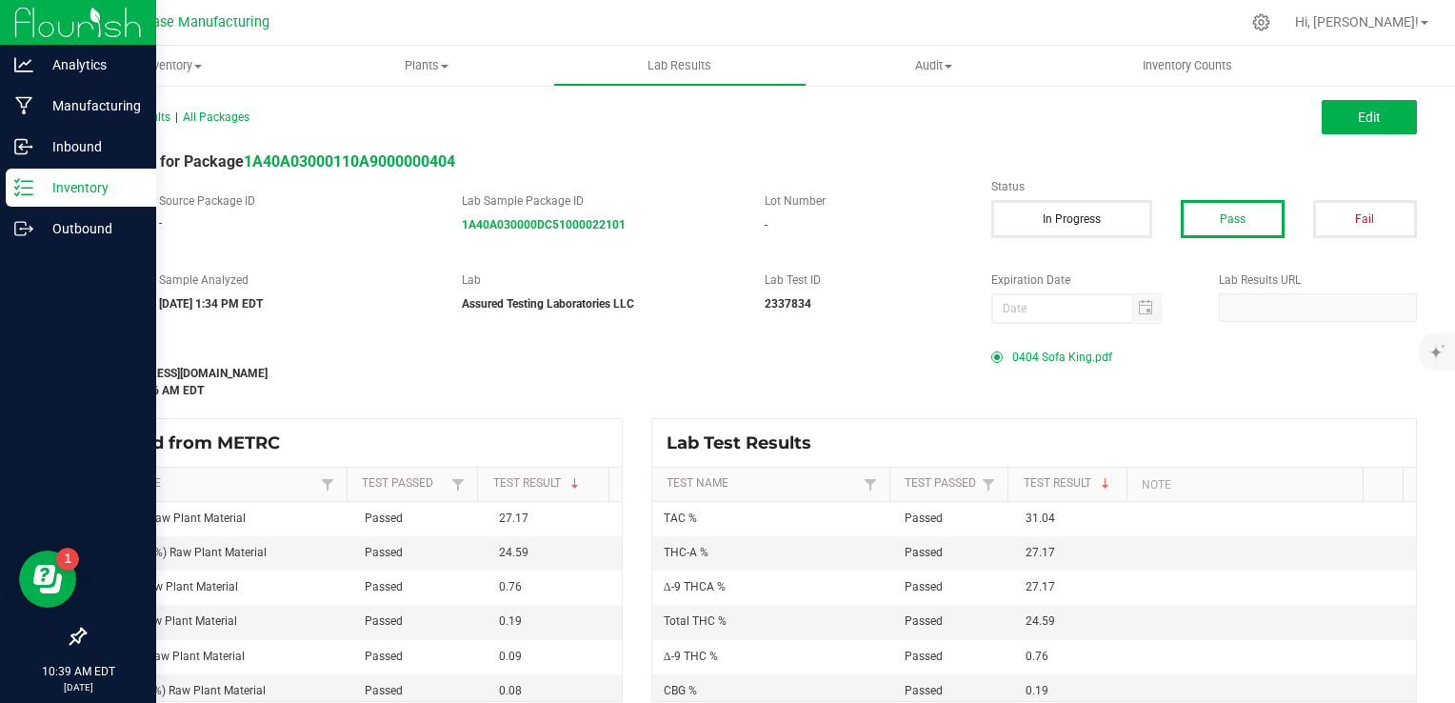
click at [30, 185] on icon at bounding box center [23, 187] width 19 height 19
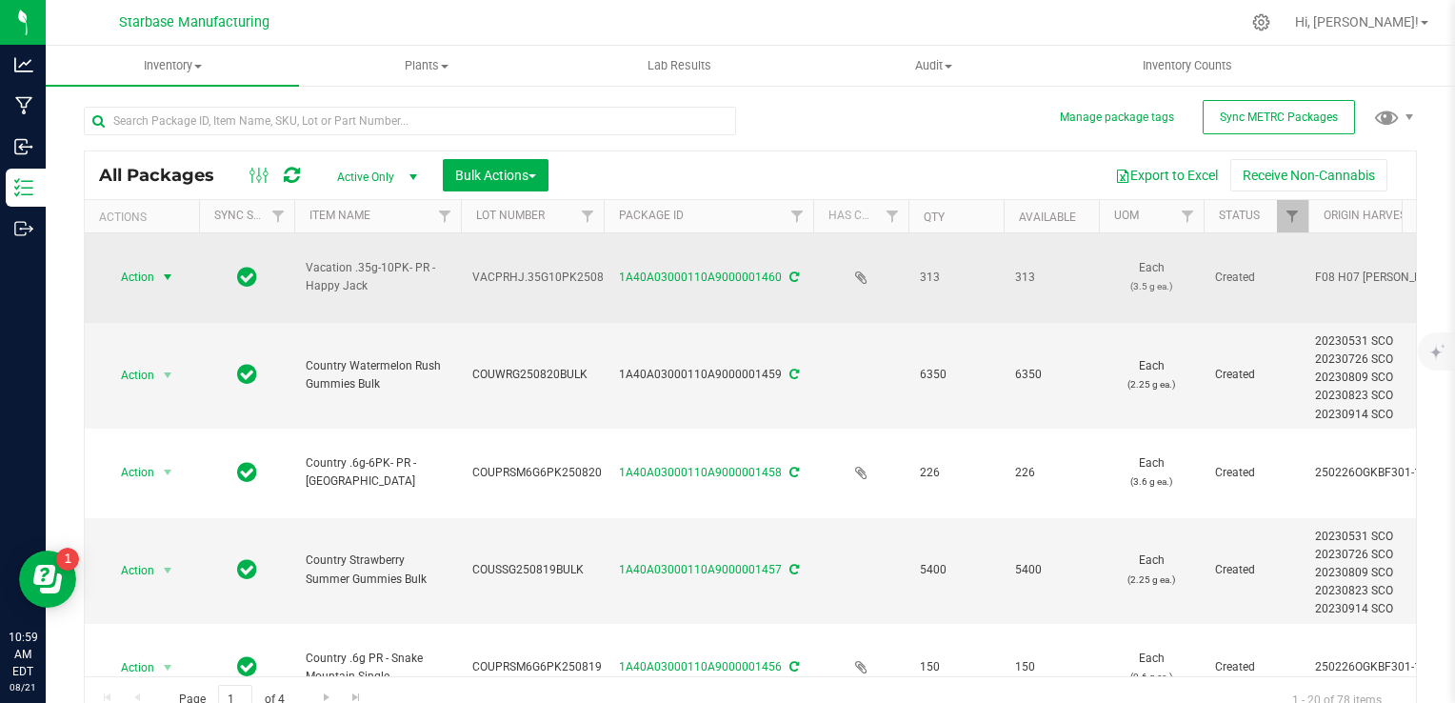
click at [157, 264] on span "select" at bounding box center [168, 277] width 24 height 27
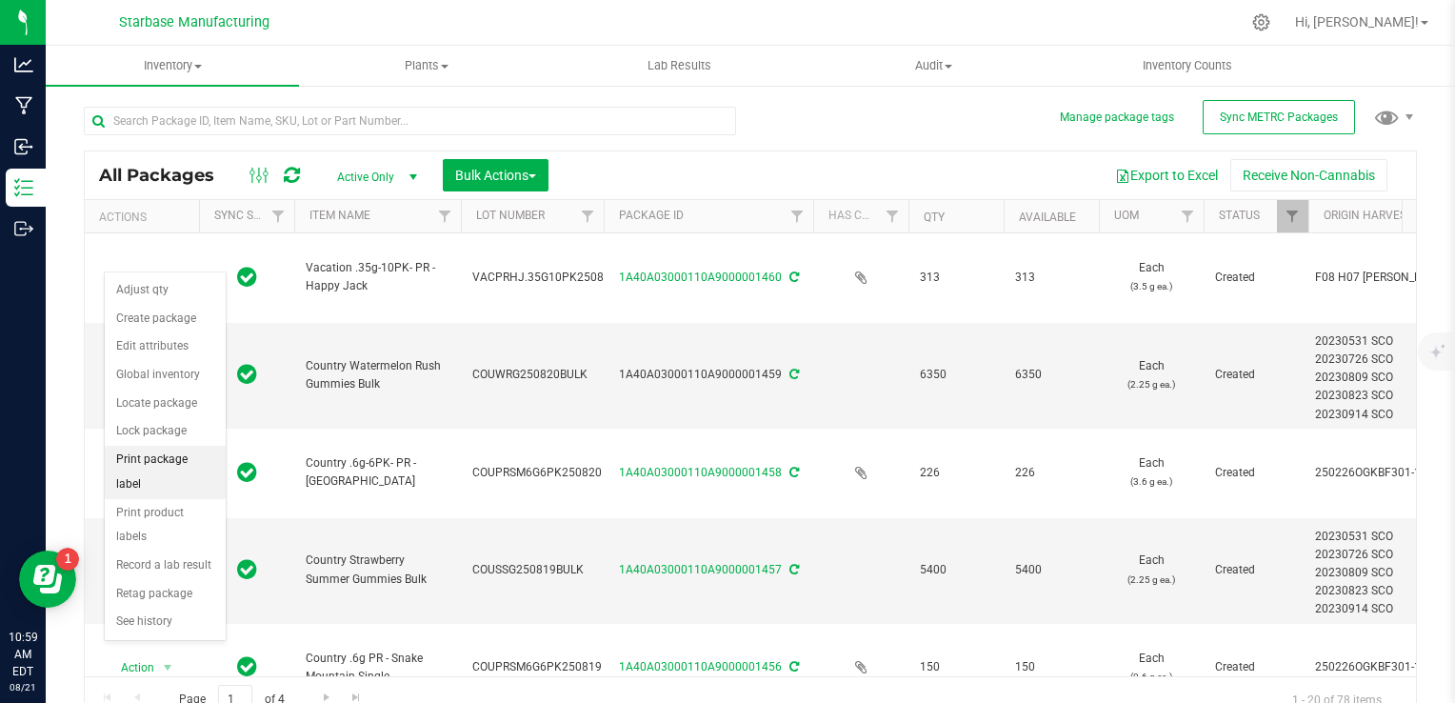
click at [174, 452] on li "Print package label" at bounding box center [165, 472] width 121 height 52
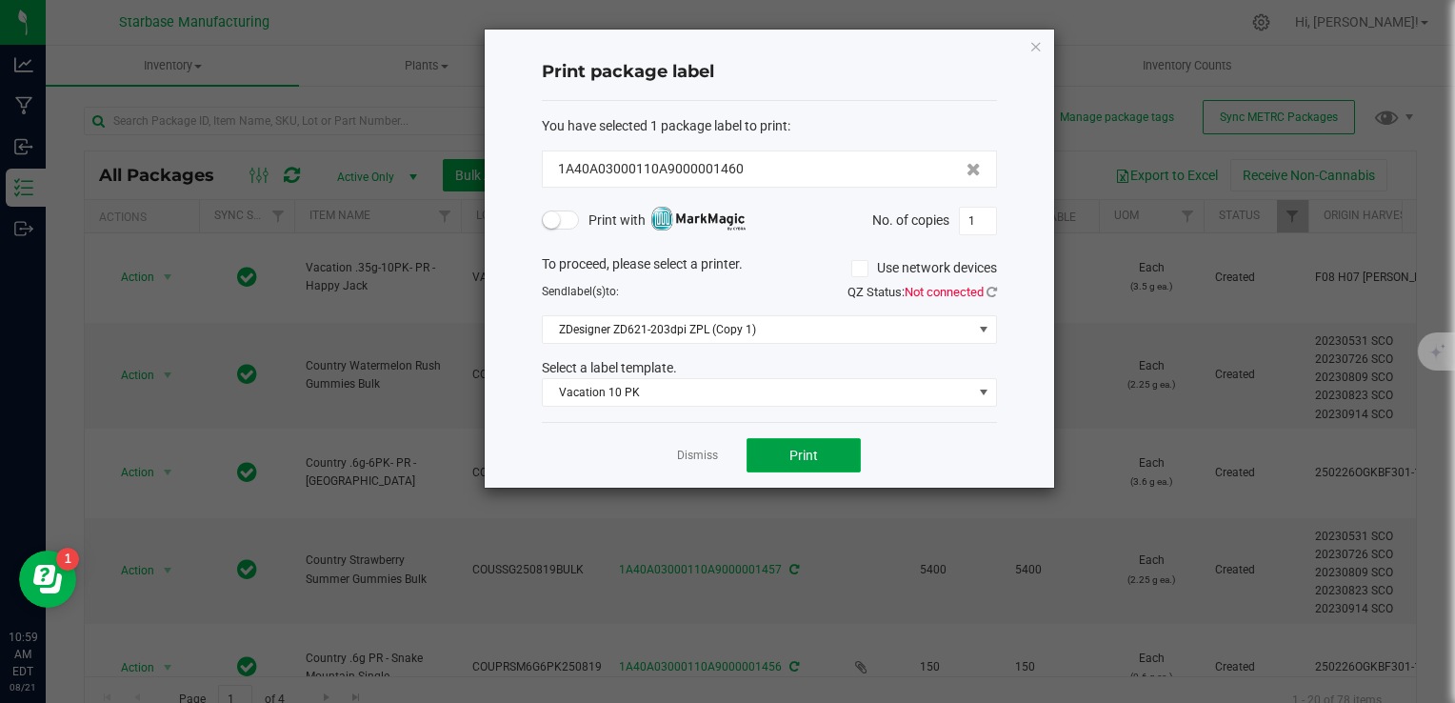
click at [795, 455] on span "Print" at bounding box center [804, 455] width 29 height 15
